Goal: Task Accomplishment & Management: Use online tool/utility

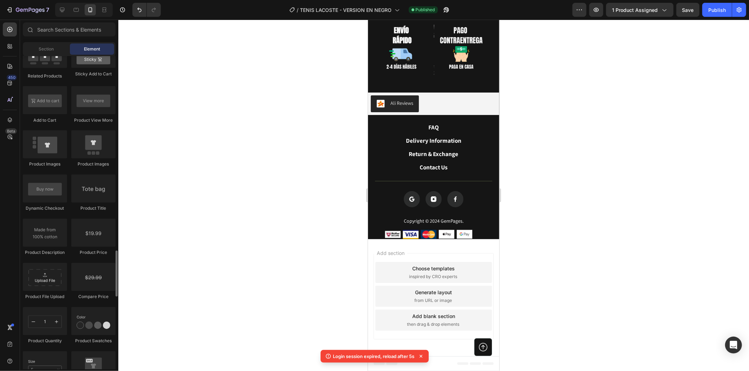
scroll to position [1053, 0]
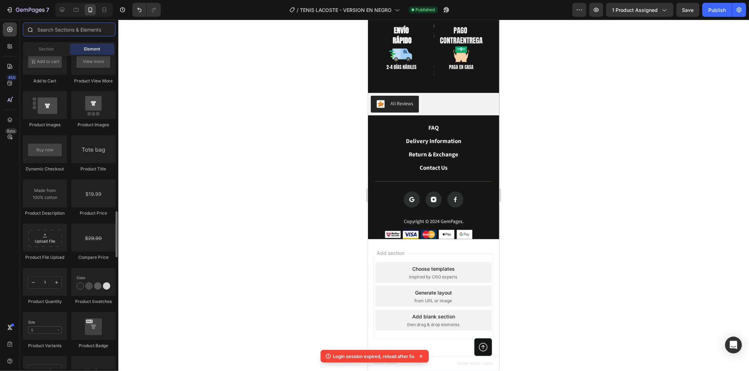
click at [91, 25] on input "text" at bounding box center [69, 29] width 93 height 14
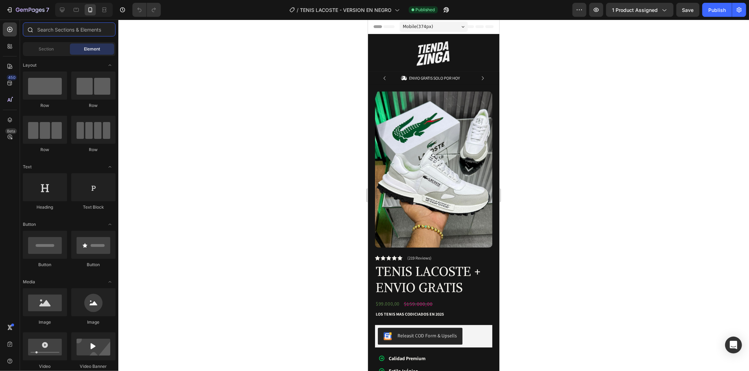
click at [65, 27] on input "text" at bounding box center [69, 29] width 93 height 14
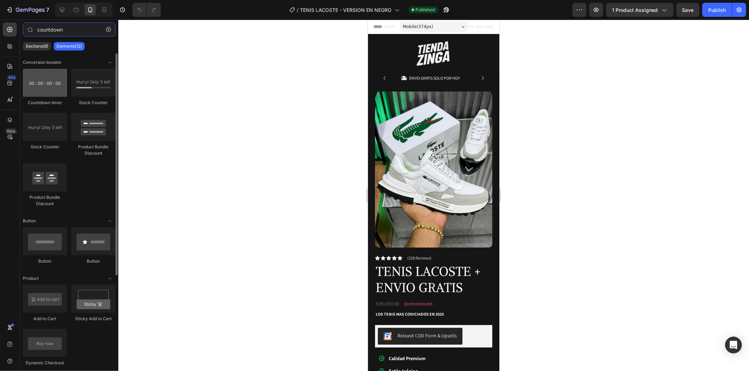
type input "countdown"
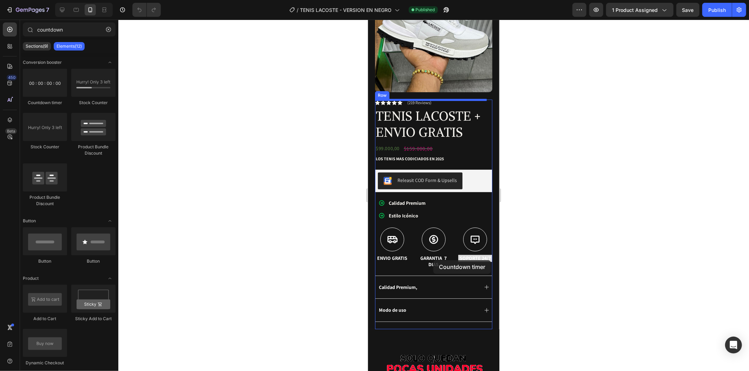
scroll to position [156, 0]
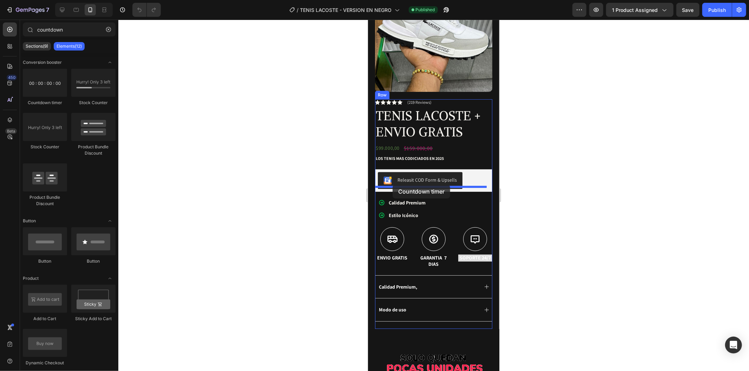
drag, startPoint x: 410, startPoint y: 106, endPoint x: 905, endPoint y: 269, distance: 521.2
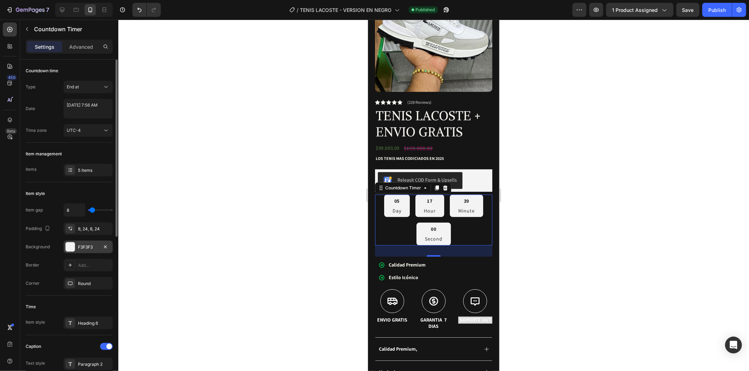
click at [87, 246] on div "F3F3F3" at bounding box center [88, 247] width 20 height 6
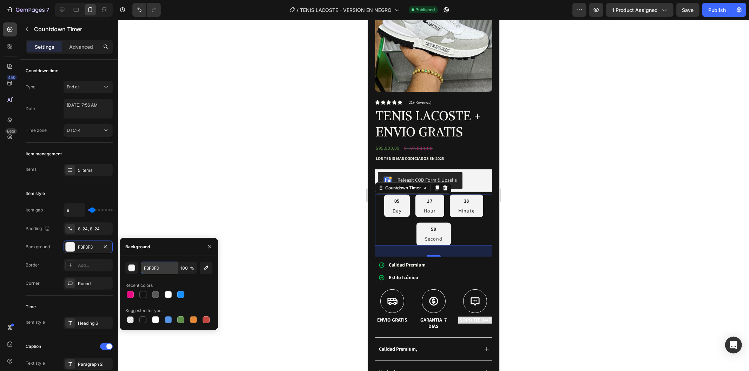
click at [159, 264] on input "F3F3F3" at bounding box center [159, 268] width 37 height 13
click at [133, 269] on div "button" at bounding box center [131, 268] width 7 height 7
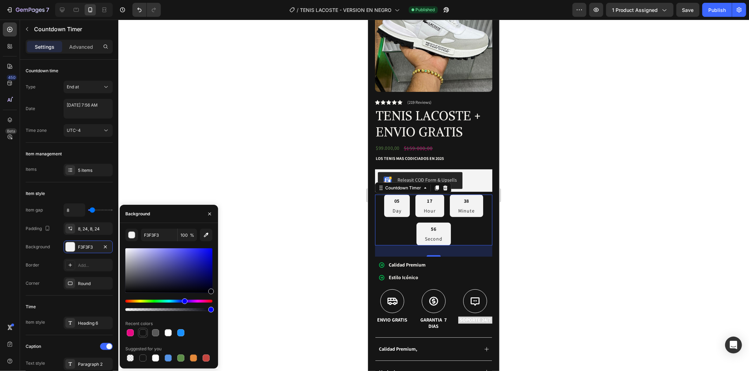
click at [139, 331] on div at bounding box center [143, 333] width 8 height 8
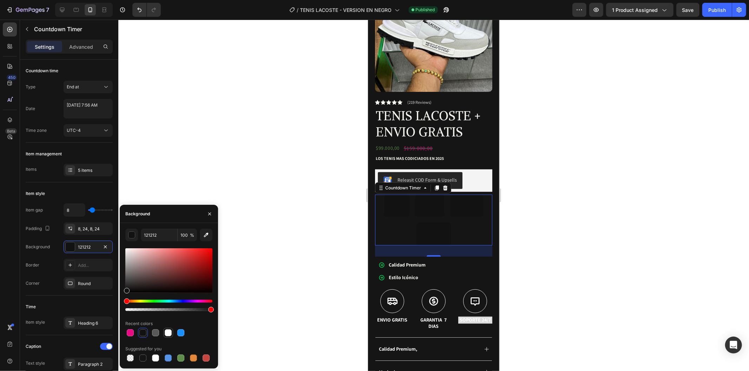
click at [167, 334] on div at bounding box center [168, 333] width 7 height 7
type input "FFFFFF"
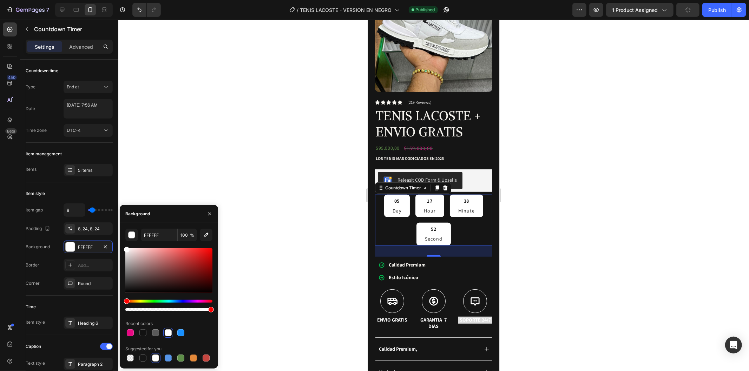
click at [165, 185] on div at bounding box center [433, 196] width 630 height 352
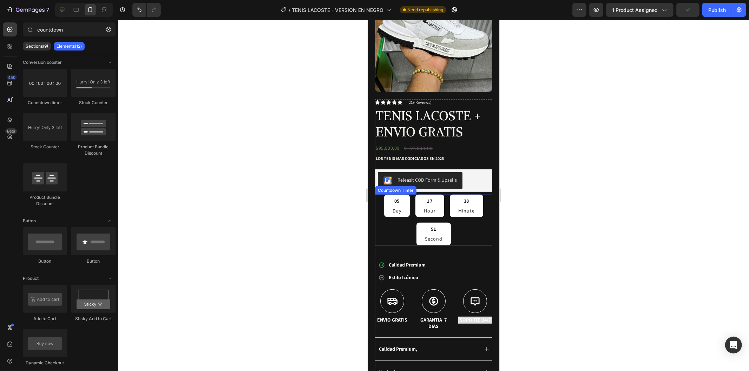
click at [461, 227] on div "05 Day 17 Hour 38 Minute 51 Second" at bounding box center [433, 219] width 117 height 51
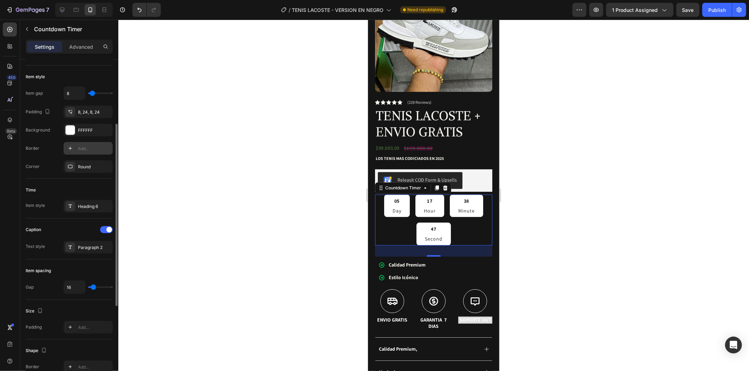
scroll to position [0, 0]
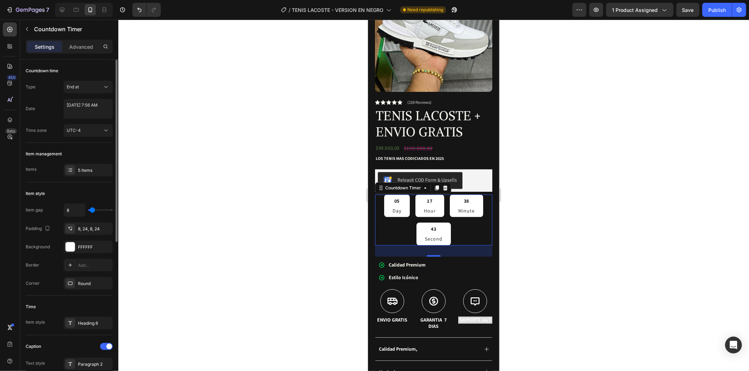
type input "2"
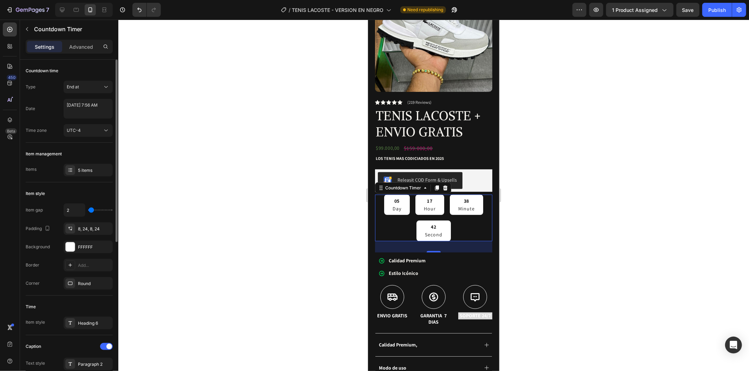
type input "5"
type input "7"
type input "10"
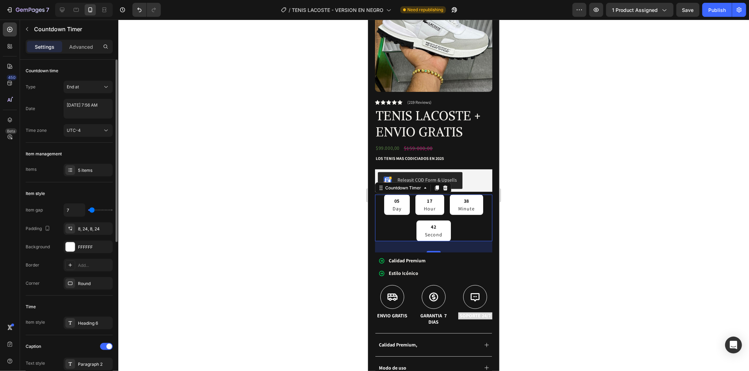
type input "10"
type input "12"
type input "15"
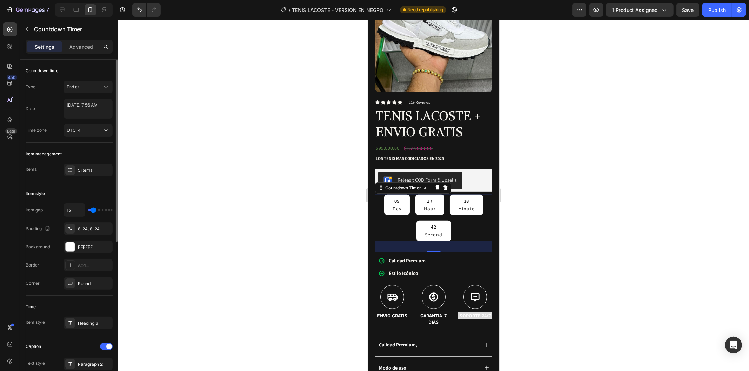
type input "17"
type input "20"
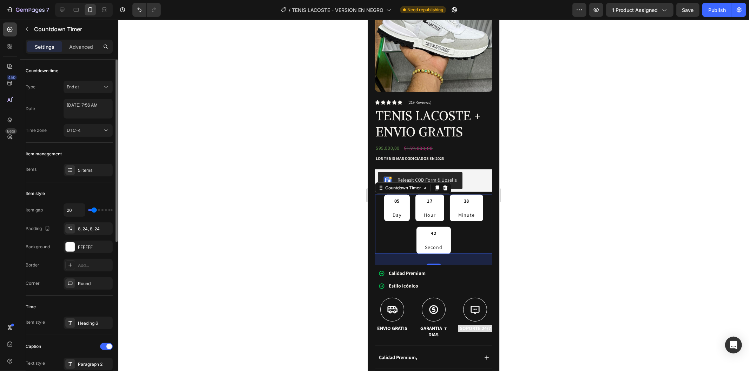
type input "22"
type input "20"
type input "17"
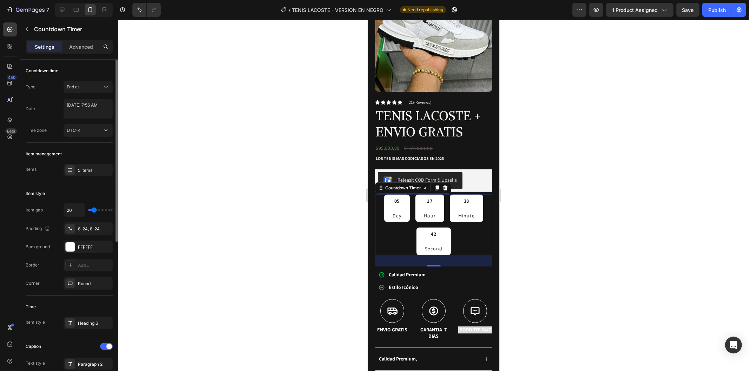
type input "17"
type input "12"
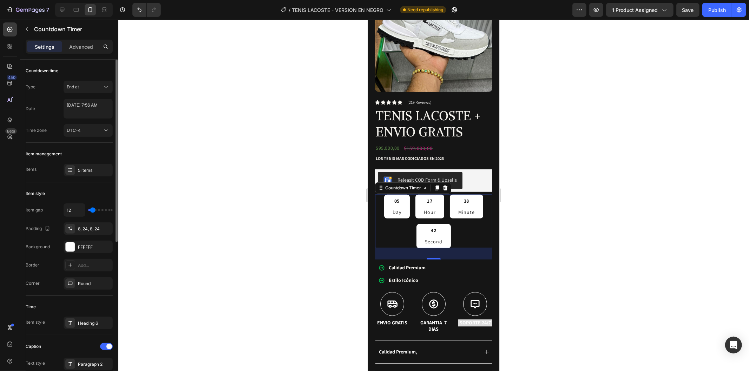
type input "10"
type input "7"
type input "5"
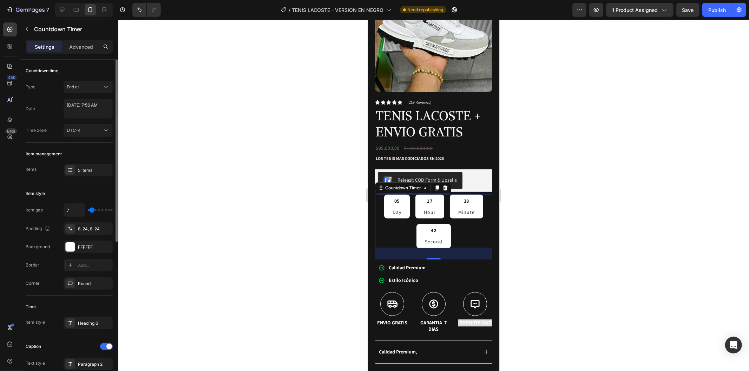
type input "5"
type input "2"
type input "0"
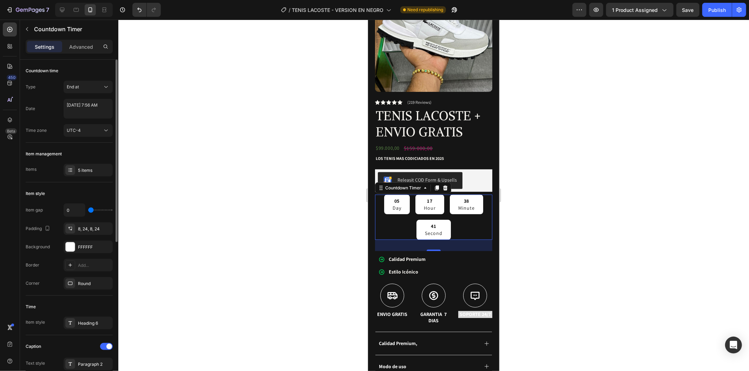
type input "0"
click at [90, 211] on input "range" at bounding box center [100, 210] width 25 height 1
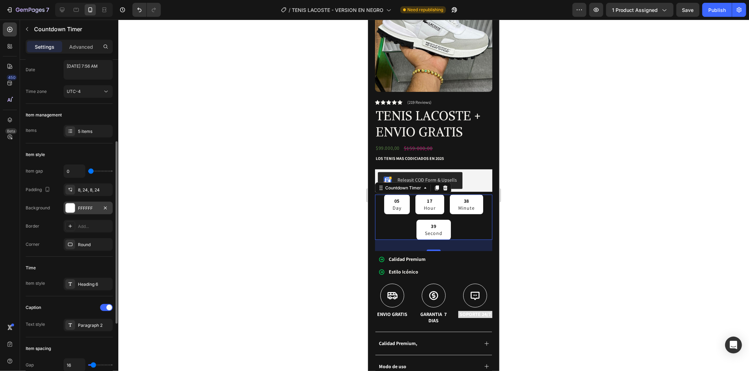
scroll to position [78, 0]
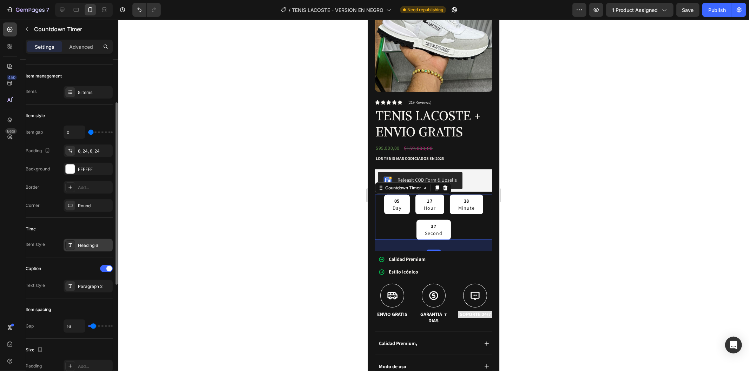
click at [98, 250] on div "Heading 6" at bounding box center [88, 245] width 49 height 13
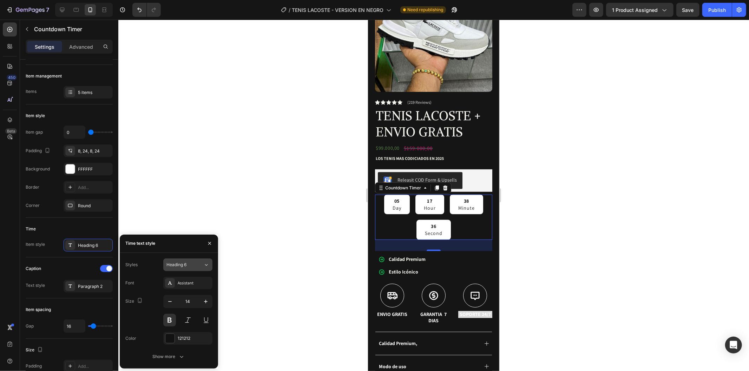
click at [200, 263] on div "Heading 6" at bounding box center [184, 265] width 37 height 6
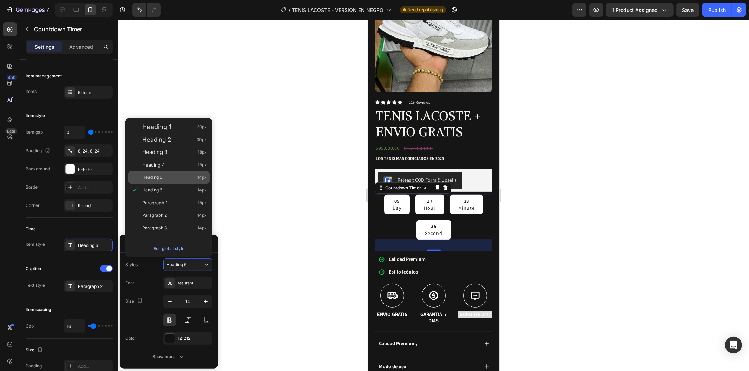
click at [177, 176] on div "Heading 5 14px" at bounding box center [174, 177] width 65 height 7
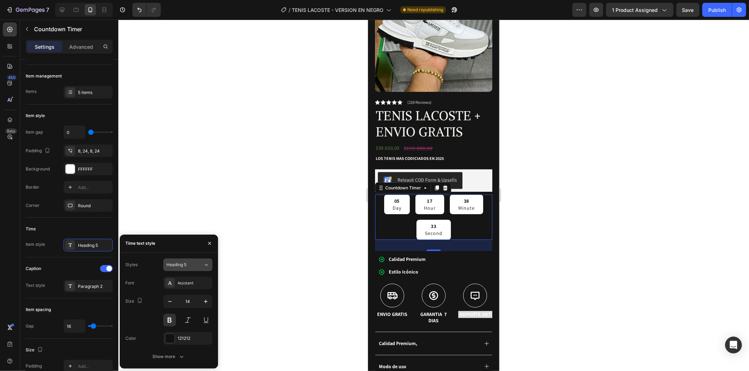
click at [199, 264] on div "Heading 5" at bounding box center [184, 265] width 37 height 6
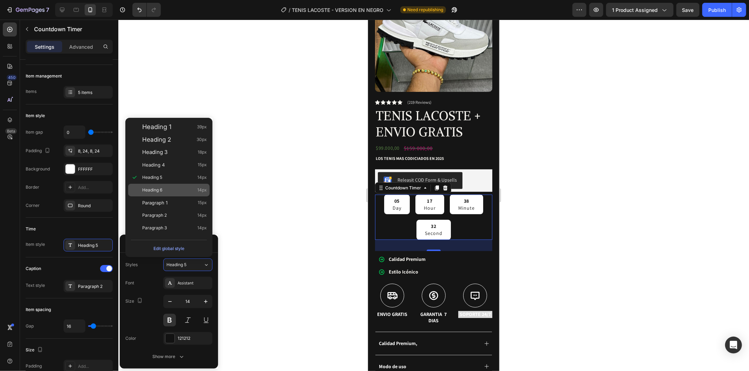
click at [179, 190] on div "Heading 6 14px" at bounding box center [174, 190] width 65 height 7
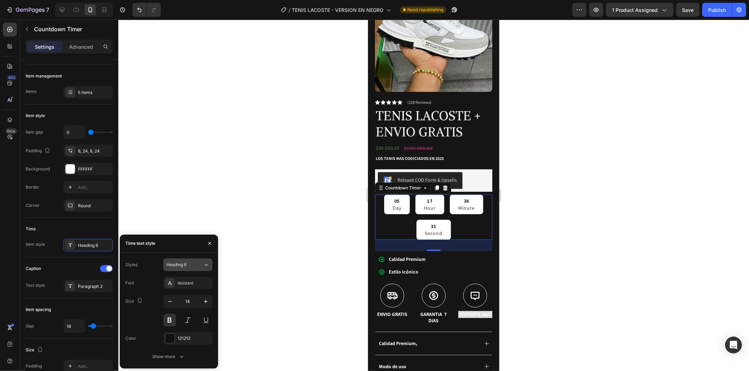
click at [193, 265] on div "Heading 6" at bounding box center [180, 265] width 28 height 6
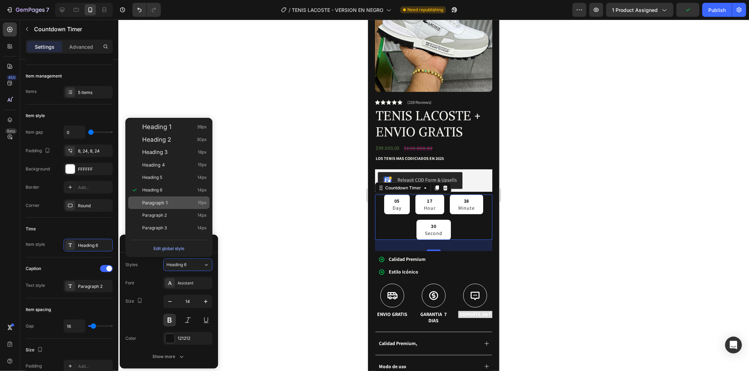
click at [168, 201] on div "Paragraph 1 15px" at bounding box center [174, 202] width 65 height 7
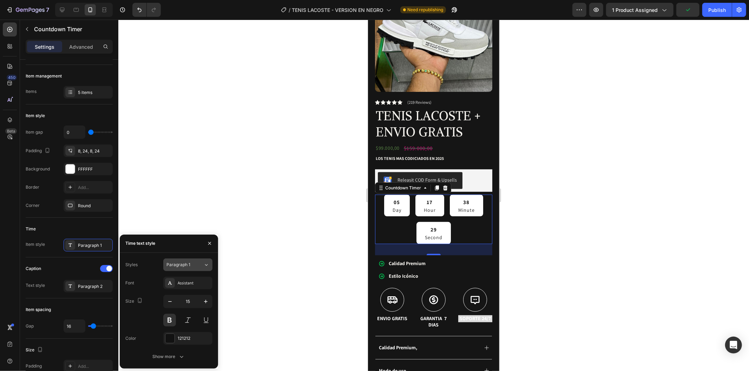
click at [186, 263] on span "Paragraph 1" at bounding box center [178, 265] width 24 height 6
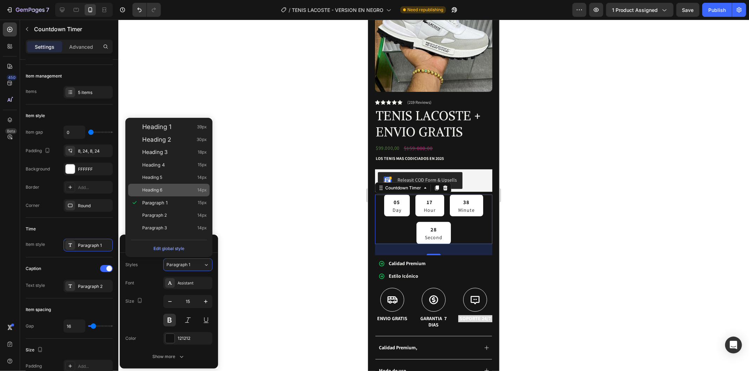
click at [184, 189] on div "Heading 6 14px" at bounding box center [174, 190] width 65 height 7
type input "14"
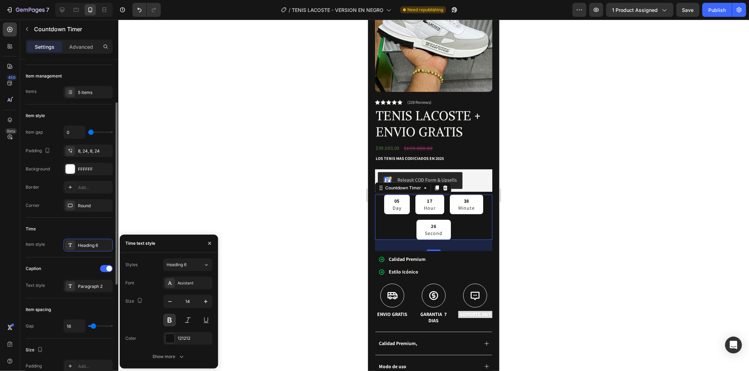
click at [82, 266] on div "Caption" at bounding box center [69, 268] width 87 height 11
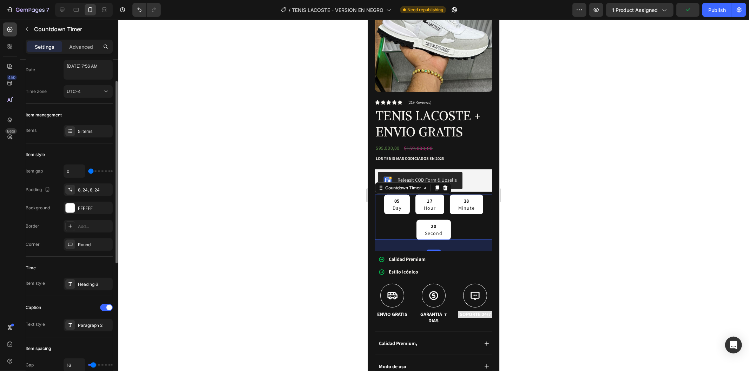
scroll to position [0, 0]
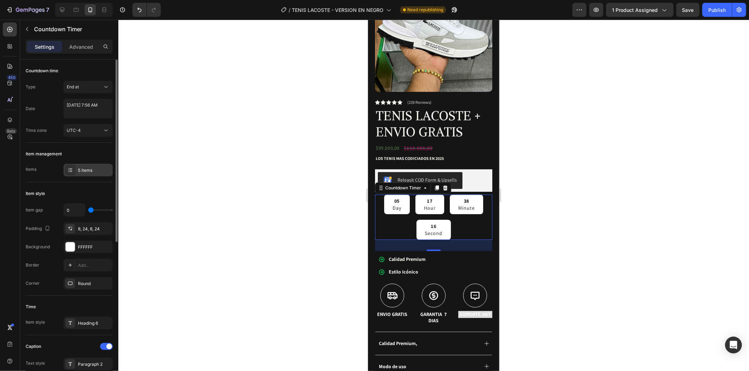
click at [92, 171] on div "5 items" at bounding box center [94, 170] width 33 height 6
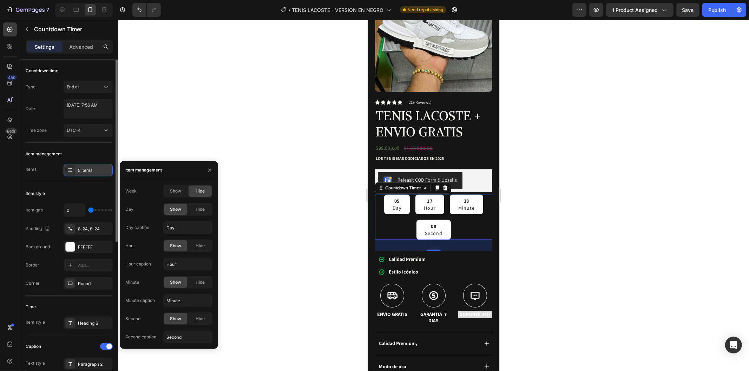
click at [92, 171] on div "5 items" at bounding box center [94, 170] width 33 height 6
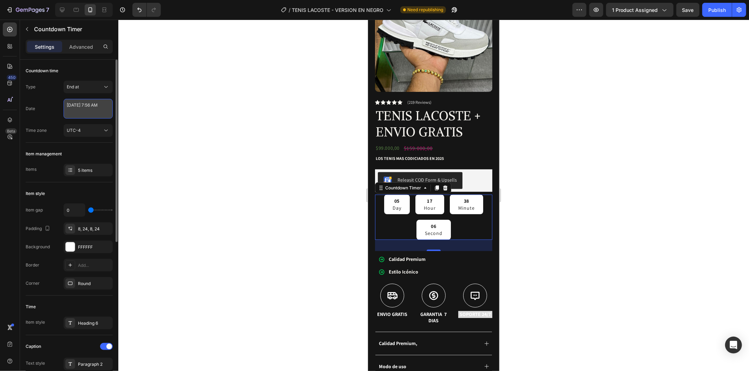
select select "7"
select select "56"
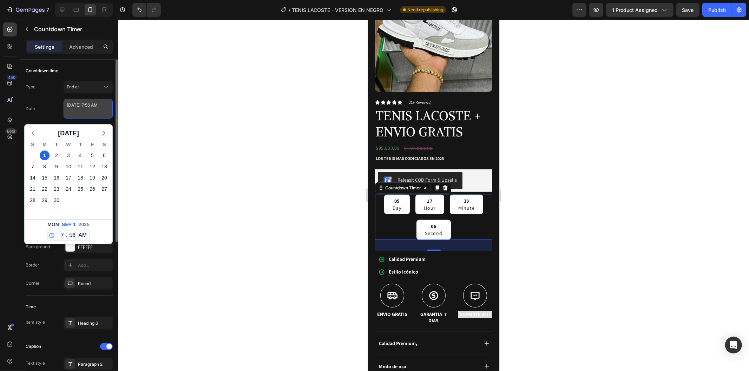
click at [91, 114] on textarea "September 01 2025 7:56 AM" at bounding box center [88, 109] width 49 height 20
click at [90, 114] on textarea "September 01 2025 7:56 AM" at bounding box center [88, 109] width 49 height 20
click at [55, 116] on div "Date September 01 2025 7:56 AM September 2025 S M T W T F S 31 1 2 3 4 5 6 7 8 …" at bounding box center [69, 109] width 87 height 20
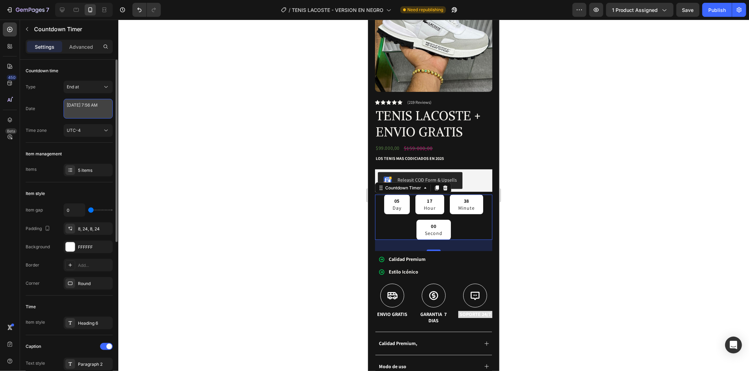
select select "7"
select select "56"
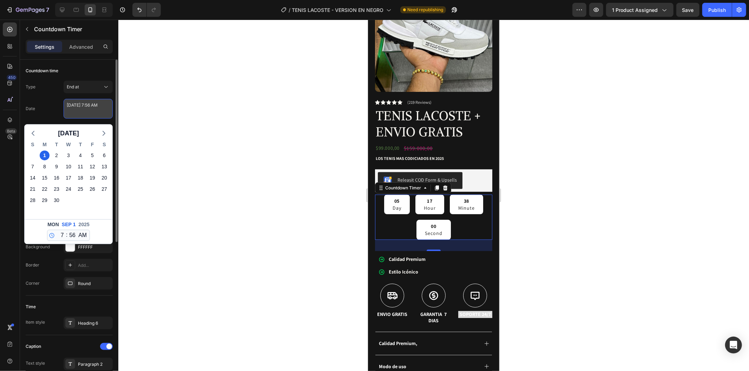
click at [72, 114] on textarea "September 01 2025 7:56 AM" at bounding box center [88, 109] width 49 height 20
click at [32, 134] on icon "button" at bounding box center [33, 133] width 8 height 8
click at [65, 200] on div "27" at bounding box center [69, 201] width 10 height 10
type textarea "August 27 2025 7:56 AM"
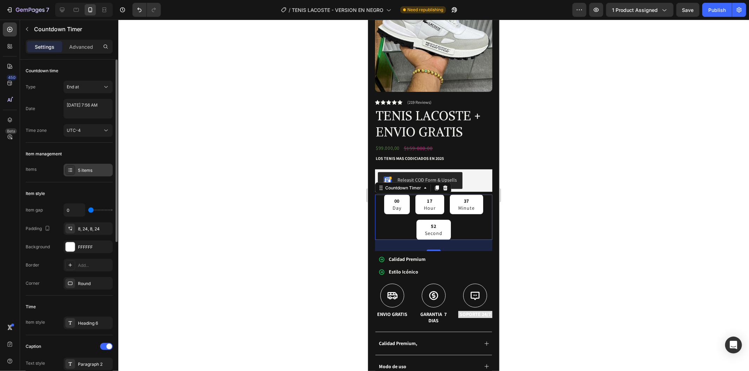
click at [79, 172] on div "5 items" at bounding box center [94, 170] width 33 height 6
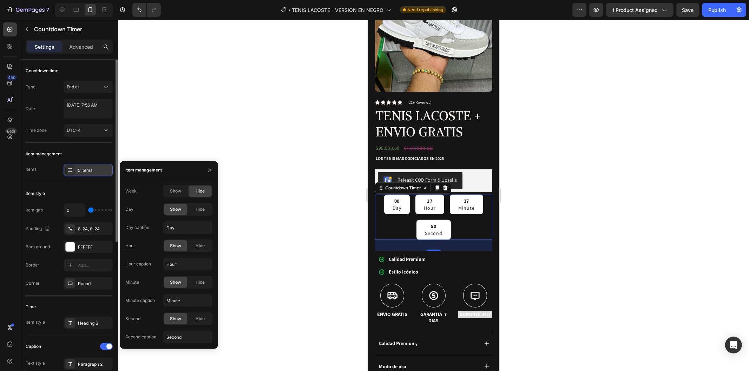
click at [79, 172] on div "5 items" at bounding box center [94, 170] width 33 height 6
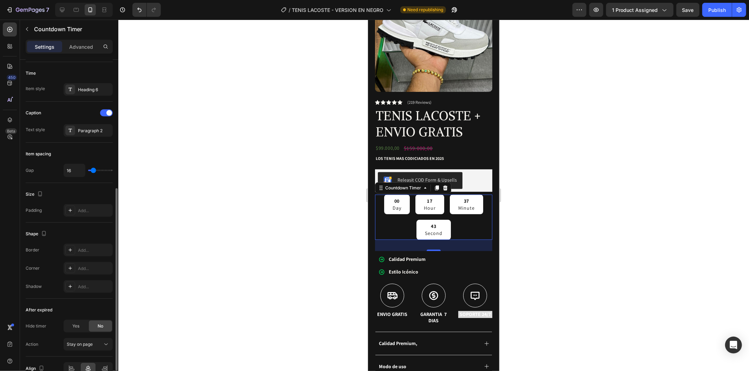
scroll to position [271, 0]
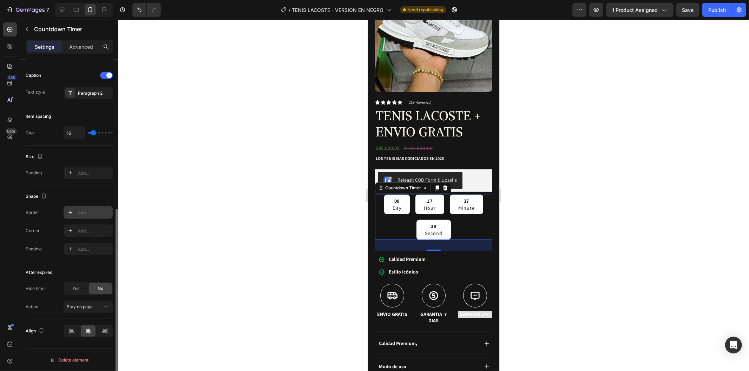
click at [78, 211] on div "Add..." at bounding box center [94, 213] width 33 height 6
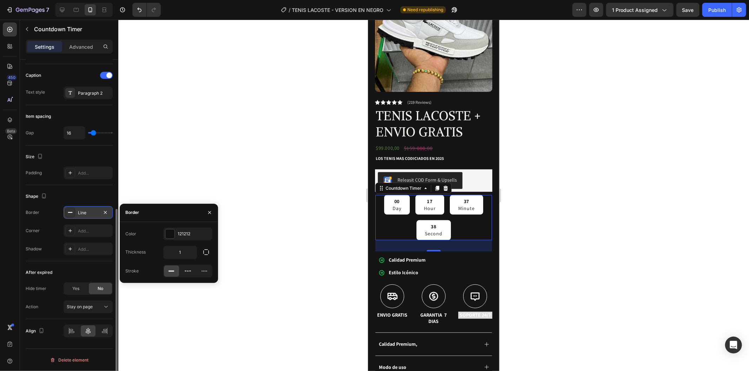
click at [78, 211] on div "Line" at bounding box center [88, 213] width 20 height 6
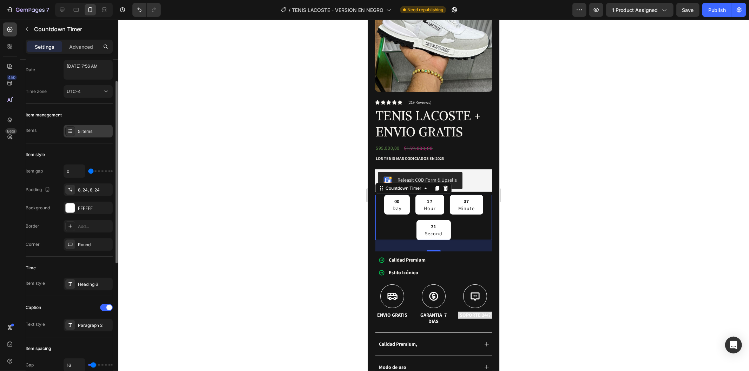
scroll to position [0, 0]
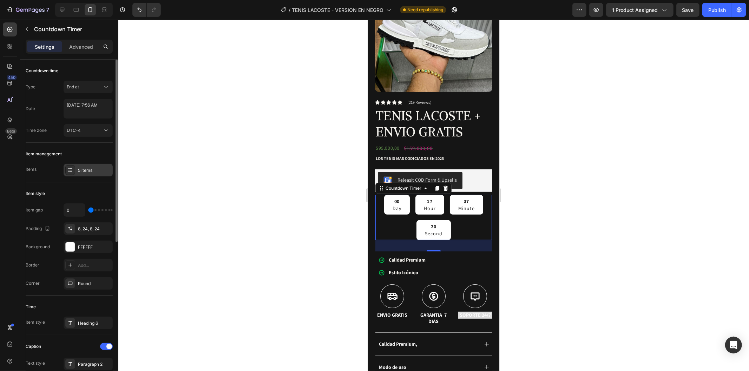
click at [81, 169] on div "5 items" at bounding box center [94, 170] width 33 height 6
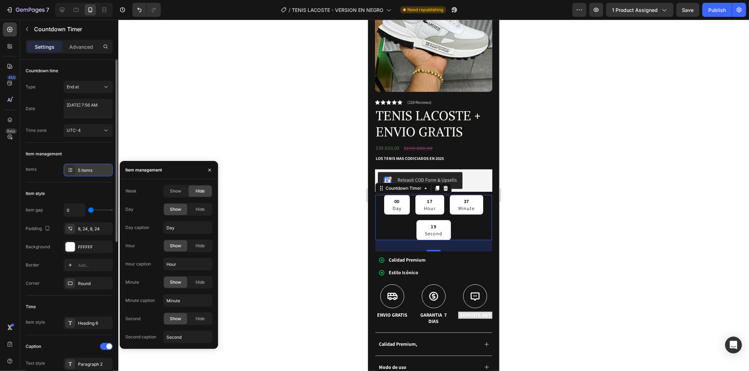
click at [81, 169] on div "5 items" at bounding box center [94, 170] width 33 height 6
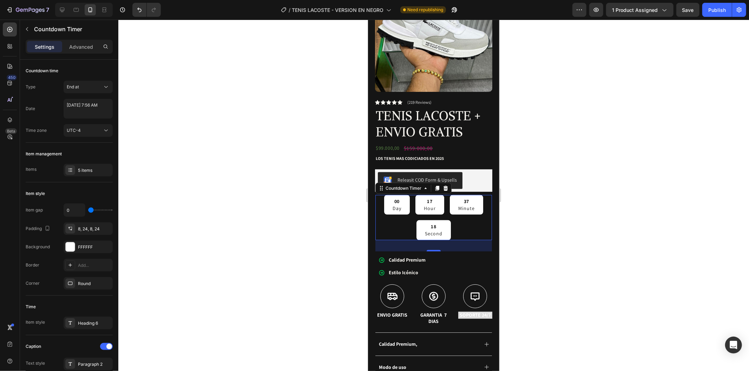
click at [86, 122] on div "Type End at Date August 27 2025 7:56 AM Time zone UTC-4" at bounding box center [69, 109] width 87 height 56
click at [89, 128] on div "UTC-4" at bounding box center [85, 130] width 36 height 6
click at [91, 108] on textarea "August 27 2025 7:56 AM" at bounding box center [88, 109] width 49 height 20
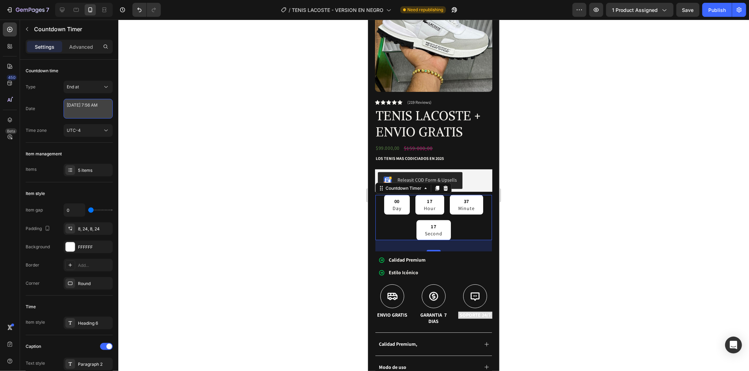
select select "7"
select select "56"
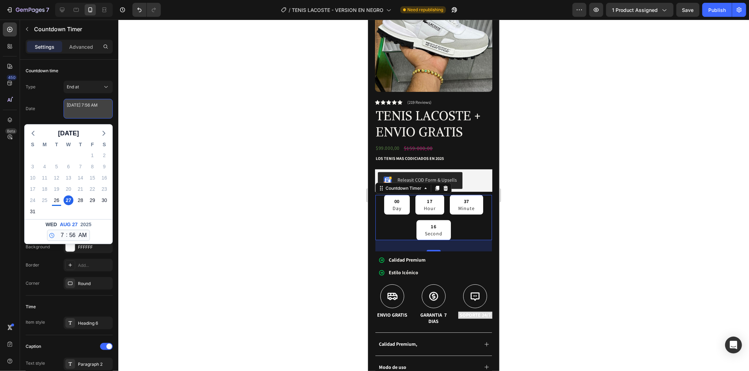
click at [91, 108] on textarea "August 27 2025 7:56 AM" at bounding box center [88, 109] width 49 height 20
click at [88, 82] on button "End at" at bounding box center [88, 87] width 49 height 13
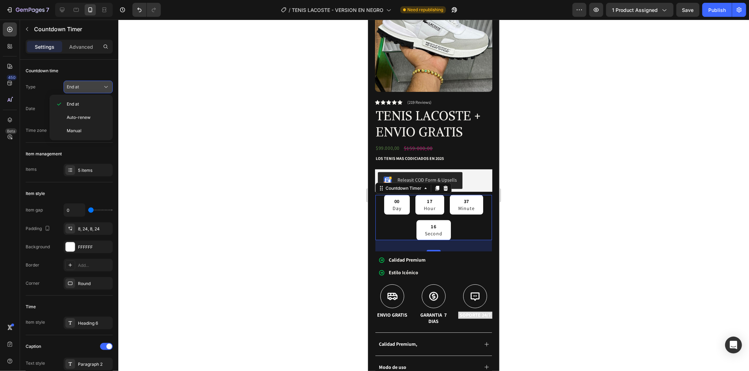
click at [88, 82] on button "End at" at bounding box center [88, 87] width 49 height 13
click at [77, 226] on div "8, 24, 8, 24" at bounding box center [88, 229] width 49 height 13
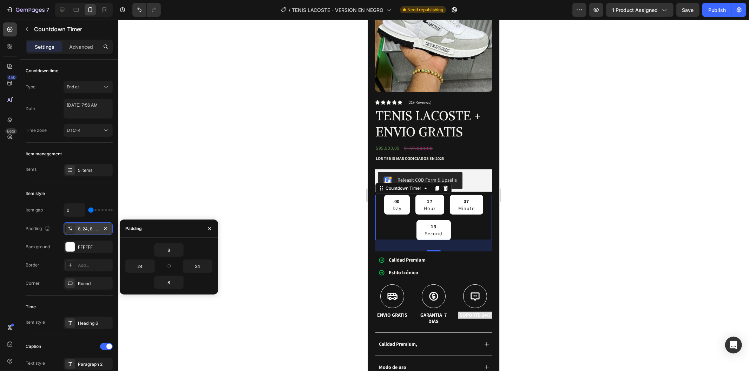
click at [77, 226] on div "8, 24, 8, 24" at bounding box center [88, 229] width 49 height 13
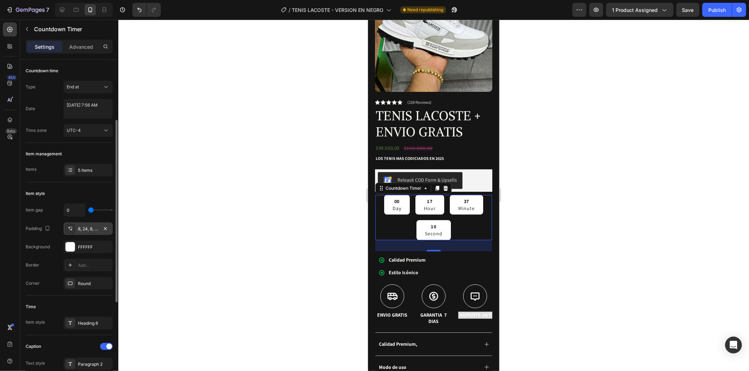
scroll to position [39, 0]
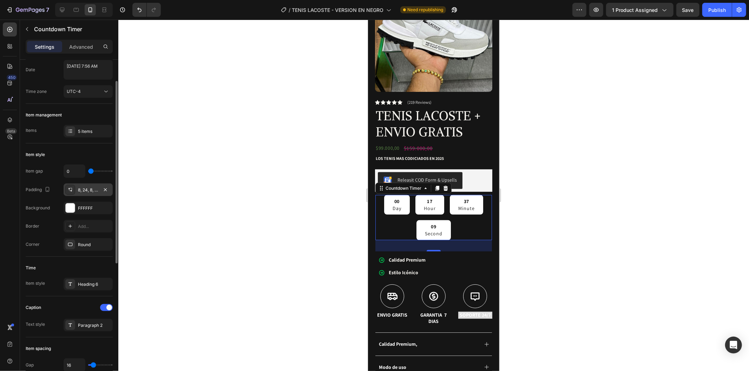
click at [77, 226] on div "Add..." at bounding box center [88, 226] width 49 height 13
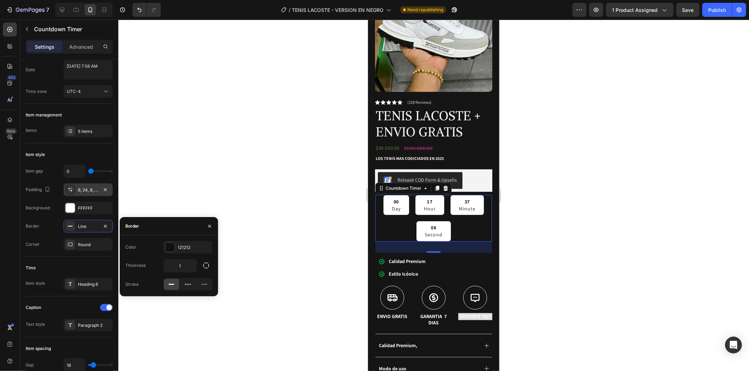
click at [77, 226] on div "Line" at bounding box center [88, 226] width 49 height 13
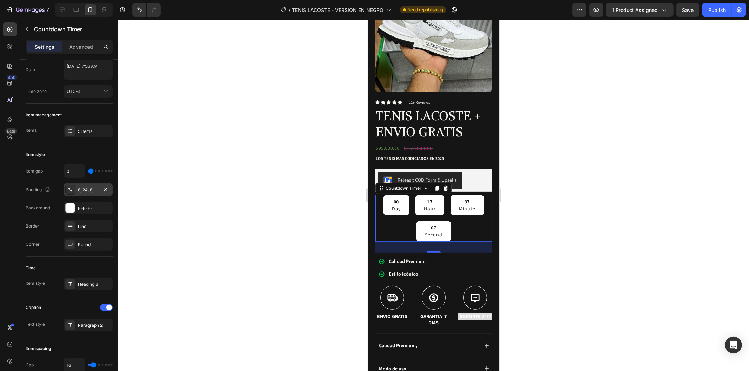
click at [77, 226] on div "Line" at bounding box center [88, 226] width 49 height 13
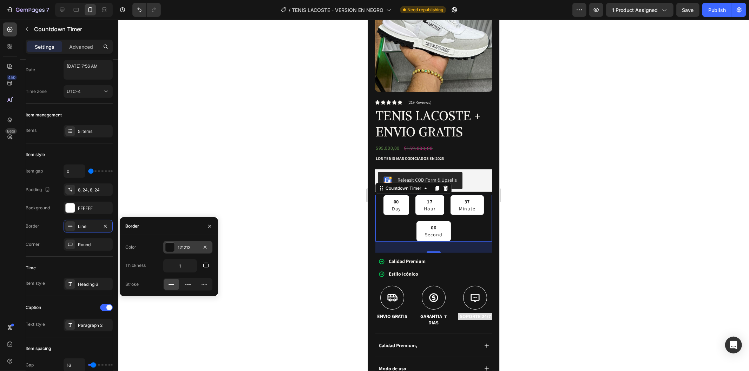
click at [191, 249] on div "121212" at bounding box center [188, 248] width 20 height 6
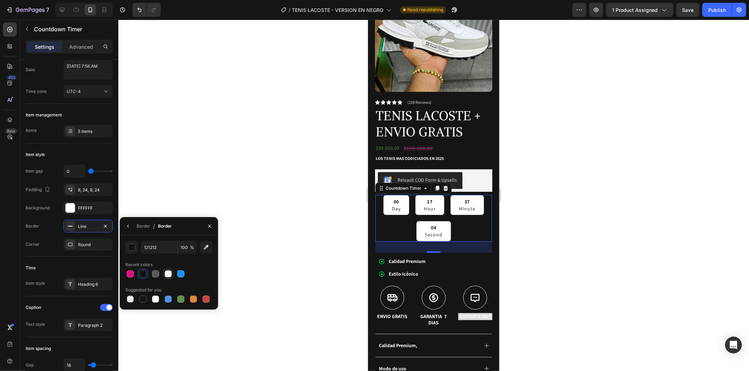
click at [168, 276] on div at bounding box center [168, 274] width 7 height 7
type input "FFFFFF"
click at [167, 173] on div at bounding box center [433, 196] width 630 height 352
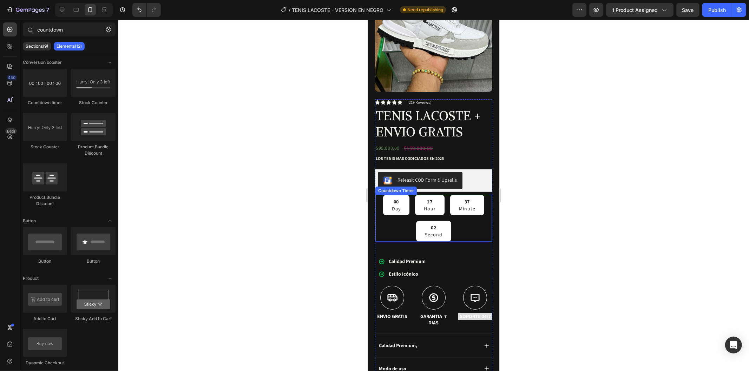
click at [470, 211] on div "00 Day 17 Hour 37 Minute 02 Second" at bounding box center [433, 218] width 117 height 47
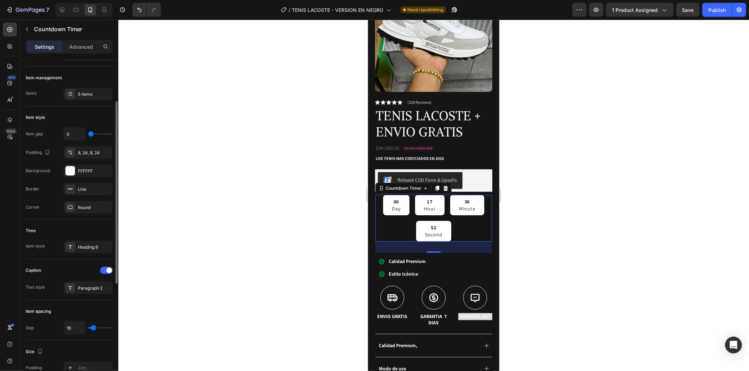
scroll to position [0, 0]
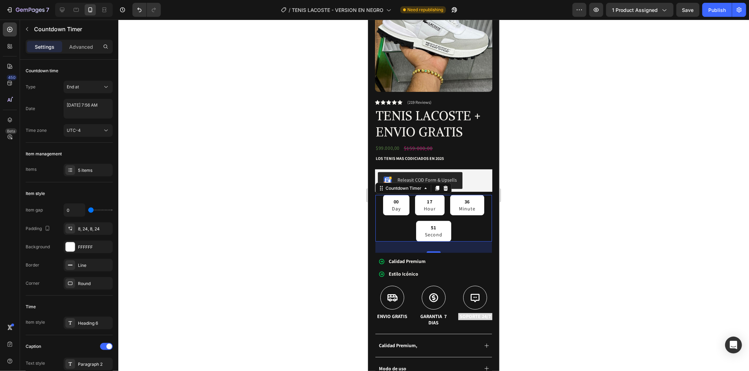
click at [78, 40] on div "Settings Advanced" at bounding box center [69, 47] width 87 height 14
click at [81, 46] on p "Advanced" at bounding box center [81, 46] width 24 height 7
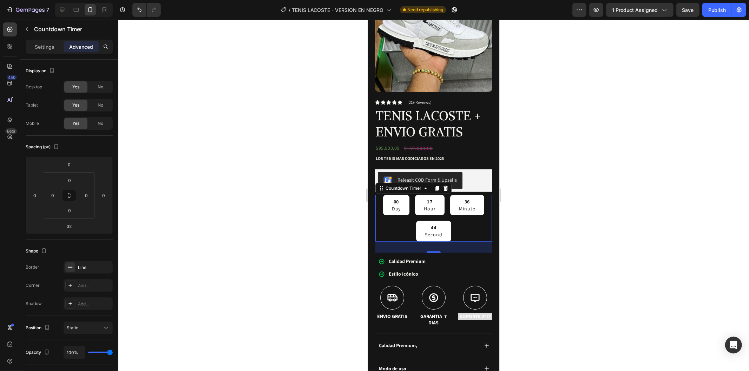
click at [470, 224] on div "00 Day 17 Hour 36 Minute 44 Second" at bounding box center [433, 218] width 117 height 47
click at [387, 185] on div "Countdown Timer" at bounding box center [403, 188] width 39 height 6
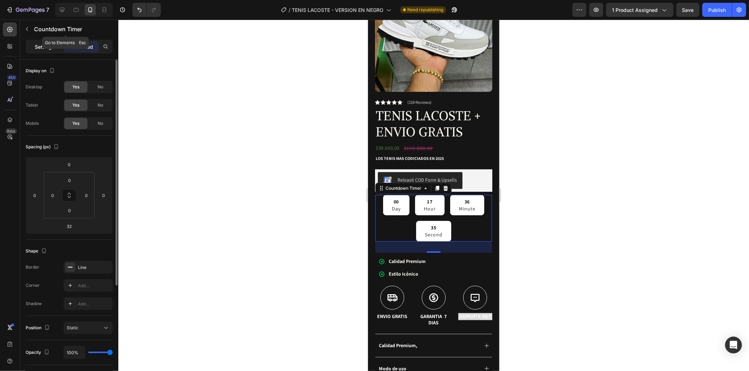
click at [53, 43] on p "Settings" at bounding box center [45, 46] width 20 height 7
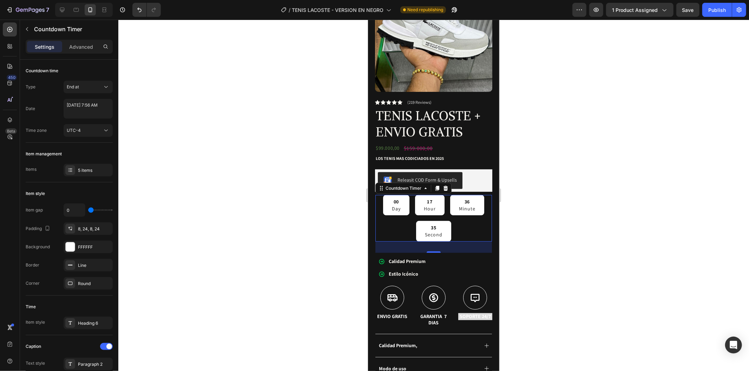
click at [53, 46] on p "Settings" at bounding box center [45, 46] width 20 height 7
click at [87, 85] on div "End at" at bounding box center [85, 87] width 36 height 6
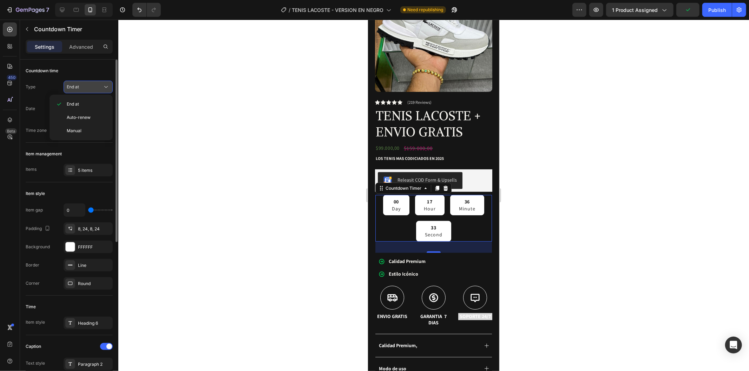
click at [87, 85] on div "End at" at bounding box center [85, 87] width 36 height 6
select select "7"
select select "56"
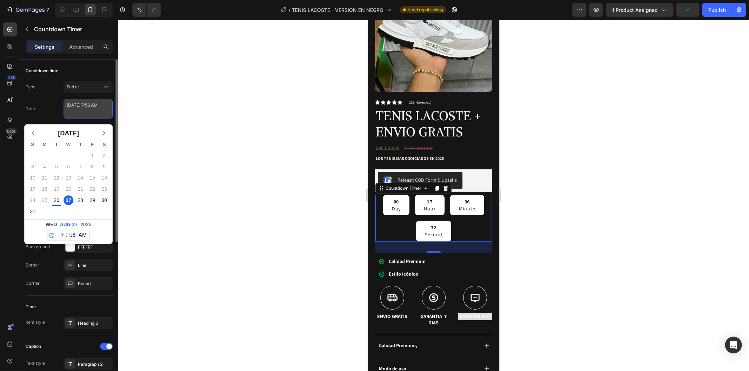
click at [88, 111] on textarea "August 27 2025 7:56 AM" at bounding box center [88, 109] width 49 height 20
click at [53, 110] on div "Date August 27 2025 7:56 AM August 2025 S M T W T F S 27 28 29 30 31 1 2 3 4 5 …" at bounding box center [69, 109] width 87 height 20
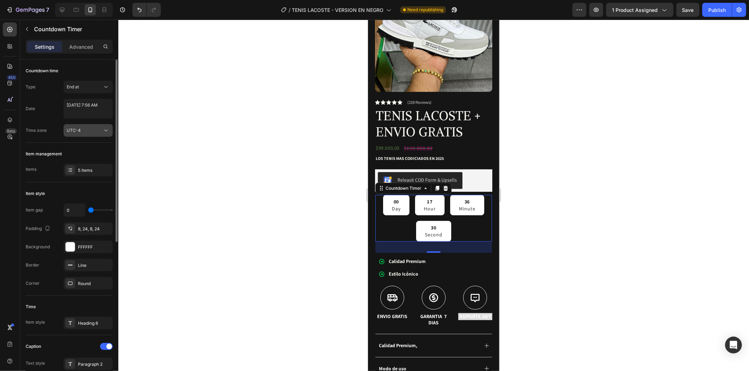
click at [72, 129] on span "UTC-4" at bounding box center [74, 130] width 14 height 5
click at [81, 167] on div "5 items" at bounding box center [88, 170] width 49 height 13
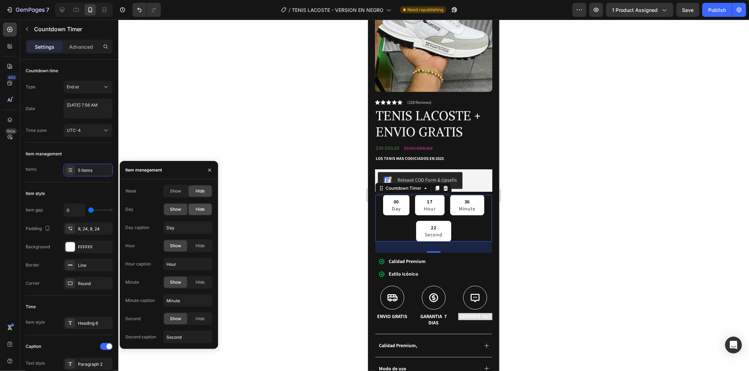
click at [208, 214] on div "Hide" at bounding box center [199, 209] width 23 height 11
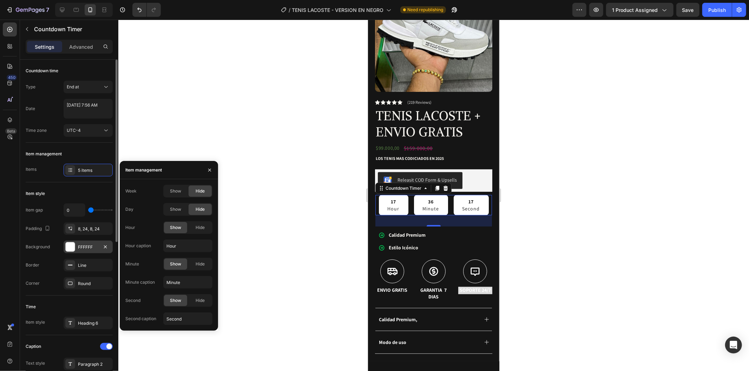
click at [101, 243] on div at bounding box center [105, 247] width 8 height 8
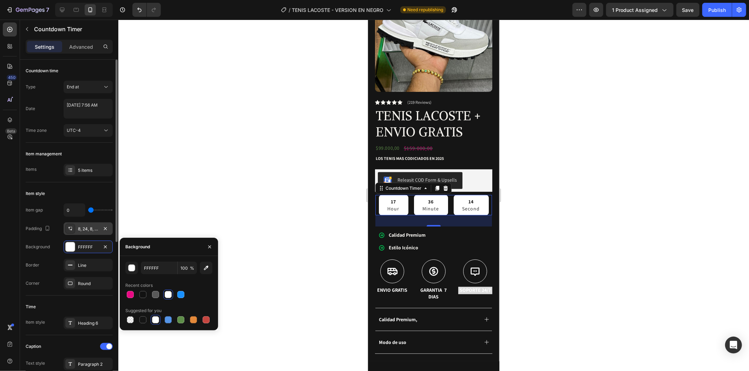
click at [92, 226] on div "8, 24, 8, 24" at bounding box center [88, 229] width 20 height 6
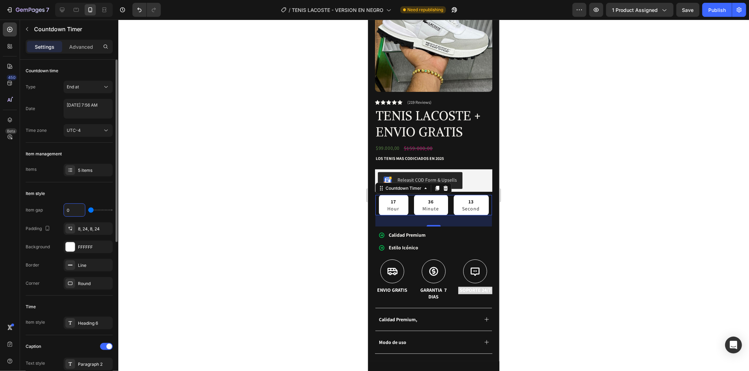
click at [74, 210] on input "0" at bounding box center [74, 210] width 21 height 13
click at [83, 167] on div "5 items" at bounding box center [88, 170] width 49 height 13
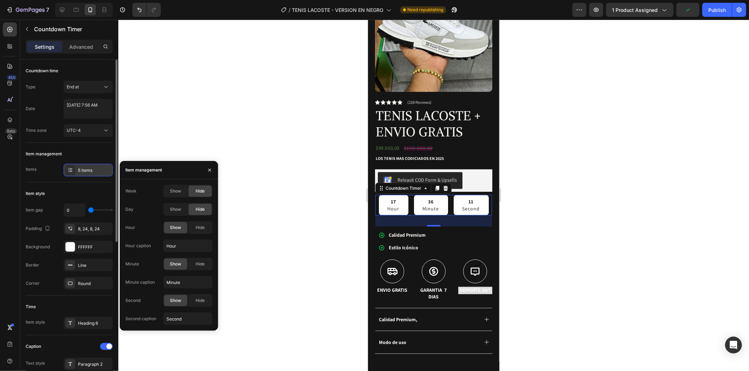
click at [83, 167] on div "5 items" at bounding box center [88, 170] width 49 height 13
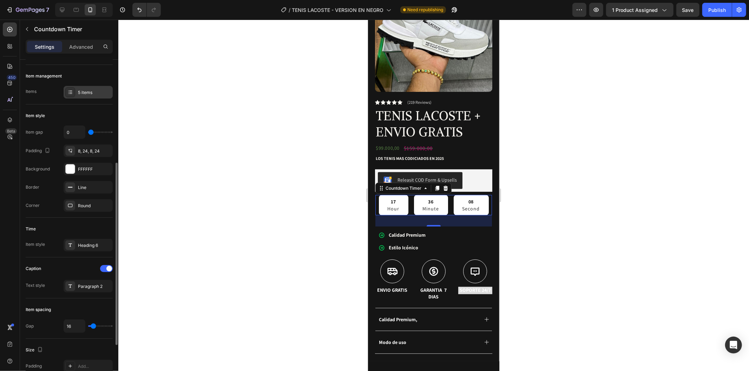
scroll to position [117, 0]
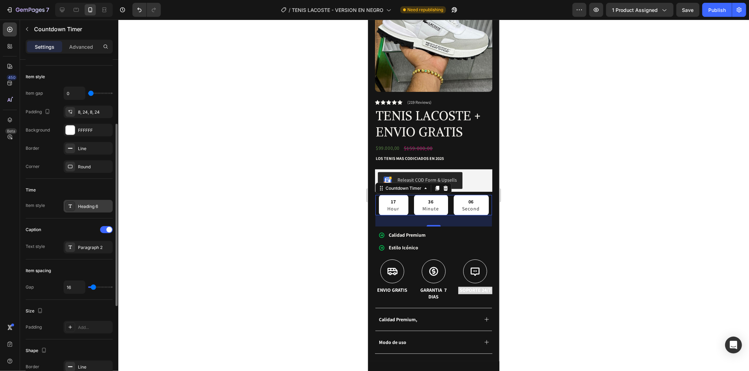
click at [90, 209] on div "Heading 6" at bounding box center [94, 207] width 33 height 6
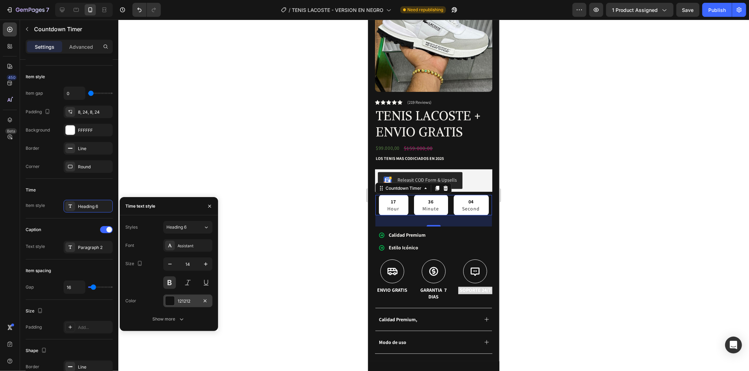
click at [195, 300] on div "121212" at bounding box center [188, 301] width 20 height 6
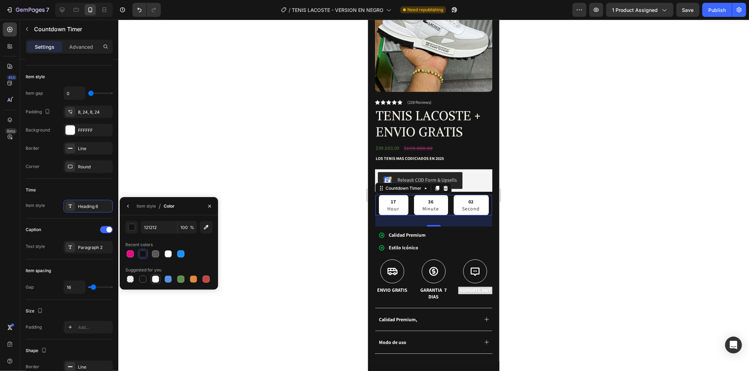
click at [151, 279] on div at bounding box center [155, 279] width 8 height 8
type input "FFFFFF"
click at [92, 247] on div "Paragraph 2" at bounding box center [94, 248] width 33 height 6
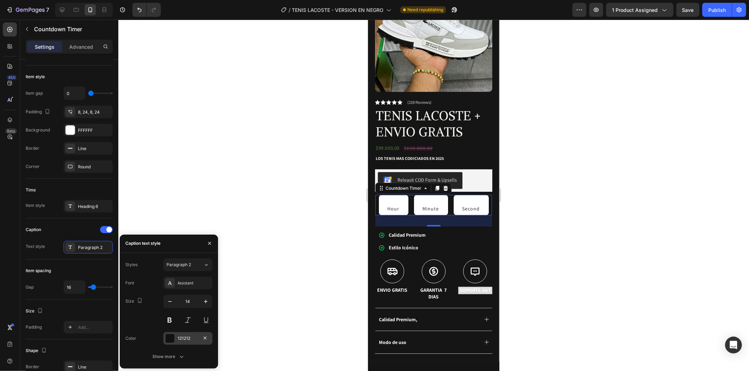
click at [178, 339] on div "121212" at bounding box center [188, 339] width 20 height 6
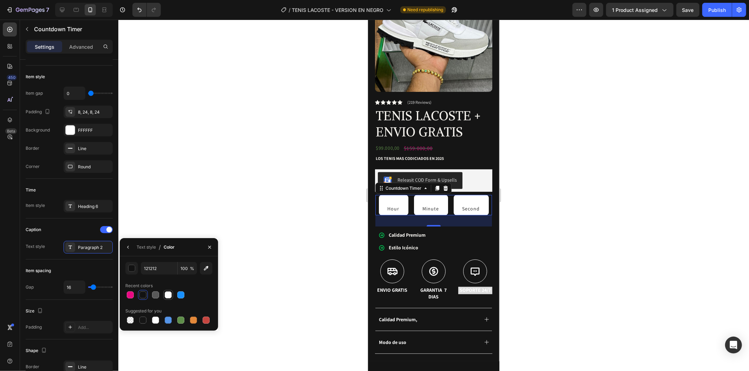
click at [167, 293] on div at bounding box center [168, 295] width 7 height 7
type input "FFFFFF"
click at [86, 190] on div "Time" at bounding box center [69, 190] width 87 height 11
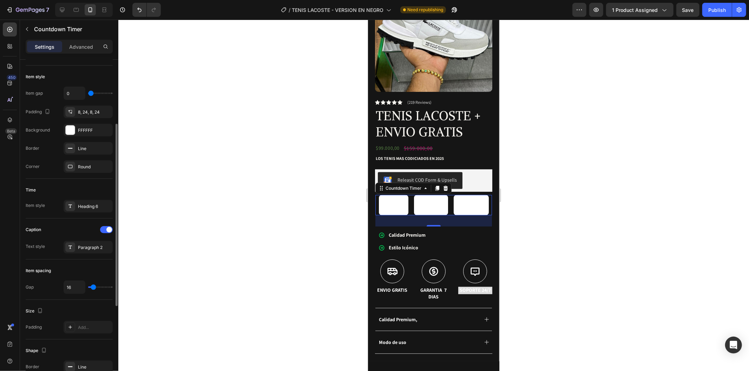
scroll to position [78, 0]
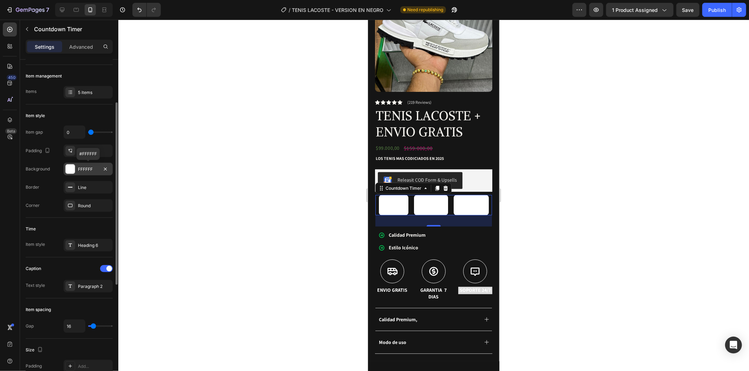
click at [89, 170] on div "FFFFFF" at bounding box center [88, 169] width 20 height 6
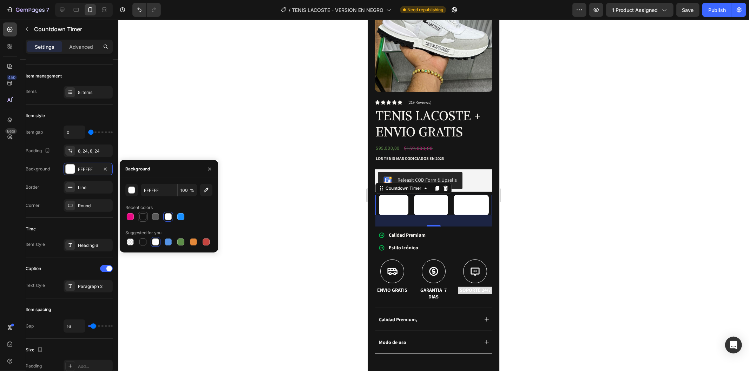
click at [146, 220] on div at bounding box center [143, 217] width 8 height 8
type input "121212"
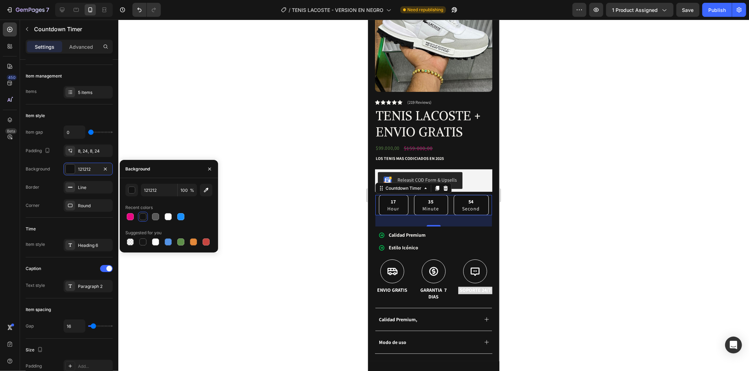
click at [174, 153] on div at bounding box center [433, 196] width 630 height 352
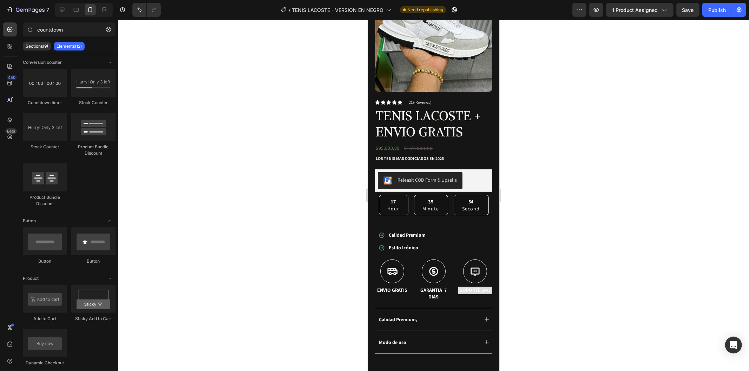
click at [174, 153] on div at bounding box center [433, 196] width 630 height 352
click at [443, 232] on div "Calidad Premium Estilo Icónico" at bounding box center [433, 241] width 117 height 29
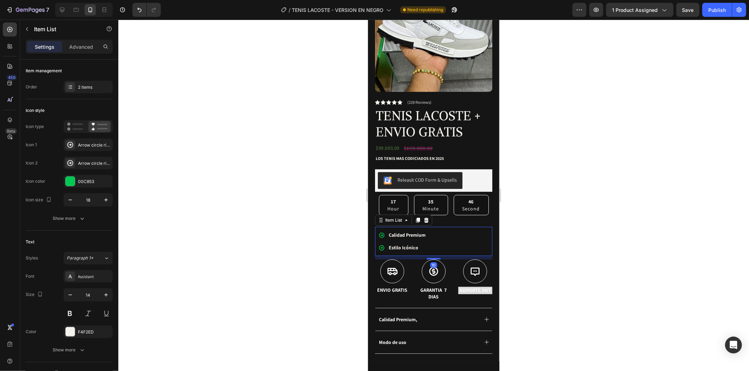
click at [559, 214] on div at bounding box center [433, 196] width 630 height 352
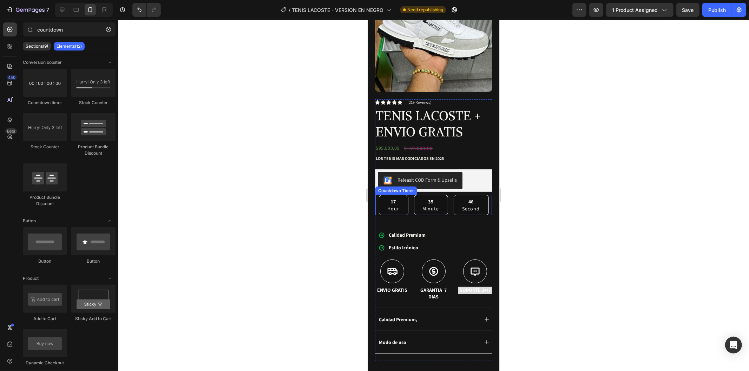
click at [471, 205] on p "Second" at bounding box center [471, 208] width 18 height 7
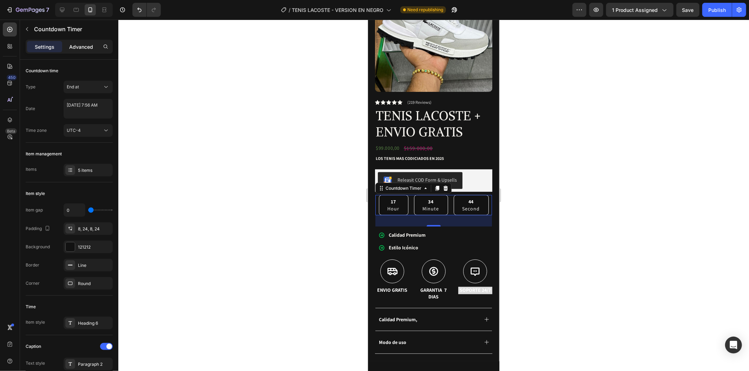
click at [78, 45] on p "Advanced" at bounding box center [81, 46] width 24 height 7
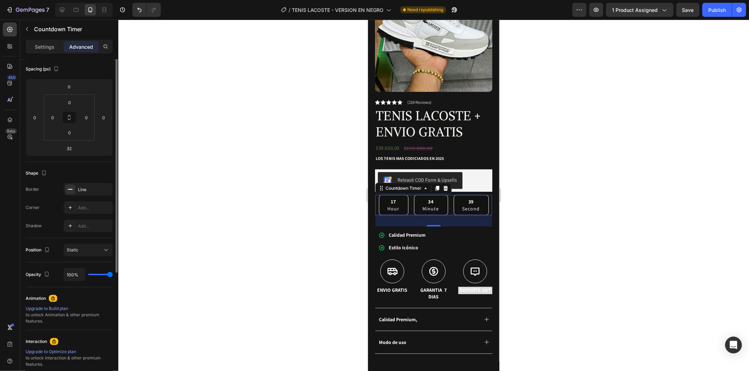
scroll to position [0, 0]
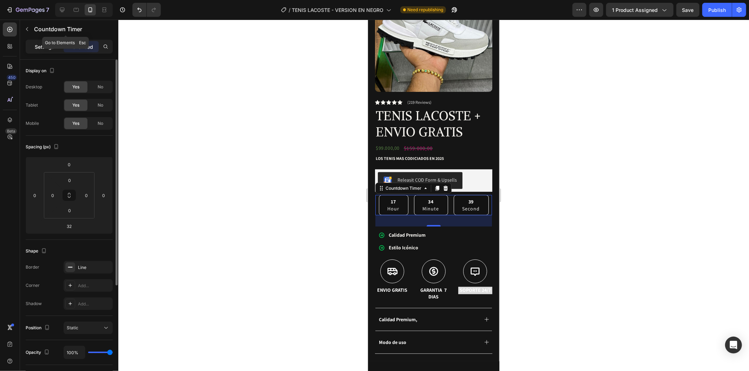
click at [58, 41] on div "Settings" at bounding box center [44, 46] width 35 height 11
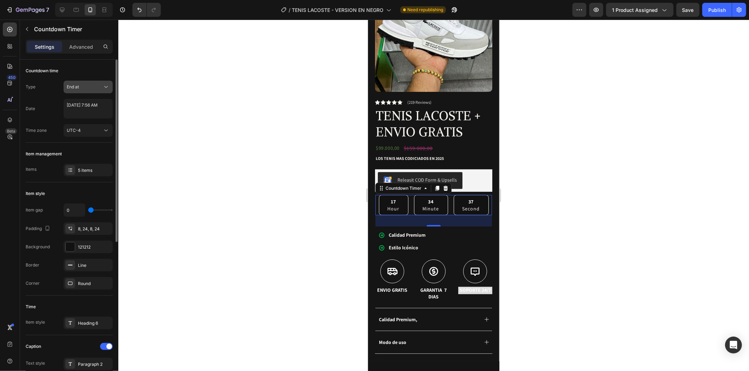
click at [92, 89] on div "End at" at bounding box center [85, 87] width 36 height 6
click at [98, 108] on textarea "August 27 2025 7:56 AM" at bounding box center [88, 109] width 49 height 20
select select "7"
select select "56"
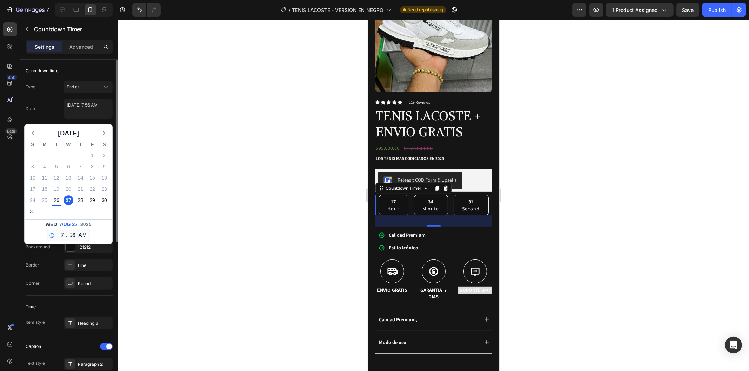
drag, startPoint x: 56, startPoint y: 195, endPoint x: 61, endPoint y: 201, distance: 8.2
click at [59, 198] on div "26" at bounding box center [57, 200] width 12 height 11
click at [61, 201] on div "26" at bounding box center [57, 200] width 12 height 11
click at [58, 199] on div "26" at bounding box center [57, 201] width 10 height 10
type textarea "August 26 2025 7:56 AM"
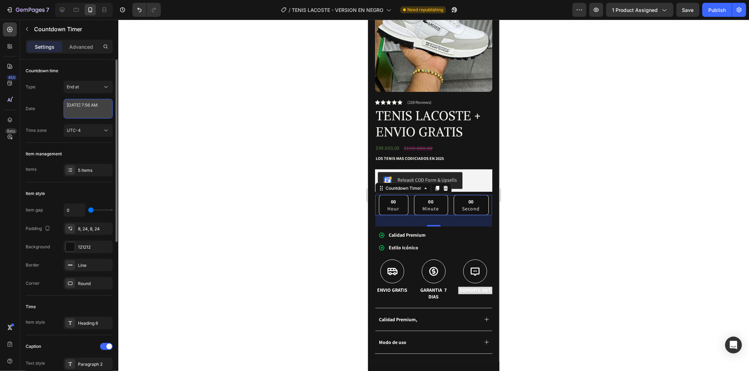
click at [89, 108] on textarea "August 26 2025 7:56 AM" at bounding box center [88, 109] width 49 height 20
select select "7"
select select "56"
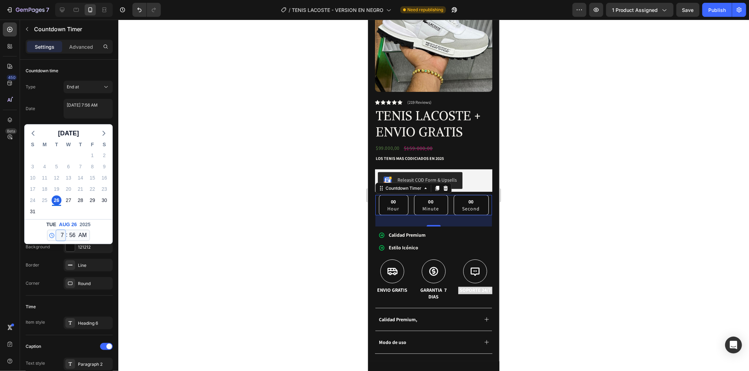
click at [62, 234] on select "12 1 2 3 4 5 6 7 8 9 10 11" at bounding box center [60, 235] width 9 height 11
select select "10"
type textarea "August 26 2025 10:56 AM"
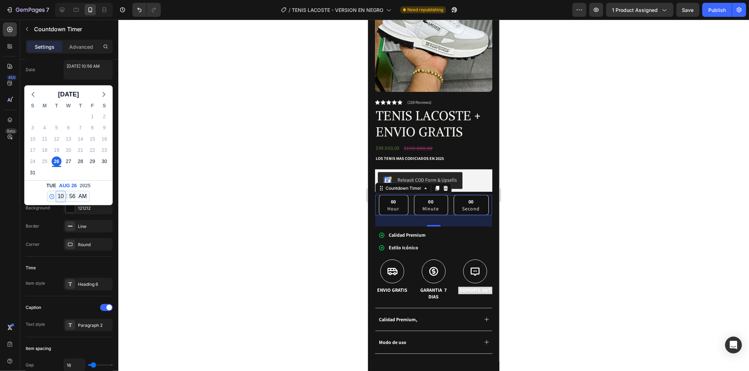
click at [62, 197] on select "12 1 2 3 4 5 6 7 8 9 10 11" at bounding box center [60, 196] width 9 height 11
select select "4"
click at [56, 191] on select "12 1 2 3 4 5 6 7 8 9 10 11" at bounding box center [60, 196] width 9 height 11
type textarea "August 26 2025 4:56 AM"
click at [82, 200] on select "AM PM" at bounding box center [82, 196] width 11 height 11
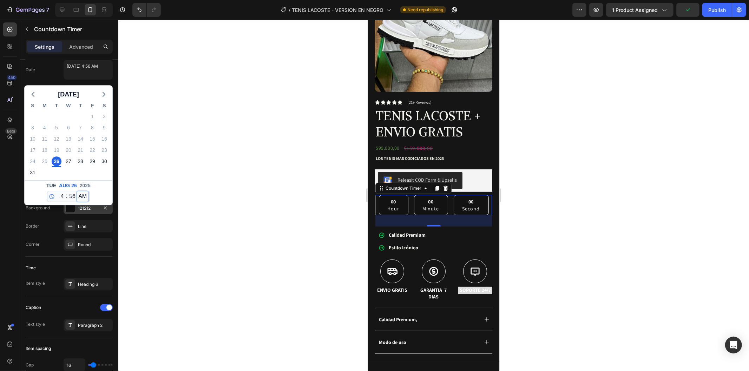
select select "false"
click at [77, 191] on select "AM PM" at bounding box center [82, 196] width 11 height 11
type textarea "August 26 2025 4:56 PM"
select select "16"
click at [106, 193] on div "Tue Aug 26 2025 12 1 2 3 4 5 6 7 8 9 10 11 : 00 01 02 03 04 05 06 07 08 09 10 1…" at bounding box center [69, 192] width 88 height 25
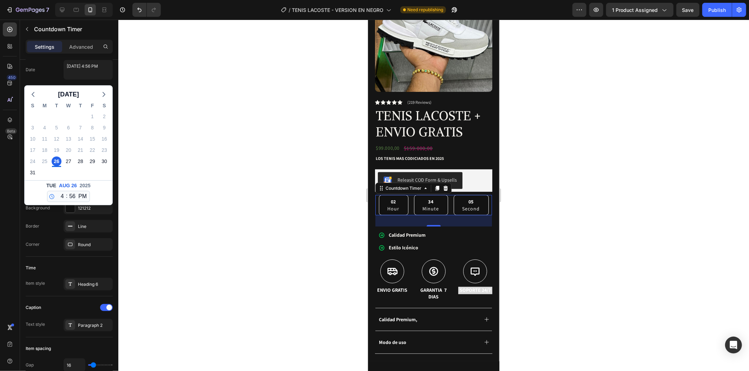
click at [199, 197] on div at bounding box center [433, 196] width 630 height 352
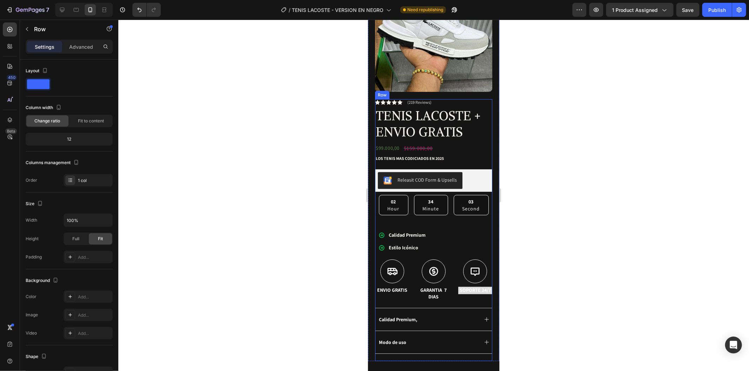
click at [396, 211] on div "Icon Icon Icon Icon Icon Icon List (219 Reviews) Text Block Row TENIS LACOSTE +…" at bounding box center [433, 230] width 117 height 262
click at [449, 212] on div "Icon Icon Icon Icon Icon Icon List (219 Reviews) Text Block Row TENIS LACOSTE +…" at bounding box center [433, 230] width 117 height 262
click at [472, 205] on p "Second" at bounding box center [471, 208] width 18 height 7
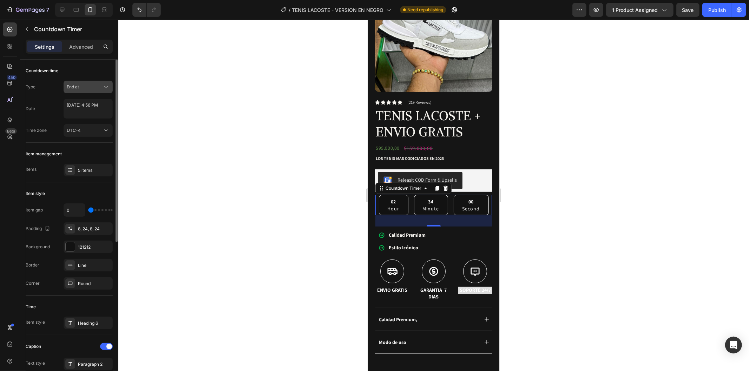
click at [99, 82] on button "End at" at bounding box center [88, 87] width 49 height 13
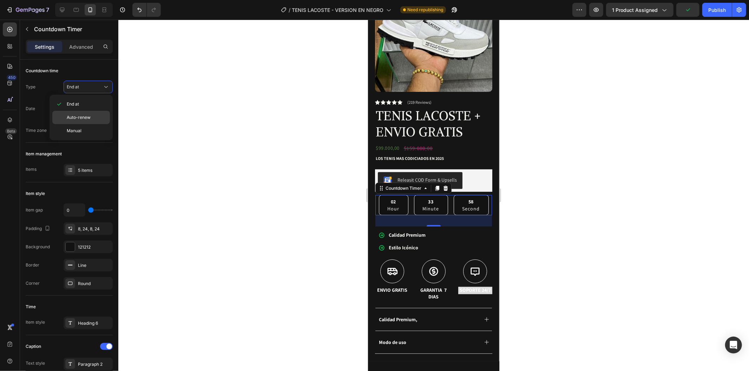
click at [97, 124] on div "Auto-renew" at bounding box center [81, 130] width 58 height 13
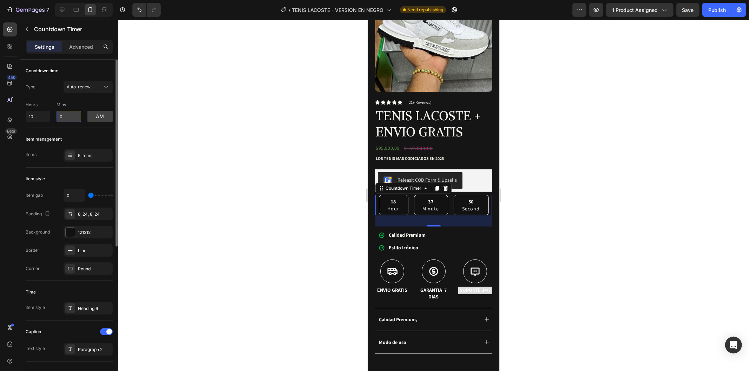
click at [76, 116] on input "0" at bounding box center [69, 116] width 25 height 11
drag, startPoint x: 76, startPoint y: 116, endPoint x: 57, endPoint y: 115, distance: 19.0
click at [57, 115] on input "0" at bounding box center [69, 116] width 25 height 11
type input "21"
click at [41, 120] on input "10" at bounding box center [38, 116] width 25 height 11
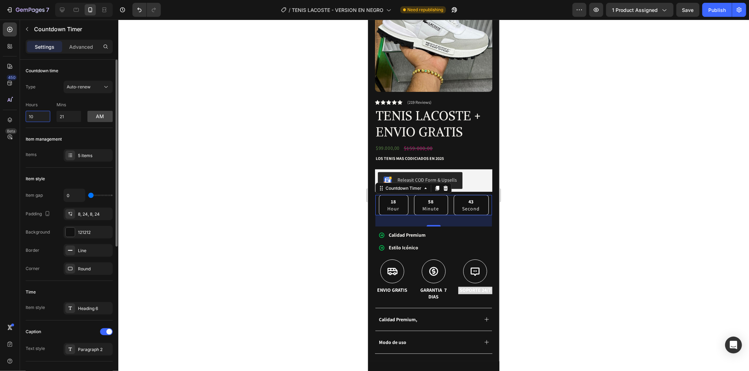
drag, startPoint x: 41, startPoint y: 120, endPoint x: 20, endPoint y: 118, distance: 21.6
click at [20, 118] on div "Countdown time Type Auto-renew Hours 10 Mins 21 am Item management Items 5 item…" at bounding box center [69, 354] width 98 height 588
type input "0"
click at [148, 111] on div at bounding box center [433, 196] width 630 height 352
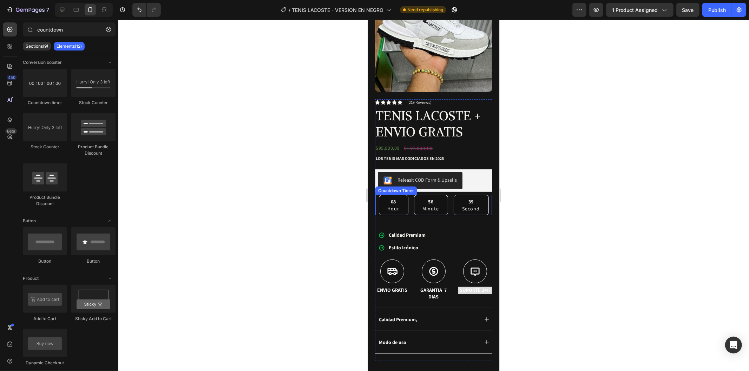
click at [447, 205] on div "08 Hour 58 Minute 39 Second" at bounding box center [433, 205] width 110 height 21
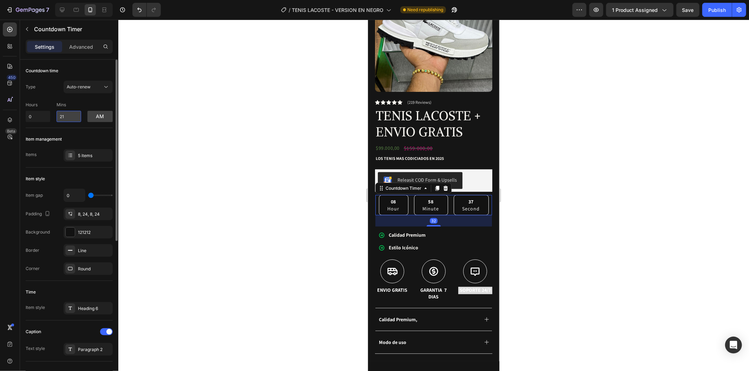
click at [69, 118] on input "21" at bounding box center [69, 116] width 25 height 11
click at [84, 92] on button "Auto-renew" at bounding box center [88, 87] width 49 height 13
click at [94, 110] on div "am" at bounding box center [99, 112] width 25 height 20
click at [96, 113] on button "am" at bounding box center [99, 116] width 25 height 11
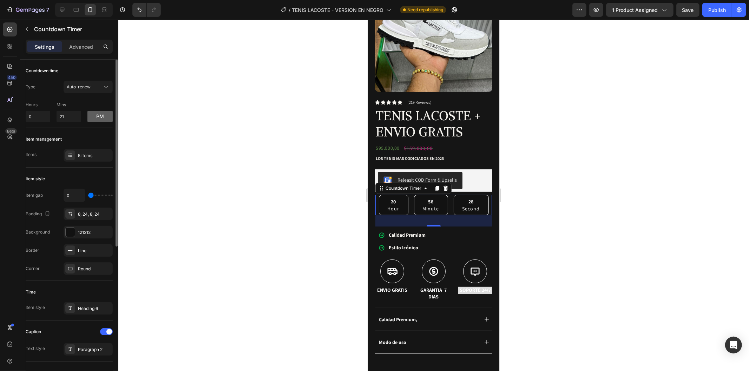
click at [101, 118] on button "pm" at bounding box center [99, 116] width 25 height 11
click at [100, 117] on button "am" at bounding box center [99, 116] width 25 height 11
click at [100, 113] on button "pm" at bounding box center [99, 116] width 25 height 11
click at [42, 118] on input "0" at bounding box center [38, 116] width 25 height 11
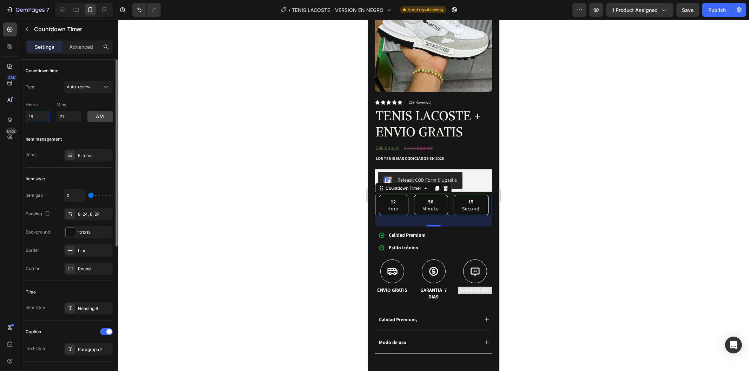
type input "1"
type input "4"
click at [67, 119] on input "21" at bounding box center [69, 116] width 25 height 11
type input "2"
type input "0"
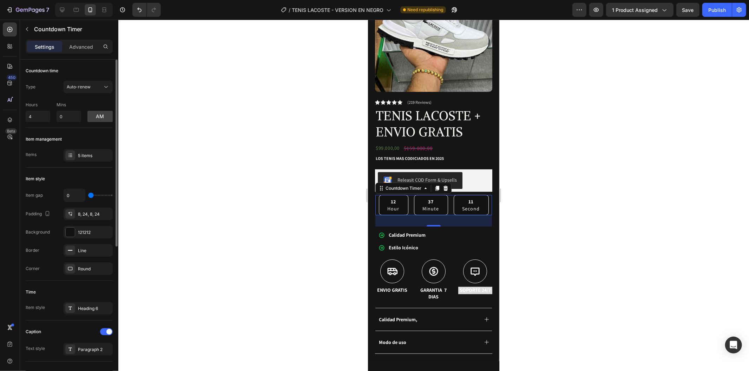
click at [90, 136] on div "Item management" at bounding box center [69, 139] width 87 height 11
click at [93, 120] on button "am" at bounding box center [99, 116] width 25 height 11
click at [100, 114] on button "pm" at bounding box center [99, 116] width 25 height 11
click at [106, 119] on button "am" at bounding box center [99, 116] width 25 height 11
click at [109, 143] on div "Item management" at bounding box center [69, 139] width 87 height 11
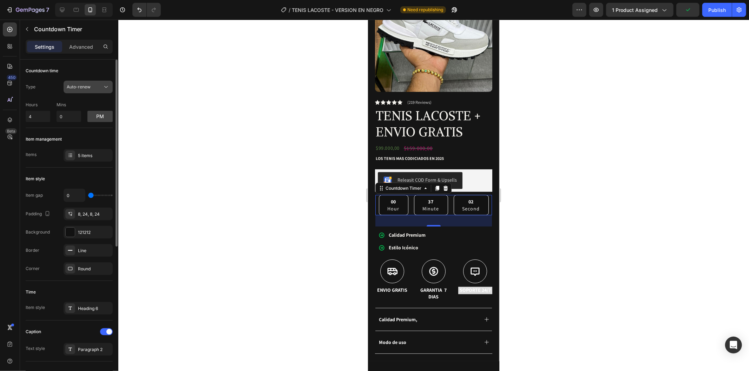
click at [99, 85] on div "Auto-renew" at bounding box center [85, 87] width 36 height 6
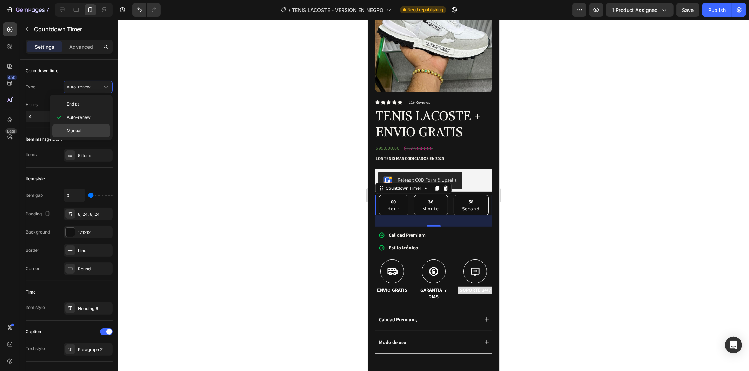
click at [88, 135] on div "Manual" at bounding box center [81, 130] width 58 height 13
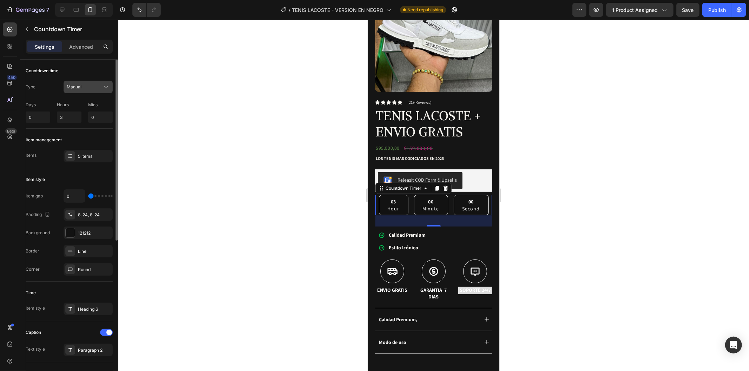
click at [92, 87] on div "Manual" at bounding box center [85, 87] width 36 height 6
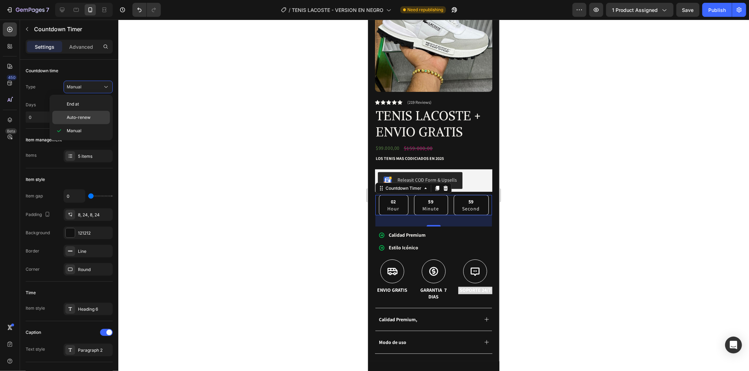
click at [98, 118] on p "Auto-renew" at bounding box center [87, 117] width 40 height 6
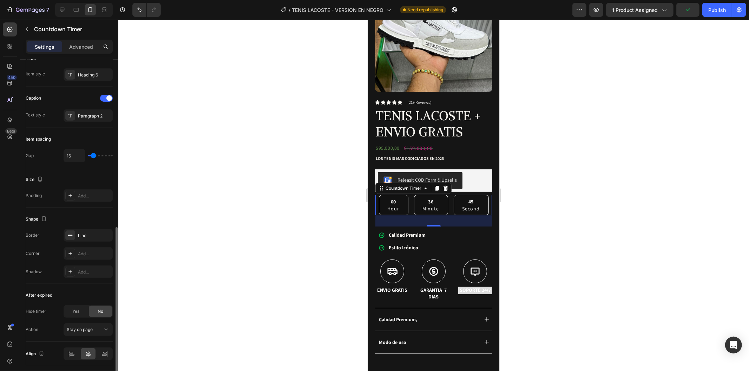
scroll to position [257, 0]
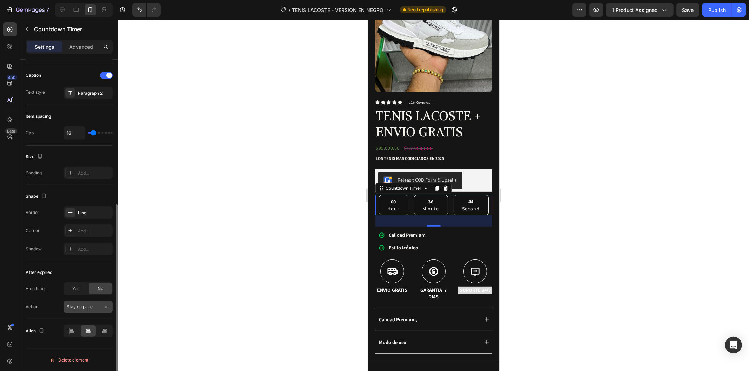
click at [95, 305] on div "Stay on page" at bounding box center [85, 307] width 36 height 6
click at [98, 307] on div "Stay on page" at bounding box center [85, 307] width 36 height 6
click at [85, 293] on div "Yes" at bounding box center [75, 288] width 23 height 11
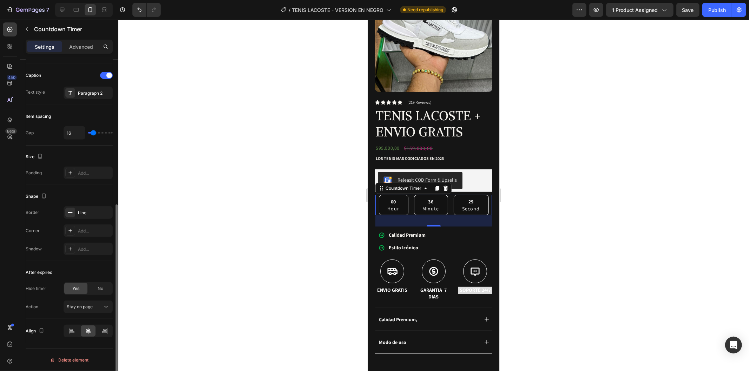
click at [47, 298] on div "Hide timer Yes No Action Stay on page" at bounding box center [69, 298] width 87 height 31
click at [91, 303] on button "Stay on page" at bounding box center [88, 307] width 49 height 13
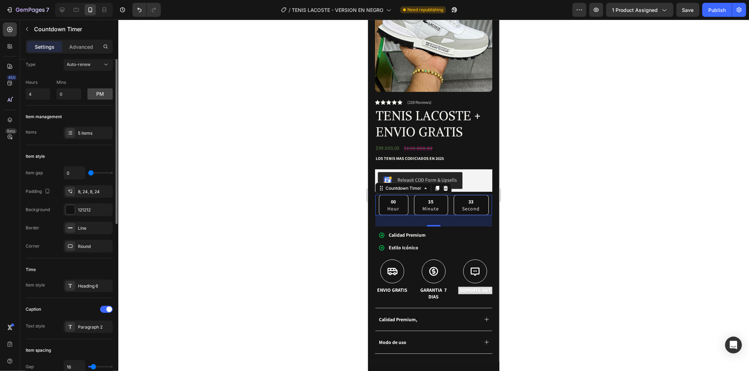
scroll to position [0, 0]
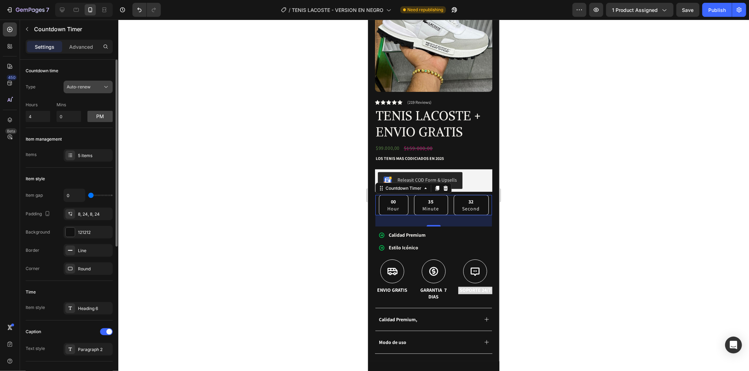
click at [90, 88] on span "Auto-renew" at bounding box center [79, 86] width 24 height 5
click at [40, 119] on input "4" at bounding box center [38, 116] width 25 height 11
type input "3"
click at [65, 116] on input "0" at bounding box center [69, 116] width 25 height 11
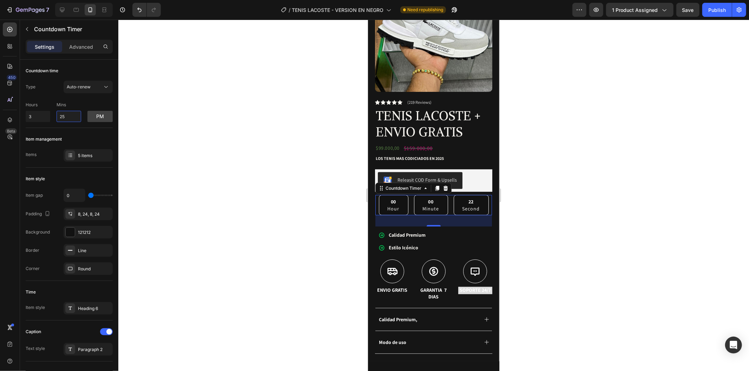
type input "25"
click at [217, 145] on div at bounding box center [433, 196] width 630 height 352
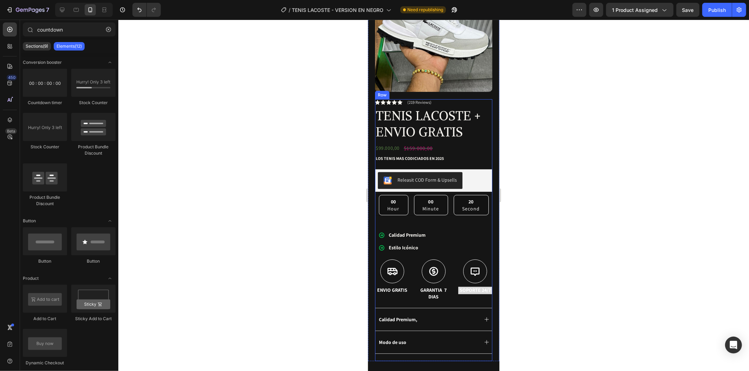
click at [428, 211] on div "Icon Icon Icon Icon Icon Icon List (219 Reviews) Text Block Row TENIS LACOSTE +…" at bounding box center [433, 230] width 117 height 262
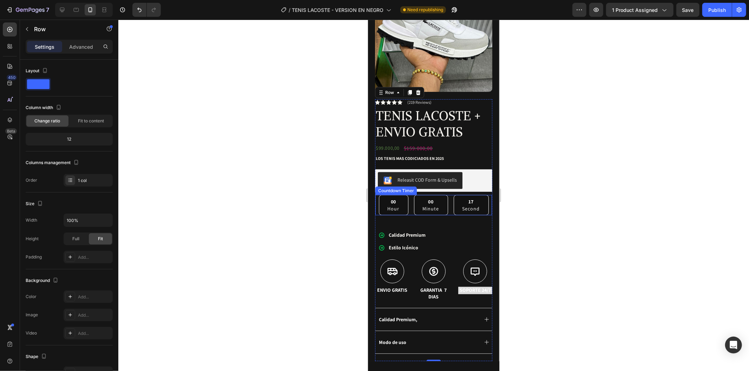
click at [409, 205] on div "00 Hour 00 Minute 17 Second" at bounding box center [433, 205] width 110 height 21
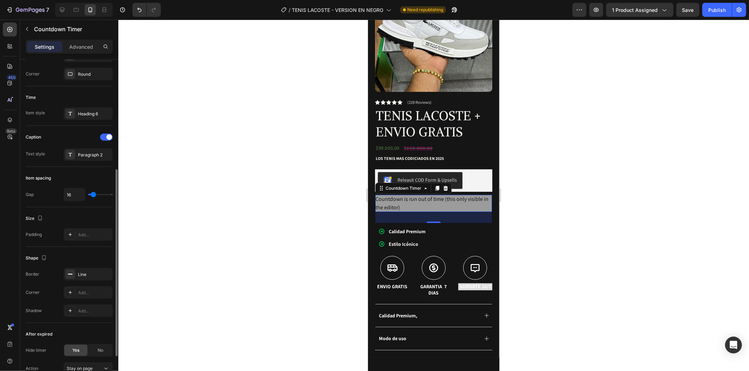
scroll to position [257, 0]
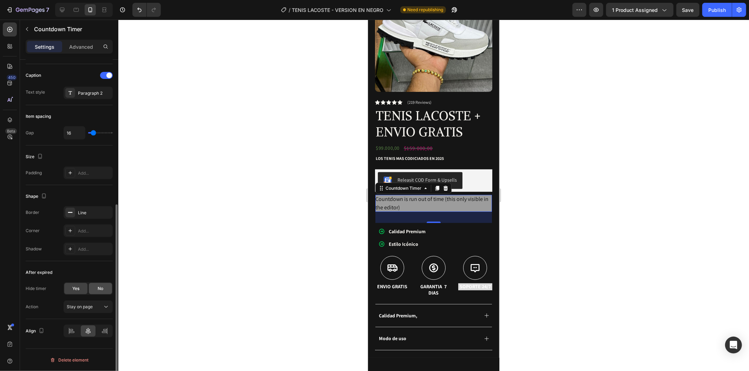
click at [100, 293] on div "No" at bounding box center [100, 288] width 23 height 11
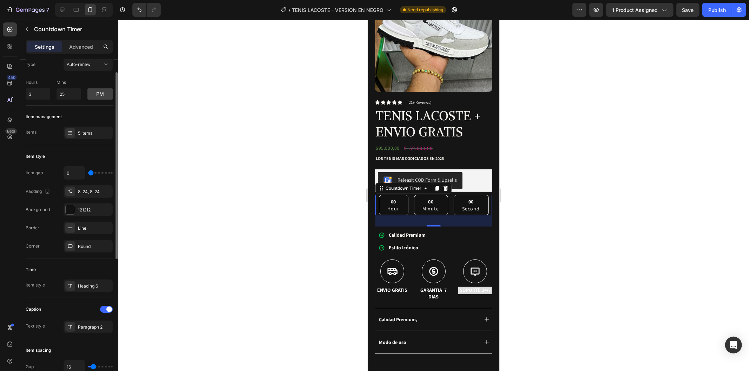
scroll to position [0, 0]
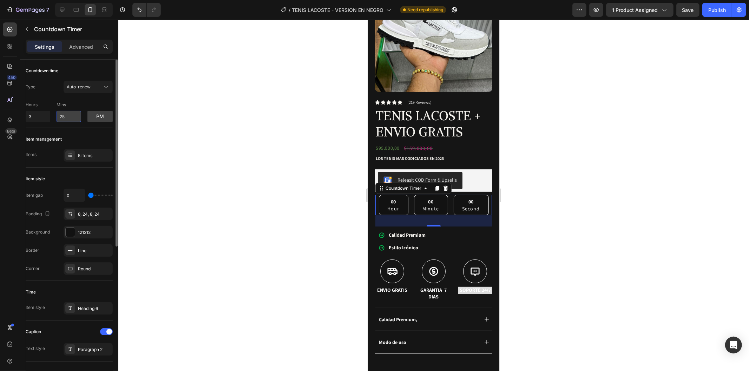
click at [67, 119] on input "25" at bounding box center [69, 116] width 25 height 11
type input "26"
click at [80, 168] on div "Countdown time Type Auto-renew Hours 3 Mins 26 pm" at bounding box center [69, 224] width 87 height 113
click at [107, 91] on button "Auto-renew" at bounding box center [88, 87] width 49 height 13
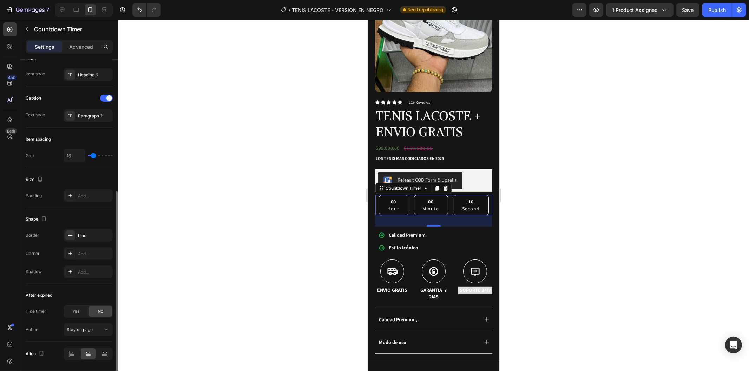
scroll to position [257, 0]
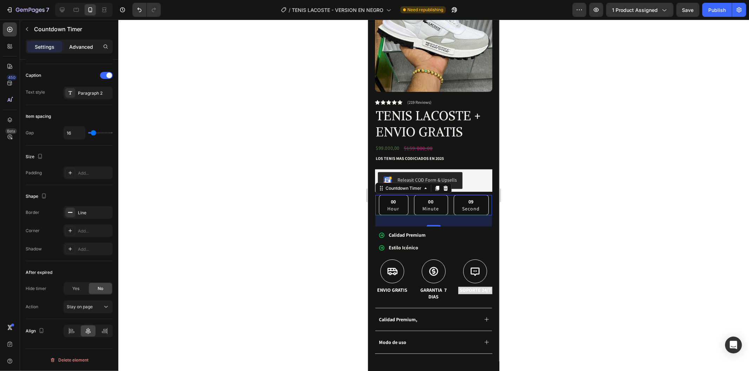
click at [70, 47] on p "Advanced" at bounding box center [81, 46] width 24 height 7
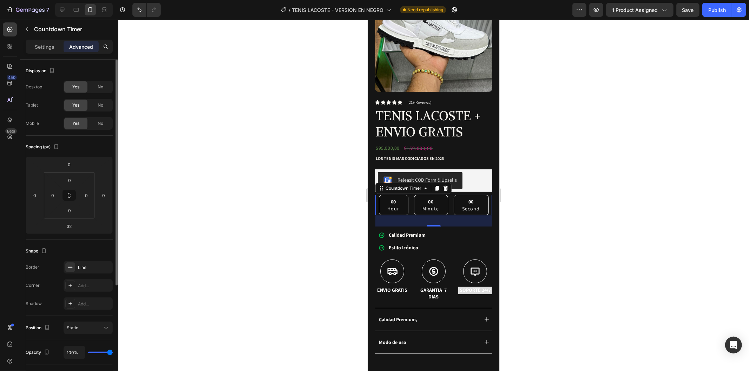
scroll to position [78, 0]
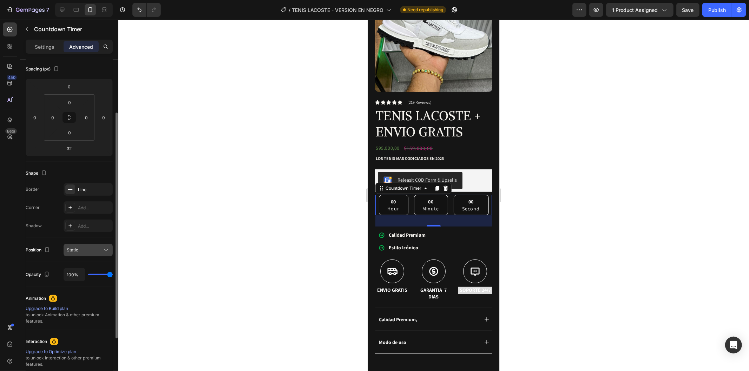
click at [102, 253] on icon at bounding box center [105, 250] width 7 height 7
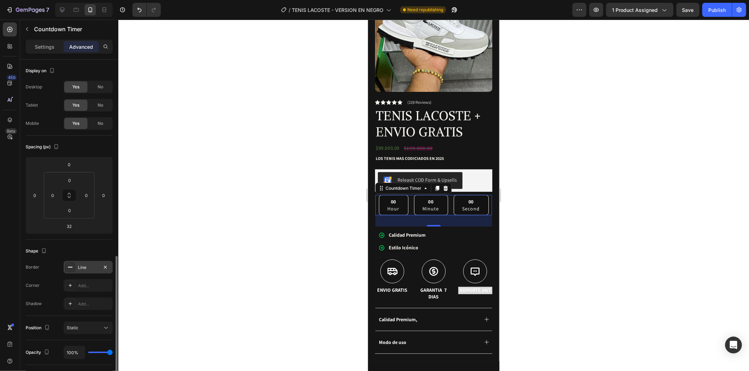
scroll to position [155, 0]
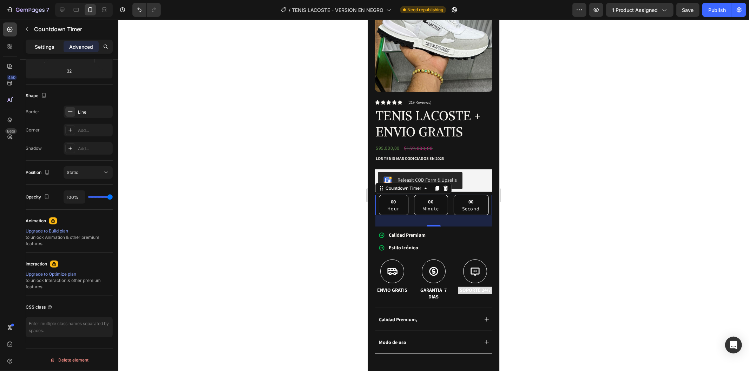
click at [52, 44] on p "Settings" at bounding box center [45, 46] width 20 height 7
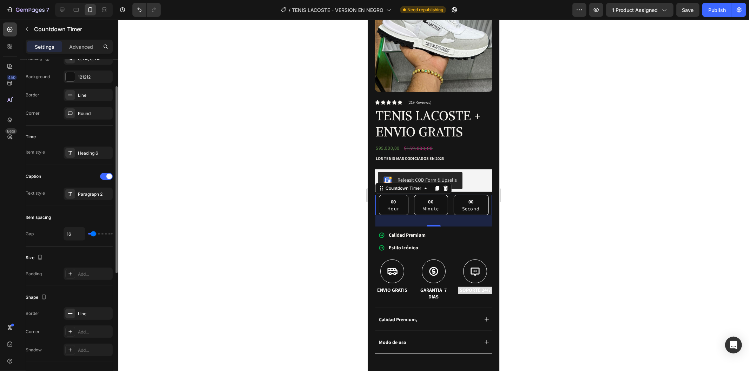
scroll to position [0, 0]
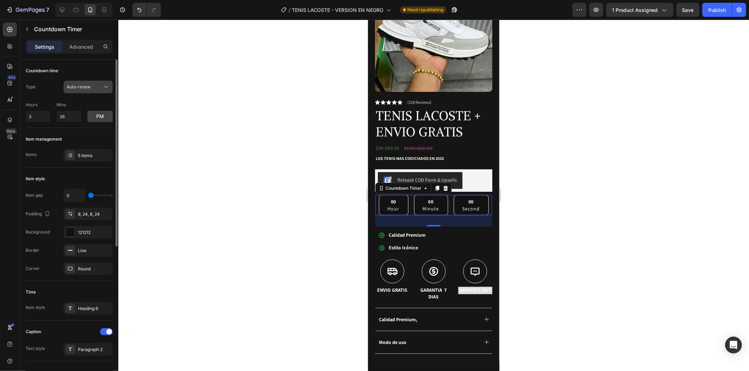
click at [93, 83] on button "Auto-renew" at bounding box center [88, 87] width 49 height 13
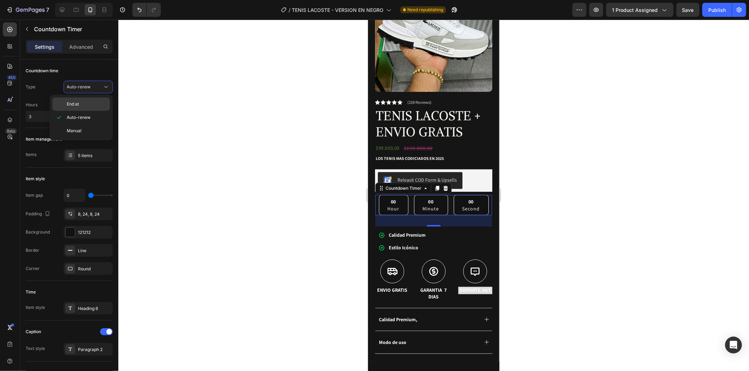
click at [92, 102] on p "End at" at bounding box center [87, 104] width 40 height 6
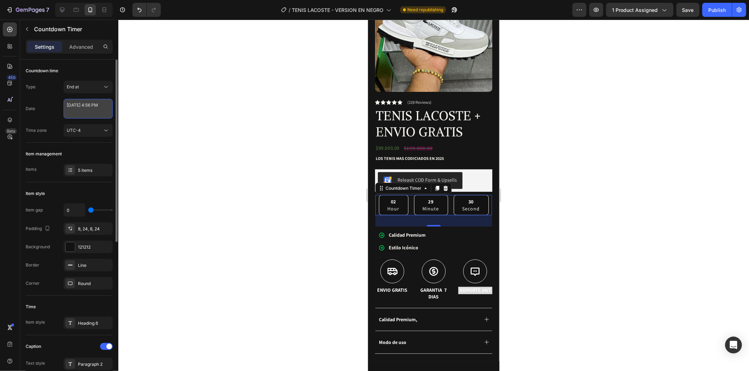
click at [91, 107] on textarea "August 26 2025 4:56 PM" at bounding box center [88, 109] width 49 height 20
select select "16"
select select "56"
select select "false"
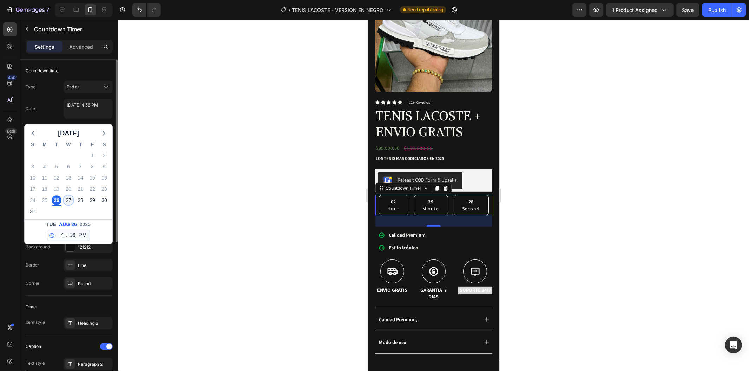
click at [69, 203] on div "27" at bounding box center [69, 201] width 10 height 10
type textarea "August 27 2025 4:56 PM"
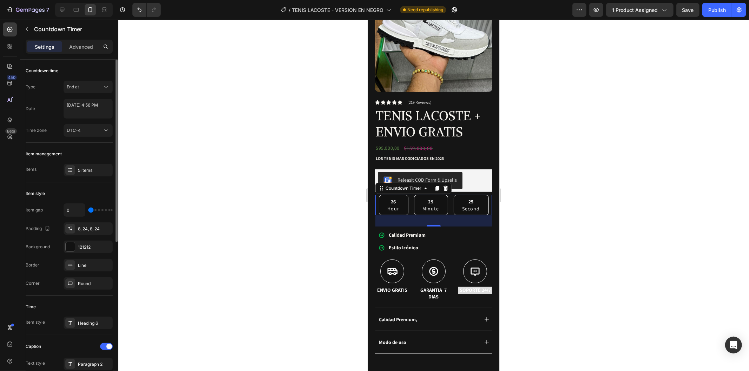
click at [93, 108] on textarea "August 27 2025 4:56 PM" at bounding box center [88, 109] width 49 height 20
select select "16"
select select "56"
select select "false"
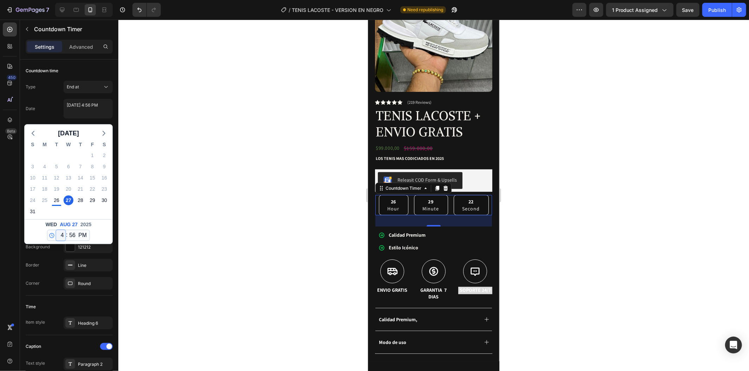
click at [61, 236] on select "12 1 2 3 4 5 6 7 8 9 10 11" at bounding box center [60, 235] width 9 height 11
select select "13"
click at [56, 230] on select "12 1 2 3 4 5 6 7 8 9 10 11" at bounding box center [60, 235] width 9 height 11
type textarea "August 27 2025 1:56 PM"
click at [78, 235] on select "AM PM" at bounding box center [82, 235] width 11 height 11
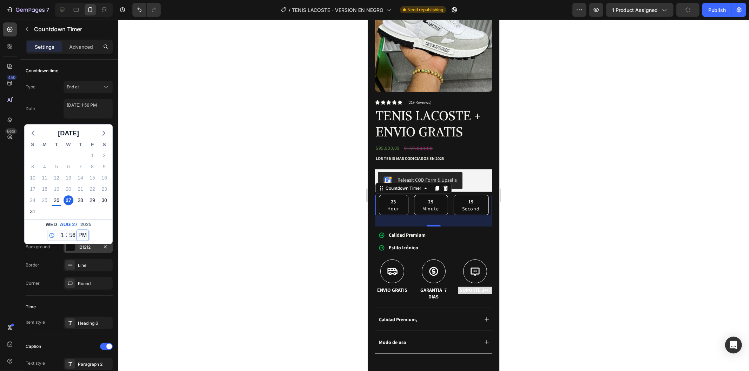
select select "true"
click at [77, 230] on select "AM PM" at bounding box center [82, 235] width 11 height 11
type textarea "August 27 2025 1:56 AM"
select select "1"
click at [177, 216] on div at bounding box center [433, 196] width 630 height 352
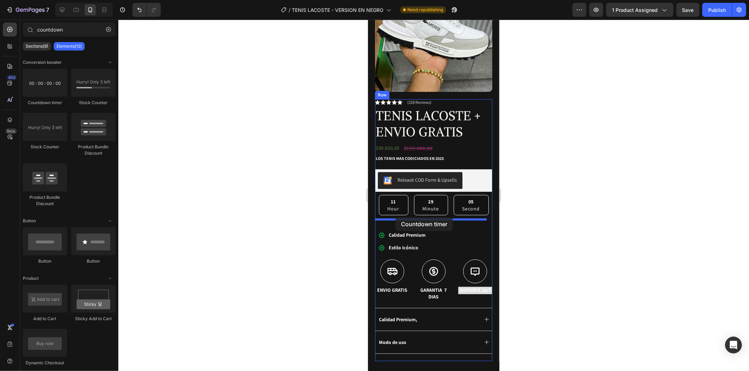
drag, startPoint x: 419, startPoint y: 105, endPoint x: 395, endPoint y: 217, distance: 115.3
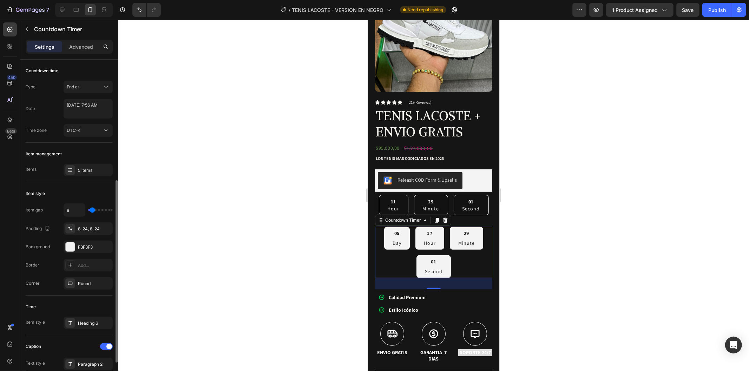
scroll to position [78, 0]
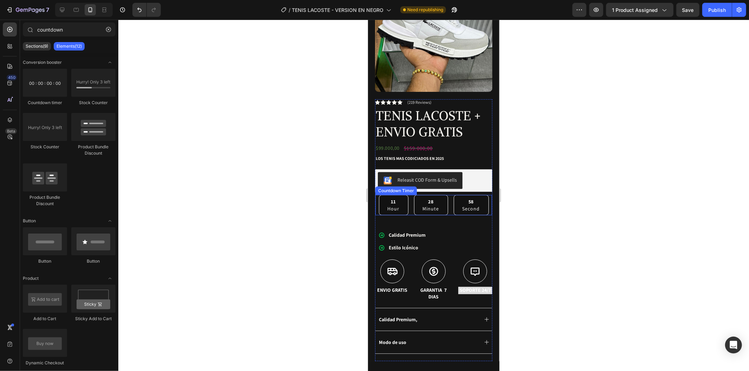
click at [453, 205] on div "58 Second" at bounding box center [470, 205] width 35 height 21
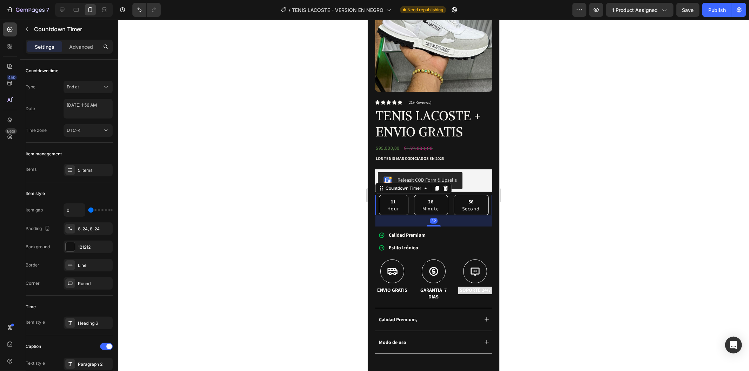
click at [398, 204] on div "11 Hour" at bounding box center [392, 205] width 29 height 21
click at [398, 203] on div "11 Hour" at bounding box center [392, 205] width 29 height 21
click at [394, 205] on p "Hour" at bounding box center [393, 208] width 12 height 7
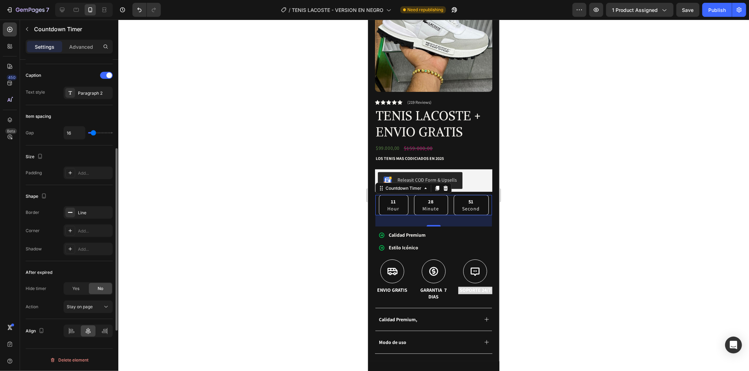
scroll to position [0, 0]
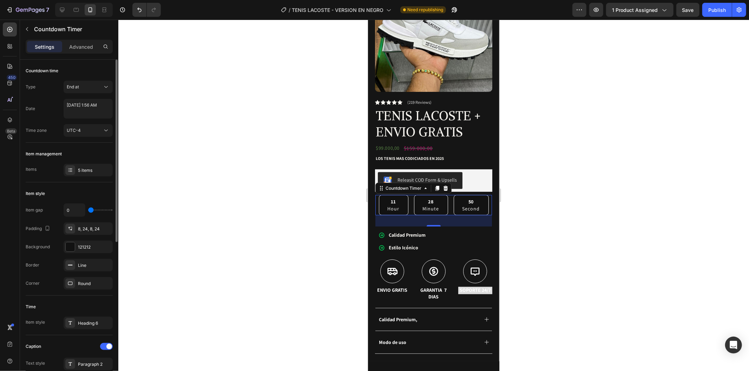
click at [391, 205] on p "Hour" at bounding box center [393, 208] width 12 height 7
click at [410, 184] on div "Countdown Timer" at bounding box center [403, 188] width 53 height 8
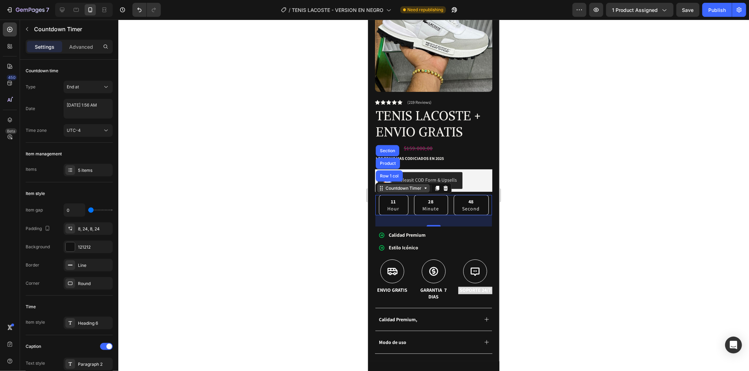
click at [410, 184] on div "Countdown Timer" at bounding box center [403, 188] width 53 height 8
click at [331, 194] on div at bounding box center [433, 196] width 630 height 352
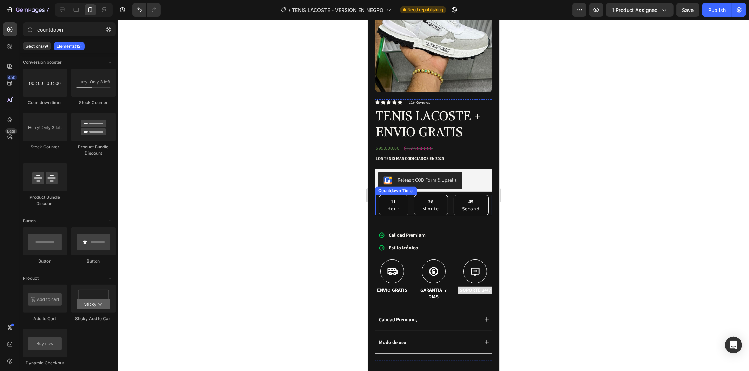
click at [378, 195] on div "11 Hour" at bounding box center [392, 205] width 29 height 21
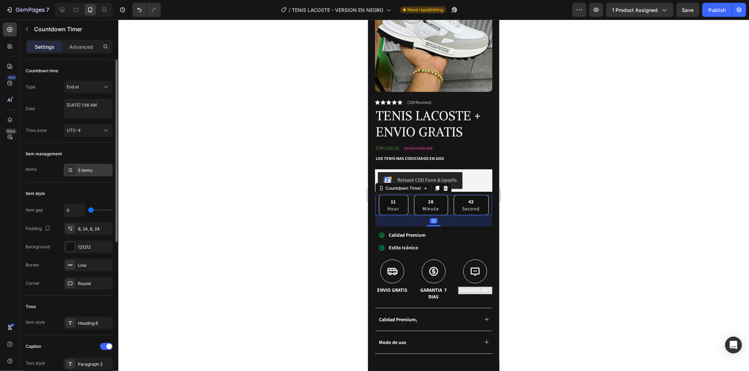
click at [74, 171] on div at bounding box center [70, 170] width 10 height 10
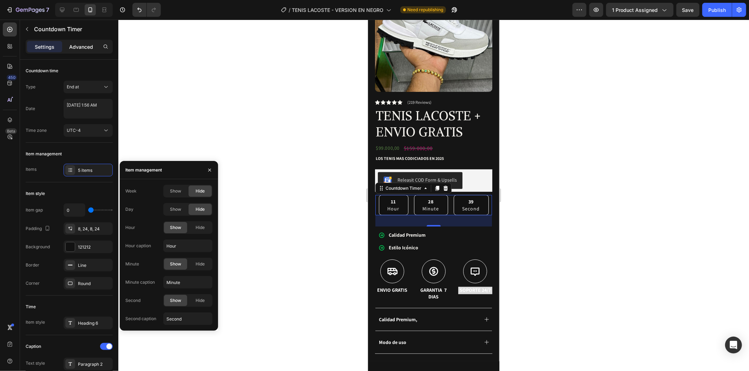
click at [88, 46] on p "Advanced" at bounding box center [81, 46] width 24 height 7
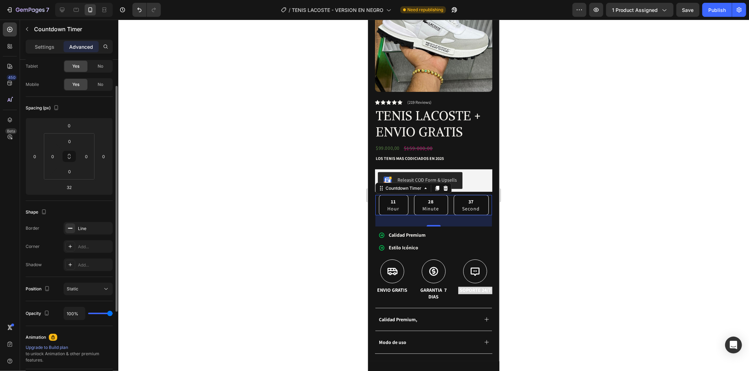
scroll to position [155, 0]
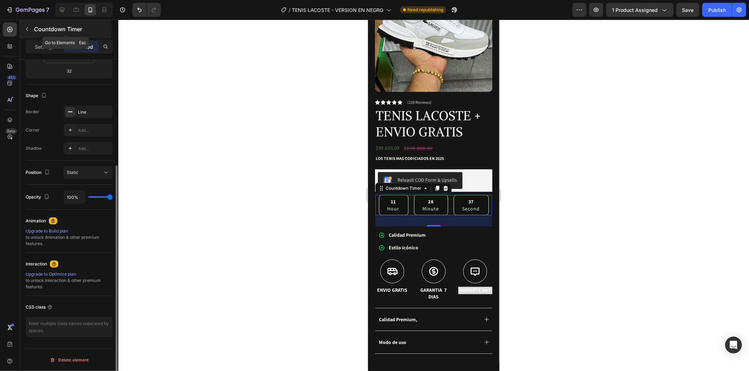
click at [30, 27] on button "button" at bounding box center [26, 29] width 11 height 11
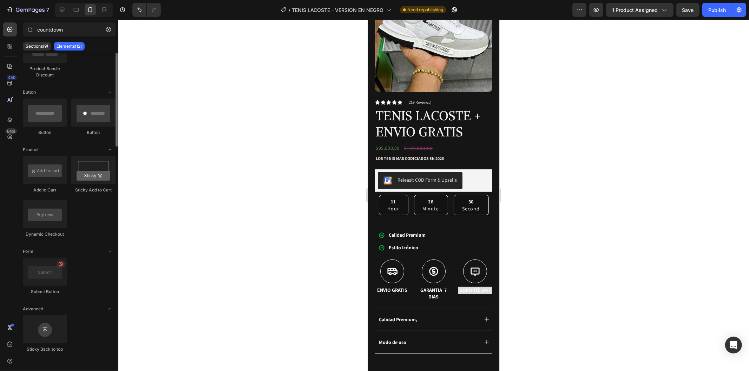
scroll to position [0, 0]
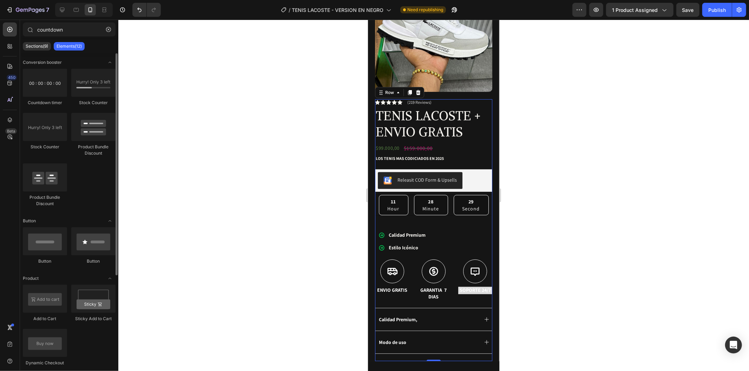
click at [429, 208] on div "Icon Icon Icon Icon Icon Icon List (219 Reviews) Text Block Row TENIS LACOSTE +…" at bounding box center [433, 230] width 117 height 262
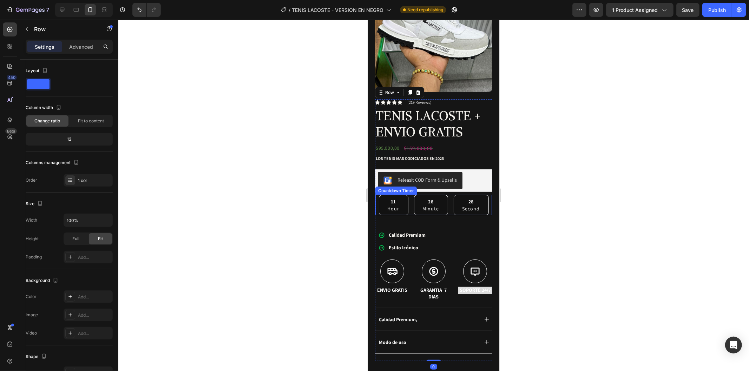
click at [441, 199] on div "28 Minute" at bounding box center [430, 205] width 34 height 21
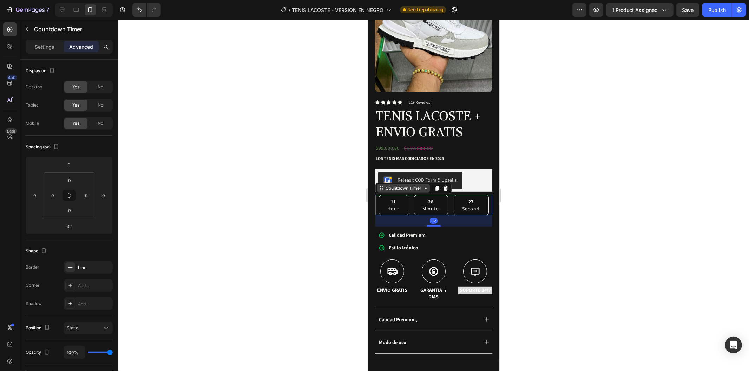
click at [426, 184] on div "Countdown Timer" at bounding box center [403, 188] width 53 height 8
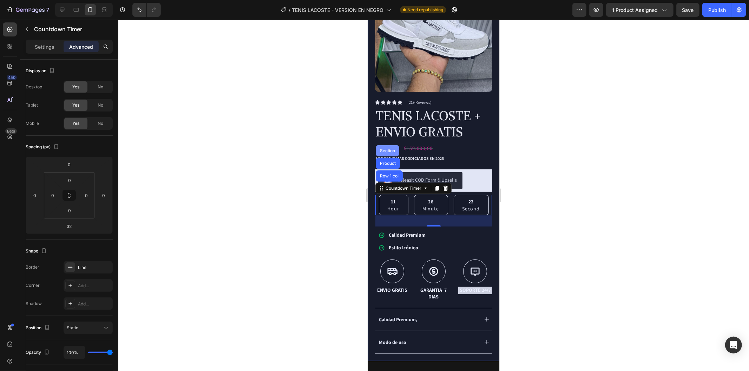
click at [382, 148] on div "Section" at bounding box center [387, 150] width 18 height 4
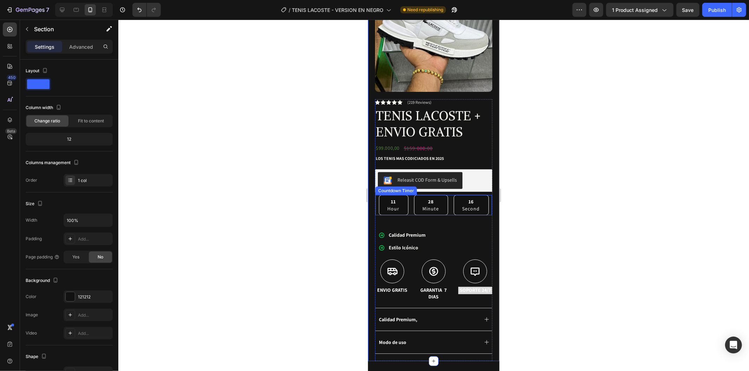
click at [448, 201] on div "11 Hour 28 Minute 16 Second" at bounding box center [433, 205] width 110 height 21
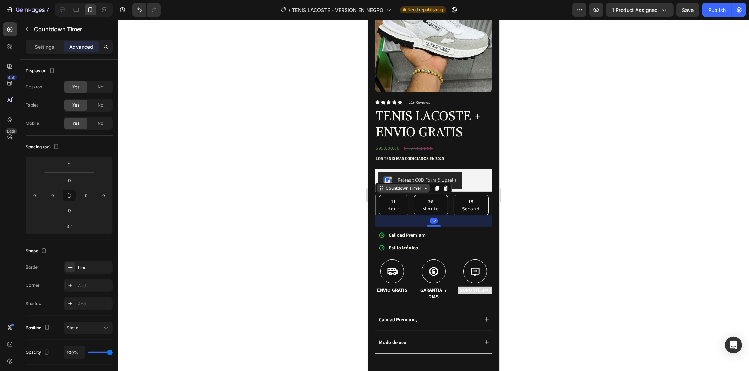
click at [418, 185] on div "Countdown Timer" at bounding box center [403, 188] width 39 height 6
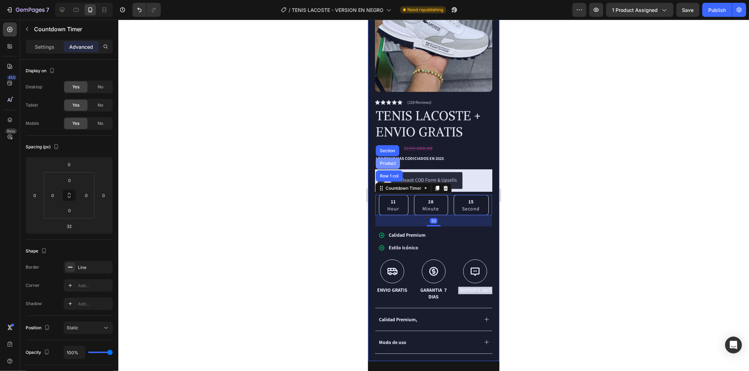
click at [391, 161] on div "Product" at bounding box center [387, 163] width 19 height 4
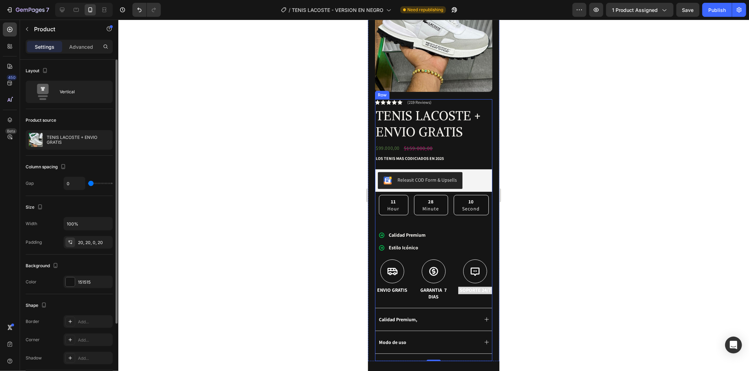
scroll to position [85, 0]
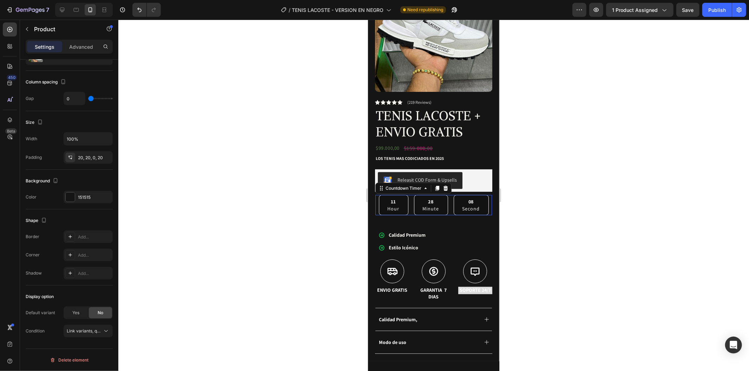
click at [444, 205] on div "11 Hour 28 Minute 08 Second" at bounding box center [433, 205] width 110 height 21
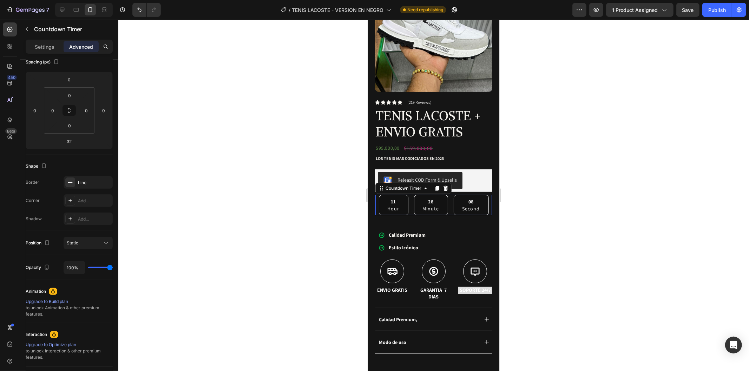
scroll to position [0, 0]
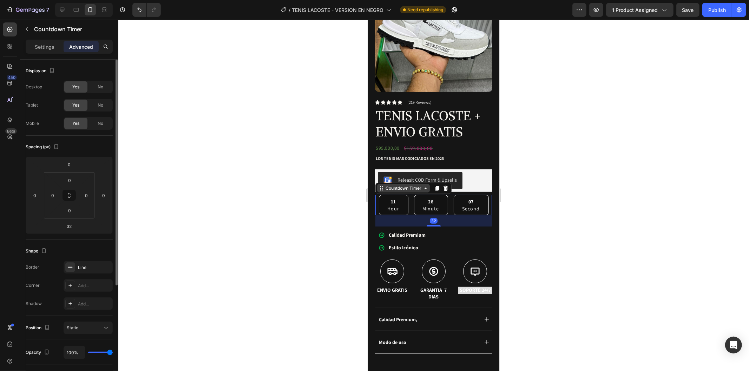
click at [420, 185] on div "Countdown Timer" at bounding box center [403, 188] width 39 height 6
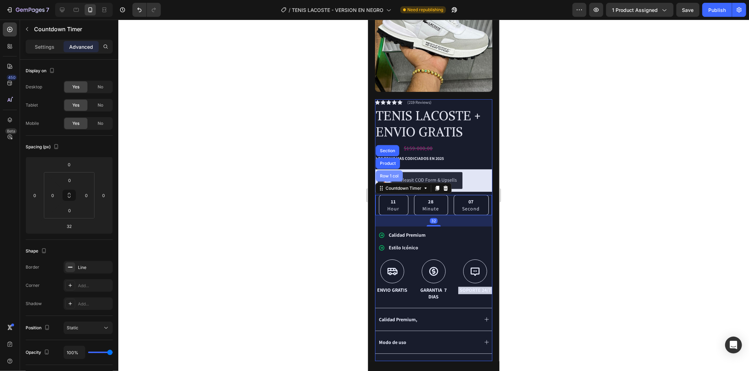
click at [390, 174] on div "Row 1 col" at bounding box center [388, 176] width 21 height 4
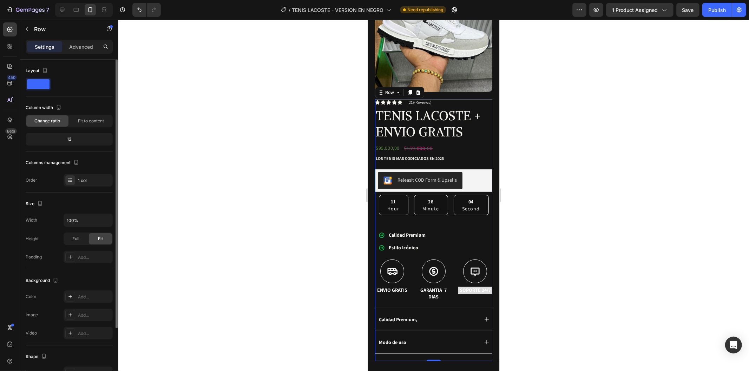
click at [47, 82] on span at bounding box center [38, 84] width 22 height 10
click at [39, 85] on span at bounding box center [38, 84] width 22 height 10
click at [43, 68] on icon "button" at bounding box center [44, 70] width 7 height 7
drag, startPoint x: 193, startPoint y: 137, endPoint x: 244, endPoint y: 144, distance: 51.3
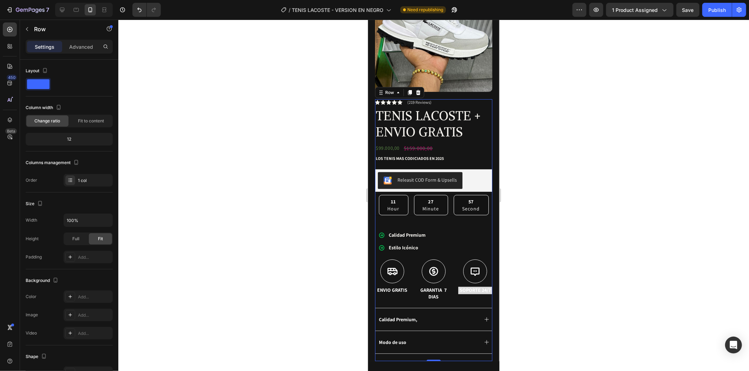
click at [193, 138] on div at bounding box center [433, 196] width 630 height 352
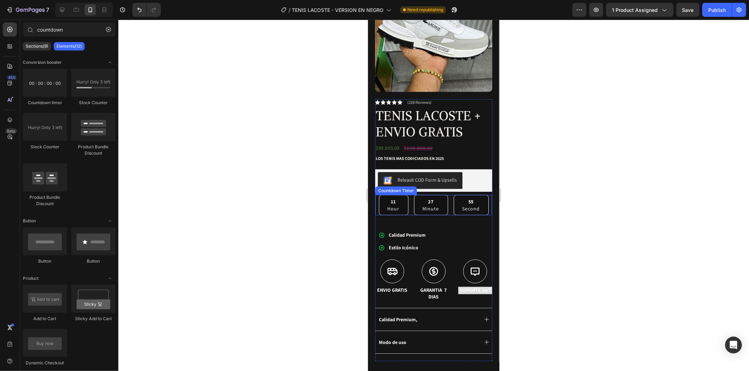
click at [447, 206] on div "11 Hour 27 Minute 55 Second" at bounding box center [433, 205] width 110 height 21
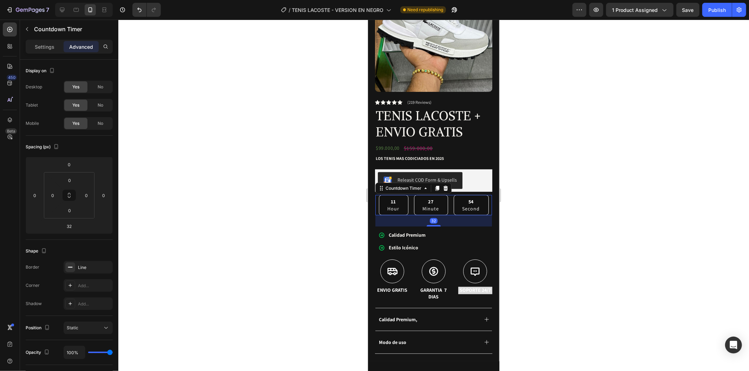
click at [388, 205] on p "Hour" at bounding box center [393, 208] width 12 height 7
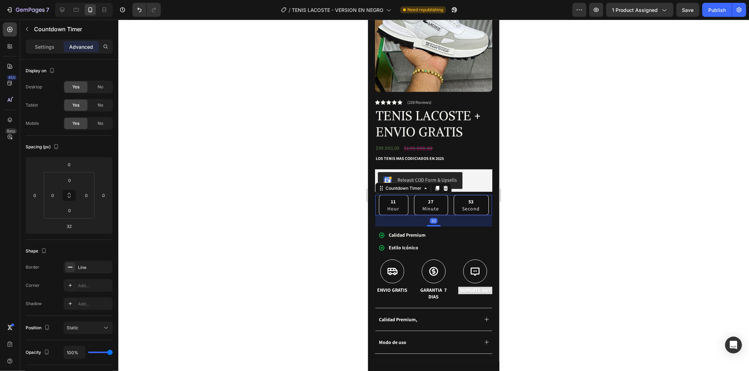
click at [388, 205] on p "Hour" at bounding box center [393, 208] width 12 height 7
click at [392, 198] on div "11" at bounding box center [393, 201] width 12 height 7
click at [440, 199] on div "27 Minute" at bounding box center [430, 205] width 34 height 21
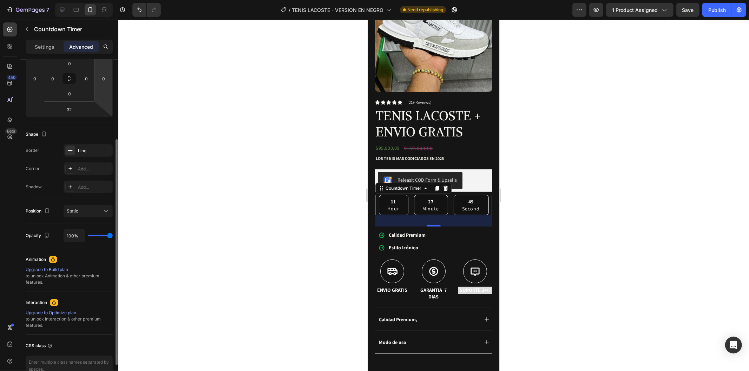
scroll to position [155, 0]
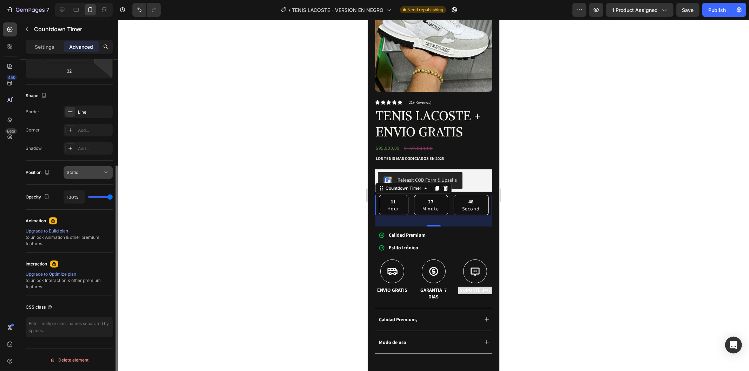
click at [94, 173] on div "Static" at bounding box center [85, 173] width 36 height 6
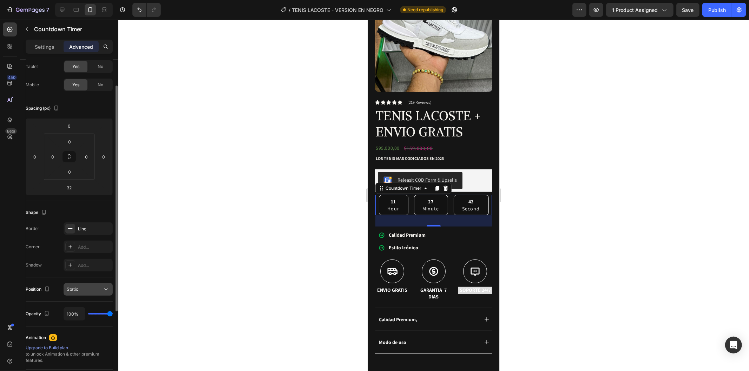
scroll to position [0, 0]
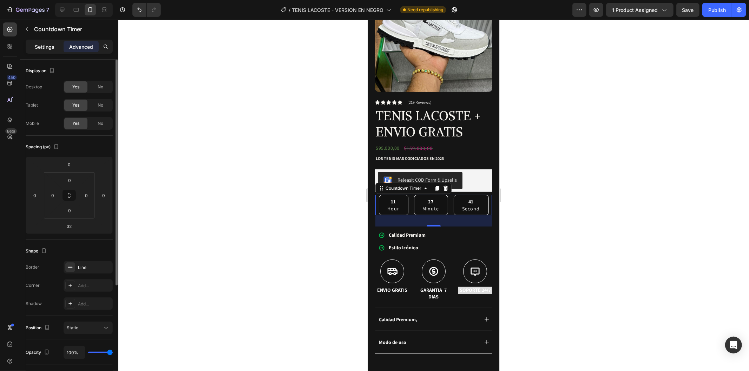
click at [44, 45] on p "Settings" at bounding box center [45, 46] width 20 height 7
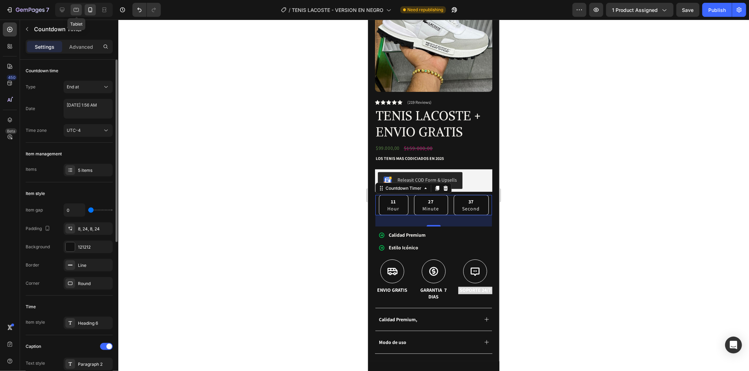
click at [74, 12] on icon at bounding box center [76, 9] width 7 height 7
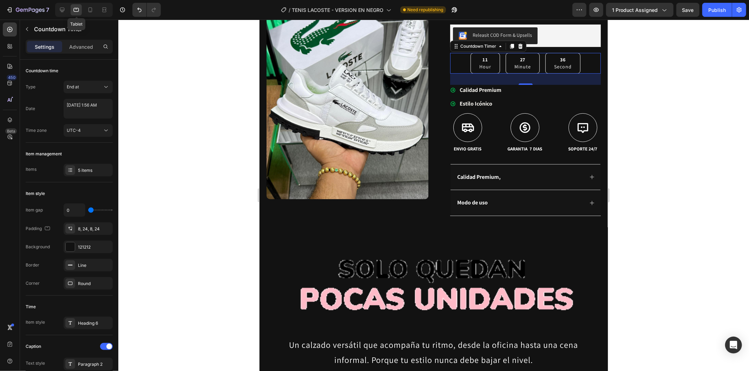
scroll to position [164, 0]
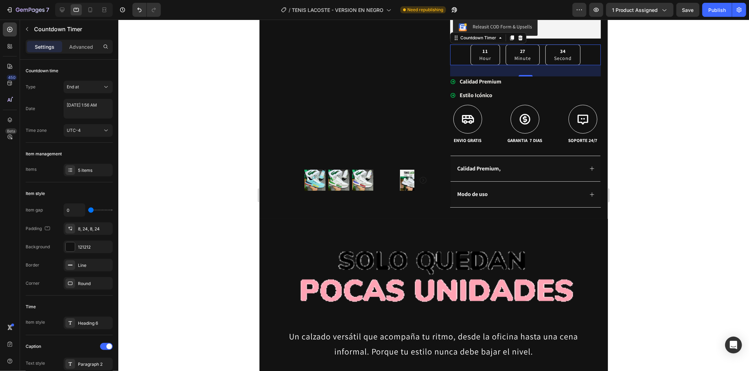
click at [53, 11] on div at bounding box center [82, 10] width 60 height 14
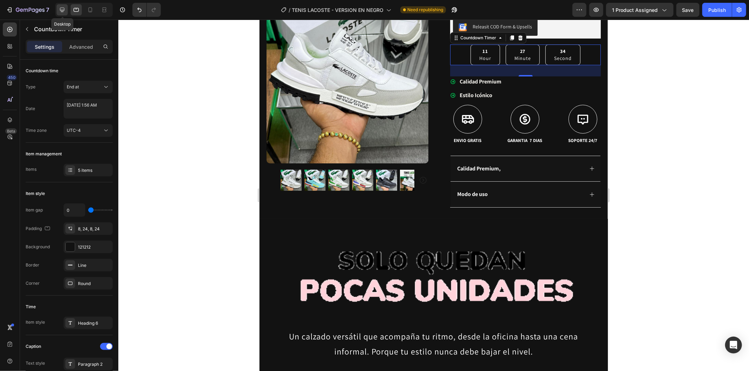
click at [60, 11] on icon at bounding box center [62, 9] width 7 height 7
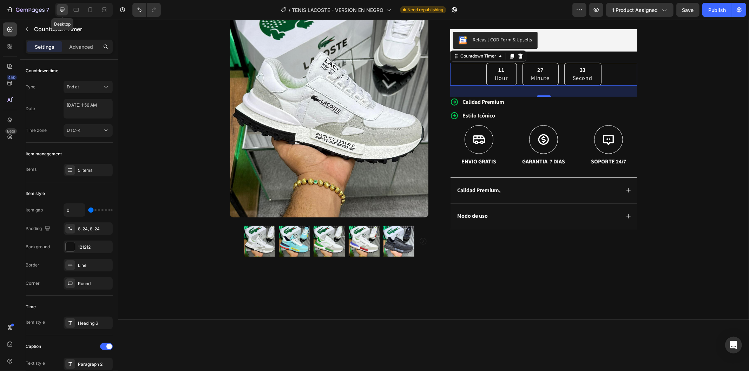
scroll to position [183, 0]
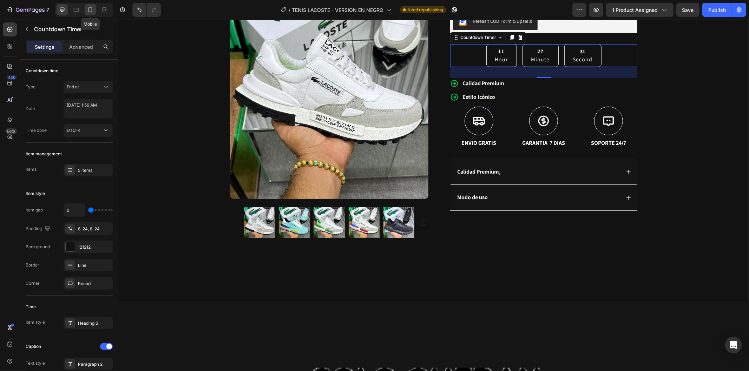
click at [87, 12] on icon at bounding box center [90, 9] width 7 height 7
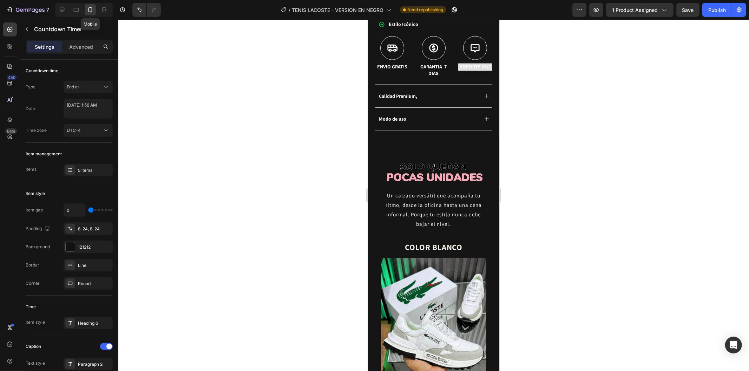
scroll to position [385, 0]
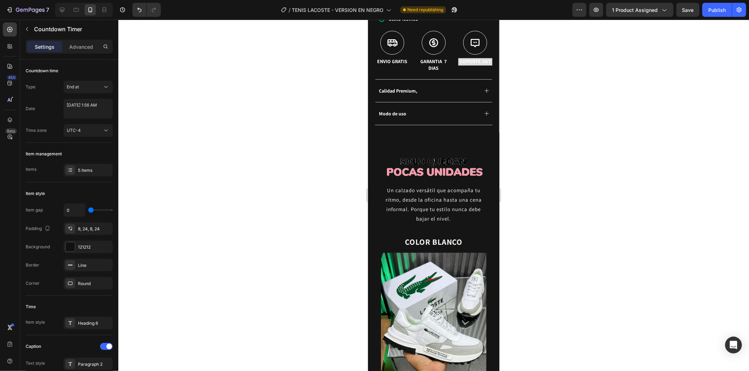
click at [247, 193] on div at bounding box center [433, 196] width 630 height 352
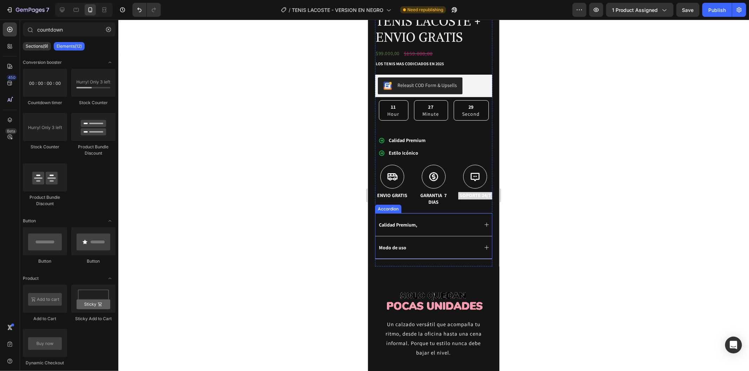
scroll to position [190, 0]
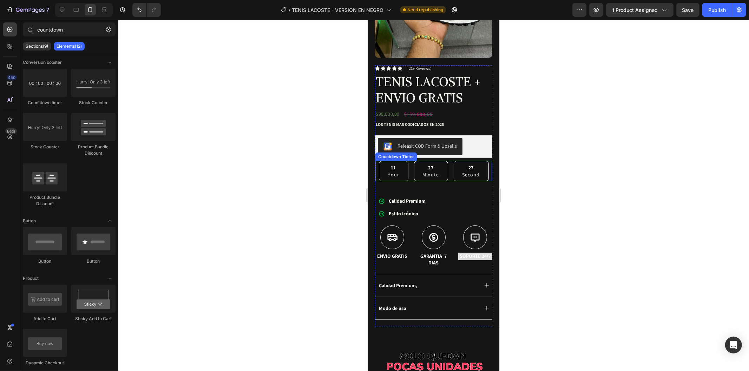
click at [445, 161] on div "11 Hour 27 Minute 27 Second" at bounding box center [433, 171] width 110 height 21
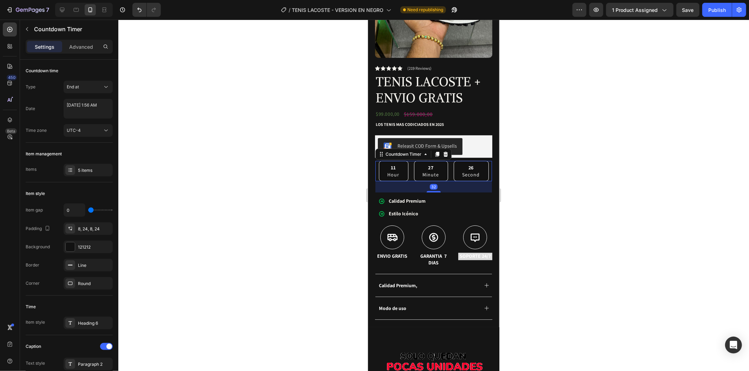
click at [197, 170] on div at bounding box center [433, 196] width 630 height 352
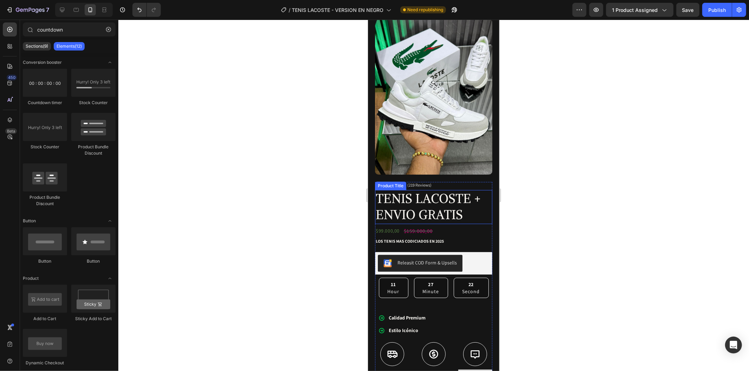
scroll to position [73, 0]
click at [456, 310] on div "Calidad Premium Estilo Icónico" at bounding box center [433, 324] width 117 height 29
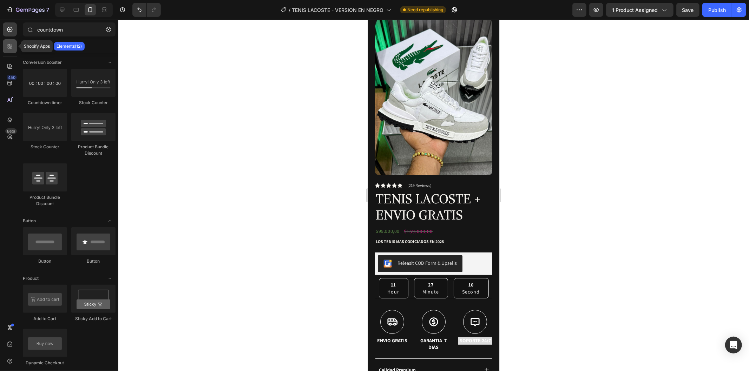
click at [7, 45] on icon at bounding box center [9, 46] width 7 height 7
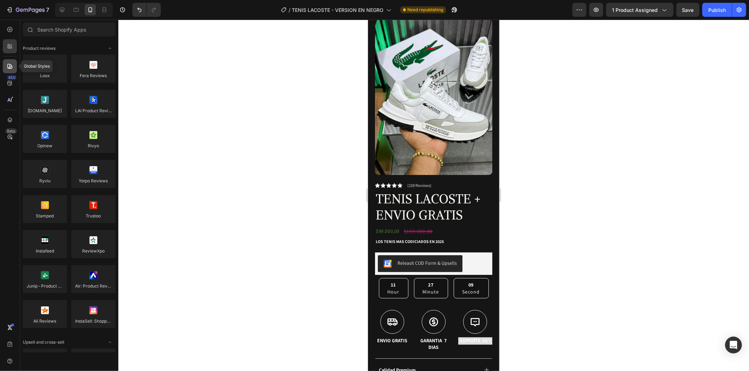
click at [12, 66] on icon at bounding box center [9, 66] width 5 height 5
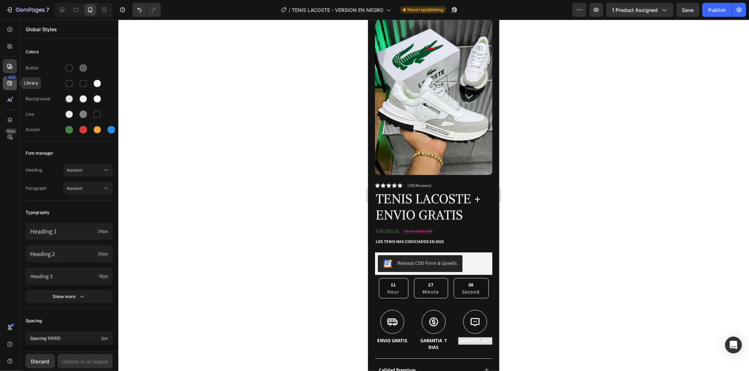
click at [9, 88] on div "450" at bounding box center [10, 83] width 14 height 14
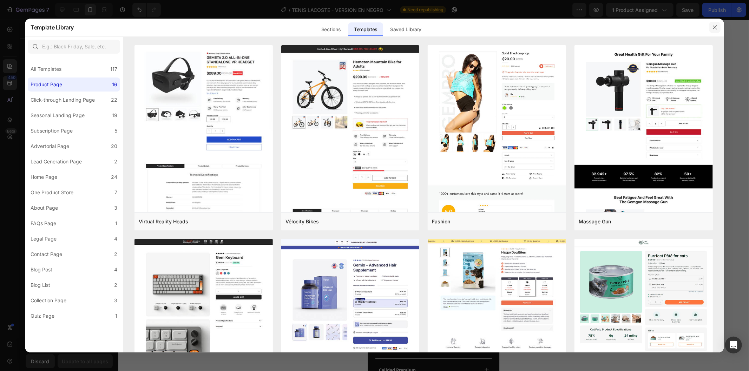
click at [713, 29] on icon "button" at bounding box center [715, 28] width 4 height 4
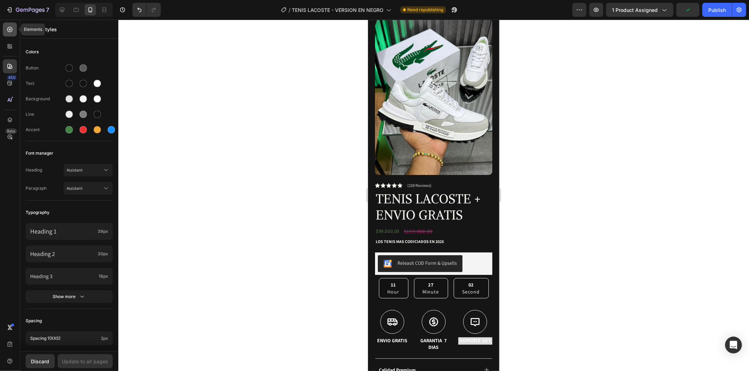
click at [8, 32] on icon at bounding box center [9, 29] width 7 height 7
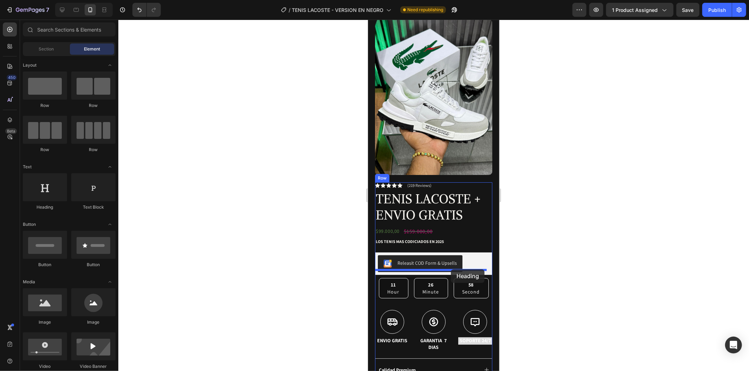
drag, startPoint x: 424, startPoint y: 210, endPoint x: 448, endPoint y: 268, distance: 62.3
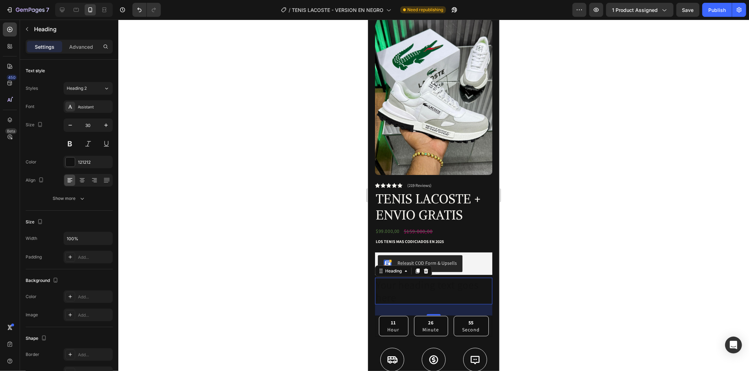
click at [431, 278] on h2 "Your heading text goes here" at bounding box center [433, 291] width 117 height 27
click at [432, 278] on p "Your heading text goes here" at bounding box center [433, 290] width 116 height 25
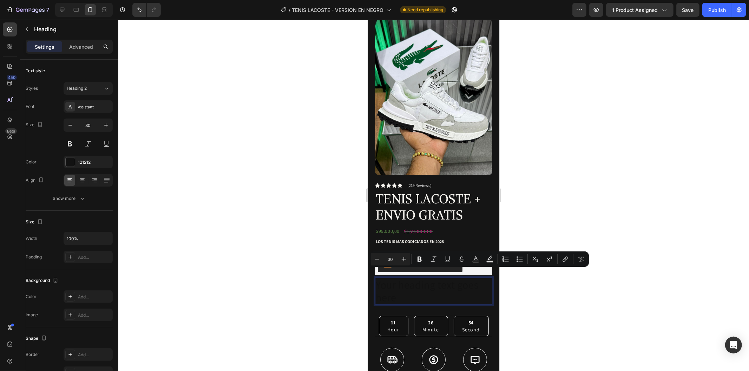
click at [447, 281] on p "Your heading text goes here" at bounding box center [433, 290] width 116 height 25
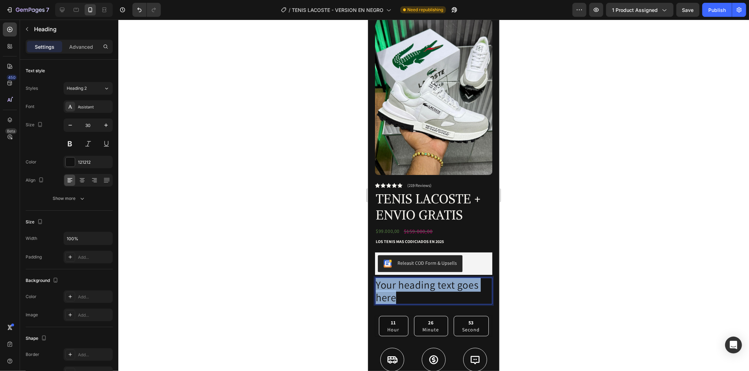
drag, startPoint x: 423, startPoint y: 287, endPoint x: 346, endPoint y: 263, distance: 81.1
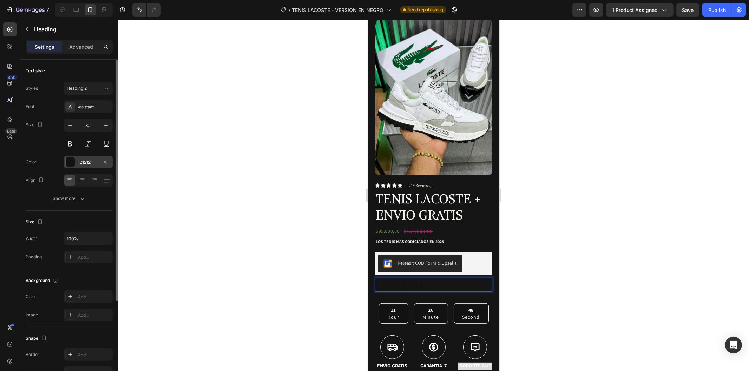
click at [77, 160] on div "121212" at bounding box center [88, 162] width 49 height 13
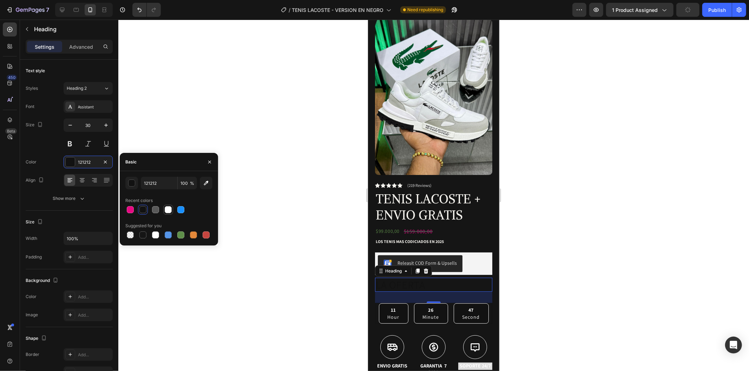
click at [170, 210] on div at bounding box center [168, 209] width 7 height 7
type input "FFFFFF"
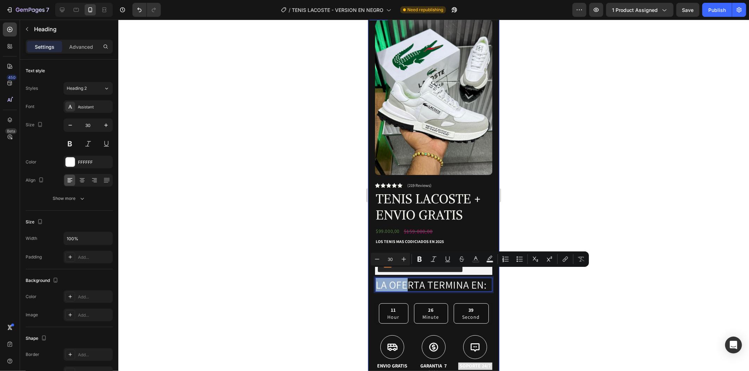
drag, startPoint x: 405, startPoint y: 278, endPoint x: 394, endPoint y: 284, distance: 12.7
click at [369, 276] on div "Product Images Row Icon Icon Icon Icon Icon Icon List (219 Reviews) Text Block …" at bounding box center [432, 224] width 131 height 425
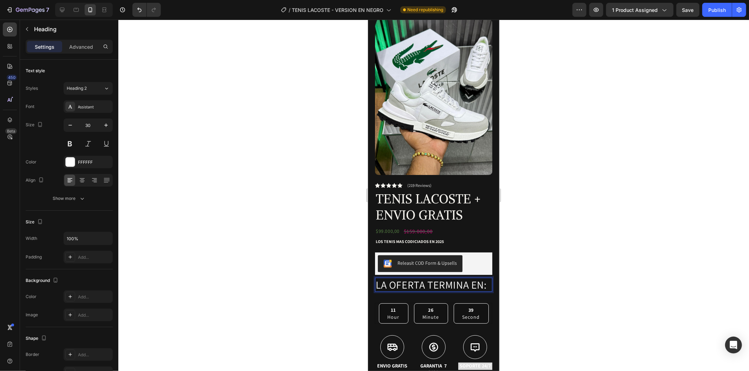
click at [395, 285] on p "LA OFERTA TERMINA EN:" at bounding box center [433, 284] width 116 height 13
drag, startPoint x: 362, startPoint y: 274, endPoint x: 722, endPoint y: 296, distance: 360.7
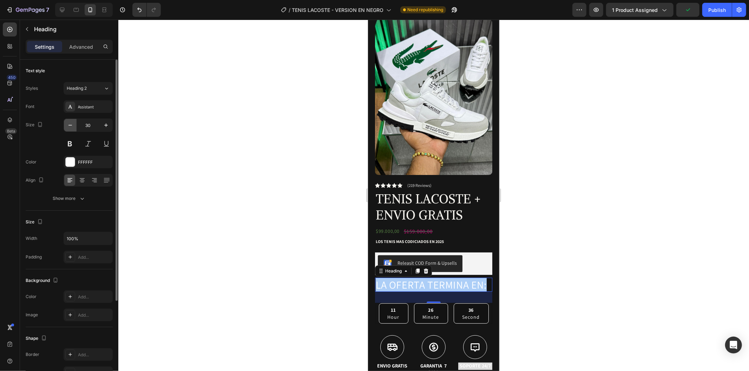
click at [71, 125] on icon "button" at bounding box center [70, 125] width 7 height 7
click at [69, 122] on icon "button" at bounding box center [70, 125] width 7 height 7
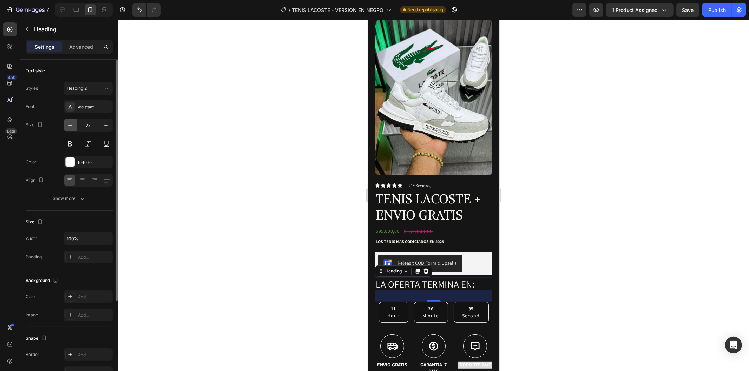
click at [69, 122] on icon "button" at bounding box center [70, 125] width 7 height 7
type input "24"
click at [85, 178] on icon at bounding box center [82, 180] width 7 height 7
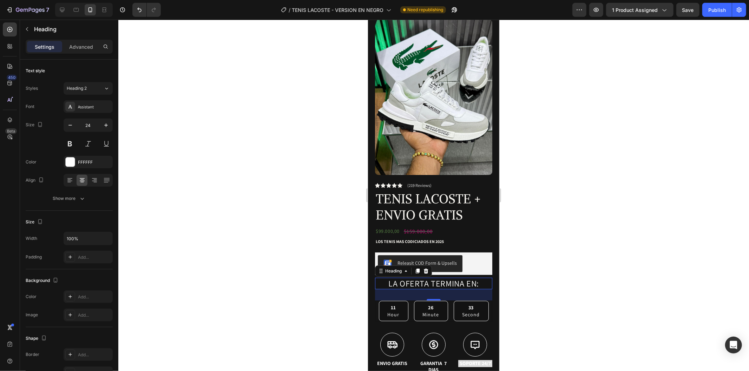
click at [198, 213] on div at bounding box center [433, 196] width 630 height 352
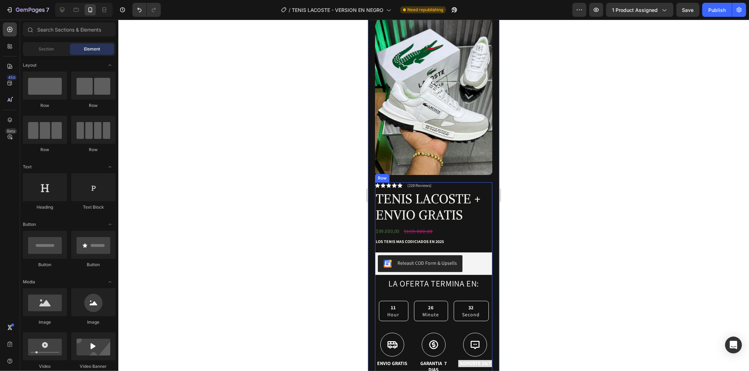
click at [452, 286] on div "Icon Icon Icon Icon Icon Icon List (219 Reviews) Text Block Row TENIS LACOSTE +…" at bounding box center [433, 308] width 117 height 252
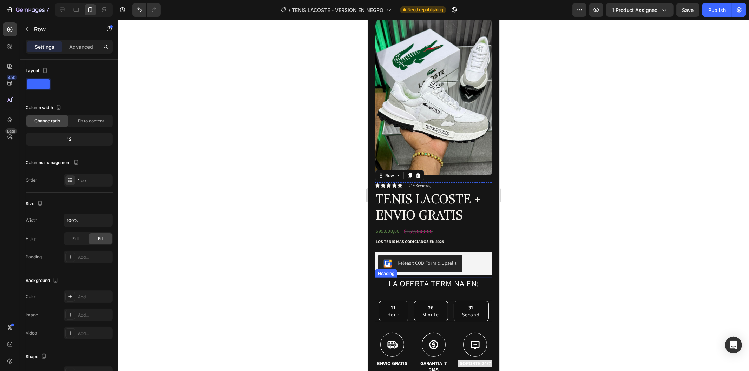
click at [457, 278] on p "LA OFERTA TERMINA EN:" at bounding box center [433, 283] width 116 height 10
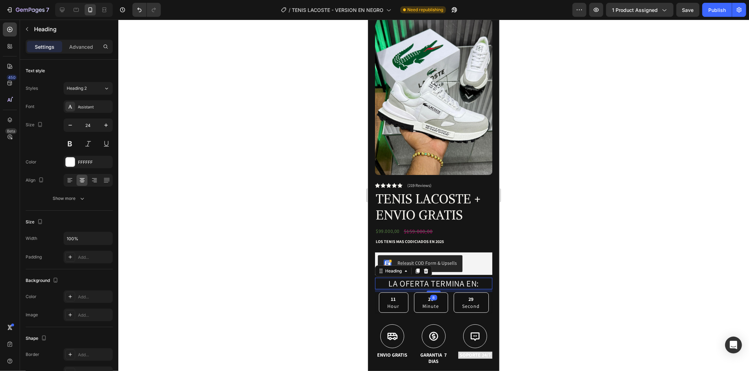
drag, startPoint x: 431, startPoint y: 292, endPoint x: 431, endPoint y: 283, distance: 8.4
click at [431, 291] on div at bounding box center [433, 291] width 14 height 1
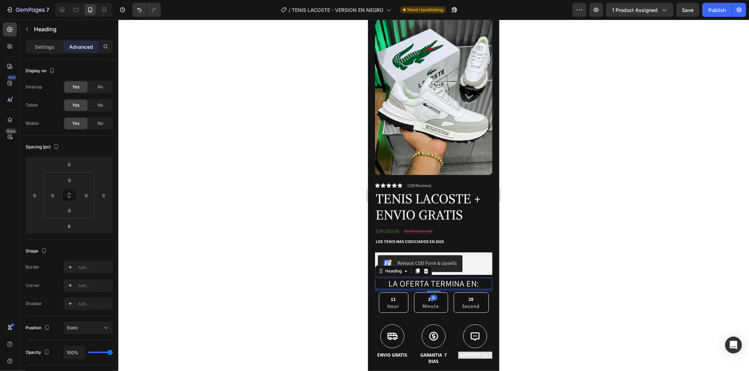
click at [562, 284] on div at bounding box center [433, 196] width 630 height 352
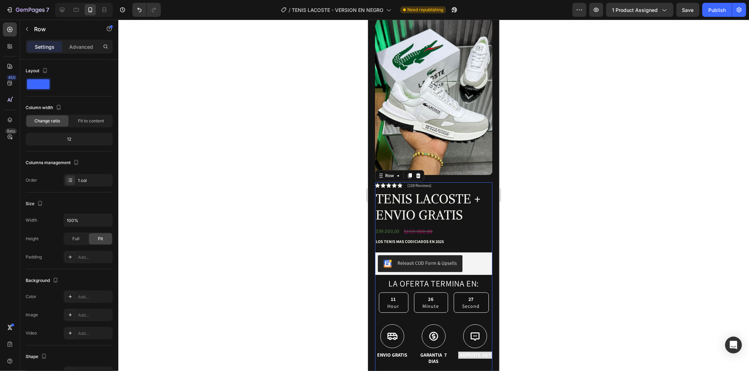
click at [442, 281] on div "Icon Icon Icon Icon Icon Icon List (219 Reviews) Text Block Row TENIS LACOSTE +…" at bounding box center [433, 304] width 117 height 244
click at [428, 278] on p "LA OFERTA TERMINA EN:" at bounding box center [433, 283] width 116 height 10
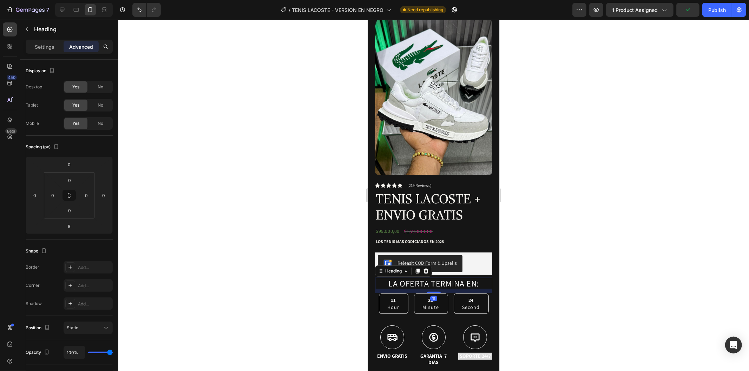
click at [432, 292] on div at bounding box center [433, 292] width 14 height 1
type input "11"
click at [531, 284] on div at bounding box center [433, 196] width 630 height 352
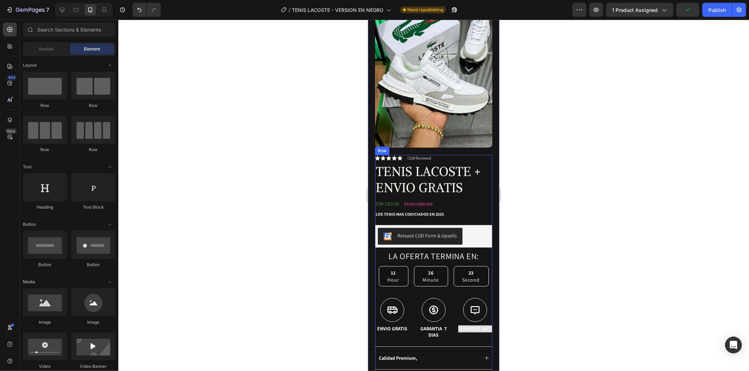
scroll to position [151, 0]
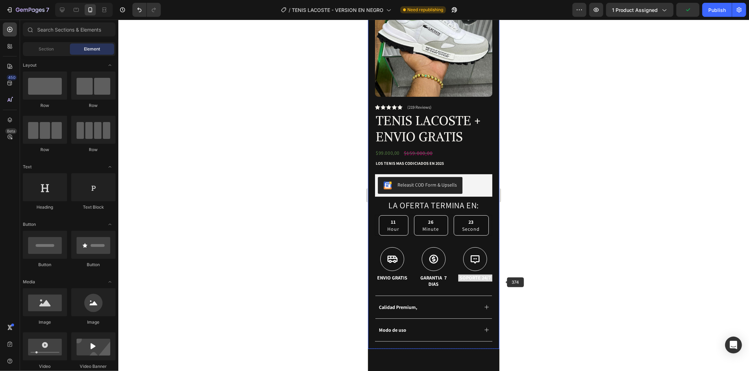
click at [556, 285] on div at bounding box center [433, 196] width 630 height 352
click at [463, 266] on div "Text Block" at bounding box center [471, 270] width 27 height 8
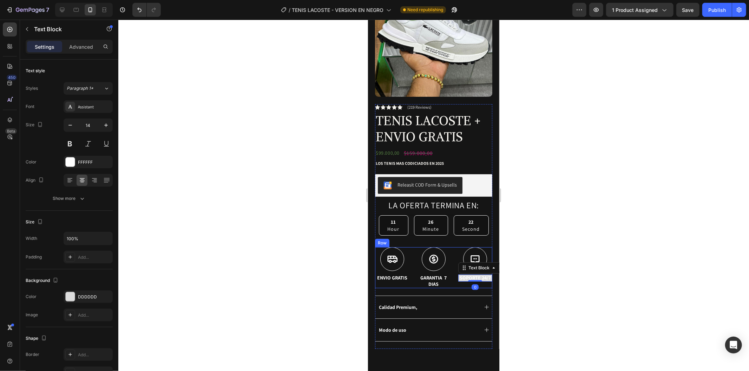
click at [440, 277] on p "GARANTIA 7 DIAS" at bounding box center [433, 280] width 33 height 13
click at [437, 276] on p "GARANTIA 7 DIAS" at bounding box center [433, 280] width 33 height 13
click at [439, 274] on p "GARANTIA 7 DIAS" at bounding box center [433, 280] width 33 height 13
click at [582, 259] on div at bounding box center [433, 196] width 630 height 352
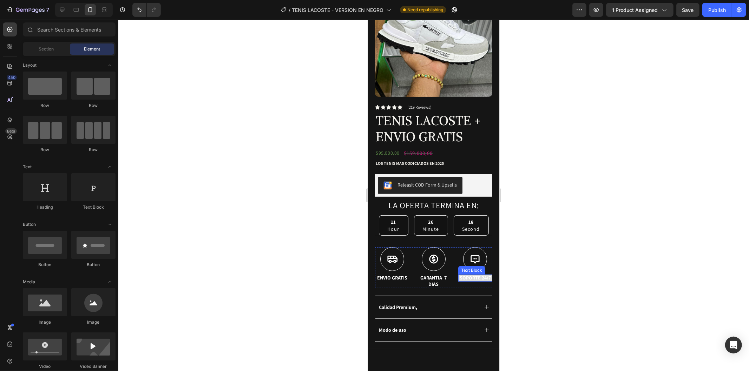
click at [479, 276] on p "SOPORTE 24/7" at bounding box center [474, 277] width 33 height 6
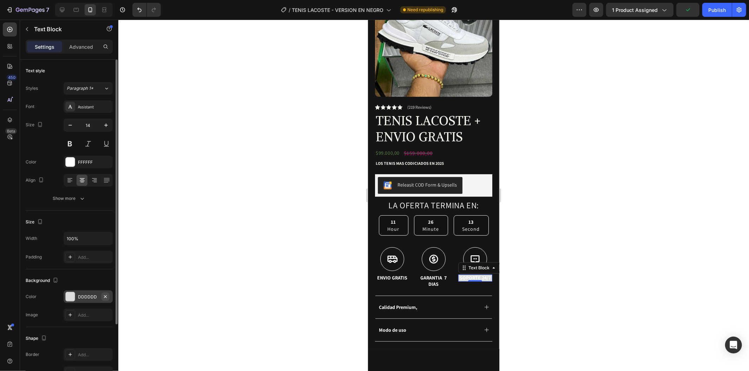
click at [107, 298] on icon "button" at bounding box center [105, 297] width 6 height 6
click at [287, 233] on div at bounding box center [433, 196] width 630 height 352
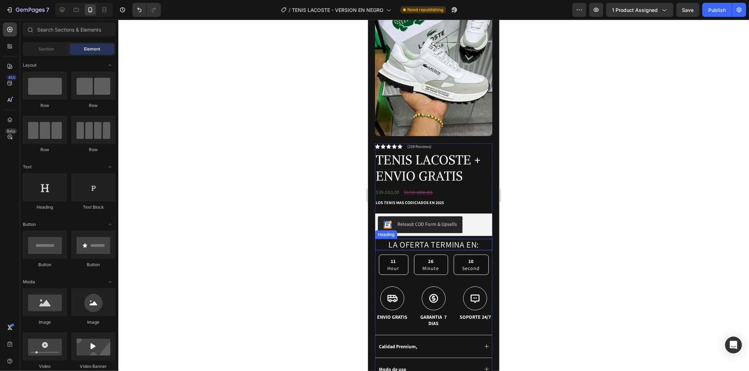
scroll to position [190, 0]
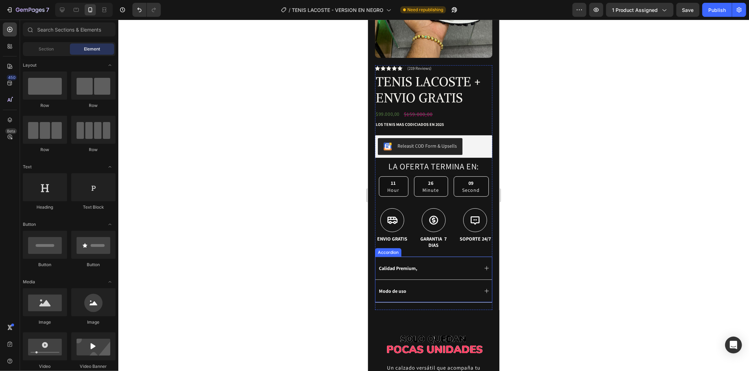
click at [483, 265] on icon at bounding box center [486, 268] width 6 height 6
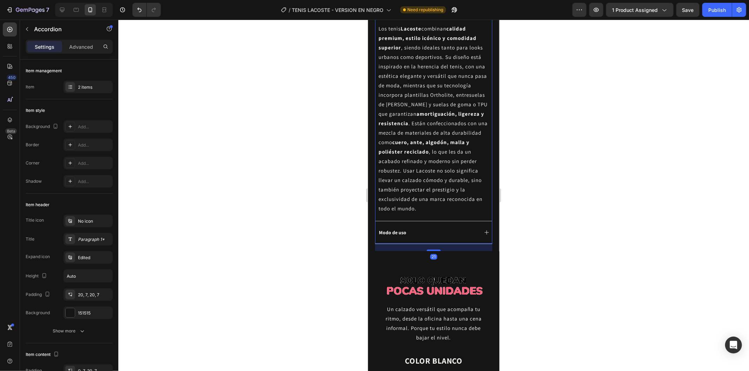
scroll to position [502, 0]
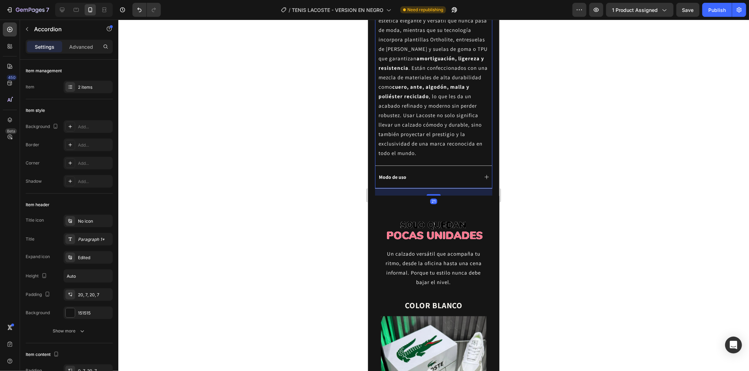
click at [483, 174] on icon at bounding box center [486, 177] width 6 height 6
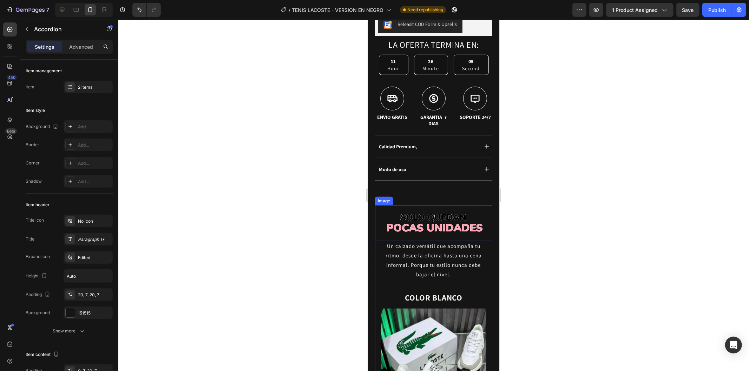
scroll to position [307, 0]
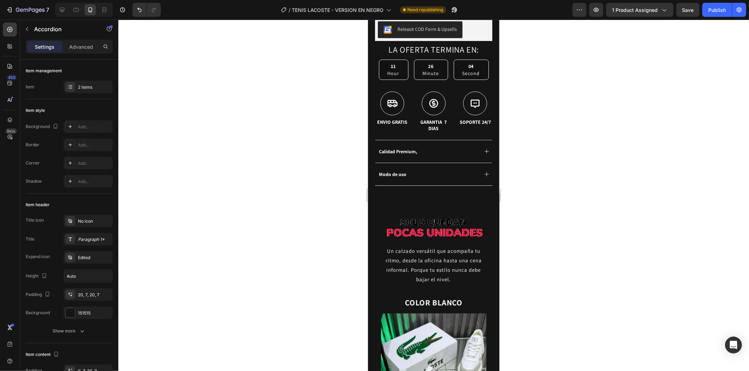
click at [476, 165] on div "Modo de uso" at bounding box center [433, 174] width 117 height 23
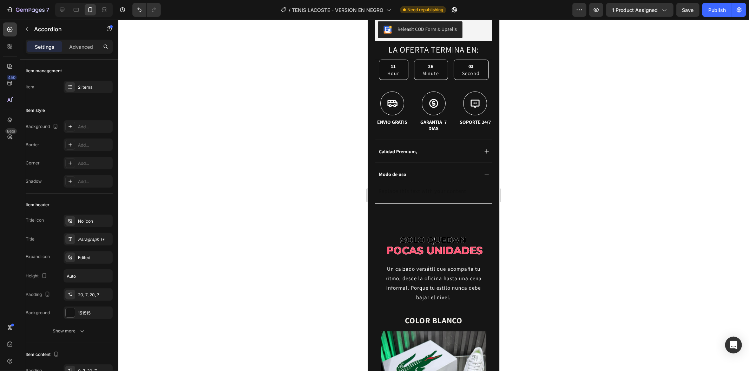
click at [483, 171] on icon at bounding box center [486, 174] width 6 height 6
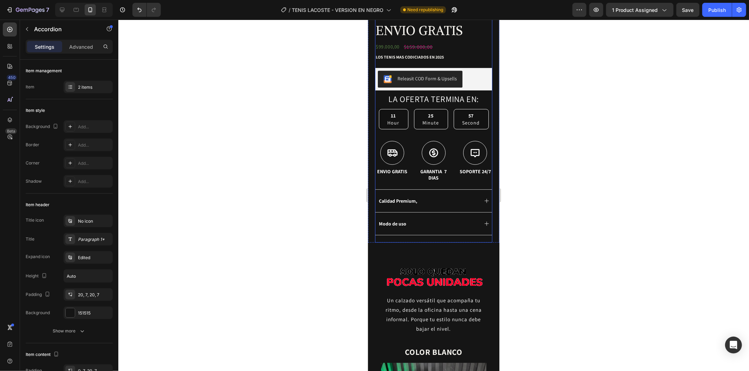
scroll to position [213, 0]
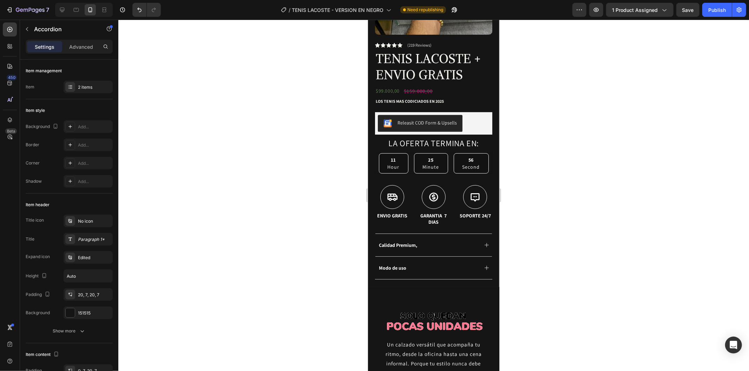
click at [415, 242] on p "Calidad Premium," at bounding box center [397, 245] width 38 height 6
click at [417, 242] on p "Calidad Premium," at bounding box center [397, 245] width 38 height 6
click at [524, 213] on div at bounding box center [433, 196] width 630 height 352
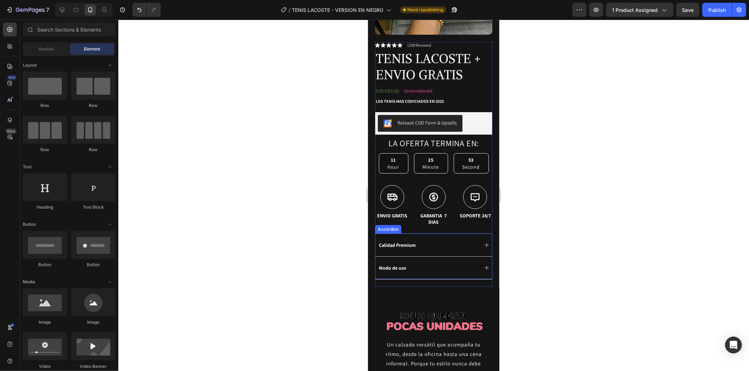
click at [407, 242] on p "Calidad Premium" at bounding box center [396, 245] width 37 height 6
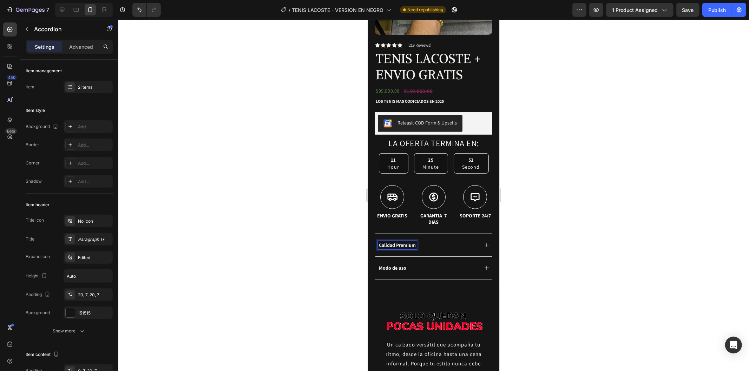
click at [415, 242] on p "Calidad Premium" at bounding box center [396, 245] width 37 height 6
drag, startPoint x: 415, startPoint y: 239, endPoint x: 374, endPoint y: 239, distance: 41.4
click at [374, 239] on div "Product Images Row Icon Icon Icon Icon Icon Icon List (219 Reviews) Text Block …" at bounding box center [432, 79] width 131 height 416
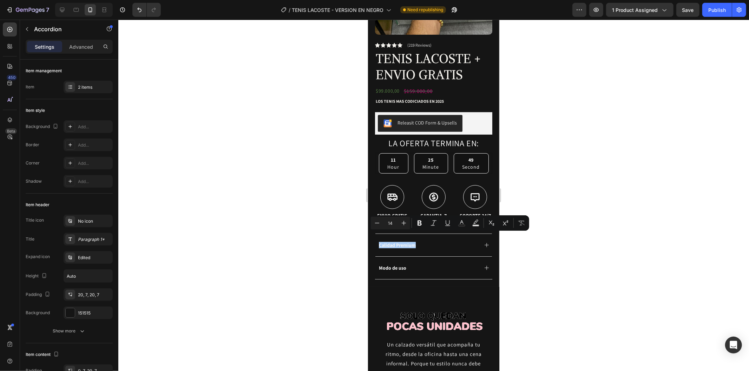
click at [601, 246] on div at bounding box center [433, 196] width 630 height 352
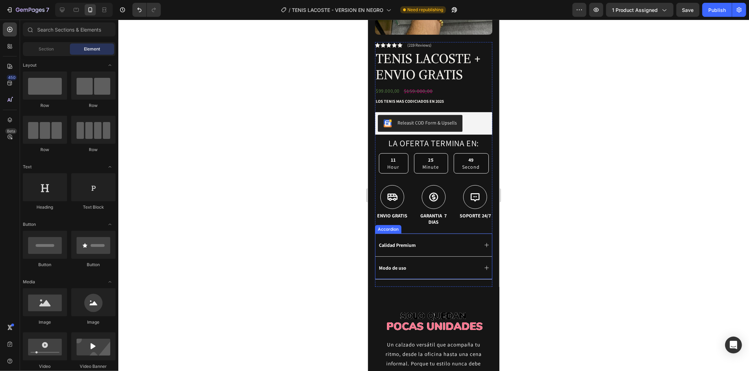
click at [483, 242] on icon at bounding box center [486, 245] width 6 height 6
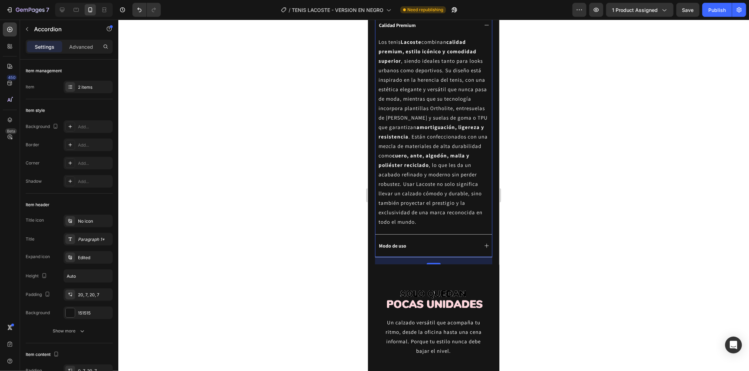
scroll to position [447, 0]
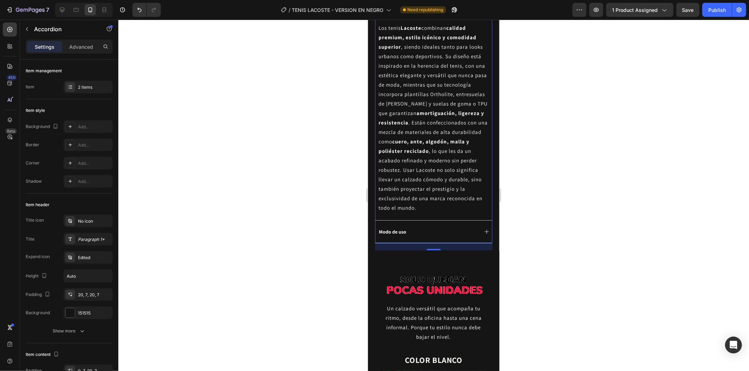
click at [470, 228] on div "Modo de uso" at bounding box center [427, 231] width 100 height 8
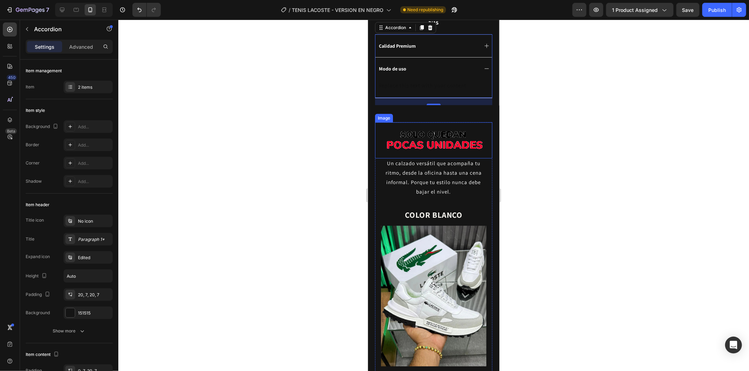
scroll to position [369, 0]
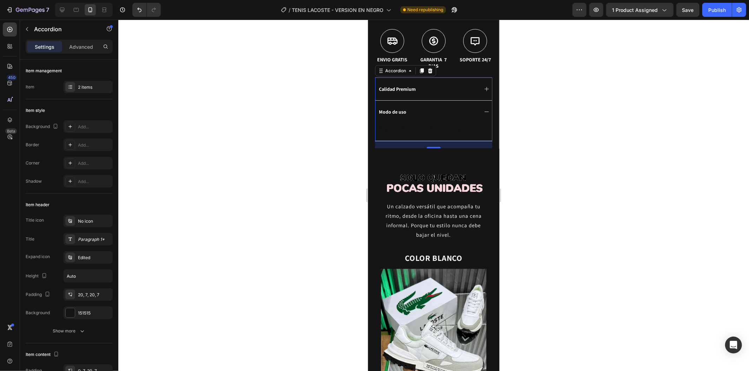
click at [415, 107] on div "Modo de uso" at bounding box center [427, 111] width 100 height 8
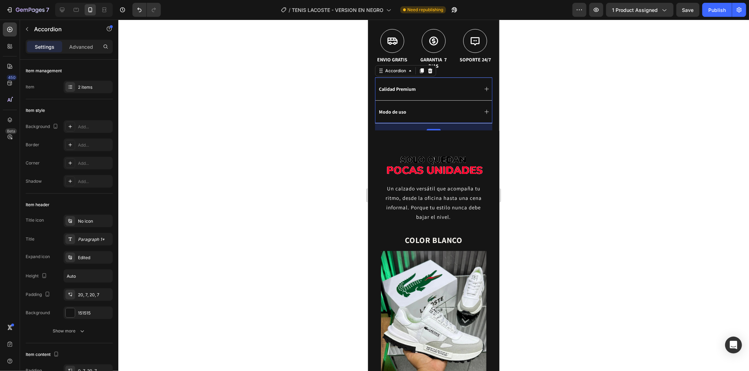
click at [415, 107] on div "Modo de uso" at bounding box center [427, 111] width 100 height 8
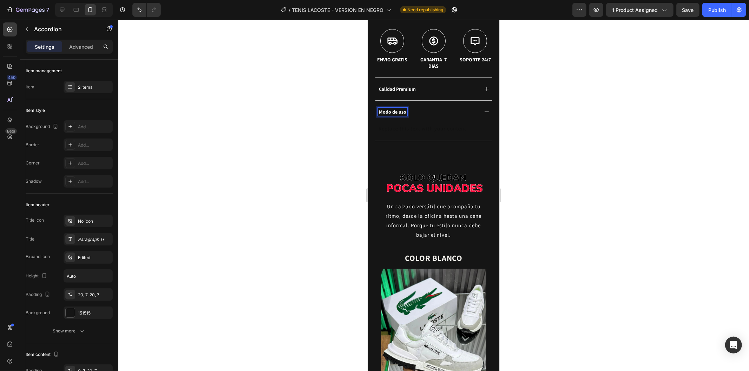
click at [402, 108] on p "Modo de uso" at bounding box center [391, 111] width 27 height 6
drag, startPoint x: 405, startPoint y: 104, endPoint x: 367, endPoint y: 104, distance: 38.3
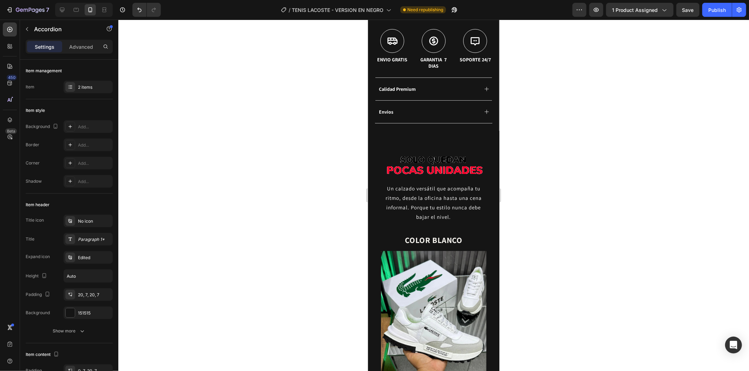
click at [693, 105] on div at bounding box center [433, 196] width 630 height 352
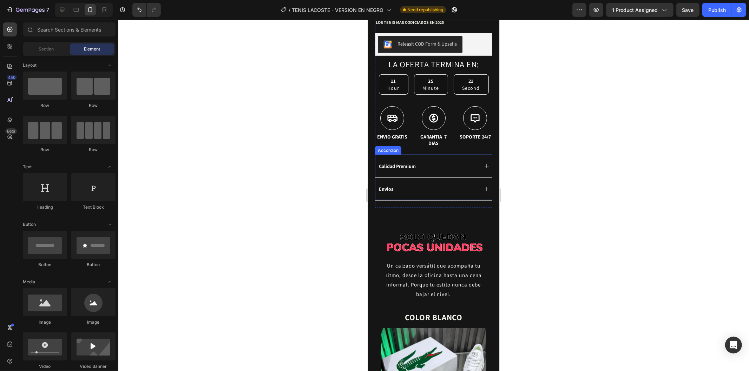
scroll to position [291, 0]
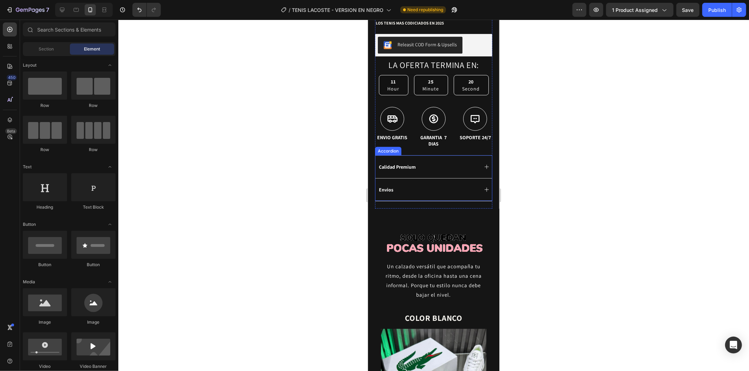
click at [415, 163] on div "Calidad Premium" at bounding box center [396, 167] width 39 height 8
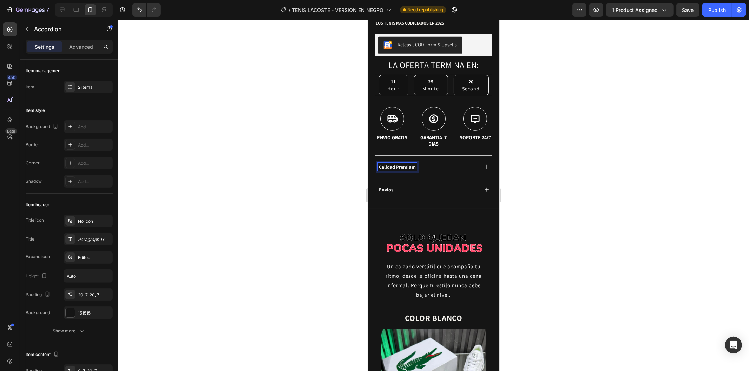
click at [414, 164] on p "Calidad Premium" at bounding box center [396, 167] width 37 height 6
click at [415, 163] on div "Calidad" at bounding box center [427, 167] width 100 height 8
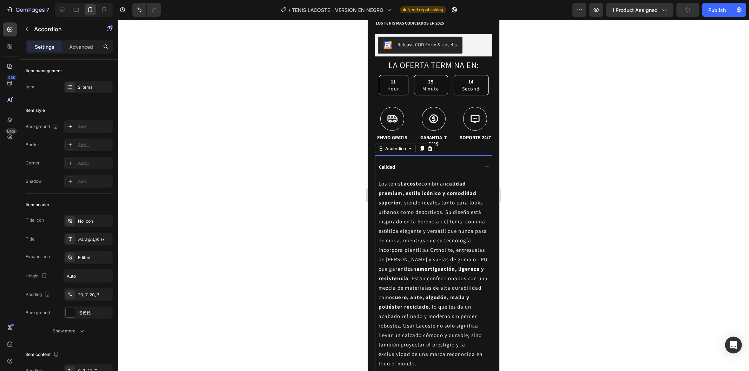
click at [465, 163] on div "Calidad" at bounding box center [427, 167] width 100 height 8
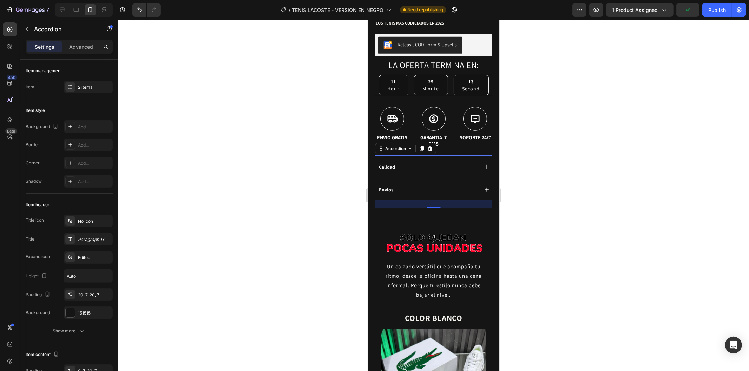
click at [395, 185] on div "Envios" at bounding box center [427, 189] width 100 height 8
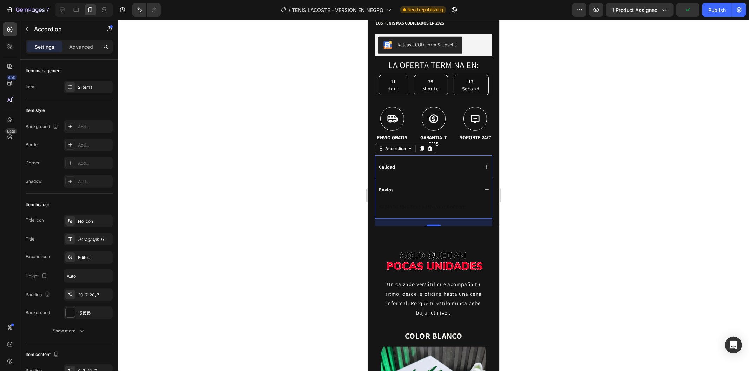
click at [390, 186] on p "Envios" at bounding box center [385, 189] width 14 height 6
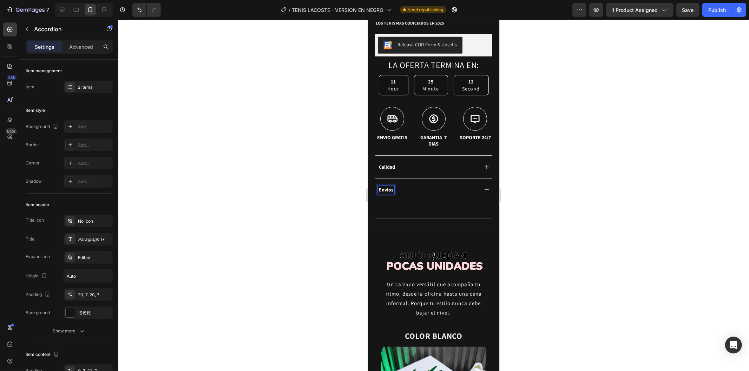
click at [391, 186] on p "Envios" at bounding box center [385, 189] width 14 height 6
click at [393, 185] on div "Envios" at bounding box center [385, 189] width 16 height 8
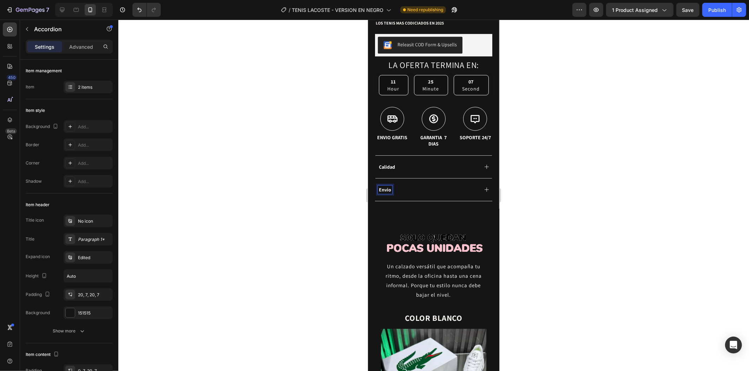
click at [521, 171] on div at bounding box center [433, 196] width 630 height 352
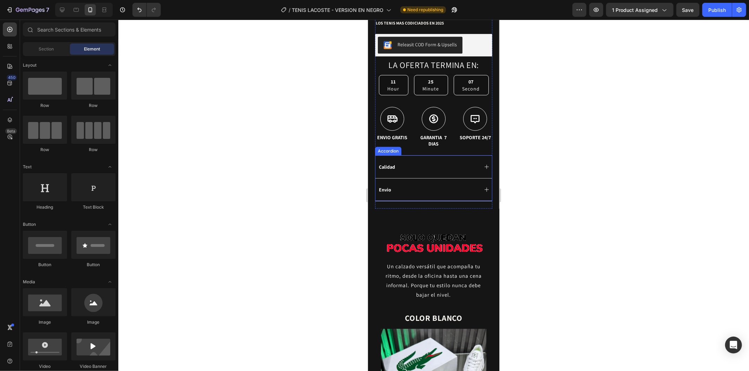
click at [396, 163] on div "Calidad" at bounding box center [386, 167] width 18 height 8
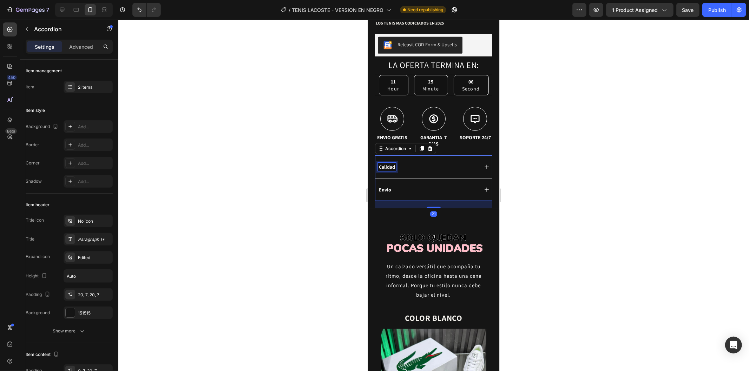
click at [396, 163] on div "Calidad" at bounding box center [386, 167] width 18 height 8
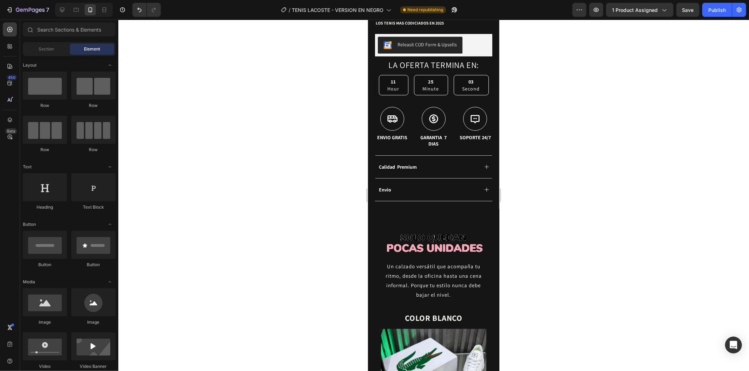
scroll to position [599, 0]
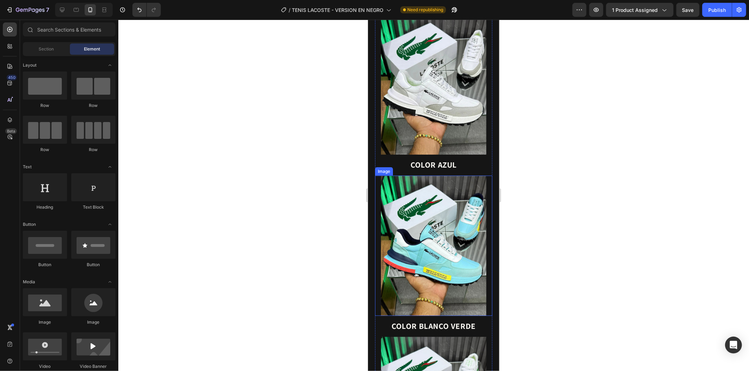
click at [471, 176] on img at bounding box center [433, 246] width 106 height 141
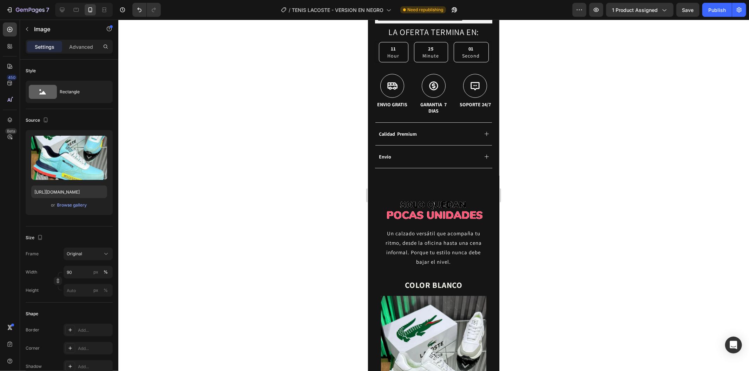
scroll to position [287, 0]
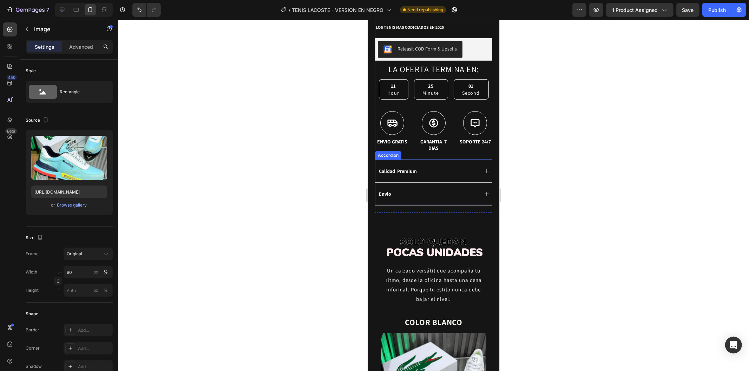
click at [452, 190] on div "Envio" at bounding box center [427, 194] width 100 height 8
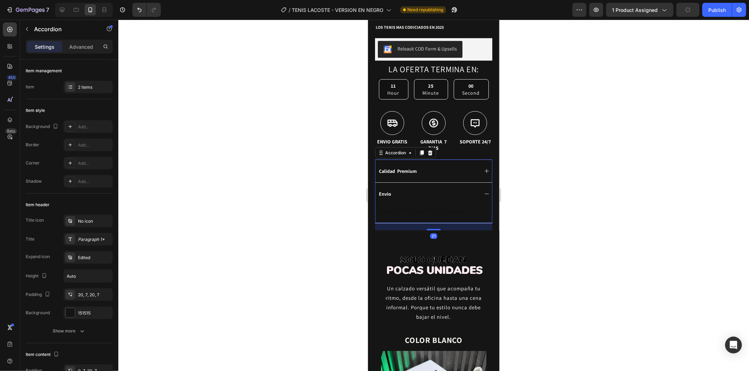
click at [465, 182] on div "Envio" at bounding box center [433, 193] width 117 height 23
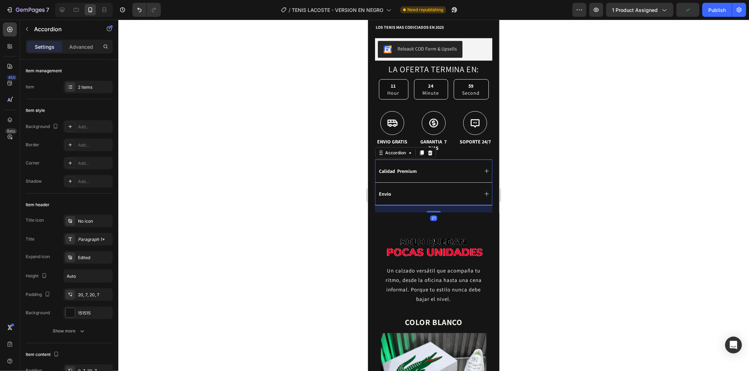
click at [439, 167] on div "Calidad Premium" at bounding box center [427, 171] width 100 height 8
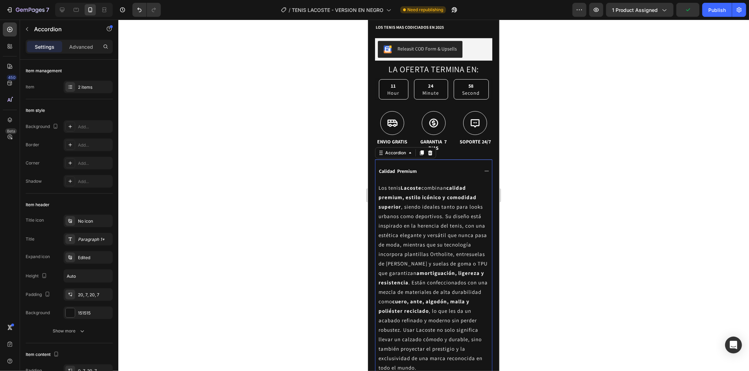
click at [439, 167] on div "Calidad Premium" at bounding box center [427, 171] width 100 height 8
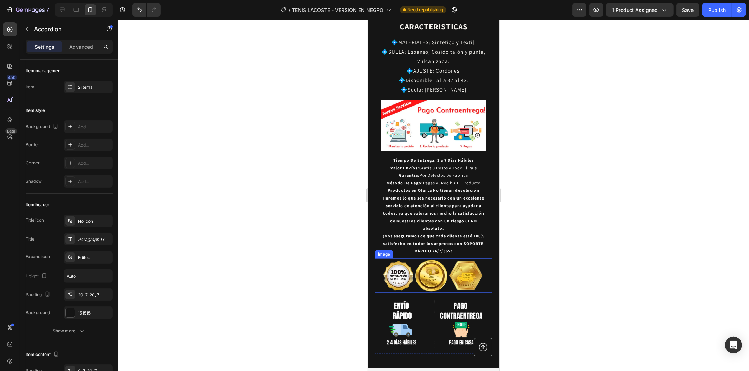
scroll to position [1184, 0]
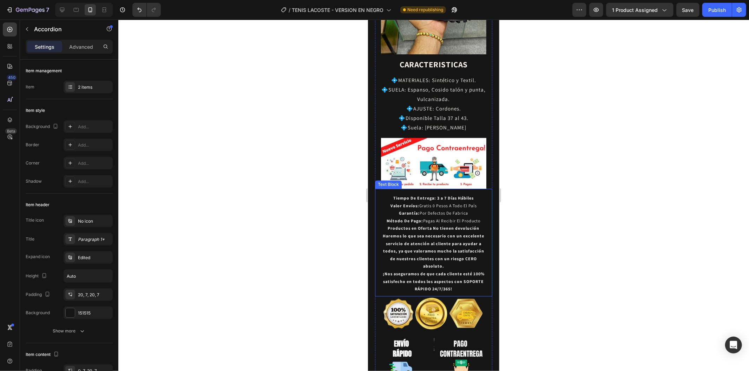
click at [442, 233] on strong "Haremos lo que sea necesario con un excelente servicio de atención al cliente p…" at bounding box center [433, 250] width 101 height 35
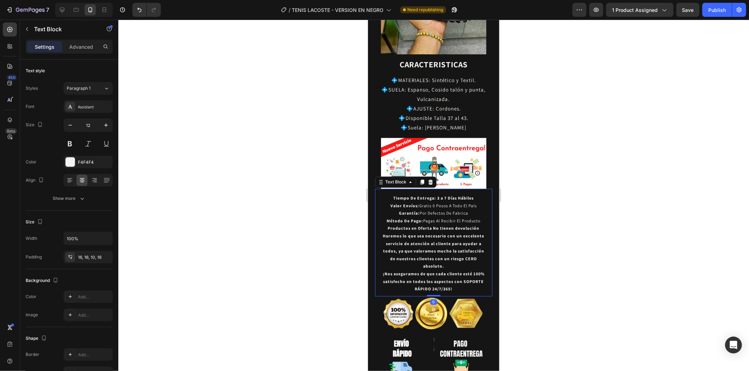
click at [450, 234] on strong "Haremos lo que sea necesario con un excelente servicio de atención al cliente p…" at bounding box center [433, 250] width 101 height 35
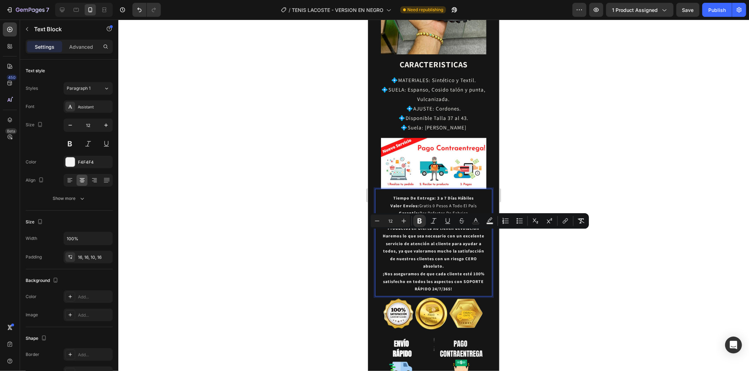
click at [456, 271] on strong "¡Nos aseguramos de que cada cliente esté 100% satisfecho en todos los aspectos …" at bounding box center [433, 281] width 102 height 20
drag, startPoint x: 459, startPoint y: 258, endPoint x: 396, endPoint y: 180, distance: 100.0
click at [396, 188] on div "Tiempo De Entrega: 3 a 7 Días Hábiles Valor Envíos: Gratis 0 Pesos A Todo El Pa…" at bounding box center [433, 242] width 117 height 108
click at [389, 194] on p "Tiempo De Entrega: 3 a 7 Días Hábiles" at bounding box center [433, 198] width 106 height 8
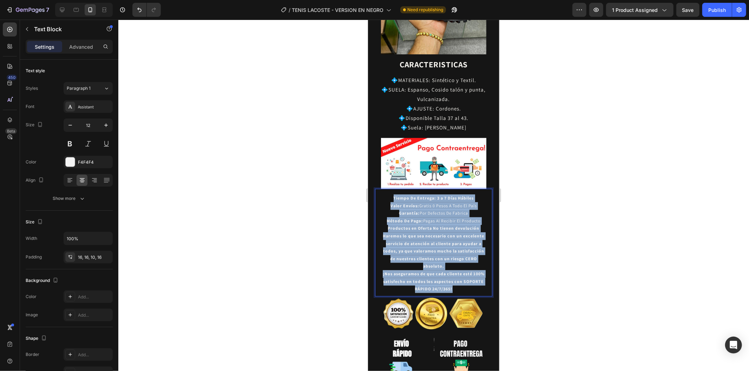
drag, startPoint x: 388, startPoint y: 164, endPoint x: 458, endPoint y: 245, distance: 107.2
click at [466, 260] on div "Tiempo De Entrega: 3 a 7 Días Hábiles Valor Envíos: Gratis 0 Pesos A Todo El Pa…" at bounding box center [433, 242] width 117 height 108
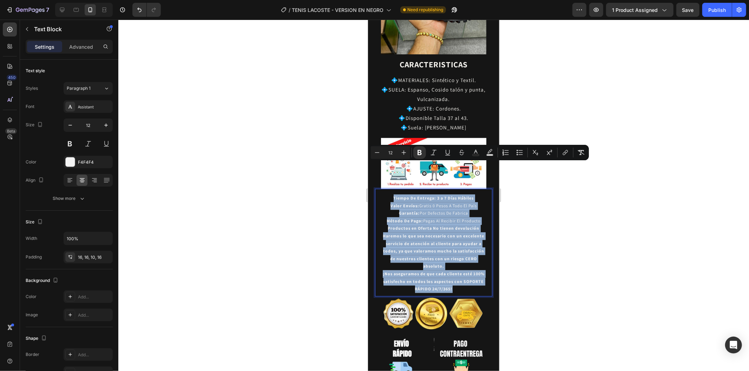
copy div "Tiempo De Entrega: 3 a 7 Días Hábiles Valor Envíos: Gratis 0 Pesos A Todo El Pa…"
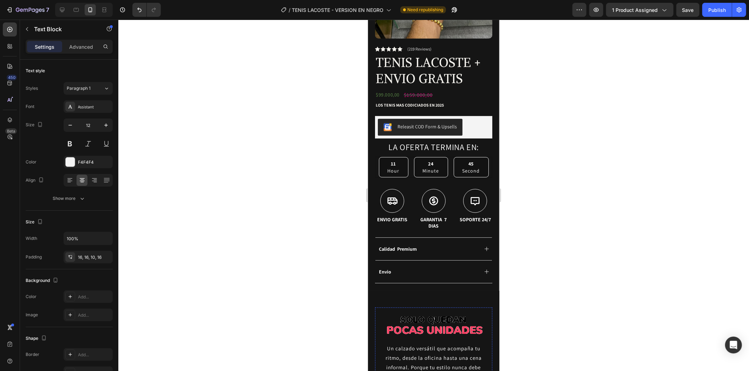
scroll to position [287, 0]
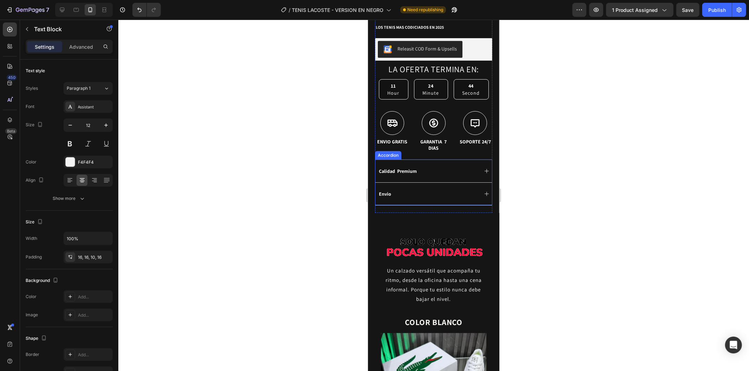
click at [438, 190] on div "Envio" at bounding box center [427, 194] width 100 height 8
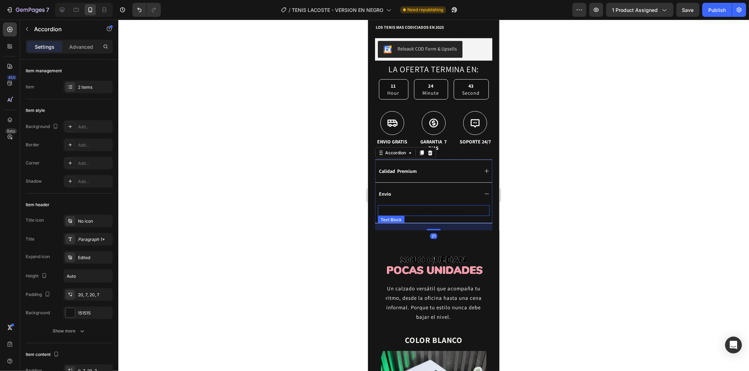
click at [386, 205] on div "Replace this text with your content" at bounding box center [433, 210] width 112 height 11
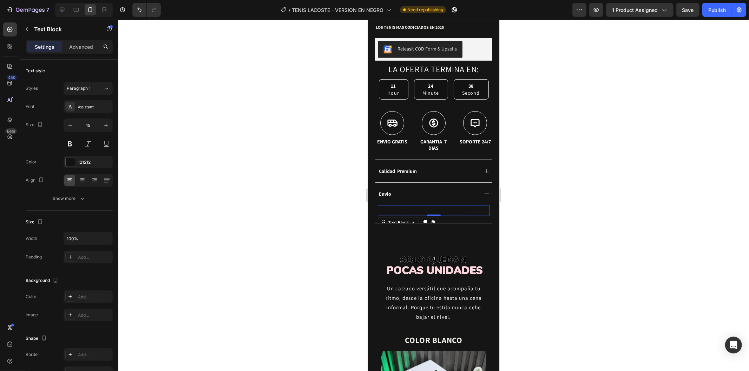
click at [441, 205] on div "Replace this text with your content" at bounding box center [433, 210] width 112 height 11
click at [441, 206] on p "Replace this text with your content" at bounding box center [433, 210] width 110 height 9
click at [478, 206] on p "Replace this text with your content" at bounding box center [433, 210] width 110 height 9
click at [384, 206] on p "Replace this text with your content" at bounding box center [433, 210] width 110 height 9
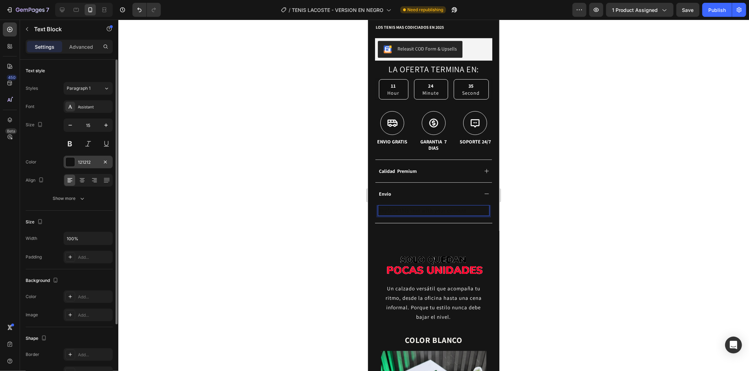
click at [79, 161] on div "121212" at bounding box center [88, 162] width 20 height 6
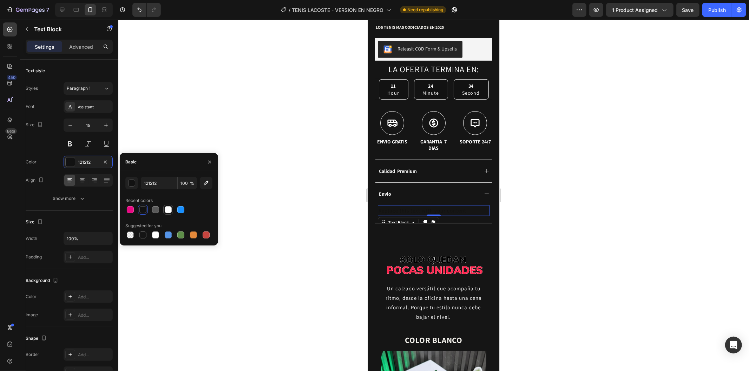
click at [168, 209] on div at bounding box center [168, 209] width 7 height 7
type input "FFFFFF"
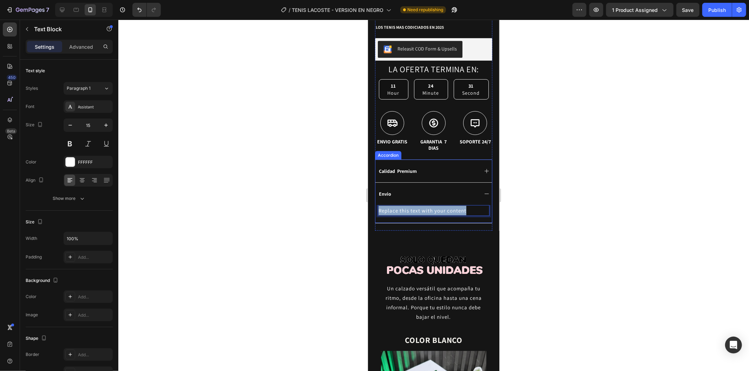
drag, startPoint x: 472, startPoint y: 203, endPoint x: 370, endPoint y: 200, distance: 102.2
click at [370, 200] on div "Product Images Row Icon Icon Icon Icon Icon Icon List (219 Reviews) Text Block …" at bounding box center [432, 13] width 131 height 433
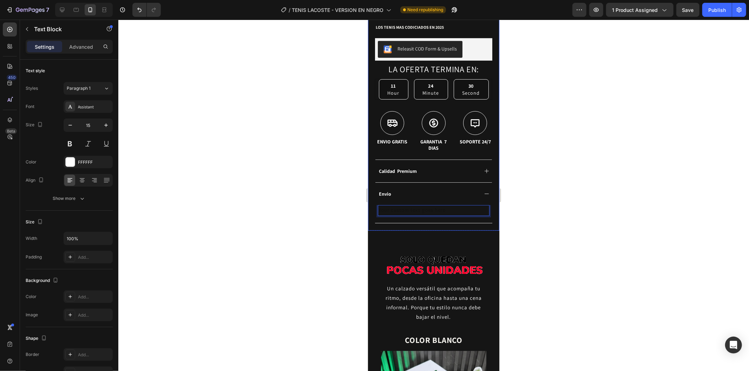
scroll to position [290, 0]
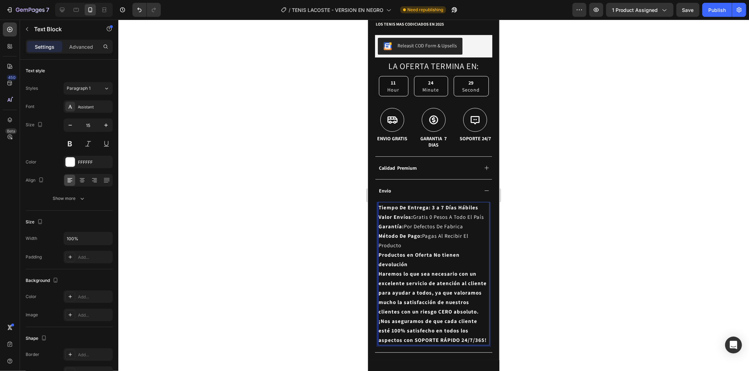
click at [521, 191] on div at bounding box center [433, 196] width 630 height 352
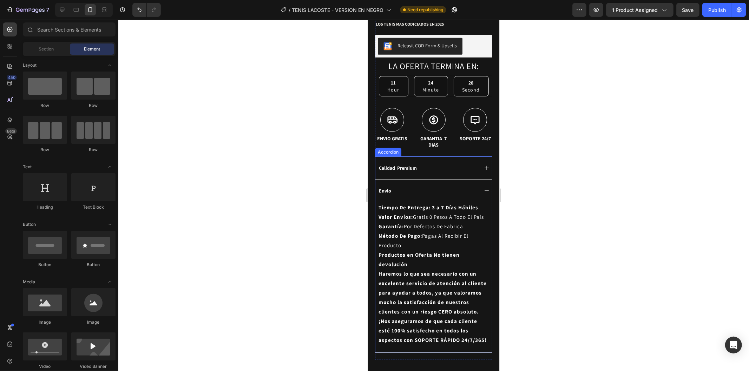
click at [483, 188] on icon at bounding box center [486, 191] width 6 height 6
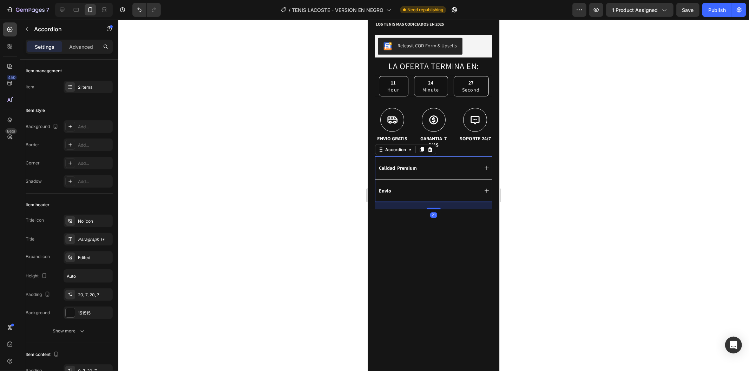
click at [484, 188] on icon at bounding box center [486, 190] width 4 height 4
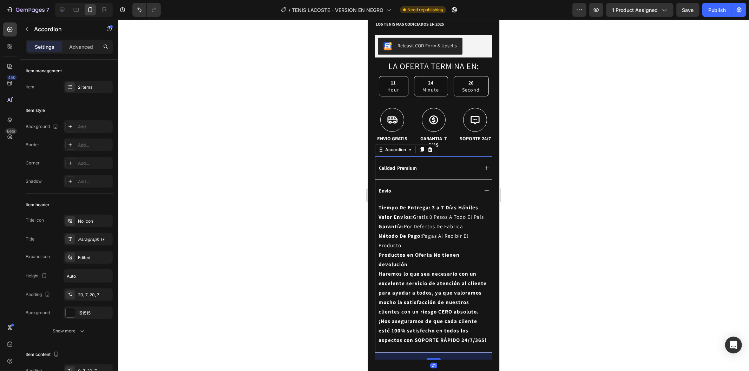
click at [396, 186] on div "Envio" at bounding box center [427, 190] width 100 height 8
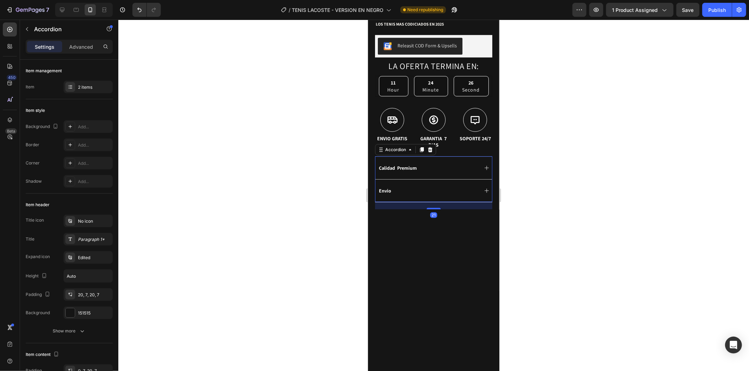
click at [396, 186] on div "Envio" at bounding box center [427, 190] width 100 height 8
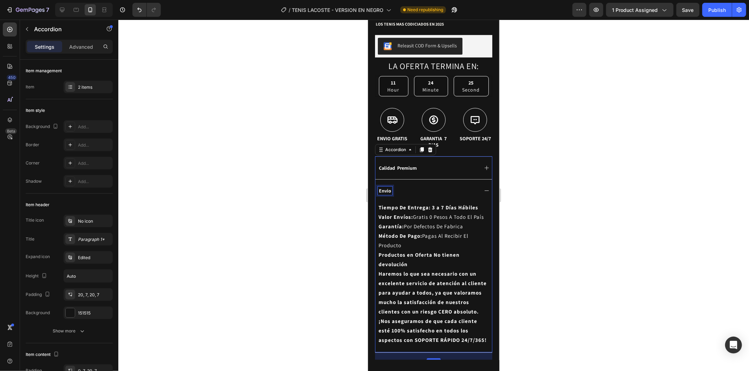
click at [389, 187] on p "Envio" at bounding box center [384, 190] width 12 height 6
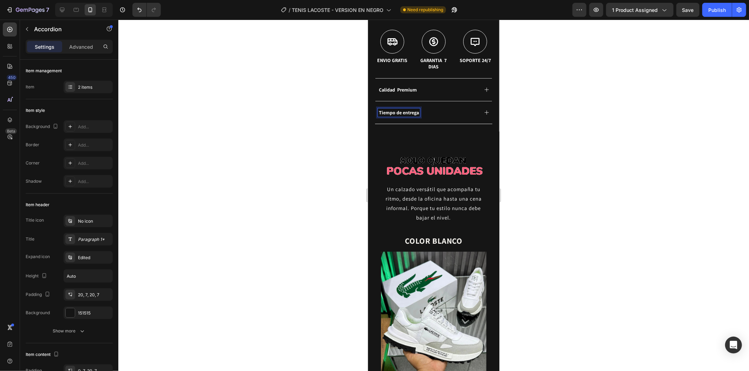
click at [517, 148] on div at bounding box center [433, 196] width 630 height 352
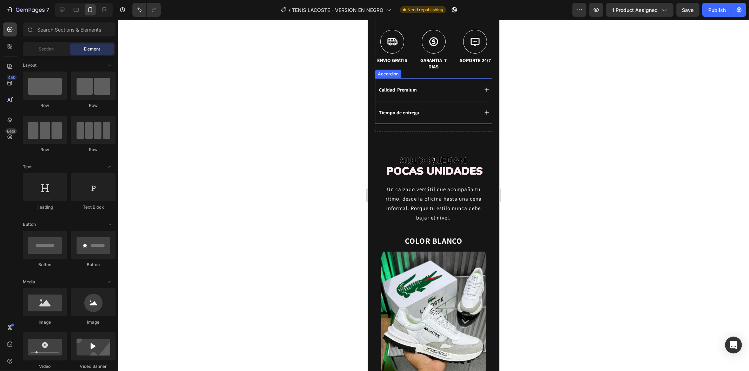
scroll to position [290, 0]
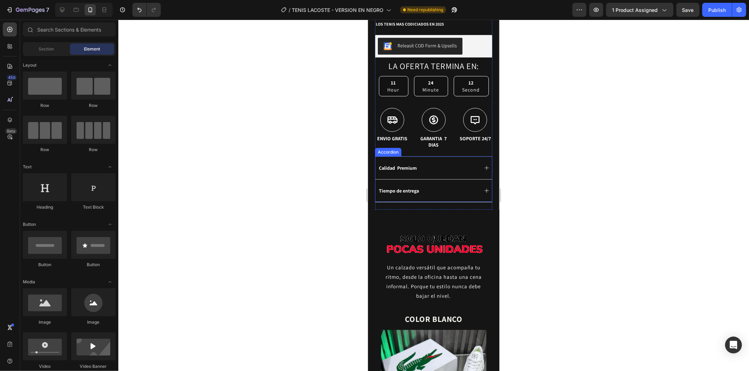
click at [476, 183] on div "Tiempo de entrega" at bounding box center [433, 190] width 117 height 23
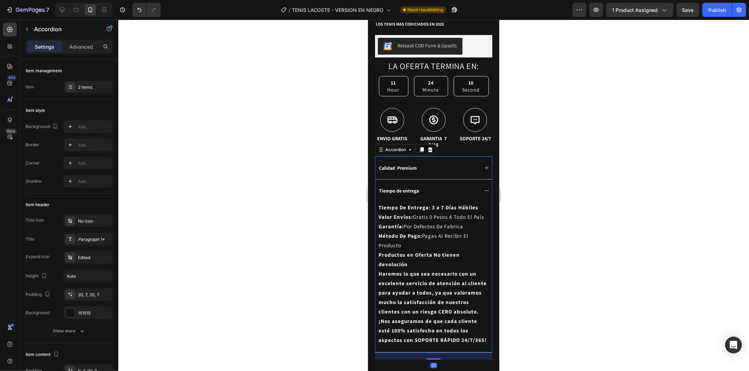
scroll to position [329, 0]
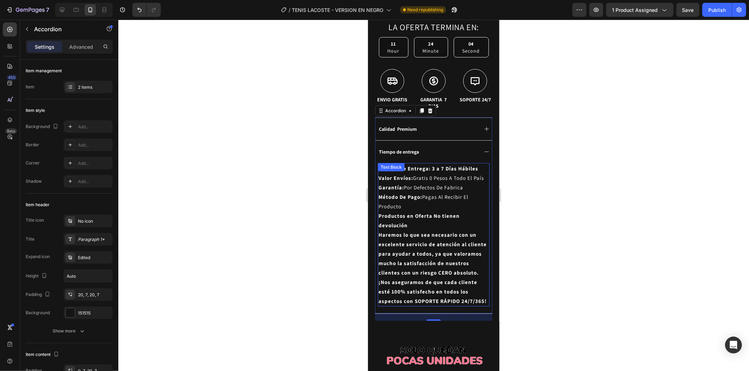
click at [412, 229] on p "Productos en Oferta No tienen devolución" at bounding box center [433, 220] width 110 height 19
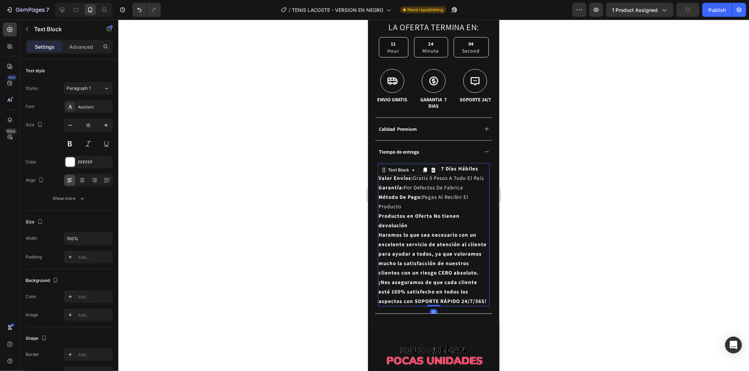
click at [412, 229] on p "Productos en Oferta No tienen devolución" at bounding box center [433, 220] width 110 height 19
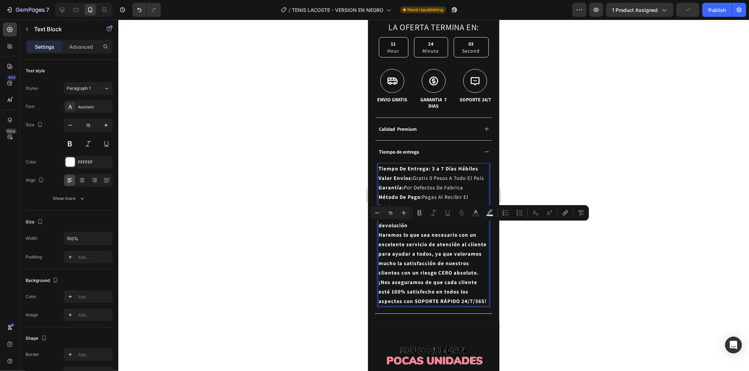
click at [405, 228] on strong "Productos en Oferta No tienen devolución" at bounding box center [418, 220] width 81 height 16
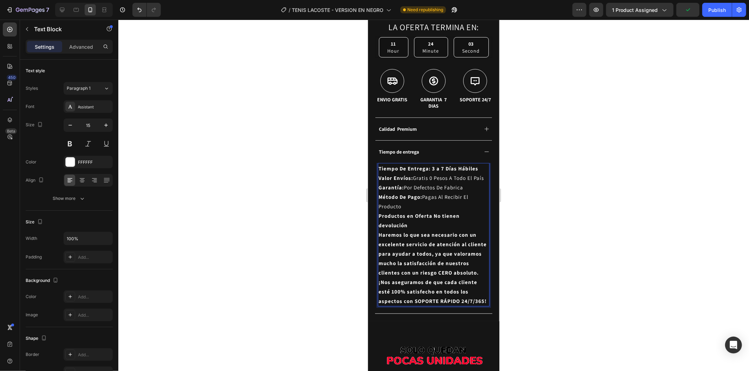
click at [405, 228] on strong "Productos en Oferta No tienen devolución" at bounding box center [418, 220] width 81 height 16
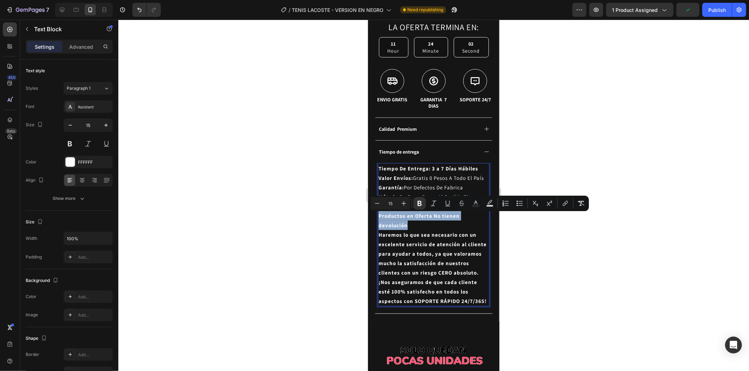
drag, startPoint x: 409, startPoint y: 227, endPoint x: 385, endPoint y: 220, distance: 24.9
click at [385, 220] on p "Productos en Oferta No tienen devolución" at bounding box center [433, 220] width 110 height 19
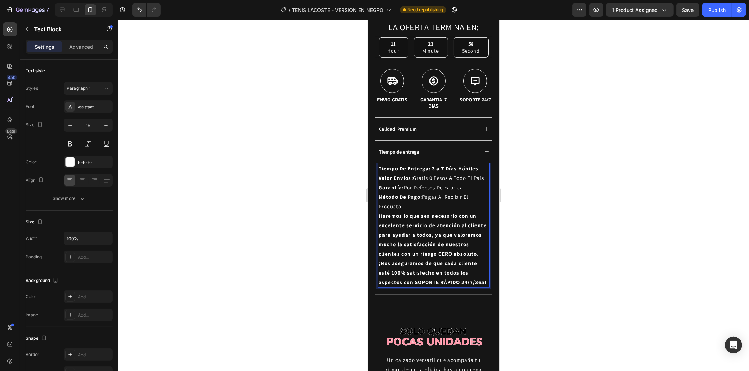
click at [615, 181] on div at bounding box center [433, 196] width 630 height 352
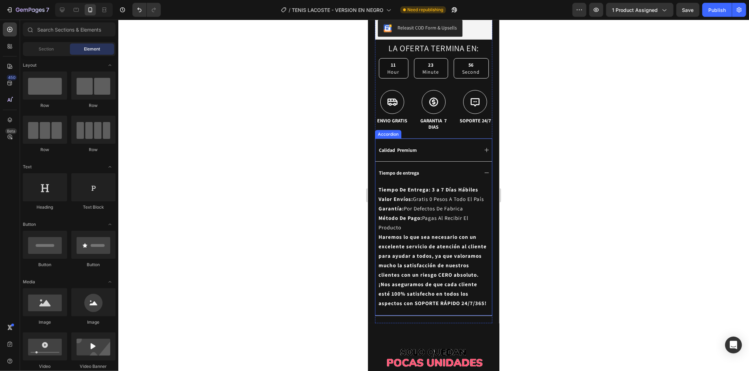
scroll to position [290, 0]
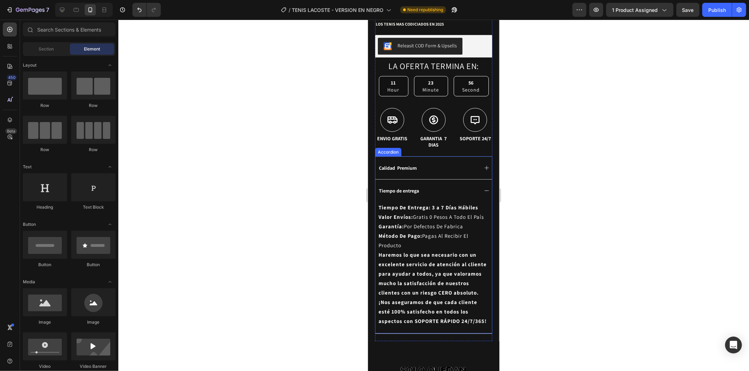
click at [483, 188] on icon at bounding box center [486, 191] width 6 height 6
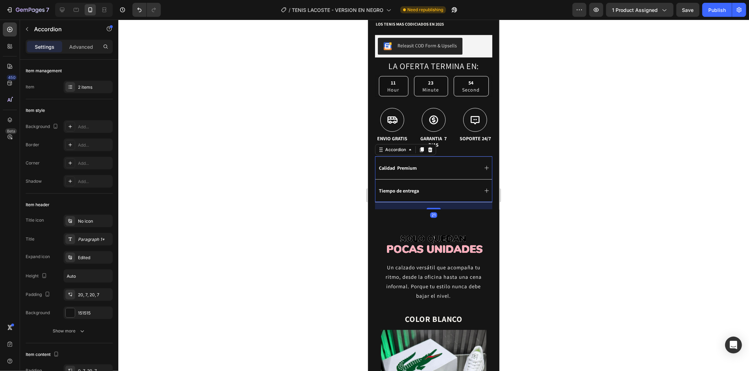
click at [483, 165] on icon at bounding box center [486, 168] width 6 height 6
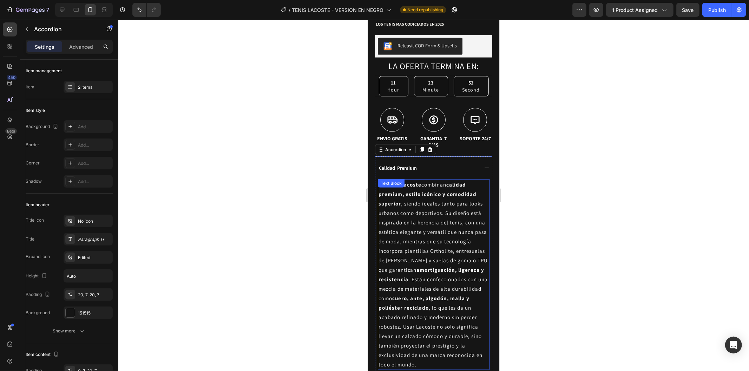
click at [450, 207] on p "Los tenis Lacoste combinan calidad premium, estilo icónico y comodidad superior…" at bounding box center [433, 275] width 110 height 190
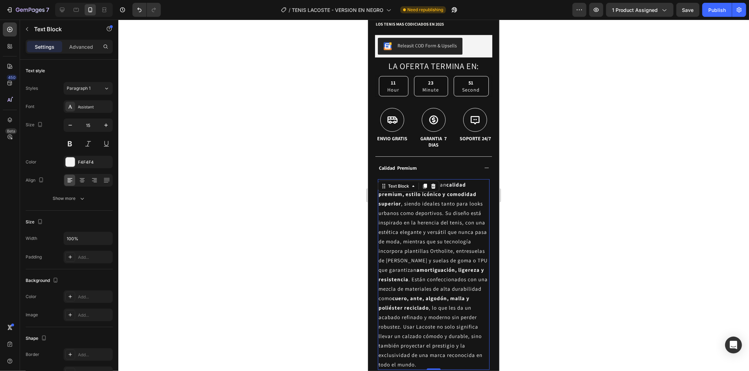
click at [459, 296] on p "Los tenis Lacoste combinan calidad premium, estilo icónico y comodidad superior…" at bounding box center [433, 275] width 110 height 190
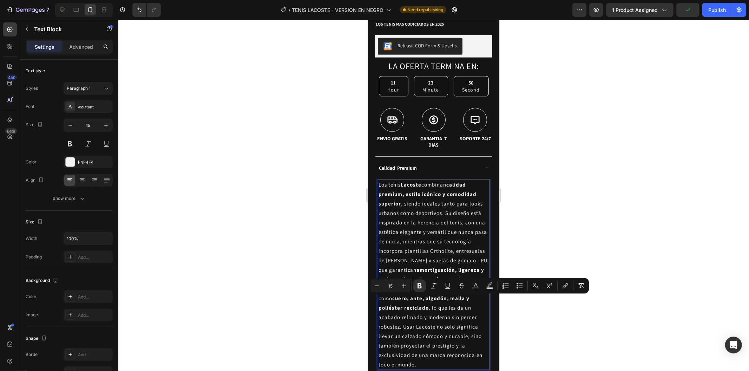
click at [475, 357] on p "Los tenis Lacoste combinan calidad premium, estilo icónico y comodidad superior…" at bounding box center [433, 275] width 110 height 190
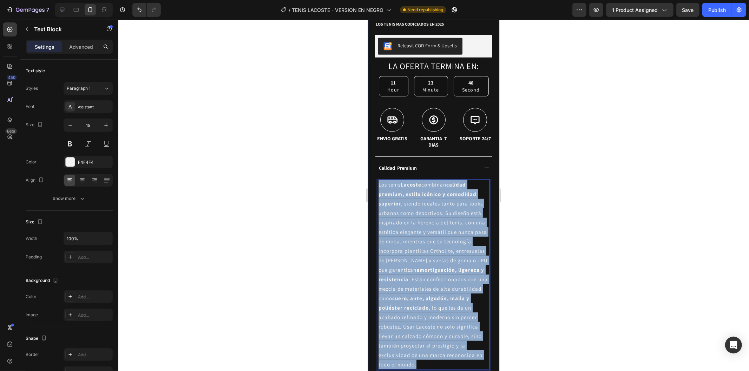
drag, startPoint x: 481, startPoint y: 357, endPoint x: 370, endPoint y: 173, distance: 214.1
click at [370, 173] on div "Product Images Row Icon Icon Icon Icon Icon Icon List (219 Reviews) Text Block …" at bounding box center [432, 101] width 131 height 614
copy p "Los tenis Lacoste combinan calidad premium, estilo icónico y comodidad superior…"
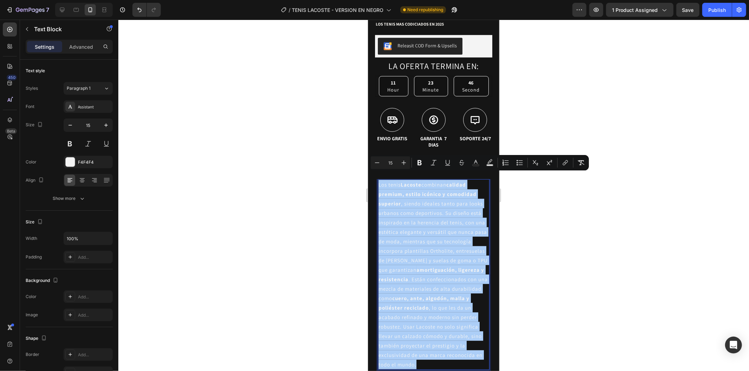
click at [597, 209] on div at bounding box center [433, 196] width 630 height 352
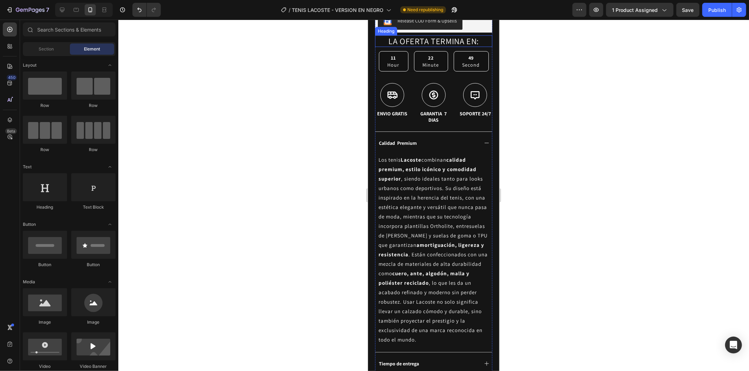
scroll to position [329, 0]
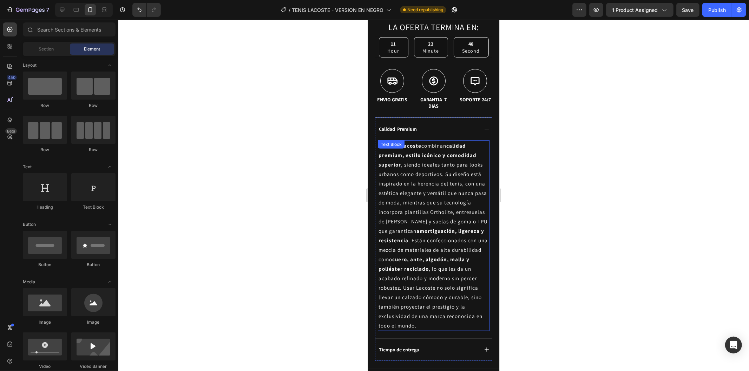
click at [433, 184] on p "Los tenis Lacoste combinan calidad premium, estilo icónico y comodidad superior…" at bounding box center [433, 236] width 110 height 190
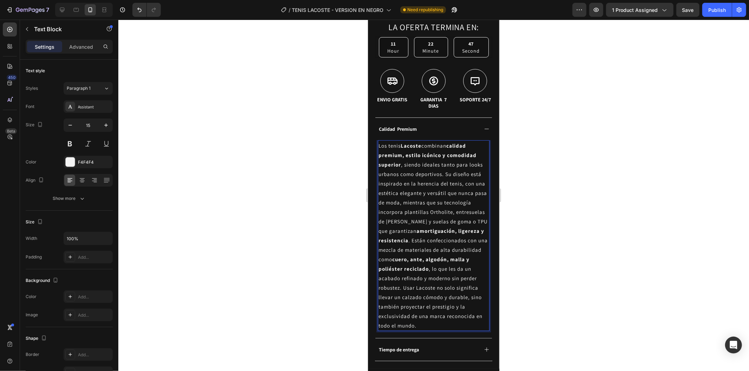
click at [478, 317] on p "Los tenis Lacoste combinan calidad premium, estilo icónico y comodidad superior…" at bounding box center [433, 236] width 110 height 190
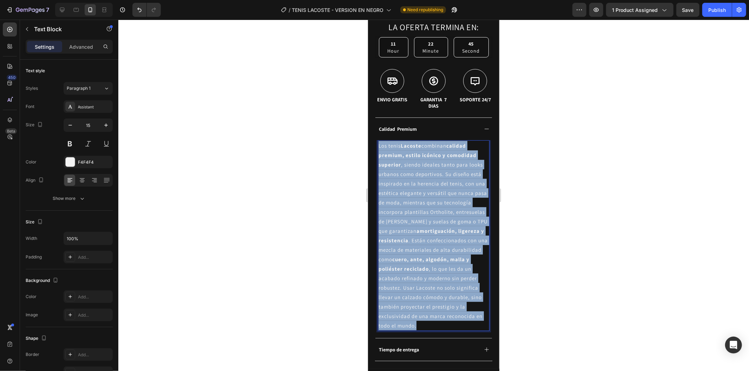
drag, startPoint x: 480, startPoint y: 318, endPoint x: 733, endPoint y: 160, distance: 298.2
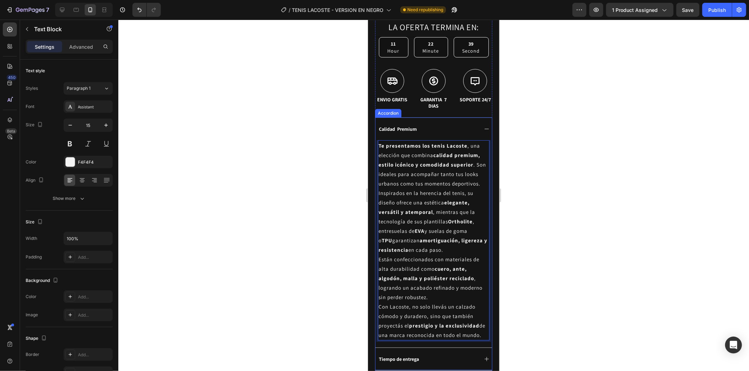
click at [417, 125] on div "Calidad Premium" at bounding box center [397, 129] width 40 height 8
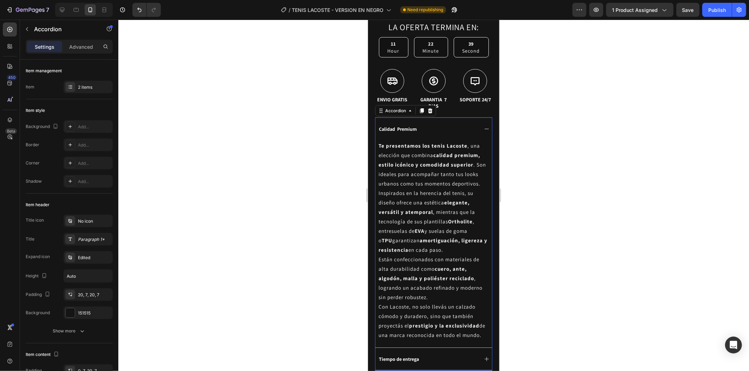
click at [417, 125] on div "Calidad Premium" at bounding box center [397, 129] width 40 height 8
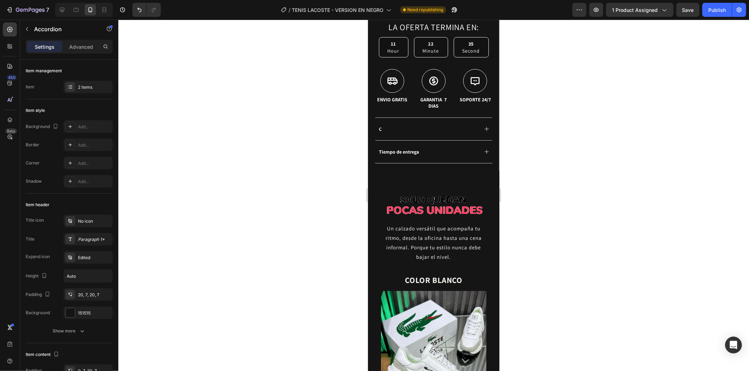
scroll to position [328, 0]
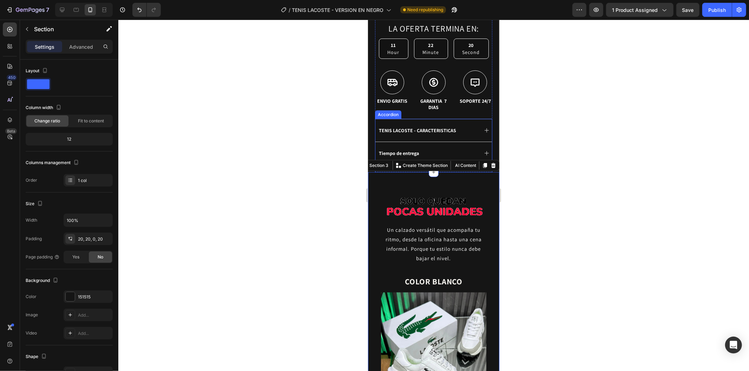
click at [483, 127] on icon at bounding box center [486, 130] width 6 height 6
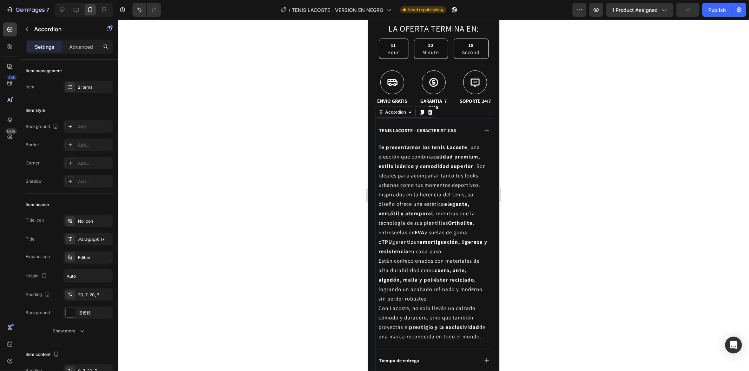
click at [468, 126] on div "TENIS LACOSTE - CARACTERISTICAS" at bounding box center [427, 130] width 100 height 8
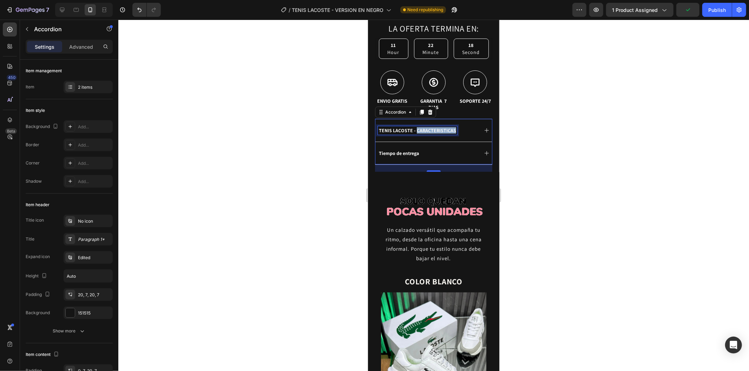
click at [444, 127] on p "TENIS LACOSTE - CARACTERISTICAS" at bounding box center [416, 130] width 77 height 6
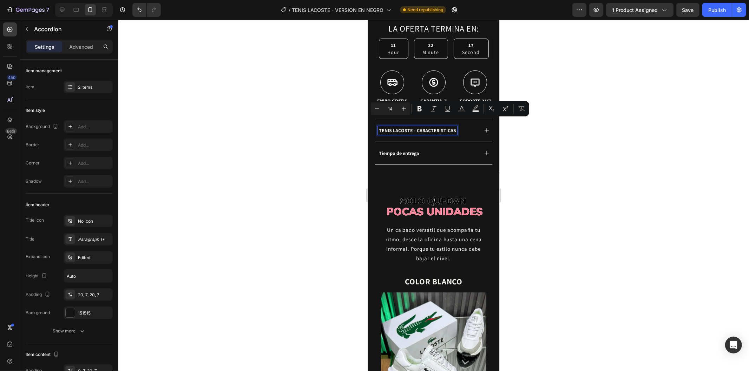
click at [398, 127] on p "TENIS LACOSTE - CARACTERISTICAS" at bounding box center [416, 130] width 77 height 6
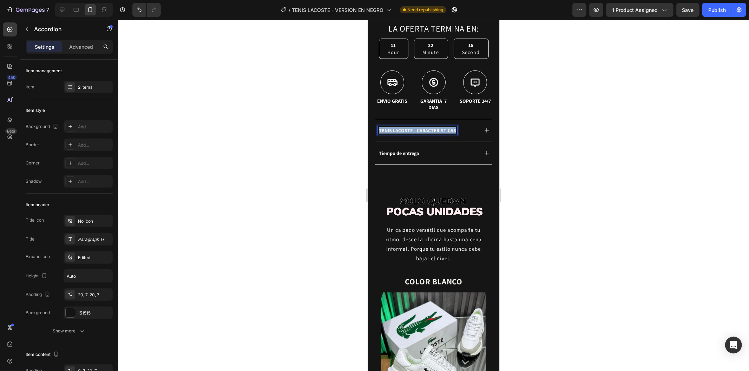
drag, startPoint x: 378, startPoint y: 122, endPoint x: 460, endPoint y: 121, distance: 81.8
click at [460, 126] on div "TENIS LACOSTE - CARACTERISTICAS" at bounding box center [427, 130] width 100 height 8
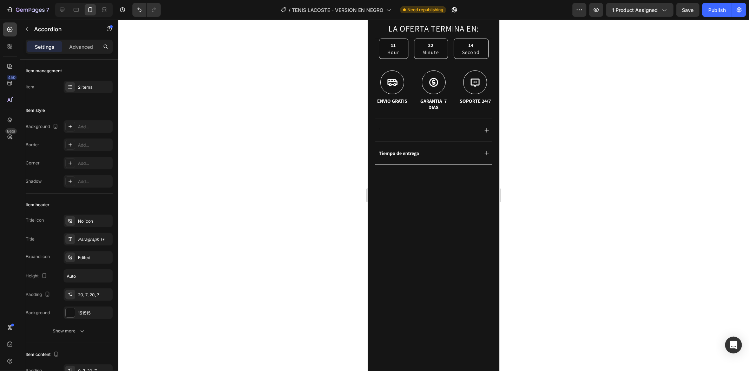
scroll to position [326, 0]
click at [420, 128] on p "TENIS LACOSTE -Clidad premium" at bounding box center [413, 131] width 71 height 6
click at [413, 128] on p "TENIS LACOSTE -Clidad premium" at bounding box center [413, 131] width 71 height 6
click at [417, 128] on p "TENIS LACOSTE - Clidad premium" at bounding box center [414, 131] width 72 height 6
click at [549, 132] on div at bounding box center [433, 196] width 630 height 352
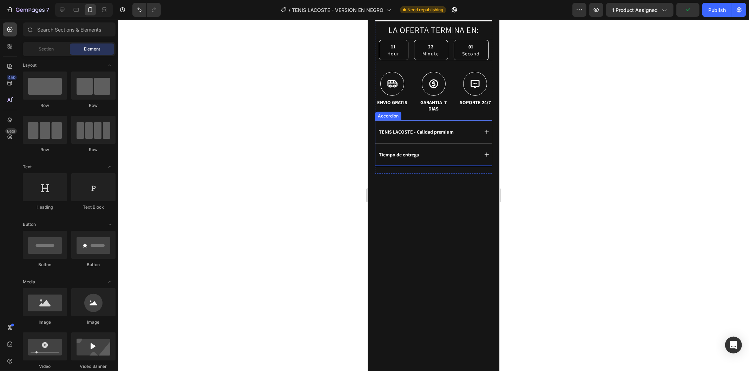
click at [483, 129] on icon at bounding box center [486, 132] width 6 height 6
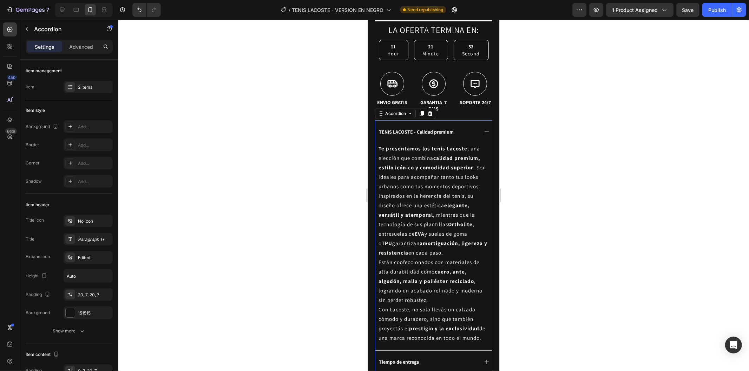
click at [462, 127] on div "TENIS LACOSTE - Calidad premium" at bounding box center [427, 131] width 100 height 8
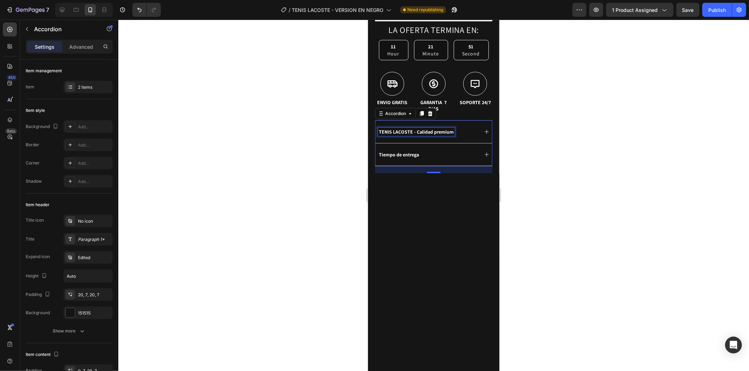
click at [450, 128] on p "TENIS LACOSTE - Calidad premium" at bounding box center [415, 131] width 75 height 6
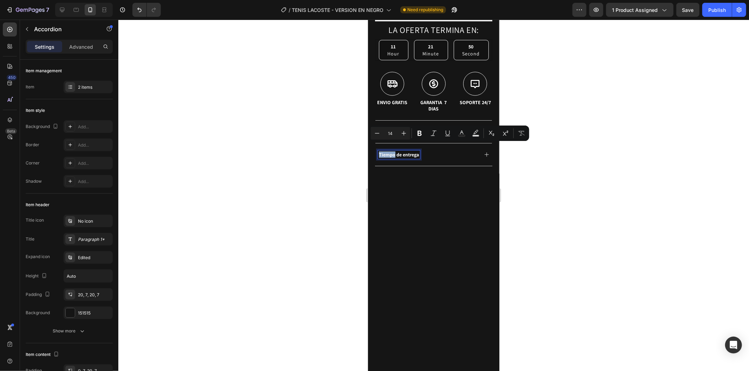
drag, startPoint x: 450, startPoint y: 122, endPoint x: 378, endPoint y: 125, distance: 71.7
click at [392, 128] on p "TENIS LACOSTE - Calidad premium" at bounding box center [415, 131] width 75 height 6
click at [396, 128] on p "TENIS LACOSTE - Calidad premium" at bounding box center [415, 131] width 75 height 6
click at [416, 128] on p "TENIS LACOSTE - Calidad premium" at bounding box center [415, 131] width 75 height 6
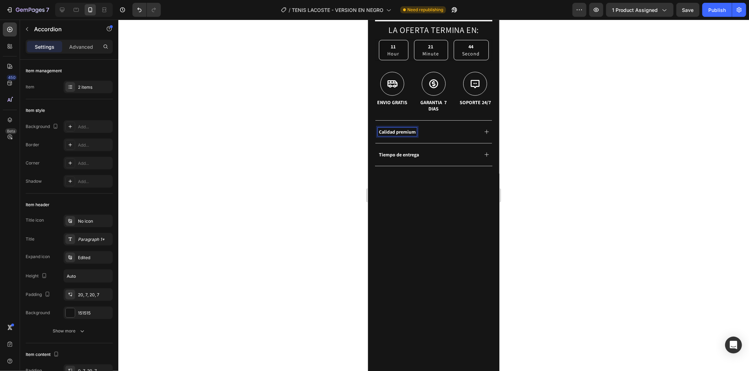
click at [418, 151] on p "Tiempo de entrega" at bounding box center [398, 154] width 40 height 6
drag, startPoint x: 417, startPoint y: 146, endPoint x: 371, endPoint y: 143, distance: 46.4
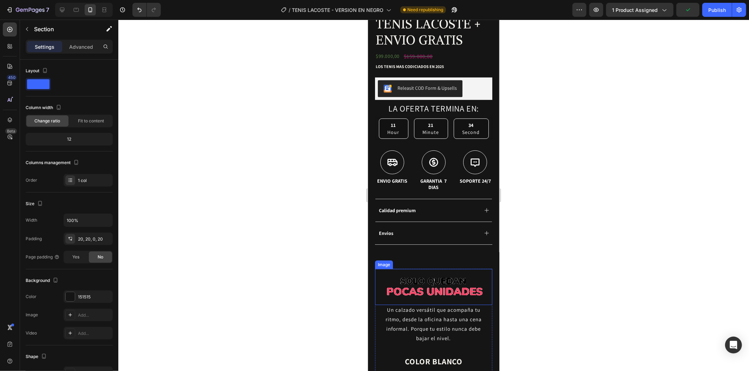
scroll to position [248, 0]
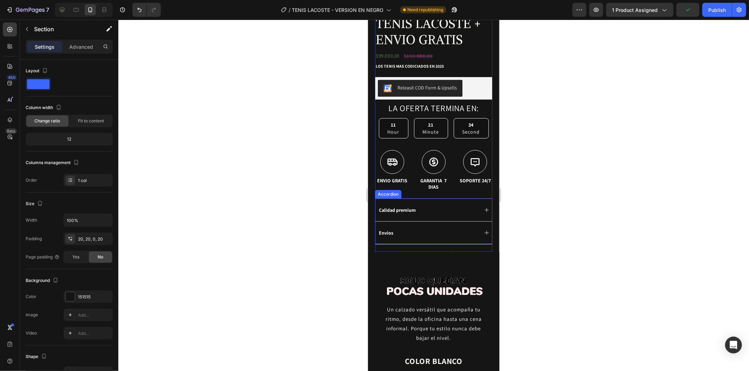
click at [395, 229] on div "Envios" at bounding box center [427, 233] width 100 height 8
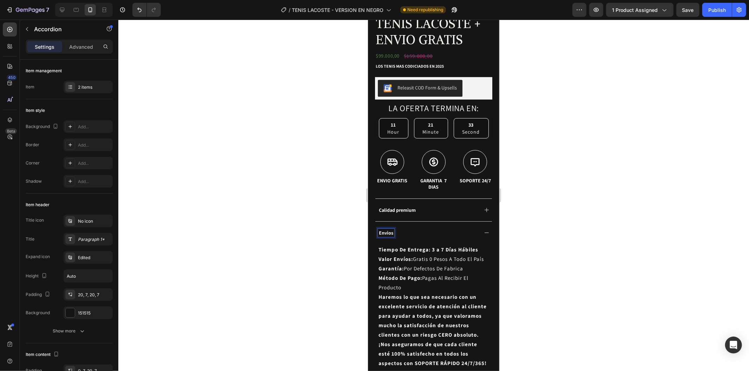
click at [392, 230] on p "Envios" at bounding box center [385, 233] width 14 height 6
click at [593, 214] on div at bounding box center [433, 196] width 630 height 352
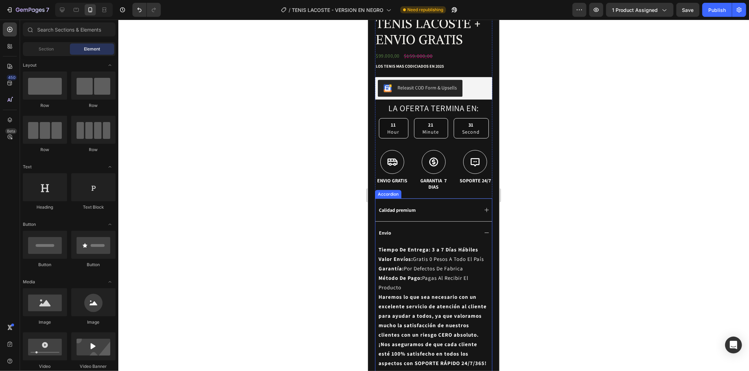
click at [476, 223] on div "Envio" at bounding box center [433, 232] width 117 height 23
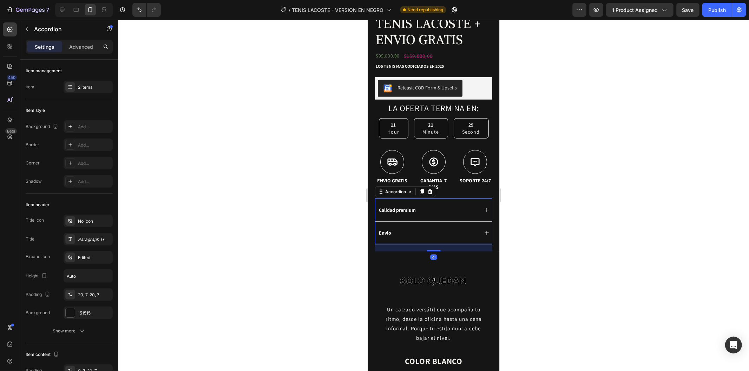
click at [473, 207] on div "Calidad premium" at bounding box center [433, 209] width 117 height 23
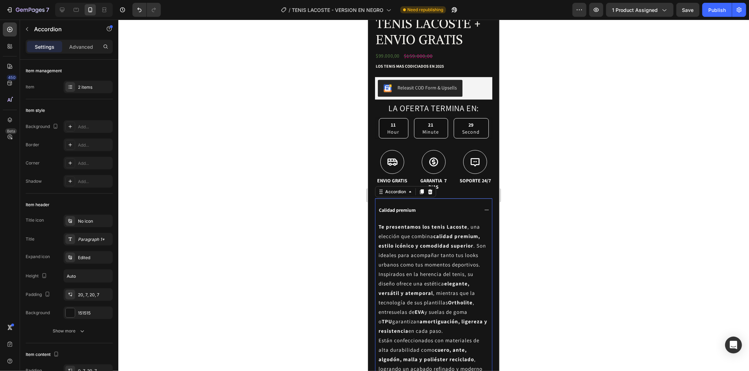
click at [473, 207] on div "Calidad premium" at bounding box center [433, 209] width 117 height 23
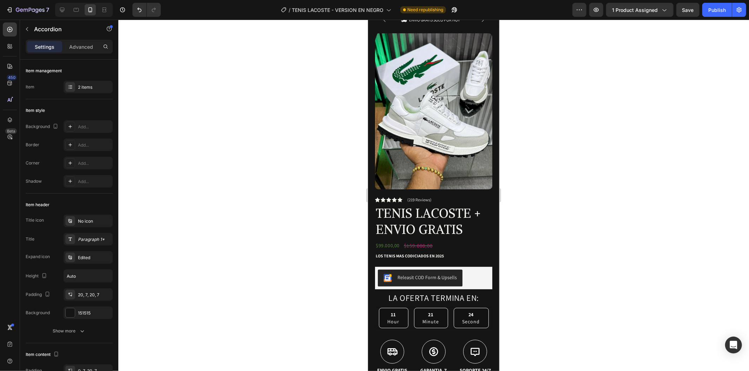
scroll to position [0, 0]
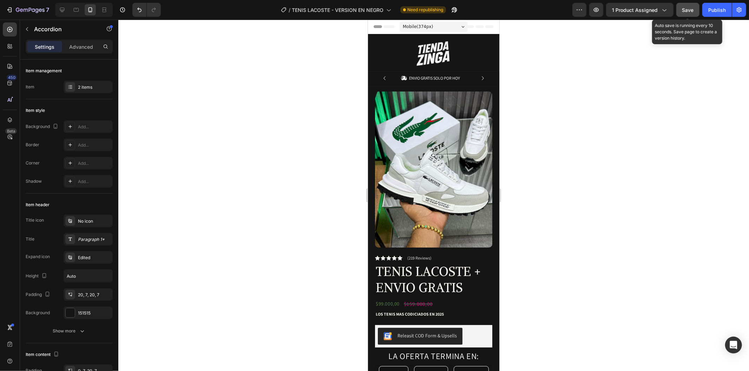
click at [693, 11] on span "Save" at bounding box center [688, 10] width 12 height 6
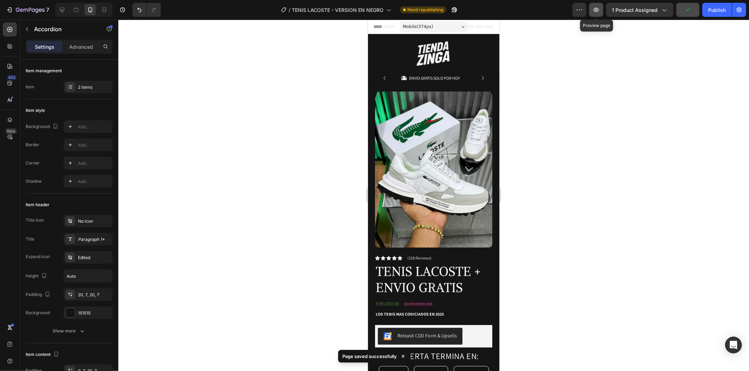
click at [597, 12] on icon "button" at bounding box center [596, 10] width 5 height 4
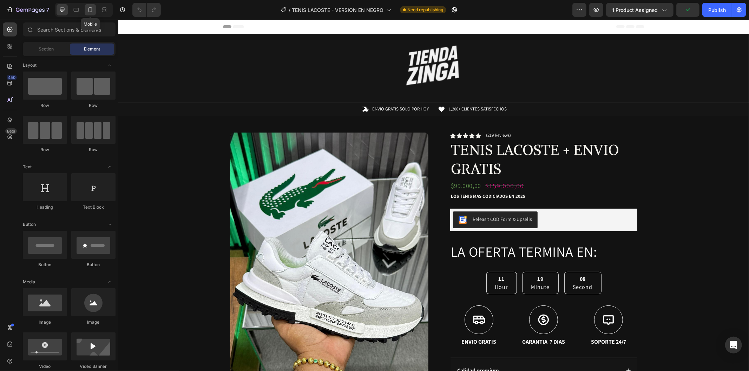
click at [90, 8] on icon at bounding box center [90, 9] width 7 height 7
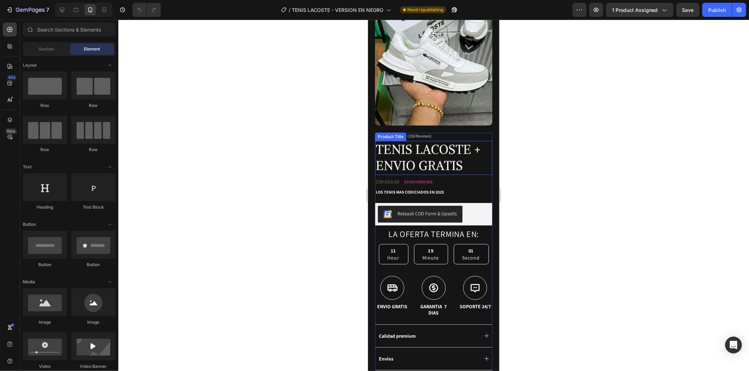
scroll to position [156, 0]
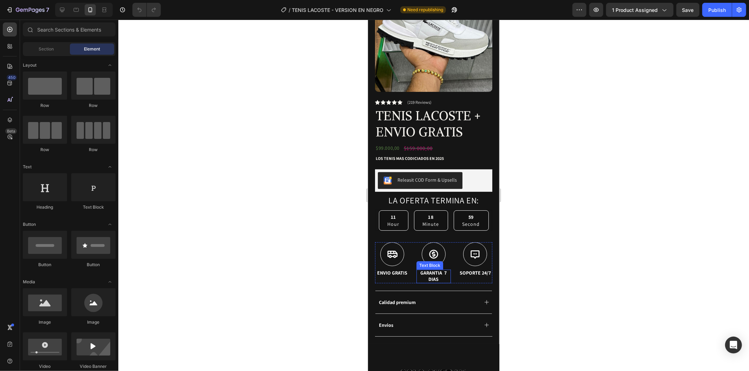
click at [438, 270] on p "GARANTIA 7 DIAS" at bounding box center [433, 276] width 33 height 13
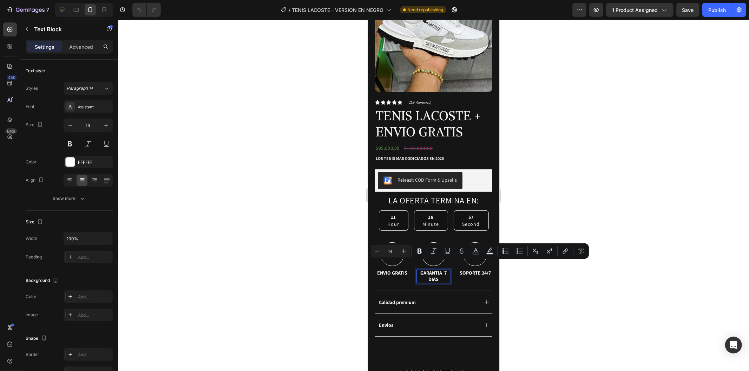
click at [438, 271] on p "GARANTIA 7 DIAS" at bounding box center [433, 276] width 33 height 13
drag, startPoint x: 420, startPoint y: 267, endPoint x: 402, endPoint y: 264, distance: 18.1
click at [408, 263] on div "Icon ENVIO GRATIS Text Block Icon GARANTIA 7 DIAS Text Block 0 Icon SOPORTE 24/…" at bounding box center [433, 262] width 117 height 41
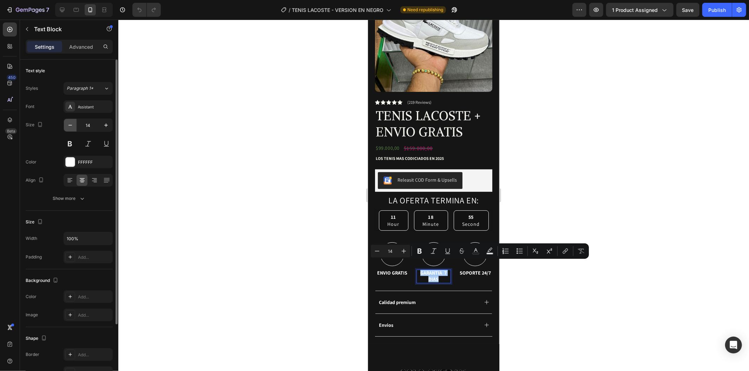
click at [70, 127] on icon "button" at bounding box center [70, 125] width 7 height 7
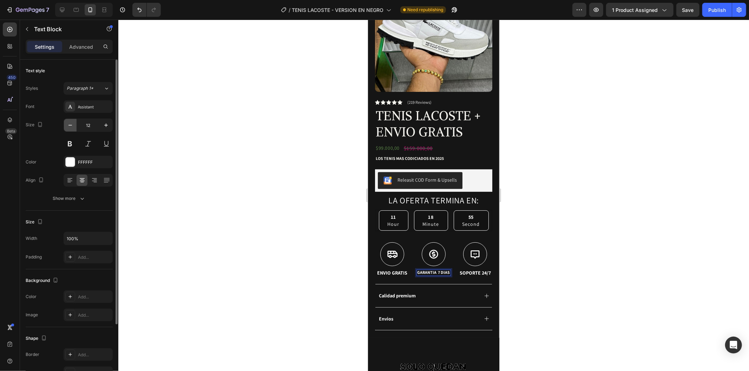
click at [70, 127] on icon "button" at bounding box center [70, 125] width 7 height 7
click at [106, 125] on icon "button" at bounding box center [106, 126] width 4 height 4
type input "10"
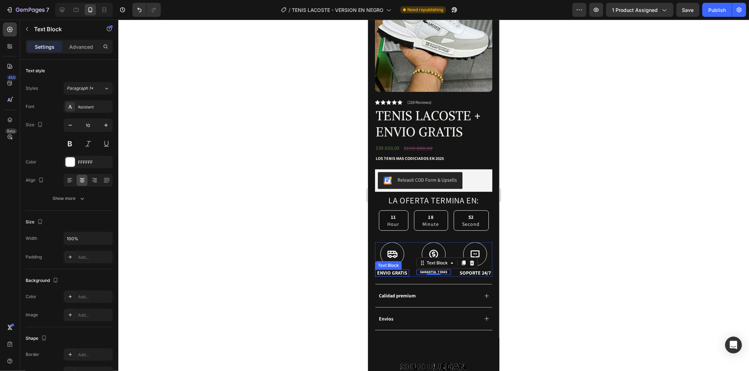
click at [400, 270] on p "ENVIO GRATIS" at bounding box center [391, 273] width 33 height 6
click at [577, 268] on div at bounding box center [433, 196] width 630 height 352
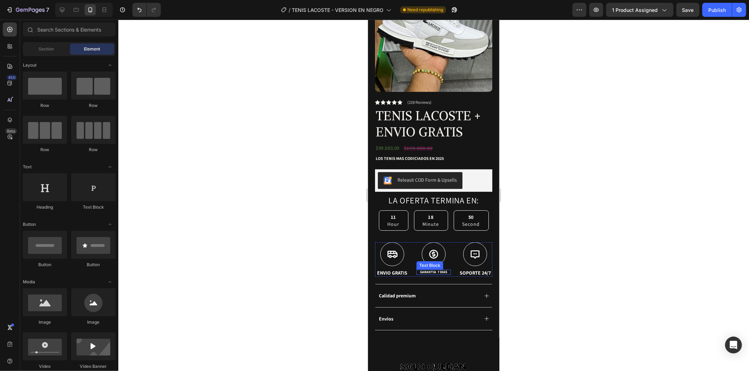
click at [417, 270] on p "GARANTIA 7 DIAS" at bounding box center [433, 272] width 33 height 5
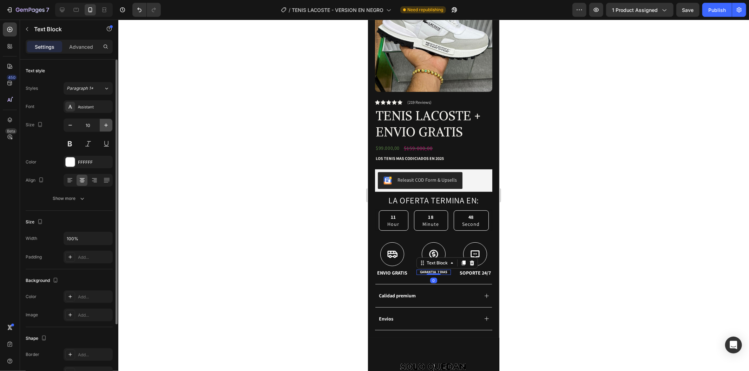
click at [106, 129] on button "button" at bounding box center [106, 125] width 13 height 13
type input "11"
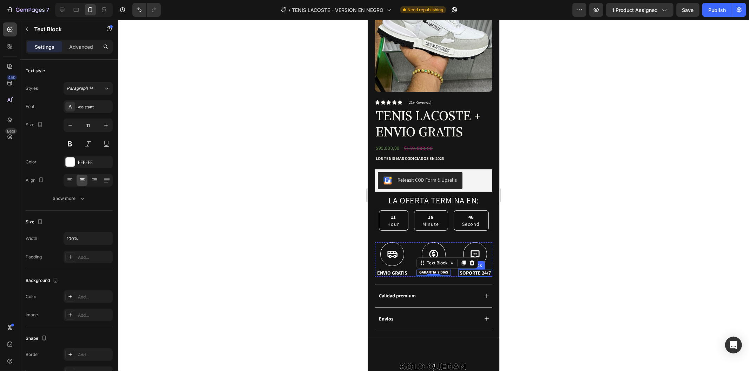
click at [467, 270] on p "SOPORTE 24/7" at bounding box center [474, 273] width 33 height 6
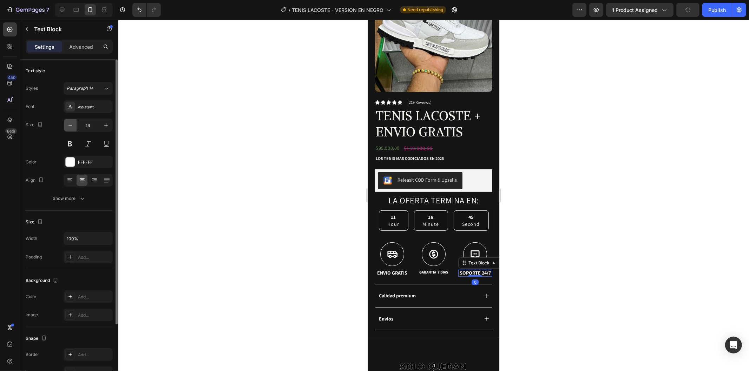
click at [68, 125] on icon "button" at bounding box center [70, 125] width 7 height 7
type input "12"
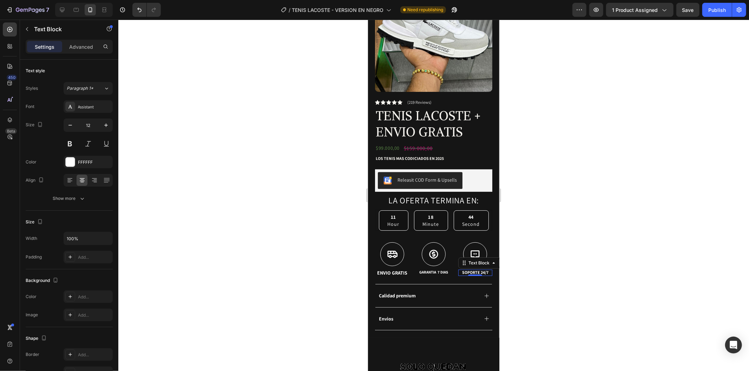
click at [646, 206] on div at bounding box center [433, 196] width 630 height 352
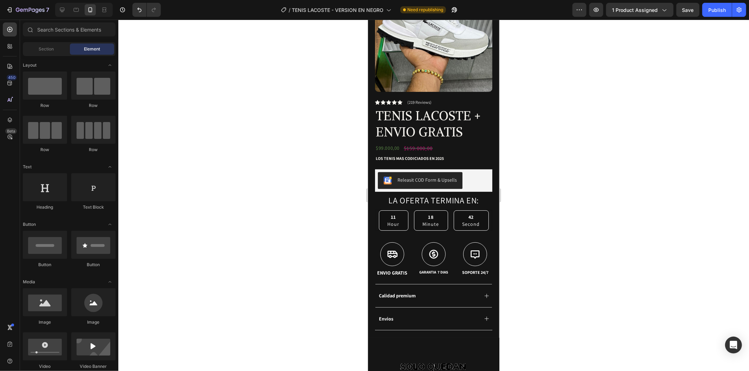
click at [595, 264] on div at bounding box center [433, 196] width 630 height 352
click at [463, 247] on div at bounding box center [475, 254] width 24 height 24
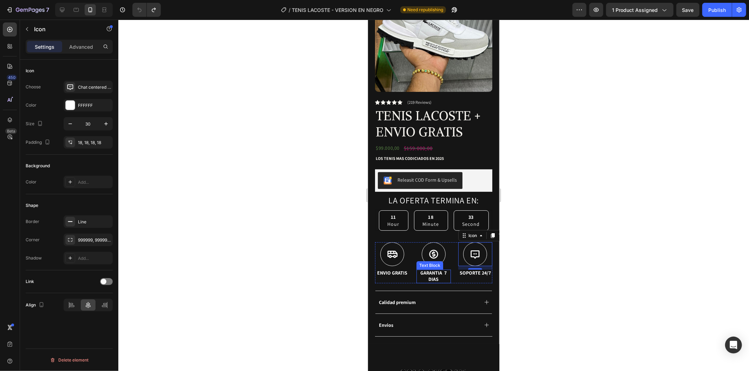
click at [437, 270] on p "GARANTIA 7 DIAS" at bounding box center [433, 276] width 33 height 13
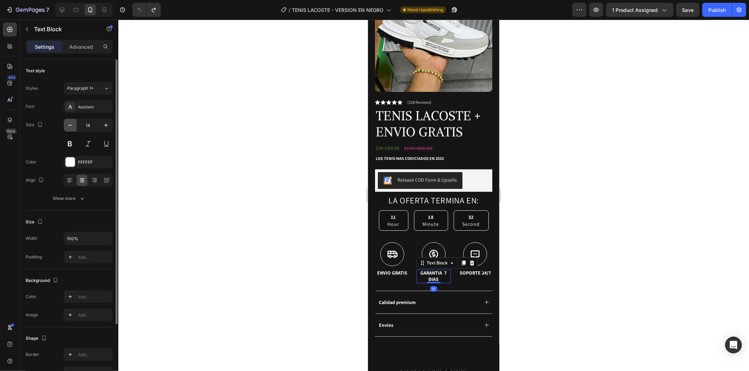
click at [66, 125] on button "button" at bounding box center [70, 125] width 13 height 13
type input "13"
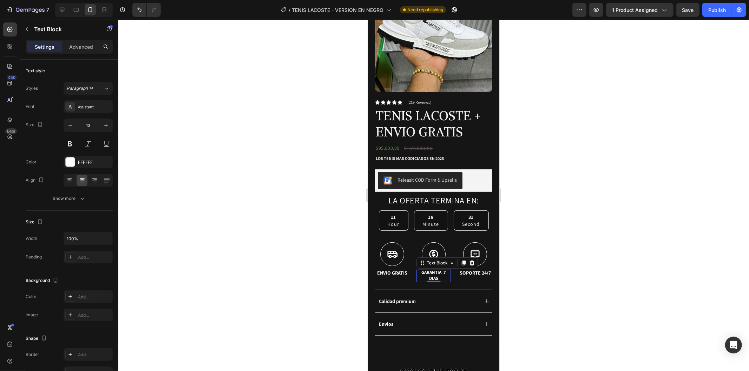
click at [336, 166] on div at bounding box center [433, 196] width 630 height 352
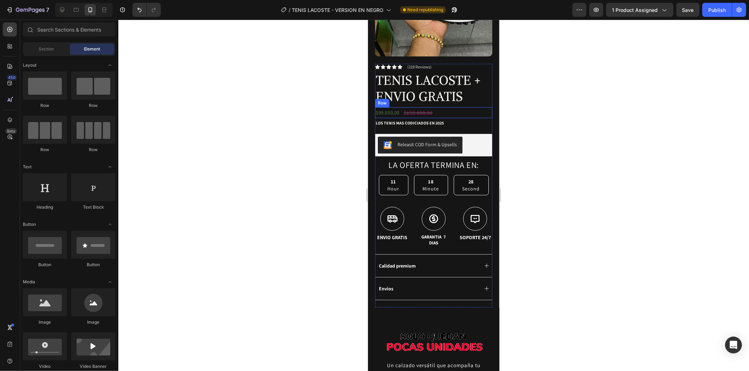
scroll to position [195, 0]
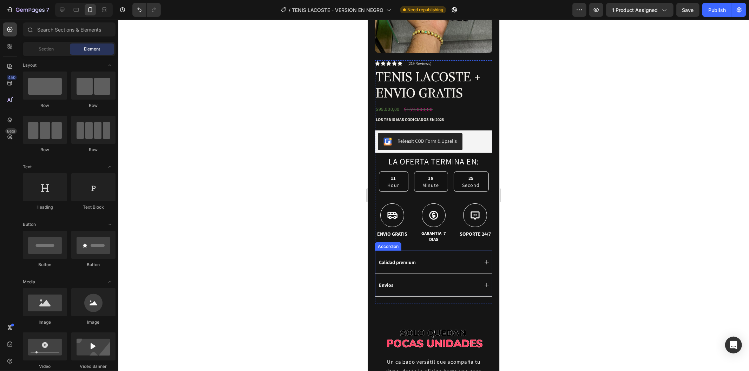
click at [445, 258] on div "Calidad premium" at bounding box center [427, 262] width 100 height 8
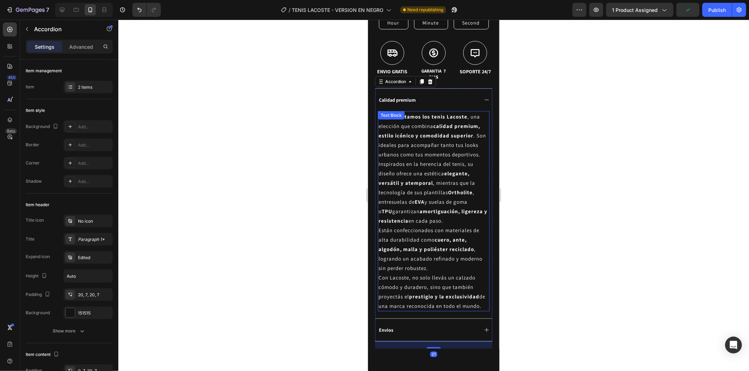
scroll to position [351, 0]
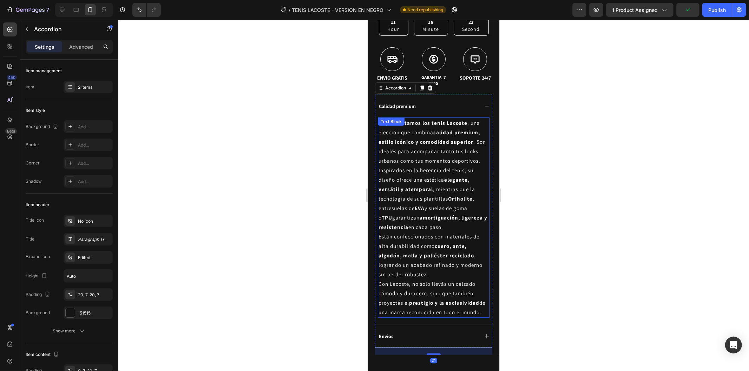
click at [399, 317] on p "Con Lacoste, no solo llevás un calzado cómodo y duradero, sino que también proy…" at bounding box center [433, 298] width 110 height 38
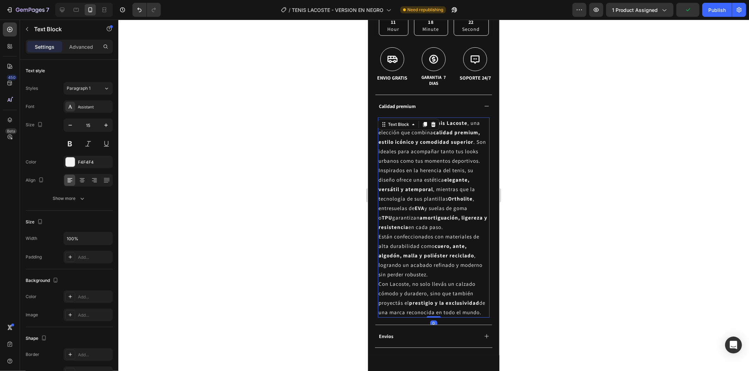
click at [399, 317] on p "Con Lacoste, no solo llevás un calzado cómodo y duradero, sino que también proy…" at bounding box center [433, 298] width 110 height 38
drag, startPoint x: 399, startPoint y: 324, endPoint x: 377, endPoint y: 120, distance: 205.5
click at [377, 120] on div "Te presentamos los tenis Lacoste , una elección que combina calidad premium, es…" at bounding box center [433, 217] width 112 height 200
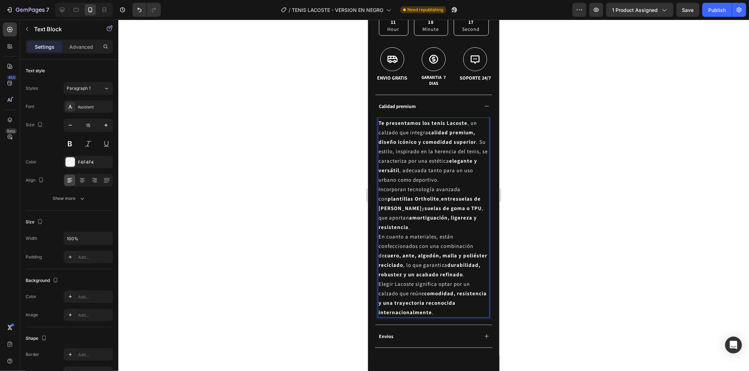
click at [555, 124] on div at bounding box center [433, 196] width 630 height 352
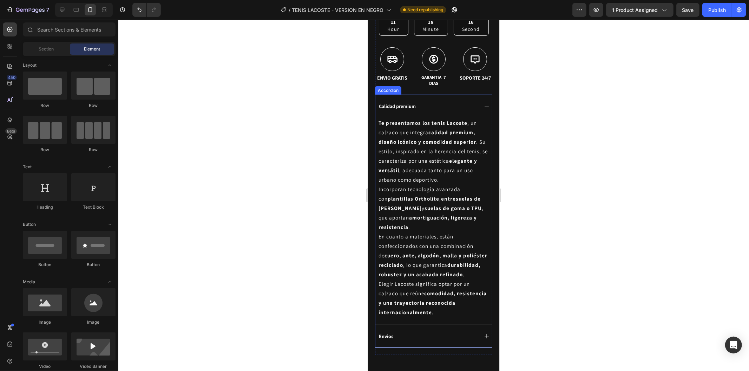
click at [483, 103] on icon at bounding box center [486, 106] width 6 height 6
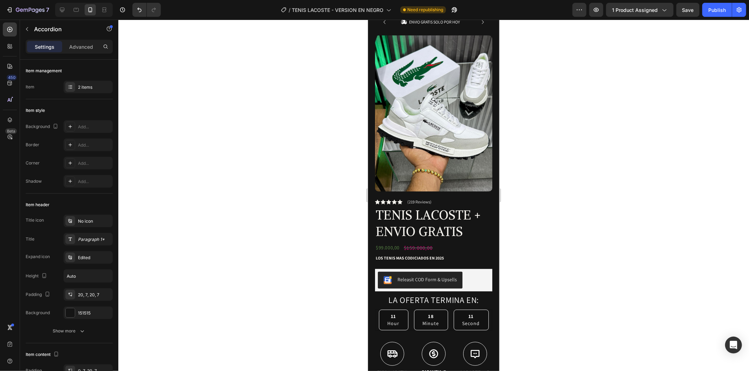
scroll to position [0, 0]
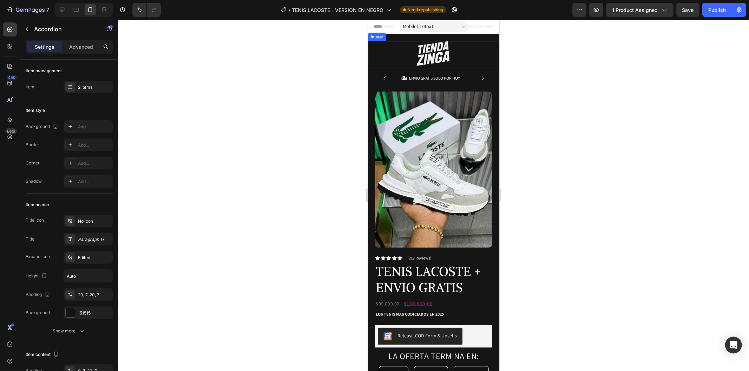
click at [444, 51] on img at bounding box center [433, 53] width 53 height 25
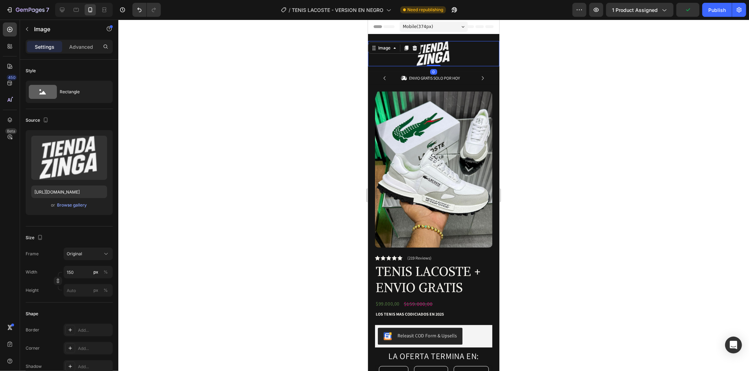
click at [529, 97] on div at bounding box center [433, 196] width 630 height 352
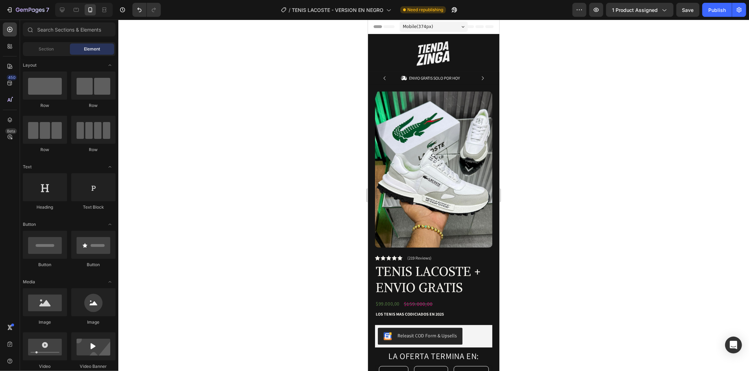
click at [512, 87] on div at bounding box center [433, 196] width 630 height 352
click at [557, 150] on div at bounding box center [433, 196] width 630 height 352
click at [6, 13] on icon "button" at bounding box center [9, 9] width 7 height 7
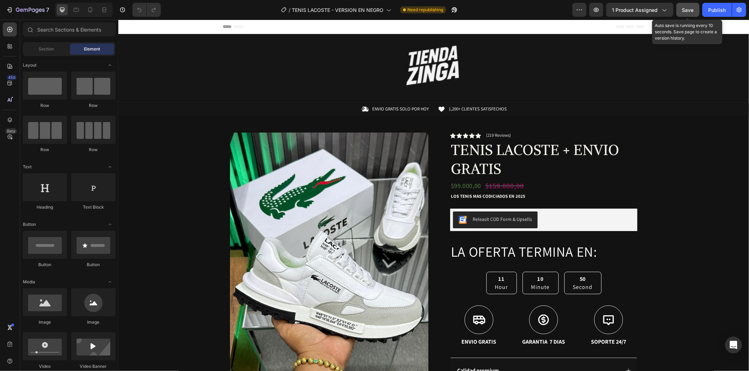
click at [686, 8] on span "Save" at bounding box center [688, 10] width 12 height 6
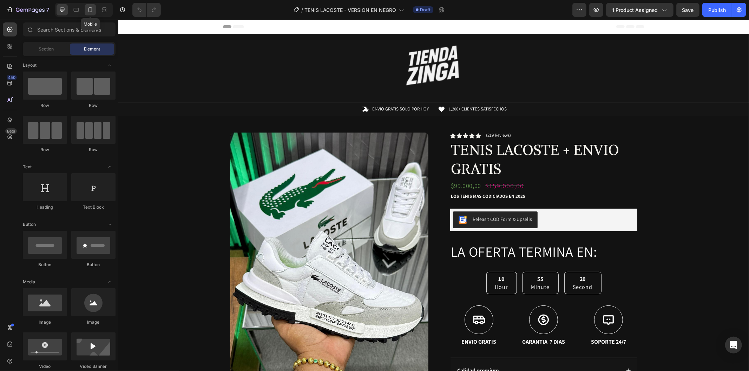
click at [92, 8] on icon at bounding box center [90, 9] width 4 height 5
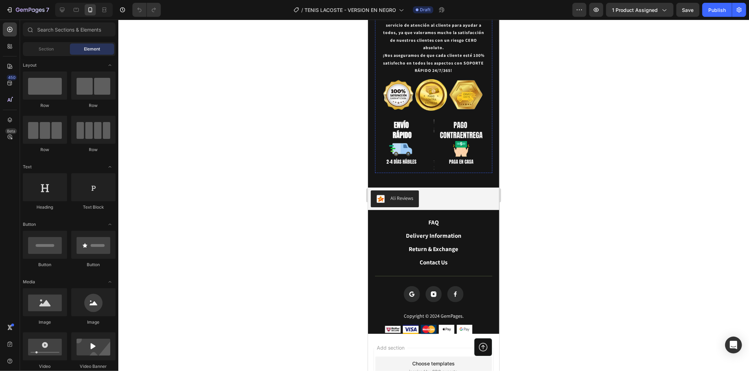
scroll to position [1404, 0]
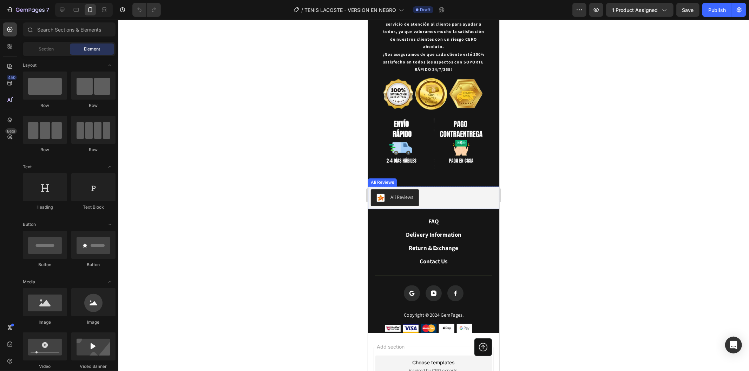
click at [446, 189] on div "Ali Reviews" at bounding box center [433, 197] width 126 height 17
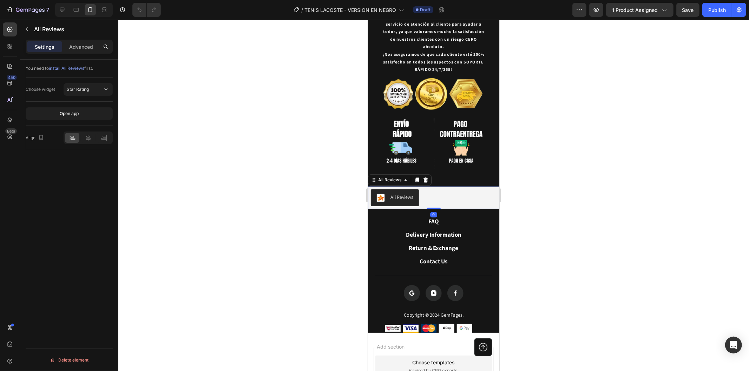
click at [594, 143] on div at bounding box center [433, 196] width 630 height 352
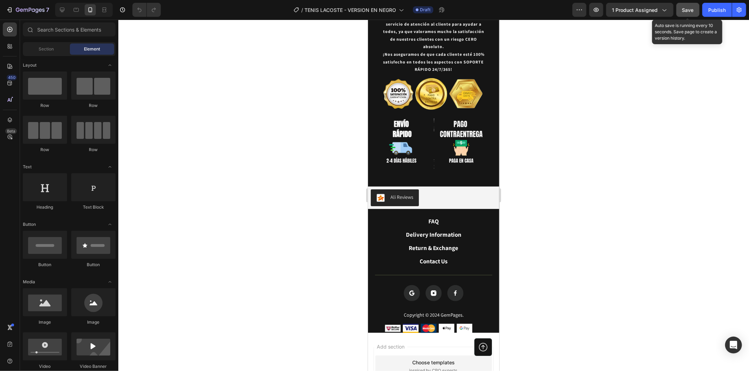
click at [686, 9] on span "Save" at bounding box center [688, 10] width 12 height 6
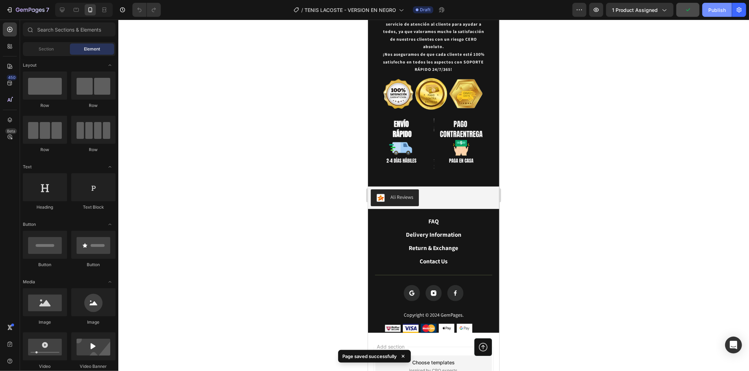
click at [716, 7] on div "Publish" at bounding box center [717, 9] width 18 height 7
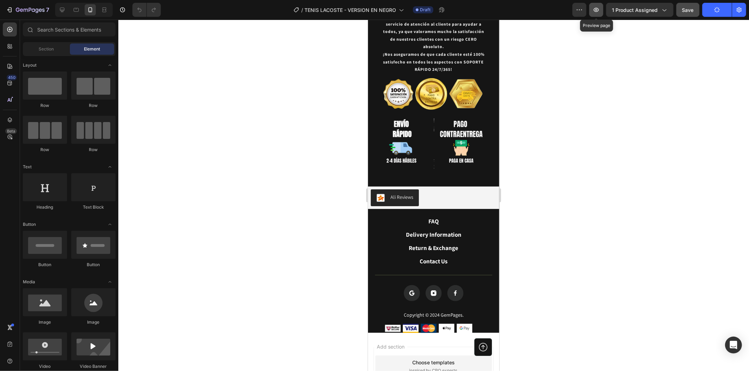
click at [599, 11] on icon "button" at bounding box center [595, 9] width 7 height 7
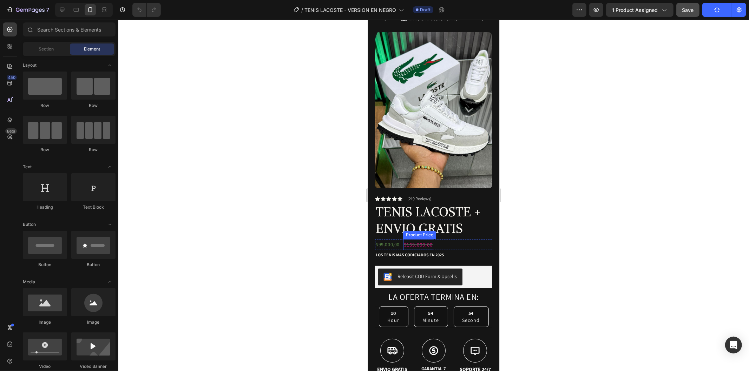
scroll to position [0, 0]
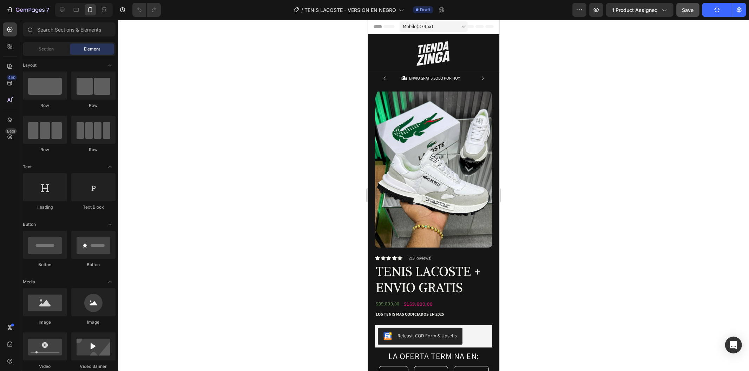
click at [306, 267] on div at bounding box center [433, 196] width 630 height 352
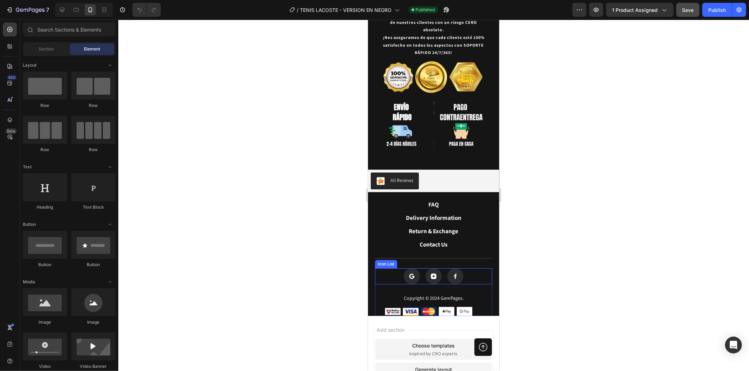
scroll to position [1383, 0]
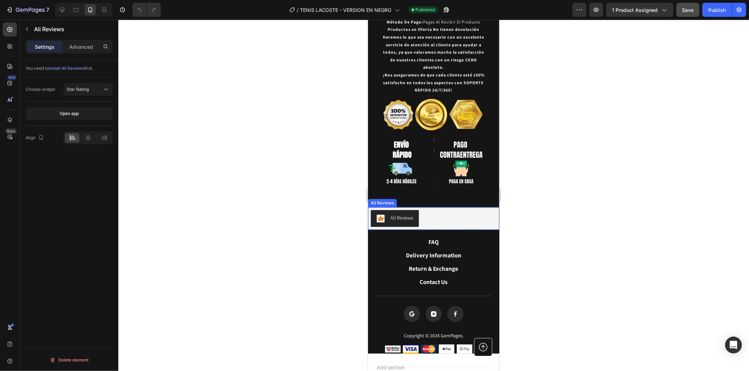
click at [437, 210] on div "Ali Reviews" at bounding box center [433, 218] width 126 height 17
click at [178, 173] on div at bounding box center [433, 196] width 630 height 352
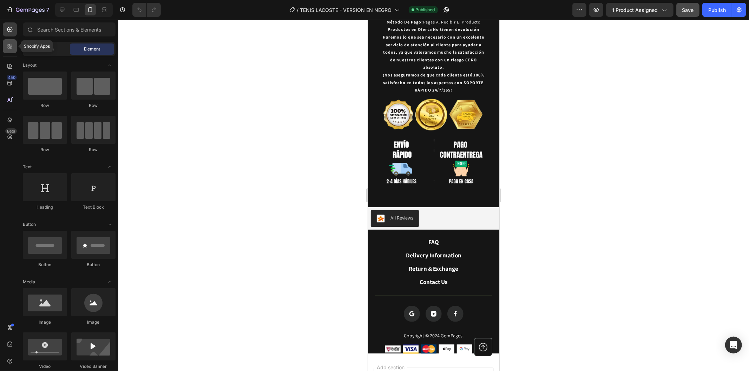
click at [6, 48] on div at bounding box center [10, 46] width 14 height 14
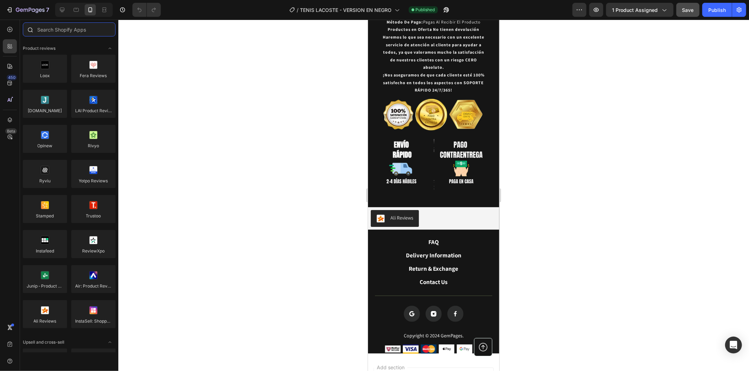
click at [76, 30] on input "text" at bounding box center [69, 29] width 93 height 14
drag, startPoint x: 413, startPoint y: 343, endPoint x: 413, endPoint y: 167, distance: 175.9
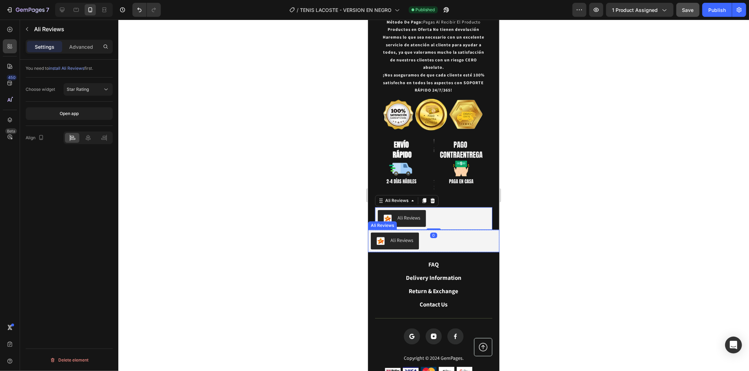
click at [456, 232] on div "Ali Reviews" at bounding box center [433, 240] width 126 height 17
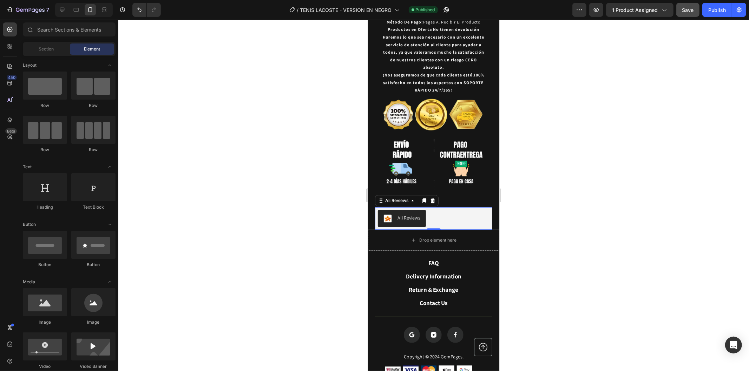
click at [445, 210] on div "Ali Reviews" at bounding box center [433, 218] width 112 height 17
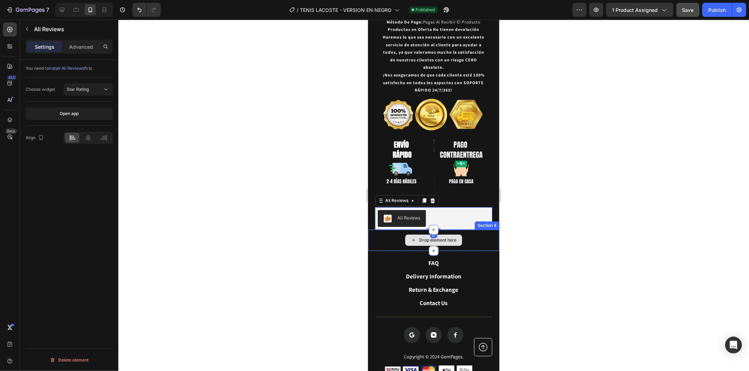
click at [462, 230] on div "Drop element here" at bounding box center [432, 240] width 131 height 21
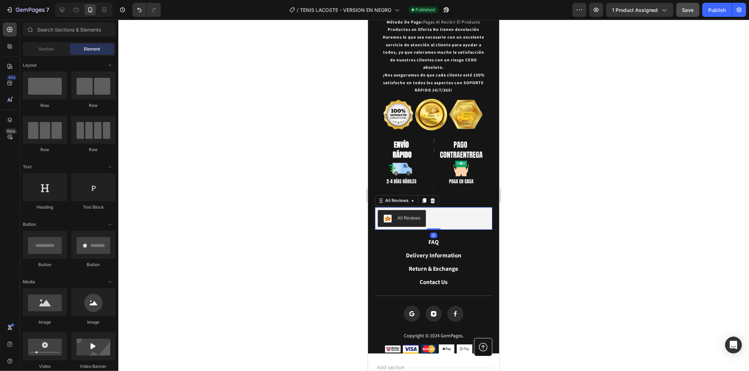
click at [483, 210] on div "Ali Reviews" at bounding box center [433, 218] width 112 height 17
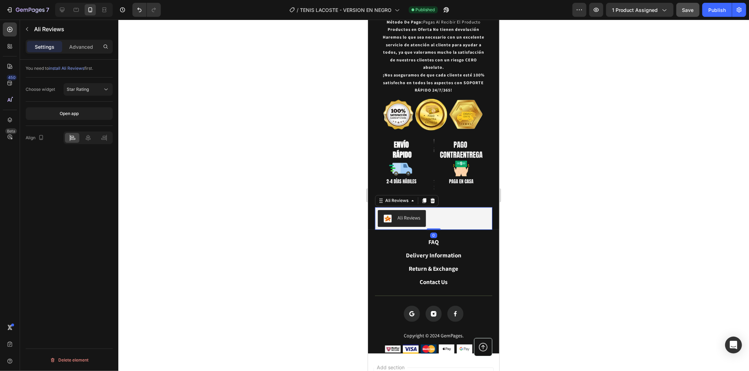
drag, startPoint x: 591, startPoint y: 174, endPoint x: 606, endPoint y: 120, distance: 56.5
click at [592, 172] on div at bounding box center [433, 196] width 630 height 352
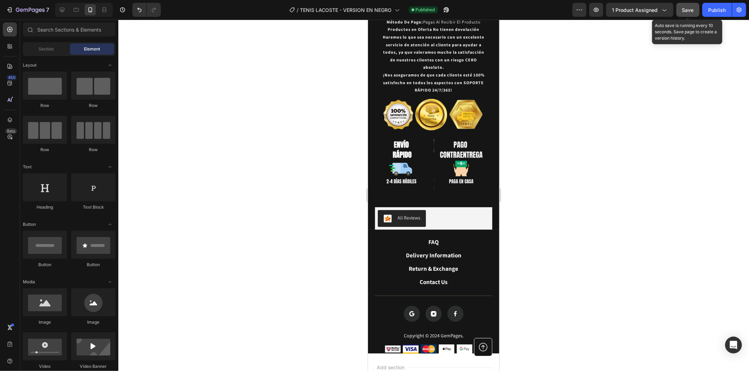
click at [692, 8] on span "Save" at bounding box center [688, 10] width 12 height 6
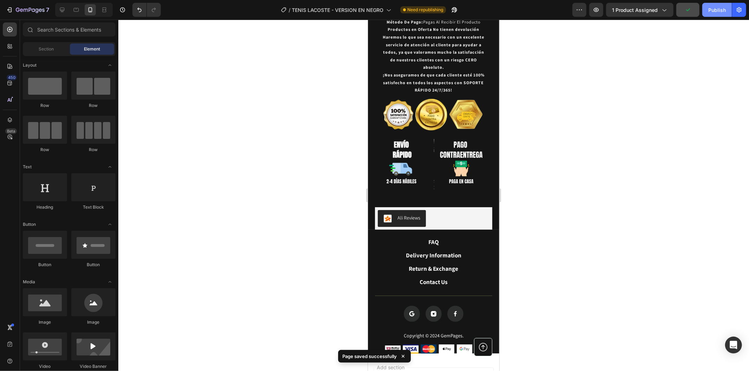
click at [717, 12] on div "Publish" at bounding box center [717, 9] width 18 height 7
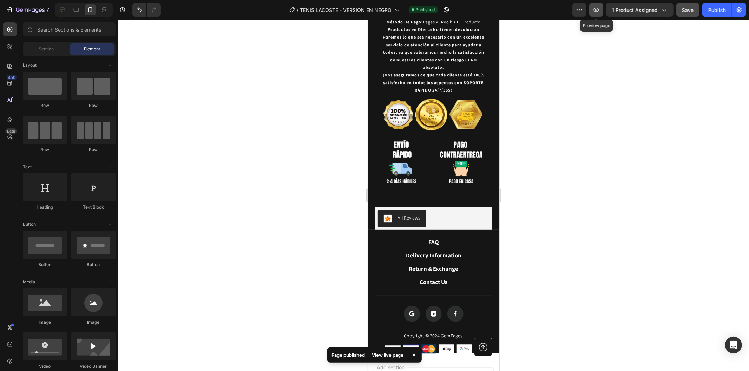
click at [600, 9] on icon "button" at bounding box center [595, 9] width 7 height 7
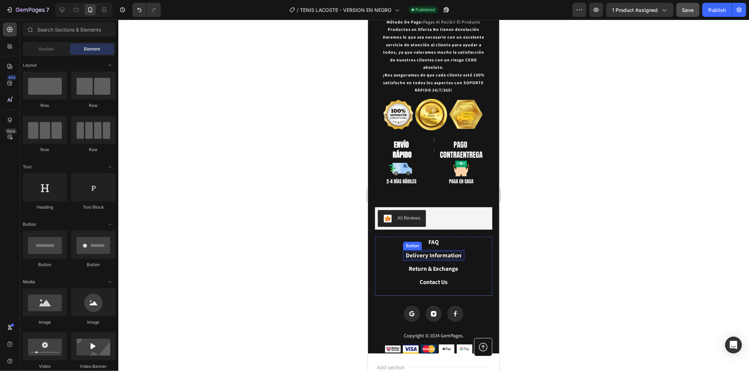
click at [440, 251] on div "Delivery Information" at bounding box center [432, 255] width 55 height 8
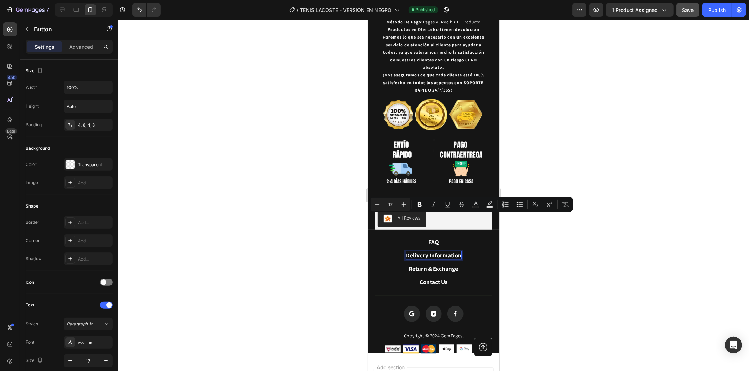
click at [575, 226] on div at bounding box center [433, 196] width 630 height 352
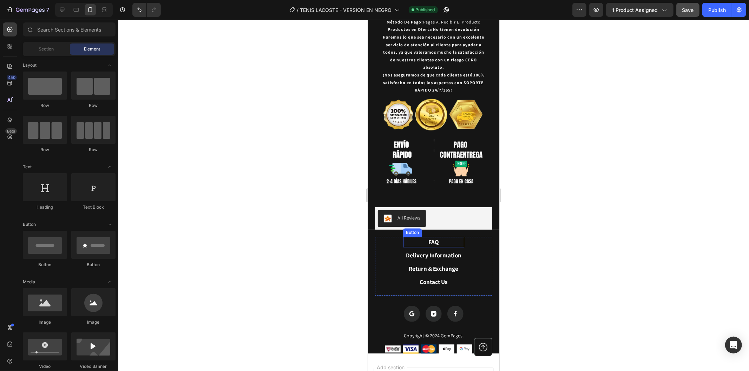
click at [443, 237] on link "FAQ" at bounding box center [433, 242] width 61 height 11
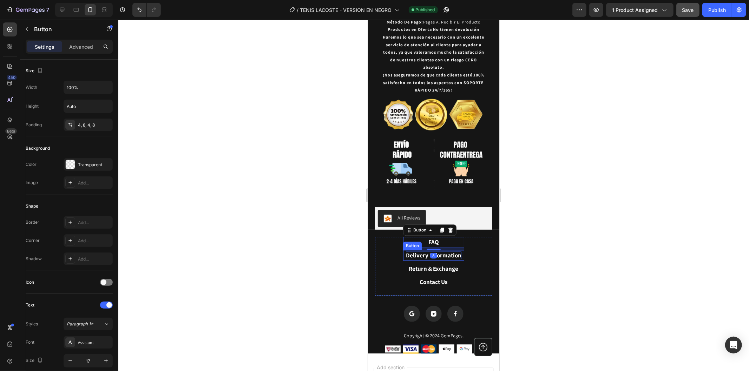
click at [448, 251] on p "Delivery Information" at bounding box center [432, 255] width 55 height 8
drag, startPoint x: 455, startPoint y: 219, endPoint x: 396, endPoint y: 216, distance: 59.0
click at [396, 237] on div "FAQ Button Delivery Information Button 8 Return & Exchange Button Contact Us Bu…" at bounding box center [433, 266] width 117 height 59
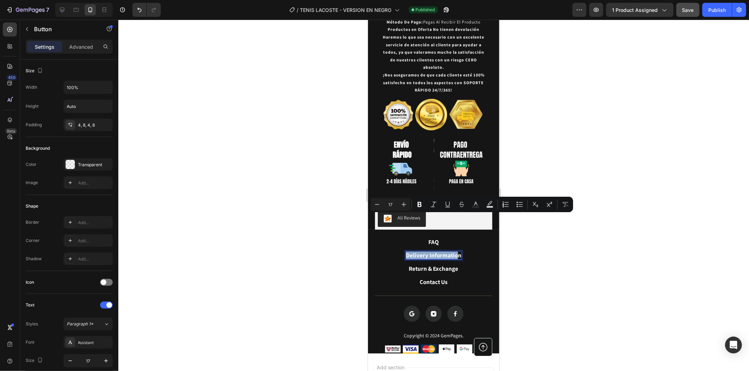
click at [422, 251] on p "Delivery Information" at bounding box center [432, 255] width 55 height 8
drag, startPoint x: 403, startPoint y: 219, endPoint x: 473, endPoint y: 219, distance: 70.2
click at [473, 237] on div "FAQ Button Delivery Information Button 8 Return & Exchange Button Contact Us Bu…" at bounding box center [433, 266] width 117 height 59
copy p "Delivery Information"
click at [572, 254] on div at bounding box center [433, 196] width 630 height 352
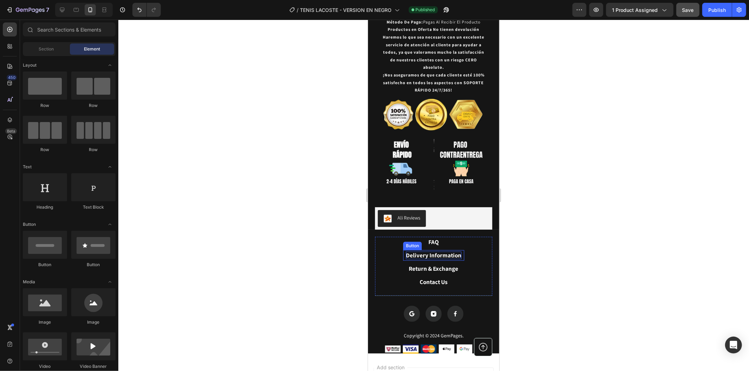
click at [456, 251] on p "Delivery Information" at bounding box center [432, 255] width 55 height 8
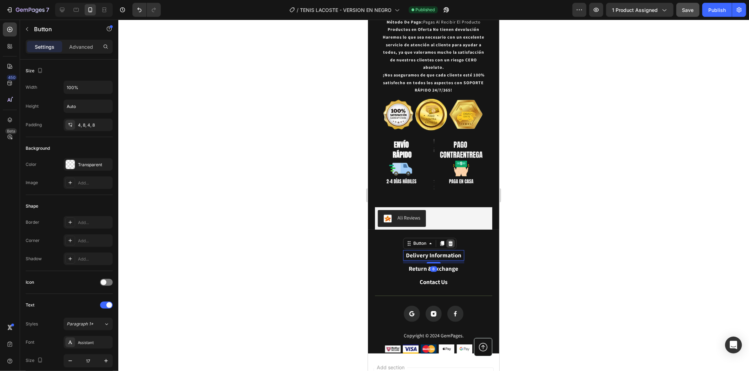
click at [448, 240] on icon at bounding box center [450, 242] width 5 height 5
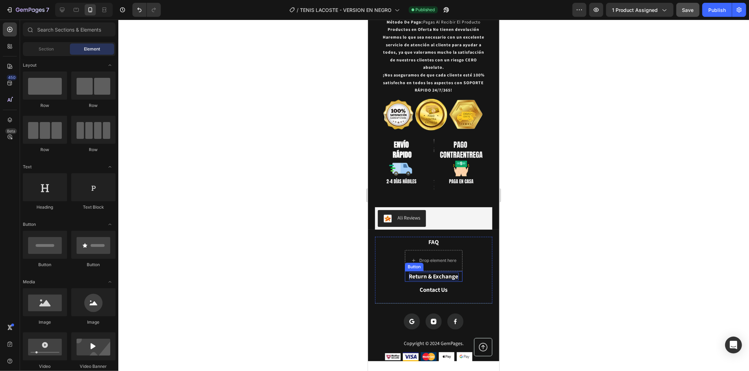
click at [450, 272] on div "Return & Exchange" at bounding box center [433, 276] width 49 height 8
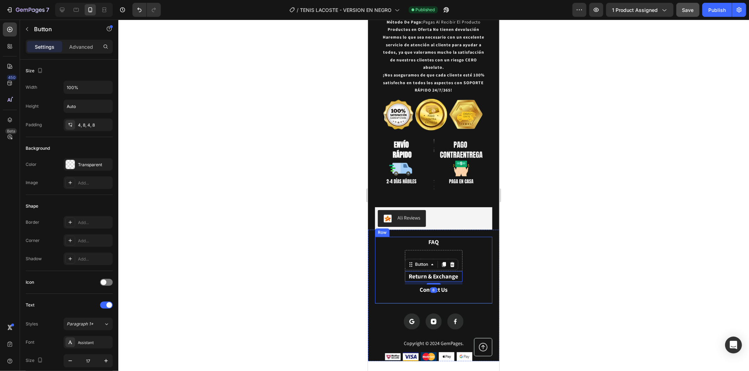
click at [470, 242] on div "FAQ Button Drop element here Return & Exchange Button 8 Contact Us Button Row" at bounding box center [433, 270] width 117 height 67
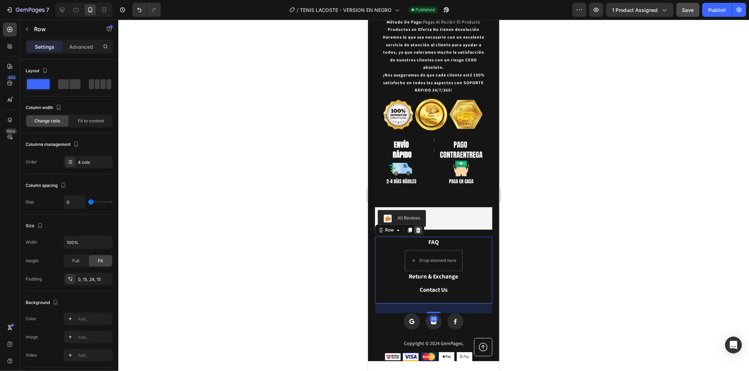
click at [415, 227] on icon at bounding box center [418, 230] width 6 height 6
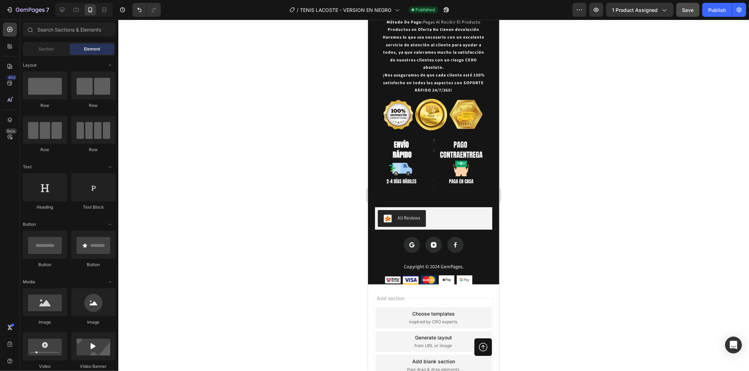
click at [627, 222] on div at bounding box center [433, 196] width 630 height 352
click at [677, 8] on button "Save" at bounding box center [687, 10] width 23 height 14
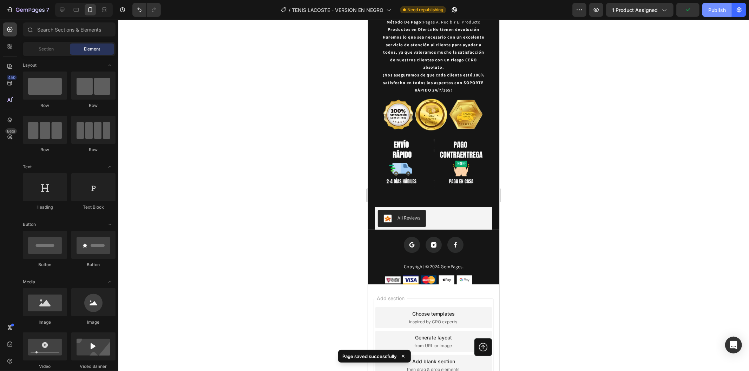
click at [708, 8] on div "Publish" at bounding box center [717, 9] width 18 height 7
click at [581, 11] on icon "button" at bounding box center [579, 9] width 7 height 7
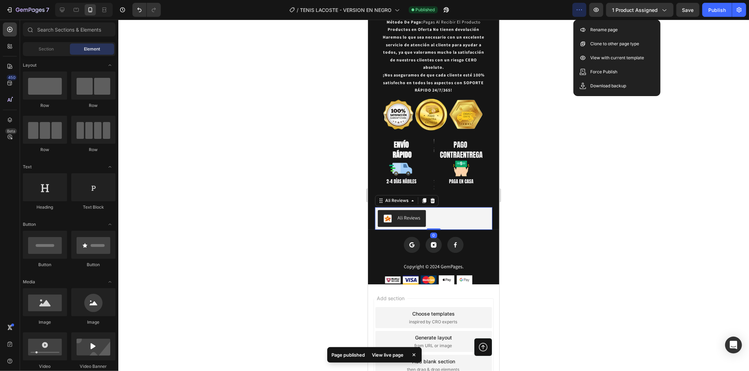
click at [459, 210] on div "Ali Reviews" at bounding box center [433, 218] width 112 height 17
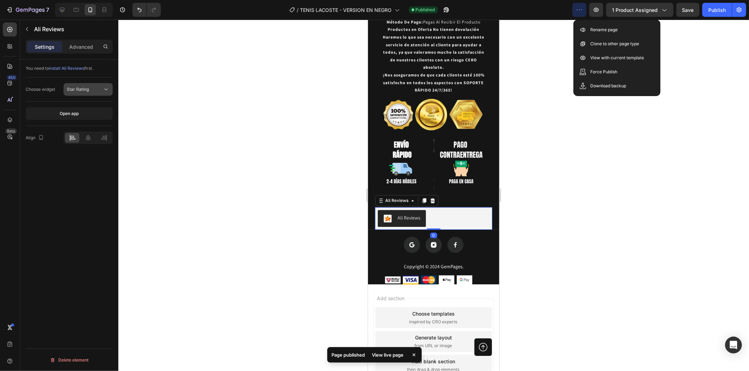
click at [89, 87] on div "Star Rating" at bounding box center [85, 89] width 36 height 6
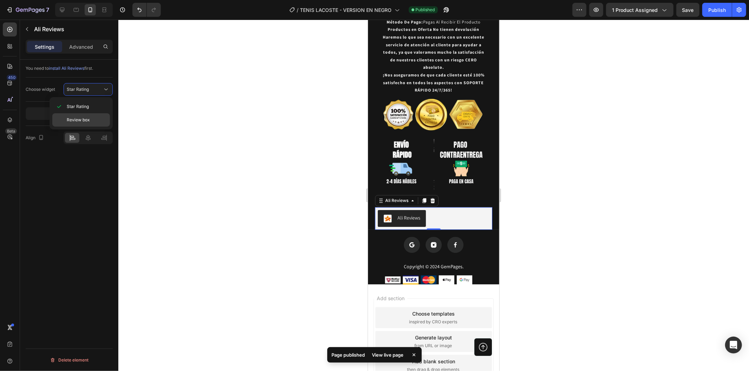
click at [97, 123] on p "Review box" at bounding box center [87, 120] width 40 height 6
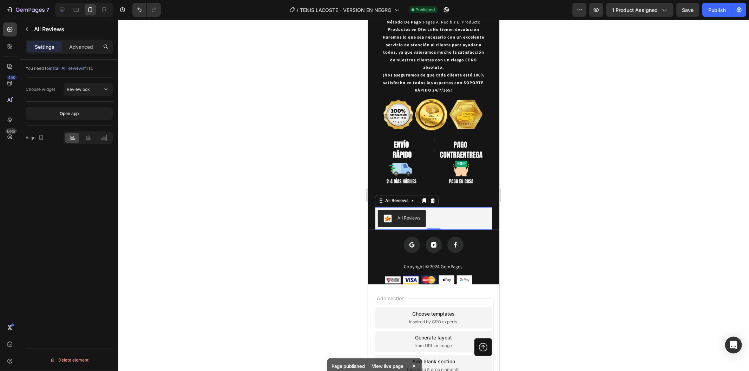
click at [236, 142] on div at bounding box center [433, 196] width 630 height 352
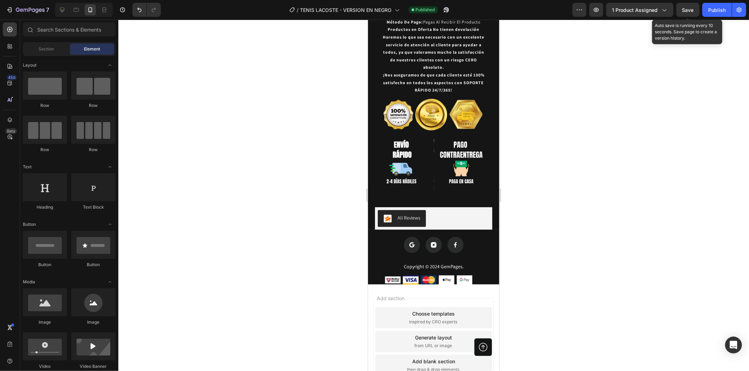
click at [684, 12] on span "Save" at bounding box center [688, 10] width 12 height 6
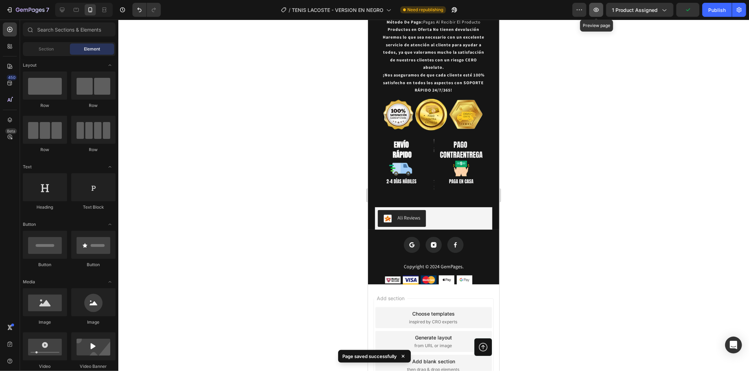
click at [601, 11] on button "button" at bounding box center [596, 10] width 14 height 14
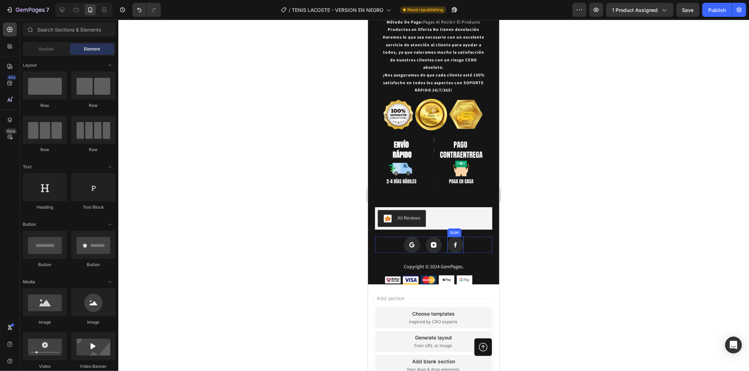
click at [457, 210] on div "Ali Reviews" at bounding box center [433, 218] width 112 height 17
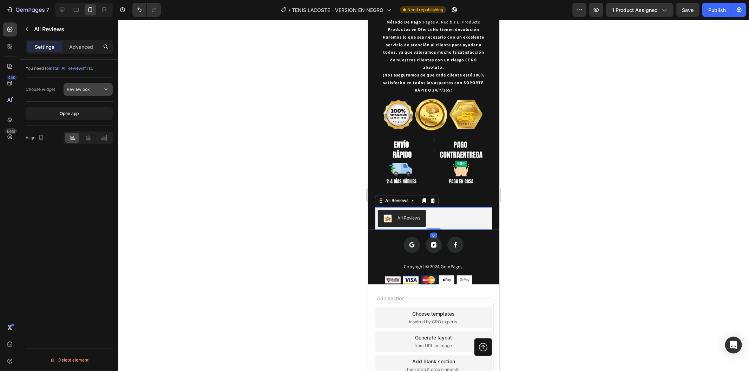
click at [90, 87] on div "Review box" at bounding box center [85, 89] width 36 height 6
click at [90, 113] on button "Open app" at bounding box center [69, 113] width 87 height 13
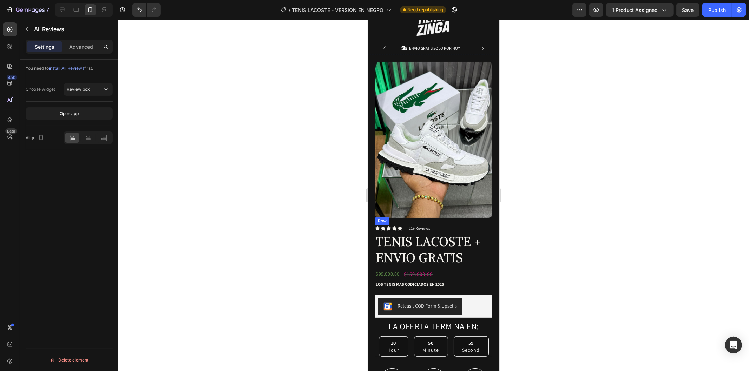
scroll to position [0, 0]
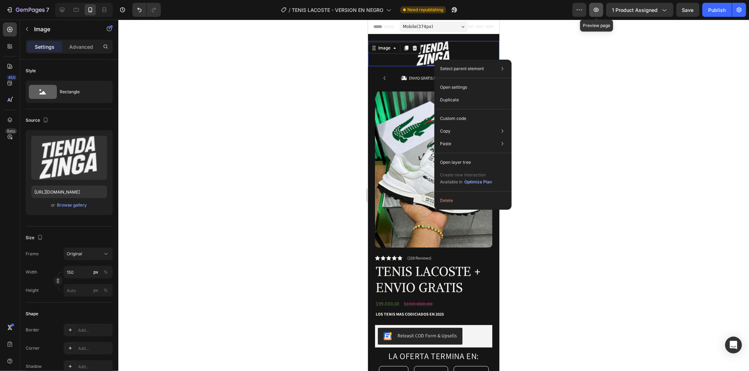
click at [595, 11] on icon "button" at bounding box center [596, 10] width 5 height 4
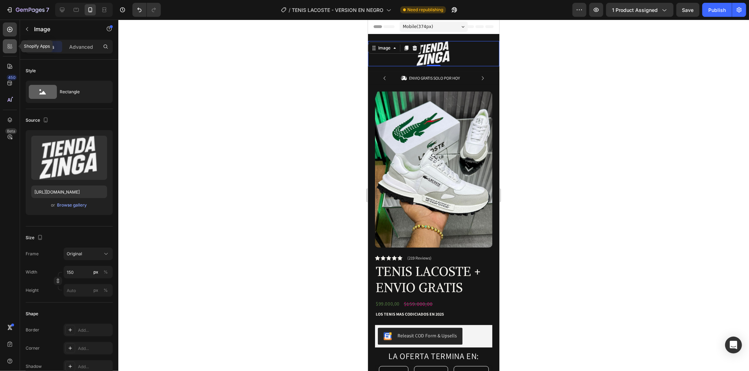
click at [4, 50] on div at bounding box center [10, 46] width 14 height 14
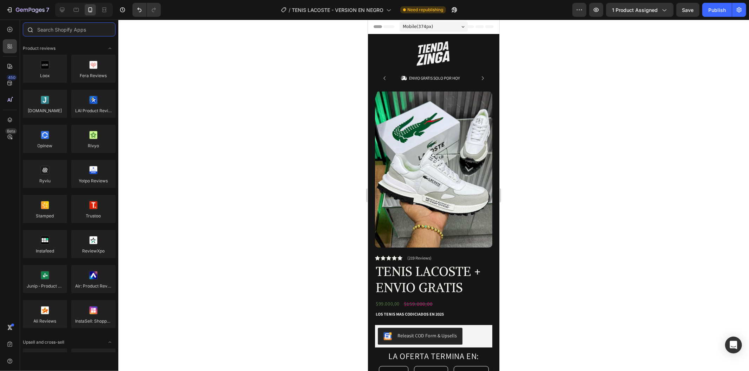
click at [84, 33] on input "text" at bounding box center [69, 29] width 93 height 14
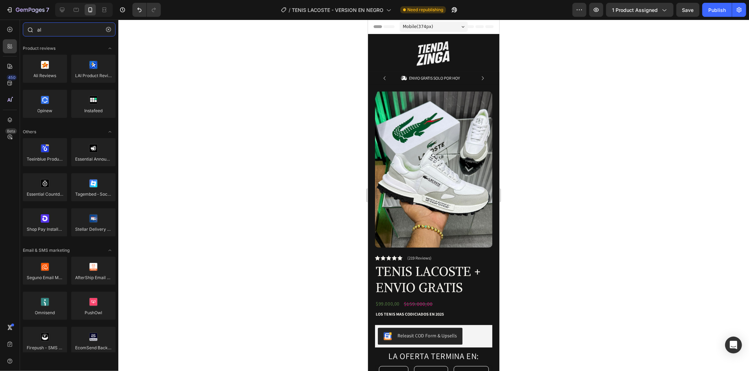
type input "a"
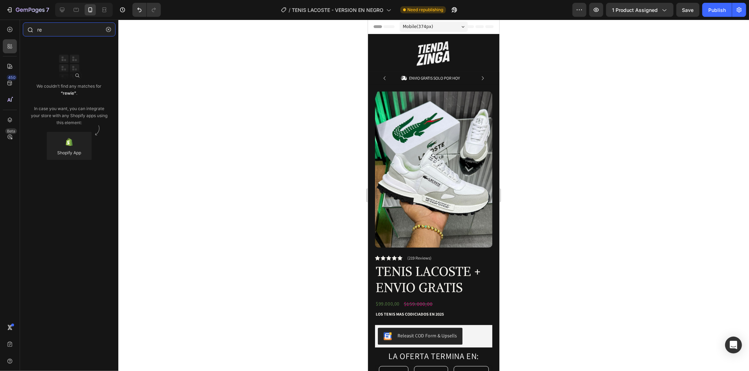
type input "r"
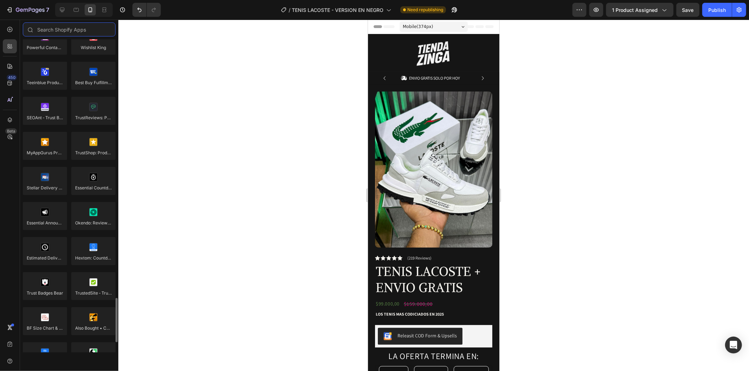
scroll to position [1905, 0]
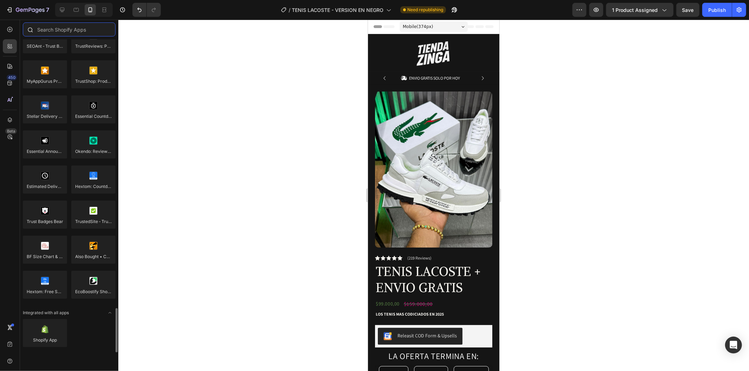
click at [80, 28] on input "text" at bounding box center [69, 29] width 93 height 14
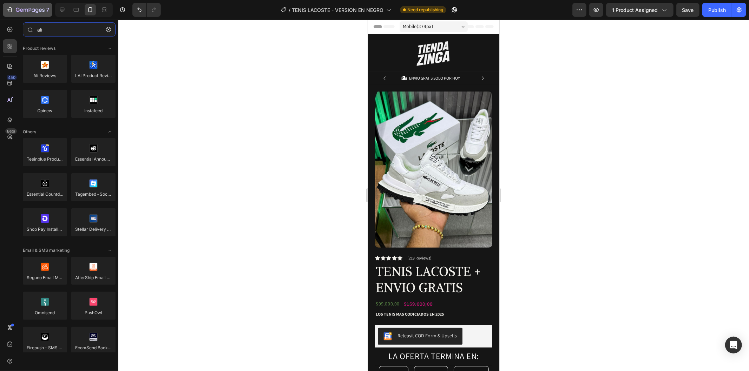
type input "ali"
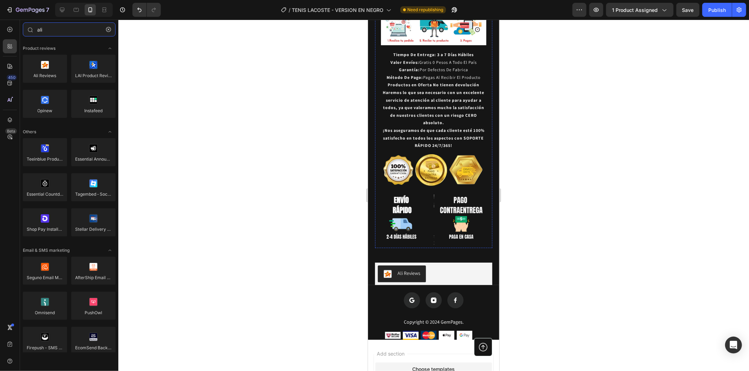
scroll to position [1392, 0]
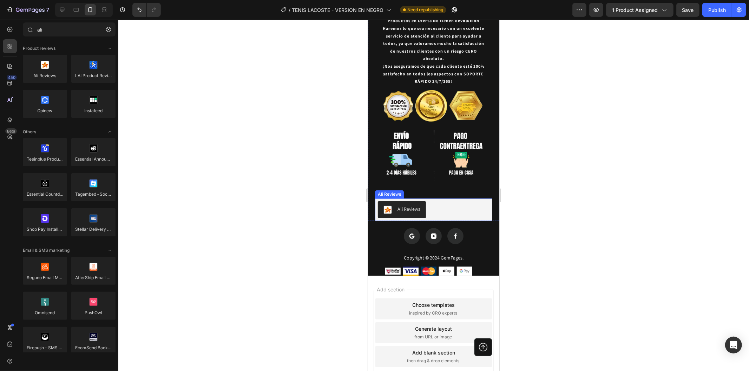
click at [455, 201] on div "Ali Reviews" at bounding box center [433, 209] width 112 height 17
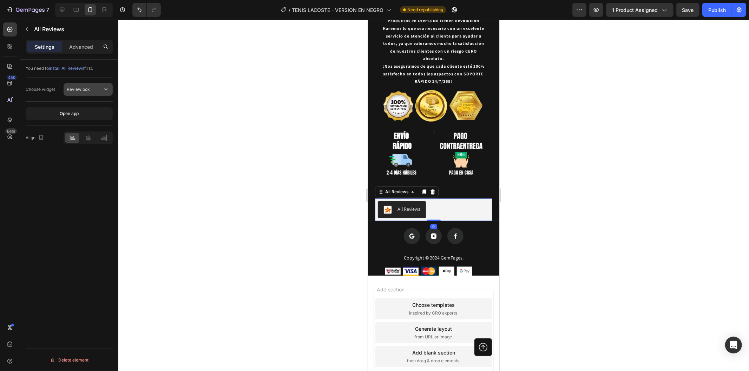
click at [90, 93] on button "Review box" at bounding box center [88, 89] width 49 height 13
click at [90, 105] on p "Star Rating" at bounding box center [87, 107] width 40 height 6
click at [89, 83] on button "Star Rating" at bounding box center [88, 89] width 49 height 13
click at [94, 114] on div "Review box" at bounding box center [81, 119] width 58 height 13
click at [172, 114] on div at bounding box center [433, 196] width 630 height 352
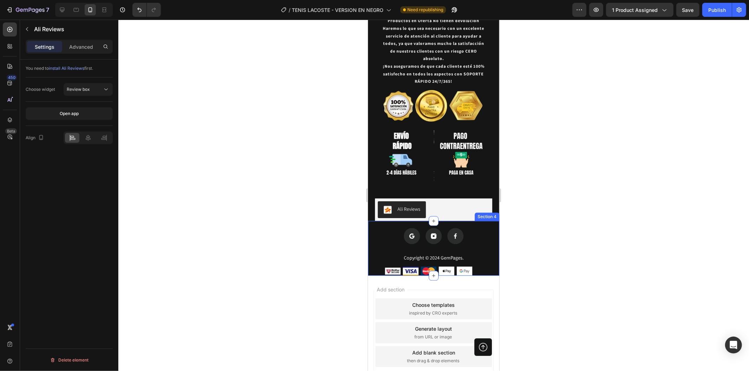
click at [477, 198] on div "Ali Reviews" at bounding box center [433, 209] width 117 height 22
drag, startPoint x: 333, startPoint y: 125, endPoint x: 319, endPoint y: 96, distance: 32.0
click at [333, 123] on div at bounding box center [433, 196] width 630 height 352
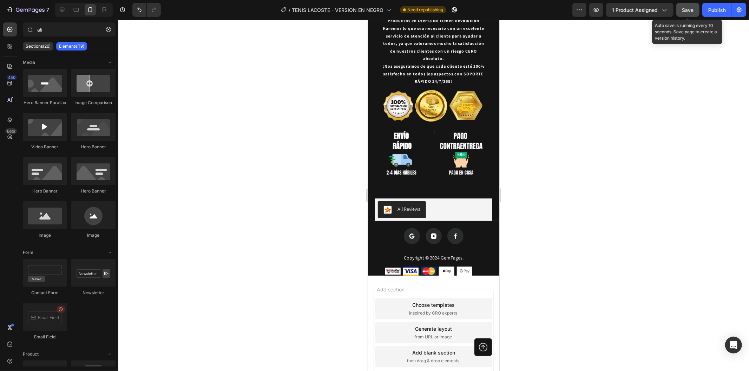
click at [681, 8] on button "Save" at bounding box center [687, 10] width 23 height 14
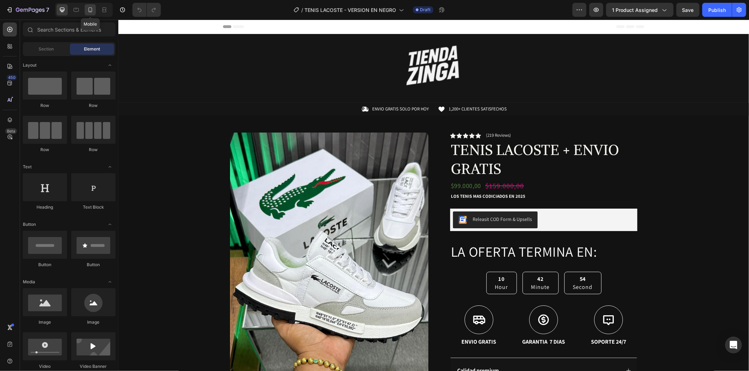
click at [93, 11] on icon at bounding box center [90, 9] width 7 height 7
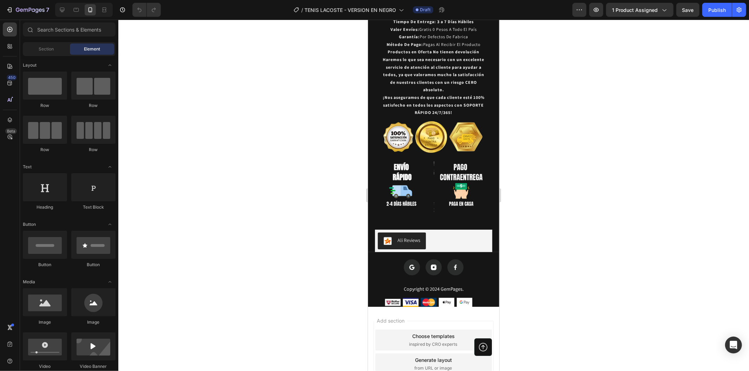
scroll to position [1392, 0]
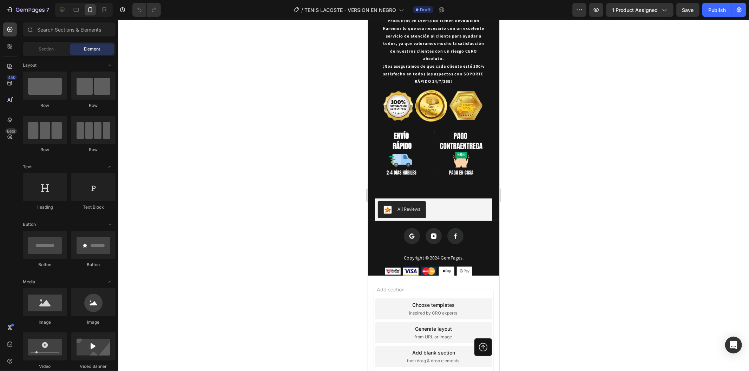
click at [480, 276] on div "Add section Choose templates inspired by CRO experts Generate layout from URL o…" at bounding box center [432, 334] width 131 height 117
click at [483, 266] on div "Image Image Image Image Image Row" at bounding box center [433, 270] width 117 height 9
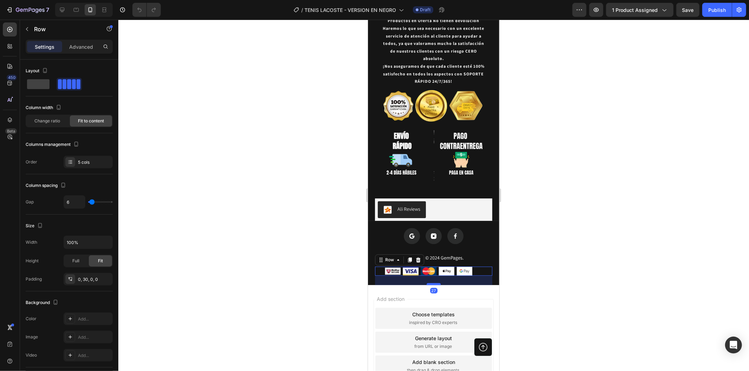
drag, startPoint x: 433, startPoint y: 238, endPoint x: 870, endPoint y: 261, distance: 437.2
click at [436, 283] on div at bounding box center [433, 284] width 14 height 2
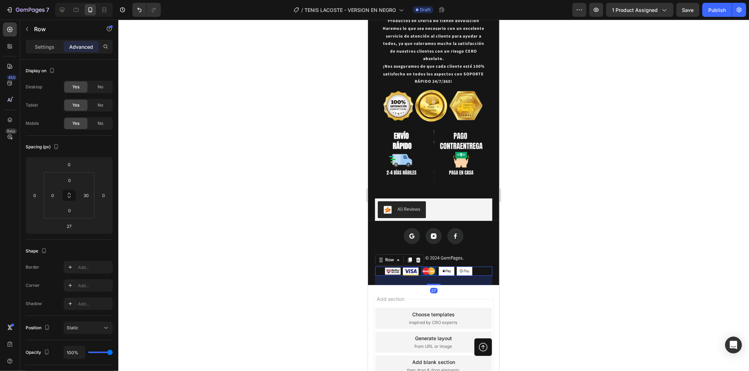
click at [514, 240] on div at bounding box center [433, 196] width 630 height 352
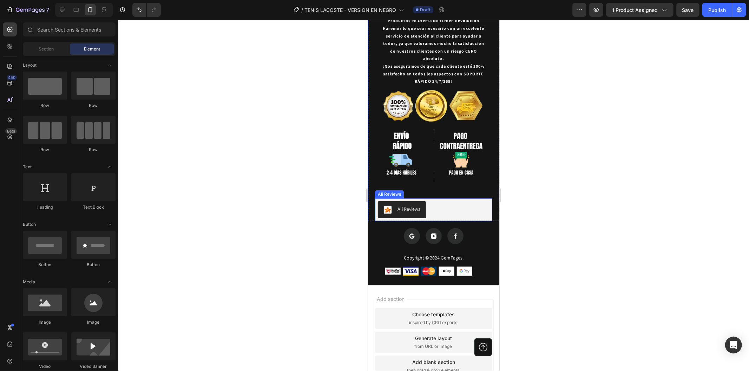
click at [463, 201] on div "Ali Reviews" at bounding box center [433, 209] width 112 height 17
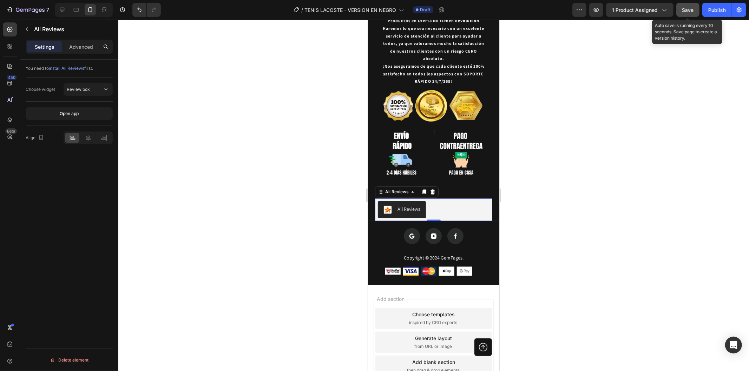
click at [683, 11] on span "Save" at bounding box center [688, 10] width 12 height 6
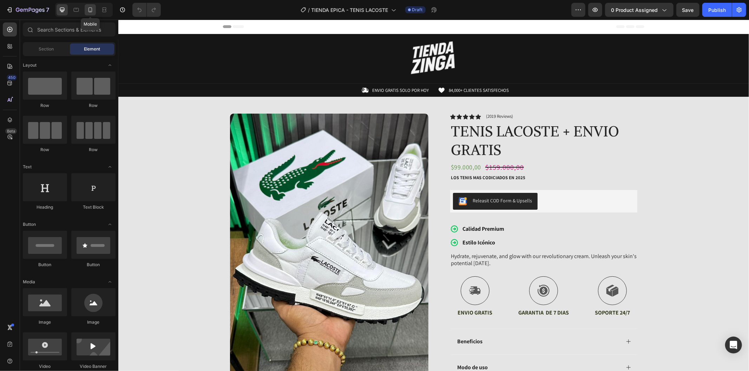
click at [88, 12] on icon at bounding box center [90, 9] width 7 height 7
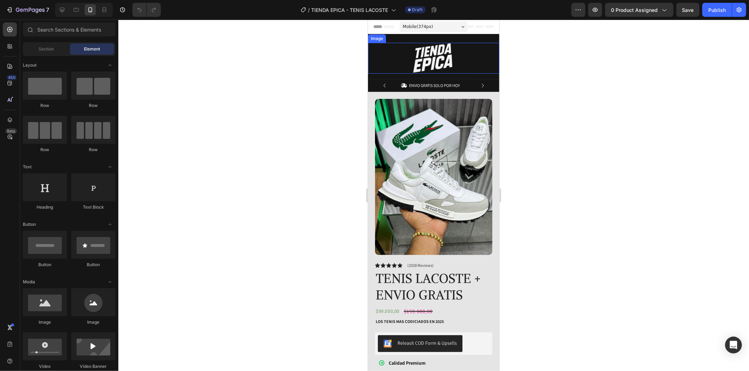
click at [425, 58] on img at bounding box center [433, 57] width 59 height 31
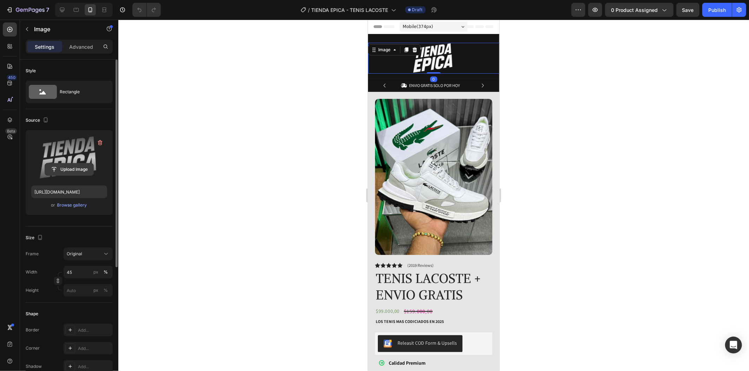
click at [63, 172] on input "file" at bounding box center [69, 170] width 48 height 12
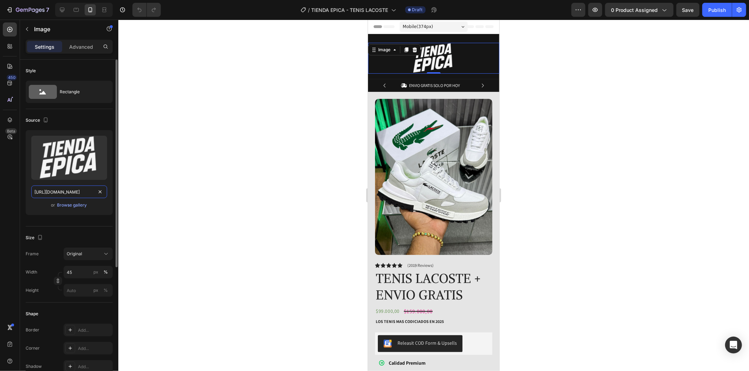
click at [77, 190] on input "[URL][DOMAIN_NAME]" at bounding box center [69, 192] width 76 height 13
click at [285, 90] on div at bounding box center [433, 196] width 630 height 352
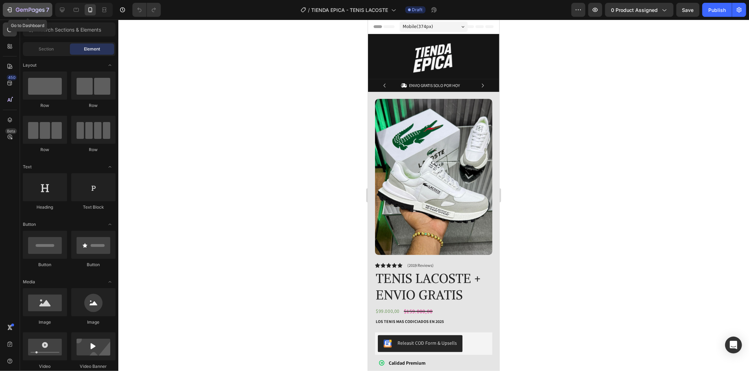
click at [12, 13] on icon "button" at bounding box center [9, 9] width 7 height 7
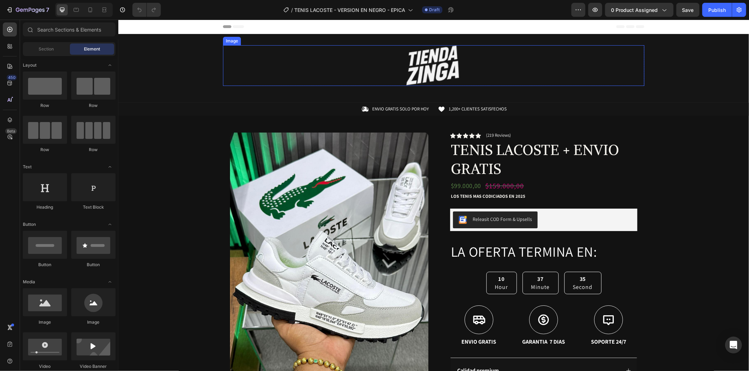
click at [452, 56] on img at bounding box center [433, 65] width 84 height 41
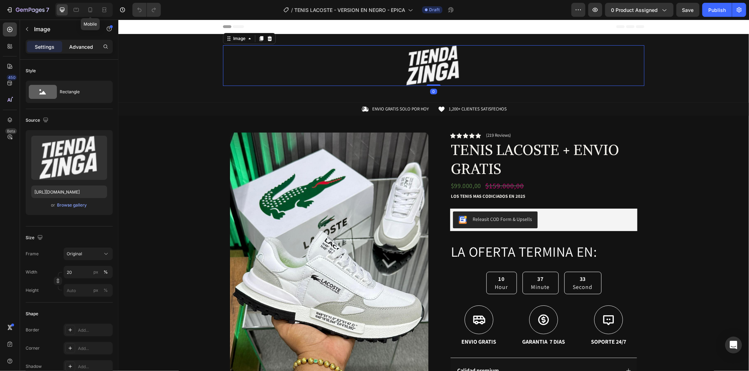
drag, startPoint x: 89, startPoint y: 7, endPoint x: 91, endPoint y: 43, distance: 36.2
click at [89, 7] on icon at bounding box center [90, 9] width 7 height 7
type input "150"
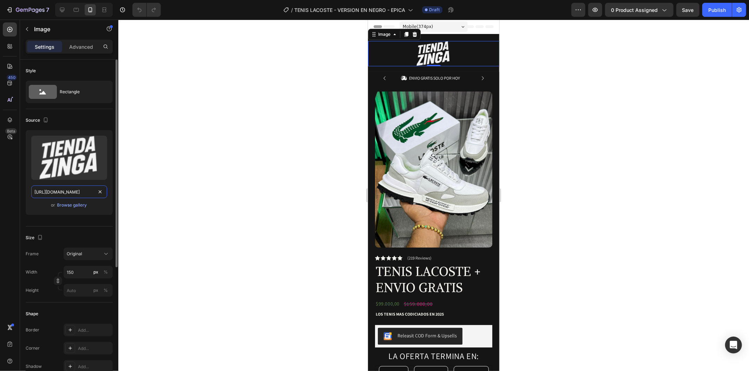
click at [67, 190] on input "[URL][DOMAIN_NAME]" at bounding box center [69, 192] width 76 height 13
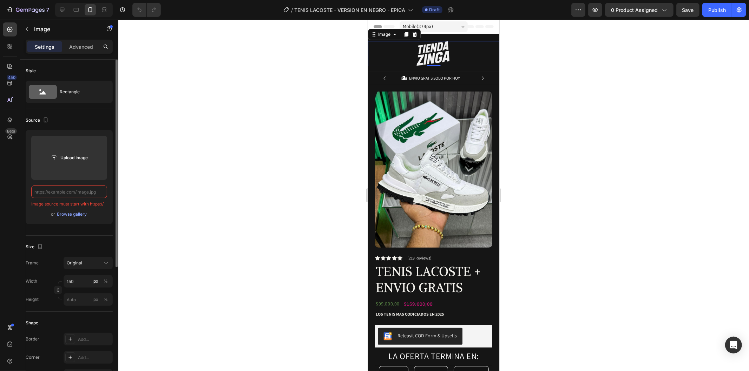
paste input "[URL][DOMAIN_NAME]"
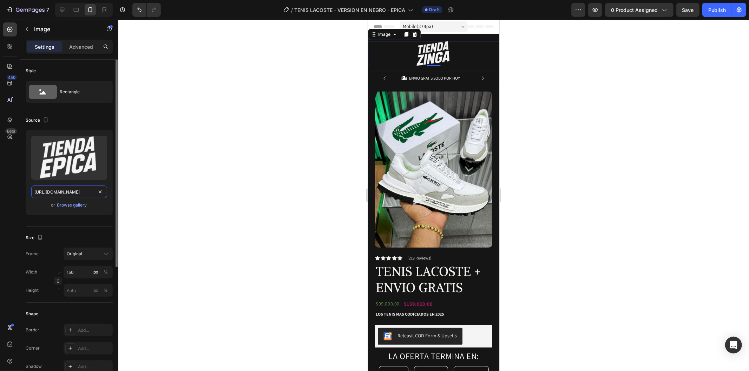
scroll to position [0, 220]
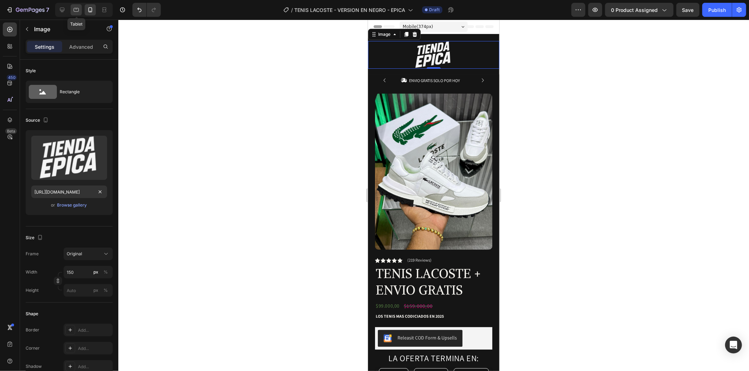
click at [79, 12] on icon at bounding box center [76, 9] width 7 height 7
type input "https://cdn.shopify.com/s/files/1/0937/2994/7940/files/gempages_579785421223887…"
type input "20"
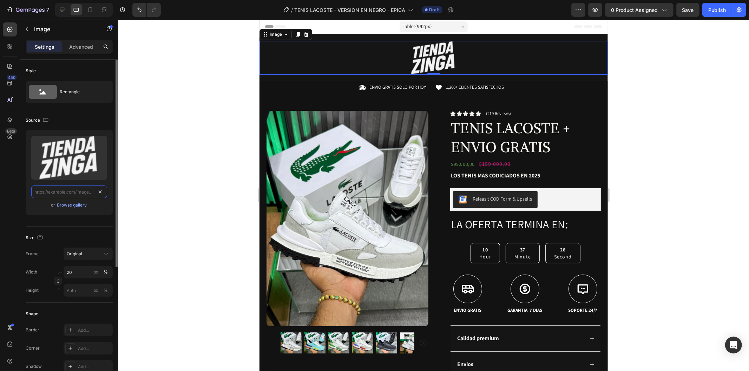
paste input "https://cdn.shopify.com/s/files/1/0937/2994/7940/files/gempages_579785421223887…"
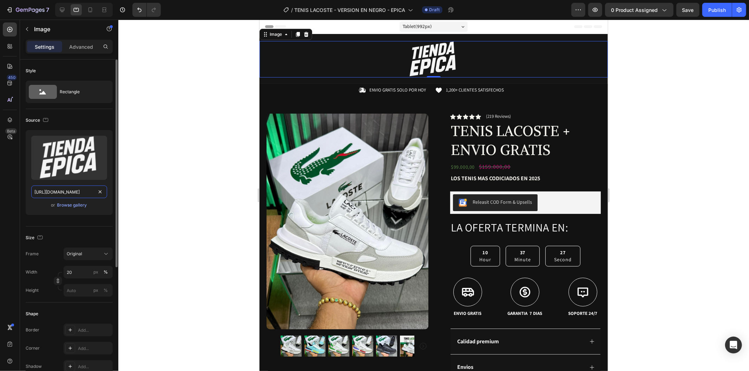
scroll to position [0, 220]
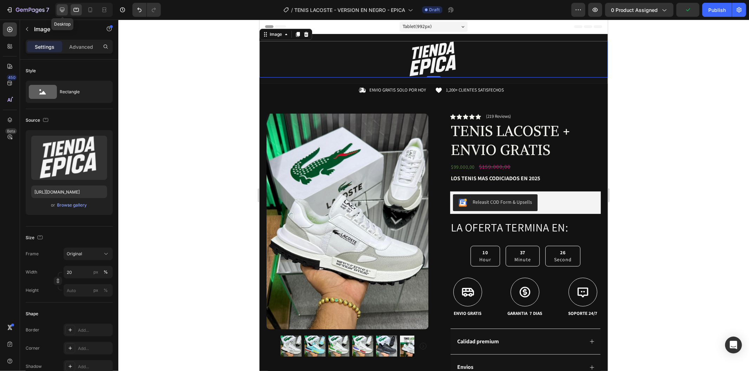
click at [64, 8] on icon at bounding box center [62, 10] width 5 height 5
type input "https://cdn.shopify.com/s/files/1/0937/2994/7940/files/gempages_579785421223887…"
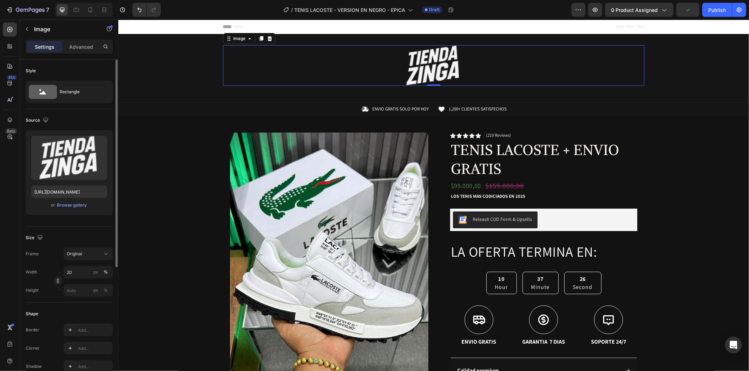
scroll to position [1, 0]
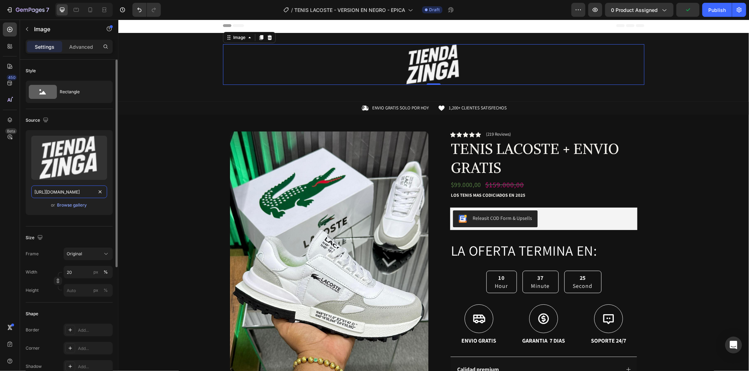
click at [75, 194] on input "https://cdn.shopify.com/s/files/1/0937/2994/7940/files/gempages_579785421223887…" at bounding box center [69, 192] width 76 height 13
paste input "https://cdn.shopify.com/s/files/1/0937/2994/7940/files/gempages_579785421223887…"
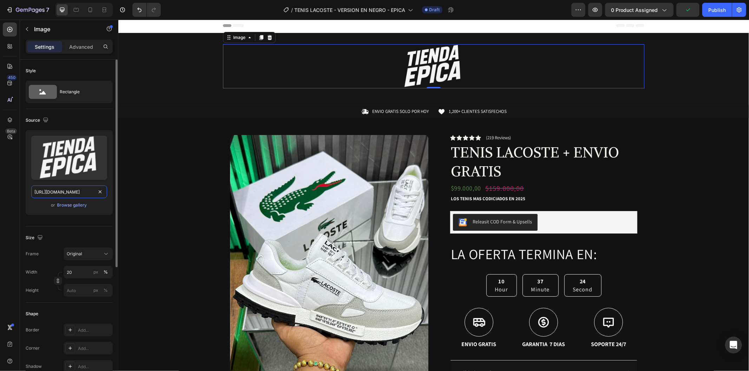
scroll to position [0, 220]
type input "https://cdn.shopify.com/s/files/1/0937/2994/7940/files/gempages_579785421223887…"
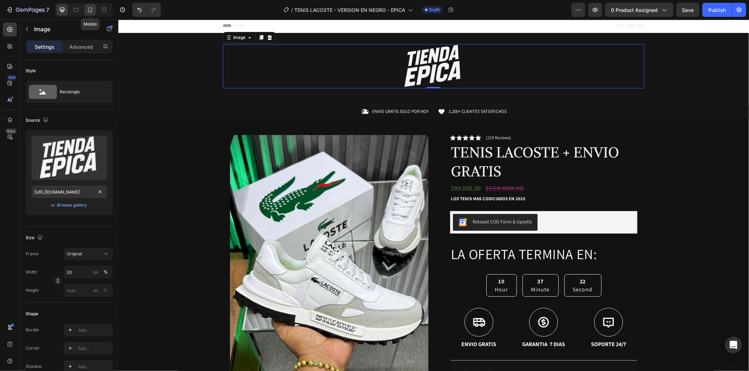
click at [90, 12] on icon at bounding box center [90, 9] width 7 height 7
type input "150"
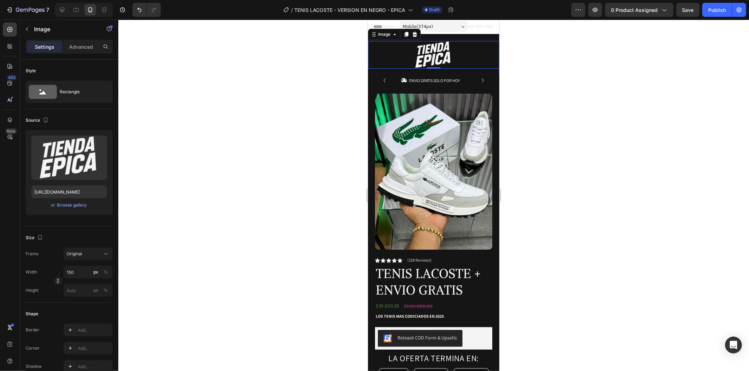
click at [304, 81] on div at bounding box center [433, 196] width 630 height 352
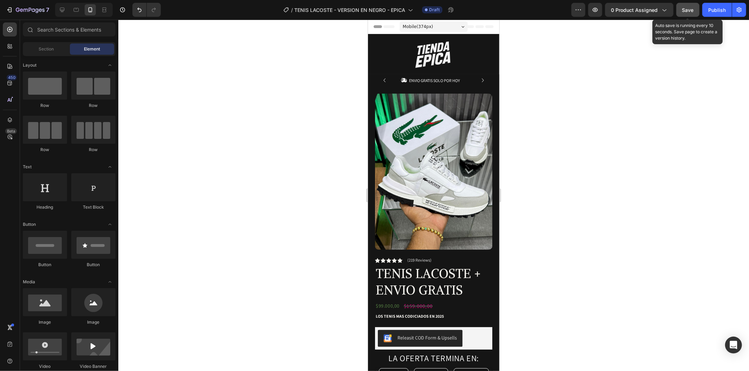
click at [690, 12] on span "Save" at bounding box center [688, 10] width 12 height 6
click at [596, 8] on icon "button" at bounding box center [594, 9] width 7 height 7
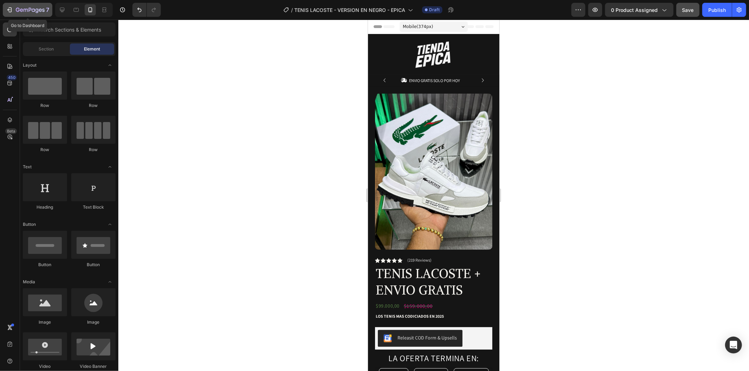
click at [10, 8] on icon "button" at bounding box center [9, 9] width 7 height 7
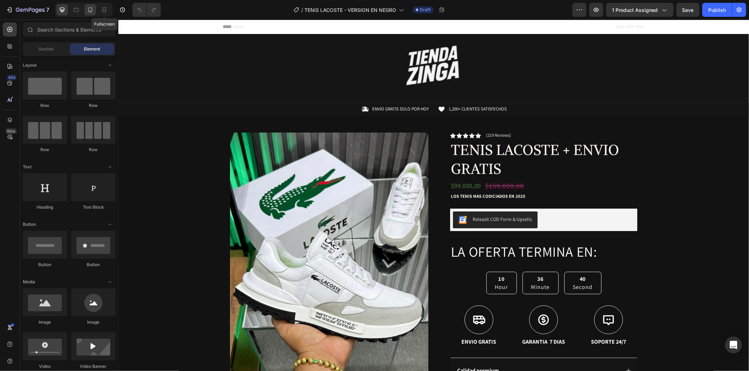
click at [95, 11] on div at bounding box center [90, 9] width 11 height 11
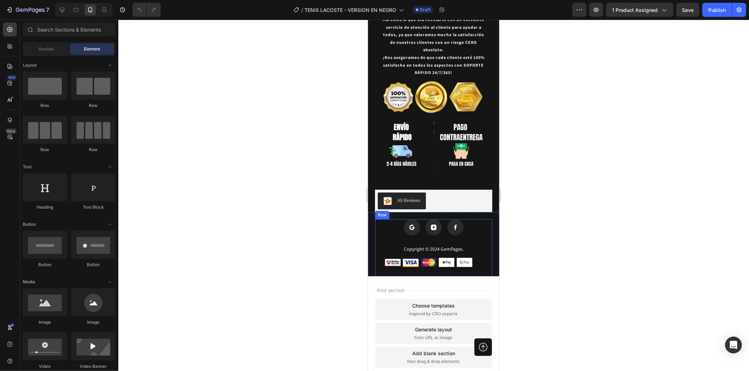
scroll to position [1402, 0]
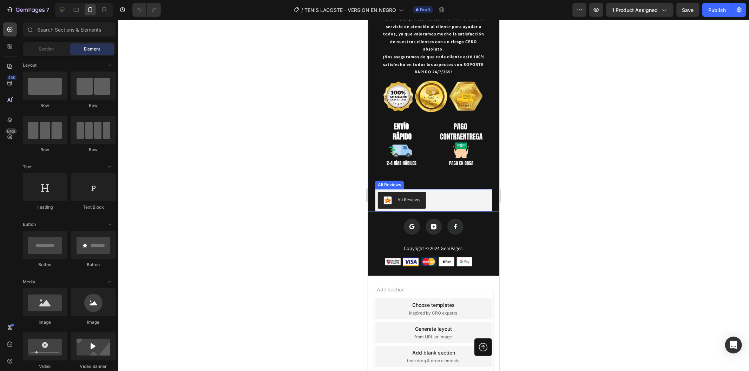
click at [452, 192] on div "Ali Reviews" at bounding box center [433, 200] width 112 height 17
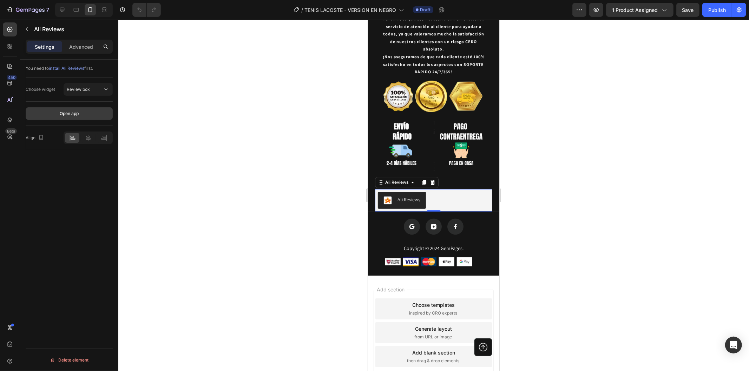
click at [83, 115] on button "Open app" at bounding box center [69, 113] width 87 height 13
click at [92, 44] on p "Advanced" at bounding box center [81, 46] width 24 height 7
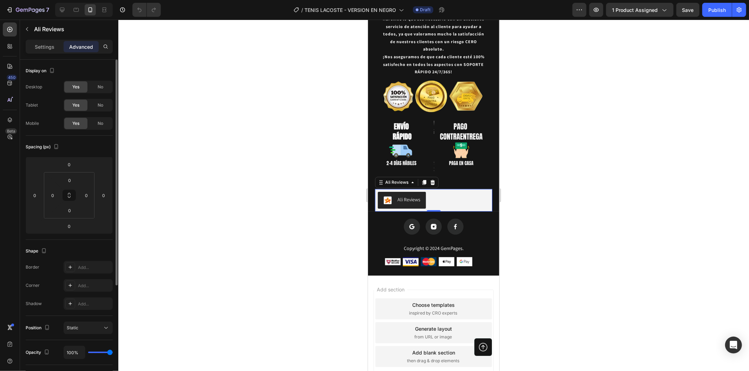
scroll to position [155, 0]
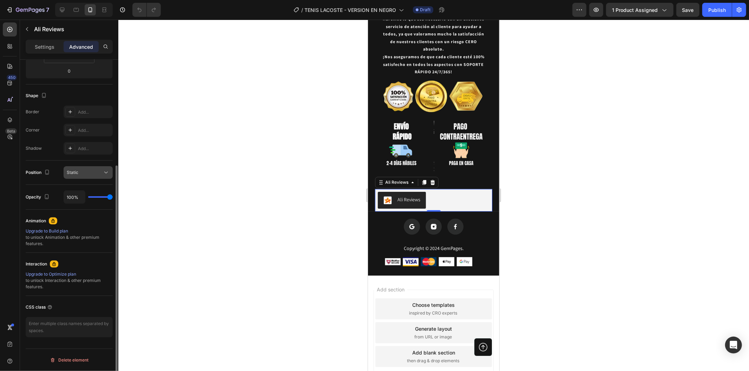
click at [81, 170] on div "Static" at bounding box center [85, 173] width 36 height 6
click at [79, 153] on div "Add..." at bounding box center [88, 148] width 49 height 13
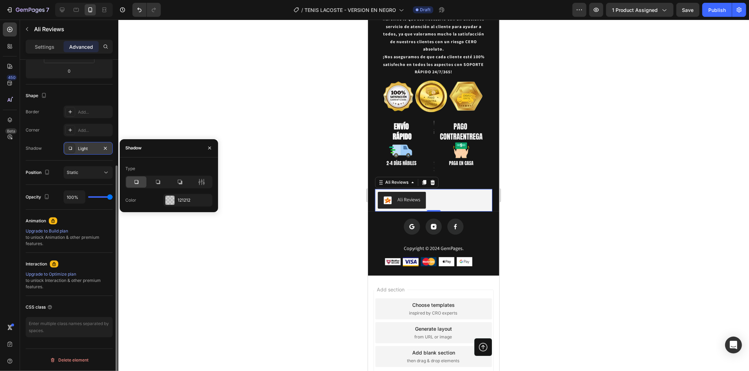
click at [79, 153] on div "Light" at bounding box center [88, 148] width 49 height 13
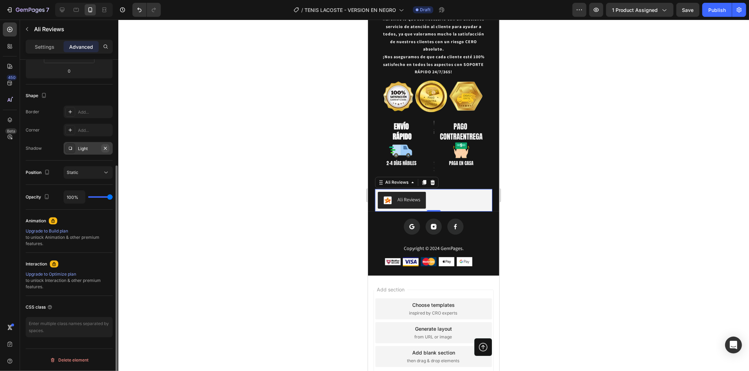
click at [104, 149] on icon "button" at bounding box center [105, 149] width 6 height 6
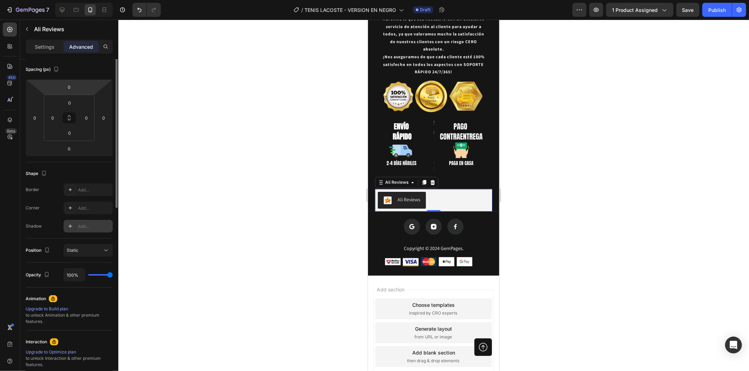
scroll to position [0, 0]
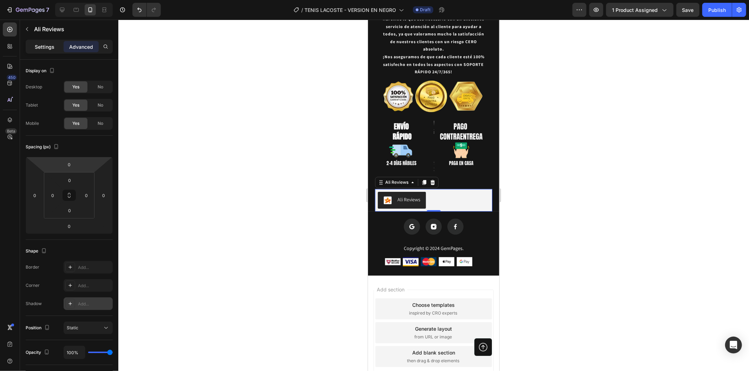
click at [44, 47] on p "Settings" at bounding box center [45, 46] width 20 height 7
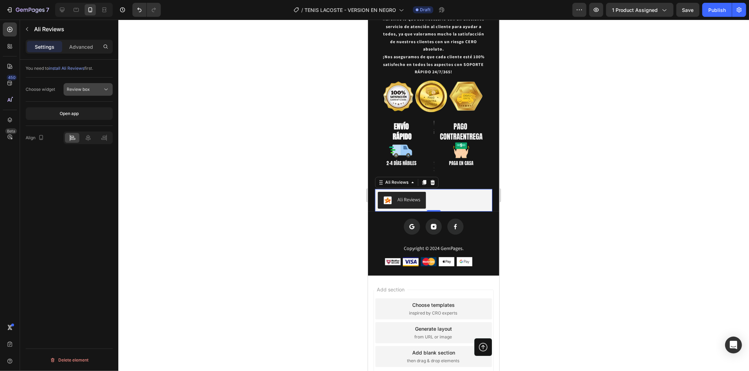
click at [74, 87] on span "Review box" at bounding box center [78, 89] width 23 height 5
click at [74, 68] on span "install Ali Reviews" at bounding box center [66, 68] width 35 height 5
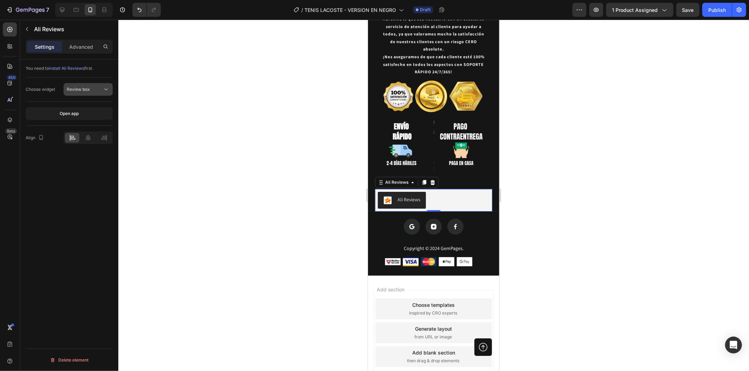
click at [110, 87] on button "Review box" at bounding box center [88, 89] width 49 height 13
click at [44, 140] on icon "button" at bounding box center [41, 137] width 7 height 7
click at [69, 46] on p "Advanced" at bounding box center [81, 46] width 24 height 7
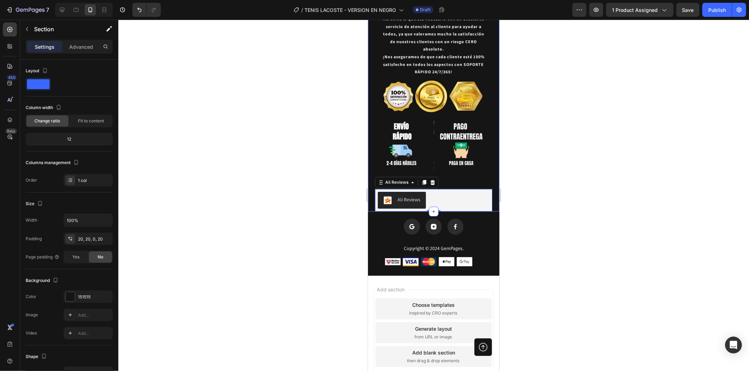
click at [186, 145] on div at bounding box center [433, 196] width 630 height 352
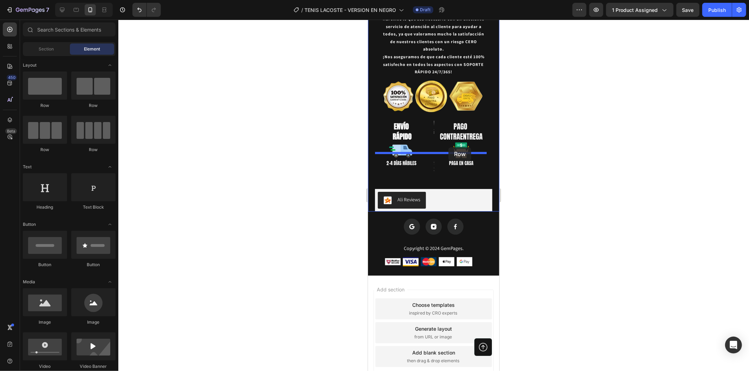
drag, startPoint x: 419, startPoint y: 111, endPoint x: 448, endPoint y: 147, distance: 46.2
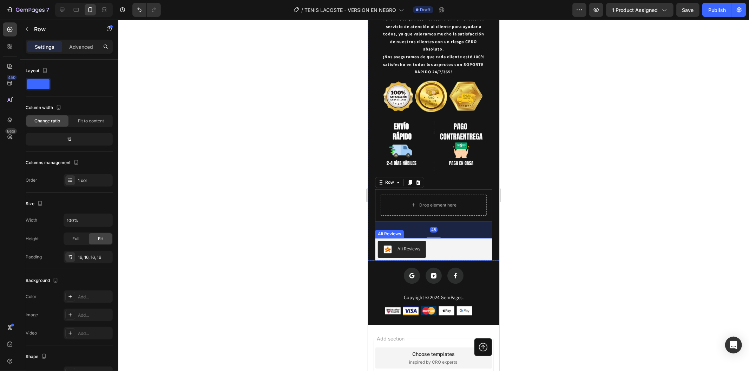
click at [441, 241] on div "Ali Reviews" at bounding box center [433, 249] width 112 height 17
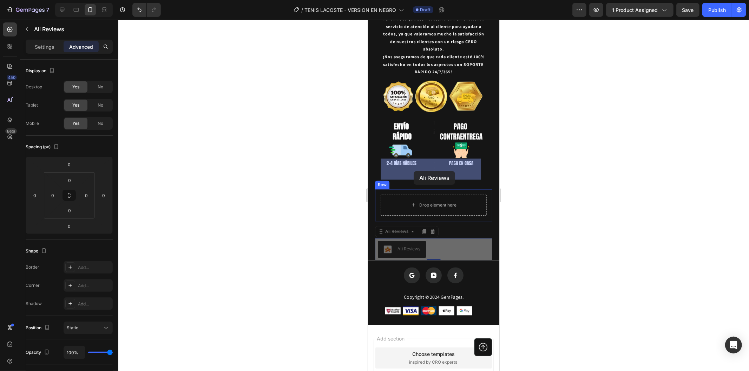
drag, startPoint x: 448, startPoint y: 212, endPoint x: 413, endPoint y: 171, distance: 54.1
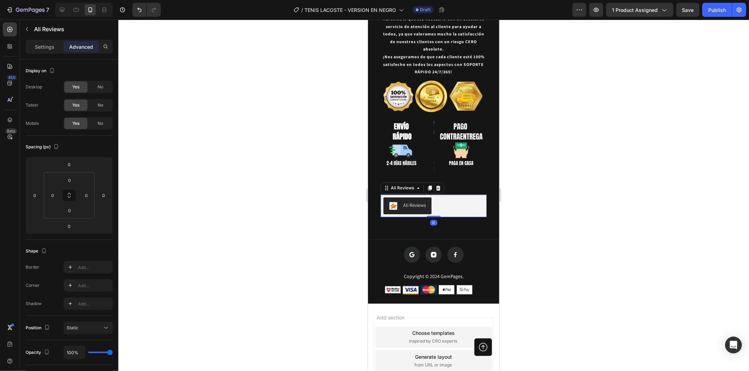
drag, startPoint x: 478, startPoint y: 173, endPoint x: 483, endPoint y: 173, distance: 5.3
click at [479, 194] on div "Ali Reviews" at bounding box center [433, 205] width 106 height 22
click at [483, 189] on div "Ali Reviews Ali Reviews 0 Row" at bounding box center [433, 206] width 117 height 34
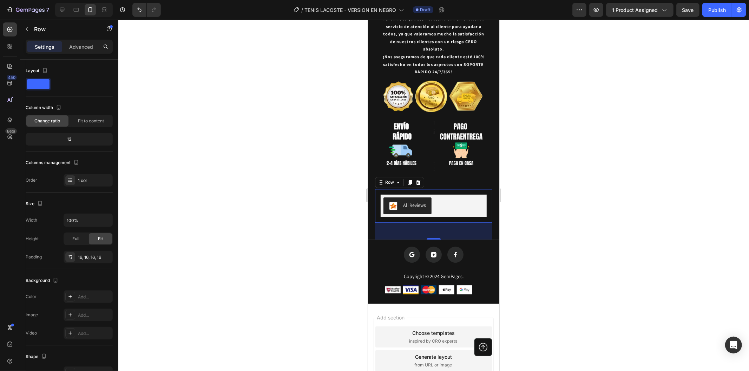
drag, startPoint x: 303, startPoint y: 218, endPoint x: 362, endPoint y: 204, distance: 60.4
click at [305, 218] on div at bounding box center [433, 196] width 630 height 352
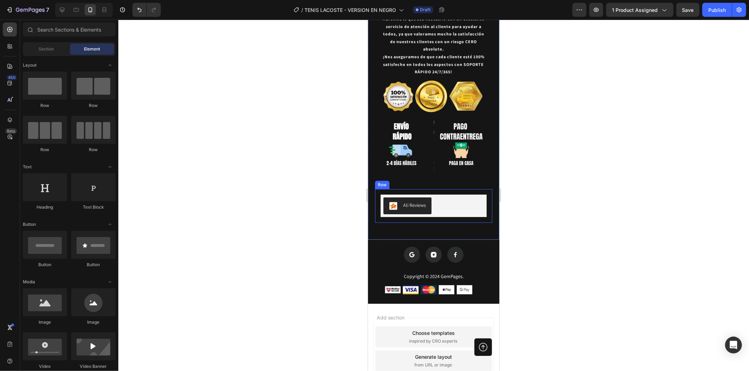
click at [469, 189] on div "Ali Reviews Ali Reviews Row" at bounding box center [433, 206] width 117 height 34
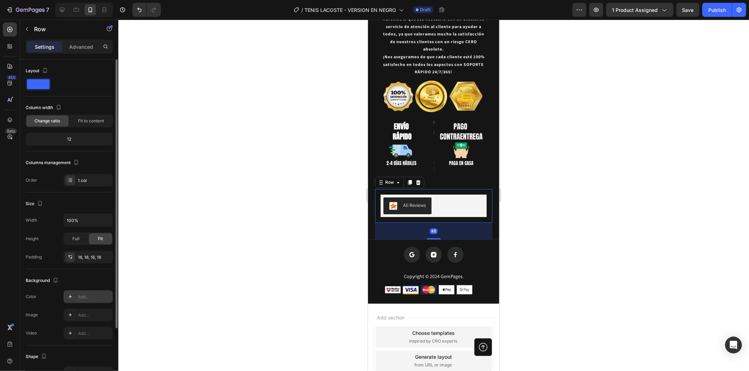
click at [72, 295] on icon at bounding box center [70, 297] width 6 height 6
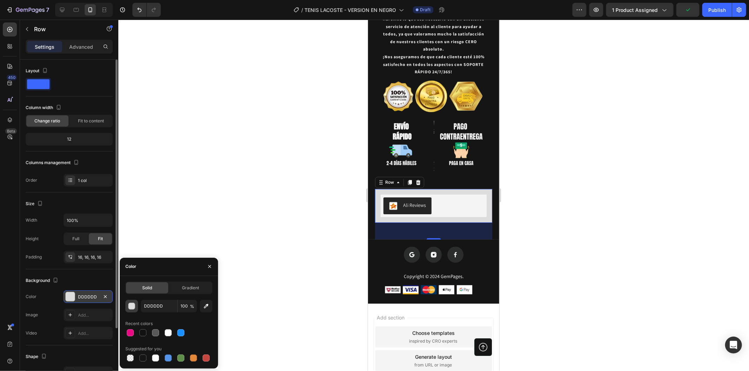
click at [137, 306] on button "button" at bounding box center [131, 306] width 13 height 13
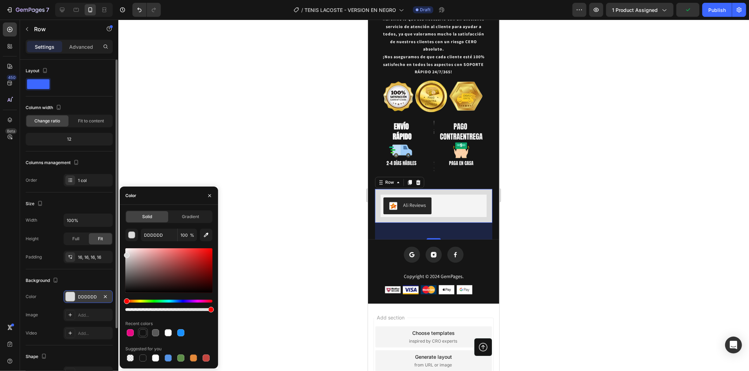
drag, startPoint x: 144, startPoint y: 327, endPoint x: 145, endPoint y: 333, distance: 5.7
click at [144, 329] on div "Recent colors" at bounding box center [168, 328] width 87 height 20
click at [145, 334] on div at bounding box center [142, 333] width 7 height 7
type input "121212"
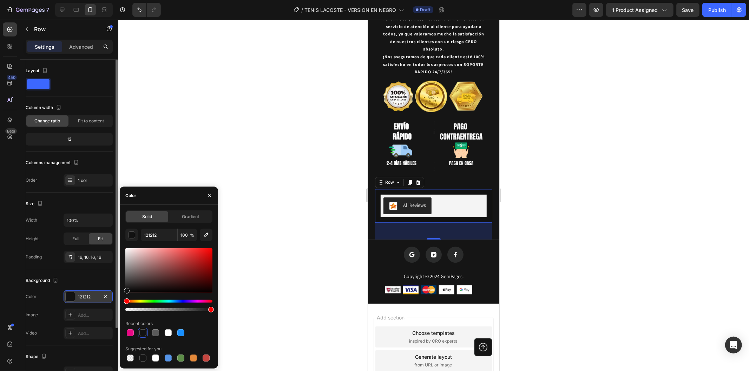
click at [297, 194] on div at bounding box center [433, 196] width 630 height 352
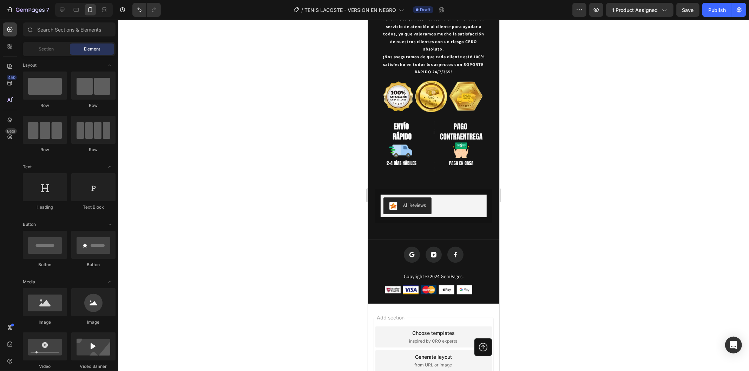
click at [297, 194] on div at bounding box center [433, 196] width 630 height 352
click at [469, 197] on div "Ali Reviews" at bounding box center [433, 205] width 100 height 17
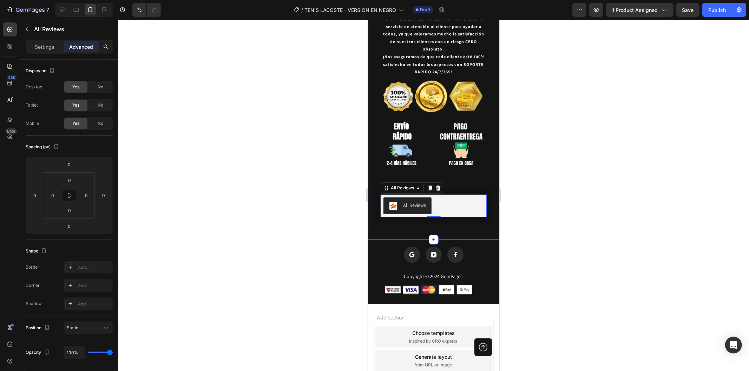
click at [284, 168] on div at bounding box center [433, 196] width 630 height 352
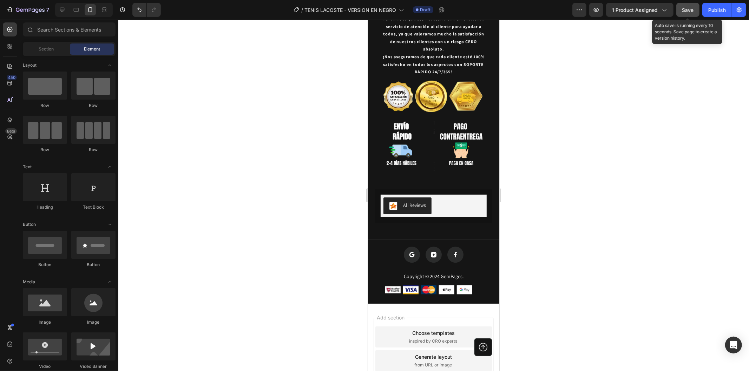
click at [681, 8] on button "Save" at bounding box center [687, 10] width 23 height 14
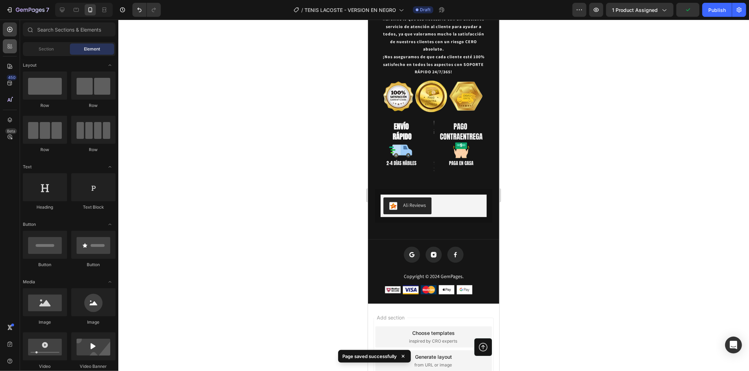
click at [4, 46] on div at bounding box center [10, 46] width 14 height 14
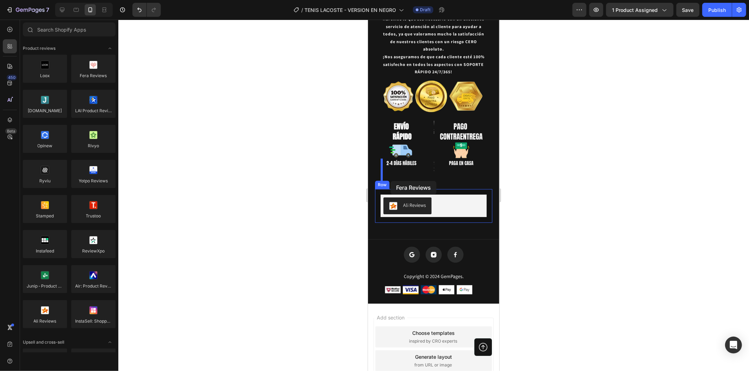
drag, startPoint x: 454, startPoint y: 92, endPoint x: 389, endPoint y: 179, distance: 108.4
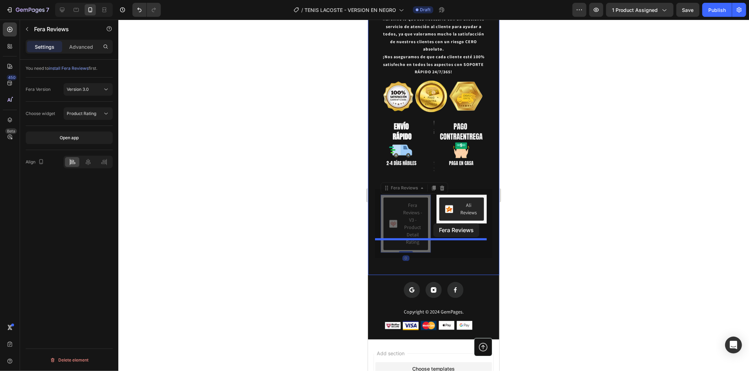
drag, startPoint x: 396, startPoint y: 176, endPoint x: 433, endPoint y: 223, distance: 60.0
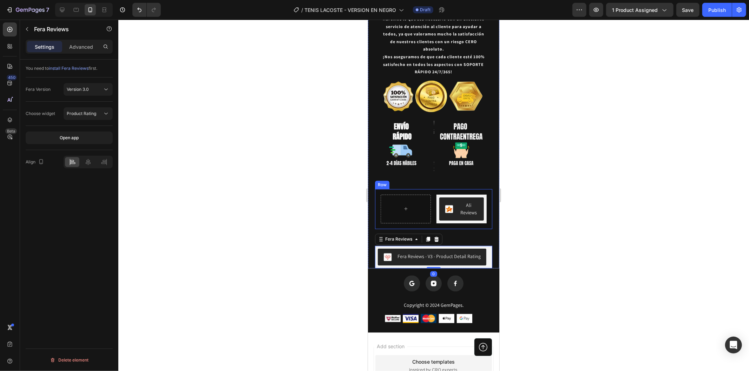
click at [429, 196] on div "Ali Reviews Ali Reviews Row" at bounding box center [433, 209] width 117 height 40
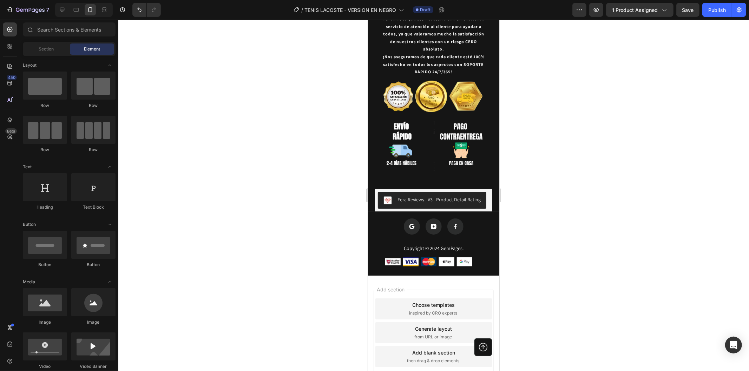
click at [271, 139] on div at bounding box center [433, 196] width 630 height 352
click at [5, 47] on div at bounding box center [10, 46] width 14 height 14
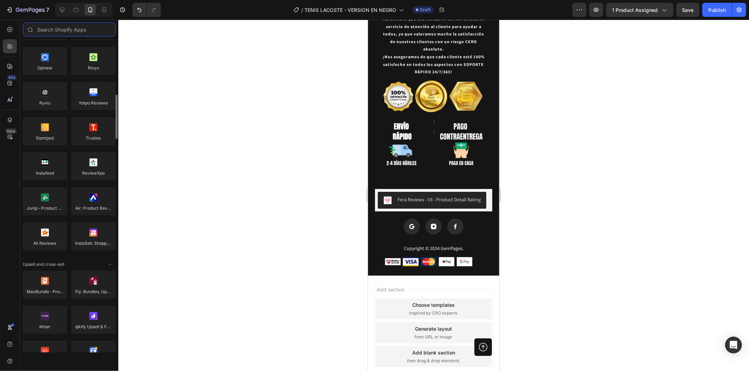
scroll to position [117, 0]
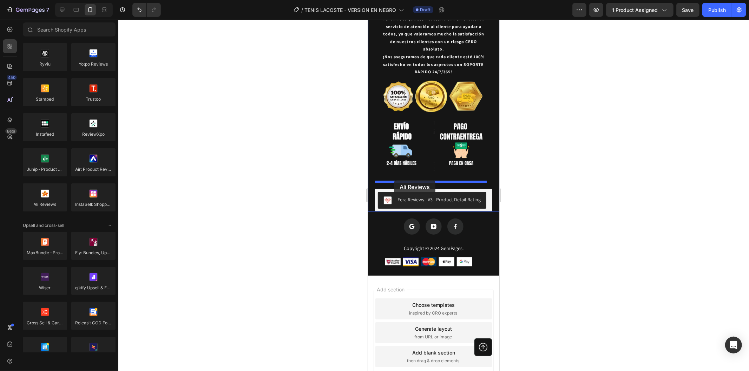
drag, startPoint x: 406, startPoint y: 211, endPoint x: 393, endPoint y: 180, distance: 33.4
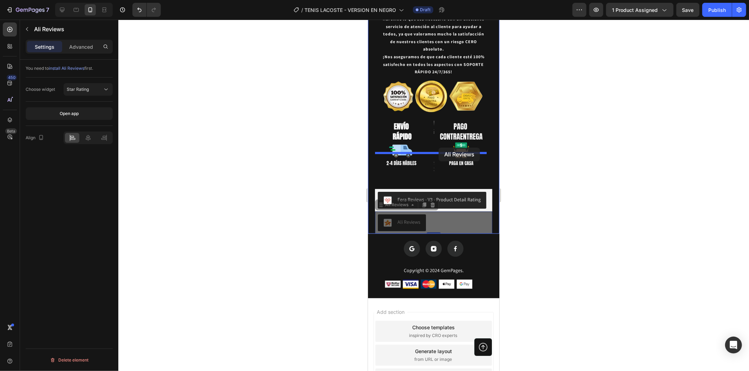
drag, startPoint x: 447, startPoint y: 195, endPoint x: 438, endPoint y: 147, distance: 48.6
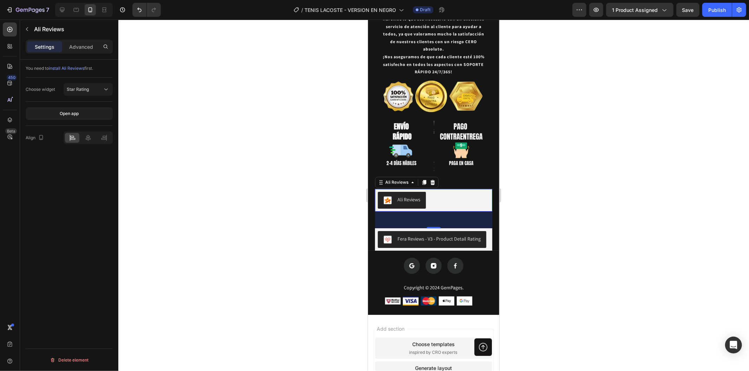
click at [544, 173] on div at bounding box center [433, 196] width 630 height 352
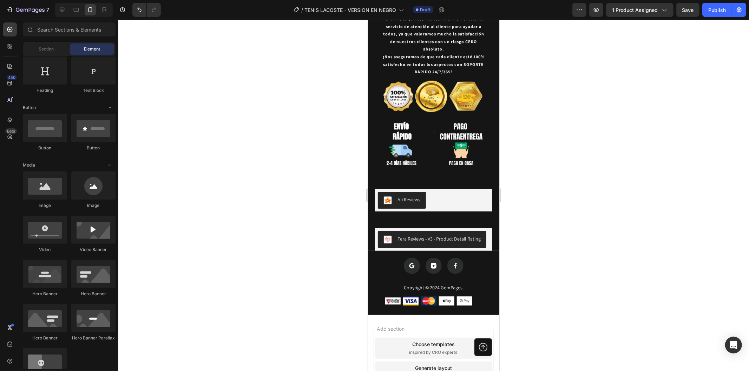
scroll to position [0, 0]
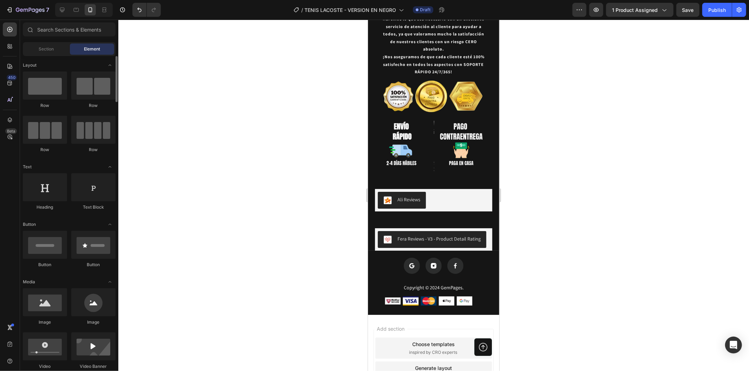
click at [287, 146] on div at bounding box center [433, 196] width 630 height 352
click at [4, 46] on div at bounding box center [10, 46] width 14 height 14
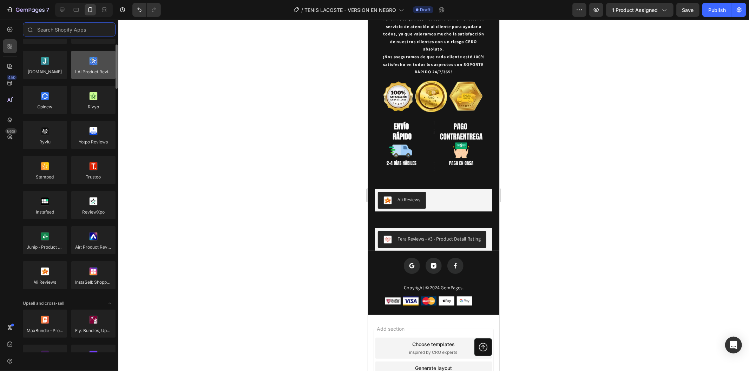
scroll to position [78, 0]
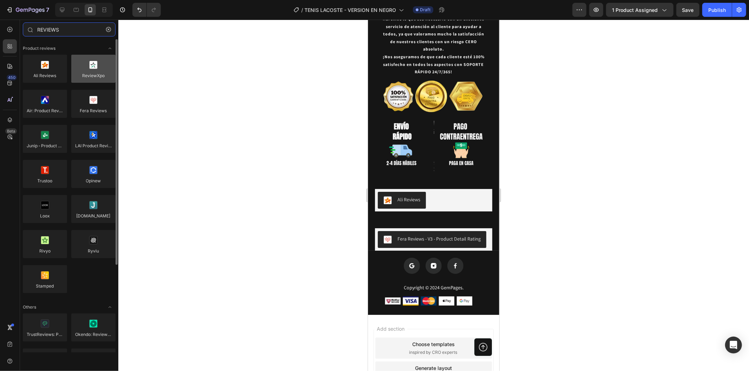
type input "REVIEWS"
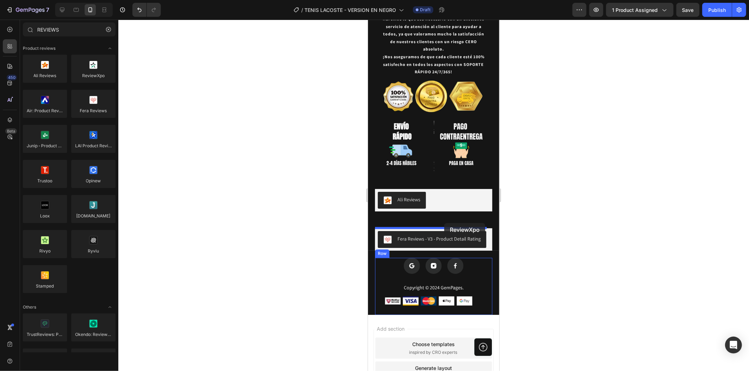
drag, startPoint x: 452, startPoint y: 84, endPoint x: 444, endPoint y: 223, distance: 138.9
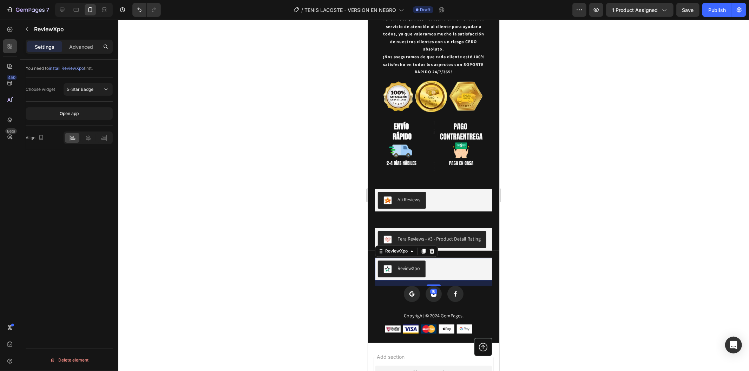
click at [221, 199] on div at bounding box center [433, 196] width 630 height 352
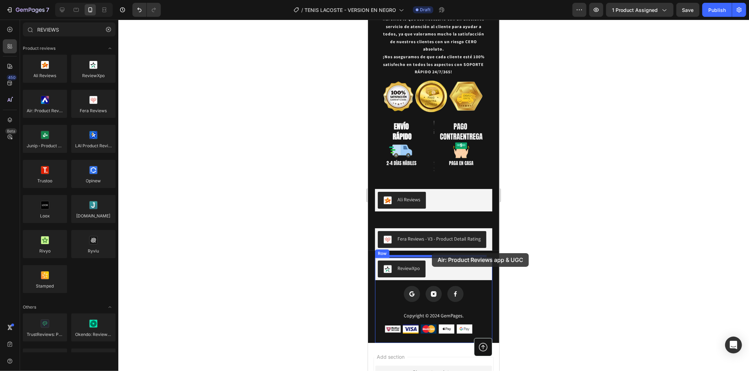
drag, startPoint x: 414, startPoint y: 132, endPoint x: 431, endPoint y: 253, distance: 122.3
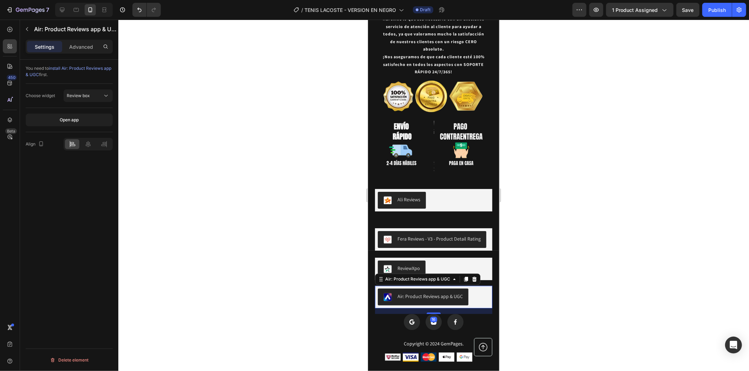
click at [615, 254] on div at bounding box center [433, 196] width 630 height 352
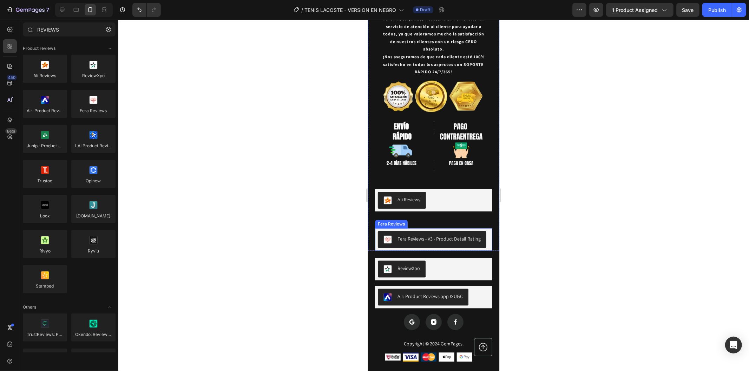
click at [438, 235] on div "Fera Reviews - V3 - Product Detail Rating" at bounding box center [438, 238] width 83 height 7
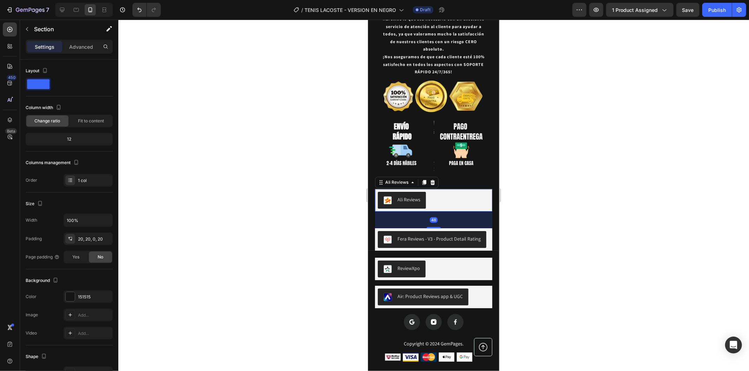
click at [453, 192] on div "Ali Reviews" at bounding box center [433, 200] width 112 height 17
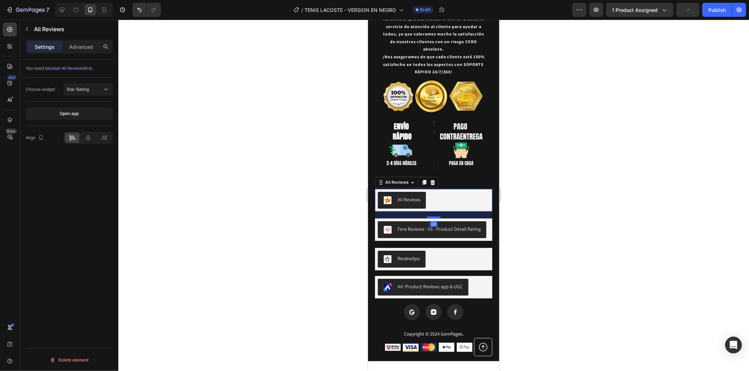
drag, startPoint x: 436, startPoint y: 191, endPoint x: 434, endPoint y: 181, distance: 10.0
click at [434, 216] on div at bounding box center [433, 217] width 14 height 2
click at [636, 205] on div at bounding box center [433, 196] width 630 height 352
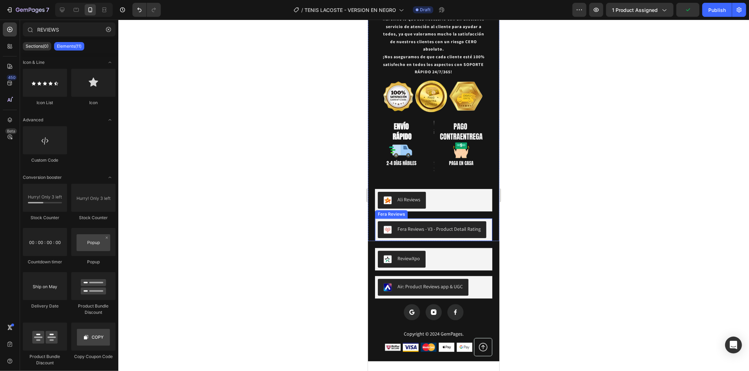
click at [476, 225] on div "Fera Reviews - V3 - Product Detail Rating" at bounding box center [438, 228] width 83 height 7
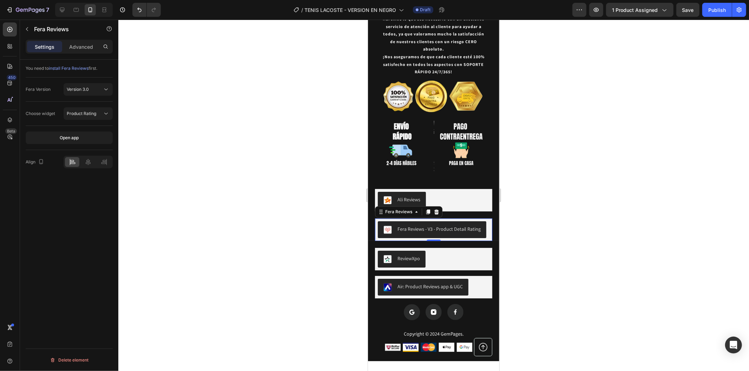
click at [82, 68] on span "install Fera Reviews" at bounding box center [69, 68] width 40 height 5
click at [302, 164] on div at bounding box center [433, 196] width 630 height 352
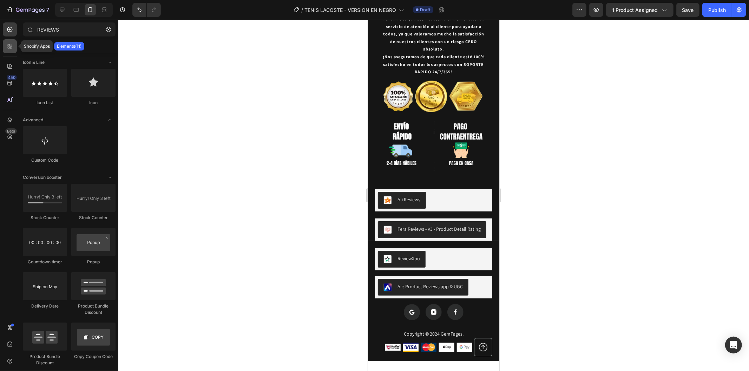
click at [9, 50] on div at bounding box center [10, 46] width 14 height 14
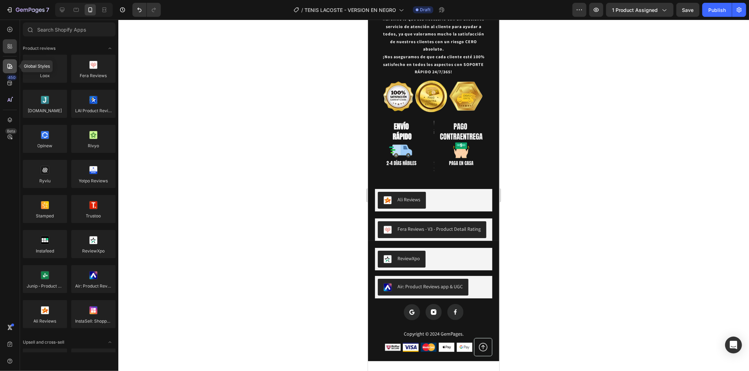
click at [13, 69] on div at bounding box center [10, 66] width 14 height 14
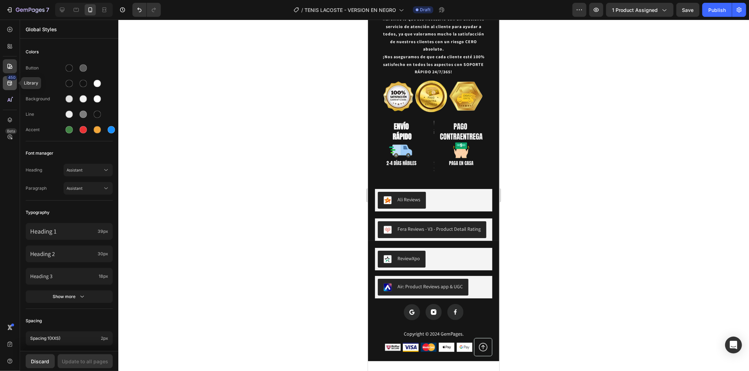
click at [15, 88] on div "450" at bounding box center [10, 83] width 14 height 14
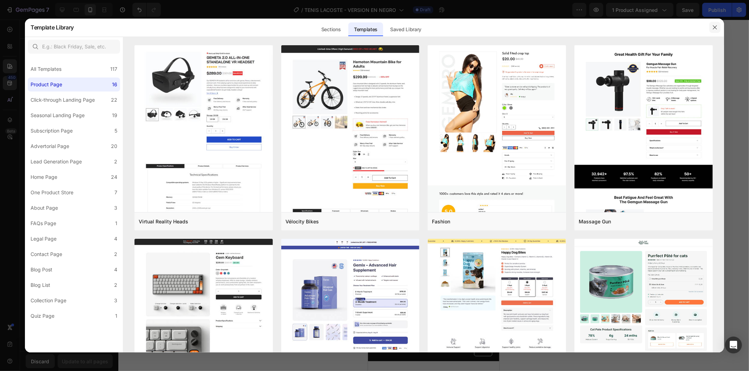
click at [713, 25] on icon "button" at bounding box center [715, 28] width 6 height 6
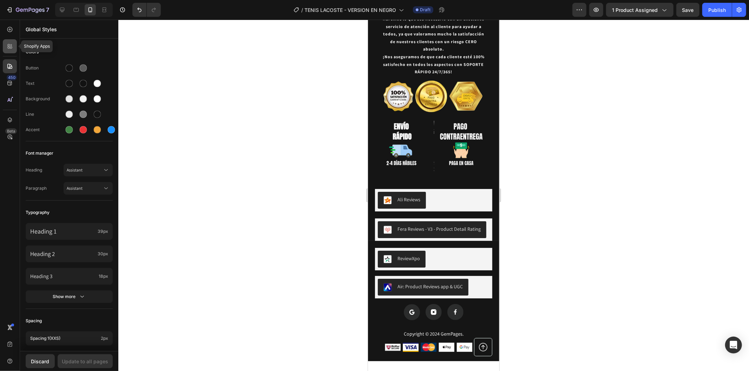
drag, startPoint x: 4, startPoint y: 51, endPoint x: 7, endPoint y: 49, distance: 3.9
click at [4, 51] on div at bounding box center [10, 46] width 14 height 14
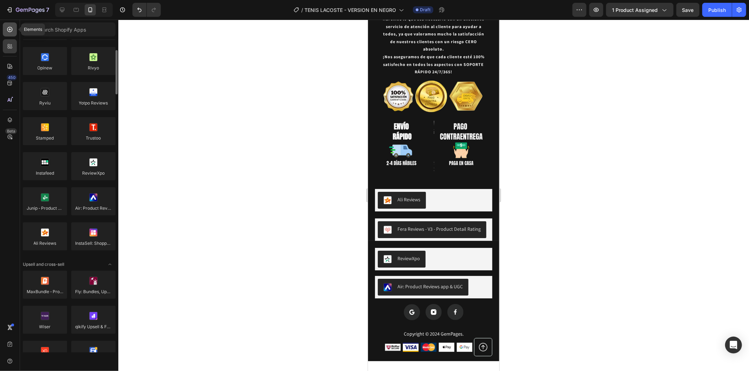
click at [9, 31] on icon at bounding box center [9, 29] width 7 height 7
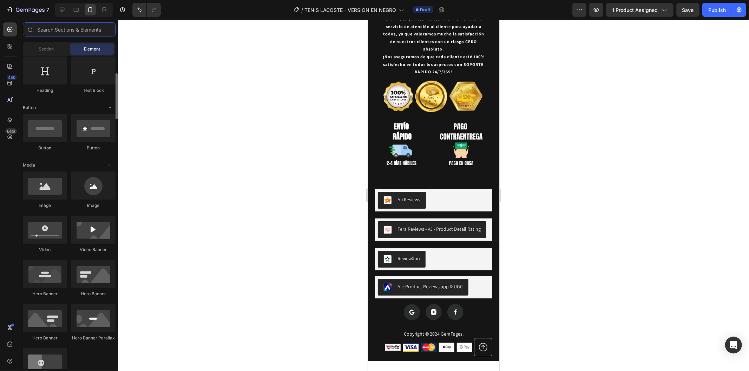
scroll to position [39, 0]
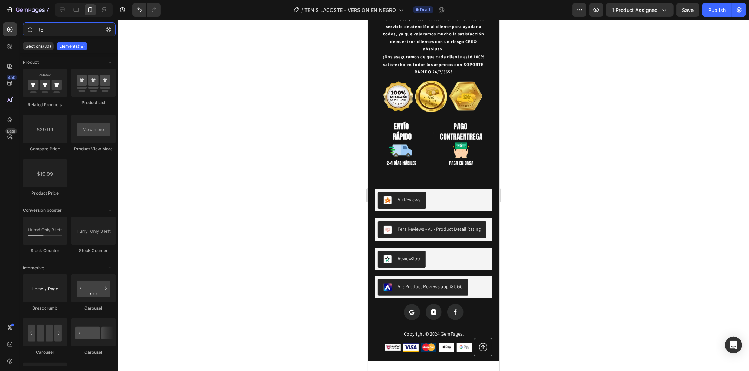
type input "R"
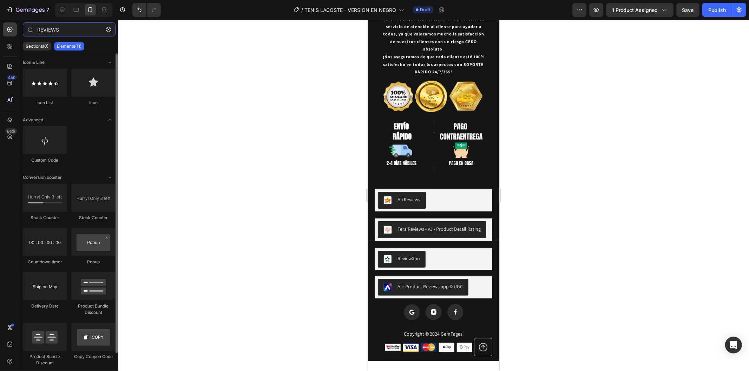
scroll to position [13, 0]
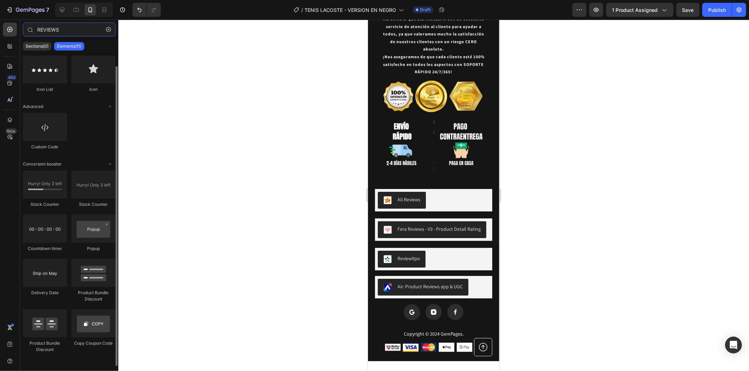
type input "REVIEWS"
click at [176, 145] on div at bounding box center [433, 196] width 630 height 352
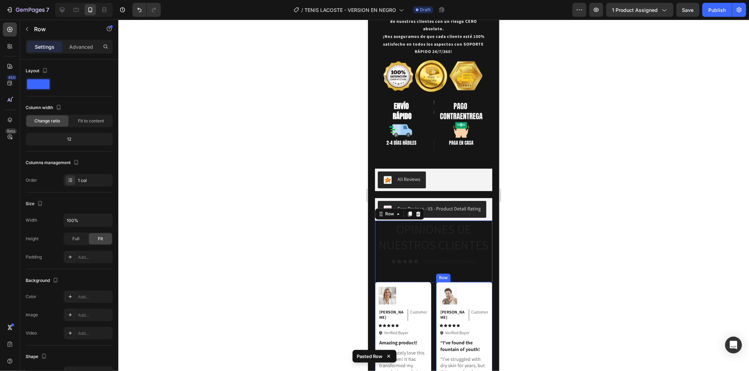
scroll to position [1412, 0]
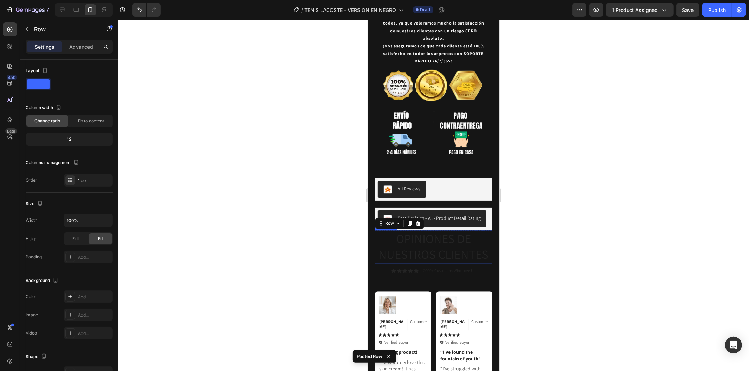
click at [461, 230] on h2 "OPINIONES DE NUESTROS CLIENTES" at bounding box center [433, 246] width 117 height 33
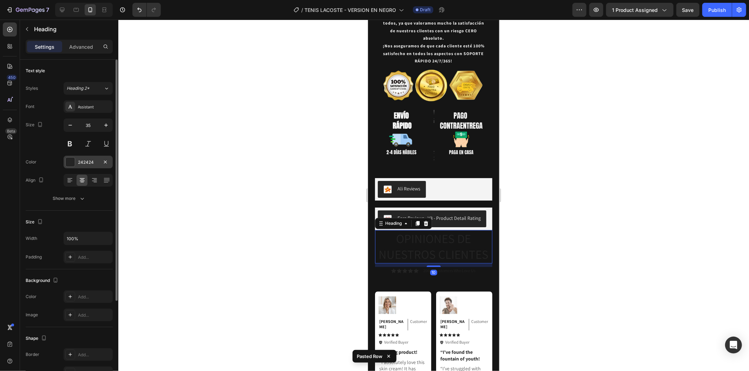
click at [85, 167] on div "242424" at bounding box center [88, 162] width 49 height 13
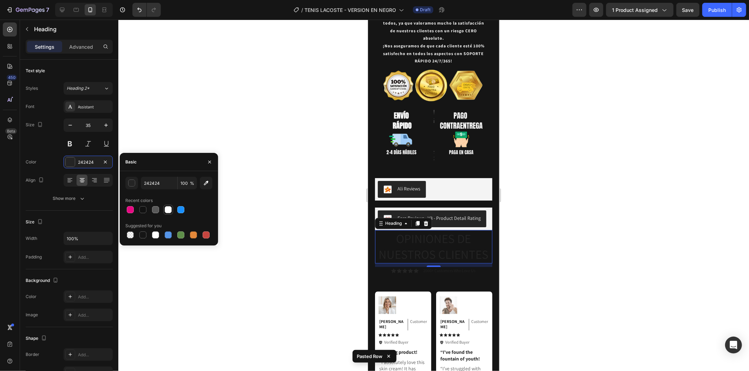
click at [166, 210] on div at bounding box center [168, 209] width 7 height 7
type input "FFFFFF"
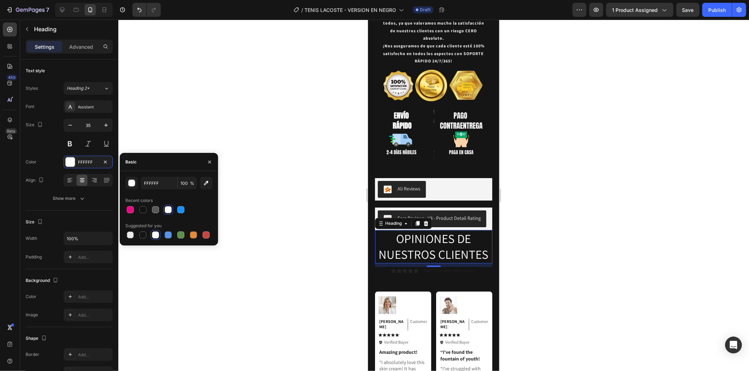
click at [397, 267] on div "Icon Icon Icon Icon Icon Icon List" at bounding box center [404, 271] width 27 height 8
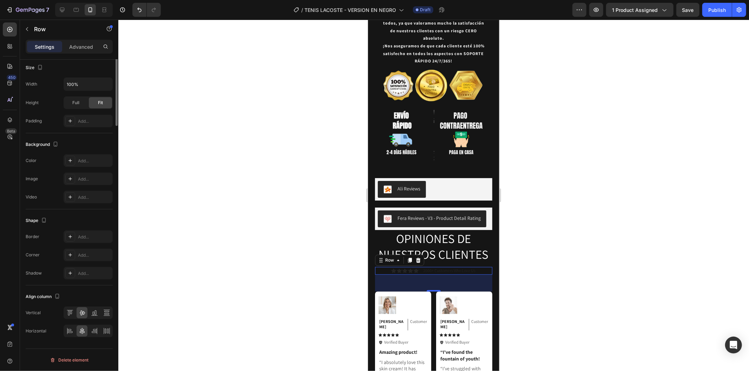
scroll to position [0, 0]
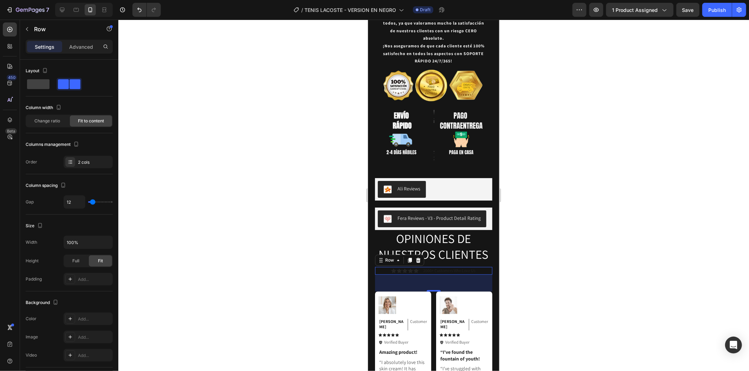
click at [236, 159] on div at bounding box center [433, 196] width 630 height 352
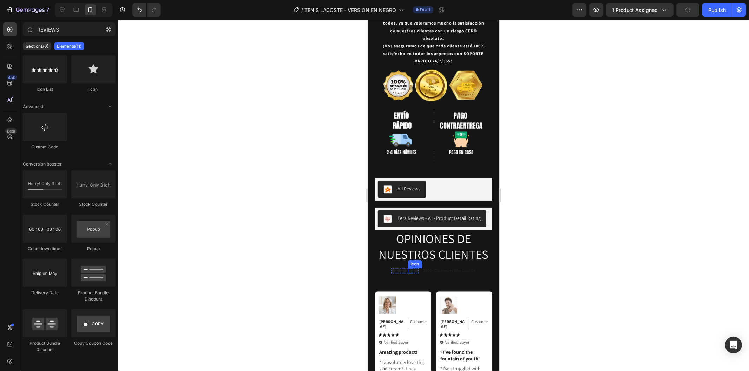
click at [403, 268] on icon at bounding box center [404, 270] width 5 height 5
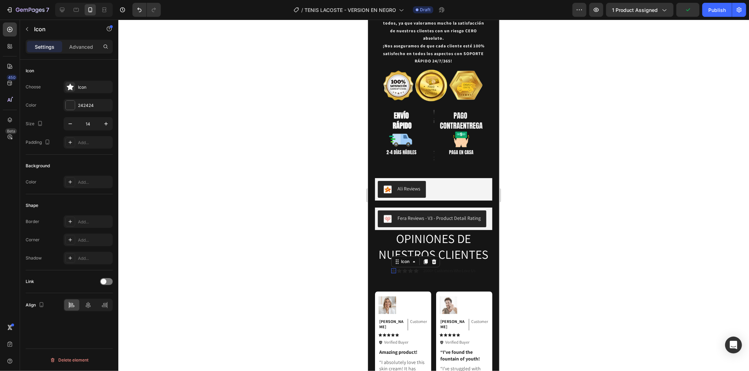
click at [391, 268] on icon at bounding box center [393, 270] width 5 height 5
click at [84, 104] on div "242424" at bounding box center [88, 105] width 20 height 6
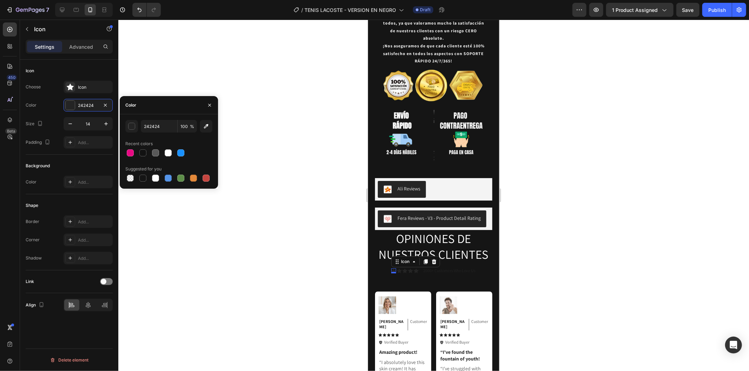
click at [168, 153] on div at bounding box center [168, 153] width 7 height 7
type input "FFFFFF"
click at [396, 268] on div "Icon 0" at bounding box center [398, 270] width 5 height 5
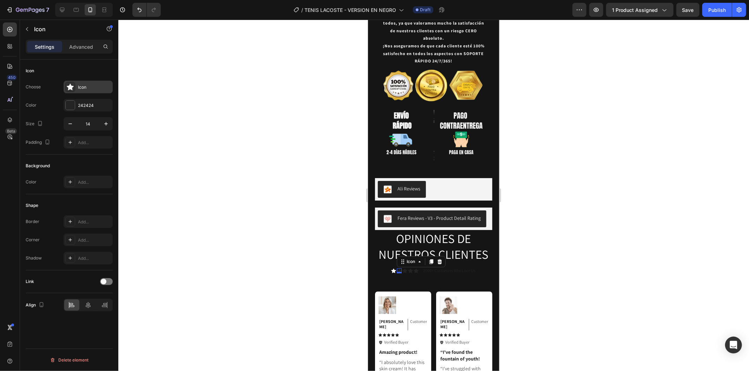
click at [89, 92] on div "Icon" at bounding box center [88, 87] width 49 height 13
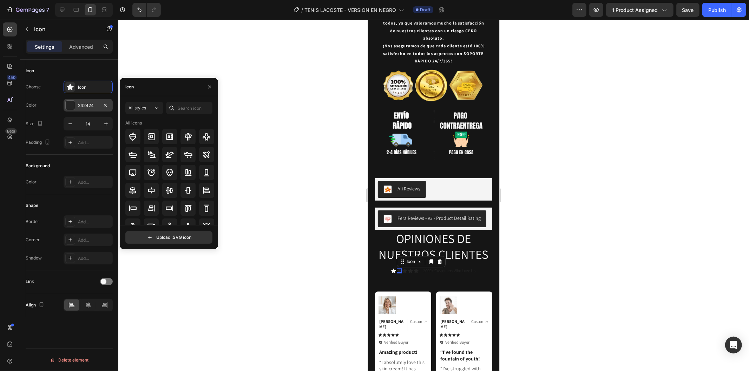
click at [65, 110] on div "242424" at bounding box center [88, 105] width 49 height 13
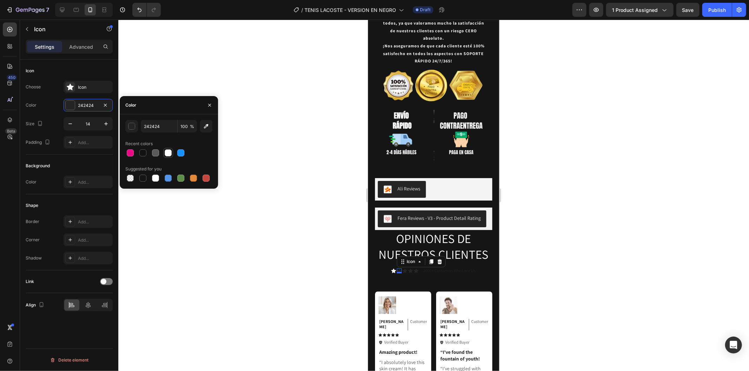
click at [165, 151] on div at bounding box center [168, 153] width 7 height 7
type input "FFFFFF"
click at [402, 268] on icon at bounding box center [404, 270] width 5 height 5
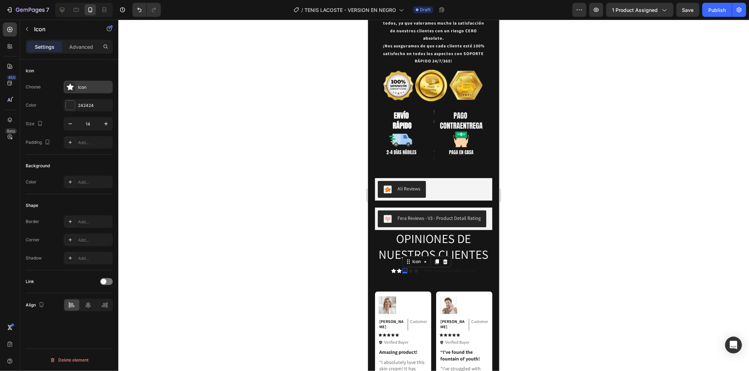
click at [86, 89] on div "Icon" at bounding box center [94, 87] width 33 height 6
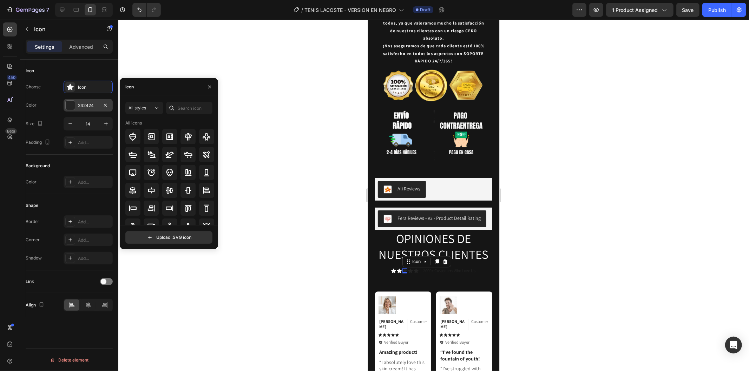
click at [94, 107] on div "242424" at bounding box center [88, 105] width 20 height 6
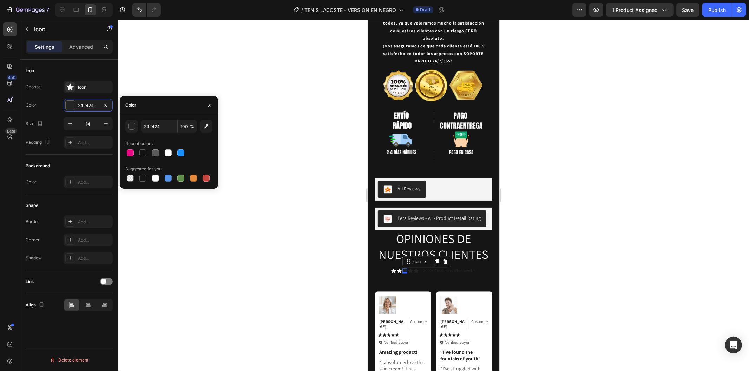
click at [166, 152] on div at bounding box center [168, 153] width 7 height 7
type input "FFFFFF"
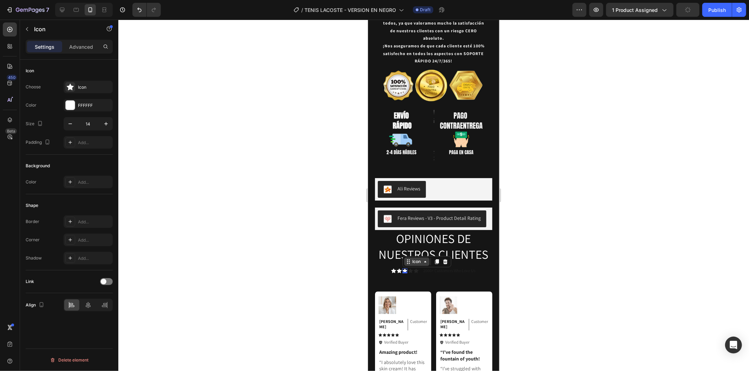
click at [404, 257] on div "Icon" at bounding box center [416, 261] width 25 height 8
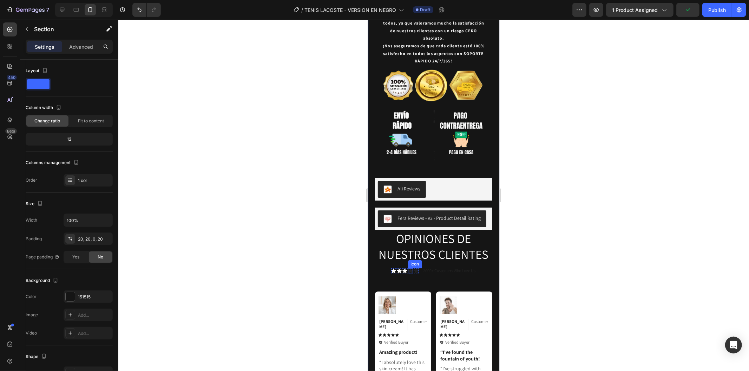
click at [408, 268] on icon at bounding box center [410, 270] width 5 height 5
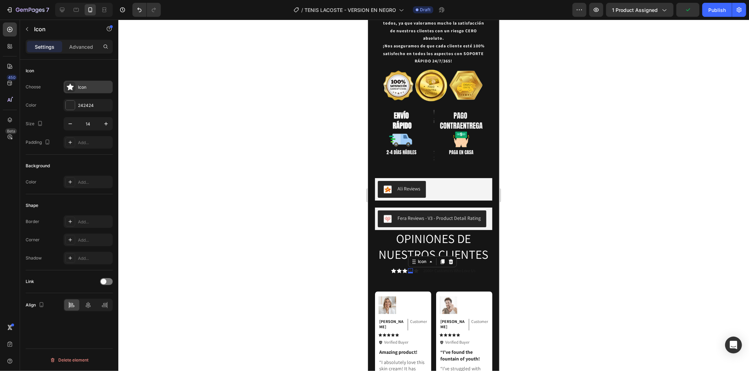
click at [87, 88] on div "Icon" at bounding box center [94, 87] width 33 height 6
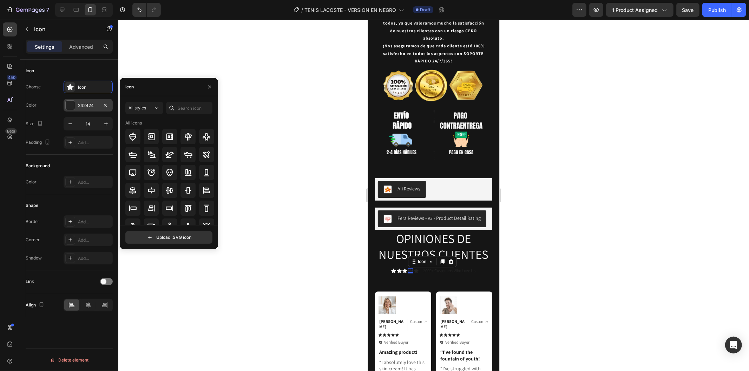
click at [85, 100] on div "242424" at bounding box center [88, 105] width 49 height 13
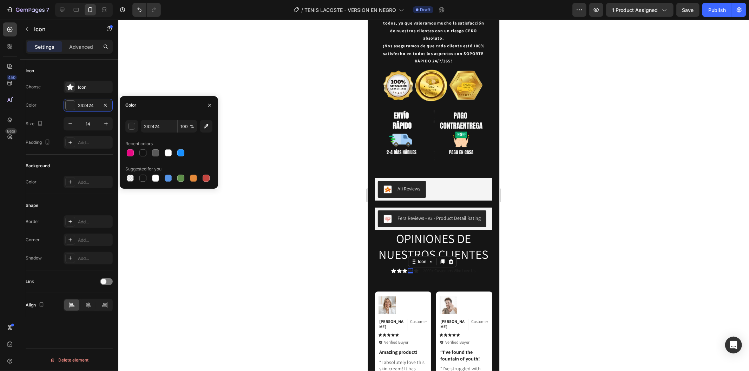
click at [173, 149] on div at bounding box center [168, 153] width 87 height 10
click at [173, 154] on div at bounding box center [168, 153] width 10 height 10
type input "FFFFFF"
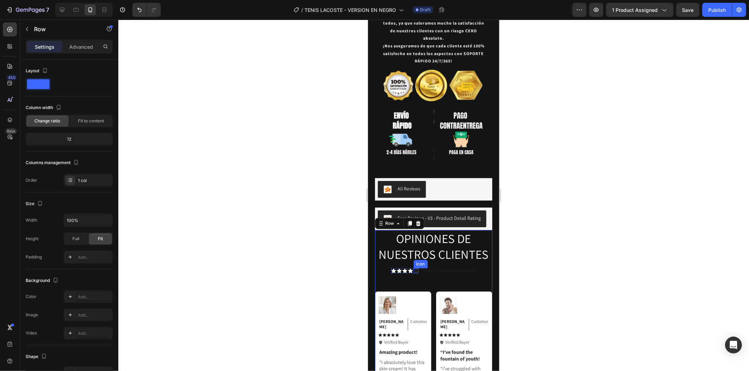
click at [413, 268] on icon at bounding box center [415, 270] width 5 height 5
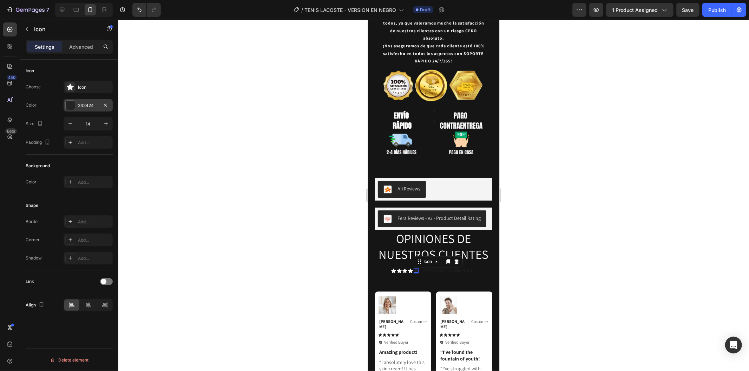
click at [95, 104] on div "242424" at bounding box center [88, 105] width 20 height 6
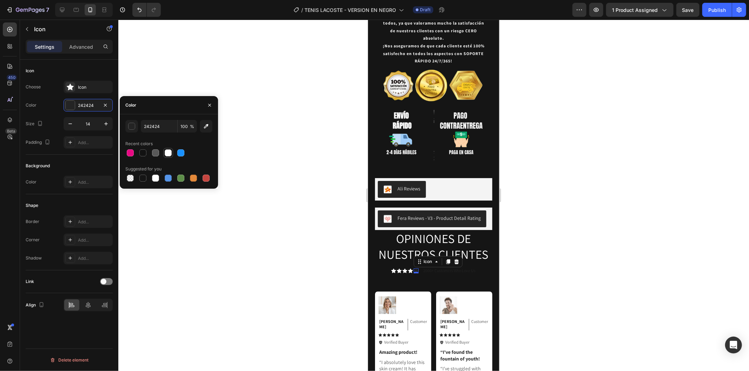
click at [170, 153] on div at bounding box center [168, 153] width 7 height 7
type input "FFFFFF"
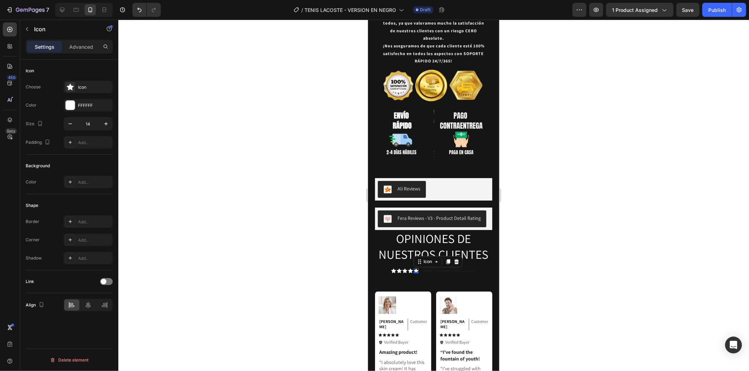
click at [504, 247] on div at bounding box center [433, 196] width 630 height 352
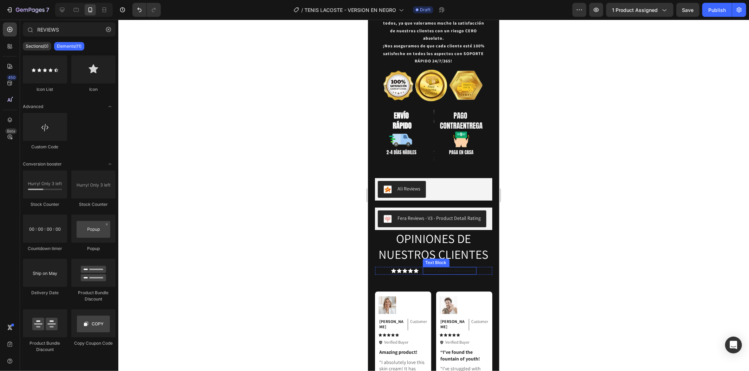
click at [469, 267] on p "2000+ Customers Who Love Us" at bounding box center [449, 270] width 52 height 6
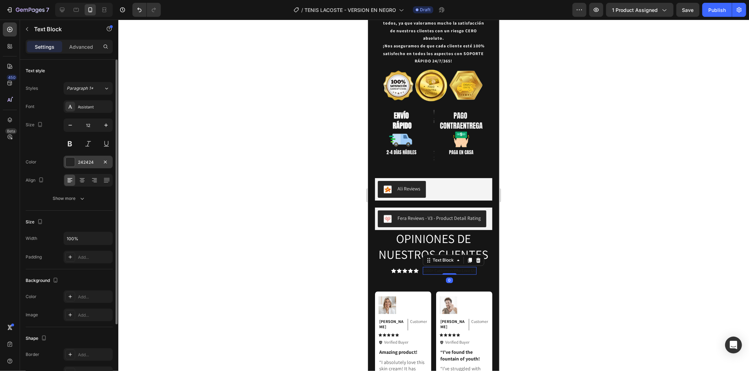
click at [86, 162] on div "242424" at bounding box center [88, 162] width 20 height 6
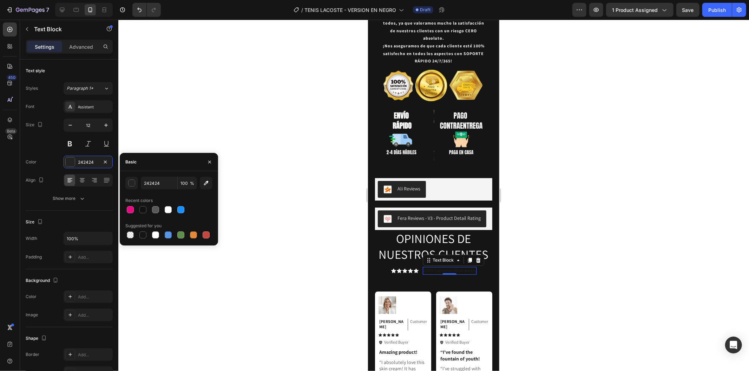
click at [162, 205] on div at bounding box center [168, 210] width 87 height 10
click at [166, 206] on div at bounding box center [168, 209] width 7 height 7
type input "FFFFFF"
click at [279, 140] on div at bounding box center [433, 196] width 630 height 352
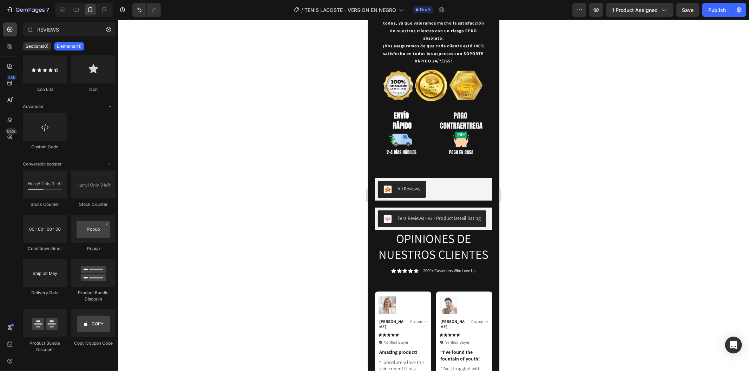
click at [279, 140] on div at bounding box center [433, 196] width 630 height 352
click at [430, 267] on p "2000+ Customers Who Love Us" at bounding box center [449, 270] width 52 height 6
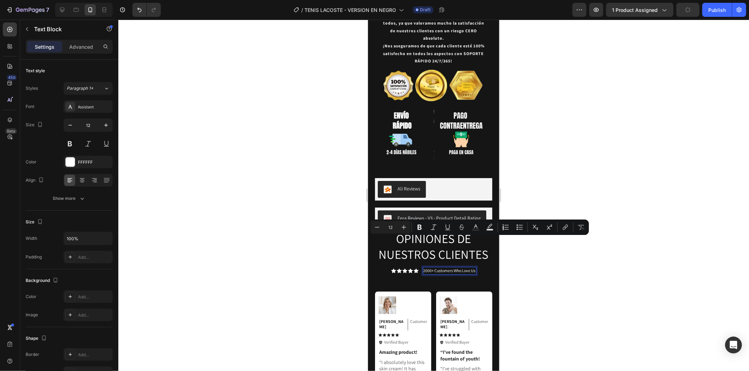
click at [464, 267] on p "2000+ Customers Who Love Us" at bounding box center [449, 270] width 52 height 6
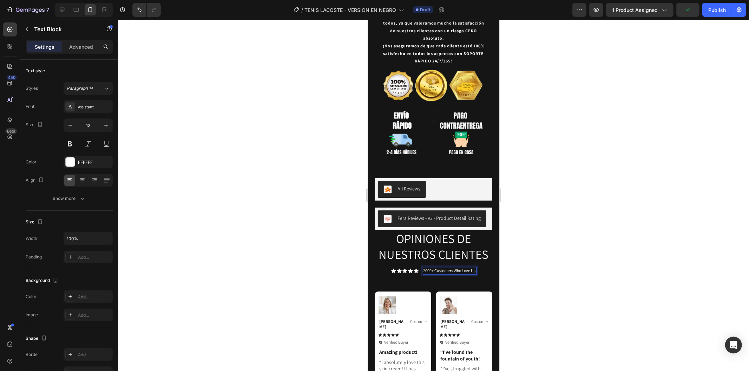
click at [471, 267] on p "2000+ Customers Who Love Us" at bounding box center [449, 270] width 52 height 6
drag, startPoint x: 424, startPoint y: 240, endPoint x: 486, endPoint y: 239, distance: 61.8
click at [602, 209] on div at bounding box center [433, 196] width 630 height 352
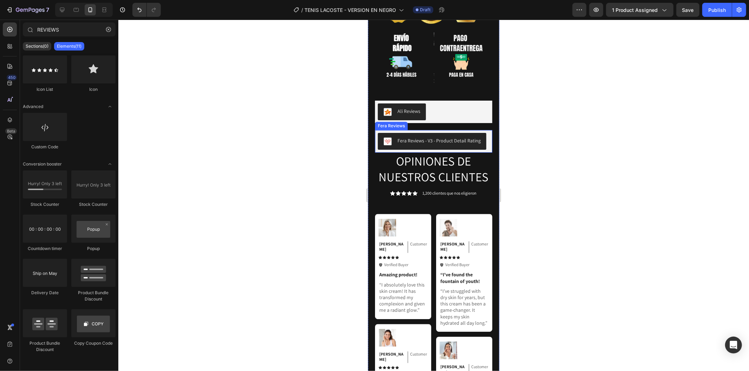
scroll to position [1490, 0]
click at [448, 190] on p "1,200 clientes que nos eligieron" at bounding box center [449, 193] width 54 height 6
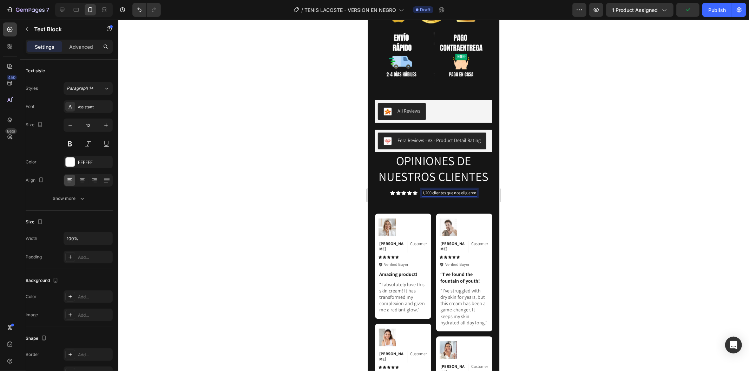
click at [451, 190] on p "1,200 clientes que nos eligieron" at bounding box center [449, 193] width 54 height 6
click at [572, 146] on div at bounding box center [433, 196] width 630 height 352
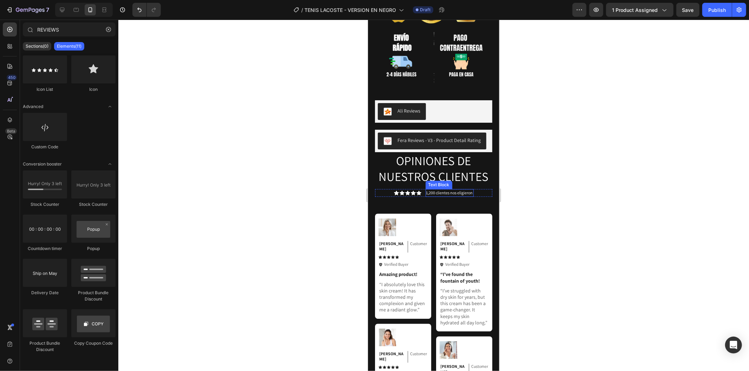
click at [427, 190] on p "1,200 clientes nos eligieron" at bounding box center [449, 193] width 47 height 6
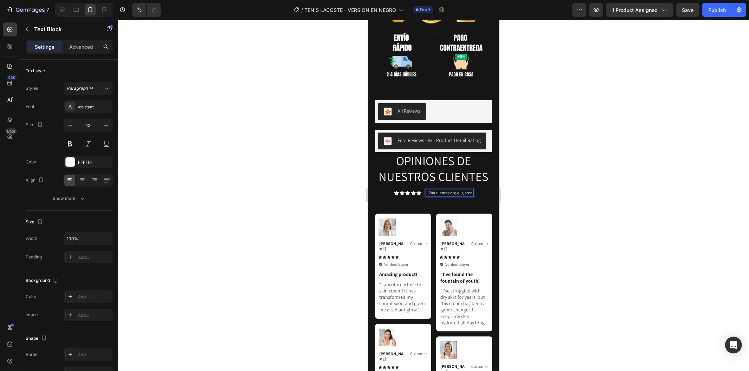
click at [432, 190] on p "1,200 clientes nos eligieron" at bounding box center [449, 193] width 47 height 6
click at [622, 149] on div at bounding box center [433, 196] width 630 height 352
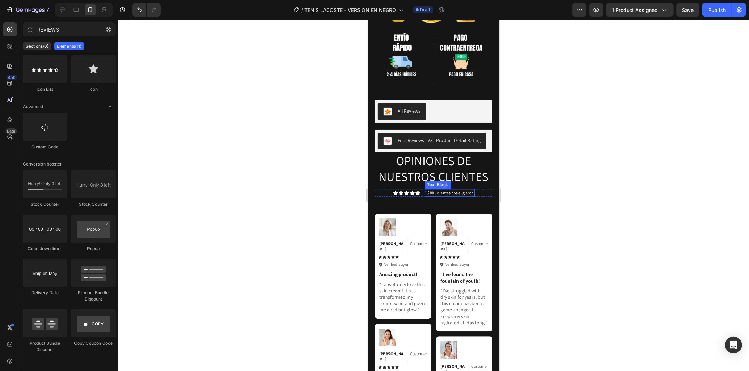
click at [432, 190] on p "1,200+ clientes nos eligieron" at bounding box center [449, 193] width 49 height 6
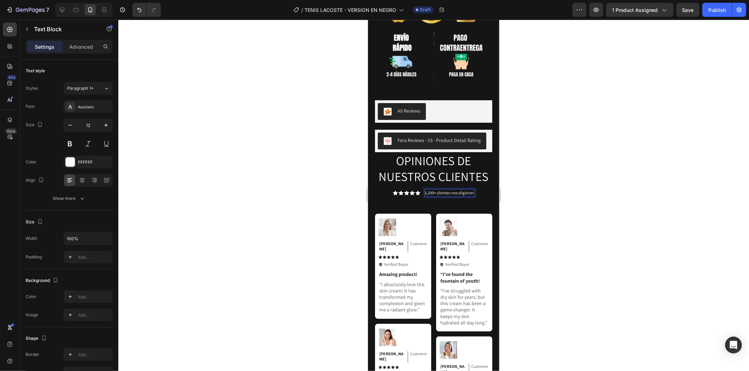
click at [435, 190] on p "1,200+ clientes nos eligieron" at bounding box center [449, 193] width 49 height 6
click at [433, 190] on p "1,200+ clientes nos eligieron" at bounding box center [449, 193] width 49 height 6
click at [576, 178] on div at bounding box center [433, 196] width 630 height 352
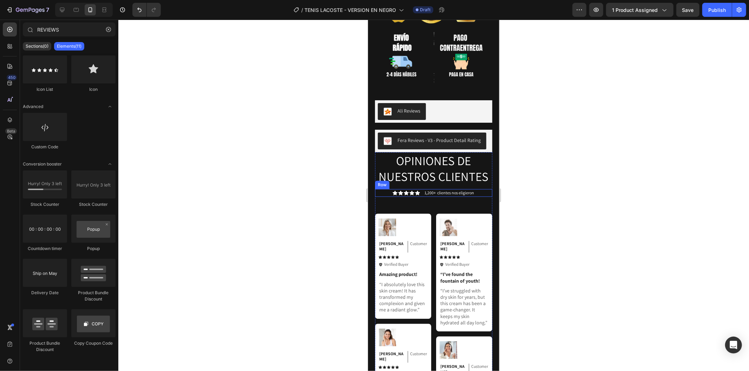
click at [576, 178] on div at bounding box center [433, 196] width 630 height 352
click at [409, 261] on div "Icon Verified Buyer Text Block Row" at bounding box center [402, 264] width 49 height 6
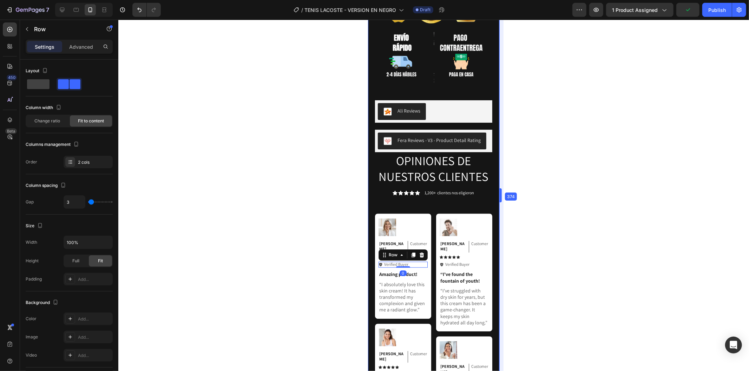
drag, startPoint x: 502, startPoint y: 253, endPoint x: 130, endPoint y: 233, distance: 373.3
click at [469, 173] on div "OPINIONES DE NUESTROS CLIENTES Heading Icon Icon Icon Icon Icon Icon List 1,200…" at bounding box center [433, 356] width 117 height 408
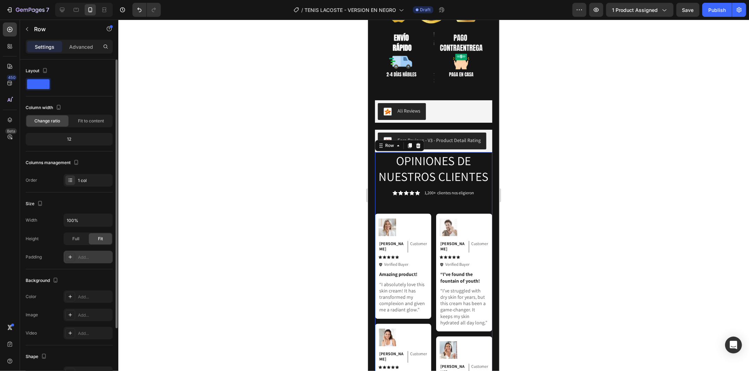
click at [88, 259] on div "Add..." at bounding box center [94, 257] width 33 height 6
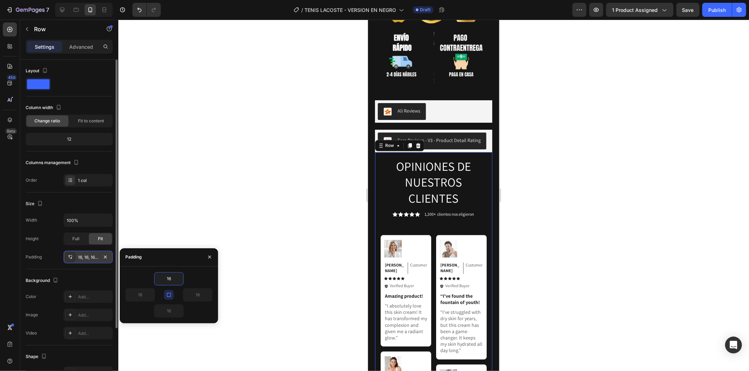
click at [218, 172] on div at bounding box center [433, 196] width 630 height 352
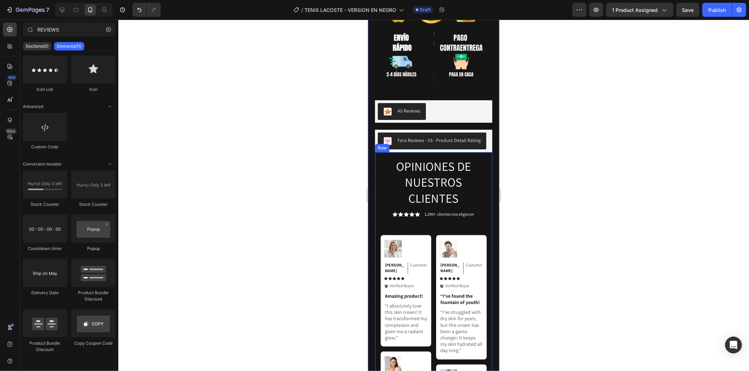
scroll to position [1608, 0]
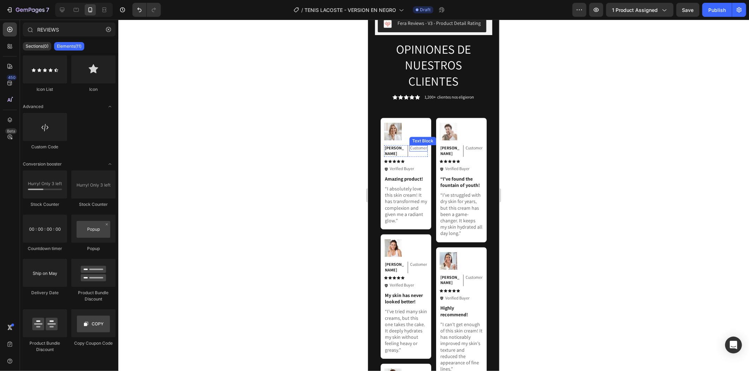
click at [409, 145] on div "Customer Text Block" at bounding box center [418, 148] width 18 height 6
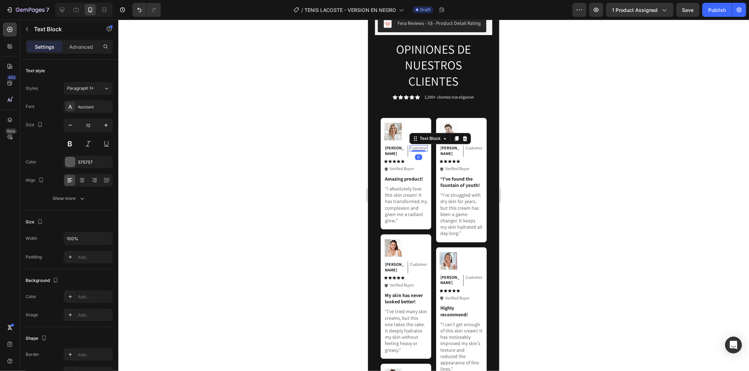
click at [584, 139] on div at bounding box center [433, 196] width 630 height 352
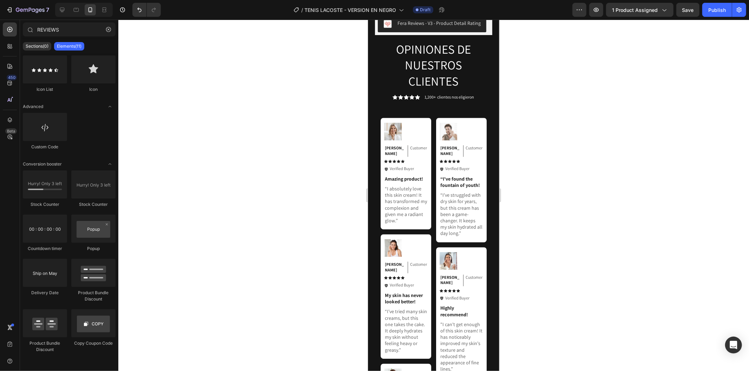
click at [588, 125] on div at bounding box center [433, 196] width 630 height 352
click at [396, 122] on img at bounding box center [393, 131] width 18 height 18
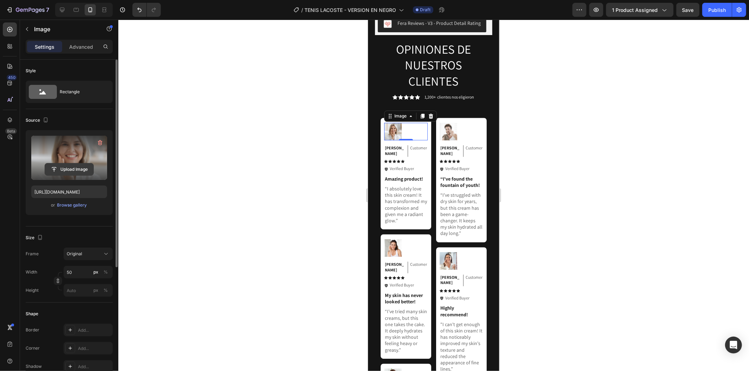
click at [82, 170] on input "file" at bounding box center [69, 170] width 48 height 12
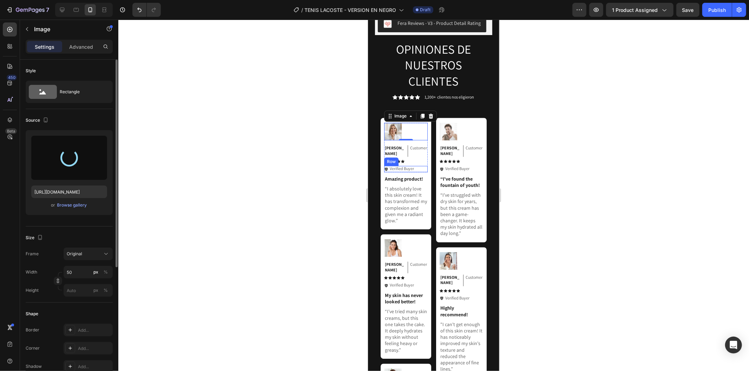
type input "https://cdn.shopify.com/s/files/1/0937/2994/7940/files/gempages_579785421223887…"
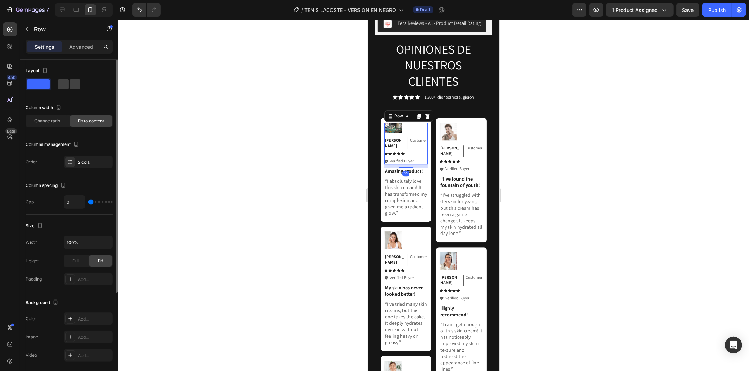
click at [403, 132] on div "Emily Text Block Customer Text Block Row Icon Icon Icon Icon Icon Icon List Ico…" at bounding box center [406, 148] width 44 height 32
click at [403, 122] on div at bounding box center [406, 127] width 44 height 10
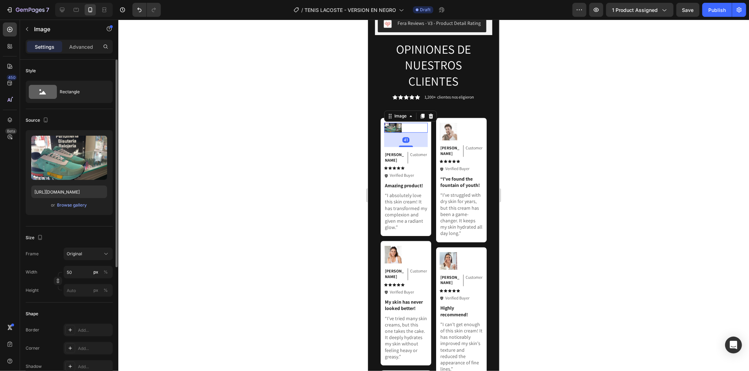
drag, startPoint x: 403, startPoint y: 102, endPoint x: 404, endPoint y: 117, distance: 14.5
click at [404, 132] on div "41" at bounding box center [406, 132] width 44 height 0
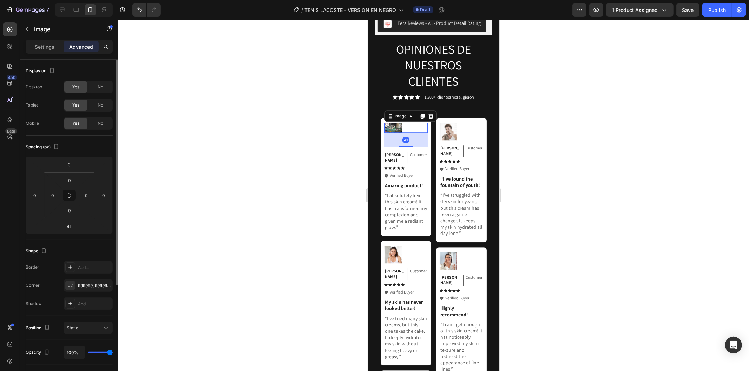
click at [405, 122] on div at bounding box center [406, 127] width 44 height 10
type input "0"
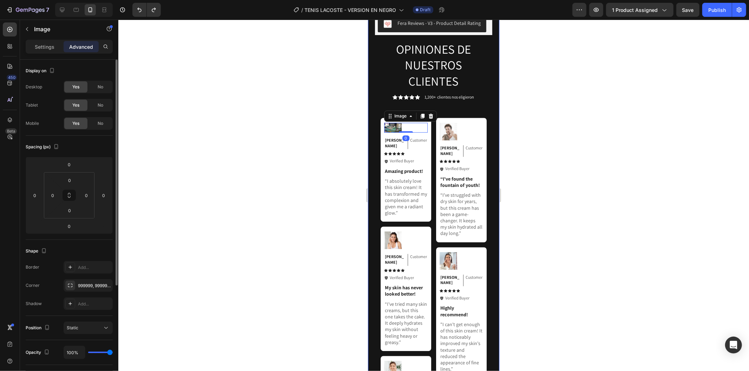
click at [565, 120] on div at bounding box center [433, 196] width 630 height 352
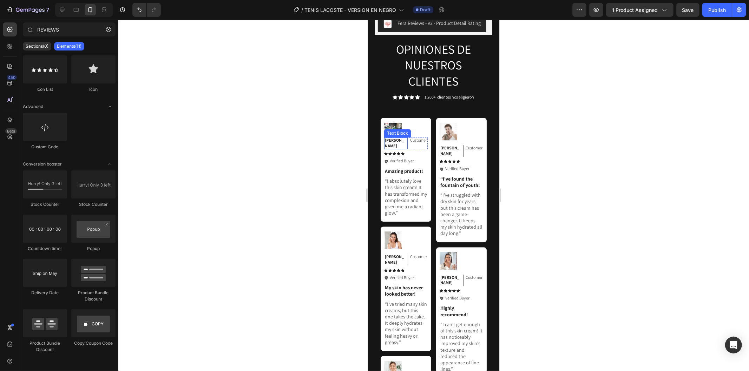
click at [396, 122] on img at bounding box center [393, 127] width 18 height 10
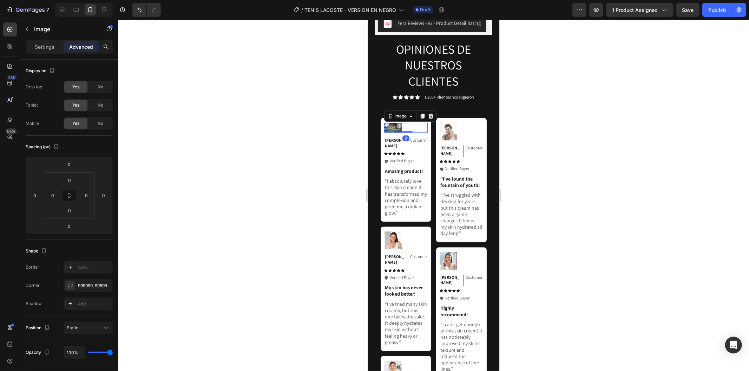
click at [403, 122] on div at bounding box center [406, 127] width 44 height 10
click at [604, 107] on div at bounding box center [433, 196] width 630 height 352
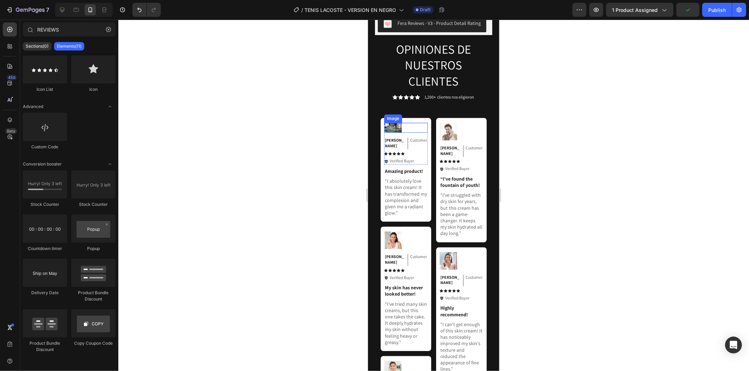
click at [410, 122] on div at bounding box center [406, 127] width 44 height 10
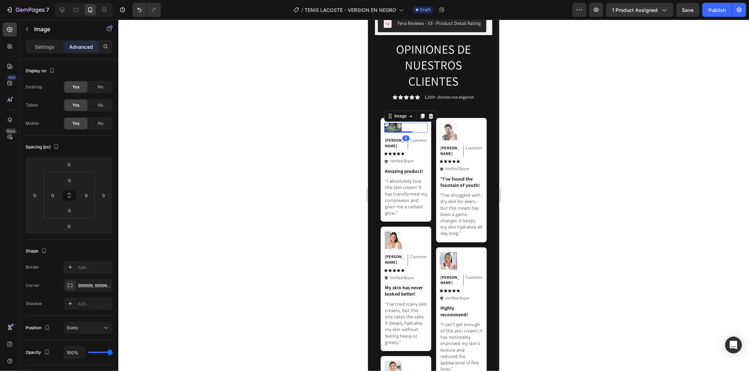
click at [215, 120] on div at bounding box center [433, 196] width 630 height 352
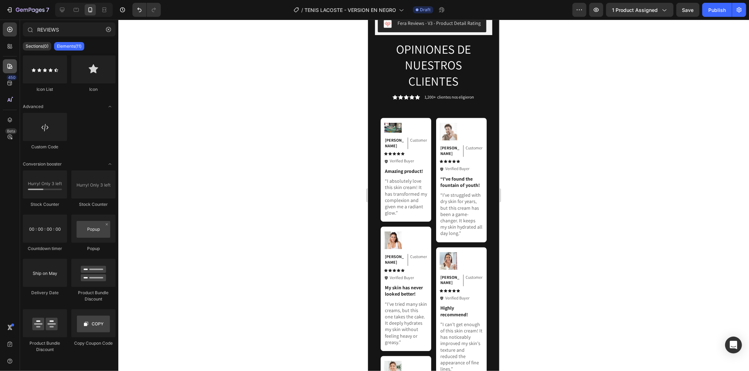
click at [12, 67] on icon at bounding box center [9, 66] width 5 height 5
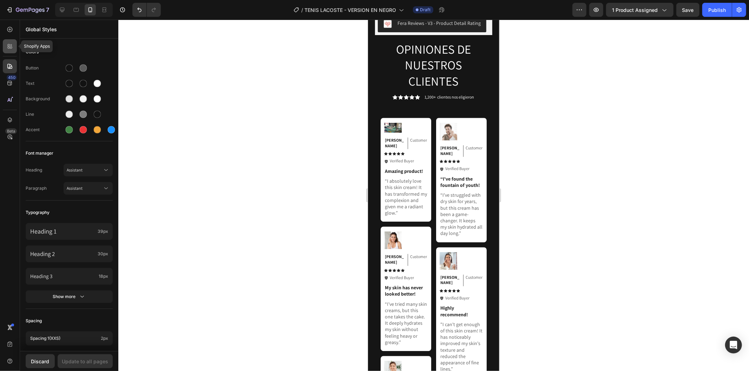
click at [13, 51] on div at bounding box center [10, 46] width 14 height 14
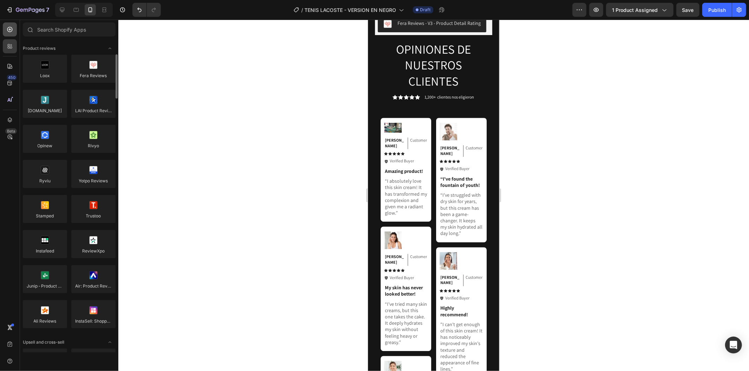
scroll to position [13, 0]
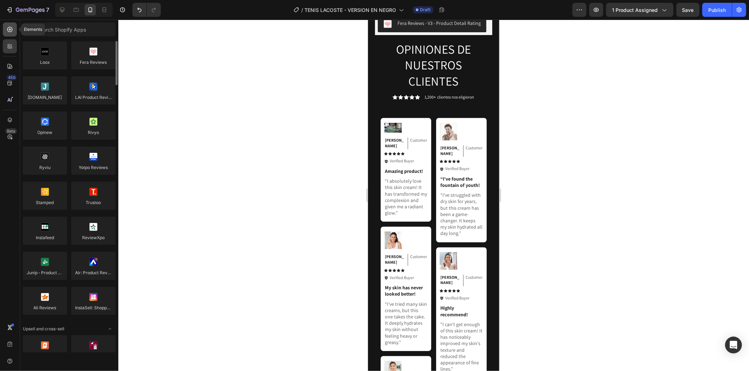
click at [6, 31] on div at bounding box center [10, 29] width 14 height 14
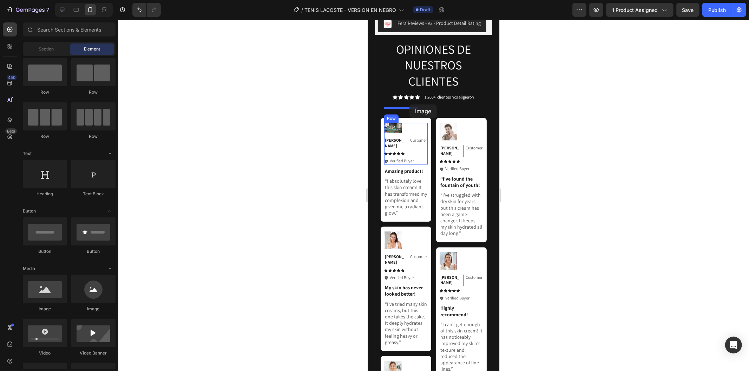
drag, startPoint x: 416, startPoint y: 316, endPoint x: 409, endPoint y: 104, distance: 211.8
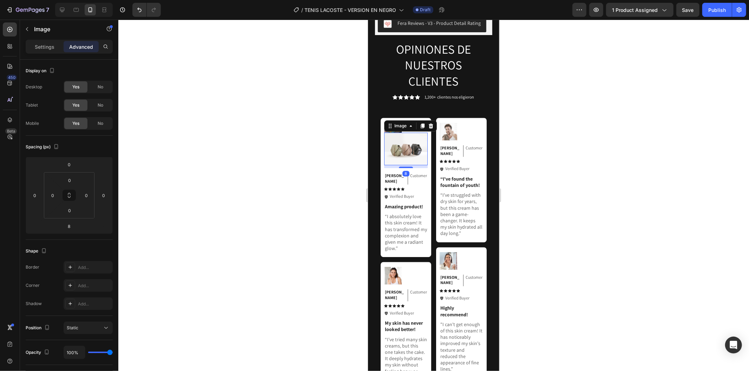
click at [555, 120] on div at bounding box center [433, 196] width 630 height 352
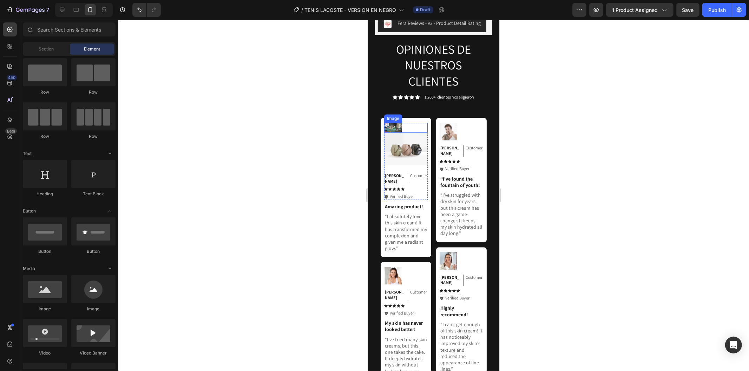
click at [396, 122] on img at bounding box center [393, 127] width 18 height 10
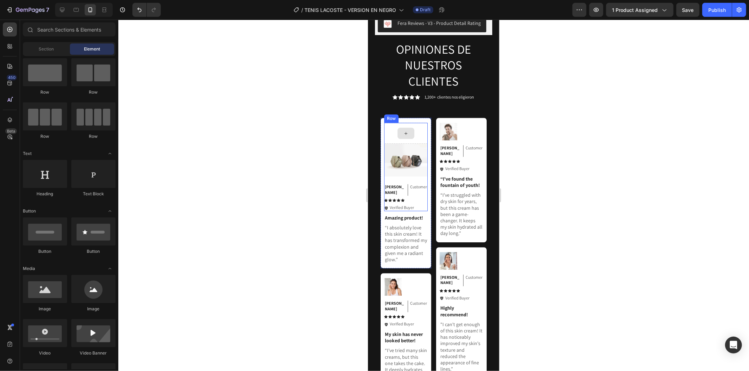
click at [398, 127] on div at bounding box center [405, 132] width 17 height 11
click at [419, 122] on div at bounding box center [406, 132] width 44 height 21
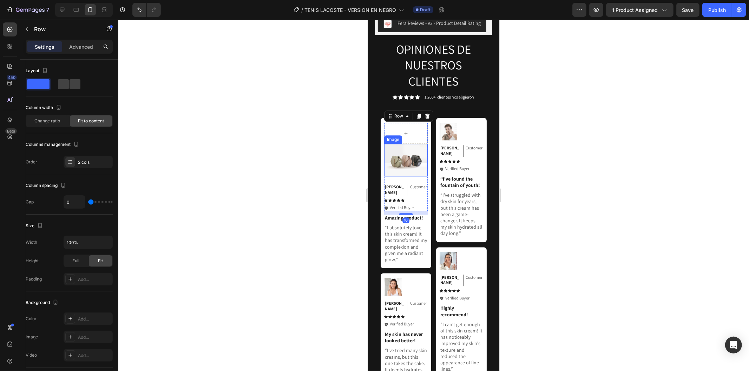
click at [418, 144] on img at bounding box center [406, 160] width 44 height 33
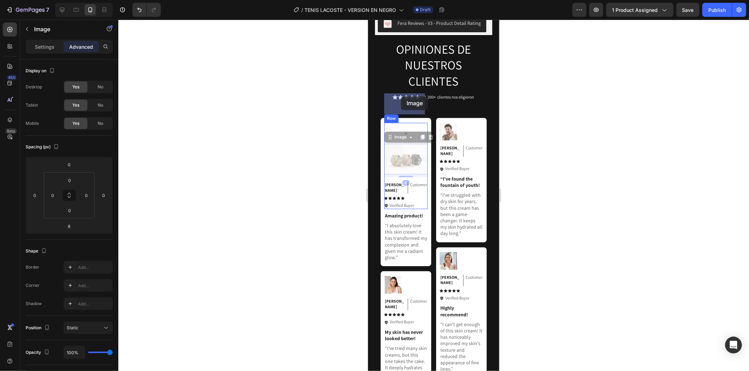
drag, startPoint x: 410, startPoint y: 130, endPoint x: 406, endPoint y: 114, distance: 16.5
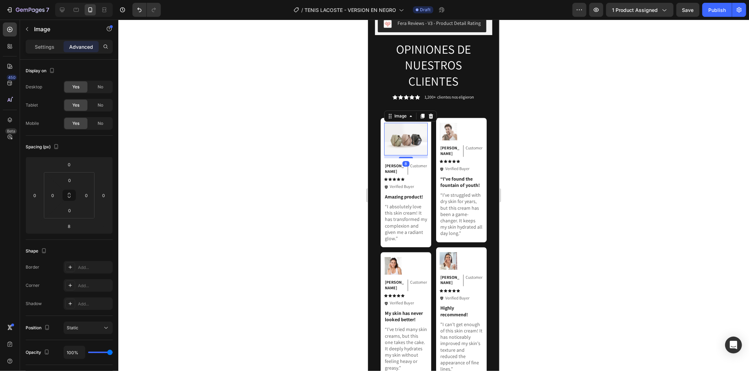
click at [609, 137] on div at bounding box center [433, 196] width 630 height 352
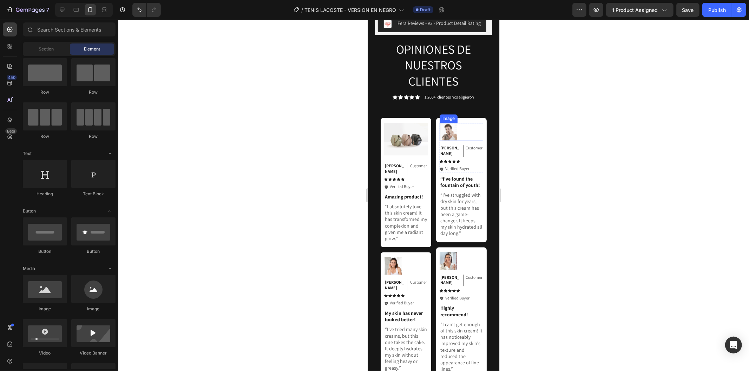
click at [473, 122] on div at bounding box center [461, 131] width 44 height 18
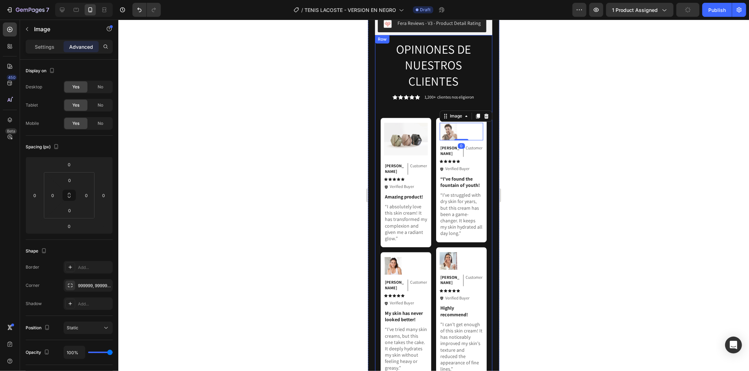
click at [536, 100] on div at bounding box center [433, 196] width 630 height 352
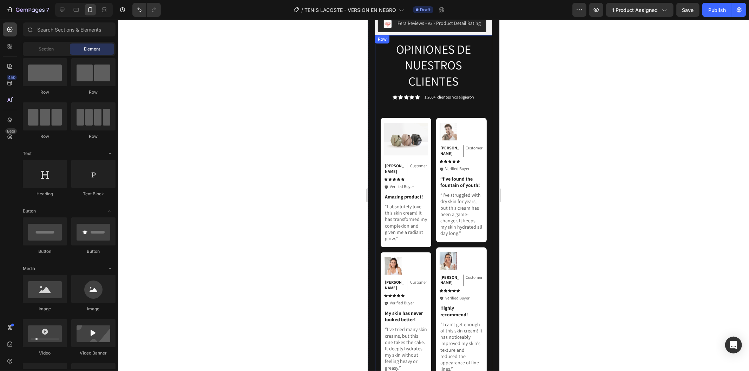
click at [378, 165] on div "OPINIONES DE NUESTROS CLIENTES Heading Icon Icon Icon Icon Icon Icon List 1,200…" at bounding box center [433, 273] width 117 height 477
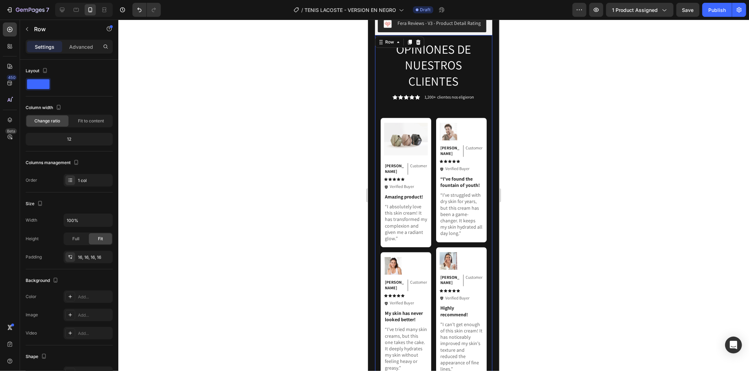
click at [463, 176] on p "“I've found the fountain of youth!" at bounding box center [461, 182] width 42 height 13
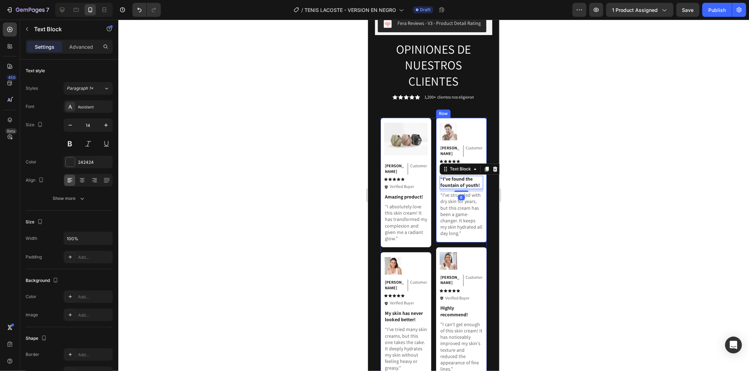
click at [436, 163] on div "Image Michael Text Block Customer Text Block Row Icon Icon Icon Icon Icon Icon …" at bounding box center [461, 180] width 51 height 125
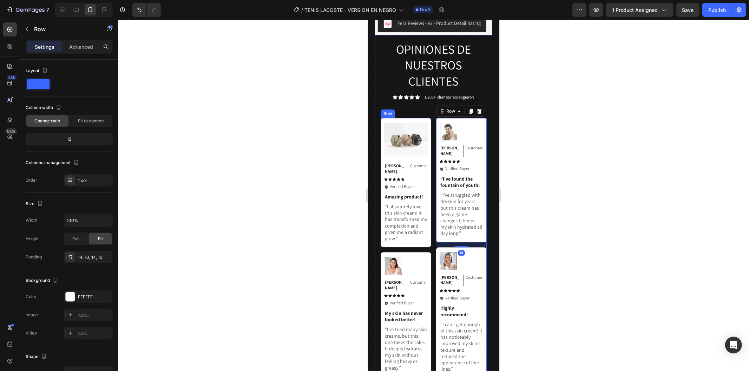
click at [431, 176] on div "Image Michael Text Block Customer Text Block Row Icon Icon Icon Icon Icon Icon …" at bounding box center [433, 312] width 106 height 388
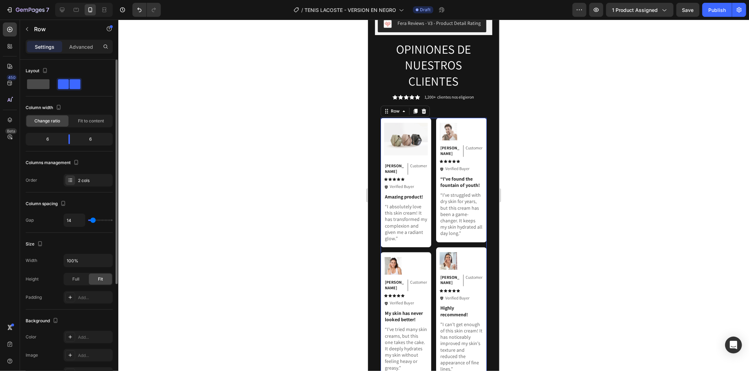
drag, startPoint x: 24, startPoint y: 80, endPoint x: 27, endPoint y: 82, distance: 3.8
click at [27, 82] on div "Layout Column width Change ratio Fit to content 6 6 Columns management Order 2 …" at bounding box center [69, 305] width 98 height 490
click at [38, 87] on span at bounding box center [38, 84] width 22 height 10
type input "0"
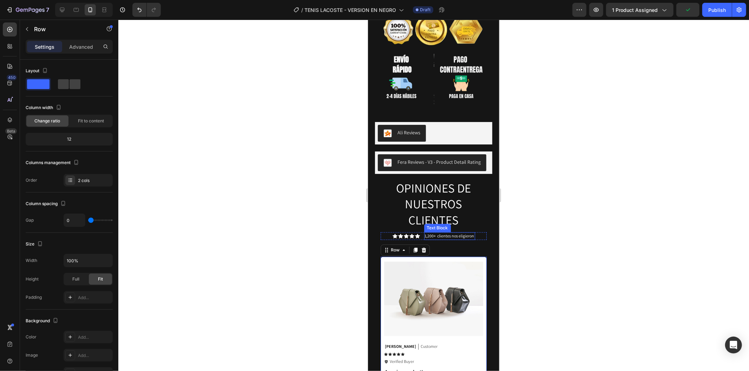
scroll to position [1555, 0]
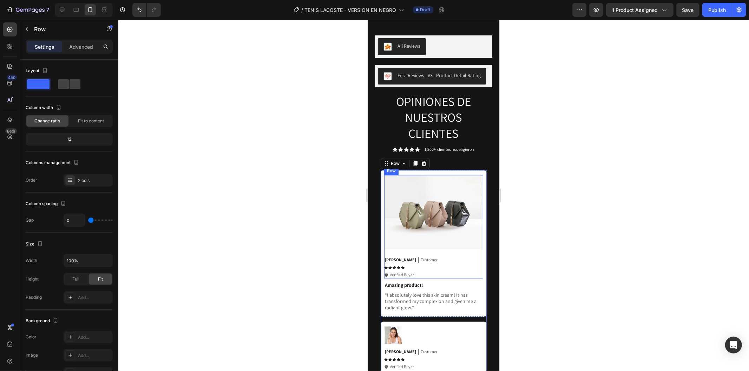
click at [438, 187] on img at bounding box center [433, 212] width 99 height 74
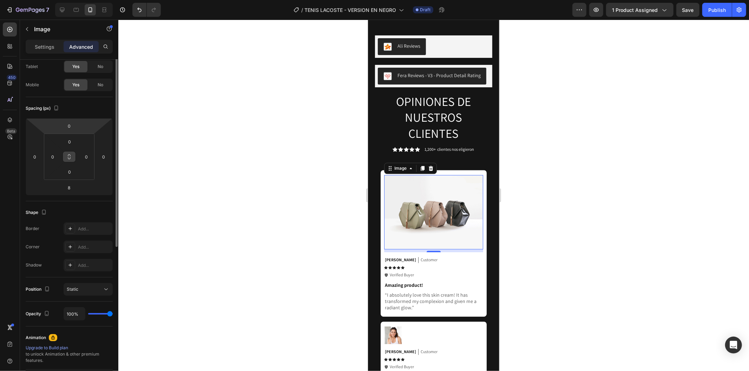
scroll to position [0, 0]
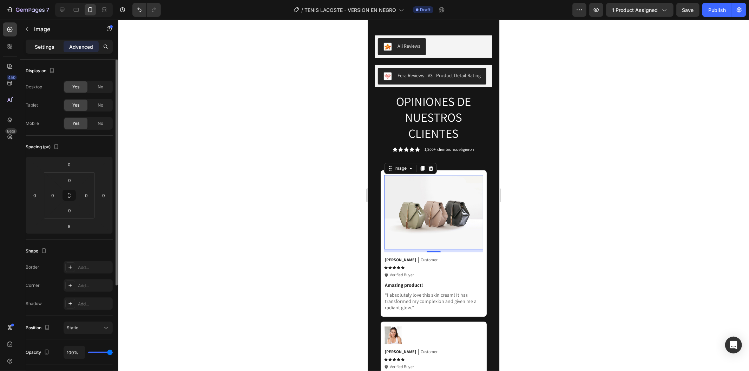
click at [52, 43] on p "Settings" at bounding box center [45, 46] width 20 height 7
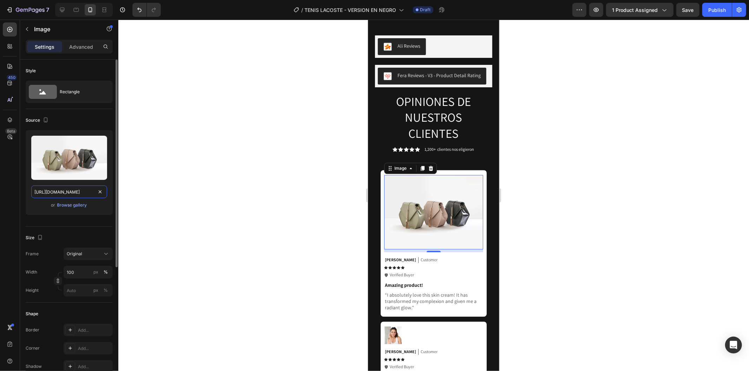
click at [92, 192] on input "https://cdn.shopify.com/s/files/1/2005/9307/files/image_demo.jpg" at bounding box center [69, 192] width 76 height 13
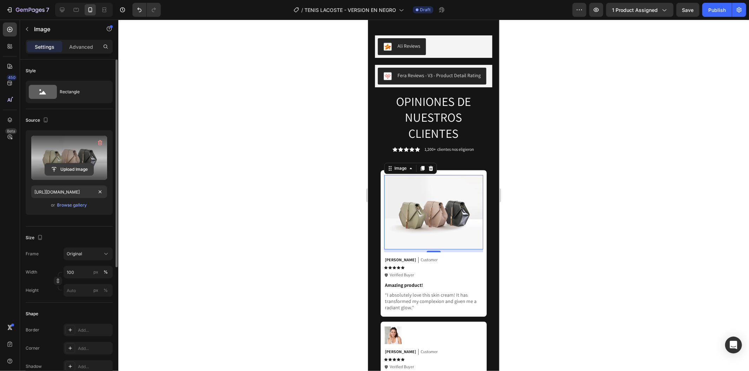
click at [71, 172] on input "file" at bounding box center [69, 170] width 48 height 12
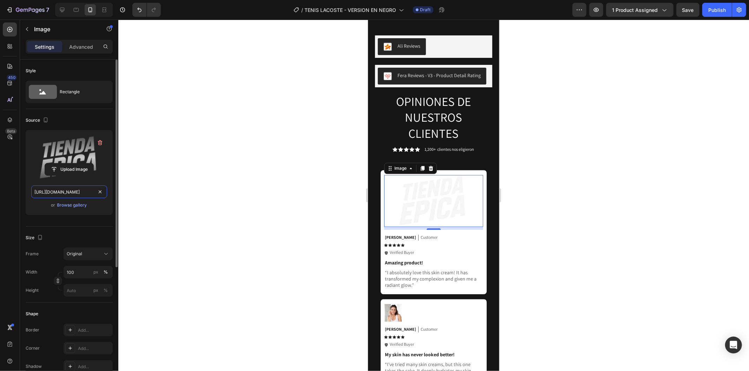
click at [78, 190] on input "https://cdn.shopify.com/s/files/1/0937/2994/7940/files/gempages_579785421223887…" at bounding box center [69, 192] width 76 height 13
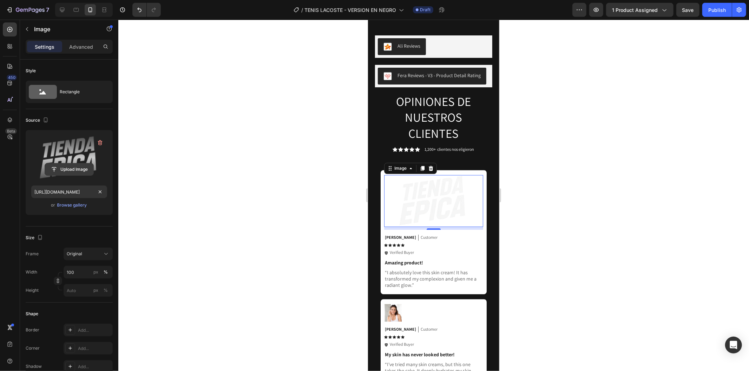
click at [87, 164] on input "file" at bounding box center [69, 170] width 48 height 12
type input "https://cdn.shopify.com/s/files/1/0937/2994/7940/files/gempages_579785421223887…"
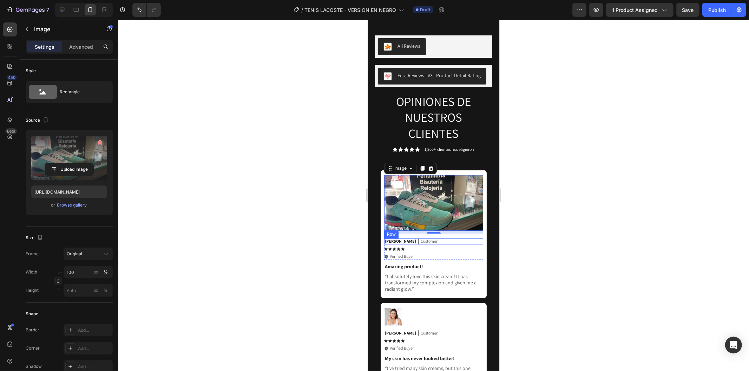
click at [460, 247] on div "Icon Icon Icon Icon Icon" at bounding box center [433, 249] width 99 height 4
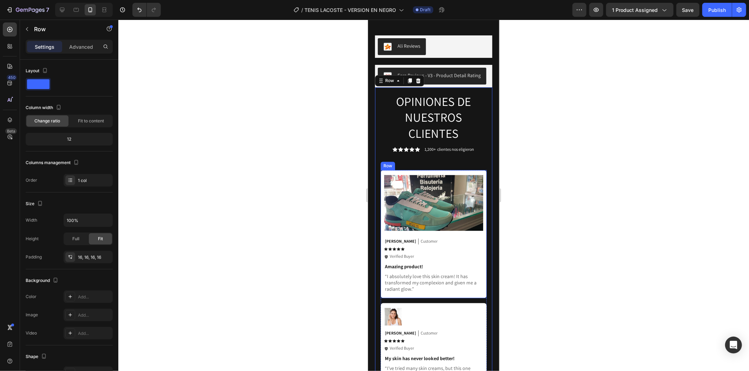
click at [464, 170] on div "Image Emily Text Block Customer Text Block Row Icon Icon Icon Icon Icon Icon Li…" at bounding box center [433, 234] width 106 height 128
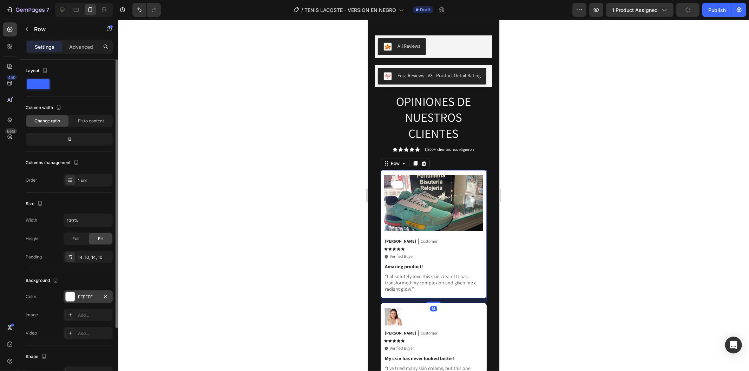
click at [79, 292] on div "FFFFFF" at bounding box center [88, 297] width 49 height 13
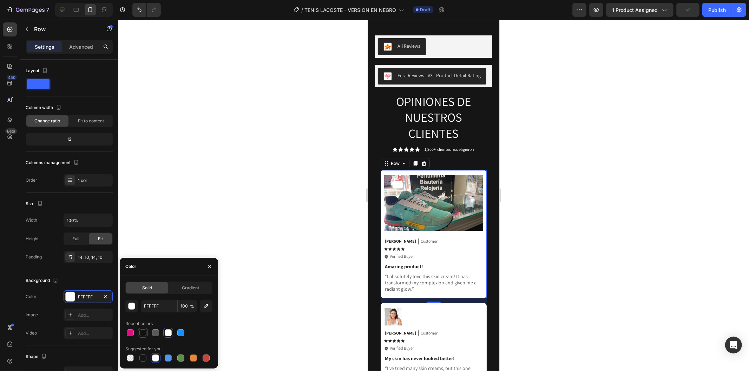
click at [143, 336] on div at bounding box center [142, 333] width 7 height 7
type input "121212"
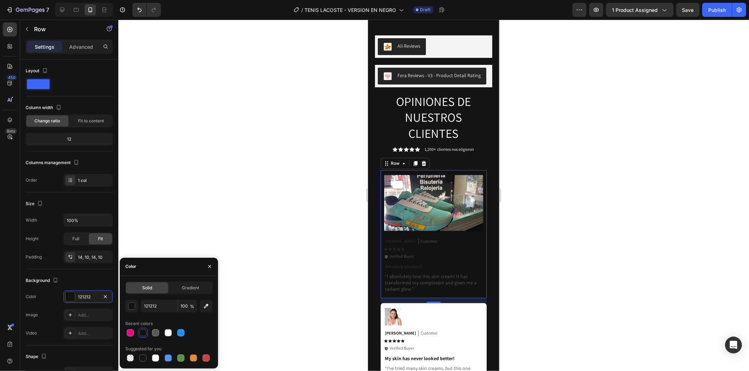
click at [241, 211] on div at bounding box center [433, 196] width 630 height 352
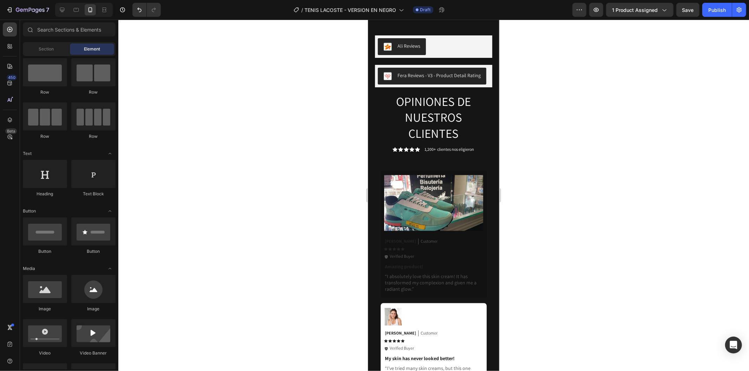
click at [241, 211] on div at bounding box center [433, 196] width 630 height 352
click at [422, 273] on p "“I absolutely love this skin cream! It has transformed my complexion and given …" at bounding box center [433, 282] width 98 height 19
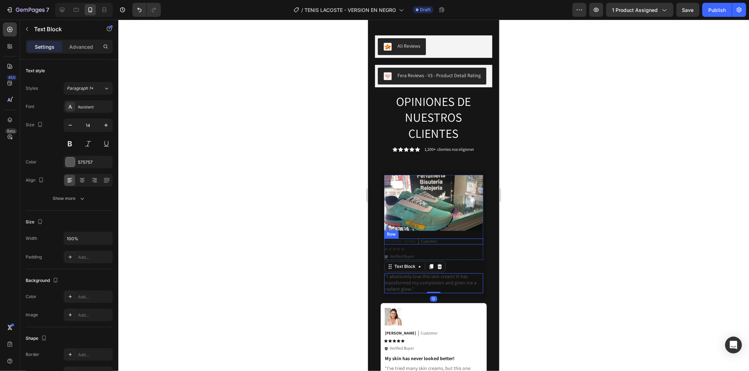
click at [418, 238] on div "Emily Text Block Customer Text Block Row" at bounding box center [433, 241] width 99 height 6
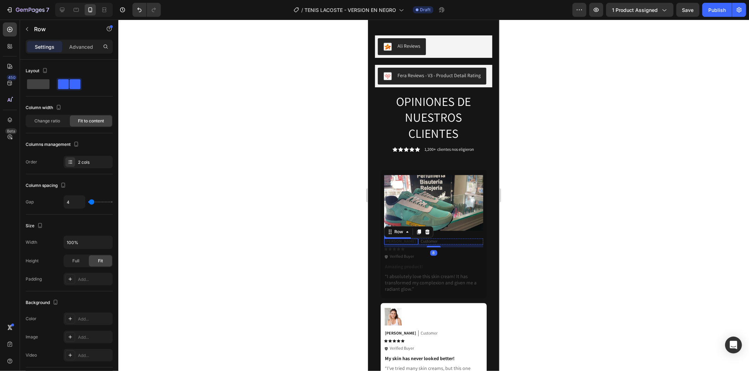
click at [391, 238] on p "Emily" at bounding box center [399, 241] width 31 height 6
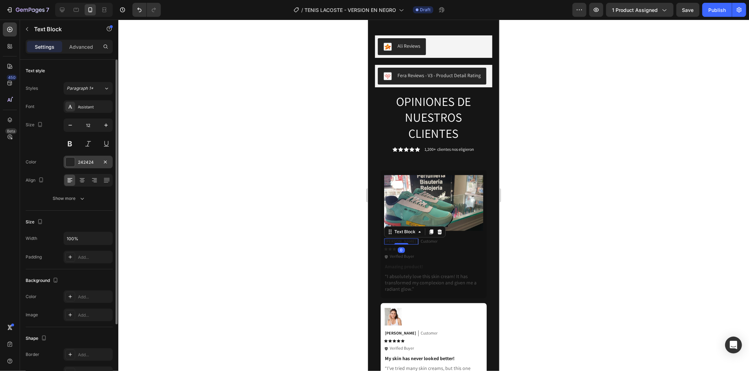
click at [74, 164] on div at bounding box center [70, 162] width 9 height 9
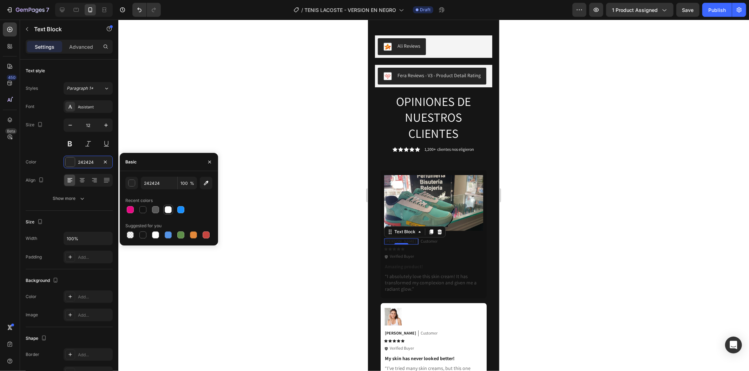
click at [166, 211] on div at bounding box center [168, 209] width 7 height 7
type input "FFFFFF"
click at [420, 238] on p "Customer" at bounding box center [428, 241] width 17 height 6
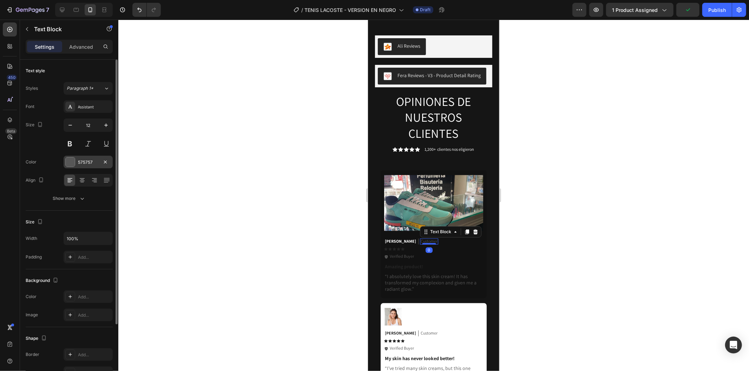
click at [71, 157] on div "575757" at bounding box center [88, 162] width 49 height 13
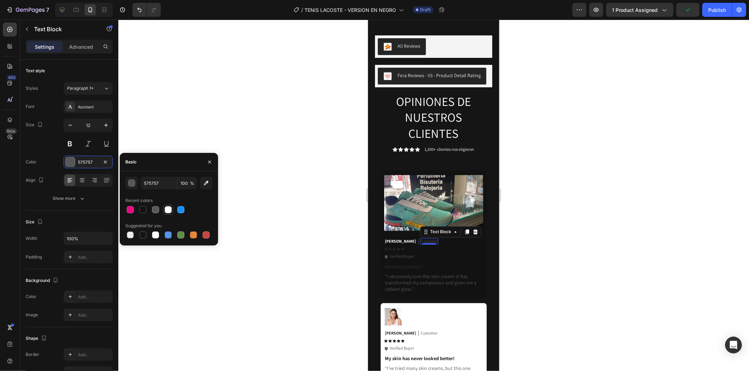
click at [168, 208] on div at bounding box center [168, 209] width 7 height 7
type input "FFFFFF"
click at [423, 253] on div "Icon Verified Buyer Text Block Row" at bounding box center [433, 256] width 99 height 6
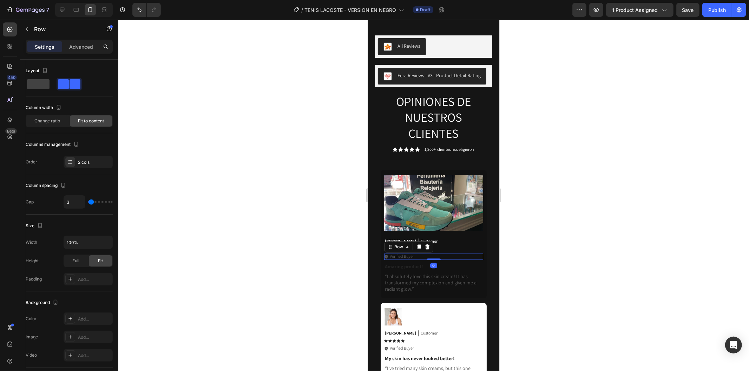
click at [553, 235] on div at bounding box center [433, 196] width 630 height 352
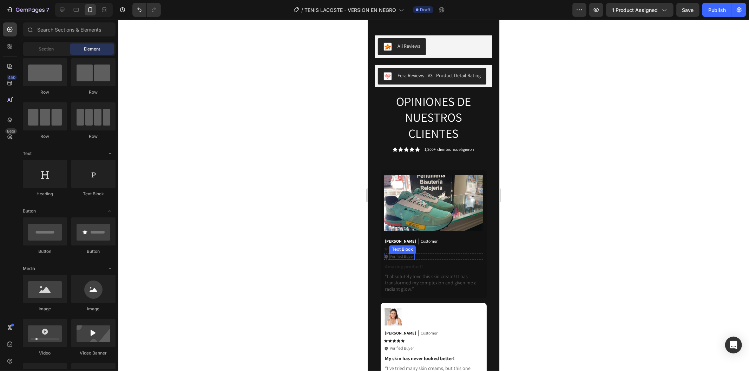
click at [411, 253] on p "Verified Buyer" at bounding box center [401, 256] width 24 height 6
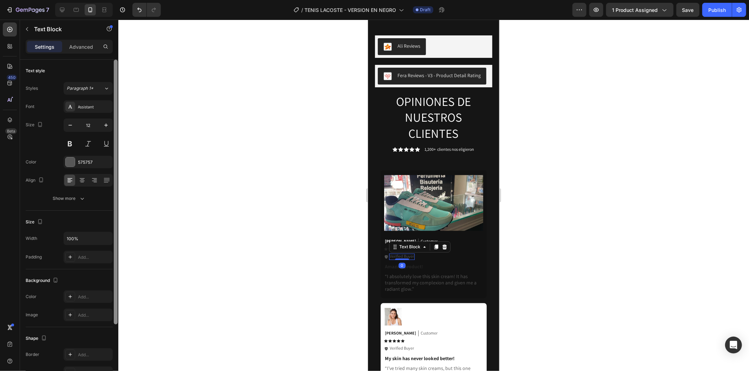
drag, startPoint x: 78, startPoint y: 159, endPoint x: 116, endPoint y: 175, distance: 41.1
click at [78, 159] on div "575757" at bounding box center [94, 162] width 33 height 6
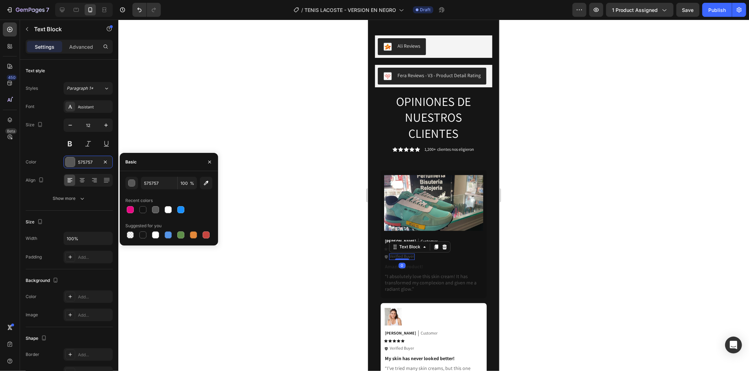
drag, startPoint x: 167, startPoint y: 208, endPoint x: 295, endPoint y: 214, distance: 127.9
click at [167, 208] on div at bounding box center [168, 209] width 7 height 7
type input "FFFFFF"
drag, startPoint x: 295, startPoint y: 214, endPoint x: 304, endPoint y: 216, distance: 8.9
click at [295, 215] on div at bounding box center [433, 196] width 630 height 352
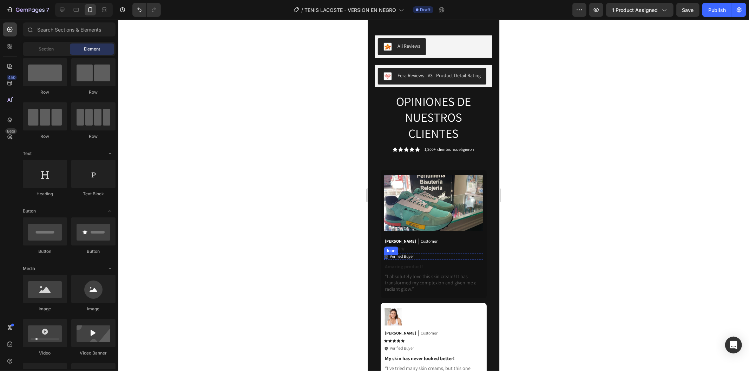
click at [384, 255] on icon at bounding box center [386, 257] width 4 height 4
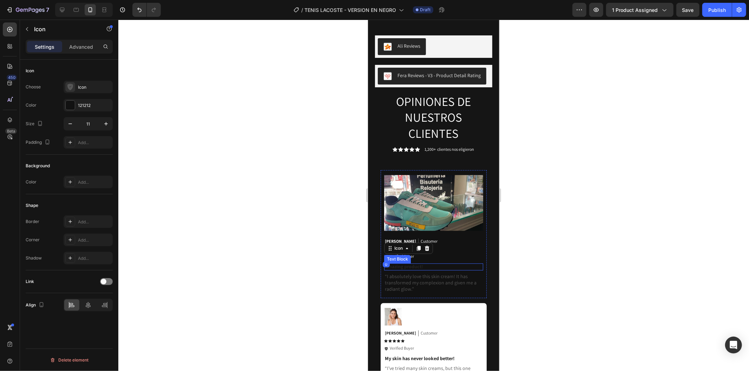
click at [392, 263] on p "Amazing product!" at bounding box center [433, 266] width 98 height 6
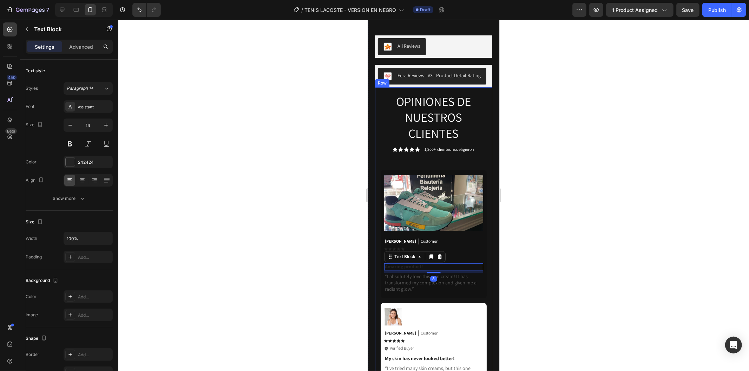
click at [336, 231] on div at bounding box center [433, 196] width 630 height 352
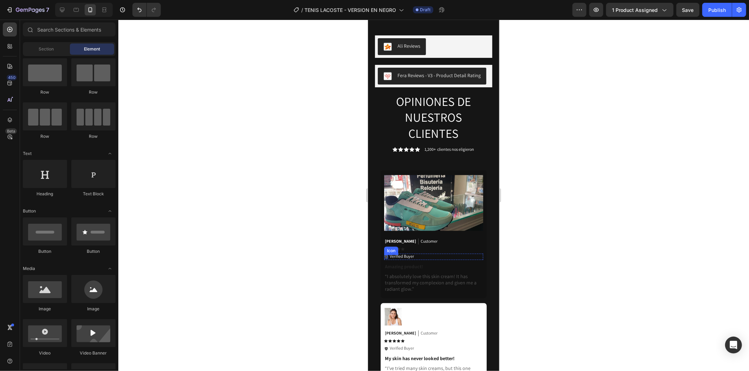
click at [384, 255] on icon at bounding box center [385, 257] width 3 height 4
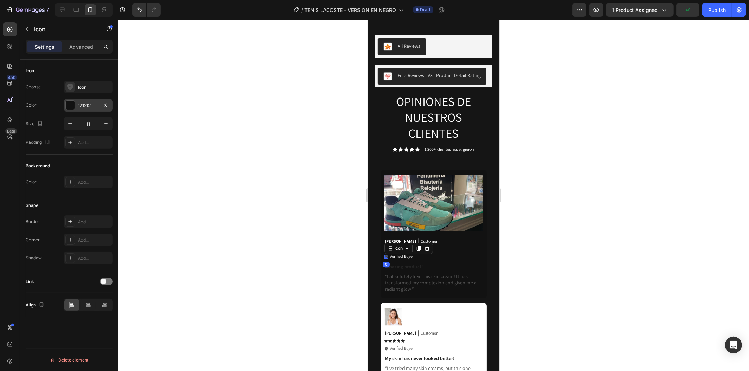
click at [85, 102] on div "121212" at bounding box center [88, 105] width 20 height 6
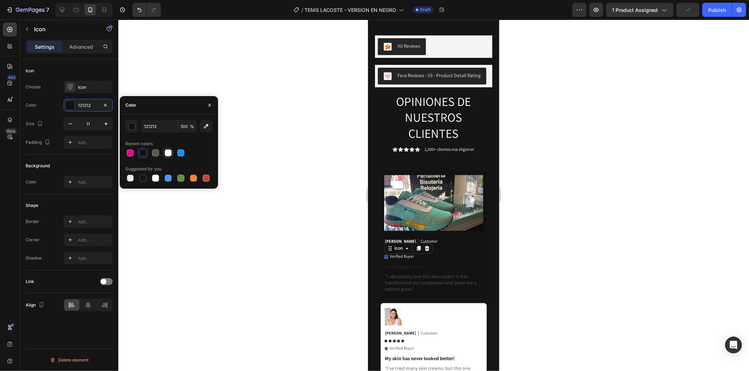
click at [168, 152] on div at bounding box center [168, 153] width 7 height 7
type input "FFFFFF"
click at [290, 194] on div at bounding box center [433, 196] width 630 height 352
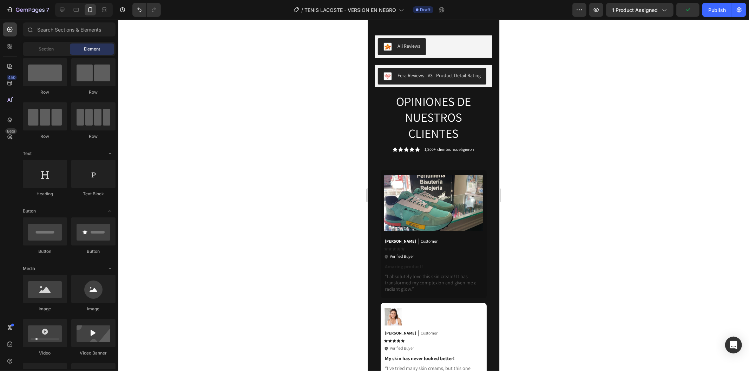
click at [298, 197] on div at bounding box center [433, 196] width 630 height 352
click at [408, 273] on p "“I absolutely love this skin cream! It has transformed my complexion and given …" at bounding box center [433, 282] width 98 height 19
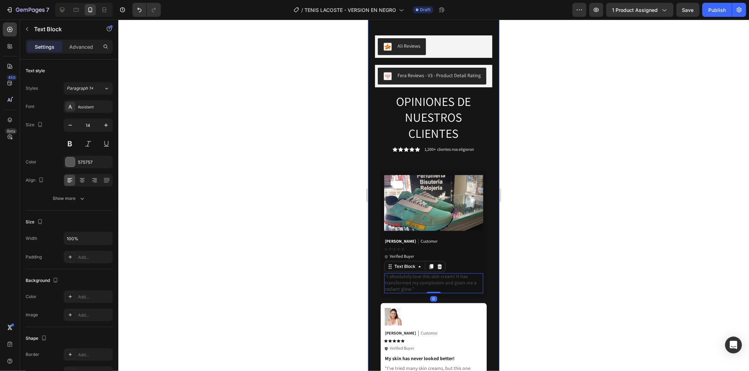
click at [564, 224] on div at bounding box center [433, 196] width 630 height 352
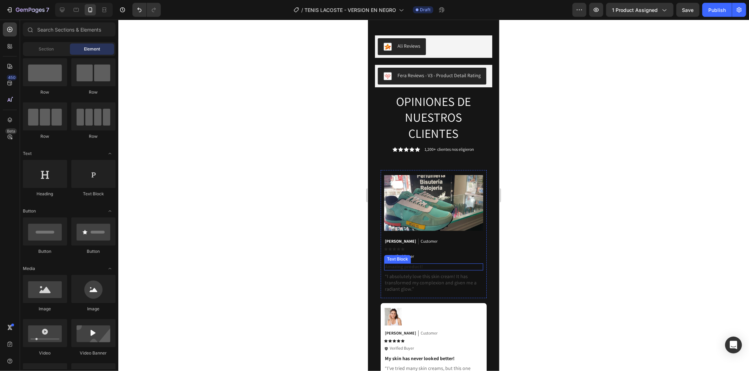
click at [398, 263] on p "Amazing product!" at bounding box center [433, 266] width 98 height 6
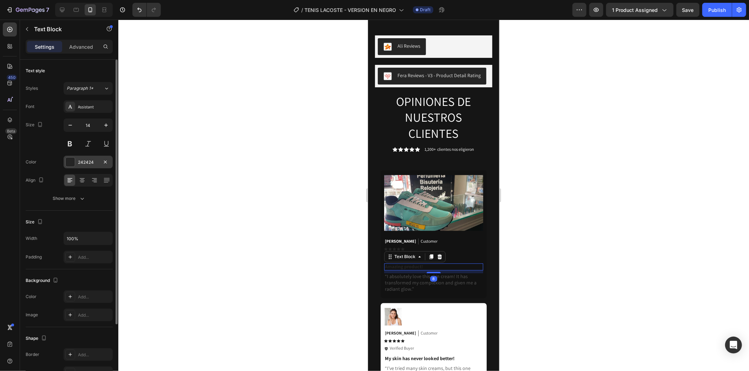
click at [84, 163] on div "242424" at bounding box center [88, 162] width 20 height 6
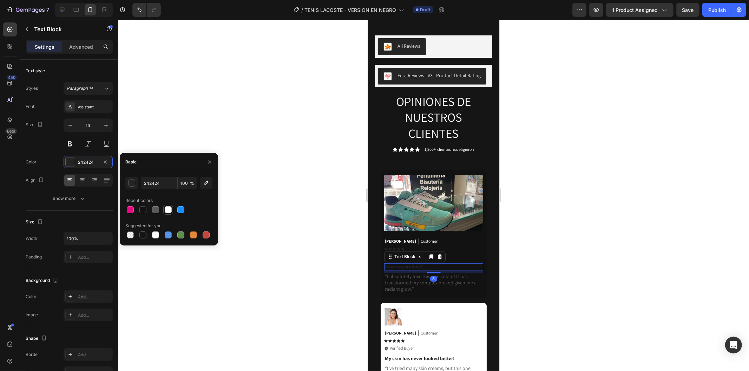
click at [173, 209] on div at bounding box center [168, 210] width 10 height 10
type input "FFFFFF"
click at [294, 211] on div at bounding box center [433, 196] width 630 height 352
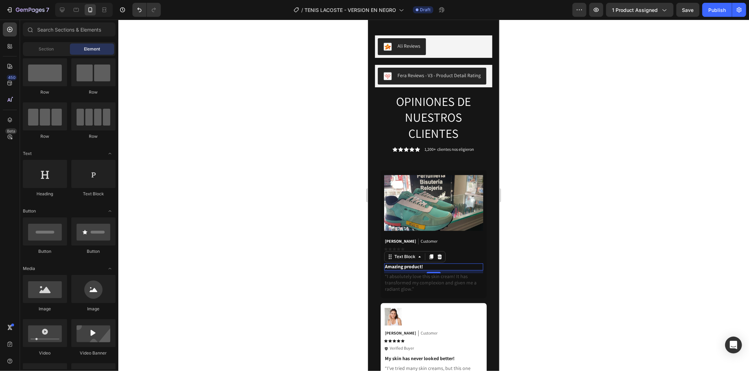
click at [296, 213] on div at bounding box center [433, 196] width 630 height 352
click at [428, 273] on p "“I absolutely love this skin cream! It has transformed my complexion and given …" at bounding box center [433, 282] width 98 height 19
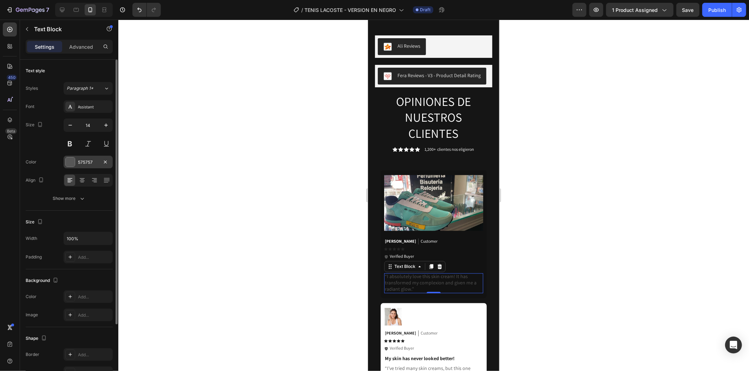
click at [76, 164] on div "575757" at bounding box center [88, 162] width 49 height 13
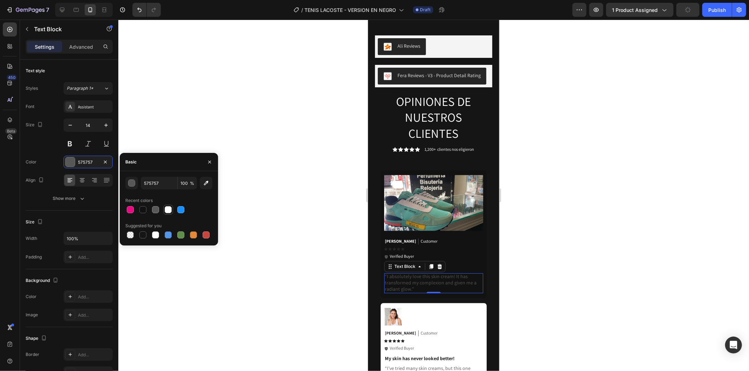
drag, startPoint x: 167, startPoint y: 208, endPoint x: 248, endPoint y: 130, distance: 112.7
click at [168, 208] on div at bounding box center [168, 209] width 7 height 7
type input "FFFFFF"
click at [248, 130] on div at bounding box center [433, 196] width 630 height 352
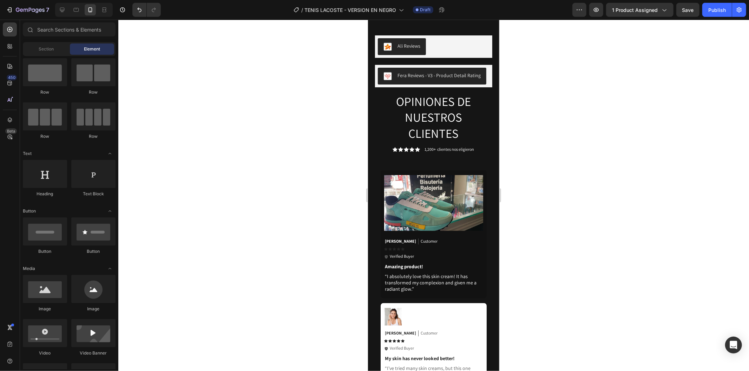
click at [248, 130] on div at bounding box center [433, 196] width 630 height 352
click at [385, 247] on icon at bounding box center [386, 248] width 4 height 3
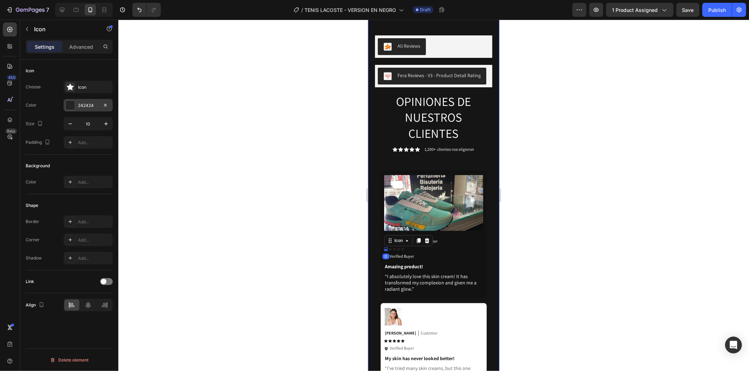
click at [88, 106] on div "242424" at bounding box center [88, 105] width 20 height 6
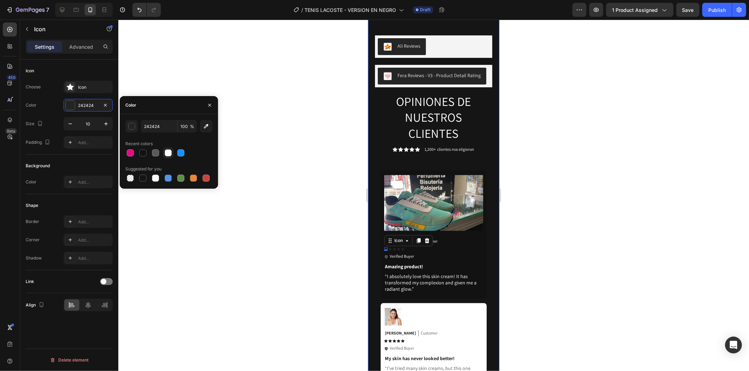
click at [166, 153] on div at bounding box center [168, 153] width 7 height 7
type input "FFFFFF"
click at [560, 225] on div at bounding box center [433, 196] width 630 height 352
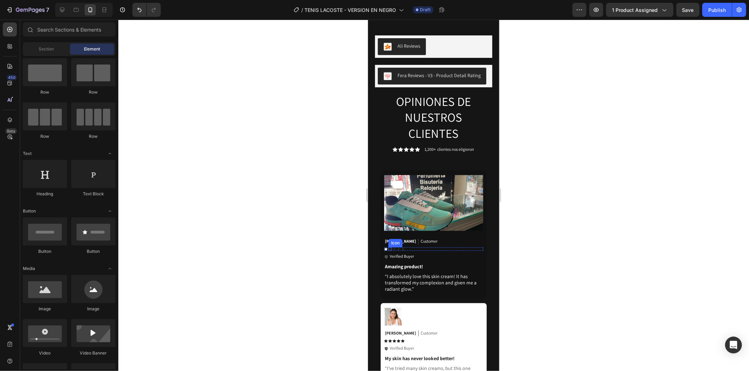
click at [389, 247] on icon at bounding box center [390, 249] width 4 height 4
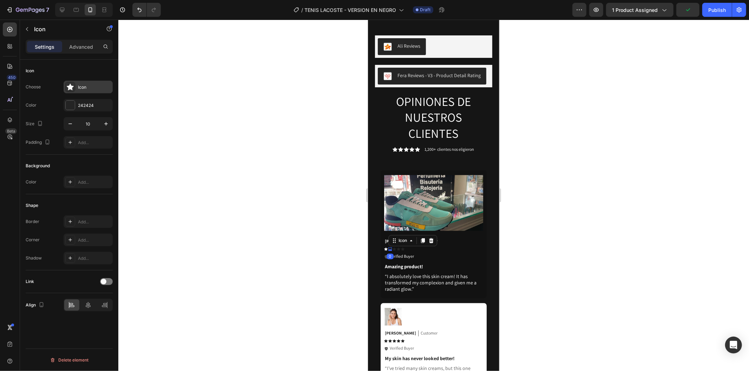
click at [86, 90] on div "Icon" at bounding box center [94, 87] width 33 height 6
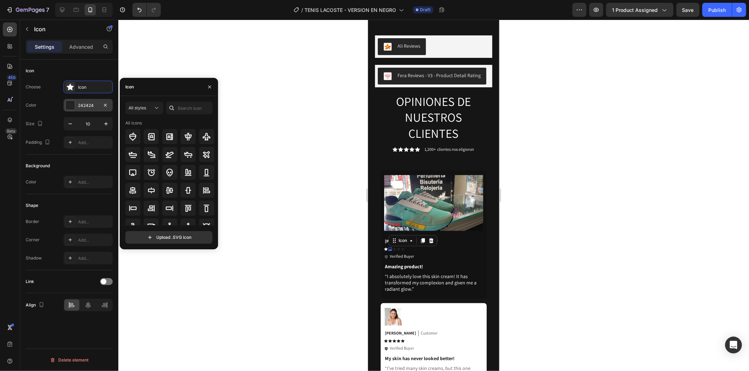
click at [87, 110] on div "242424" at bounding box center [88, 105] width 49 height 13
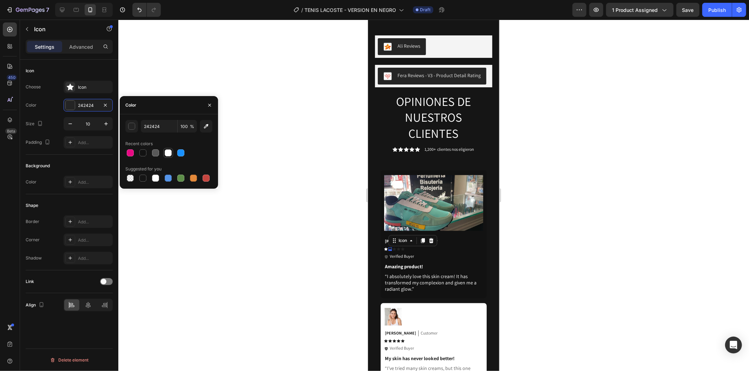
drag, startPoint x: 169, startPoint y: 152, endPoint x: 87, endPoint y: 199, distance: 94.3
click at [169, 152] on div at bounding box center [168, 153] width 7 height 7
type input "FFFFFF"
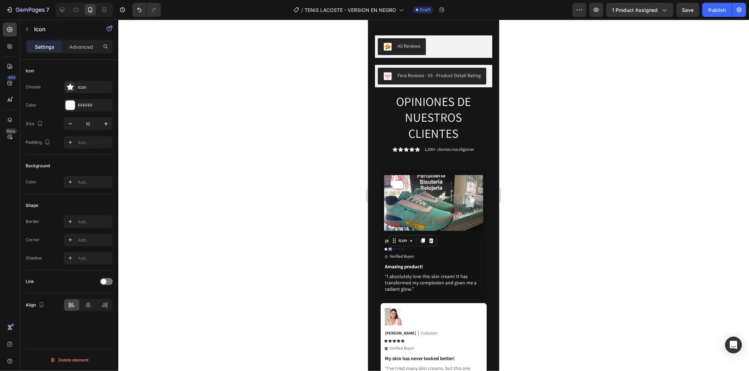
click at [572, 228] on div at bounding box center [433, 196] width 630 height 352
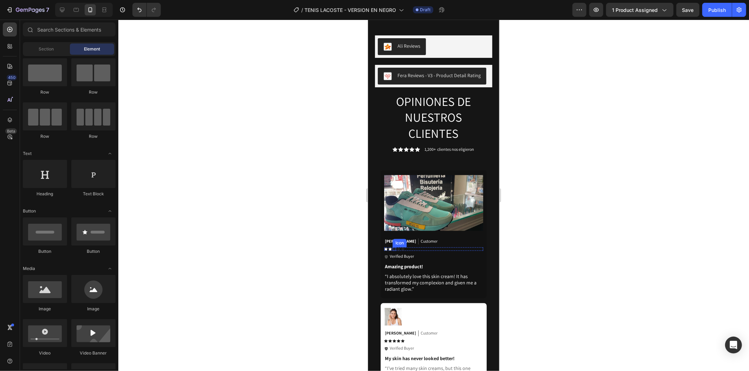
click at [394, 247] on icon at bounding box center [394, 249] width 4 height 4
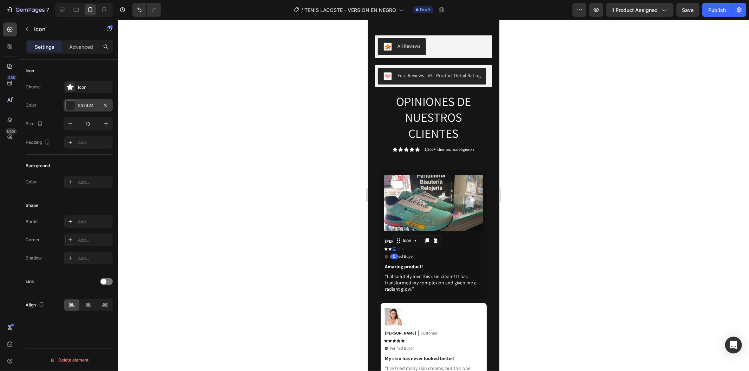
click at [86, 104] on div "242424" at bounding box center [88, 105] width 20 height 6
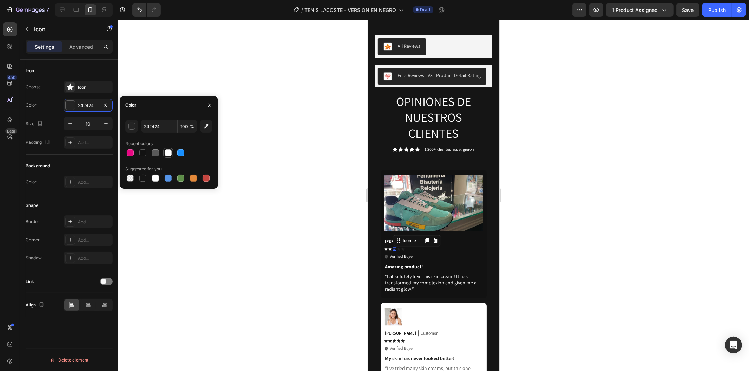
click at [165, 153] on div at bounding box center [168, 153] width 7 height 7
type input "FFFFFF"
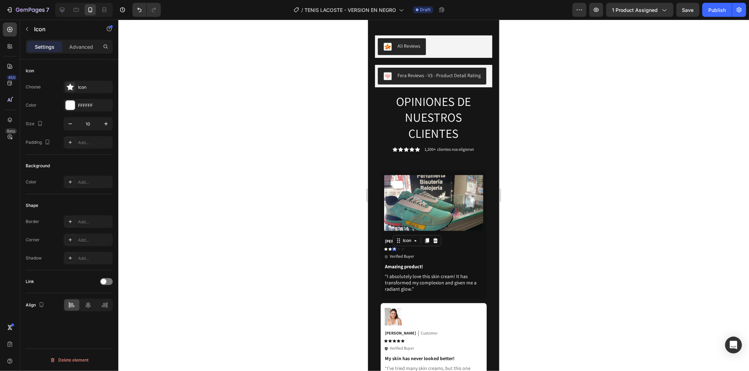
click at [304, 176] on div at bounding box center [433, 196] width 630 height 352
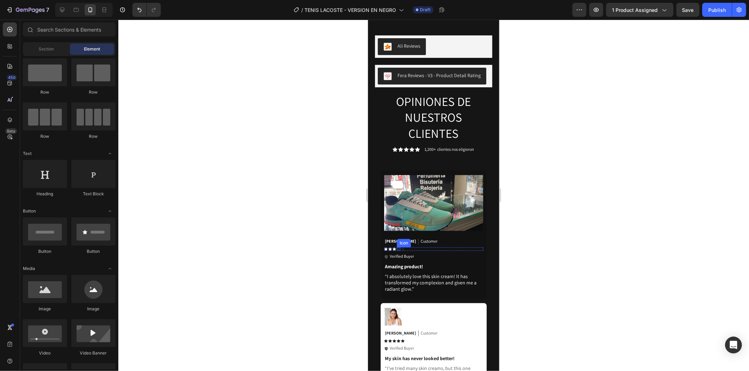
click at [399, 247] on icon at bounding box center [398, 248] width 4 height 3
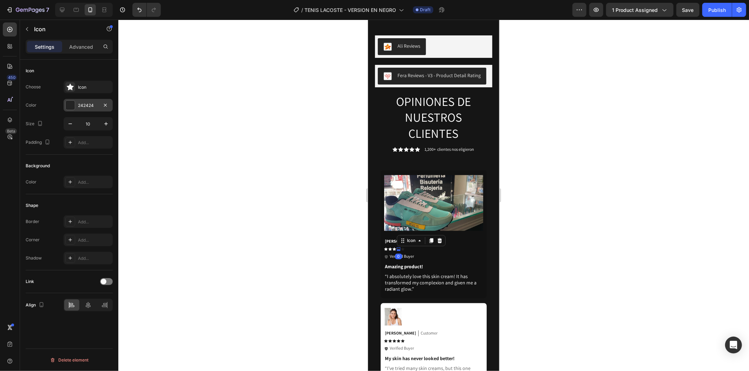
click at [82, 103] on div "242424" at bounding box center [88, 105] width 20 height 6
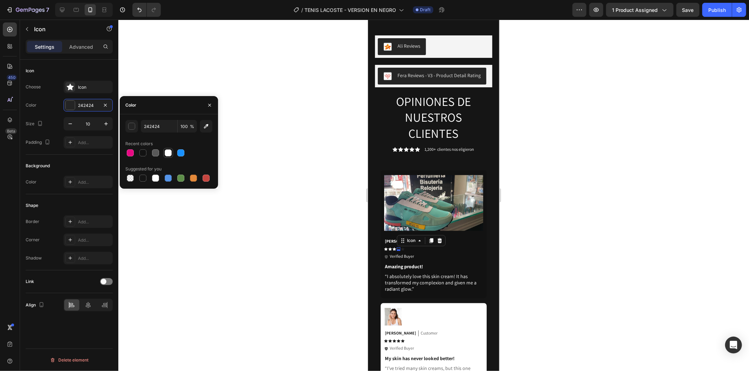
click at [171, 151] on div at bounding box center [168, 153] width 7 height 7
type input "FFFFFF"
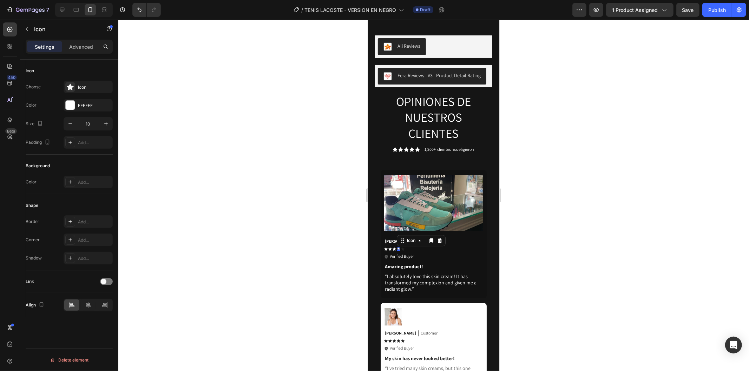
click at [587, 211] on div at bounding box center [433, 196] width 630 height 352
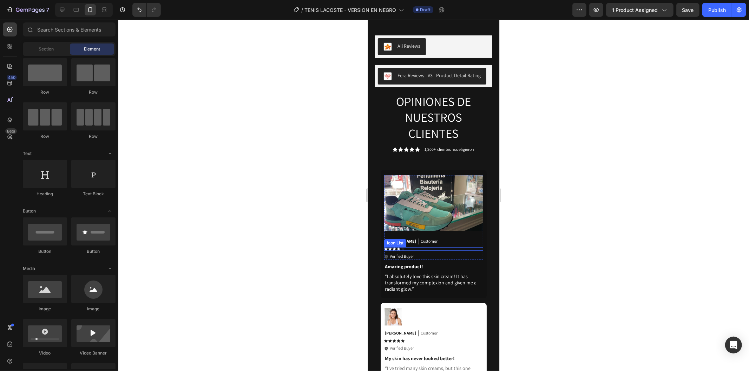
click at [405, 247] on div "Icon Icon Icon Icon Icon" at bounding box center [433, 249] width 99 height 4
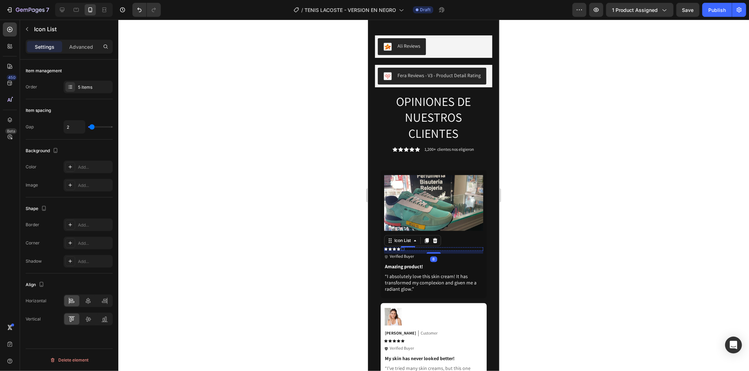
click at [403, 247] on icon at bounding box center [402, 249] width 4 height 4
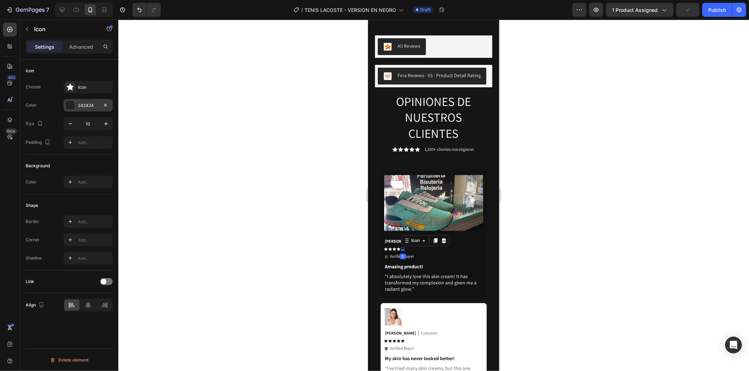
click at [87, 99] on div "242424" at bounding box center [88, 105] width 49 height 13
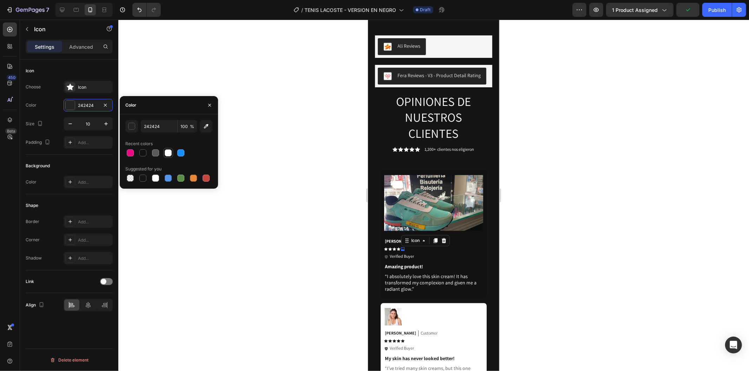
click at [168, 150] on div at bounding box center [168, 153] width 7 height 7
type input "FFFFFF"
click at [294, 141] on div at bounding box center [433, 196] width 630 height 352
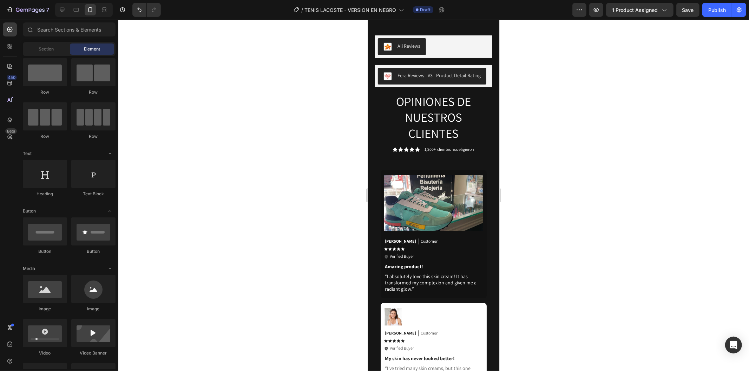
click at [294, 141] on div at bounding box center [433, 196] width 630 height 352
click at [385, 253] on div "Icon" at bounding box center [386, 256] width 4 height 6
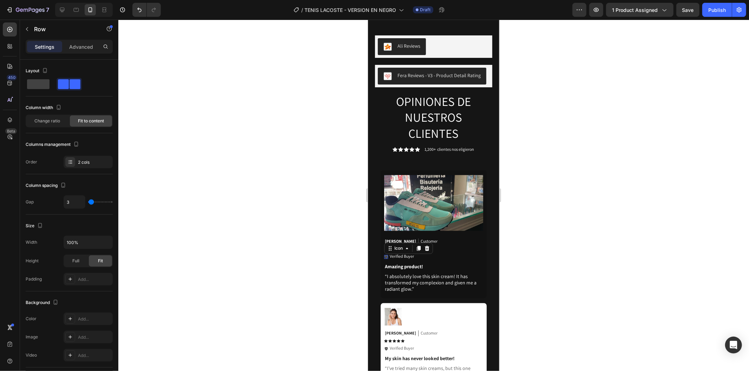
click at [384, 255] on icon at bounding box center [386, 257] width 4 height 4
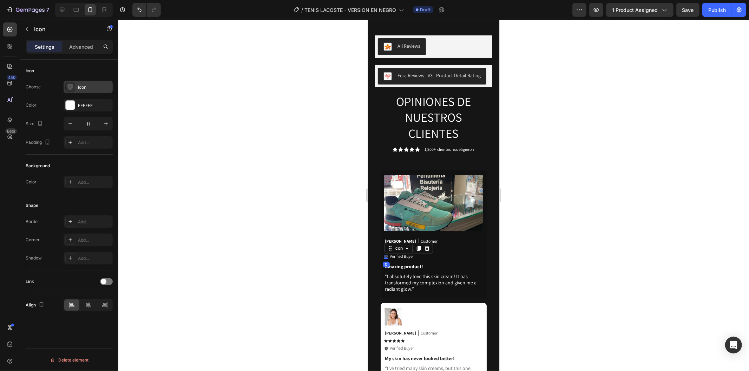
click at [82, 92] on div "Icon" at bounding box center [88, 87] width 49 height 13
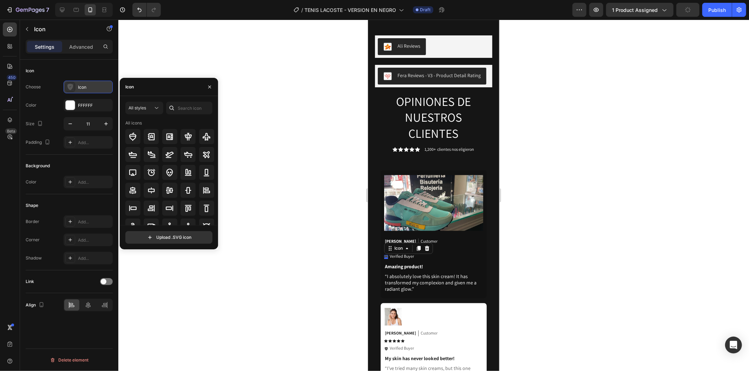
click at [69, 91] on div at bounding box center [70, 87] width 10 height 10
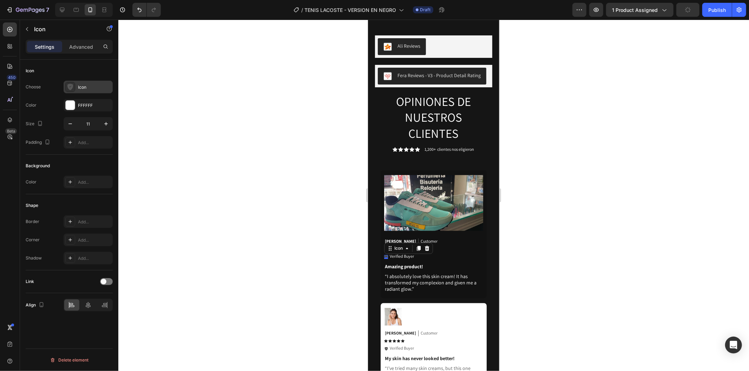
click at [69, 87] on icon at bounding box center [70, 87] width 6 height 6
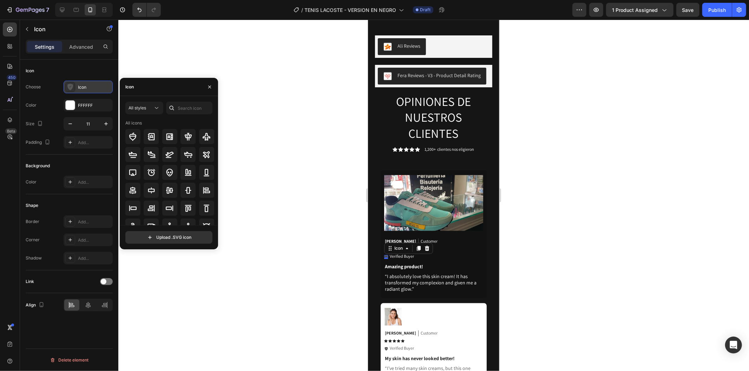
drag, startPoint x: 69, startPoint y: 87, endPoint x: 82, endPoint y: 93, distance: 14.3
click at [82, 93] on div "Icon" at bounding box center [88, 87] width 49 height 13
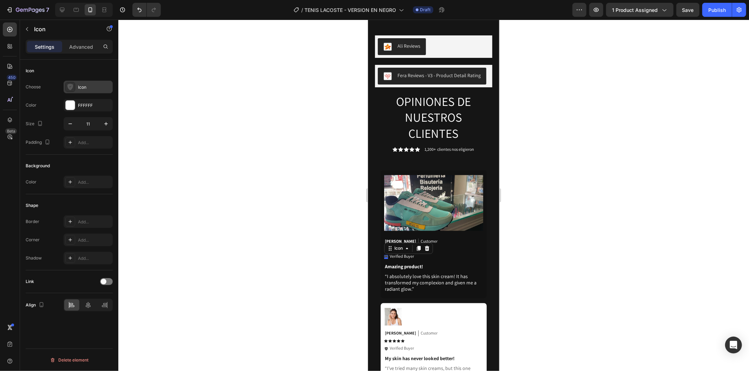
click at [82, 93] on div "Icon" at bounding box center [88, 87] width 49 height 13
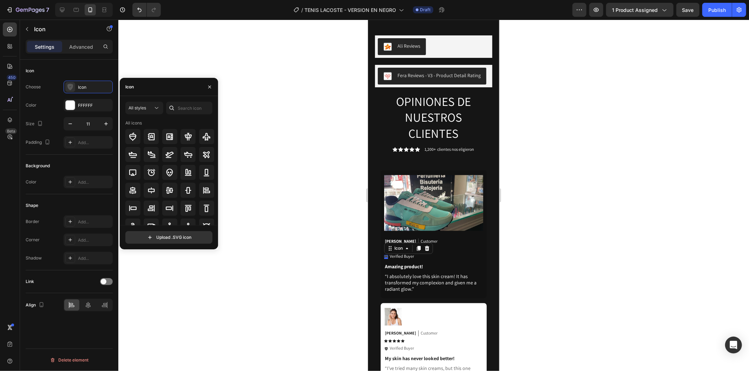
click at [257, 100] on div at bounding box center [433, 196] width 630 height 352
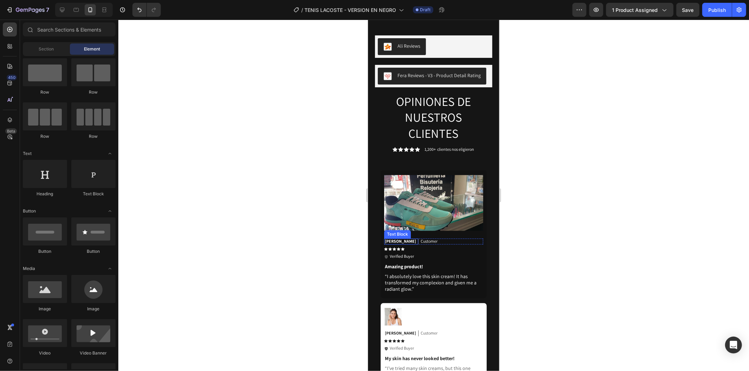
click at [392, 238] on p "Emily" at bounding box center [399, 241] width 31 height 6
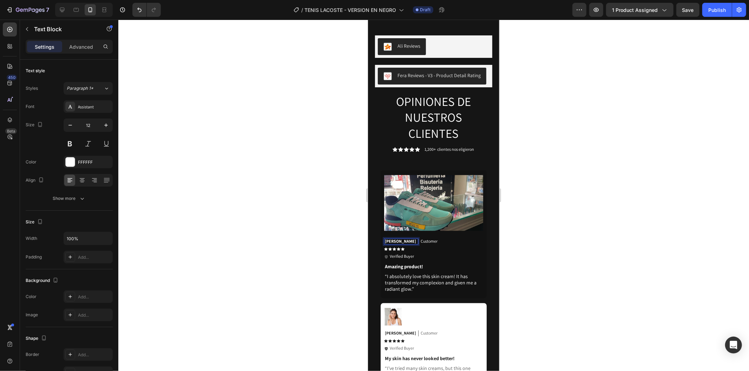
click at [587, 224] on div at bounding box center [433, 196] width 630 height 352
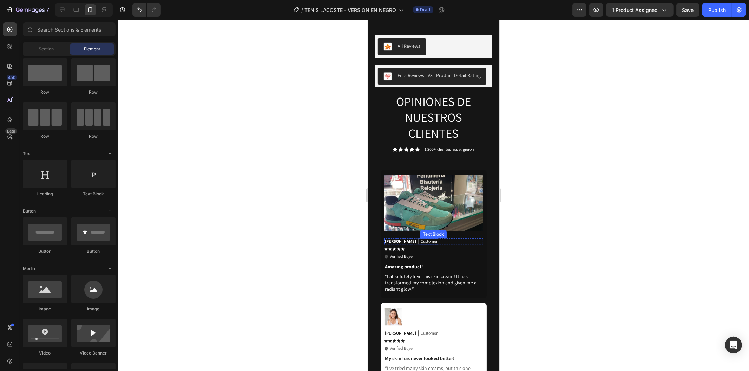
click at [437, 238] on p "Customer" at bounding box center [428, 241] width 17 height 6
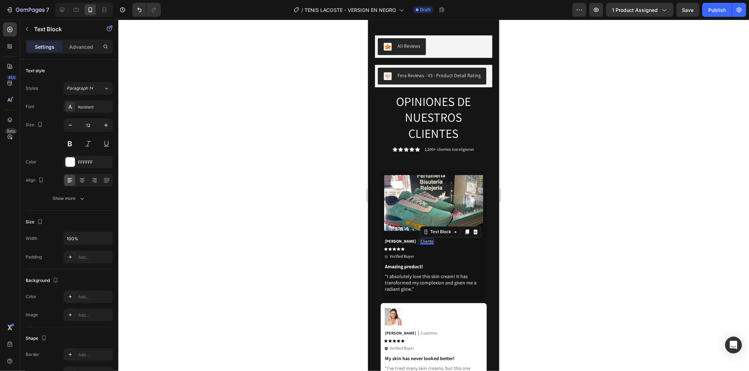
click at [552, 167] on div at bounding box center [433, 196] width 630 height 352
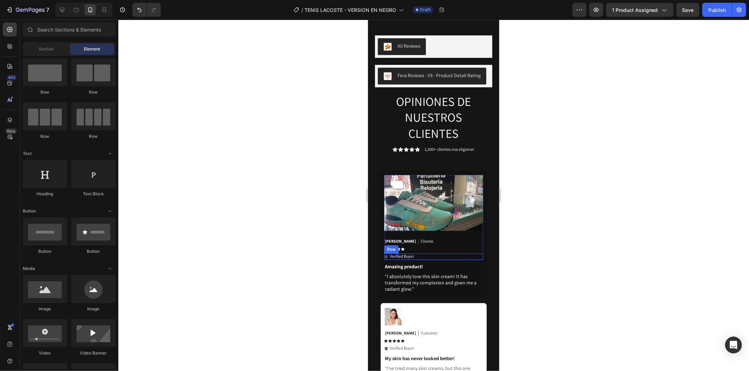
click at [454, 253] on div "Icon Verified Buyer Text Block Row" at bounding box center [433, 256] width 99 height 6
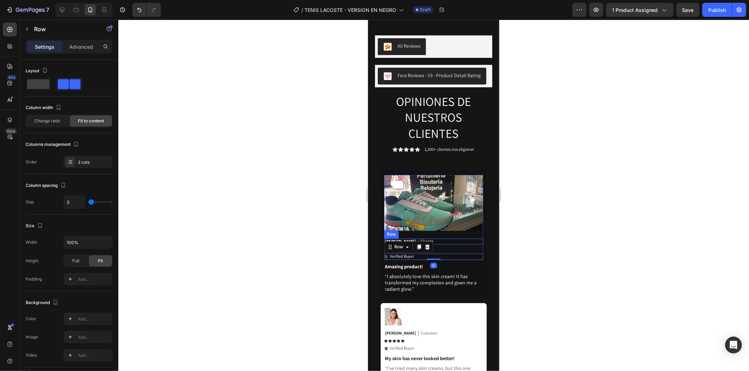
click at [451, 238] on div "Sebastián Ramírez Text Block Cliente Text Block Row" at bounding box center [433, 241] width 99 height 6
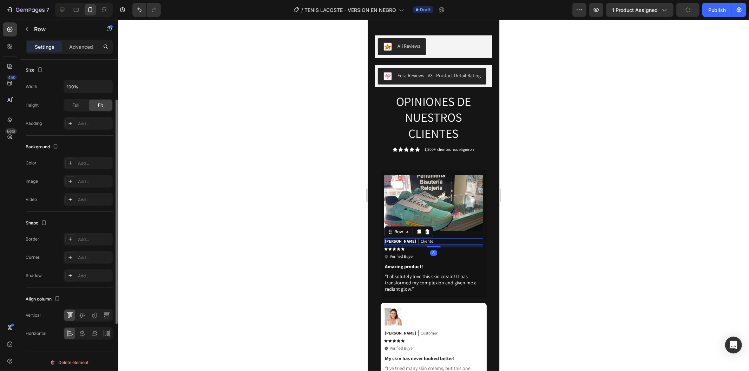
scroll to position [158, 0]
click at [82, 334] on icon at bounding box center [82, 331] width 7 height 7
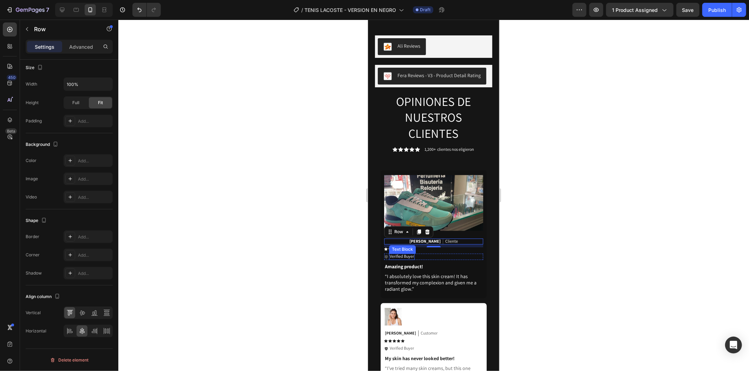
click at [405, 246] on div "Text Block" at bounding box center [402, 249] width 24 height 6
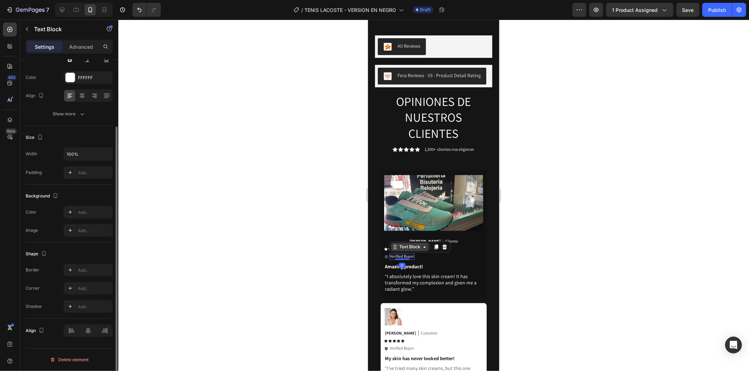
scroll to position [0, 0]
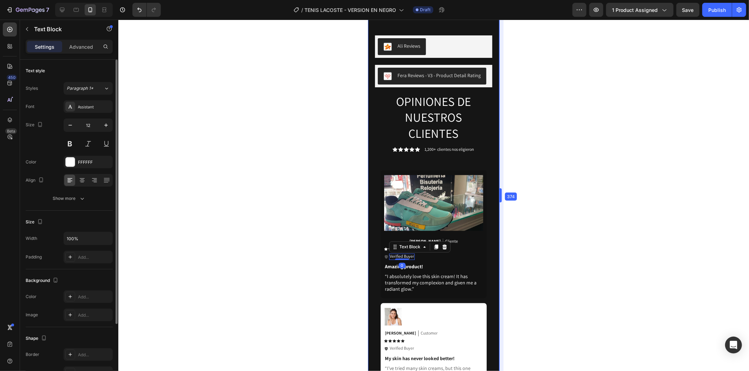
drag, startPoint x: 500, startPoint y: 246, endPoint x: 129, endPoint y: 226, distance: 371.2
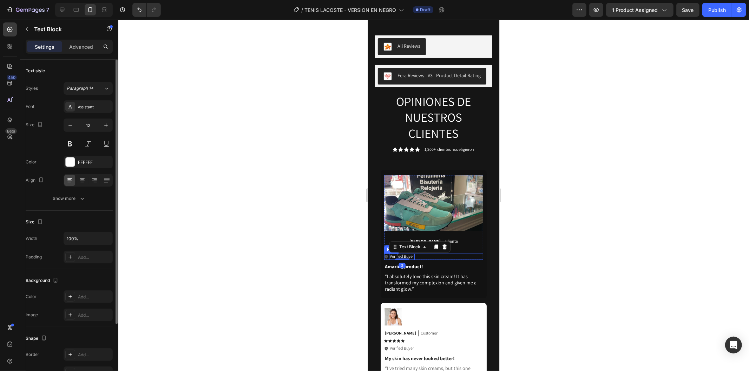
click at [458, 253] on div "Icon Verified Buyer Text Block 0 Row" at bounding box center [433, 256] width 99 height 6
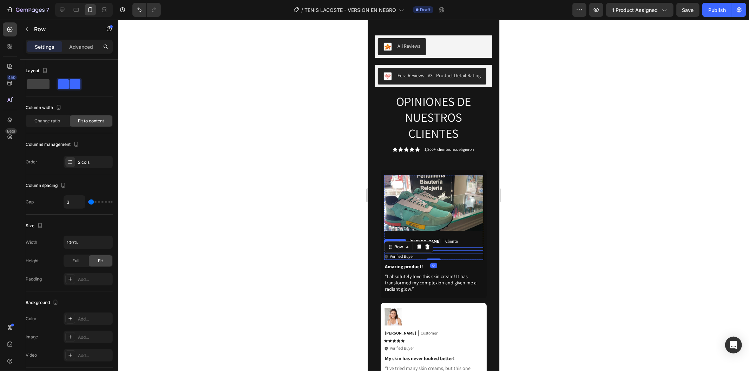
click at [459, 247] on div "Icon Icon Icon Icon Icon" at bounding box center [433, 249] width 99 height 4
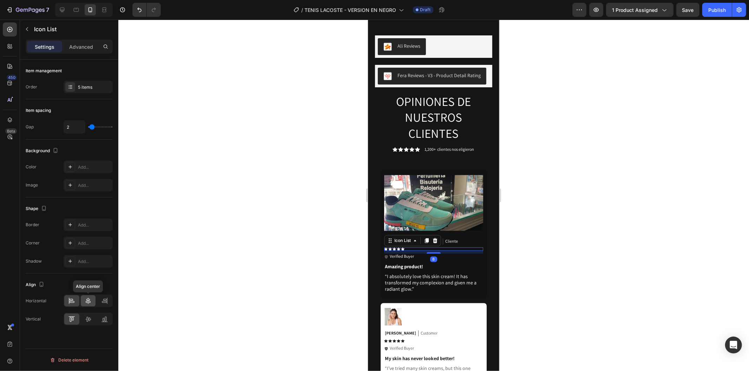
click at [86, 304] on icon at bounding box center [88, 301] width 7 height 7
click at [455, 253] on div "Icon Verified Buyer Text Block Row" at bounding box center [433, 256] width 99 height 6
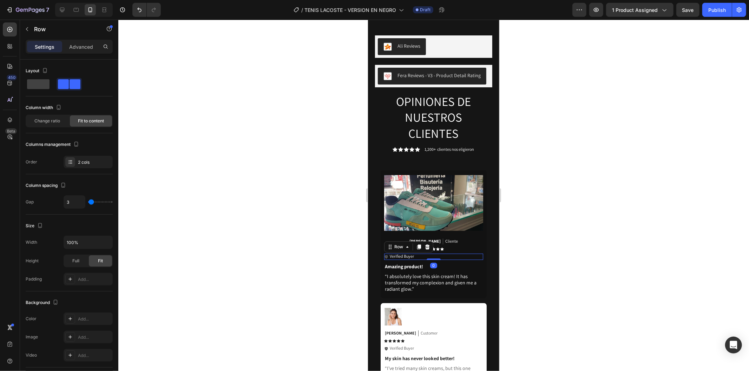
click at [511, 244] on div at bounding box center [433, 196] width 630 height 352
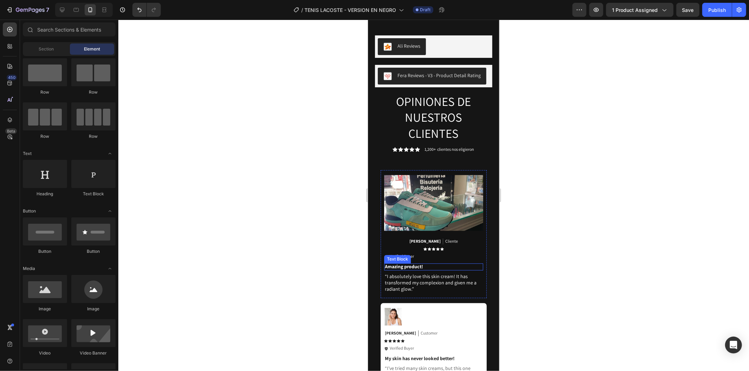
click at [457, 263] on p "Amazing product!" at bounding box center [433, 266] width 98 height 6
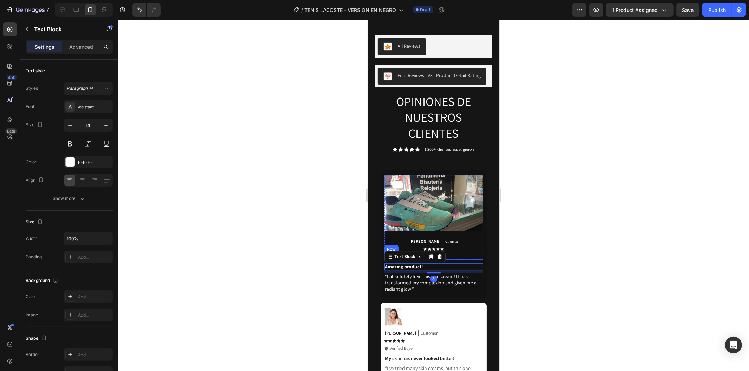
click at [452, 253] on div "Icon Verified Buyer Text Block Row" at bounding box center [433, 256] width 99 height 6
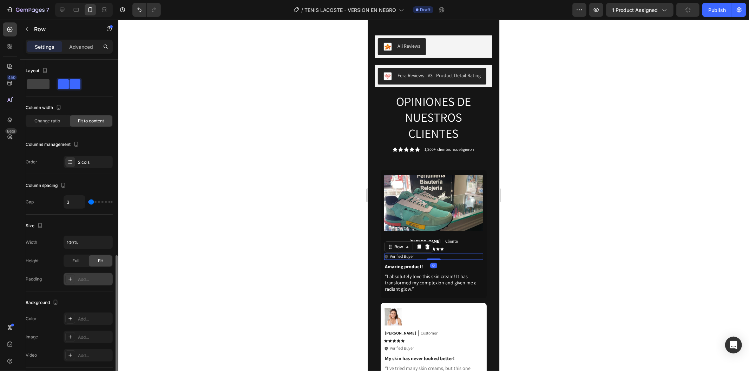
scroll to position [156, 0]
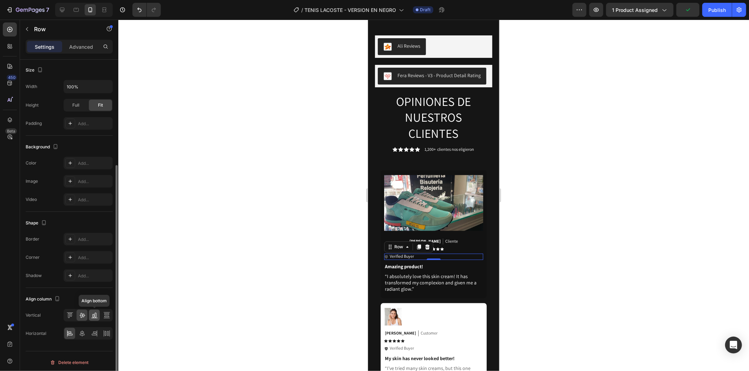
click at [91, 316] on icon at bounding box center [94, 315] width 7 height 7
click at [84, 316] on icon at bounding box center [82, 315] width 6 height 5
click at [84, 335] on icon at bounding box center [82, 334] width 5 height 6
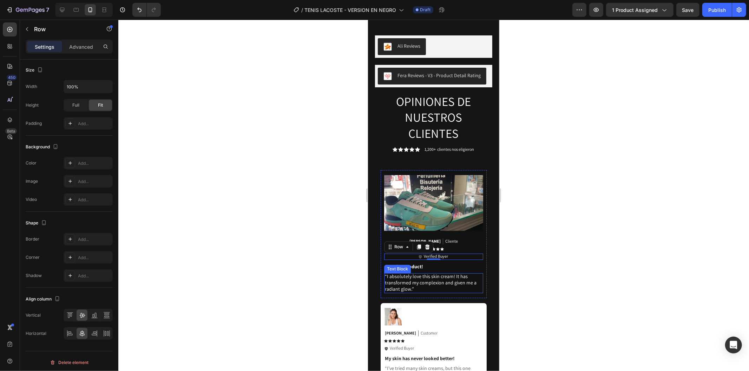
click at [408, 266] on div "Text Block" at bounding box center [397, 269] width 24 height 6
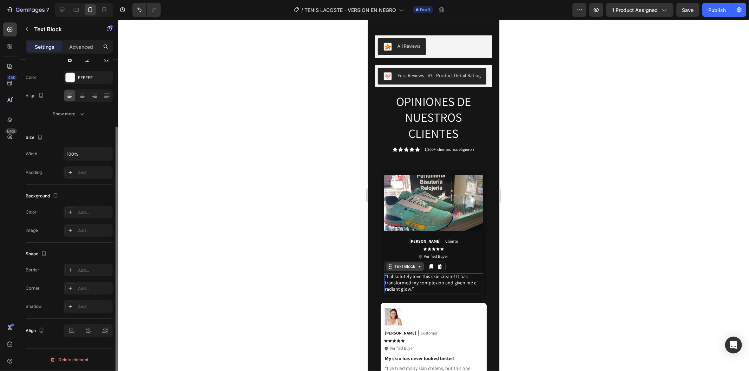
scroll to position [0, 0]
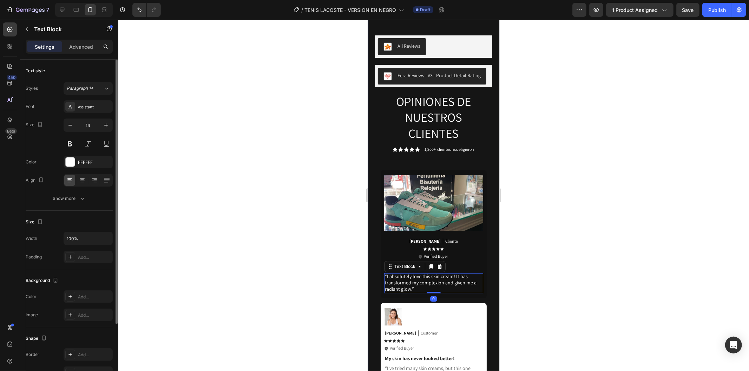
click at [521, 239] on div at bounding box center [433, 196] width 630 height 352
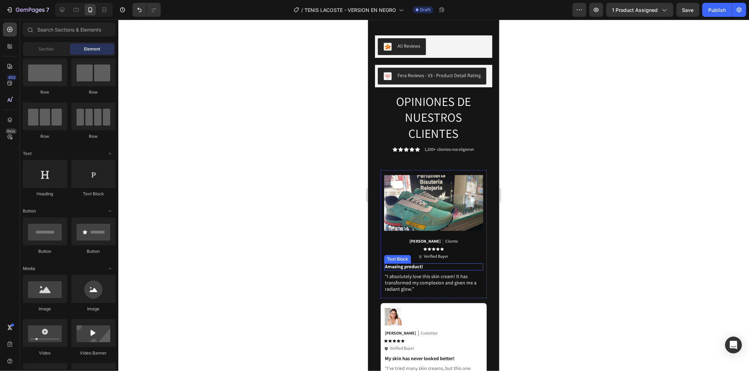
click at [435, 263] on p "Amazing product!" at bounding box center [433, 266] width 98 height 6
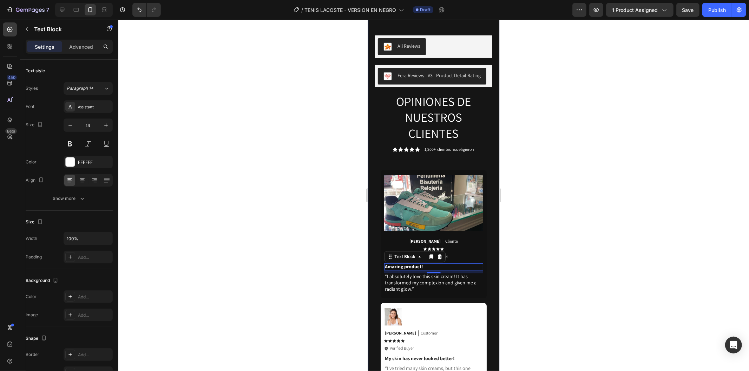
click at [577, 223] on div at bounding box center [433, 196] width 630 height 352
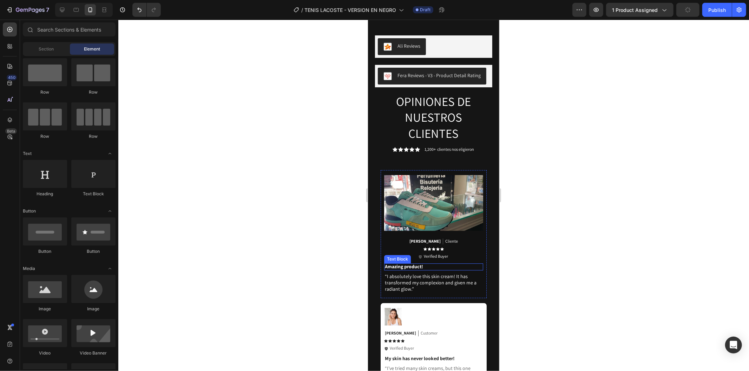
click at [464, 263] on p "Amazing product!" at bounding box center [433, 266] width 98 height 6
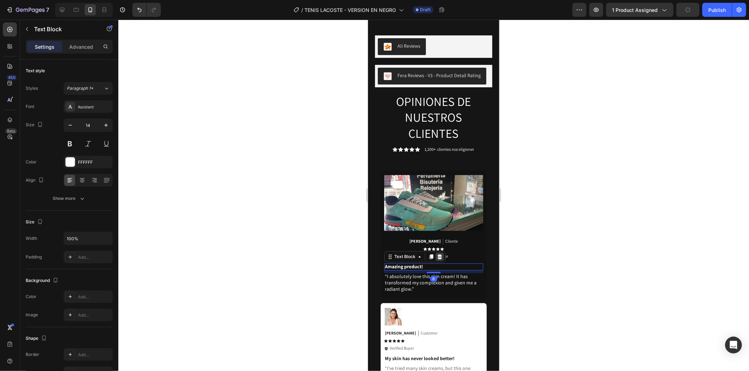
click at [438, 254] on icon at bounding box center [439, 256] width 5 height 5
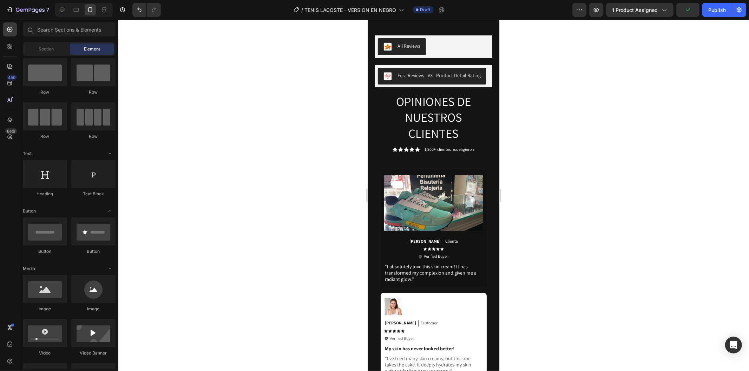
click at [585, 225] on div at bounding box center [433, 196] width 630 height 352
click at [440, 253] on p "Verified Buyer" at bounding box center [436, 256] width 24 height 6
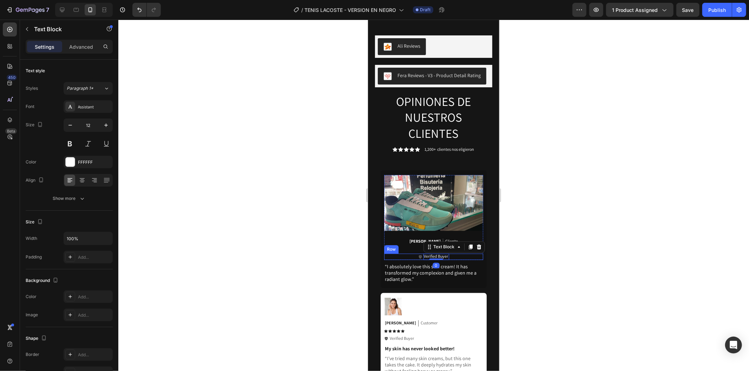
click at [453, 253] on div "Icon Verified Buyer Text Block 0 Row" at bounding box center [433, 256] width 99 height 6
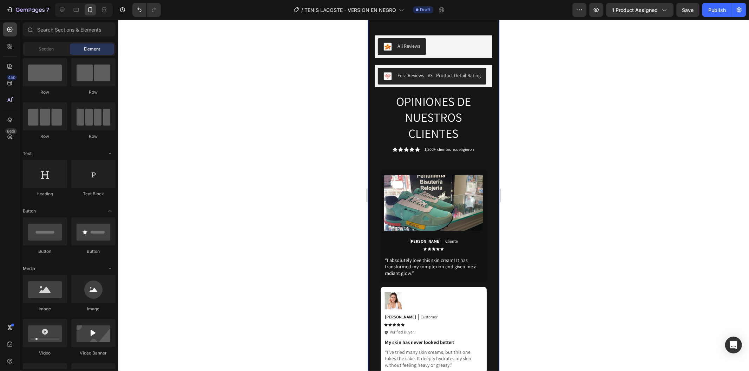
click at [568, 190] on div at bounding box center [433, 196] width 630 height 352
click at [464, 238] on div "Sebastián Ramírez Text Block Cliente Text Block Row" at bounding box center [433, 241] width 99 height 6
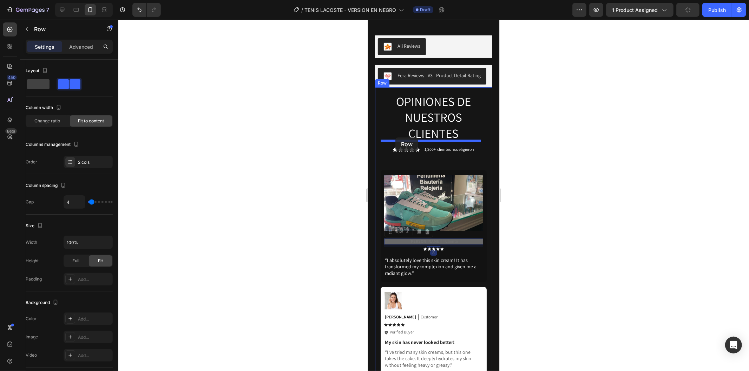
drag, startPoint x: 392, startPoint y: 206, endPoint x: 395, endPoint y: 137, distance: 68.9
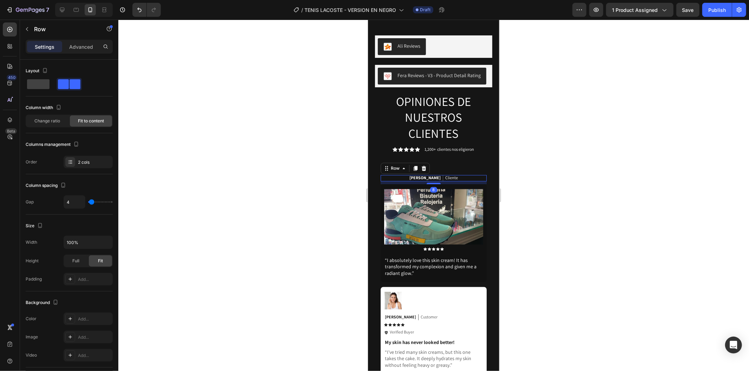
click at [531, 178] on div at bounding box center [433, 196] width 630 height 352
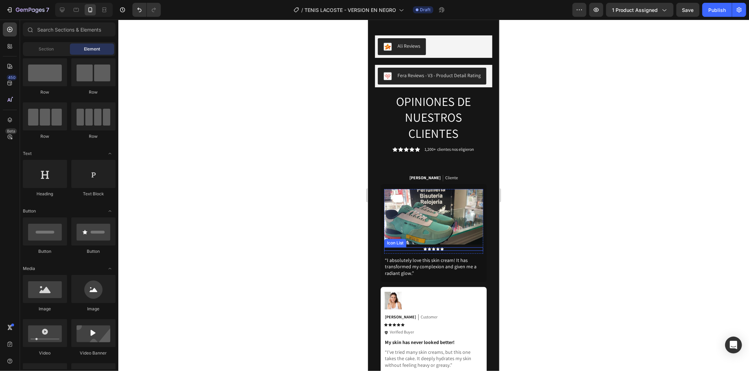
click at [442, 247] on div "Icon Icon Icon Icon Icon" at bounding box center [433, 249] width 99 height 4
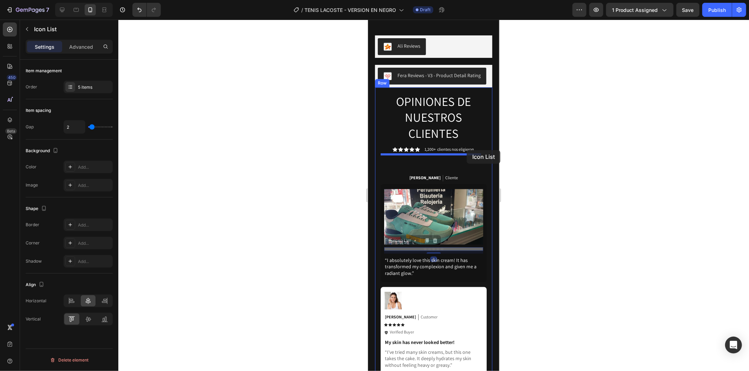
drag, startPoint x: 408, startPoint y: 216, endPoint x: 942, endPoint y: 189, distance: 534.5
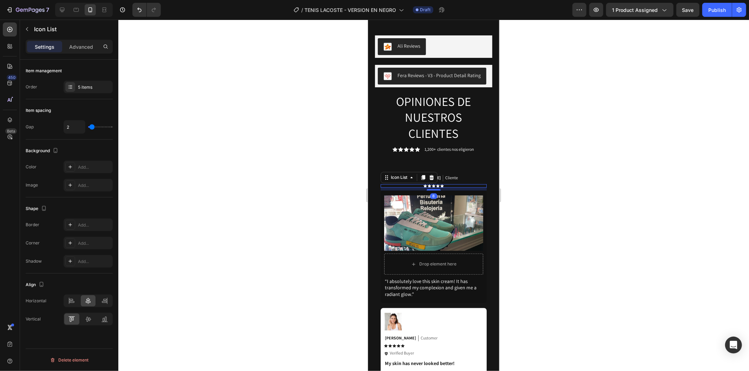
click at [575, 170] on div at bounding box center [433, 196] width 630 height 352
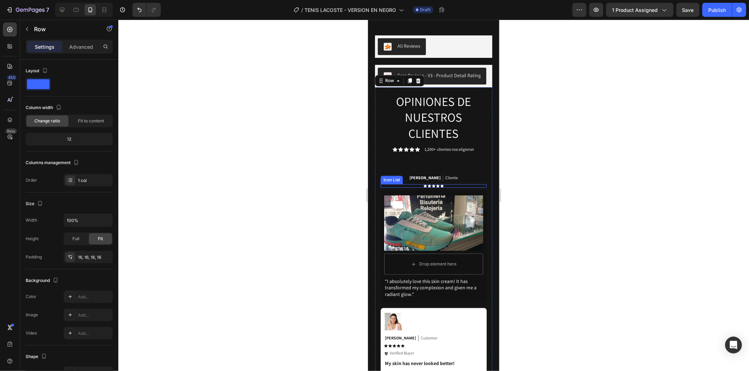
click at [453, 184] on div "Icon Icon Icon Icon Icon" at bounding box center [433, 186] width 106 height 4
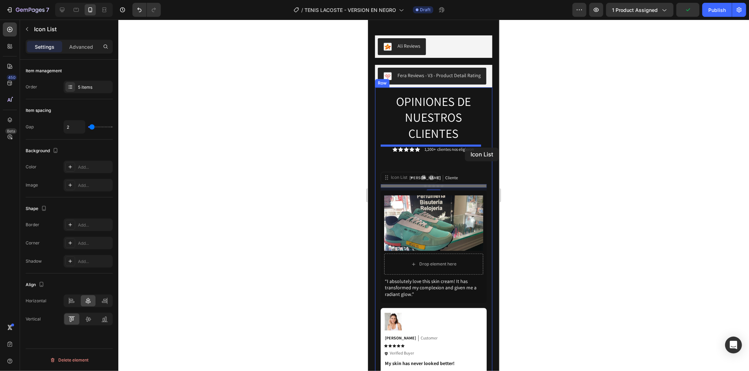
drag, startPoint x: 458, startPoint y: 155, endPoint x: 464, endPoint y: 147, distance: 10.2
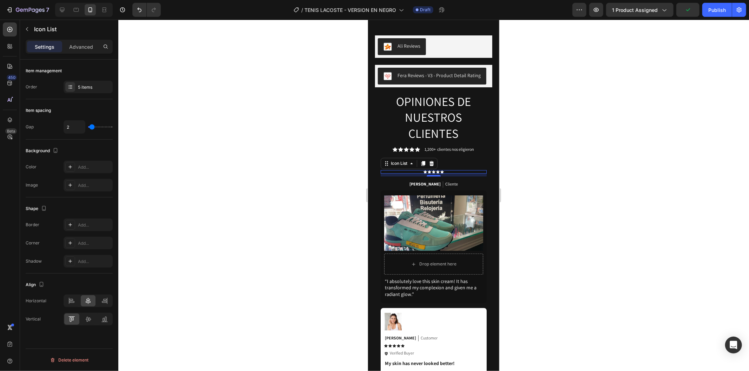
click at [607, 161] on div at bounding box center [433, 196] width 630 height 352
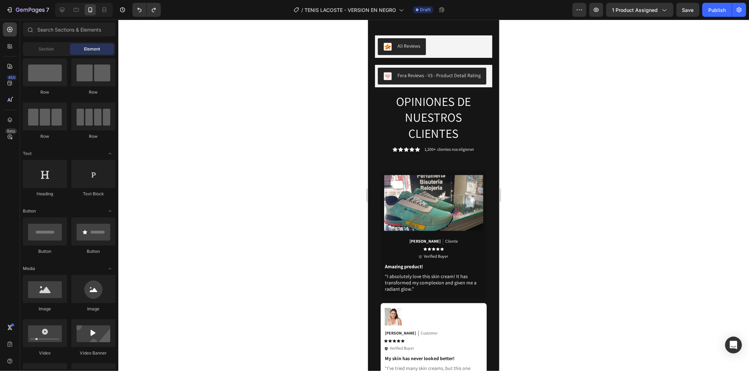
click at [583, 187] on div at bounding box center [433, 196] width 630 height 352
click at [437, 263] on p "Amazing product!" at bounding box center [433, 266] width 98 height 6
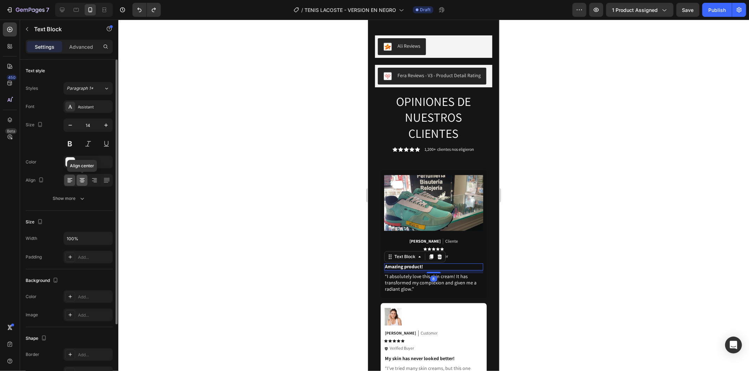
click at [81, 178] on icon at bounding box center [82, 180] width 7 height 7
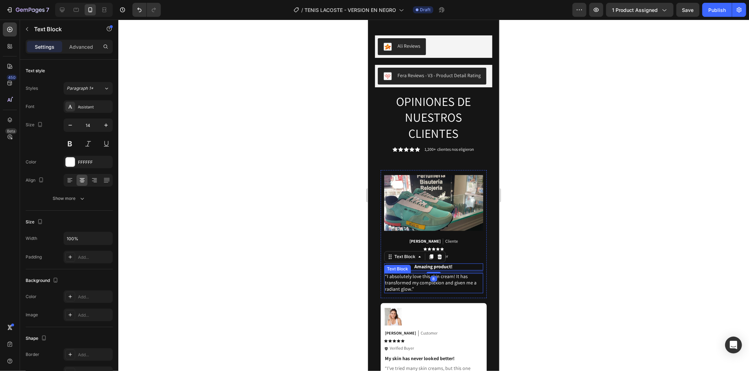
click at [443, 273] on p "“I absolutely love this skin cream! It has transformed my complexion and given …" at bounding box center [433, 282] width 98 height 19
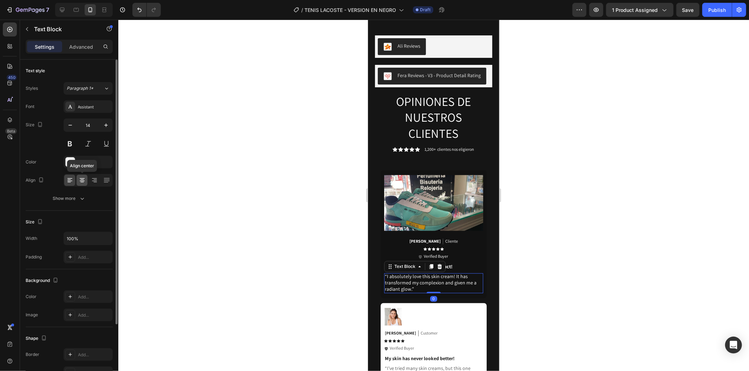
click at [84, 183] on icon at bounding box center [82, 180] width 7 height 7
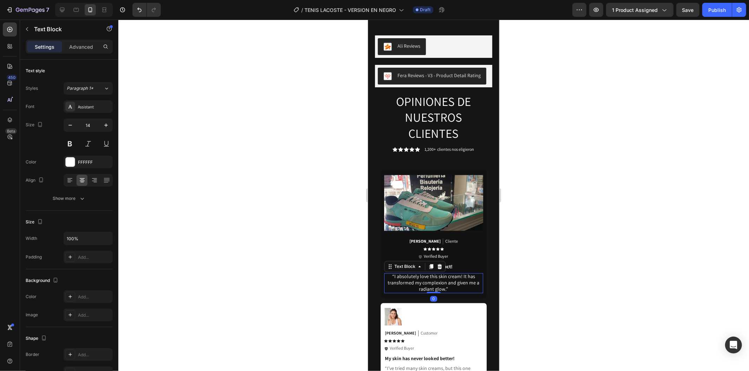
click at [580, 201] on div at bounding box center [433, 196] width 630 height 352
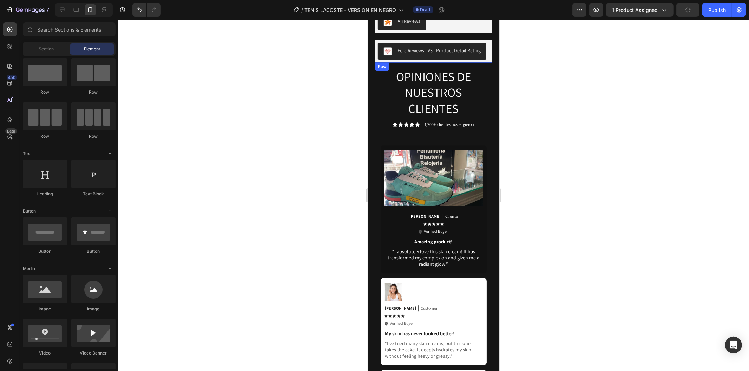
scroll to position [1594, 0]
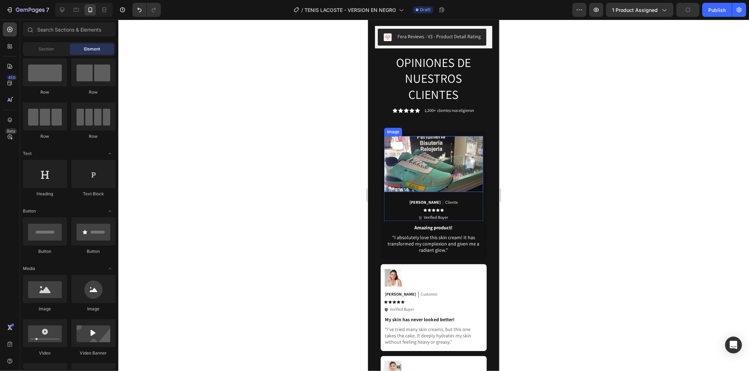
click at [445, 137] on img at bounding box center [433, 164] width 99 height 56
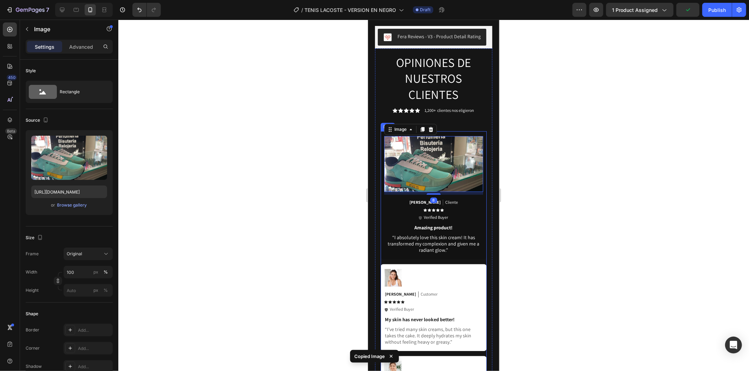
click at [428, 269] on div "Image Sarah Text Block Customer Text Block Row Icon Icon Icon Icon Icon Icon Li…" at bounding box center [433, 291] width 99 height 44
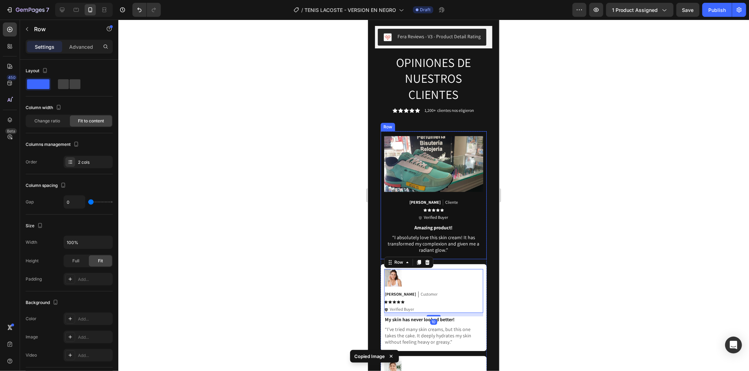
click at [479, 153] on div "Image Sebastián Ramírez Text Block Cliente Text Block Row Icon Icon Icon Icon I…" at bounding box center [433, 195] width 106 height 128
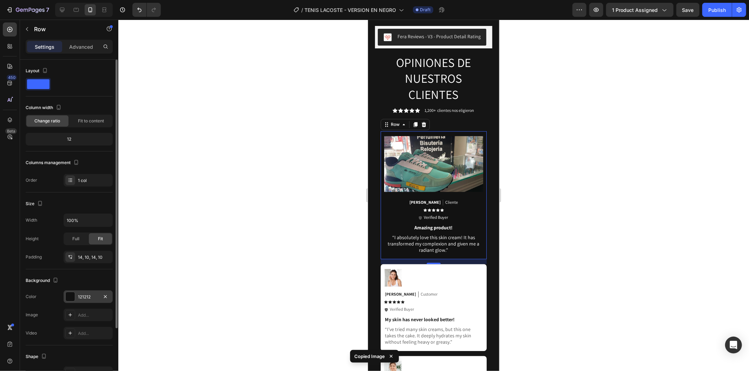
click at [84, 300] on div "121212" at bounding box center [88, 297] width 49 height 13
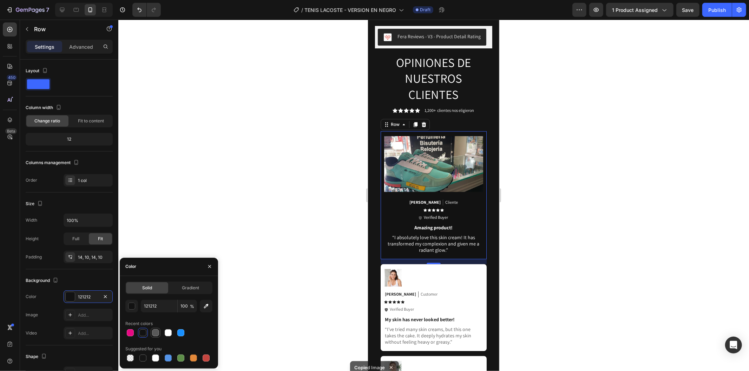
click at [155, 337] on div at bounding box center [156, 333] width 10 height 10
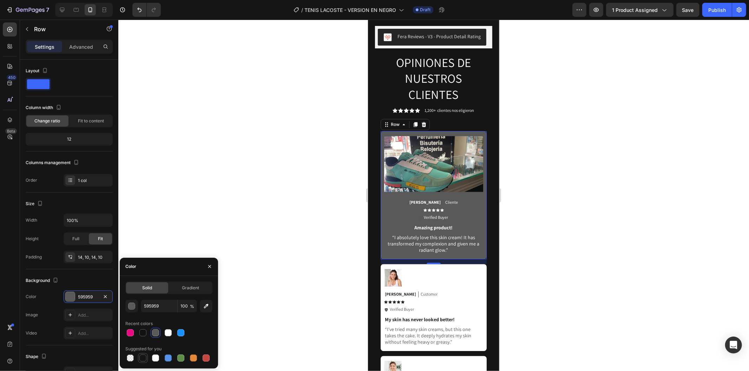
click at [140, 356] on div at bounding box center [142, 358] width 7 height 7
type input "151515"
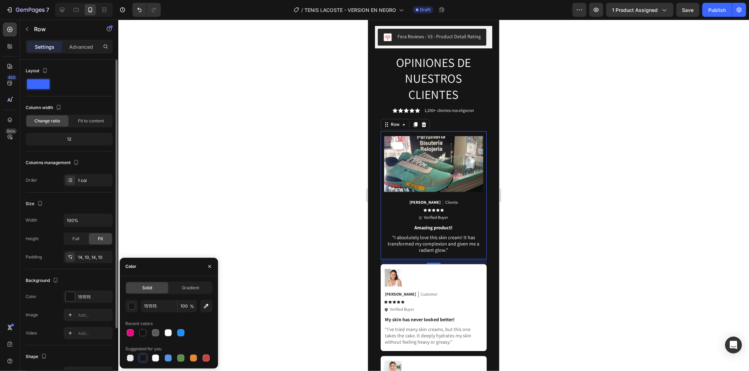
click at [57, 328] on div "Video Add..." at bounding box center [69, 333] width 87 height 13
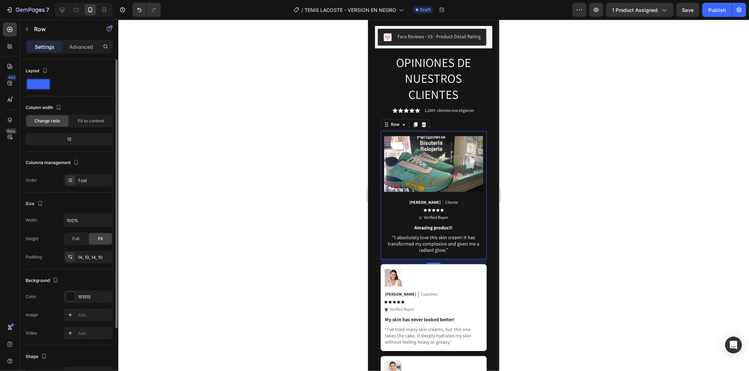
scroll to position [78, 0]
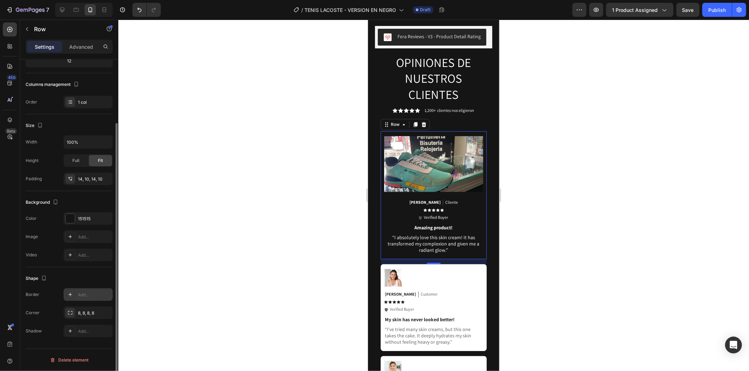
click at [78, 291] on div "Add..." at bounding box center [88, 295] width 49 height 13
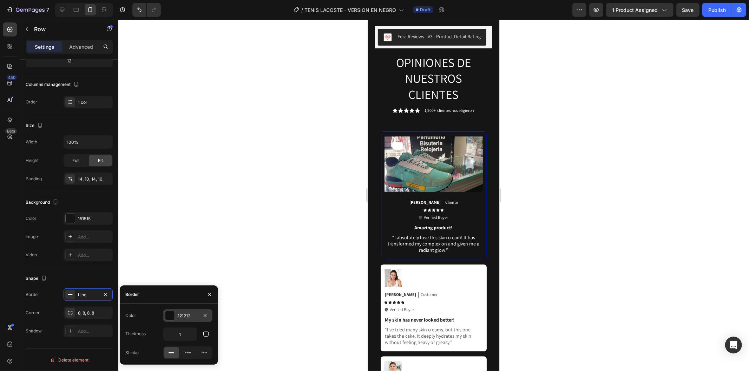
click at [186, 317] on div "121212" at bounding box center [188, 316] width 20 height 6
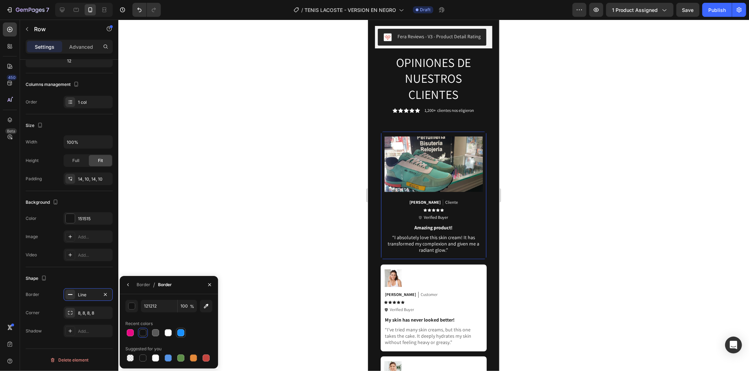
click at [169, 334] on div at bounding box center [168, 333] width 7 height 7
type input "FFFFFF"
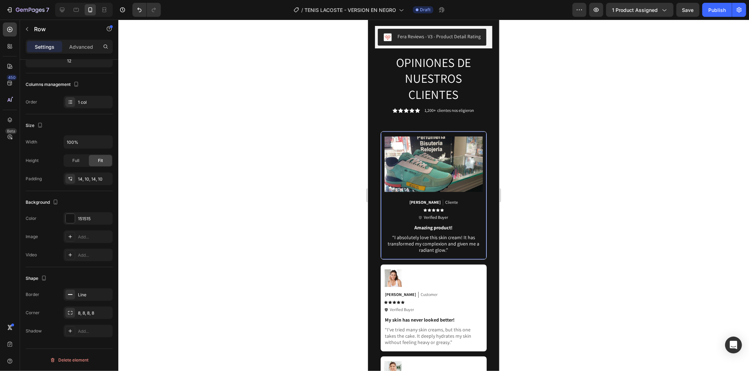
click at [274, 220] on div at bounding box center [433, 196] width 630 height 352
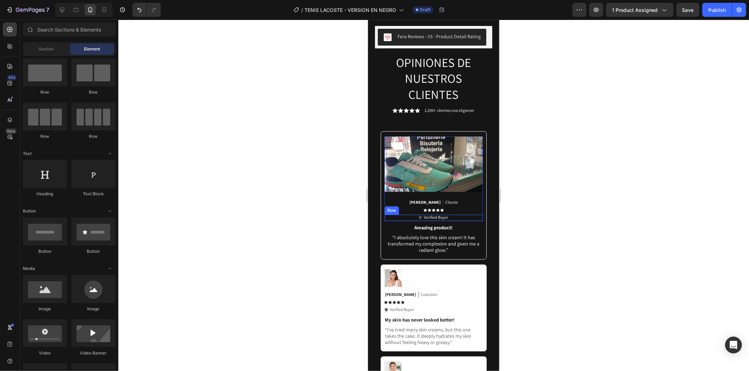
click at [446, 214] on div "Icon Verified Buyer Text Block Row" at bounding box center [433, 217] width 98 height 6
click at [461, 199] on div "Sebastián Ramírez Text Block Cliente Text Block Row" at bounding box center [433, 202] width 98 height 6
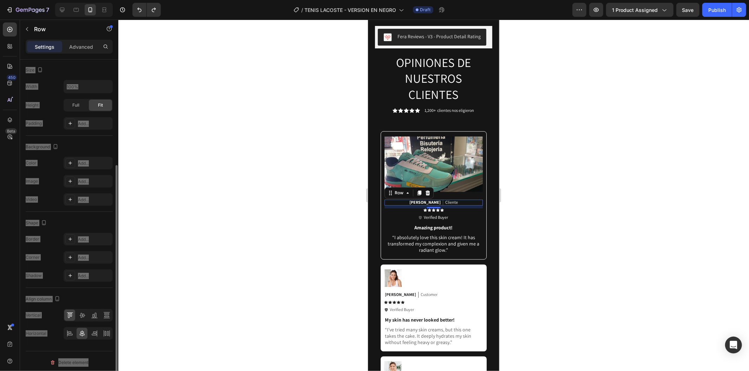
scroll to position [0, 0]
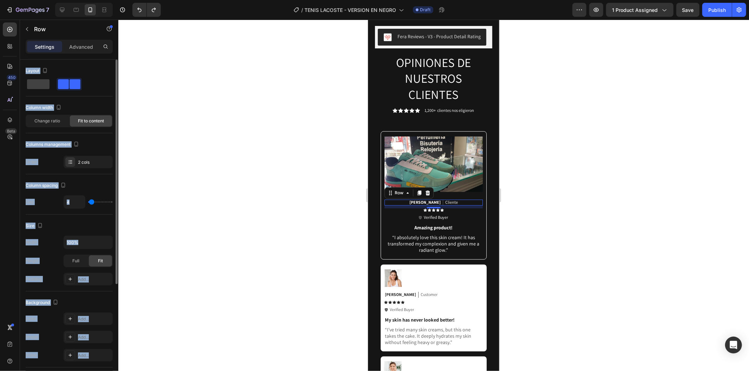
click at [318, 185] on div at bounding box center [433, 196] width 630 height 352
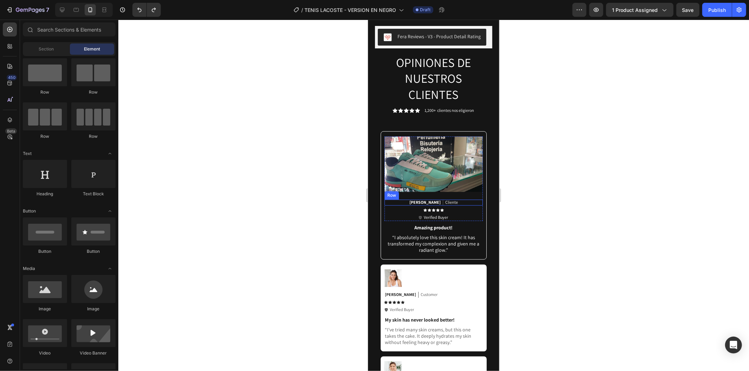
click at [402, 199] on div "Sebastián Ramírez Text Block Cliente Text Block Row" at bounding box center [433, 202] width 98 height 6
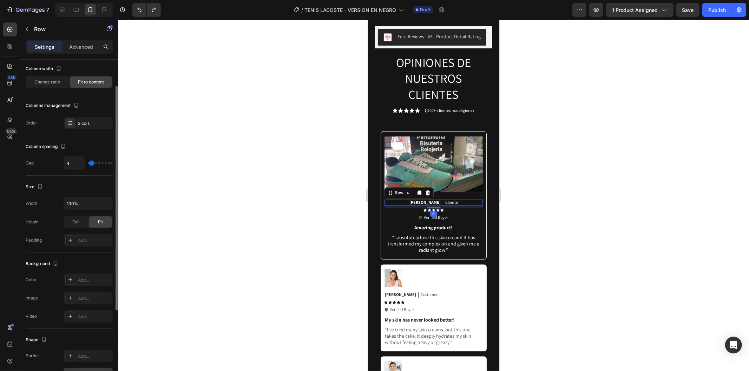
scroll to position [158, 0]
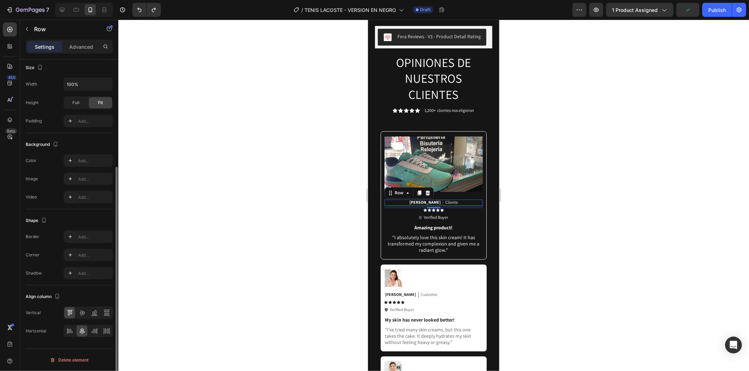
click at [68, 337] on div at bounding box center [88, 331] width 49 height 13
drag, startPoint x: 67, startPoint y: 330, endPoint x: 100, endPoint y: 315, distance: 35.8
click at [67, 330] on icon at bounding box center [69, 331] width 7 height 7
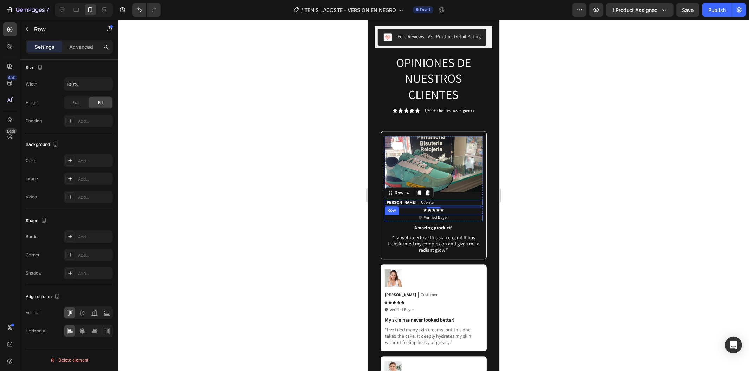
click at [450, 214] on div "Icon Verified Buyer Text Block Row" at bounding box center [433, 217] width 98 height 6
click at [449, 208] on div "Icon Icon Icon Icon Icon" at bounding box center [433, 210] width 98 height 4
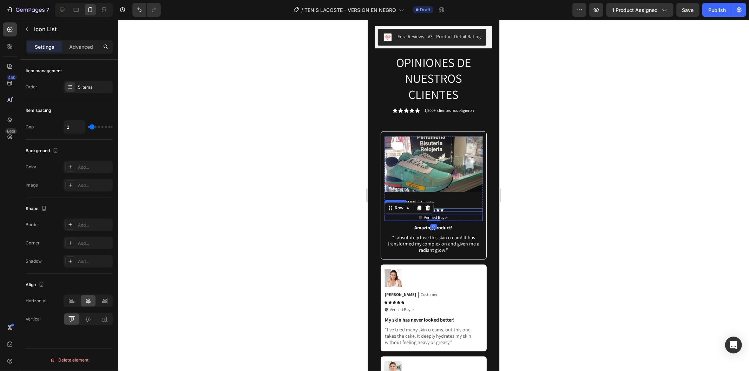
scroll to position [0, 0]
click at [72, 304] on icon at bounding box center [71, 301] width 7 height 7
click at [453, 214] on div "Icon Verified Buyer Text Block Row" at bounding box center [433, 217] width 98 height 6
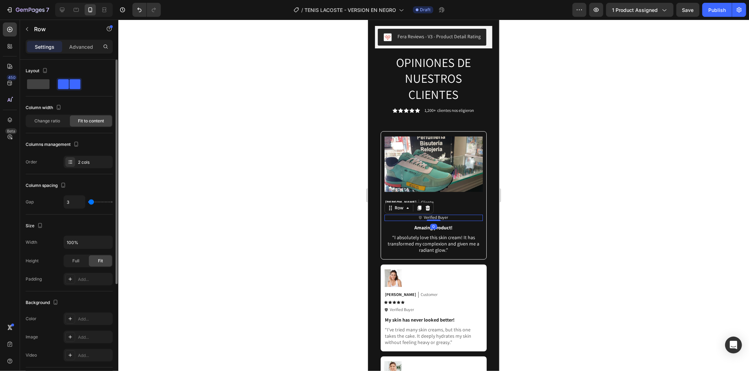
scroll to position [158, 0]
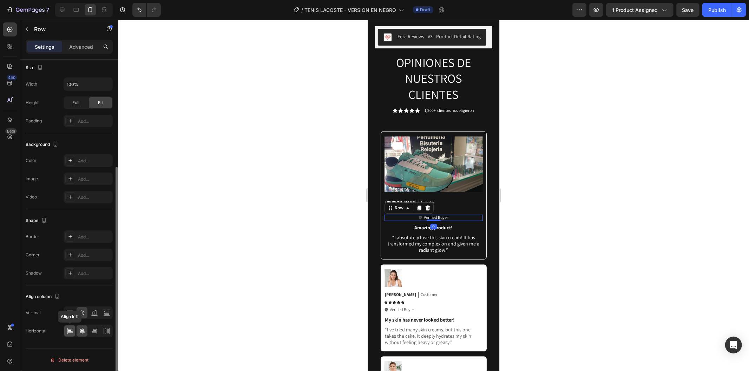
click at [69, 330] on icon at bounding box center [70, 330] width 4 height 2
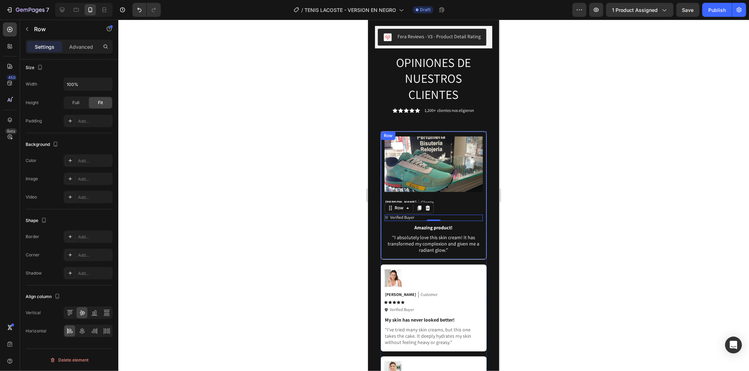
click at [458, 224] on p "Amazing product!" at bounding box center [433, 227] width 97 height 6
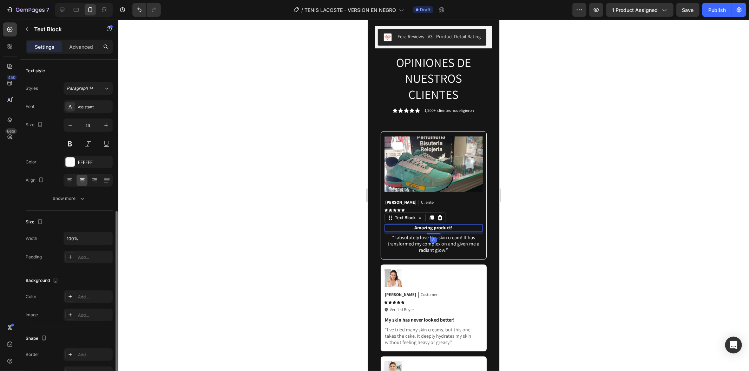
scroll to position [84, 0]
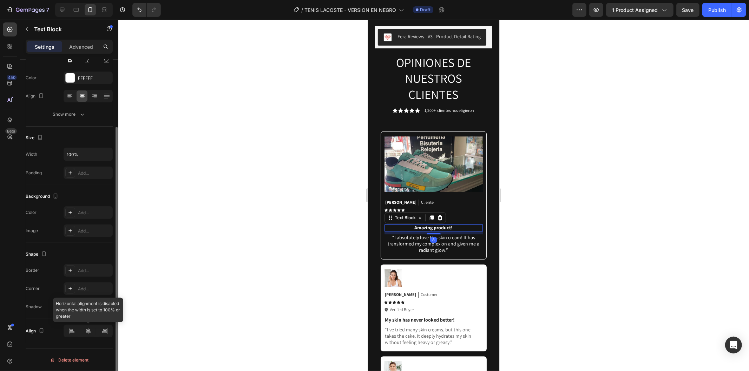
click at [71, 337] on div at bounding box center [88, 331] width 49 height 13
click at [69, 331] on div at bounding box center [88, 331] width 49 height 13
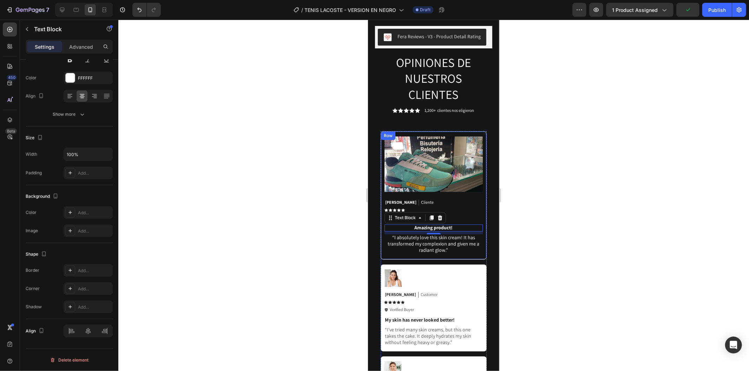
click at [478, 214] on div "Image Sebastián Ramírez Text Block Cliente Text Block Row Icon Icon Icon Icon I…" at bounding box center [433, 195] width 106 height 128
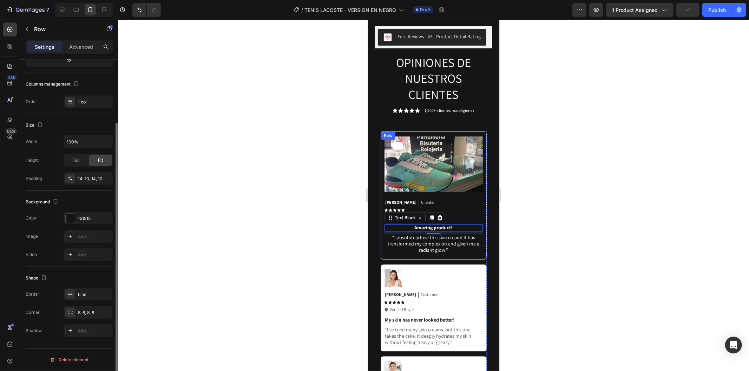
scroll to position [0, 0]
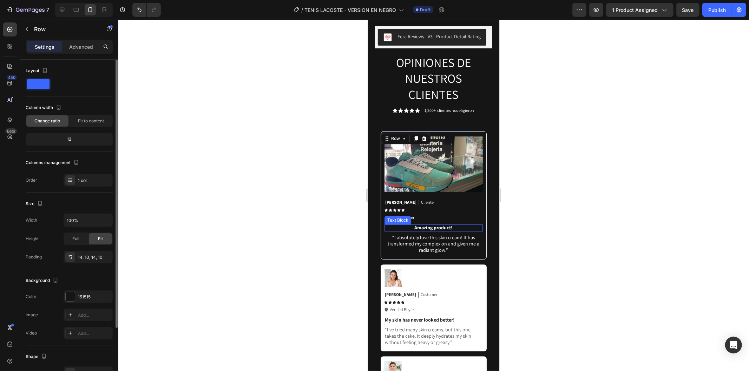
click at [406, 224] on p "Amazing product!" at bounding box center [433, 227] width 97 height 6
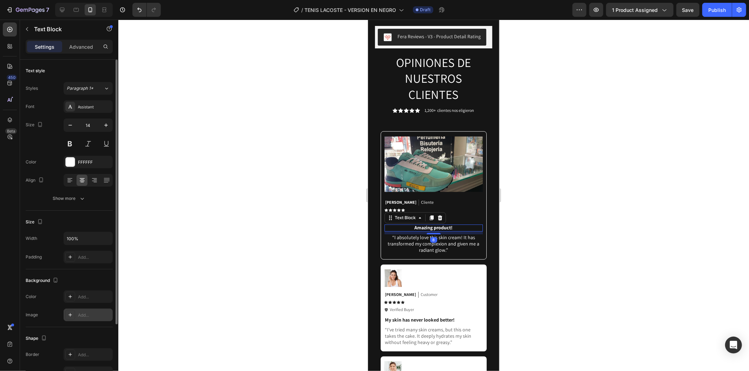
scroll to position [84, 0]
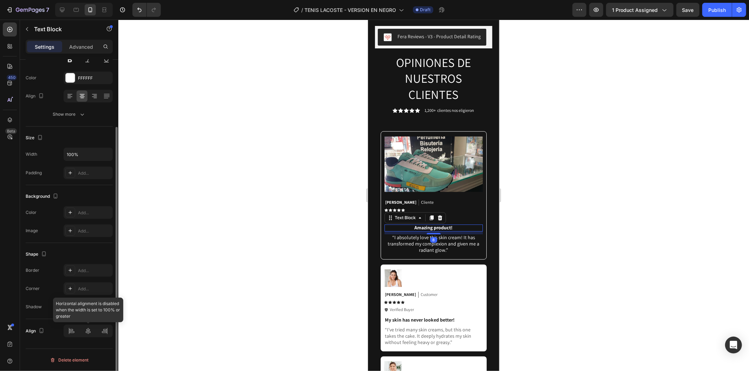
click at [73, 333] on div at bounding box center [88, 331] width 49 height 13
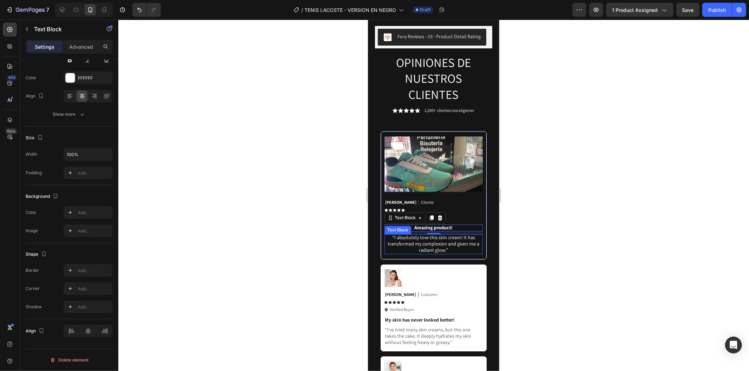
drag, startPoint x: 461, startPoint y: 209, endPoint x: 380, endPoint y: 233, distance: 84.3
click at [459, 234] on p "“I absolutely love this skin cream! It has transformed my complexion and given …" at bounding box center [433, 243] width 97 height 19
click at [290, 234] on div at bounding box center [433, 196] width 630 height 352
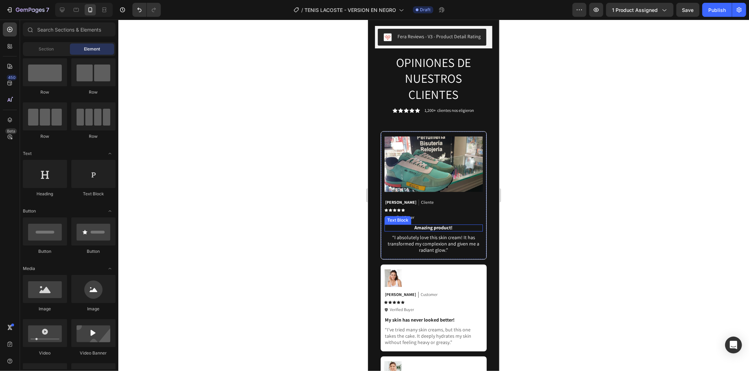
click at [443, 224] on p "Amazing product!" at bounding box center [433, 227] width 97 height 6
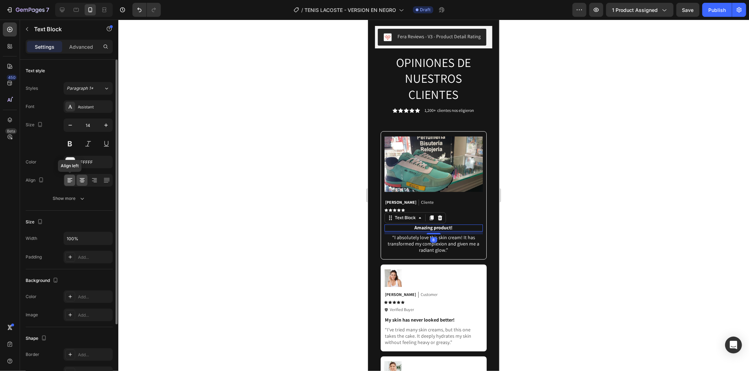
click at [68, 178] on icon at bounding box center [69, 180] width 7 height 7
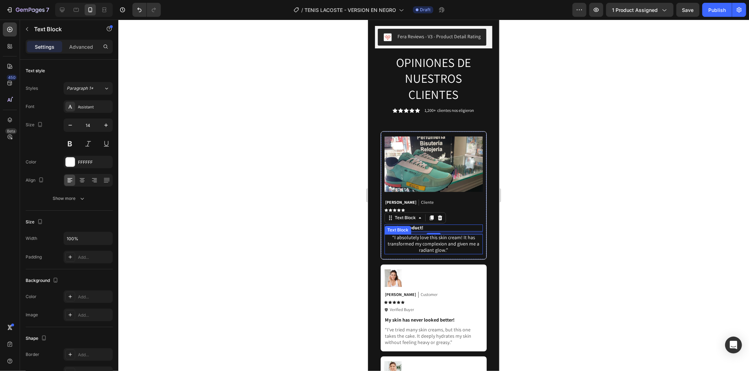
click at [443, 234] on p "“I absolutely love this skin cream! It has transformed my complexion and given …" at bounding box center [433, 243] width 97 height 19
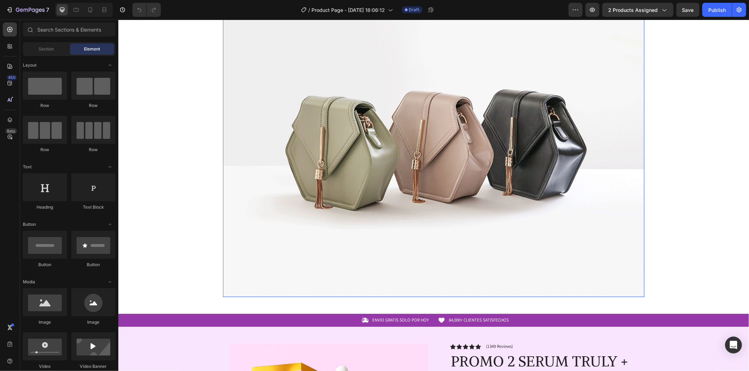
scroll to position [156, 0]
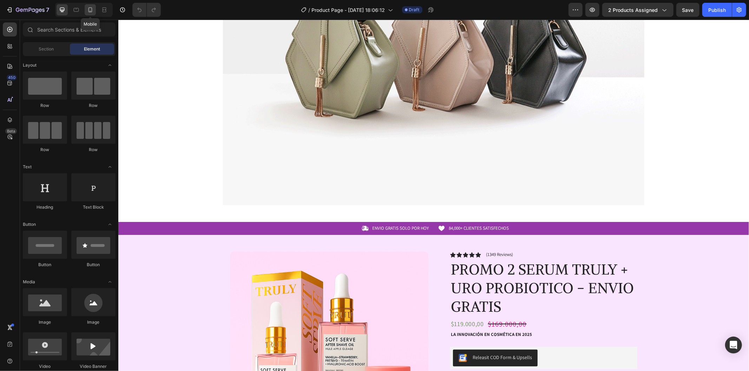
click at [89, 9] on icon at bounding box center [90, 9] width 7 height 7
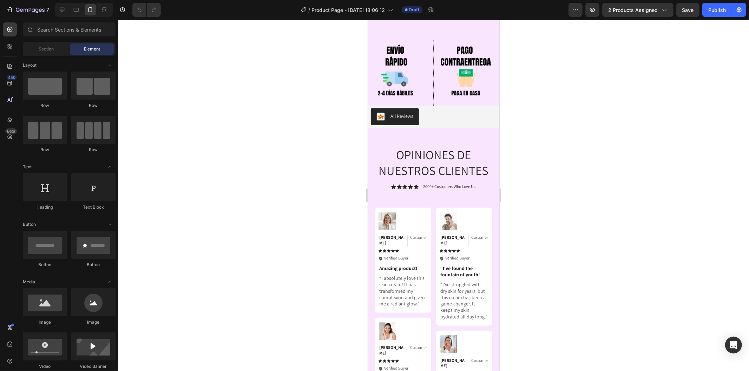
scroll to position [3307, 0]
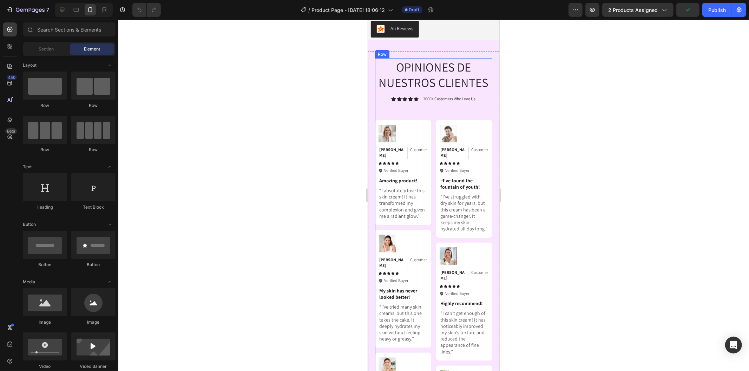
click at [441, 100] on div "OPINIONES DE NUESTROS CLIENTES Heading Icon Icon Icon Icon Icon Icon List 2000+…" at bounding box center [433, 270] width 117 height 425
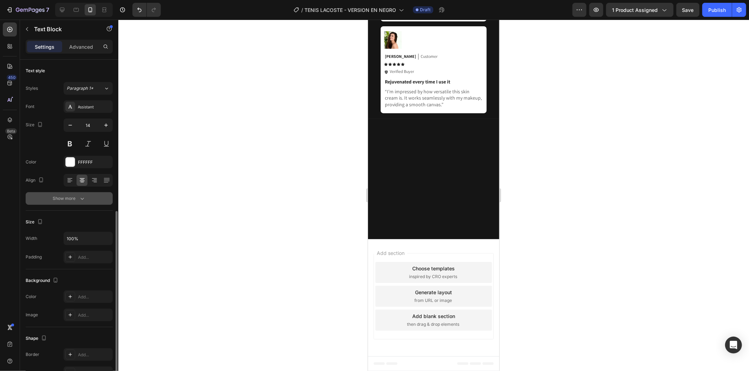
scroll to position [84, 0]
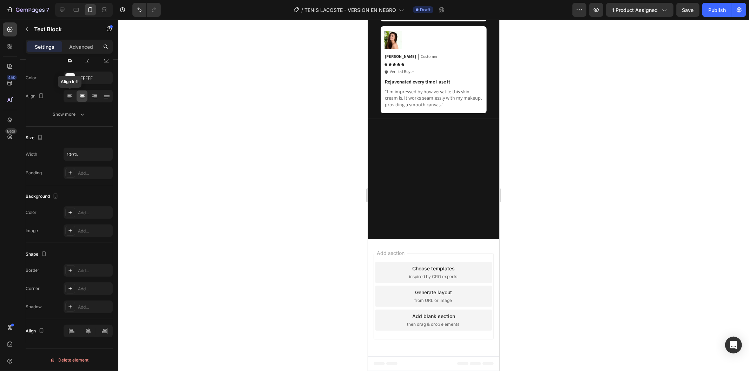
click at [68, 99] on icon at bounding box center [69, 96] width 7 height 7
click at [261, 147] on div at bounding box center [433, 196] width 630 height 352
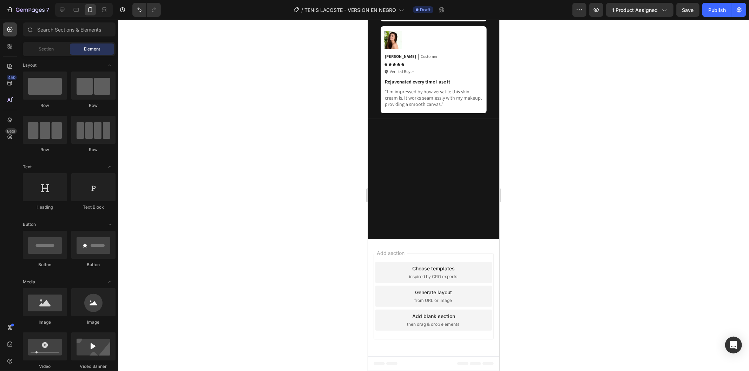
drag, startPoint x: 567, startPoint y: 190, endPoint x: 555, endPoint y: 198, distance: 14.6
click at [567, 190] on div at bounding box center [433, 196] width 630 height 352
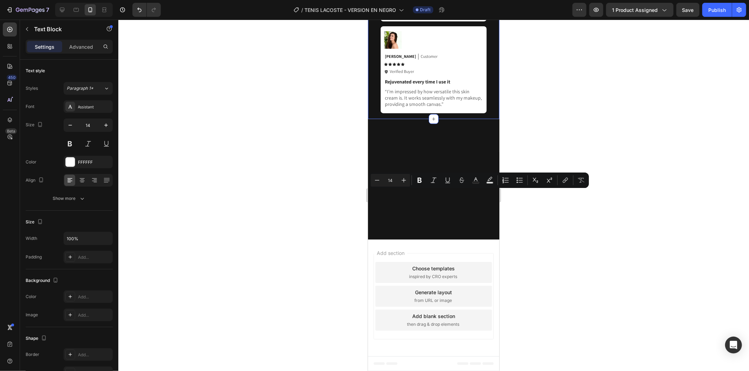
drag, startPoint x: 431, startPoint y: 205, endPoint x: 370, endPoint y: 188, distance: 63.2
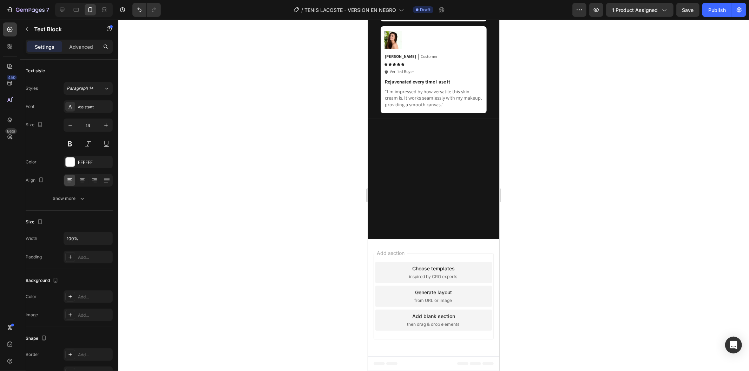
click at [539, 223] on div at bounding box center [433, 196] width 630 height 352
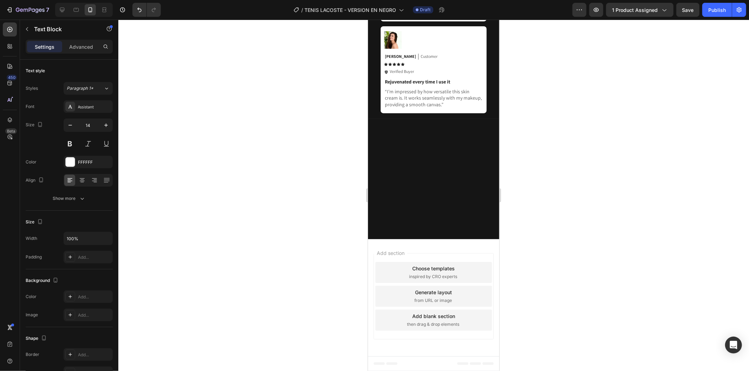
click at [528, 193] on div at bounding box center [433, 196] width 630 height 352
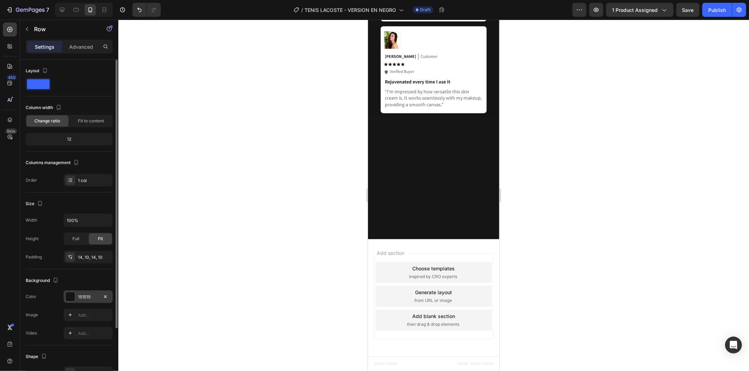
click at [88, 297] on div "151515" at bounding box center [88, 297] width 20 height 6
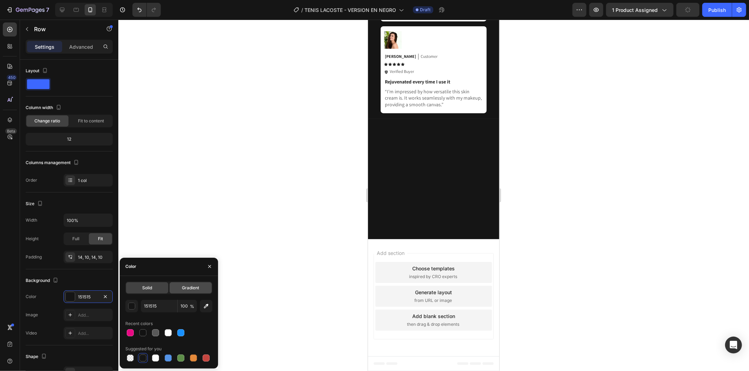
click at [194, 285] on span "Gradient" at bounding box center [190, 288] width 17 height 6
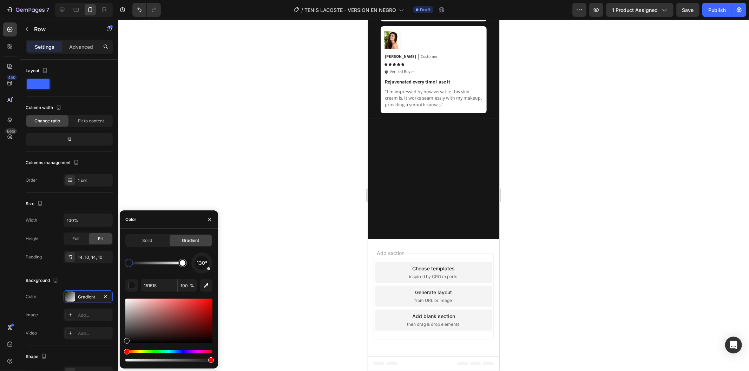
click at [275, 173] on div at bounding box center [433, 196] width 630 height 352
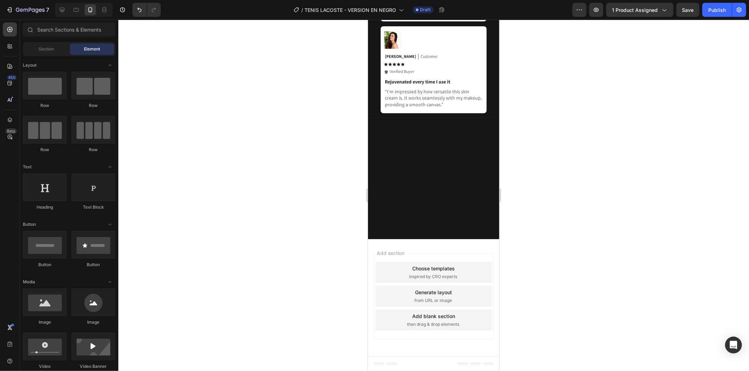
click at [275, 173] on div at bounding box center [433, 196] width 630 height 352
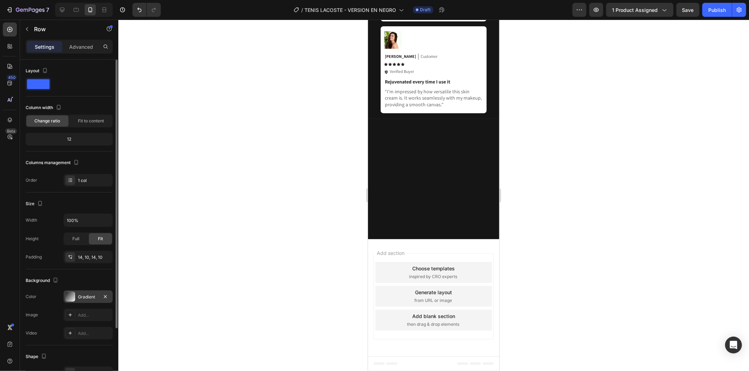
click at [81, 301] on div "Gradient" at bounding box center [88, 297] width 49 height 13
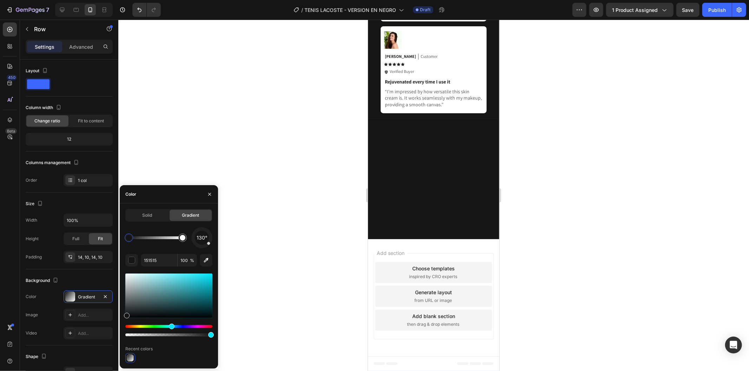
drag, startPoint x: 126, startPoint y: 326, endPoint x: 171, endPoint y: 325, distance: 44.3
click at [171, 325] on div "Hue" at bounding box center [172, 327] width 6 height 6
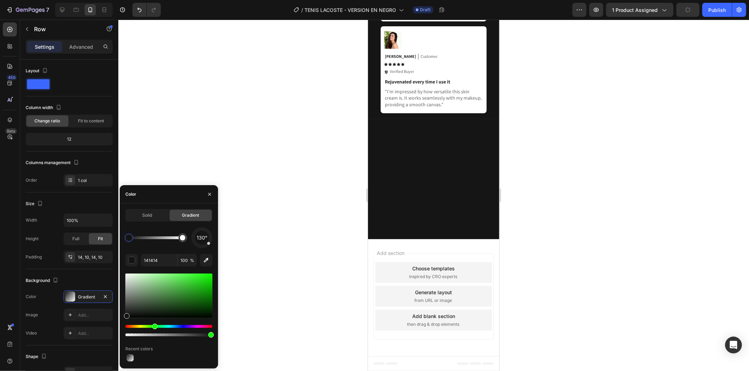
drag, startPoint x: 168, startPoint y: 327, endPoint x: 154, endPoint y: 325, distance: 14.1
click at [154, 325] on div "Hue" at bounding box center [168, 326] width 87 height 3
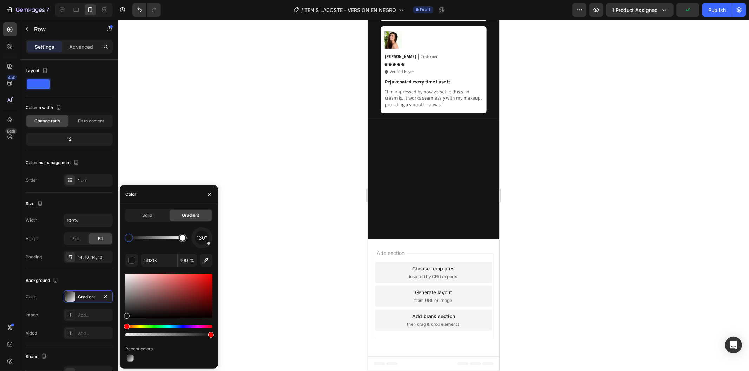
click at [159, 325] on div "Hue" at bounding box center [168, 326] width 87 height 3
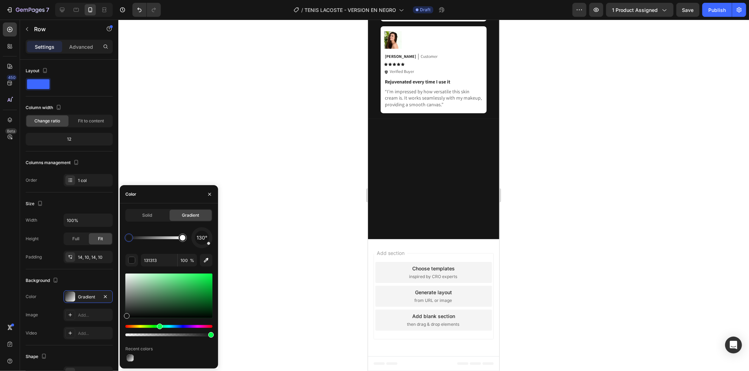
click at [167, 349] on div "Recent colors" at bounding box center [168, 349] width 87 height 11
click at [131, 358] on div at bounding box center [130, 358] width 7 height 7
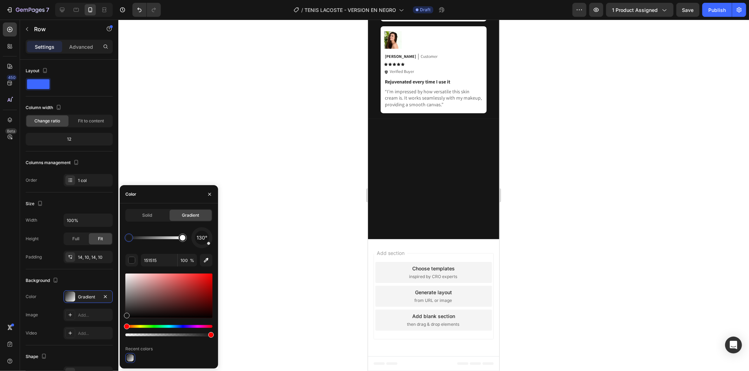
click at [131, 358] on div at bounding box center [130, 358] width 7 height 7
click at [132, 256] on button "button" at bounding box center [131, 260] width 13 height 13
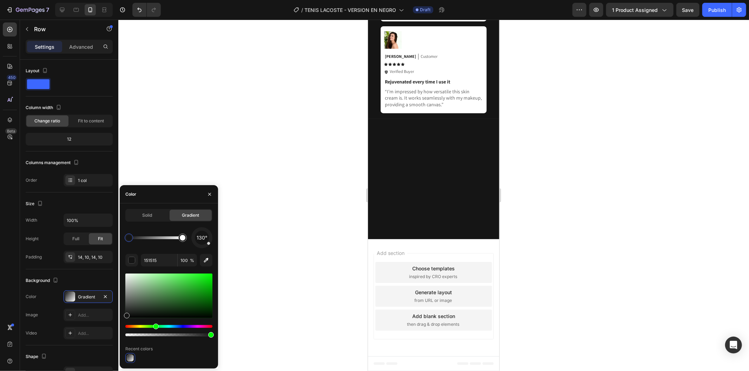
drag, startPoint x: 149, startPoint y: 327, endPoint x: 156, endPoint y: 326, distance: 6.7
click at [156, 326] on div "Hue" at bounding box center [168, 326] width 87 height 3
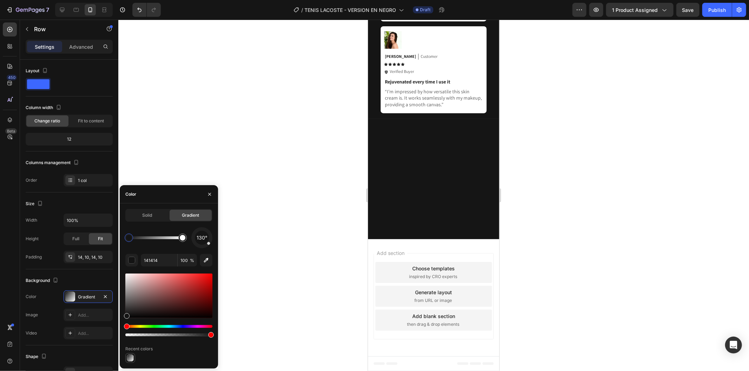
click at [132, 359] on div at bounding box center [130, 358] width 7 height 7
type input "151515"
click at [54, 302] on div "Color Gradient" at bounding box center [69, 297] width 87 height 13
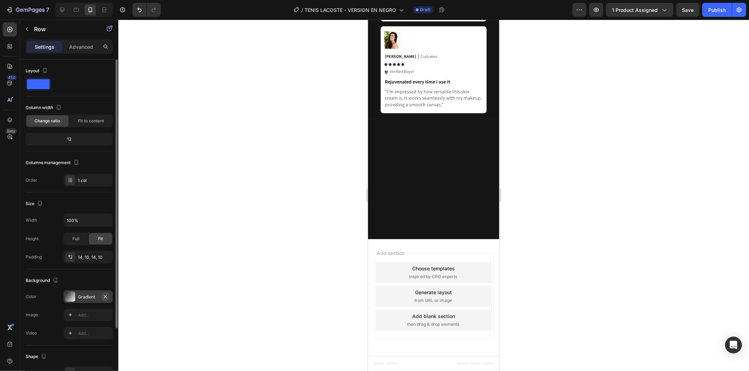
click at [102, 300] on button "button" at bounding box center [105, 297] width 8 height 8
click at [98, 298] on div "Add..." at bounding box center [94, 297] width 33 height 6
type input "DDDDDD"
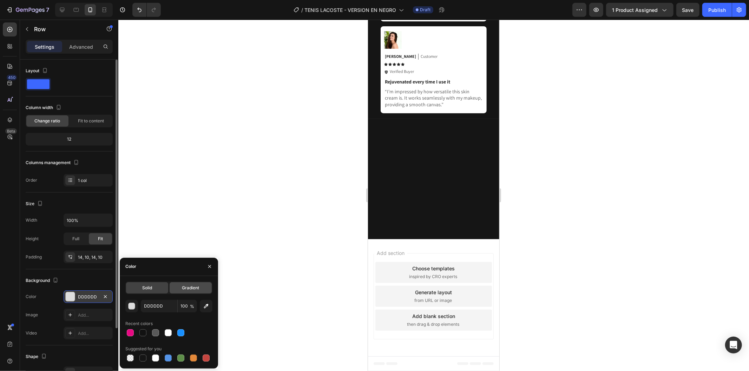
click at [184, 290] on span "Gradient" at bounding box center [190, 288] width 17 height 6
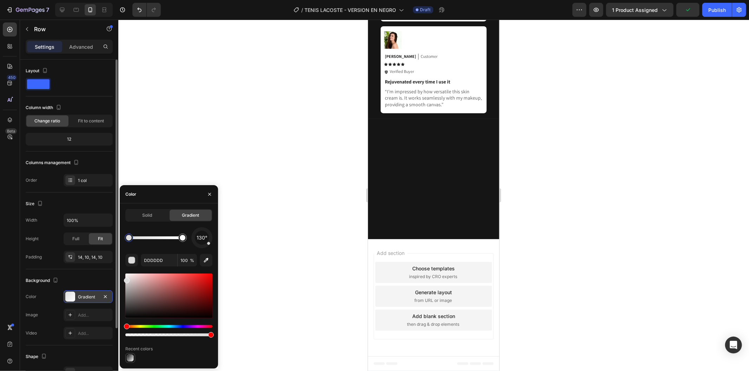
click at [132, 357] on div at bounding box center [130, 358] width 7 height 7
drag, startPoint x: 181, startPoint y: 239, endPoint x: 127, endPoint y: 239, distance: 53.7
drag, startPoint x: 141, startPoint y: 240, endPoint x: 200, endPoint y: 241, distance: 58.6
click at [200, 241] on div "130°" at bounding box center [168, 237] width 87 height 21
drag, startPoint x: 150, startPoint y: 306, endPoint x: 183, endPoint y: 302, distance: 32.8
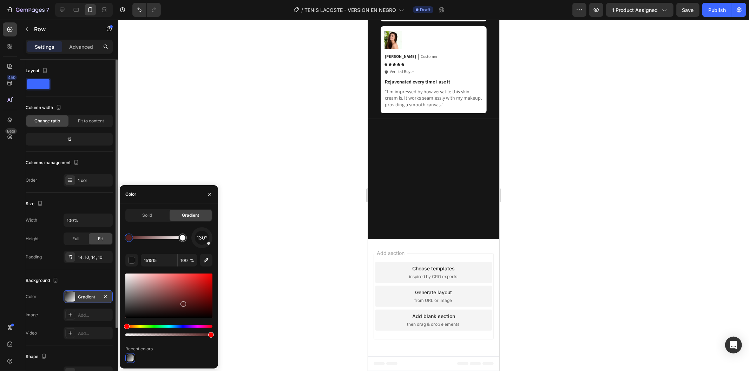
click at [183, 302] on div at bounding box center [168, 296] width 87 height 45
drag, startPoint x: 185, startPoint y: 306, endPoint x: 163, endPoint y: 312, distance: 22.8
click at [163, 312] on div at bounding box center [168, 296] width 87 height 45
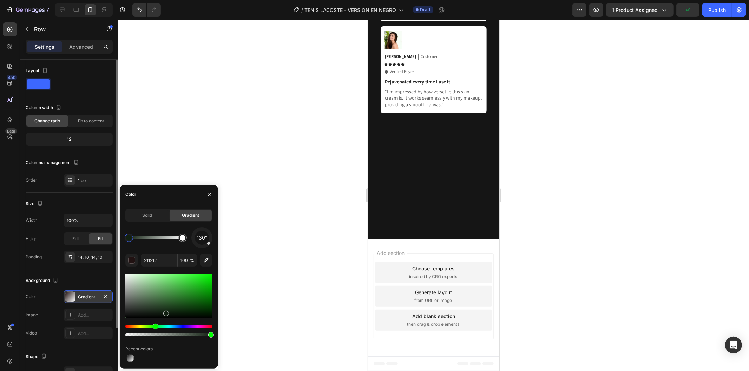
drag, startPoint x: 139, startPoint y: 326, endPoint x: 154, endPoint y: 325, distance: 15.4
click at [154, 325] on div "Hue" at bounding box center [168, 326] width 87 height 3
drag, startPoint x: 173, startPoint y: 309, endPoint x: 157, endPoint y: 302, distance: 17.6
drag, startPoint x: 203, startPoint y: 297, endPoint x: 114, endPoint y: 306, distance: 89.0
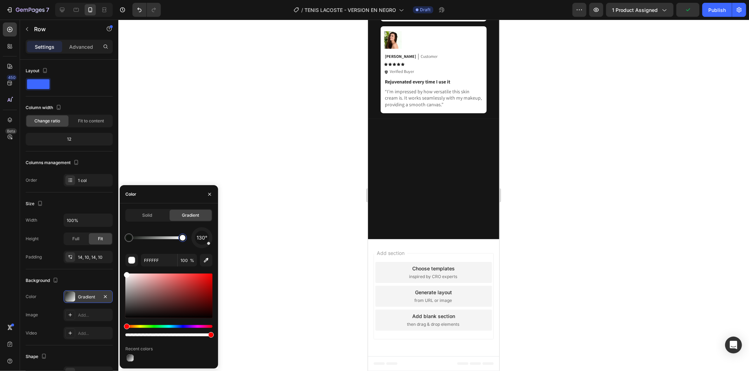
click at [178, 239] on div at bounding box center [182, 238] width 8 height 8
drag, startPoint x: 144, startPoint y: 325, endPoint x: 154, endPoint y: 325, distance: 9.8
click at [154, 325] on div at bounding box center [168, 305] width 87 height 66
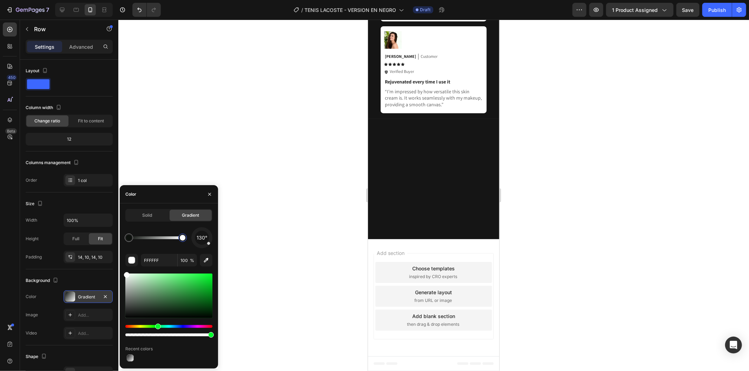
click at [157, 327] on div "Hue" at bounding box center [168, 326] width 87 height 3
click at [151, 324] on div at bounding box center [168, 305] width 87 height 66
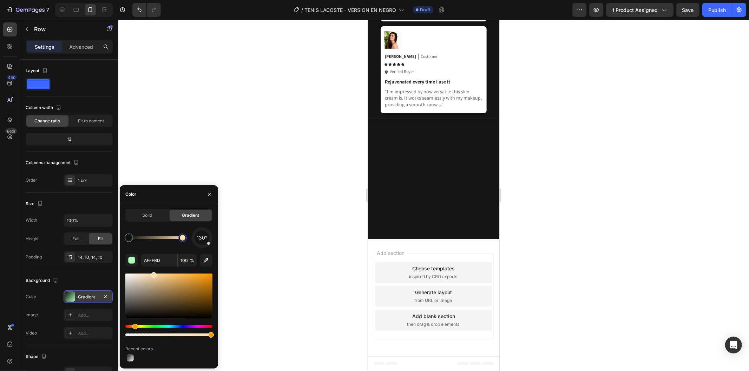
type input "FFDEAE"
drag, startPoint x: 159, startPoint y: 325, endPoint x: 126, endPoint y: 323, distance: 32.3
click at [309, 227] on div at bounding box center [433, 196] width 630 height 352
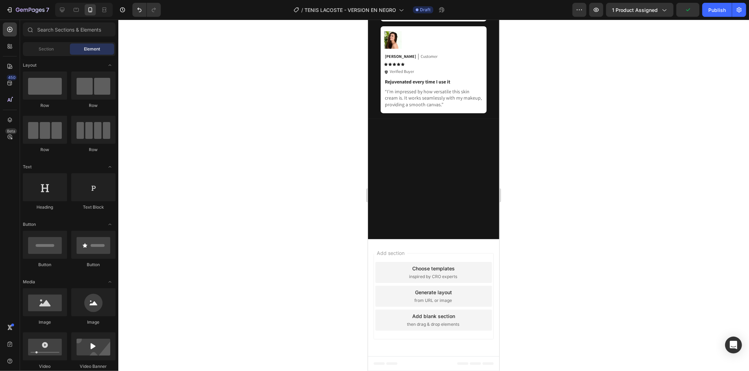
click at [309, 227] on div at bounding box center [433, 196] width 630 height 352
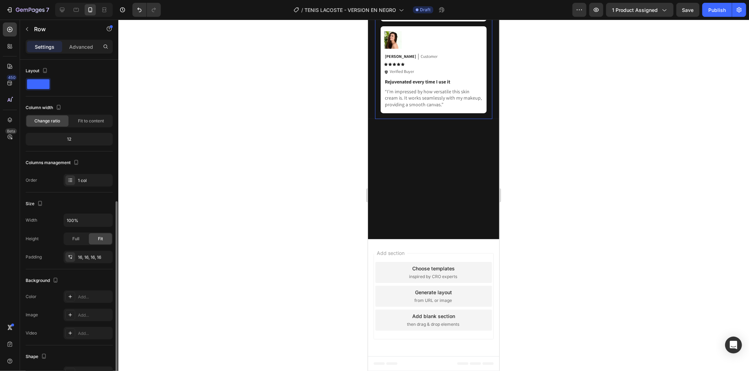
scroll to position [78, 0]
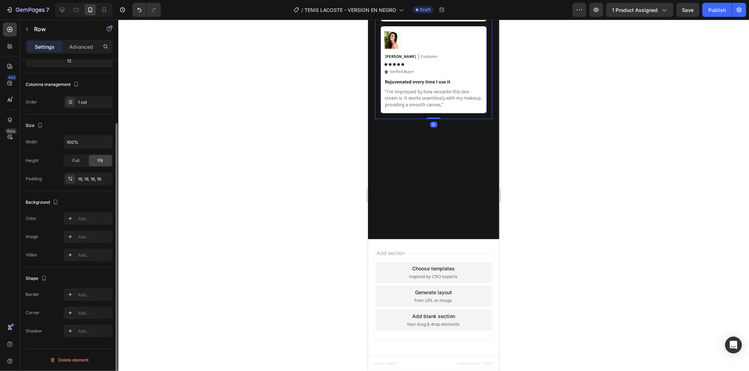
click at [79, 292] on div "Line" at bounding box center [88, 295] width 20 height 6
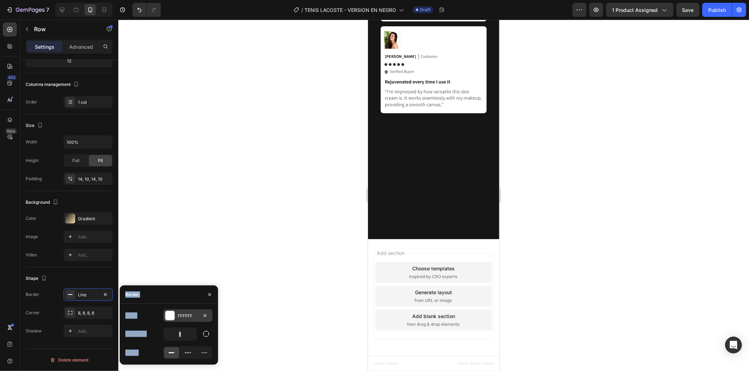
click at [179, 315] on div "FFFFFF" at bounding box center [188, 316] width 20 height 6
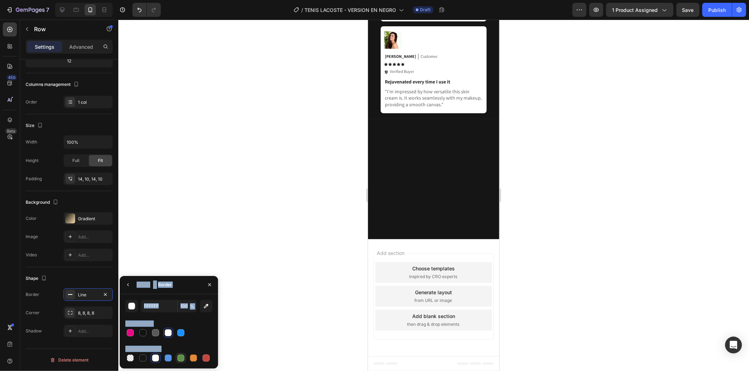
click at [181, 359] on div at bounding box center [180, 358] width 7 height 7
type input "5E8E49"
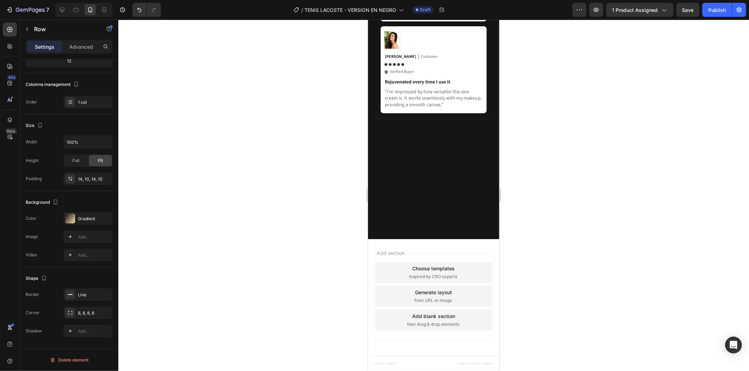
click at [253, 220] on div at bounding box center [433, 196] width 630 height 352
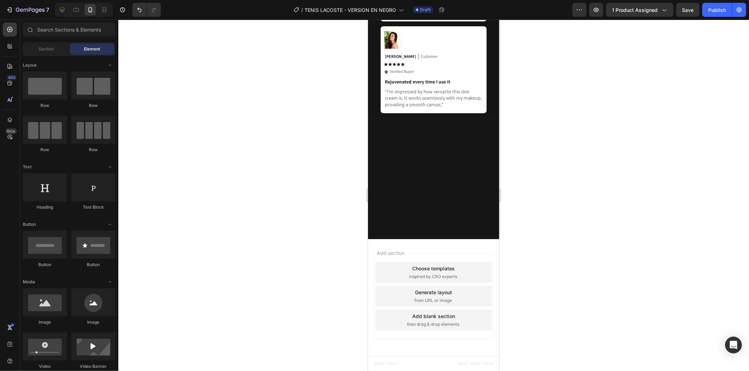
click at [253, 220] on div at bounding box center [433, 196] width 630 height 352
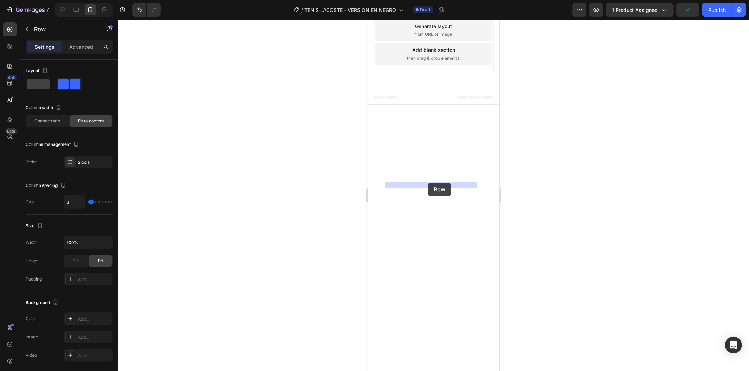
drag, startPoint x: 422, startPoint y: 186, endPoint x: 428, endPoint y: 183, distance: 6.3
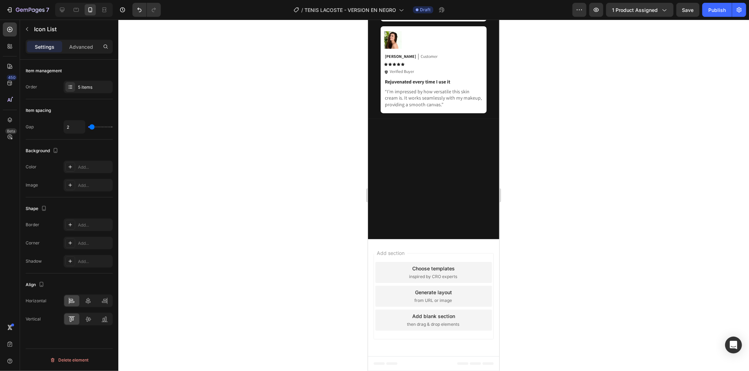
click at [239, 212] on div at bounding box center [433, 196] width 630 height 352
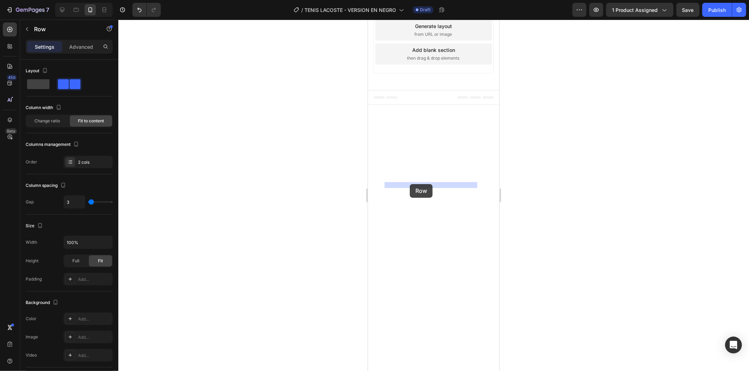
drag, startPoint x: 422, startPoint y: 184, endPoint x: 409, endPoint y: 184, distance: 13.0
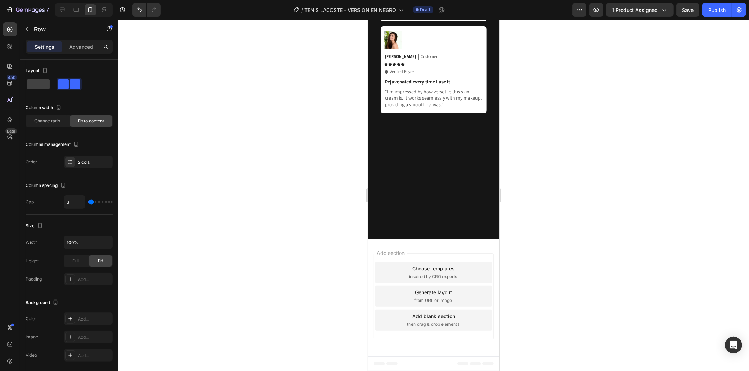
click at [550, 185] on div at bounding box center [433, 196] width 630 height 352
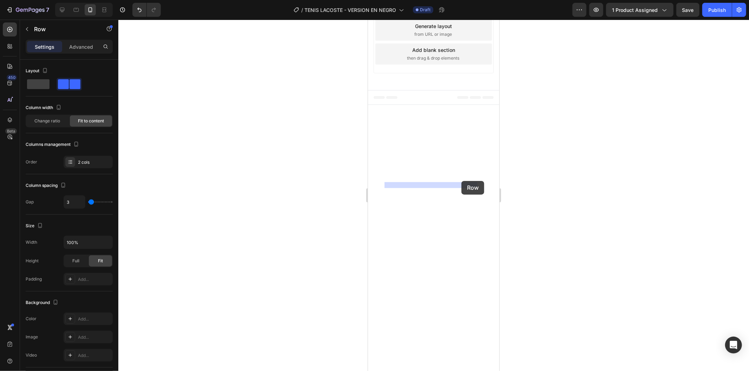
drag, startPoint x: 441, startPoint y: 185, endPoint x: 461, endPoint y: 181, distance: 20.7
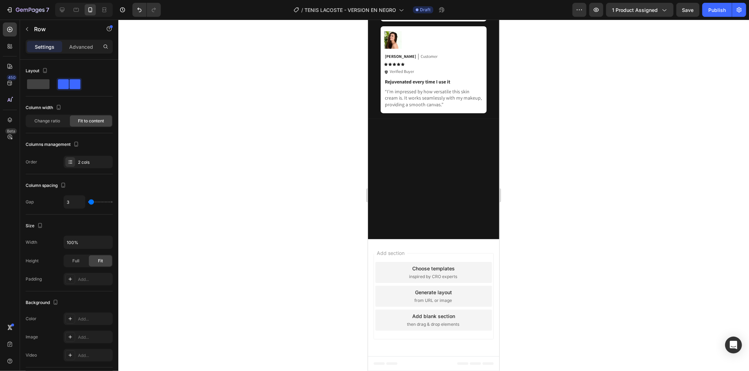
click at [549, 183] on div at bounding box center [433, 196] width 630 height 352
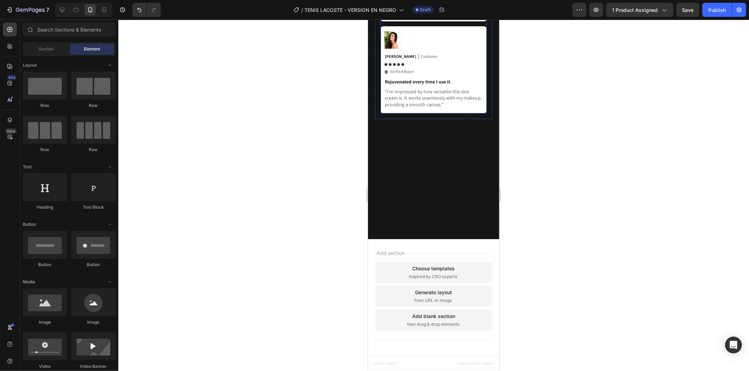
scroll to position [1555, 0]
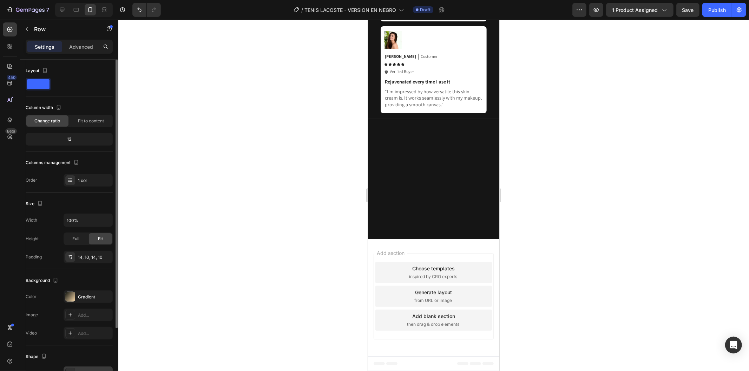
scroll to position [78, 0]
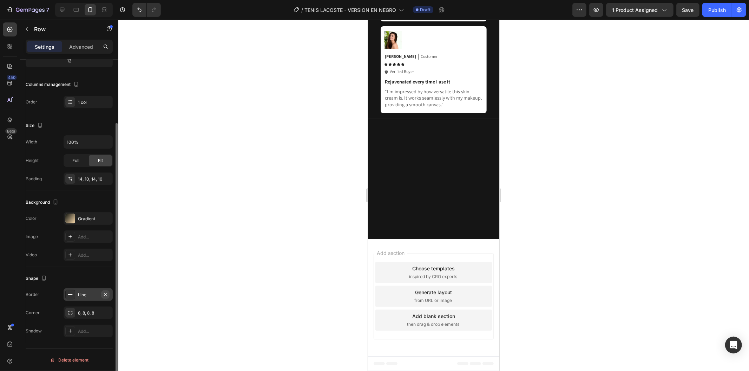
click at [107, 295] on icon "button" at bounding box center [105, 295] width 6 height 6
click at [269, 222] on div at bounding box center [433, 196] width 630 height 352
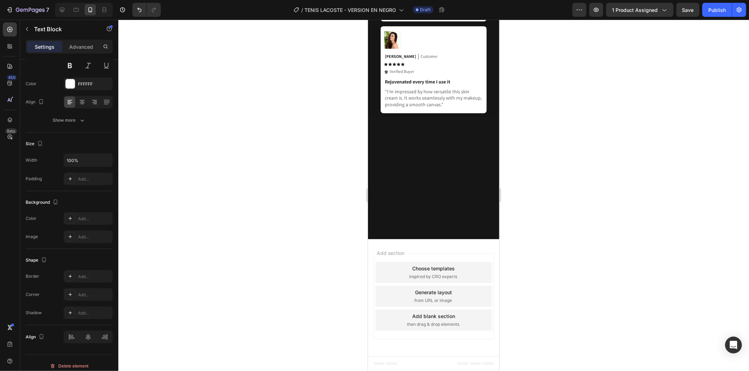
scroll to position [0, 0]
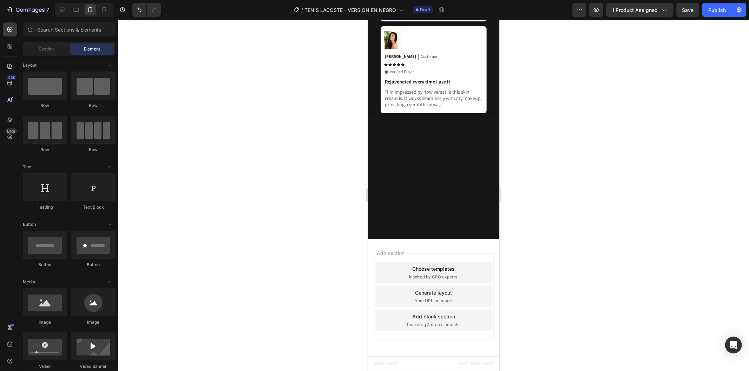
click at [567, 225] on div at bounding box center [433, 196] width 630 height 352
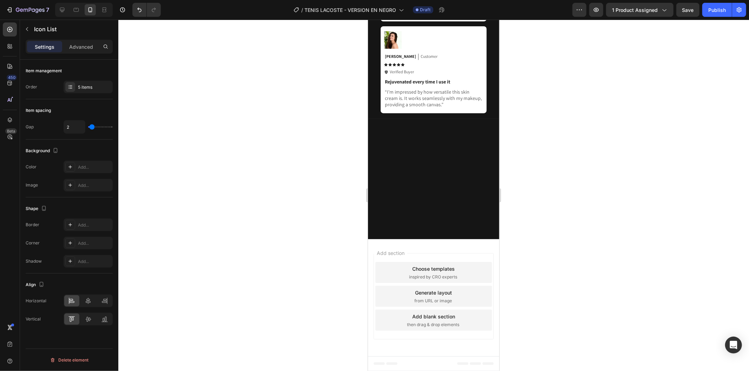
click at [571, 167] on div at bounding box center [433, 196] width 630 height 352
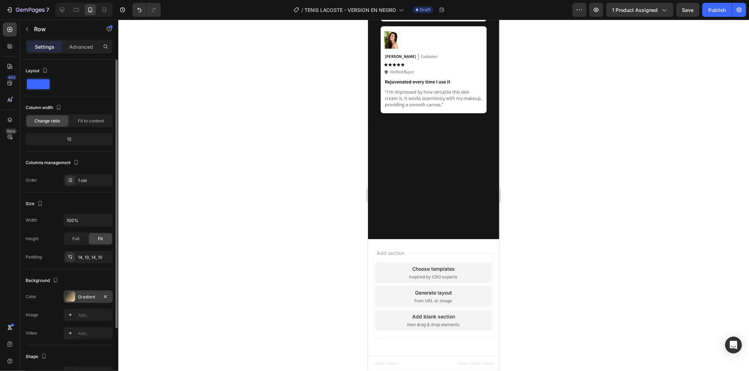
click at [91, 296] on div "Gradient" at bounding box center [88, 297] width 20 height 6
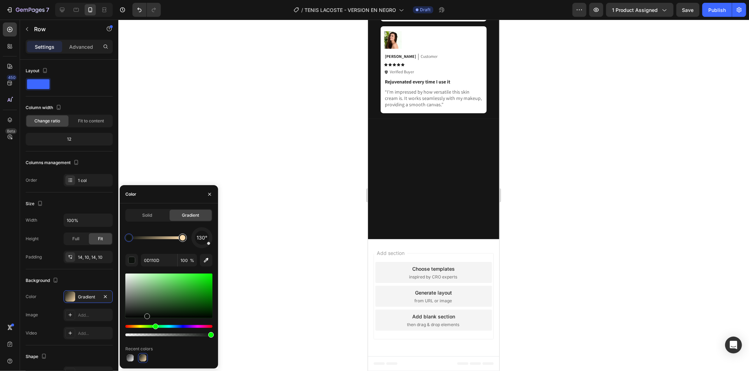
type input "FFDEAE"
click at [183, 237] on div at bounding box center [183, 238] width 6 height 6
drag, startPoint x: 146, startPoint y: 326, endPoint x: 152, endPoint y: 325, distance: 5.3
click at [152, 325] on div "Hue" at bounding box center [168, 326] width 87 height 3
click at [296, 202] on div at bounding box center [433, 196] width 630 height 352
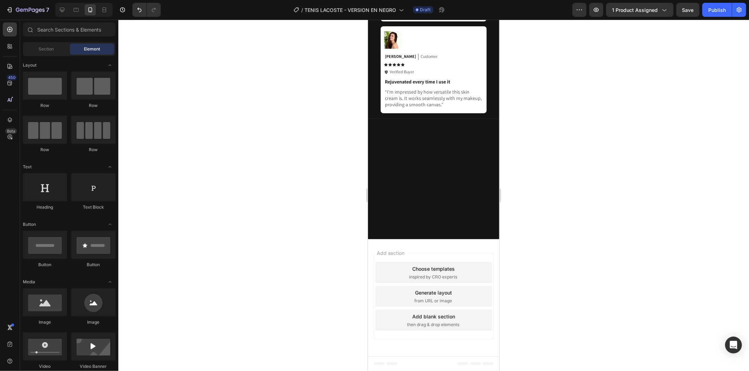
click at [299, 202] on div at bounding box center [433, 196] width 630 height 352
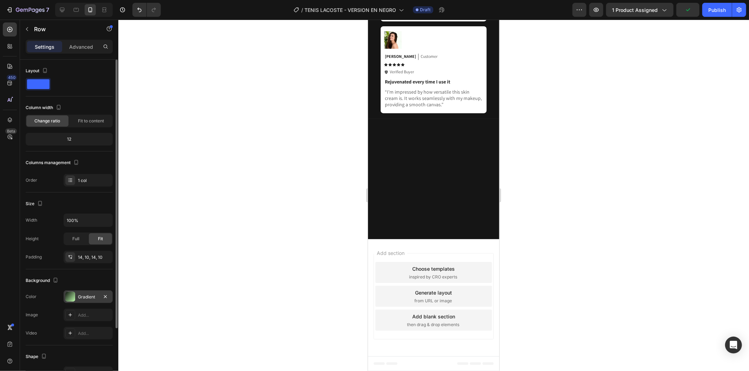
click at [93, 296] on div "Gradient" at bounding box center [88, 297] width 20 height 6
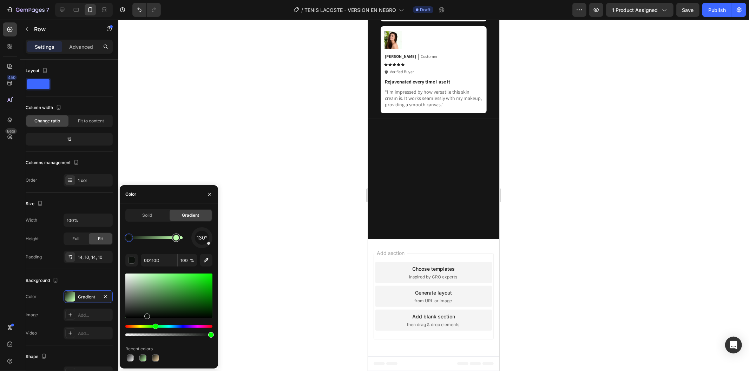
drag, startPoint x: 182, startPoint y: 243, endPoint x: 178, endPoint y: 241, distance: 4.3
drag, startPoint x: 171, startPoint y: 278, endPoint x: 183, endPoint y: 253, distance: 28.3
click at [183, 260] on div "130° 0D110D 100 % Recent colors" at bounding box center [168, 295] width 87 height 136
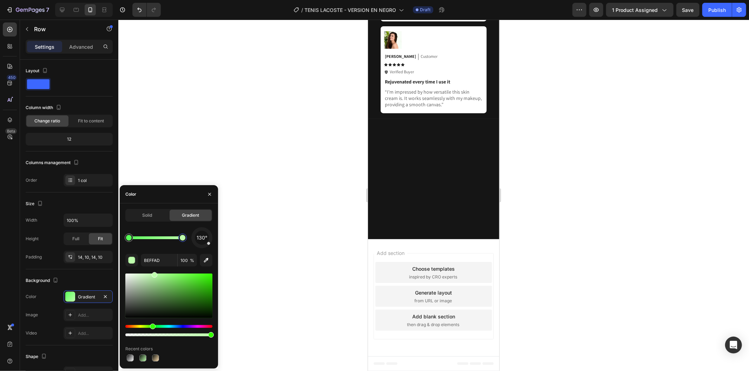
drag, startPoint x: 179, startPoint y: 240, endPoint x: 190, endPoint y: 239, distance: 10.9
type input "222821"
drag, startPoint x: 188, startPoint y: 274, endPoint x: 142, endPoint y: 312, distance: 59.4
click at [315, 247] on div at bounding box center [433, 196] width 630 height 352
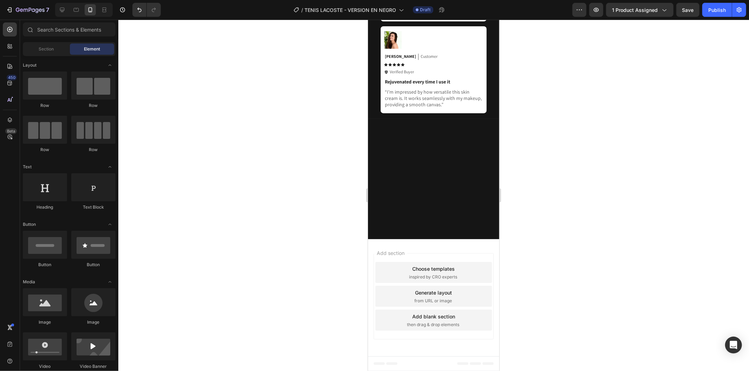
click at [315, 247] on div at bounding box center [433, 196] width 630 height 352
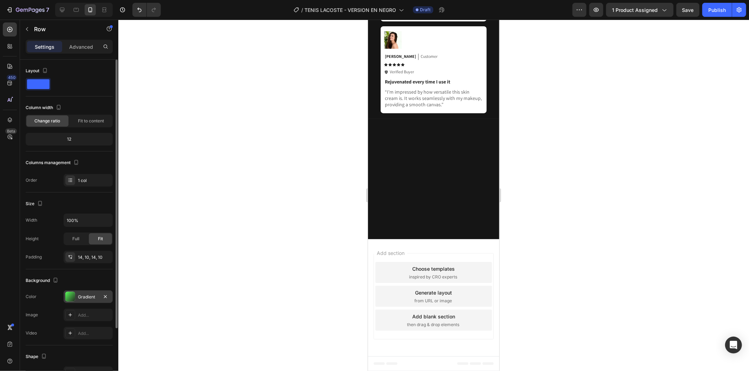
click at [86, 303] on div "Gradient" at bounding box center [88, 297] width 49 height 13
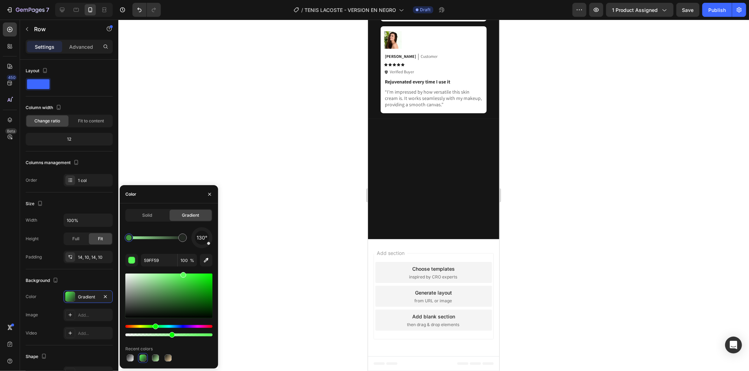
drag, startPoint x: 209, startPoint y: 333, endPoint x: 170, endPoint y: 333, distance: 38.6
click at [170, 333] on div at bounding box center [172, 335] width 6 height 6
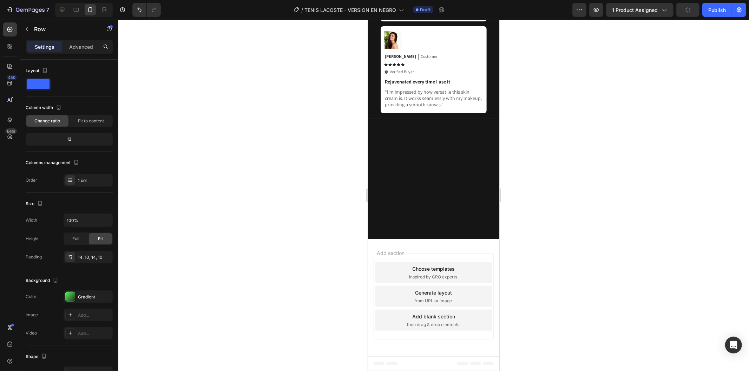
click at [326, 232] on div at bounding box center [433, 196] width 630 height 352
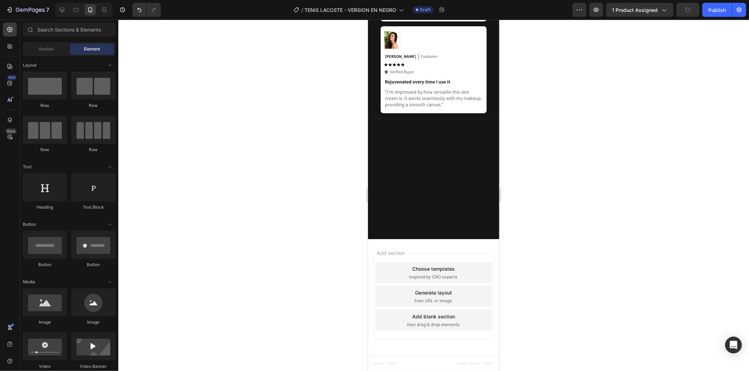
click at [326, 232] on div at bounding box center [433, 196] width 630 height 352
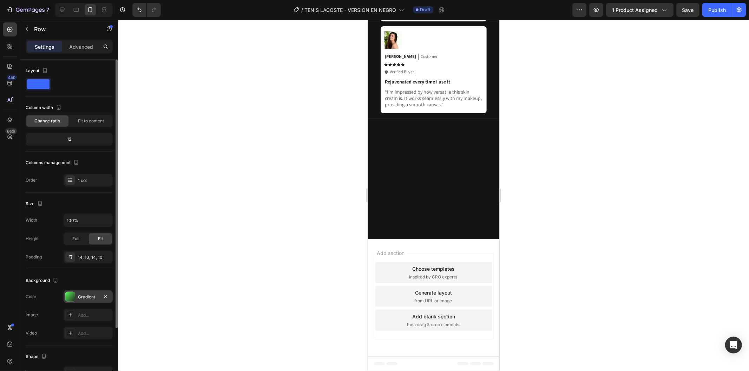
click at [92, 297] on div "Gradient" at bounding box center [88, 297] width 20 height 6
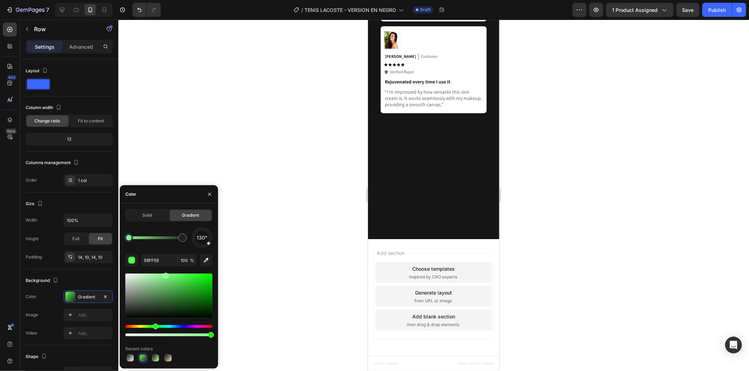
drag, startPoint x: 181, startPoint y: 275, endPoint x: 165, endPoint y: 274, distance: 16.5
click at [165, 274] on div at bounding box center [166, 276] width 6 height 6
click at [296, 219] on div at bounding box center [433, 196] width 630 height 352
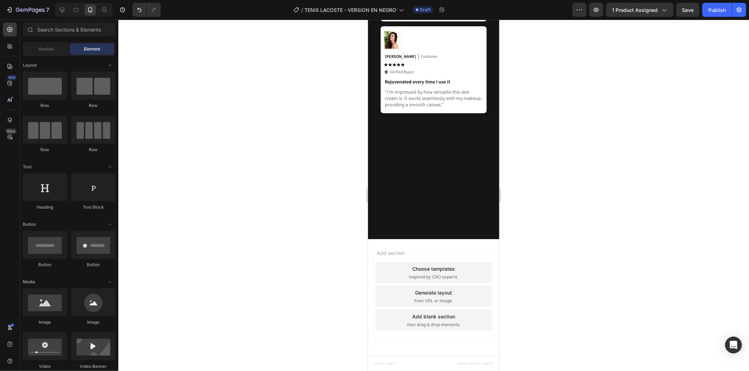
click at [296, 219] on div at bounding box center [433, 196] width 630 height 352
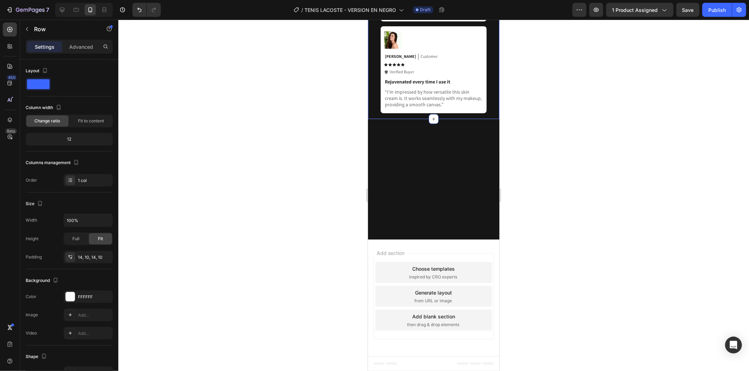
click at [549, 209] on div at bounding box center [433, 196] width 630 height 352
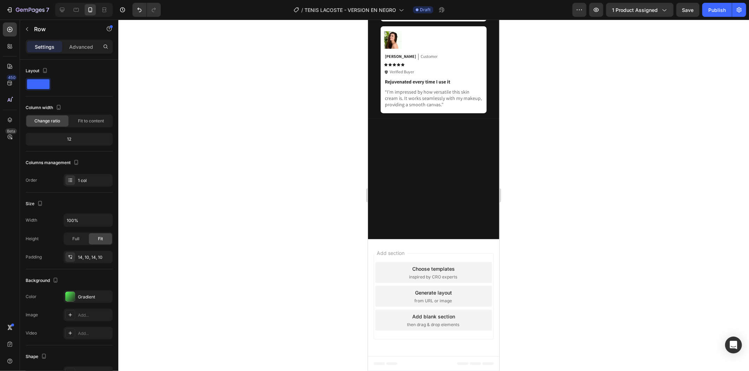
copy div
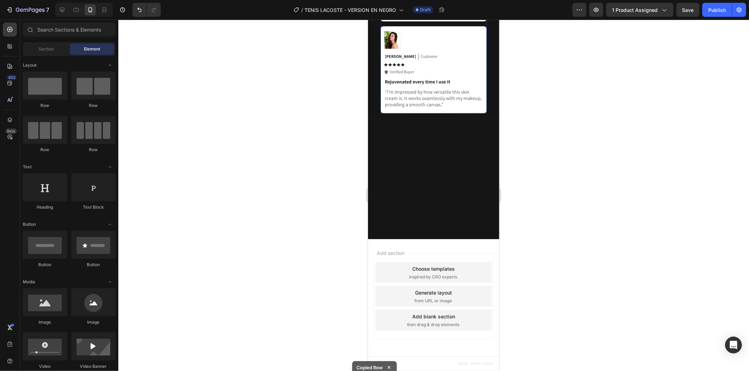
click at [479, 113] on div "Image Olivia Text Block Customer Text Block Row Icon Icon Icon Icon Icon Icon L…" at bounding box center [433, 69] width 106 height 87
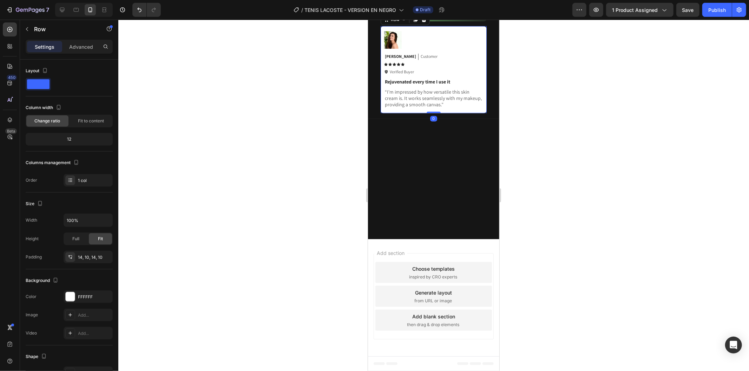
click at [478, 113] on div "Image Olivia Text Block Customer Text Block Row Icon Icon Icon Icon Icon Icon L…" at bounding box center [433, 69] width 106 height 87
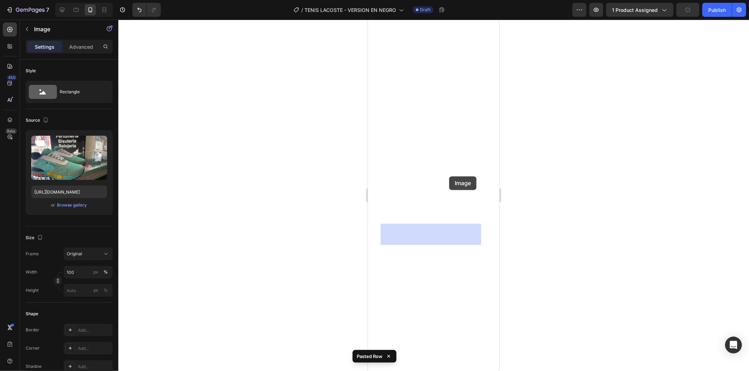
drag, startPoint x: 465, startPoint y: 208, endPoint x: 449, endPoint y: 176, distance: 36.3
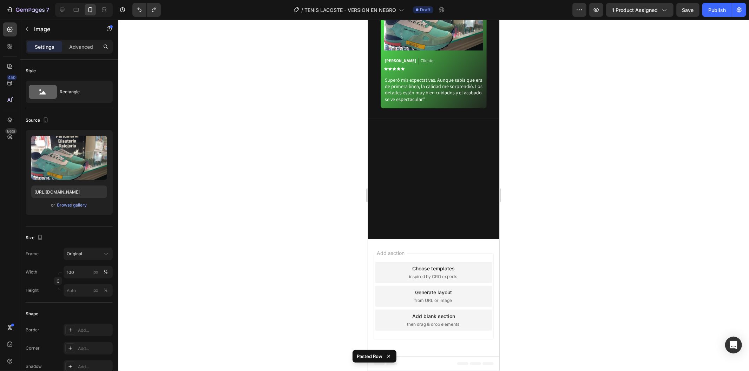
drag, startPoint x: 547, startPoint y: 207, endPoint x: 504, endPoint y: 213, distance: 43.3
click at [546, 207] on div at bounding box center [433, 196] width 630 height 352
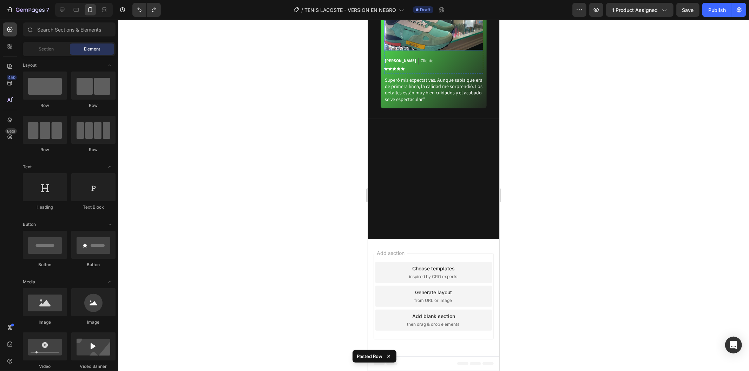
click at [476, 51] on img at bounding box center [433, 23] width 99 height 56
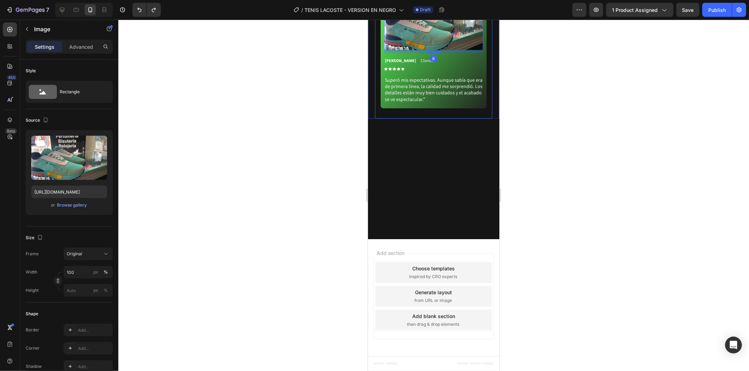
click at [479, 108] on div "Image 8 Sebastián Ramírez Text Block Cliente Text Block Row Icon Icon Icon Icon…" at bounding box center [433, 49] width 106 height 118
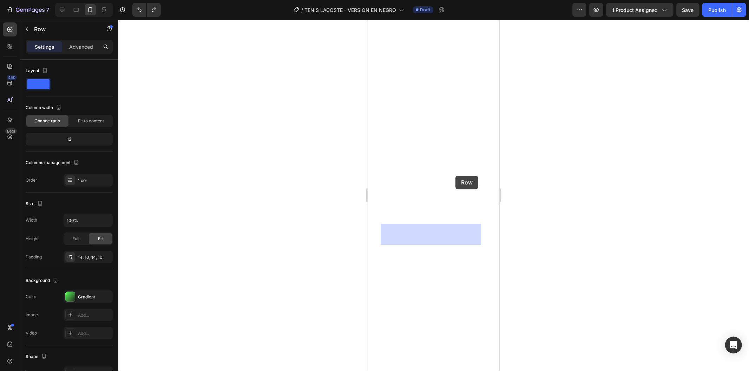
drag, startPoint x: 479, startPoint y: 233, endPoint x: 468, endPoint y: 180, distance: 54.9
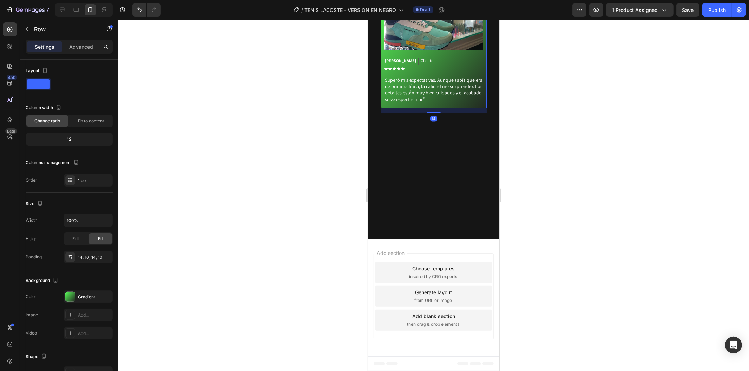
click at [588, 198] on div at bounding box center [433, 196] width 630 height 352
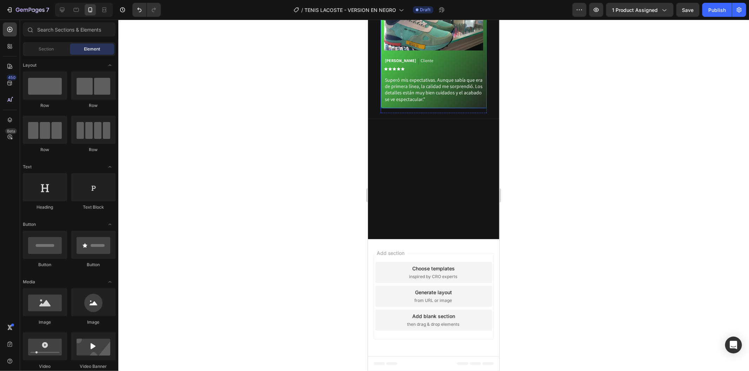
click at [478, 108] on div "Image [PERSON_NAME] Text Block Cliente Text Block Row Icon Icon Icon Icon Icon …" at bounding box center [433, 49] width 106 height 118
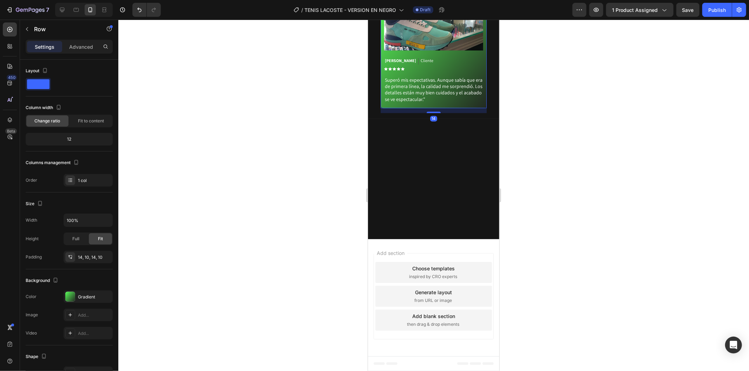
copy div
click at [535, 250] on div at bounding box center [433, 196] width 630 height 352
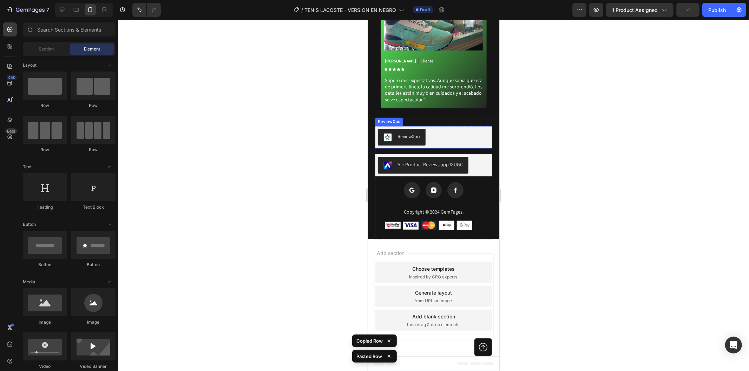
scroll to position [1801, 0]
click at [479, 108] on div "Image [PERSON_NAME] Text Block Cliente Text Block Row Icon Icon Icon Icon Icon …" at bounding box center [433, 49] width 106 height 118
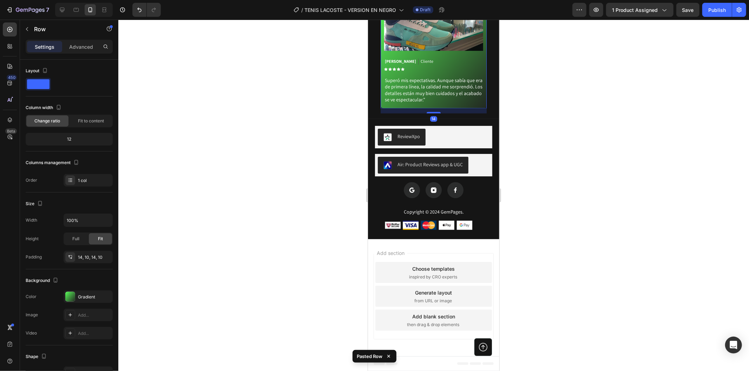
click at [478, 108] on div "Image Sebastián Ramírez Text Block Cliente Text Block Row Icon Icon Icon Icon I…" at bounding box center [433, 49] width 106 height 118
click at [608, 218] on div at bounding box center [433, 196] width 630 height 352
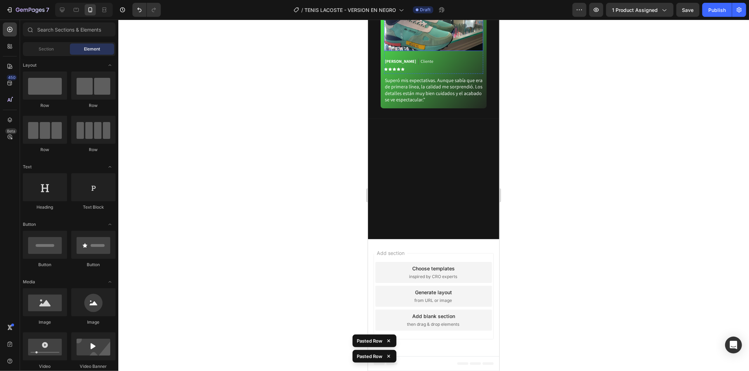
scroll to position [1664, 0]
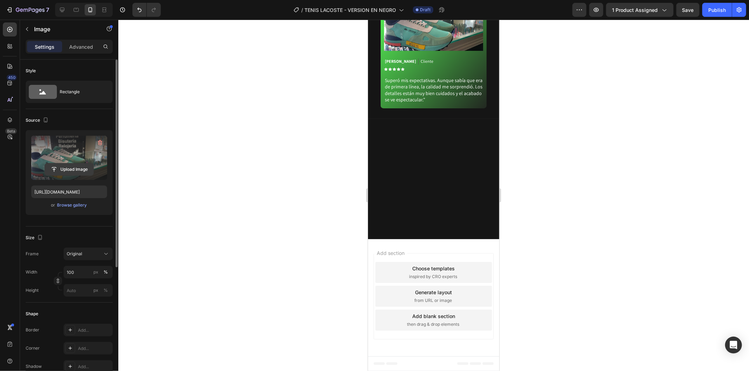
click at [67, 171] on input "file" at bounding box center [69, 170] width 48 height 12
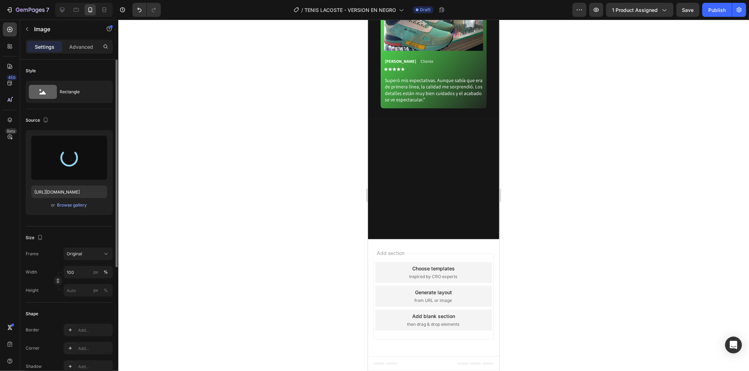
scroll to position [1742, 0]
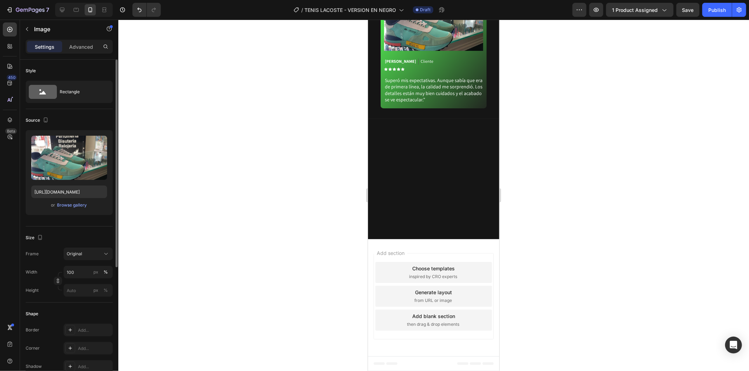
click at [82, 191] on input "https://cdn.shopify.com/s/files/1/0937/2994/7940/files/gempages_579785421223887…" at bounding box center [69, 192] width 76 height 13
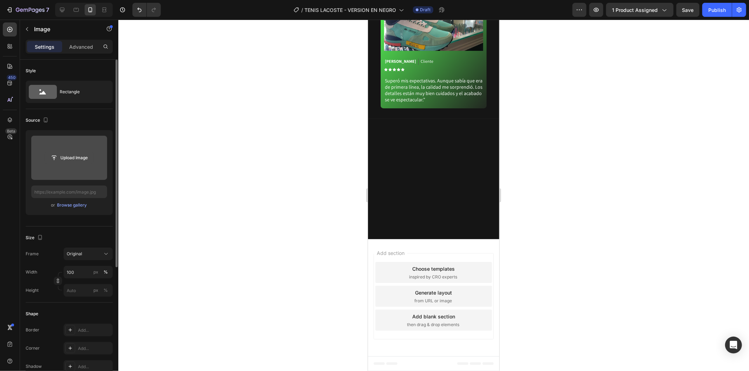
click at [76, 162] on input "file" at bounding box center [69, 158] width 48 height 12
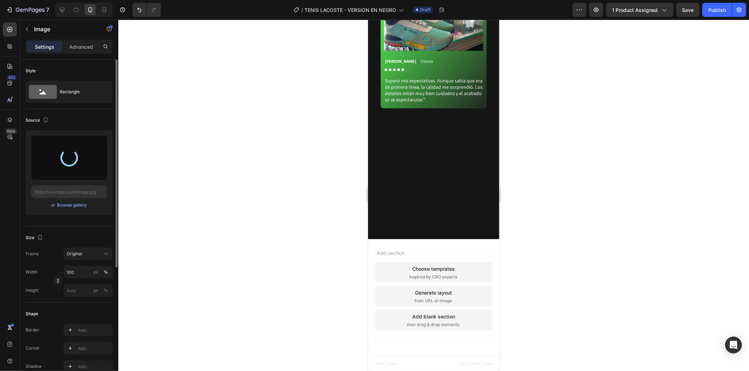
type input "https://cdn.shopify.com/s/files/1/0937/2994/7940/files/gempages_579785421223887…"
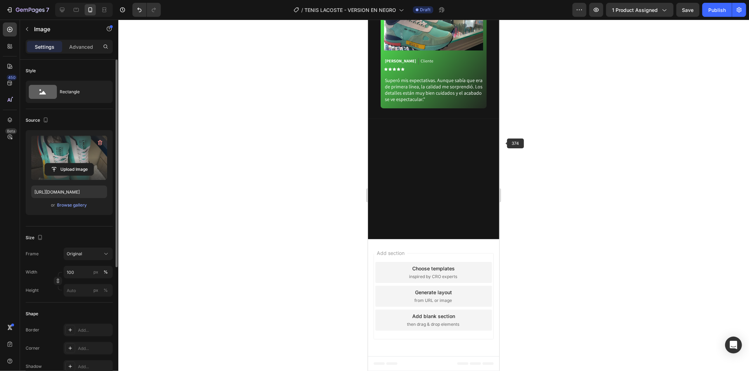
click at [536, 141] on div at bounding box center [433, 196] width 630 height 352
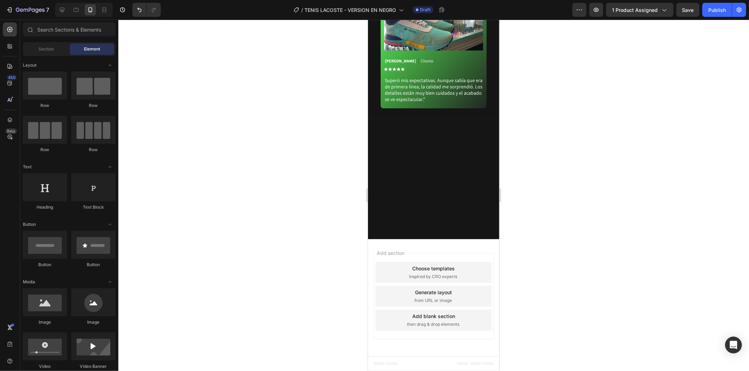
scroll to position [1664, 0]
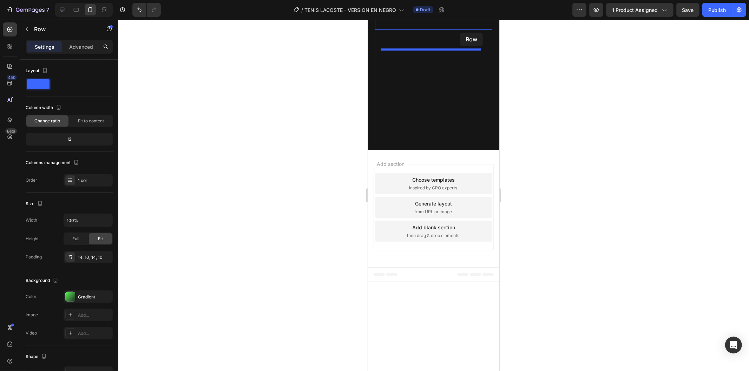
scroll to position [1598, 0]
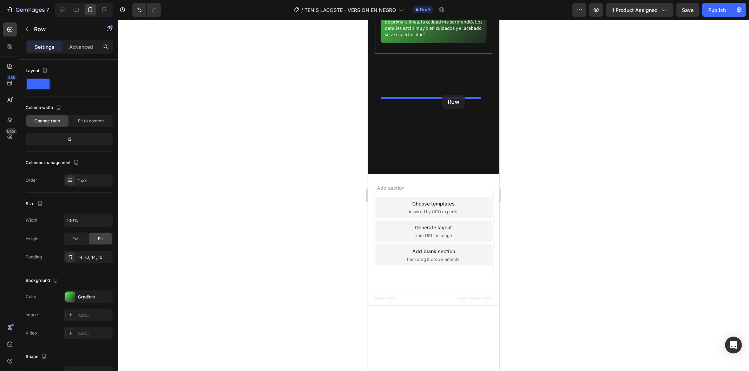
drag, startPoint x: 478, startPoint y: 271, endPoint x: 892, endPoint y: 218, distance: 417.5
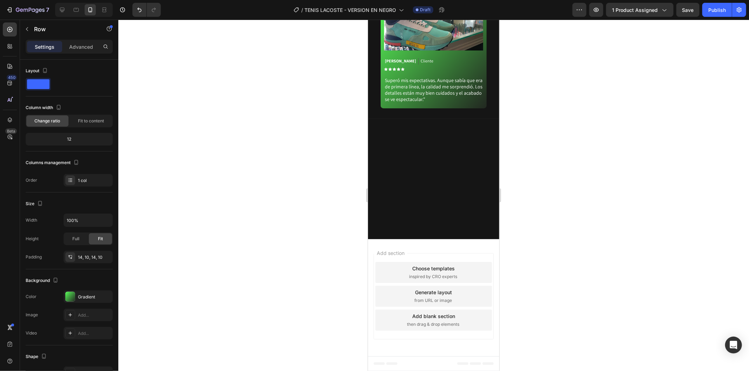
click at [591, 217] on div at bounding box center [433, 196] width 630 height 352
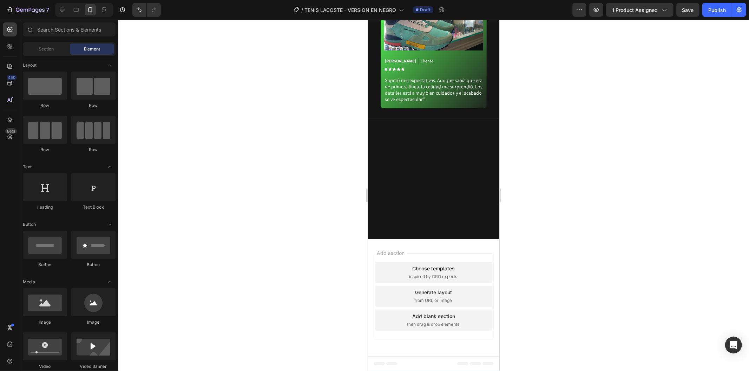
scroll to position [1793, 0]
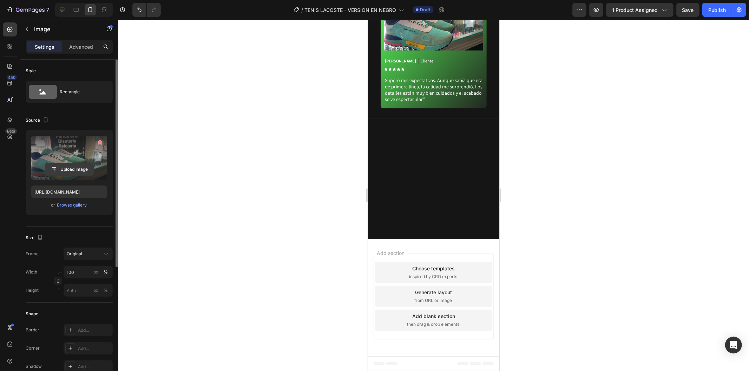
click at [74, 169] on input "file" at bounding box center [69, 170] width 48 height 12
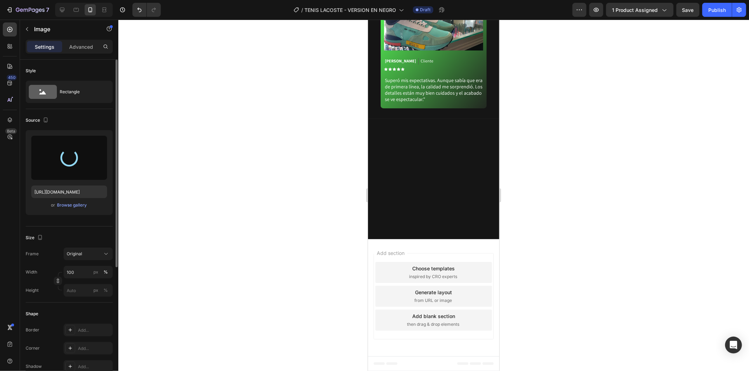
type input "https://cdn.shopify.com/s/files/1/0937/2994/7940/files/gempages_579785421223887…"
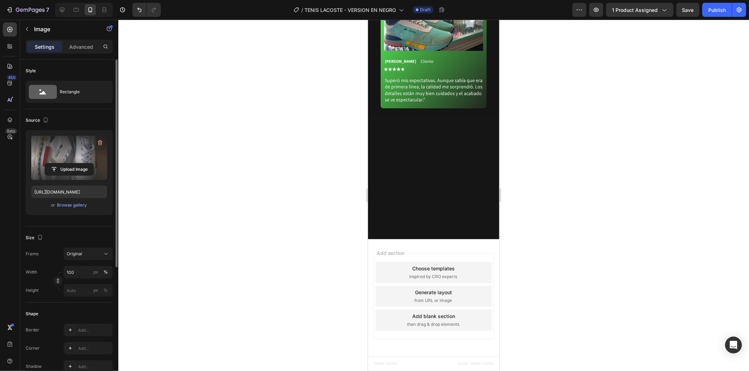
scroll to position [2027, 0]
click at [459, 108] on div "Image [PERSON_NAME] Text Block Cliente Text Block Row Icon Icon Icon Icon Icon …" at bounding box center [433, 49] width 106 height 118
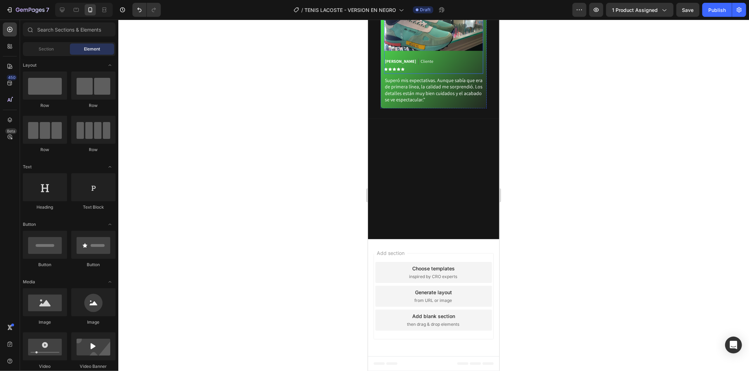
click at [448, 51] on img at bounding box center [433, 23] width 99 height 56
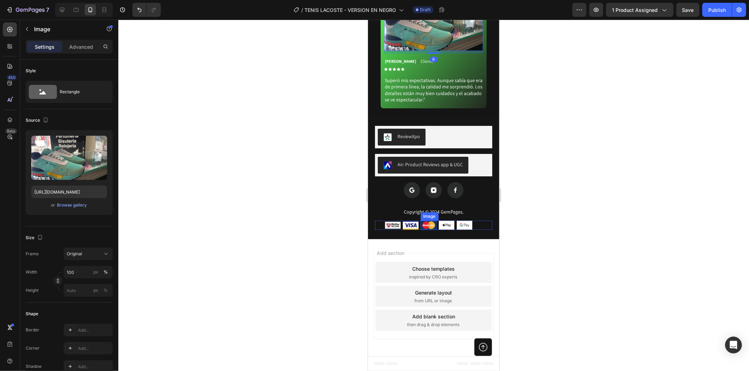
scroll to position [2090, 0]
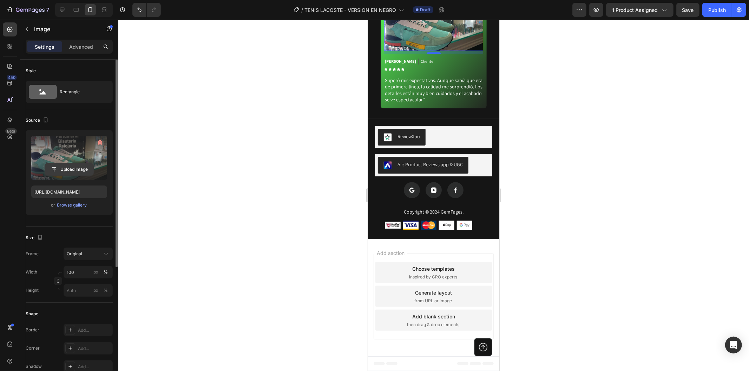
click at [89, 167] on input "file" at bounding box center [69, 170] width 48 height 12
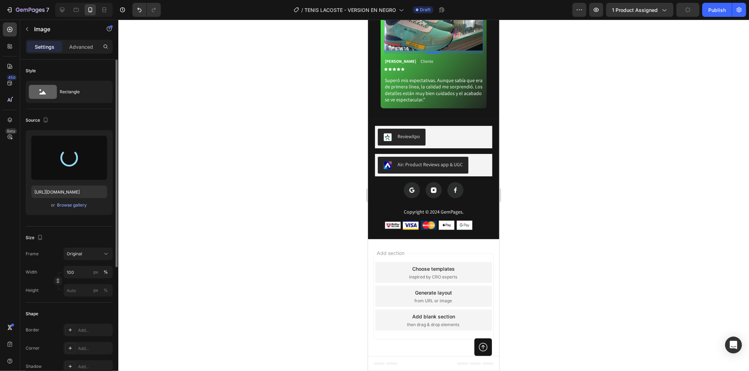
type input "https://cdn.shopify.com/s/files/1/0937/2994/7940/files/gempages_579785421223887…"
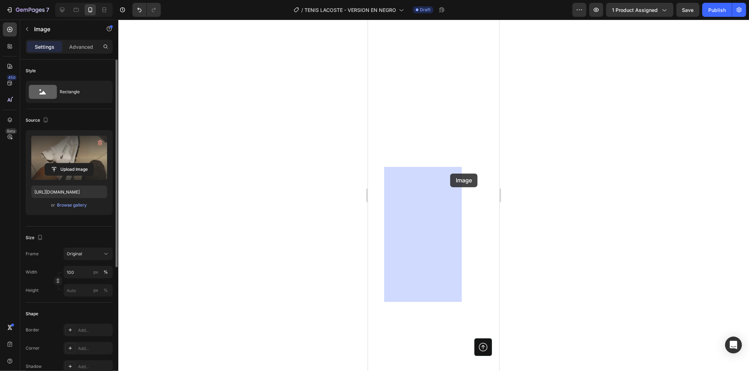
drag, startPoint x: 444, startPoint y: 174, endPoint x: 450, endPoint y: 173, distance: 6.1
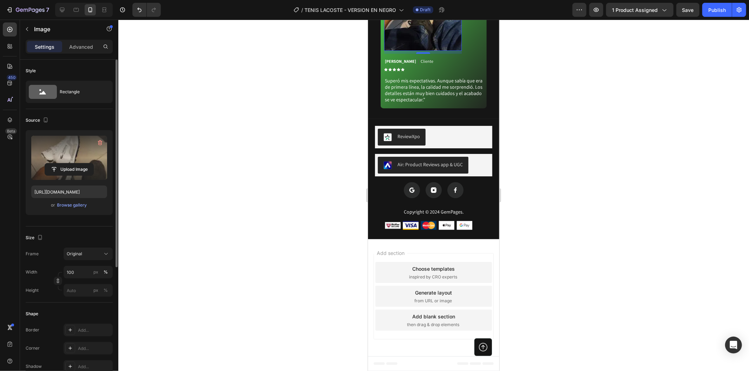
click at [562, 181] on div at bounding box center [433, 196] width 630 height 352
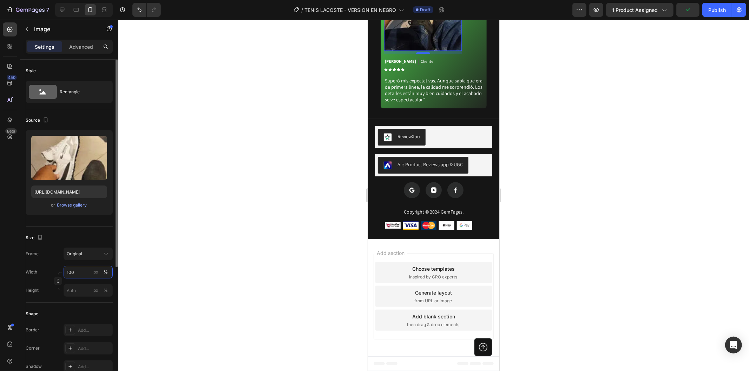
click at [81, 272] on input "100" at bounding box center [88, 272] width 49 height 13
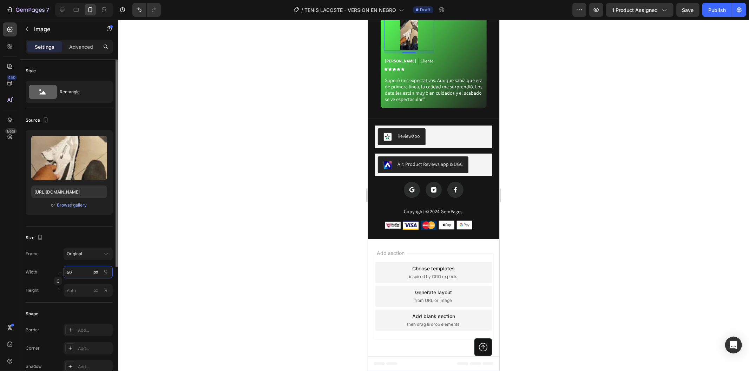
type input "5"
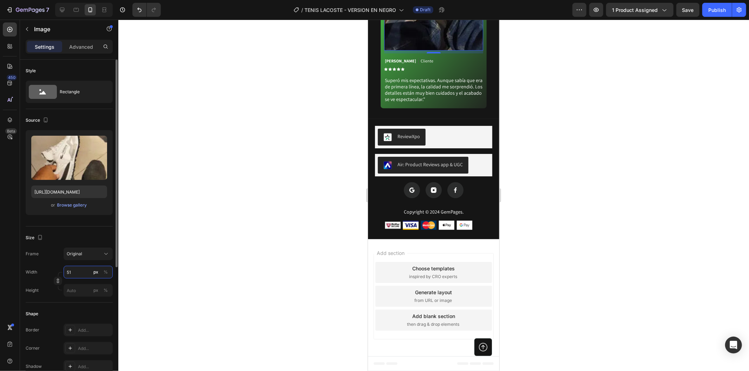
type input "5"
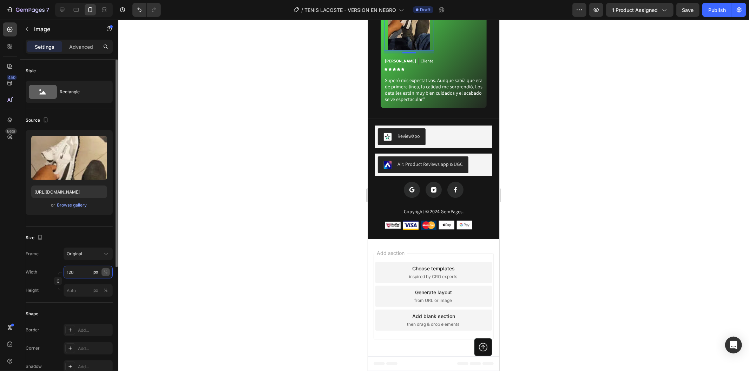
type input "120"
click at [108, 270] on button "%" at bounding box center [105, 272] width 8 height 8
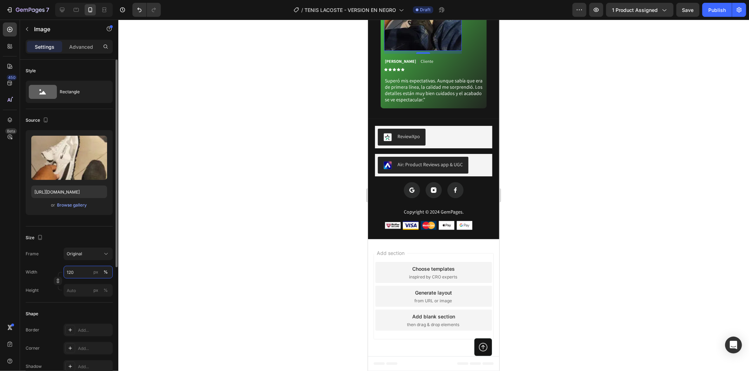
click at [90, 272] on input "120" at bounding box center [88, 272] width 49 height 13
click at [101, 286] on button "px" at bounding box center [105, 290] width 8 height 8
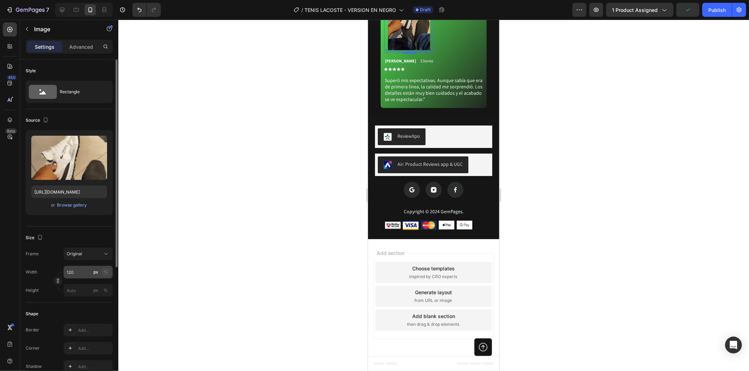
click at [106, 272] on div "%" at bounding box center [106, 272] width 4 height 6
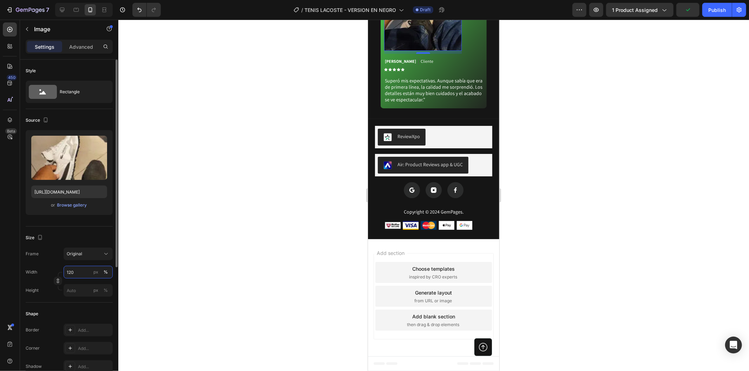
click at [86, 274] on input "120" at bounding box center [88, 272] width 49 height 13
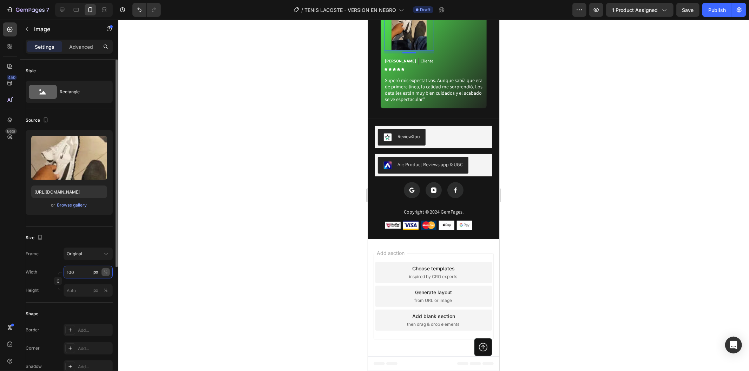
type input "100"
click at [106, 272] on div "%" at bounding box center [106, 272] width 4 height 6
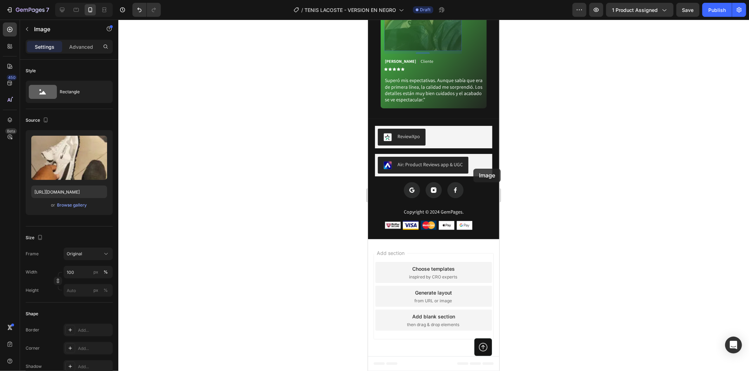
drag, startPoint x: 452, startPoint y: 168, endPoint x: 479, endPoint y: 190, distance: 34.7
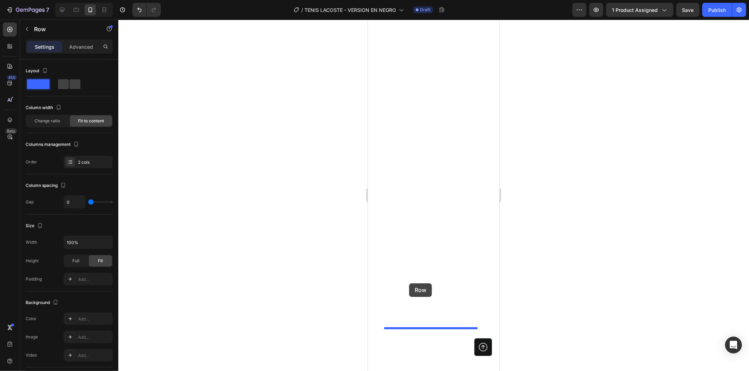
drag, startPoint x: 443, startPoint y: 96, endPoint x: 409, endPoint y: 283, distance: 190.3
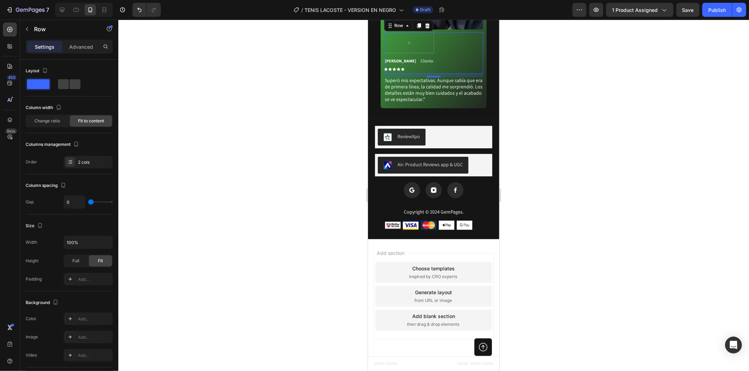
click at [645, 205] on div at bounding box center [433, 196] width 630 height 352
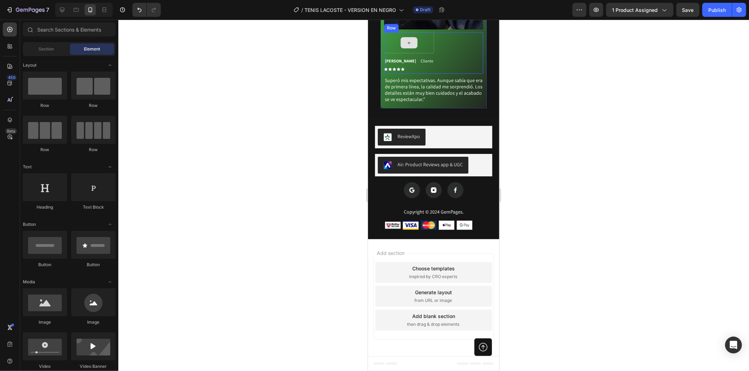
click at [429, 53] on div at bounding box center [409, 42] width 50 height 21
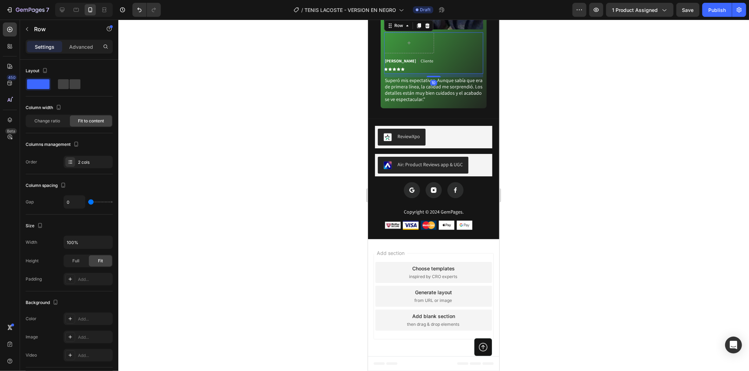
click at [441, 73] on div "Sebastián Ramírez Text Block Cliente Text Block Row Icon Icon Icon Icon Icon Ic…" at bounding box center [433, 52] width 99 height 41
click at [430, 53] on div at bounding box center [409, 42] width 50 height 21
click at [417, 53] on div at bounding box center [409, 42] width 50 height 21
click at [427, 28] on icon at bounding box center [427, 25] width 5 height 5
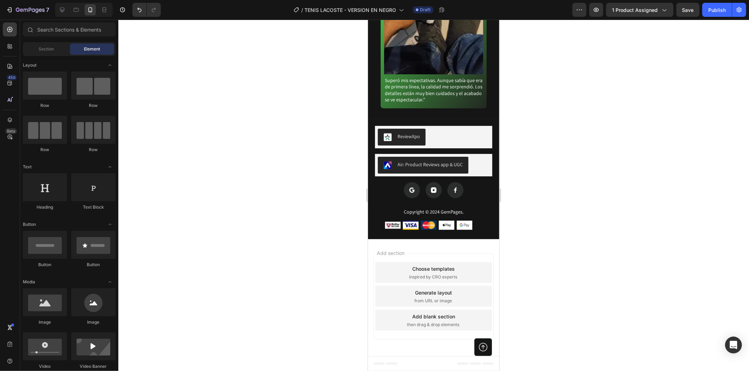
click at [590, 219] on div at bounding box center [433, 196] width 630 height 352
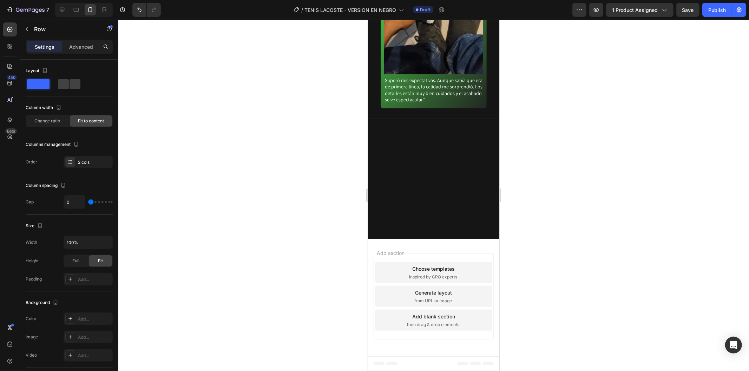
click at [559, 143] on div at bounding box center [433, 196] width 630 height 352
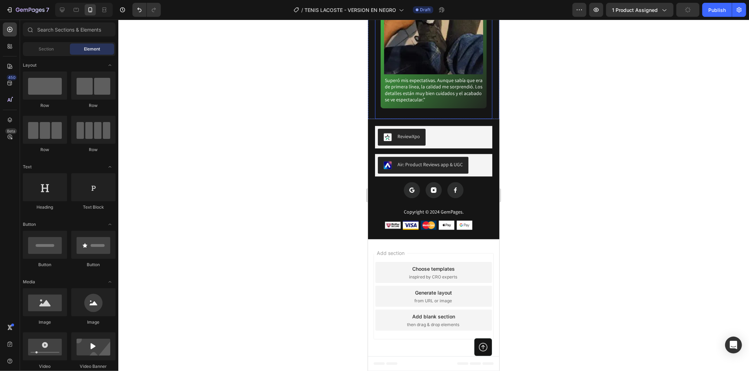
scroll to position [2090, 0]
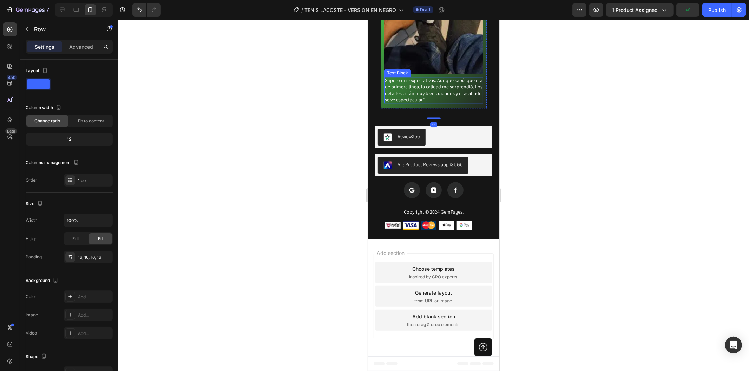
click at [475, 102] on p "Superó mis expectativas. Aunque sabía que era de primera línea, la calidad me s…" at bounding box center [433, 90] width 98 height 26
click at [477, 108] on div "Image Superó mis expectativas. Aunque sabía que era de primera línea, la calida…" at bounding box center [433, 2] width 106 height 211
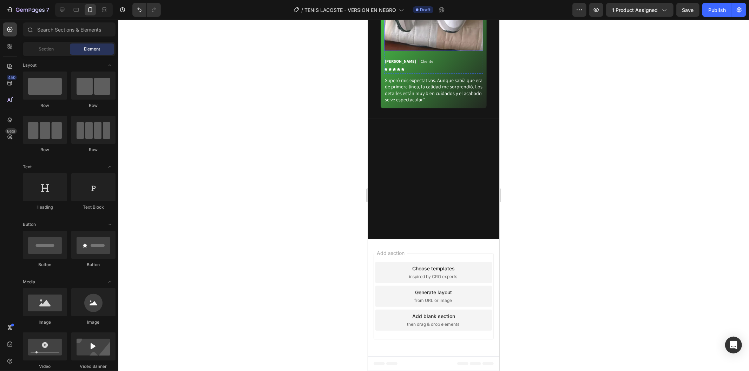
scroll to position [1541, 0]
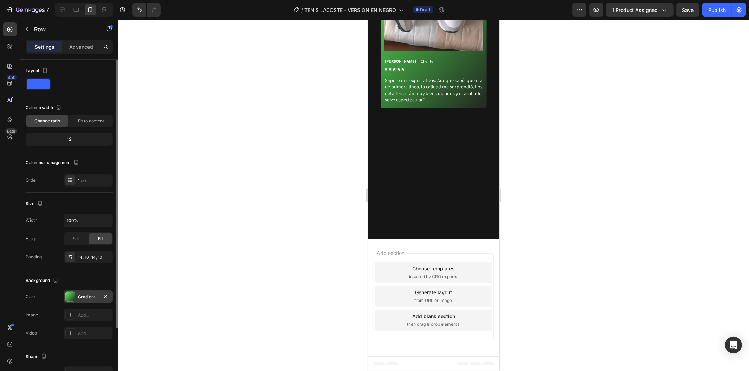
click at [87, 292] on div "Gradient" at bounding box center [88, 297] width 49 height 13
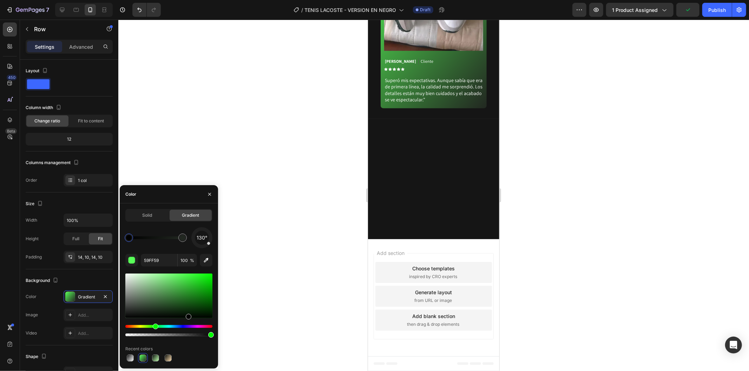
drag, startPoint x: 181, startPoint y: 276, endPoint x: 188, endPoint y: 319, distance: 42.9
click at [188, 319] on div at bounding box center [189, 317] width 6 height 6
click at [320, 269] on div at bounding box center [433, 196] width 630 height 352
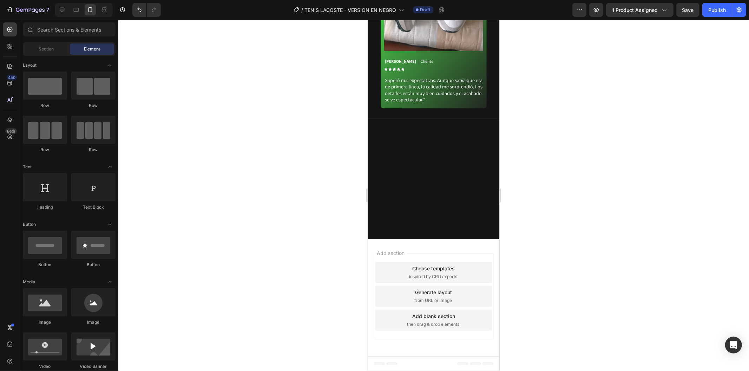
click at [320, 269] on div at bounding box center [433, 196] width 630 height 352
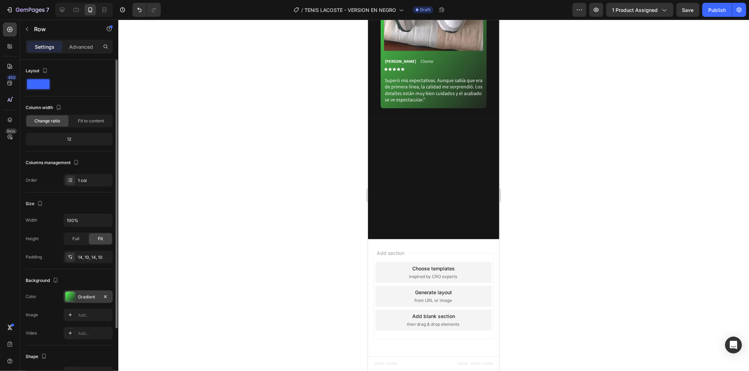
click at [80, 300] on div "Gradient" at bounding box center [88, 297] width 20 height 6
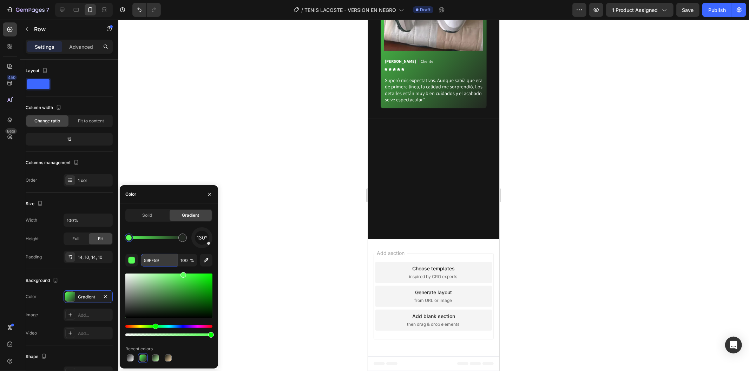
click at [162, 261] on input "59FF59" at bounding box center [159, 260] width 37 height 13
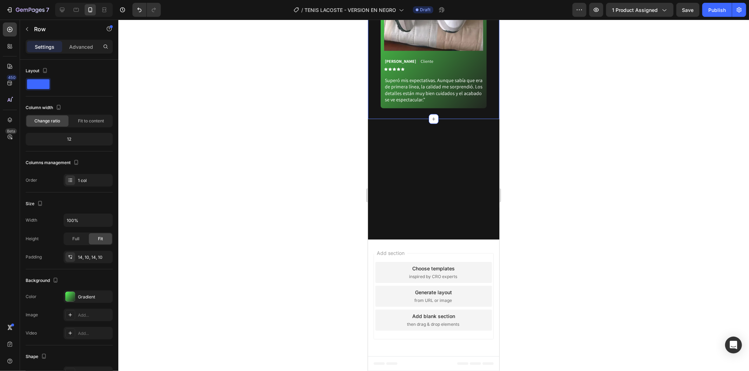
click at [559, 249] on div at bounding box center [433, 196] width 630 height 352
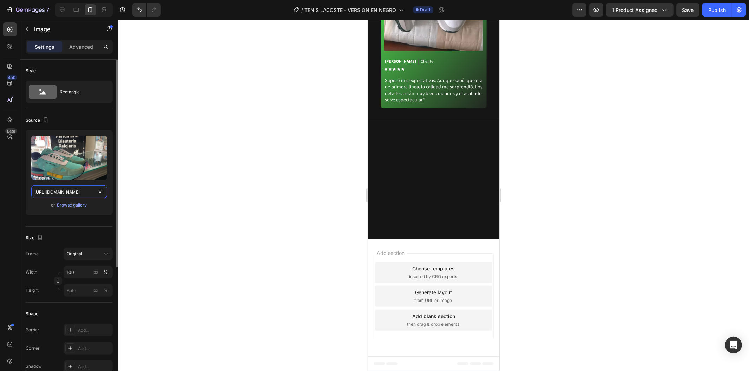
click at [71, 188] on input "https://cdn.shopify.com/s/files/1/0937/2994/7940/files/gempages_579785421223887…" at bounding box center [69, 192] width 76 height 13
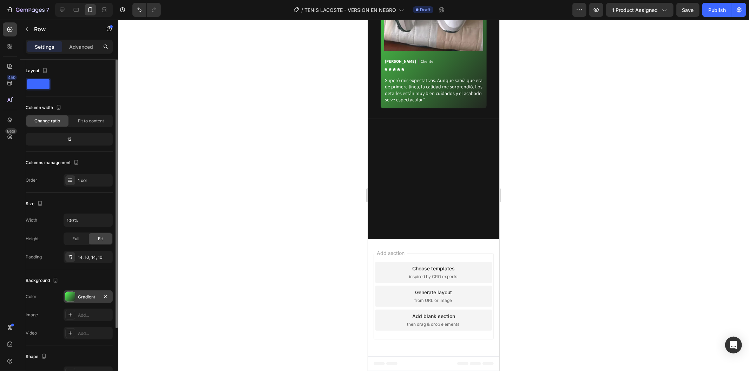
click at [82, 298] on div "Gradient" at bounding box center [88, 297] width 20 height 6
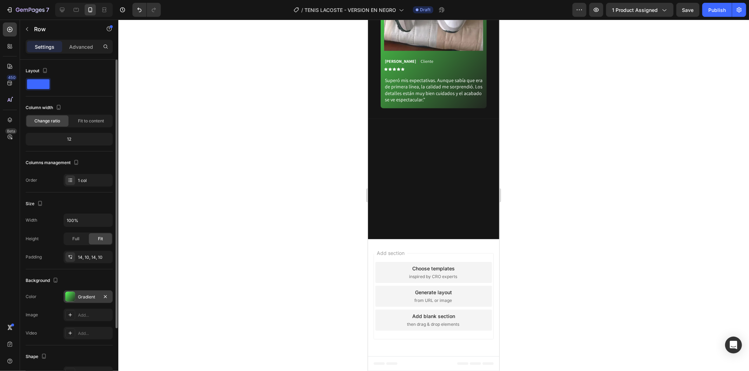
click at [85, 300] on div "Gradient" at bounding box center [88, 297] width 49 height 13
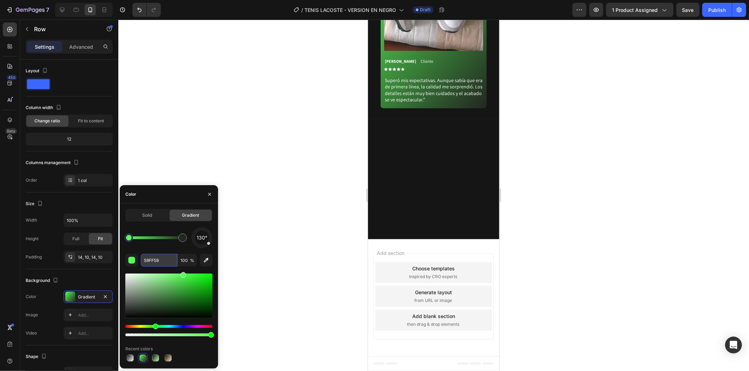
click at [163, 261] on input "59FF59" at bounding box center [159, 260] width 37 height 13
paste input "59FF59"
click at [163, 261] on input "59FF59" at bounding box center [159, 260] width 37 height 13
type input "222821"
click at [182, 237] on div at bounding box center [183, 238] width 6 height 6
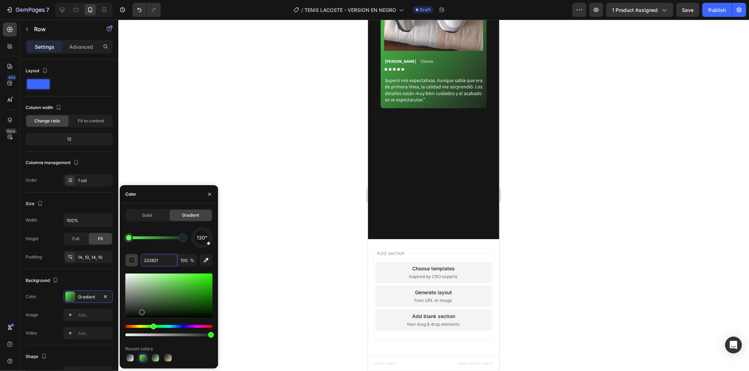
drag, startPoint x: 164, startPoint y: 261, endPoint x: 134, endPoint y: 259, distance: 30.6
click at [134, 259] on div "222821 100 %" at bounding box center [168, 260] width 87 height 13
paste input "59FF59"
type input "59FF59"
click at [273, 248] on div at bounding box center [433, 196] width 630 height 352
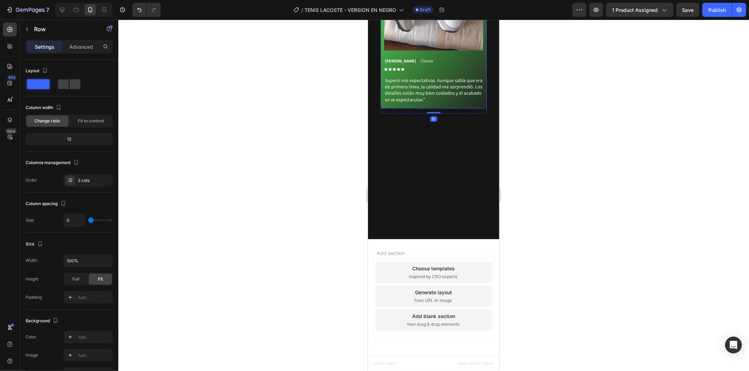
click at [468, 108] on div "Image [PERSON_NAME] Text Block Cliente Text Block Row Icon Icon Icon Icon Icon …" at bounding box center [433, 17] width 106 height 181
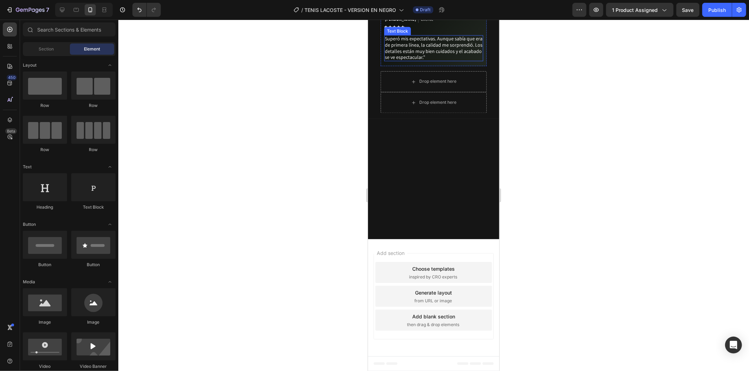
click at [476, 32] on div "Sebastián Ramírez Text Block Cliente Text Block Row Icon Icon Icon Icon Icon Ic…" at bounding box center [433, 21] width 99 height 20
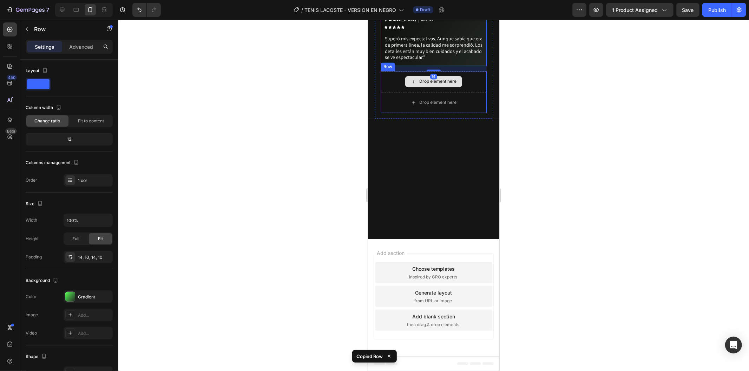
click at [468, 92] on div "Drop element here" at bounding box center [433, 81] width 106 height 21
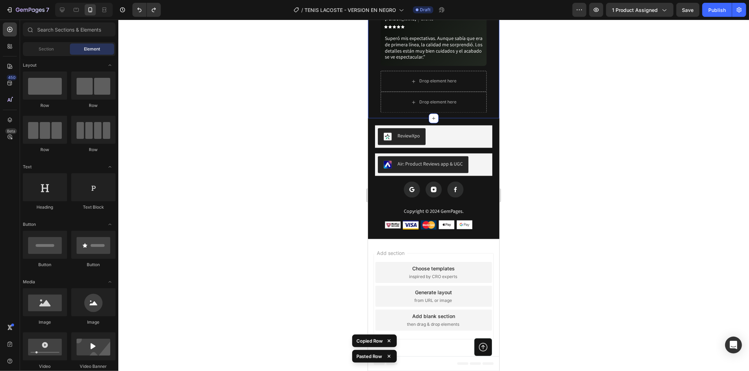
scroll to position [1557, 0]
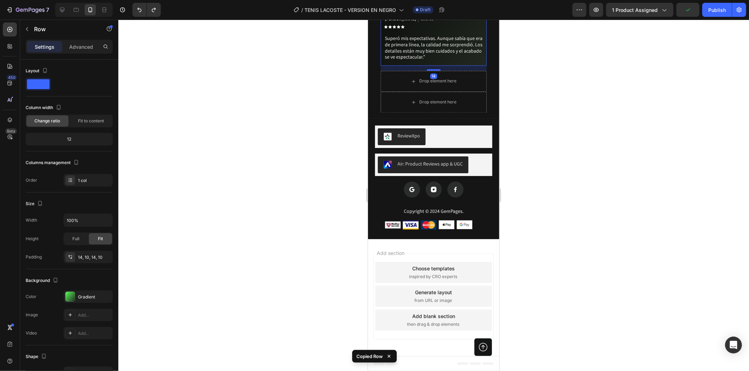
click at [476, 71] on div "14" at bounding box center [433, 68] width 106 height 5
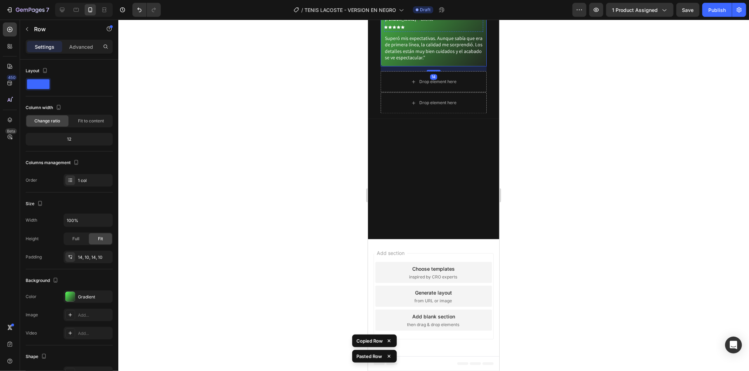
scroll to position [1662, 0]
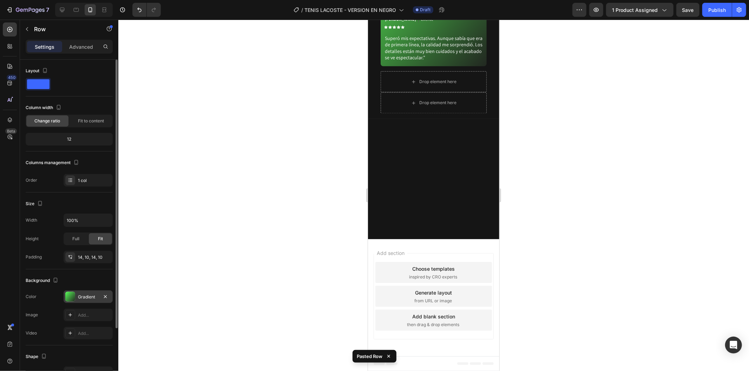
click at [80, 295] on div "Gradient" at bounding box center [88, 297] width 20 height 6
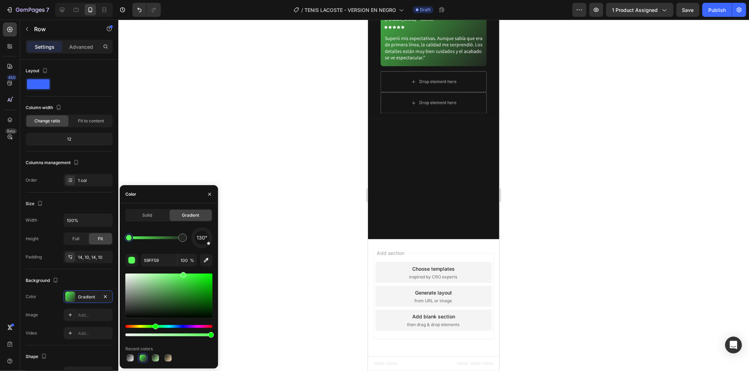
click at [327, 227] on div at bounding box center [433, 196] width 630 height 352
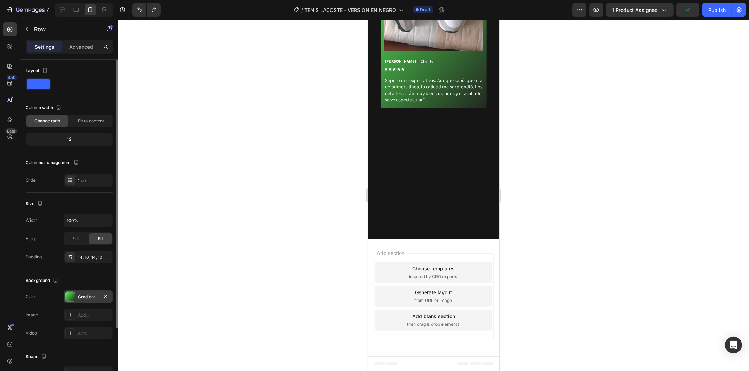
click at [79, 297] on div "Gradient" at bounding box center [88, 297] width 20 height 6
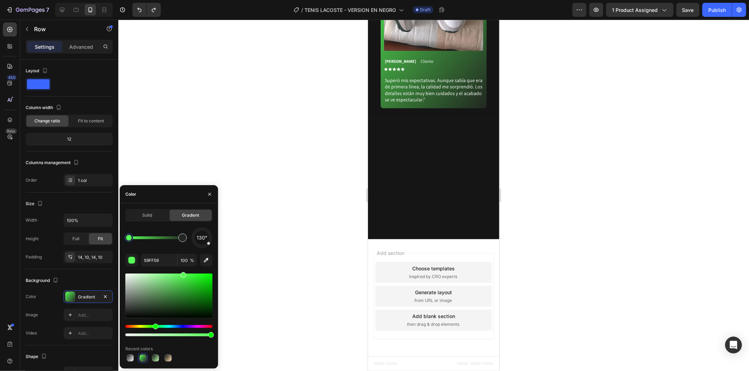
type input "222821"
click at [181, 241] on div at bounding box center [182, 238] width 8 height 8
click at [162, 262] on input "222821" at bounding box center [159, 260] width 37 height 13
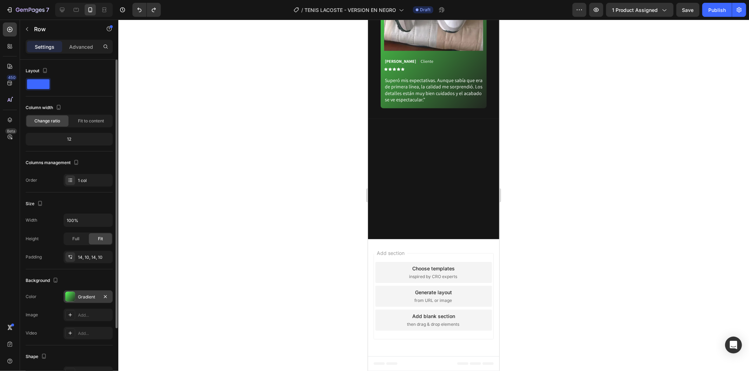
click at [84, 294] on div "Gradient" at bounding box center [88, 297] width 20 height 6
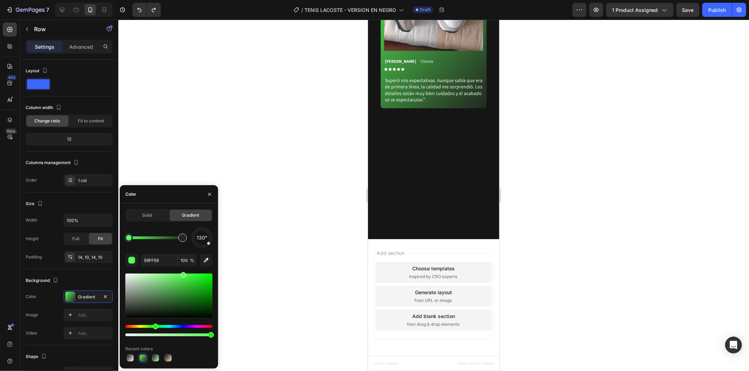
type input "222821"
click at [178, 238] on div at bounding box center [182, 238] width 8 height 8
click at [168, 260] on input "222821" at bounding box center [159, 260] width 37 height 13
paste input "222821"
click at [181, 240] on div at bounding box center [183, 238] width 6 height 6
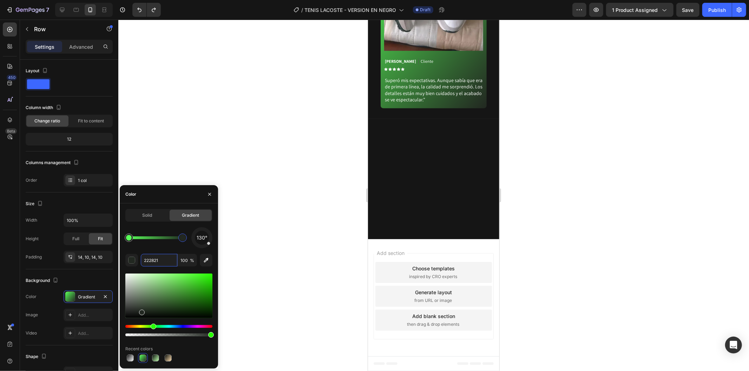
click at [181, 240] on div at bounding box center [183, 238] width 6 height 6
type input "59FF59"
click at [127, 236] on div at bounding box center [129, 238] width 6 height 6
drag, startPoint x: 164, startPoint y: 257, endPoint x: 136, endPoint y: 257, distance: 28.1
click at [136, 257] on div "59FF59 100 %" at bounding box center [168, 260] width 87 height 13
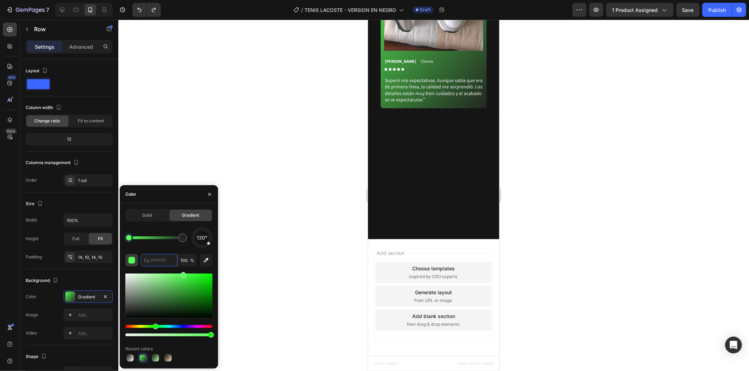
paste input "222821"
type input "222821"
drag, startPoint x: 273, startPoint y: 216, endPoint x: 290, endPoint y: 212, distance: 17.7
click at [275, 215] on div at bounding box center [433, 196] width 630 height 352
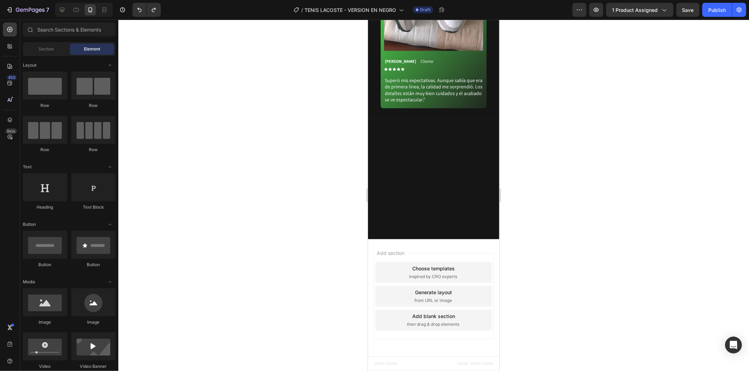
click at [306, 209] on div at bounding box center [433, 196] width 630 height 352
click at [470, 108] on div "Image [PERSON_NAME] Text Block Cliente Text Block Row Icon Icon Icon Icon Icon …" at bounding box center [433, 17] width 106 height 181
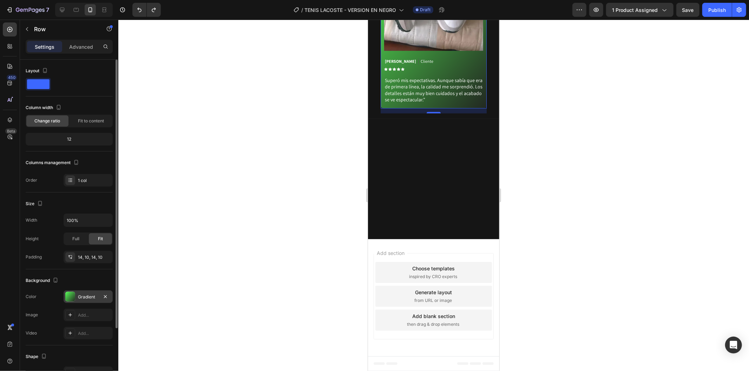
drag, startPoint x: 73, startPoint y: 300, endPoint x: 82, endPoint y: 300, distance: 9.5
click at [73, 300] on div at bounding box center [70, 297] width 10 height 10
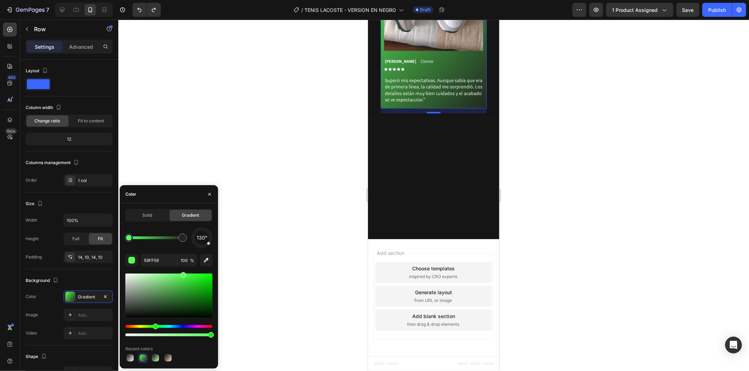
click at [132, 244] on div at bounding box center [128, 238] width 13 height 13
click at [130, 239] on div at bounding box center [129, 238] width 6 height 6
paste input "222821"
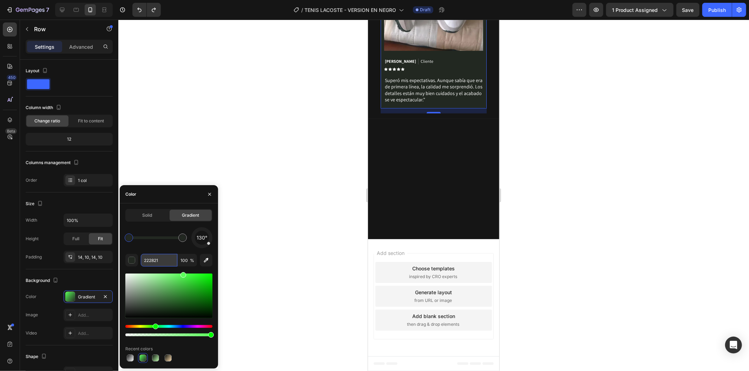
type input "222821"
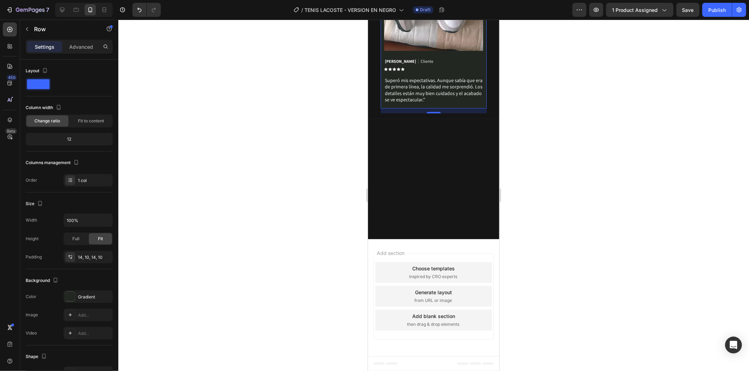
click at [358, 210] on div at bounding box center [433, 196] width 630 height 352
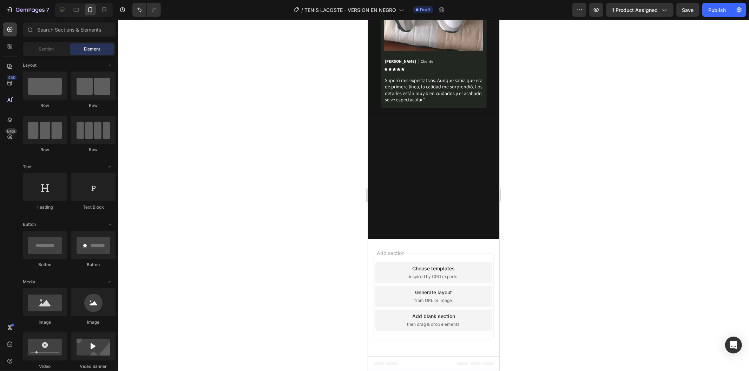
click at [358, 210] on div at bounding box center [433, 196] width 630 height 352
click at [415, 108] on div "Image [PERSON_NAME] Text Block Cliente Text Block Row Icon Icon Icon Icon Icon …" at bounding box center [433, 17] width 106 height 181
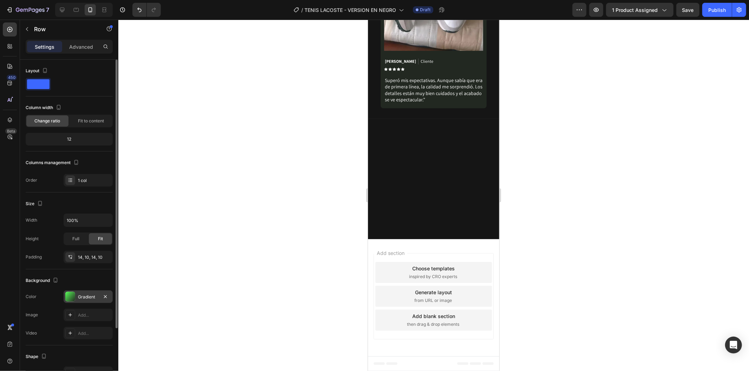
click at [83, 296] on div "Gradient" at bounding box center [88, 297] width 20 height 6
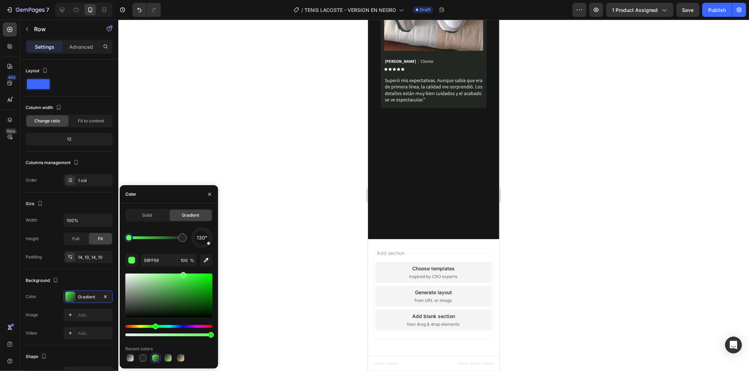
click at [128, 240] on div at bounding box center [129, 238] width 6 height 6
click at [181, 238] on div at bounding box center [183, 238] width 6 height 6
type input "59FF59"
click at [127, 239] on div at bounding box center [129, 238] width 6 height 6
click at [161, 262] on input "59FF59" at bounding box center [159, 260] width 37 height 13
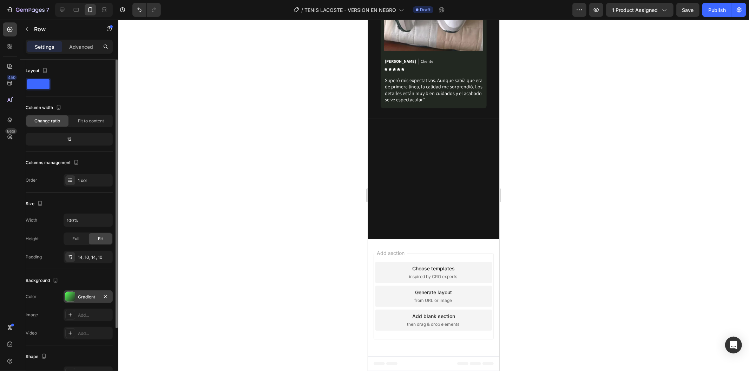
click at [88, 296] on div "Gradient" at bounding box center [88, 297] width 20 height 6
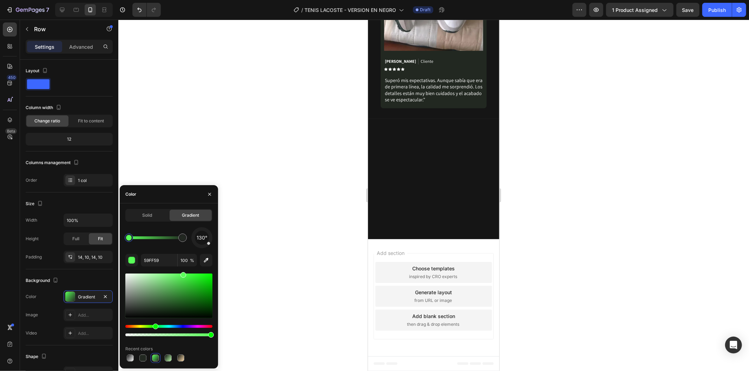
click at [132, 241] on div at bounding box center [128, 238] width 13 height 13
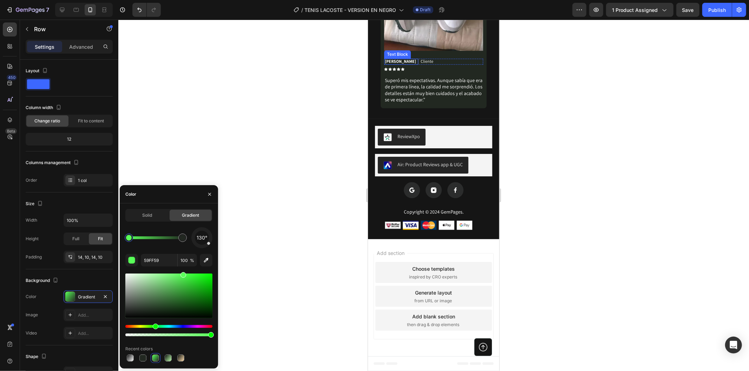
scroll to position [1818, 0]
click at [413, 108] on div "Image [PERSON_NAME] Text Block Cliente Text Block Row Icon Icon Icon Icon Icon …" at bounding box center [433, 17] width 106 height 181
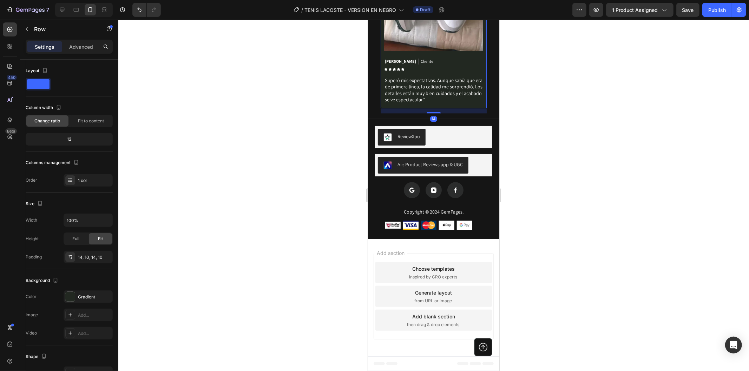
click at [457, 102] on p "Superó mis expectativas. Aunque sabía que era de primera línea, la calidad me s…" at bounding box center [433, 90] width 98 height 26
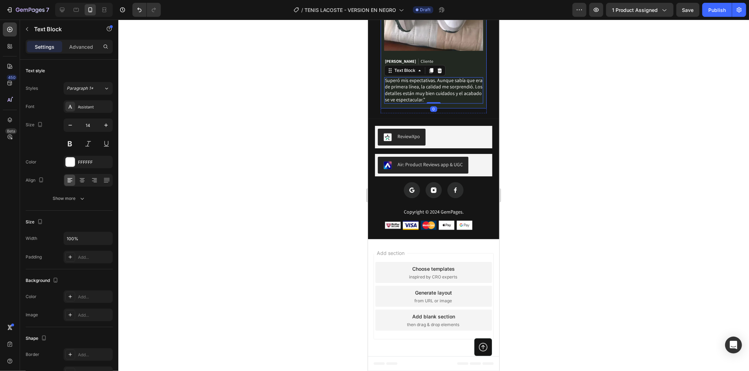
click at [479, 108] on div "Image Sebastián Ramírez Text Block Cliente Text Block Row Icon Icon Icon Icon I…" at bounding box center [433, 17] width 106 height 181
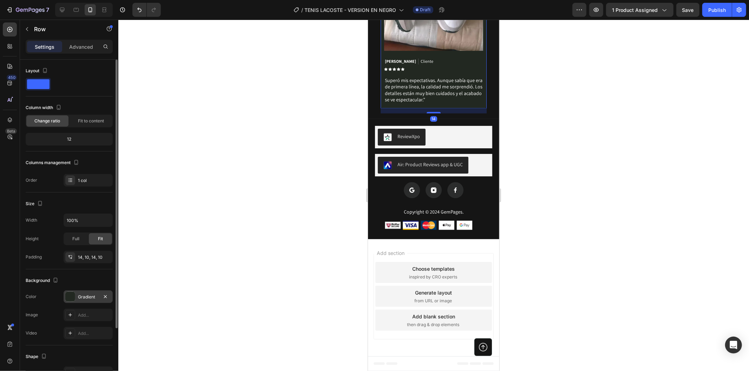
click at [86, 293] on div "Gradient" at bounding box center [88, 297] width 49 height 13
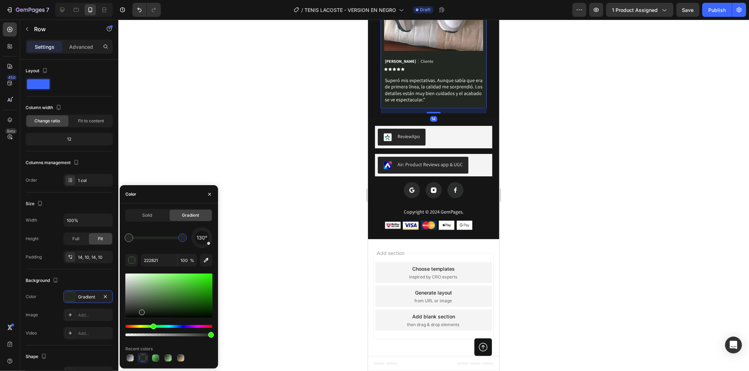
click at [180, 237] on div at bounding box center [183, 238] width 6 height 6
click at [125, 241] on div at bounding box center [128, 238] width 13 height 13
click at [160, 259] on input "222821" at bounding box center [159, 260] width 37 height 13
paste input "59FF59"
type input "59FF59"
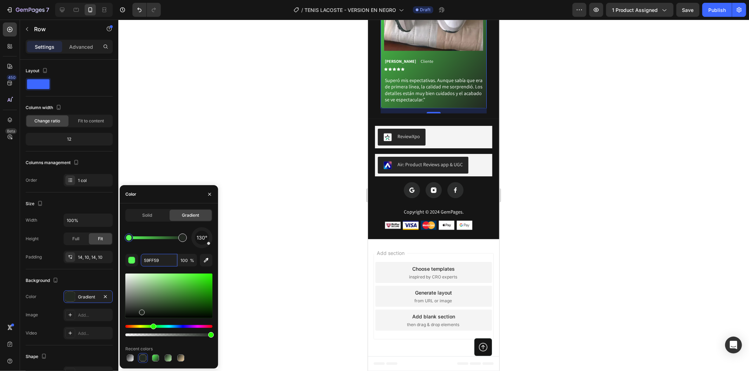
click at [181, 236] on div at bounding box center [183, 238] width 6 height 6
click at [184, 239] on div at bounding box center [183, 238] width 6 height 6
drag, startPoint x: 313, startPoint y: 197, endPoint x: 332, endPoint y: 187, distance: 20.4
click at [314, 197] on div at bounding box center [433, 196] width 630 height 352
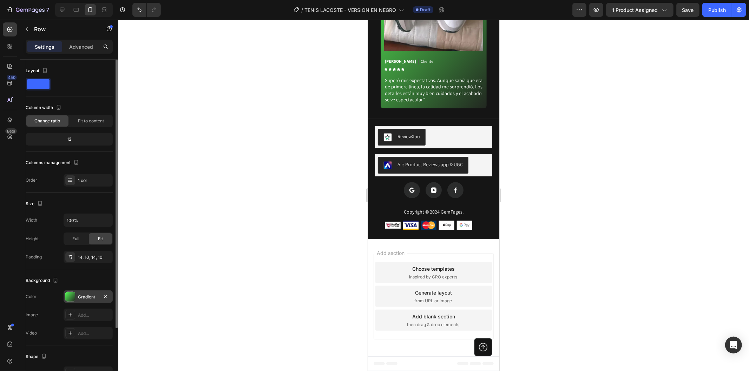
click at [86, 303] on div "Gradient" at bounding box center [88, 297] width 49 height 13
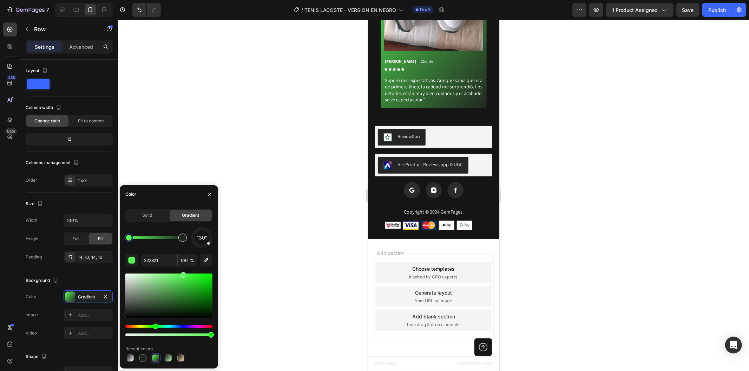
click at [180, 239] on div at bounding box center [183, 238] width 6 height 6
click at [127, 241] on div at bounding box center [129, 238] width 8 height 8
type input "222821"
click at [184, 241] on div at bounding box center [182, 238] width 8 height 8
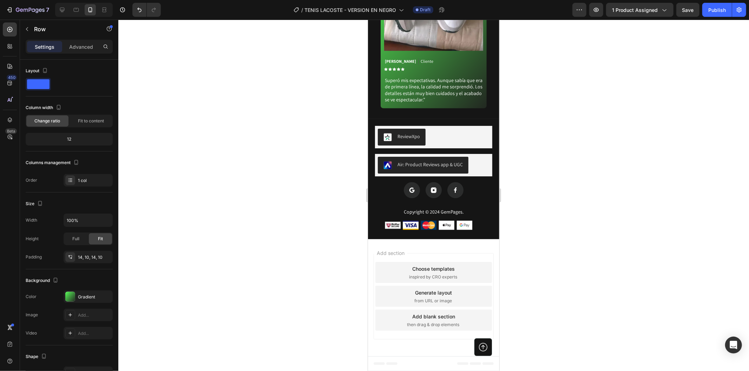
click at [264, 226] on div at bounding box center [433, 196] width 630 height 352
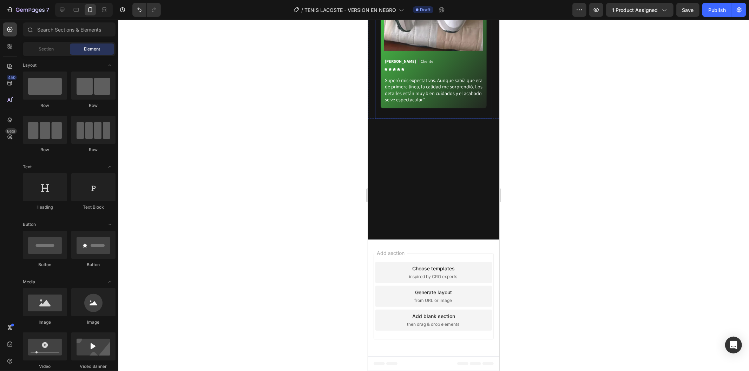
scroll to position [1623, 0]
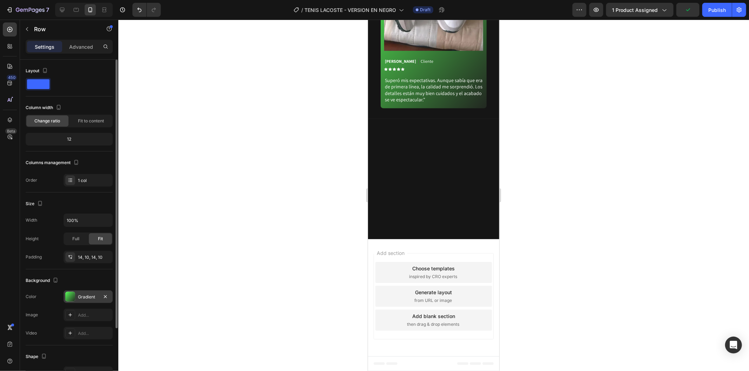
click at [93, 294] on div "Gradient" at bounding box center [88, 297] width 20 height 6
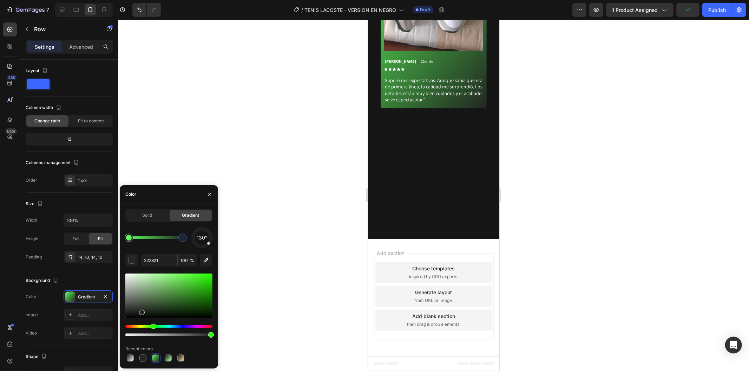
click at [179, 239] on div at bounding box center [182, 238] width 8 height 8
click at [163, 263] on input "222821" at bounding box center [159, 260] width 37 height 13
click at [126, 238] on div at bounding box center [129, 238] width 6 height 6
type input "222821"
click at [185, 239] on div at bounding box center [182, 238] width 8 height 8
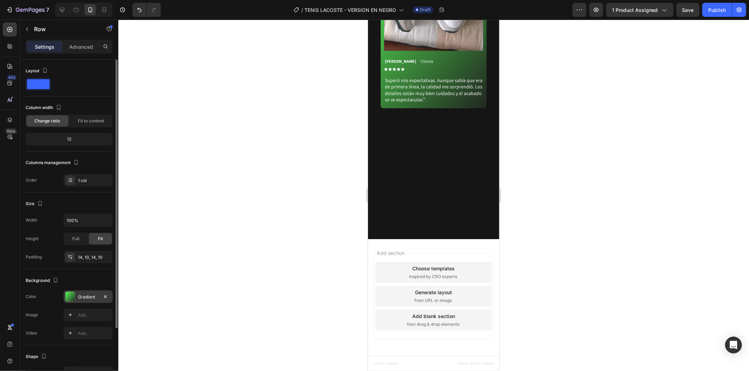
click at [86, 300] on div "Gradient" at bounding box center [88, 297] width 20 height 6
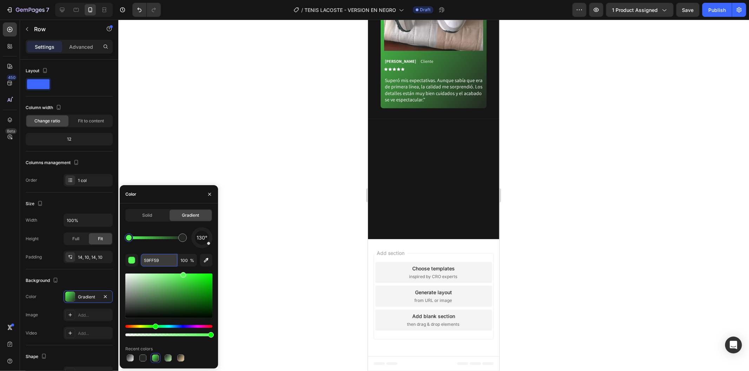
click at [164, 263] on input "59FF59" at bounding box center [159, 260] width 37 height 13
click at [181, 242] on div at bounding box center [182, 238] width 13 height 13
type input "2"
type input "v"
paste input "222821"
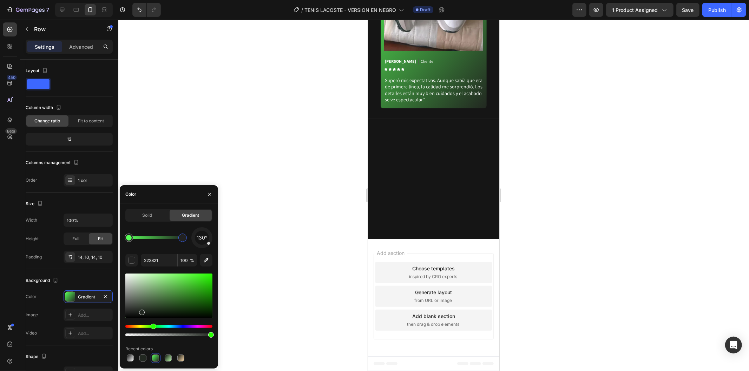
click at [176, 251] on div "130° 222821 100 % Recent colors" at bounding box center [168, 295] width 87 height 136
drag, startPoint x: 128, startPoint y: 240, endPoint x: 179, endPoint y: 241, distance: 50.9
click at [179, 239] on div at bounding box center [156, 238] width 54 height 3
type input "222222"
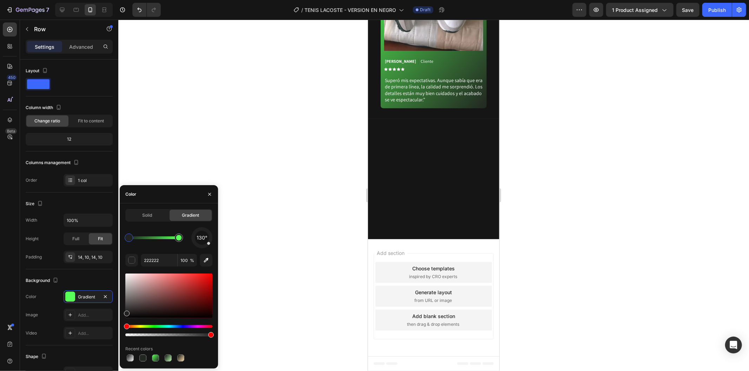
drag, startPoint x: 173, startPoint y: 241, endPoint x: 120, endPoint y: 236, distance: 53.9
click at [120, 236] on div "Solid Gradient 130° 222222 100 % Recent colors" at bounding box center [169, 286] width 98 height 154
drag, startPoint x: 296, startPoint y: 225, endPoint x: 306, endPoint y: 223, distance: 10.1
click at [299, 225] on div at bounding box center [433, 196] width 630 height 352
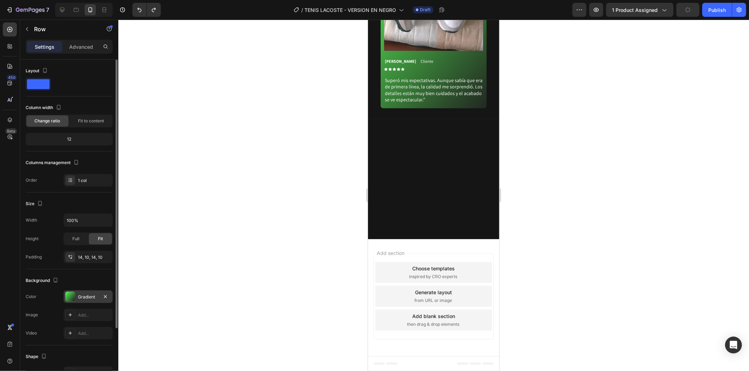
click at [93, 296] on div "Gradient" at bounding box center [88, 297] width 20 height 6
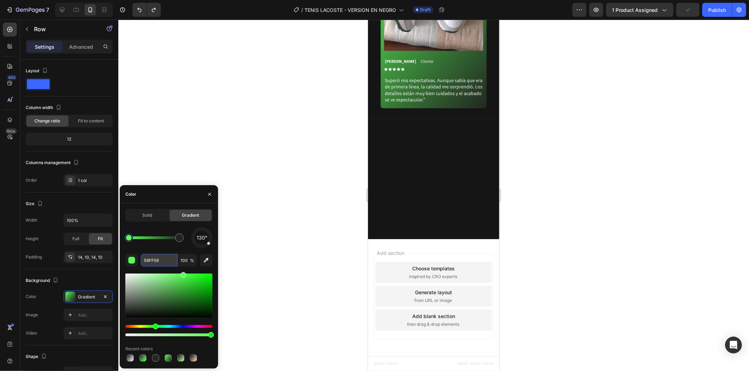
click at [158, 260] on input "59FF59" at bounding box center [159, 260] width 37 height 13
paste input "222821"
type input "222821"
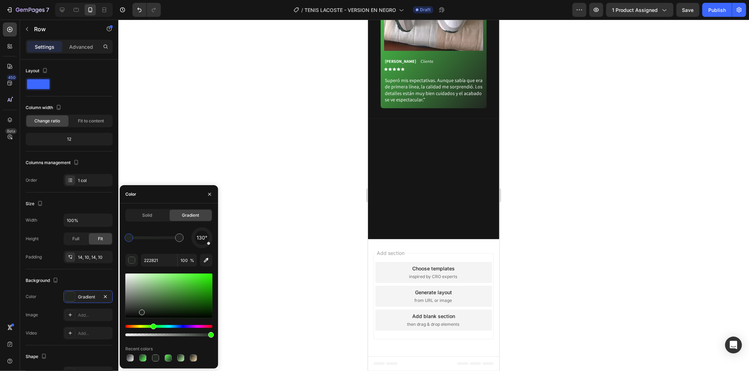
click at [343, 230] on div at bounding box center [433, 196] width 630 height 352
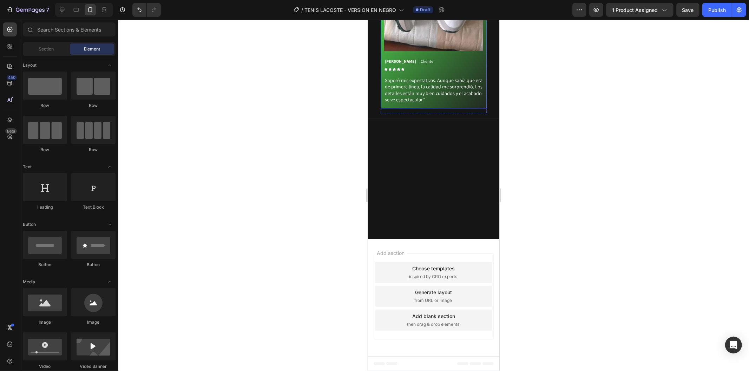
click at [472, 108] on div "Image [PERSON_NAME] Text Block Cliente Text Block Row Icon Icon Icon Icon Icon …" at bounding box center [433, 17] width 106 height 181
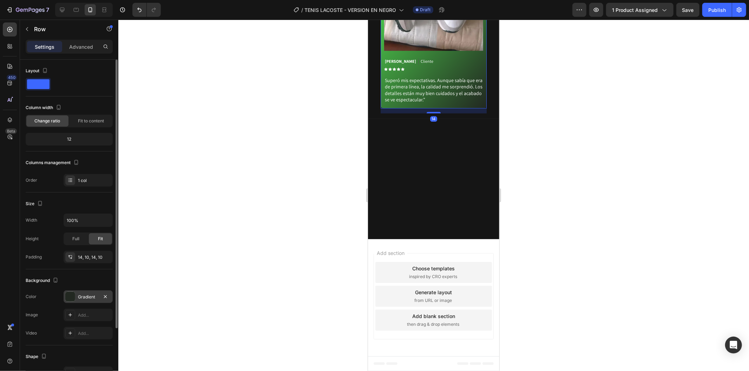
click at [77, 296] on div "Gradient" at bounding box center [88, 297] width 49 height 13
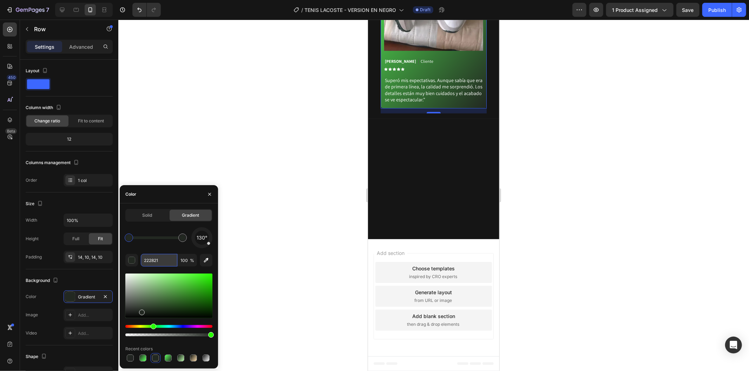
click at [156, 259] on input "222821" at bounding box center [159, 260] width 37 height 13
paste input "222821"
type input "222821"
click at [324, 242] on div at bounding box center [433, 196] width 630 height 352
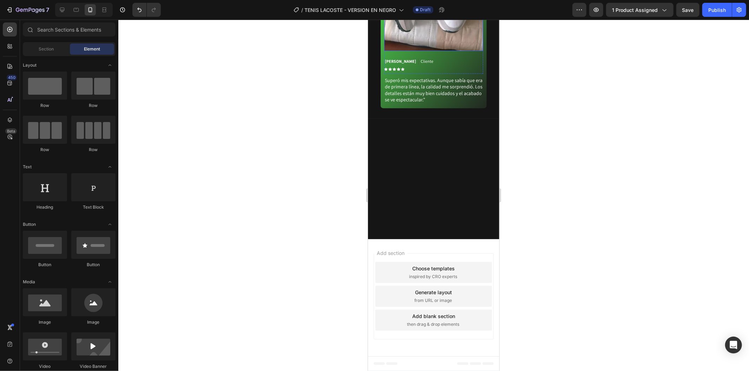
scroll to position [1740, 0]
click at [448, 108] on div "Image [PERSON_NAME] Text Block Cliente Text Block Row Icon Icon Icon Icon Icon …" at bounding box center [433, 17] width 106 height 181
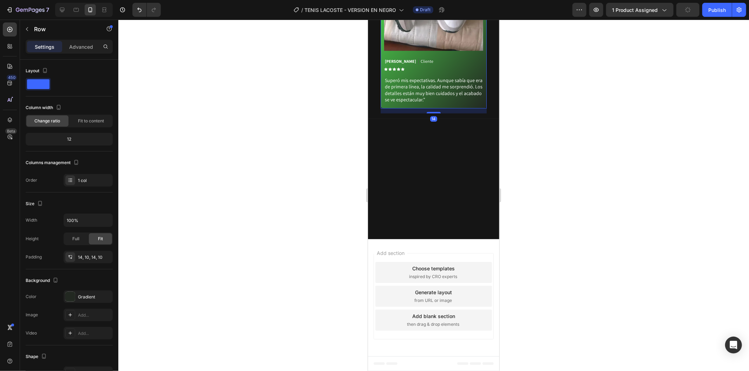
click at [451, 108] on div "Image Sebastián Ramírez Text Block Cliente Text Block Row Icon Icon Icon Icon I…" at bounding box center [433, 17] width 106 height 181
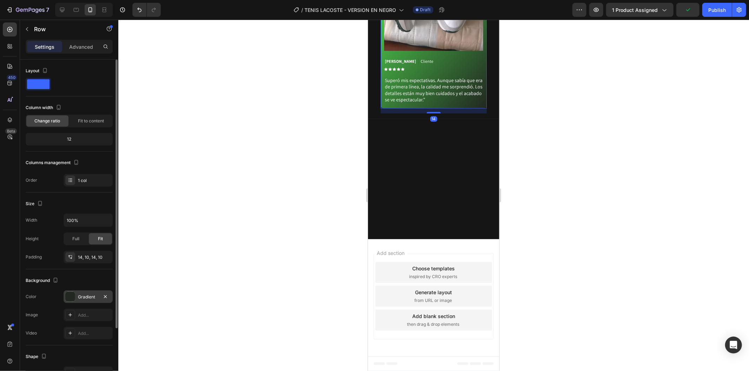
click at [83, 297] on div "Gradient" at bounding box center [88, 297] width 20 height 6
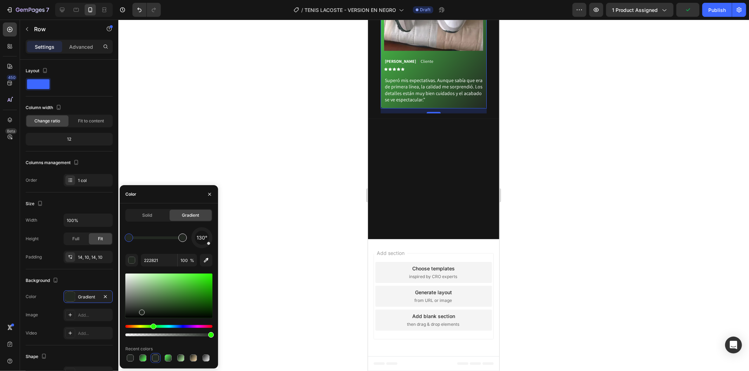
click at [178, 238] on div at bounding box center [182, 238] width 13 height 13
click at [183, 238] on div at bounding box center [183, 238] width 6 height 6
click at [124, 240] on div at bounding box center [128, 238] width 13 height 13
click at [128, 240] on div at bounding box center [129, 238] width 6 height 6
click at [132, 360] on div at bounding box center [130, 358] width 7 height 7
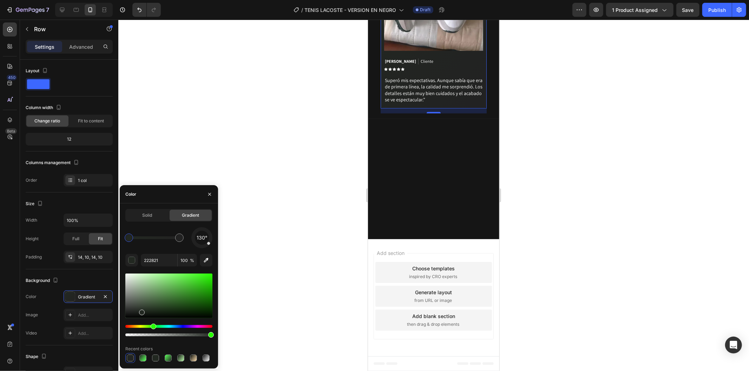
click at [320, 274] on div at bounding box center [433, 196] width 630 height 352
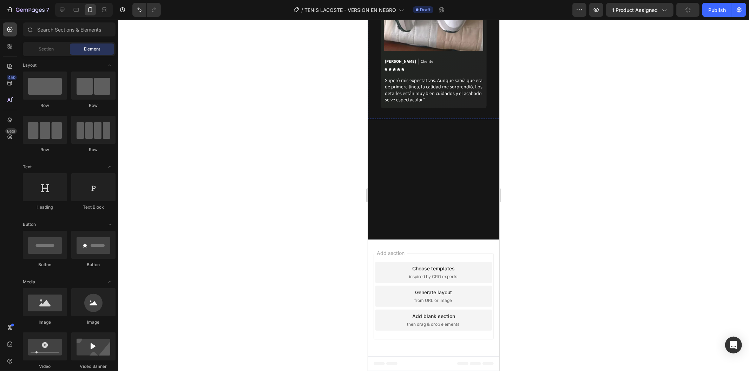
scroll to position [1350, 0]
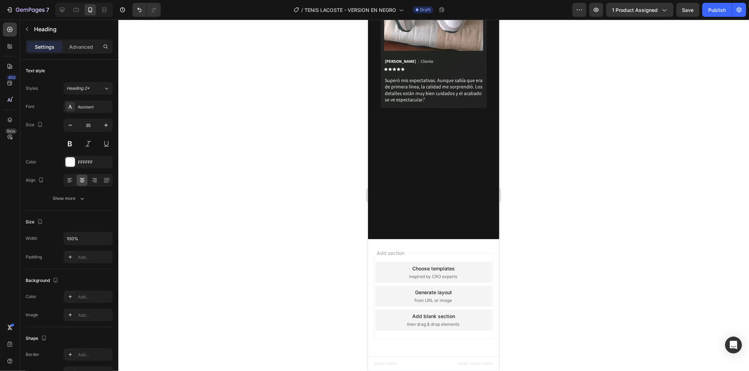
scroll to position [1506, 0]
click at [595, 210] on div at bounding box center [433, 196] width 630 height 352
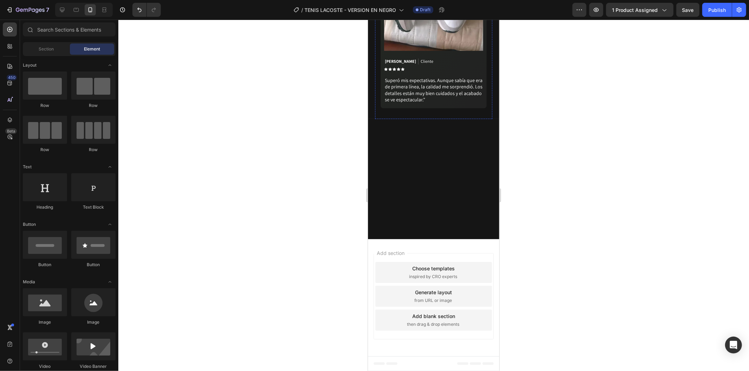
scroll to position [1701, 0]
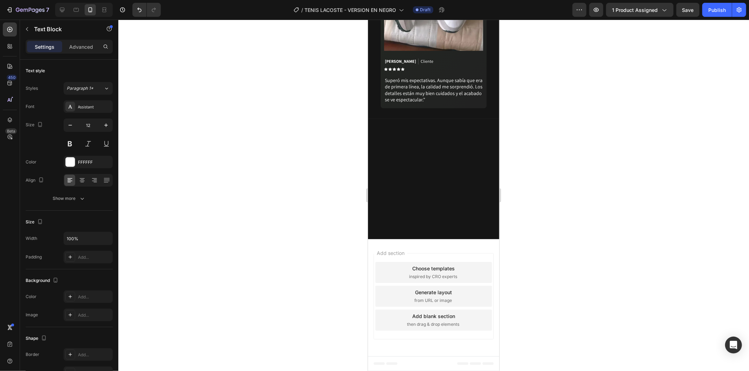
click at [517, 212] on div at bounding box center [433, 196] width 630 height 352
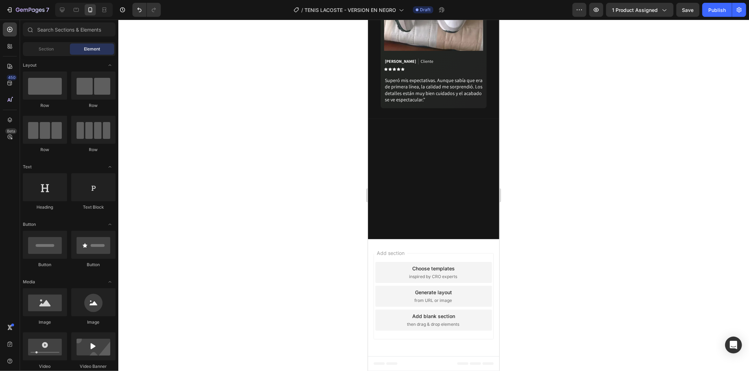
click at [573, 206] on div at bounding box center [433, 196] width 630 height 352
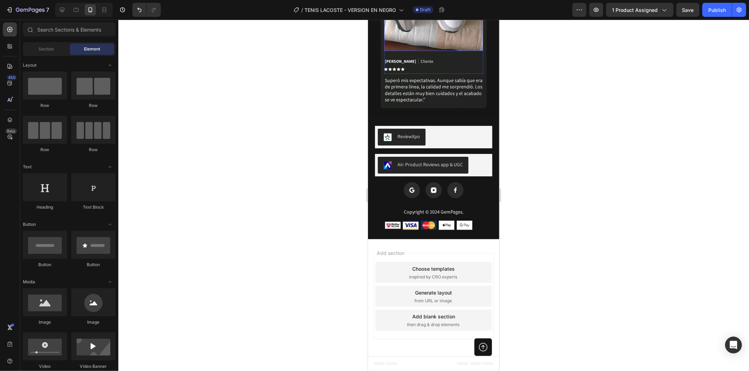
scroll to position [1857, 0]
click at [415, 71] on div "Icon Icon Icon Icon Icon" at bounding box center [433, 69] width 99 height 4
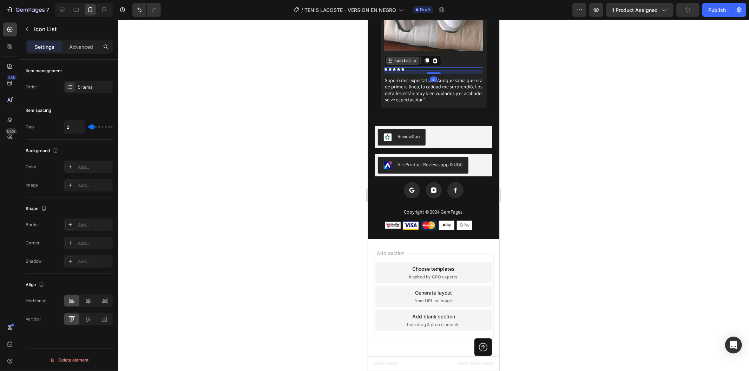
click at [416, 63] on icon at bounding box center [415, 61] width 6 height 6
click at [563, 251] on div at bounding box center [433, 196] width 630 height 352
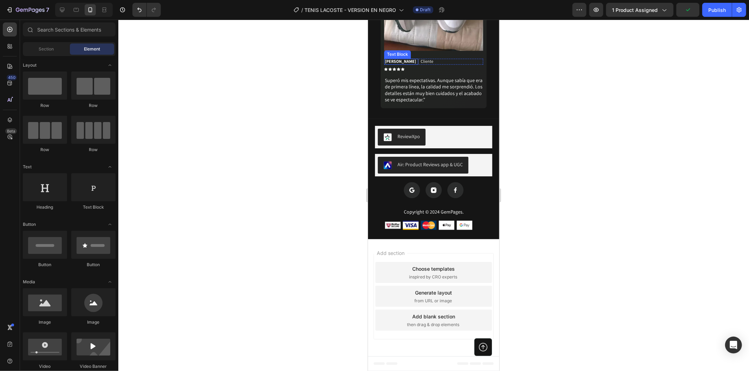
click at [416, 74] on div "Sebastián Ramírez Text Block Cliente Text Block Row Icon Icon Icon Icon Icon Ic…" at bounding box center [433, 63] width 99 height 20
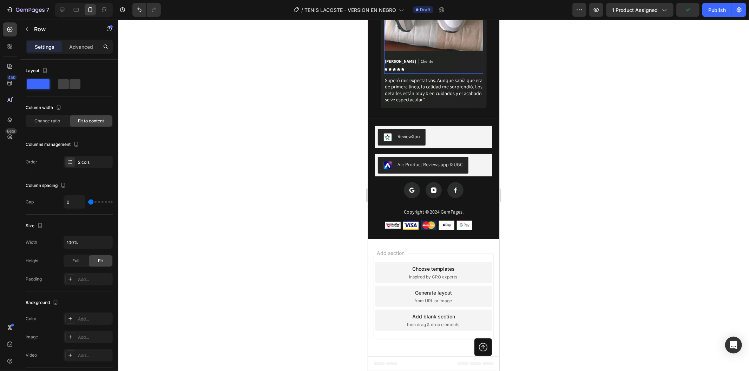
click at [416, 74] on div "Sebastián Ramírez Text Block Cliente Text Block Row Icon Icon Icon Icon Icon Ic…" at bounding box center [433, 63] width 99 height 20
click at [416, 64] on p "[PERSON_NAME]" at bounding box center [399, 61] width 31 height 6
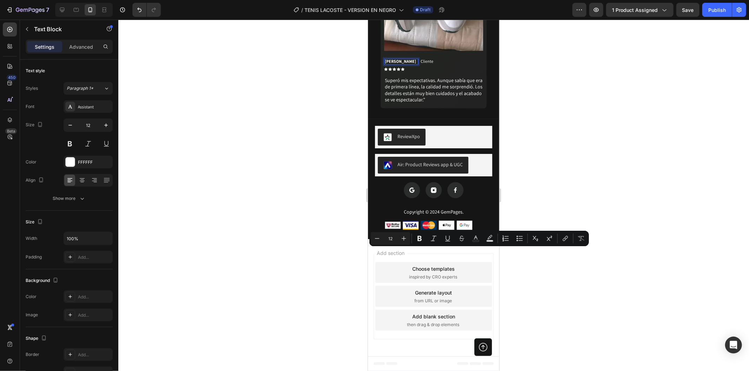
click at [416, 64] on p "[PERSON_NAME]" at bounding box center [399, 61] width 31 height 6
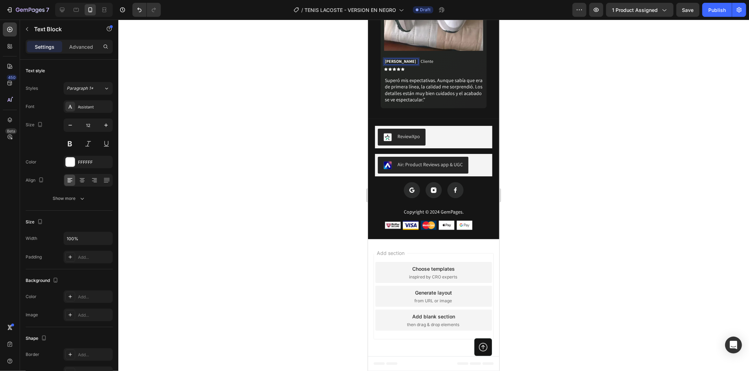
click at [416, 64] on p "[PERSON_NAME]" at bounding box center [399, 61] width 31 height 6
click at [593, 225] on div at bounding box center [433, 196] width 630 height 352
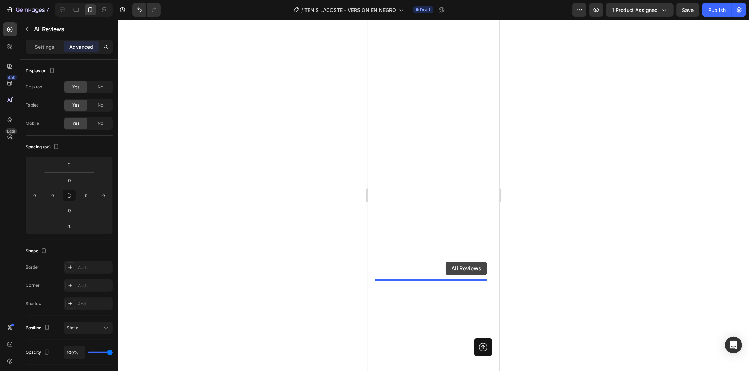
scroll to position [1970, 0]
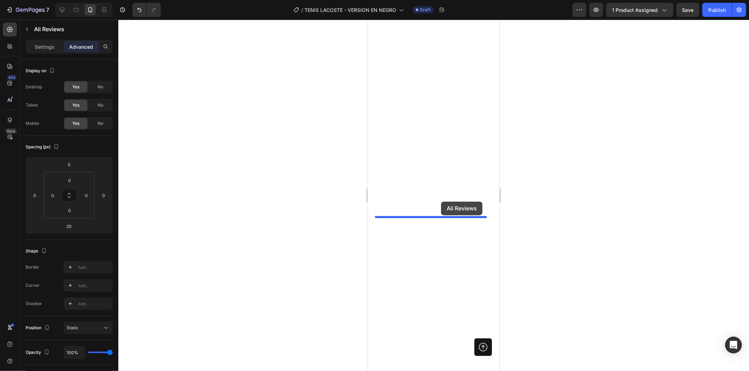
drag, startPoint x: 454, startPoint y: 182, endPoint x: 441, endPoint y: 201, distance: 23.7
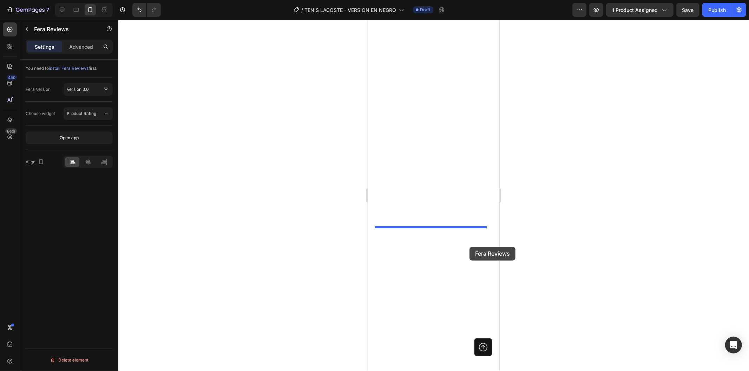
scroll to position [2048, 0]
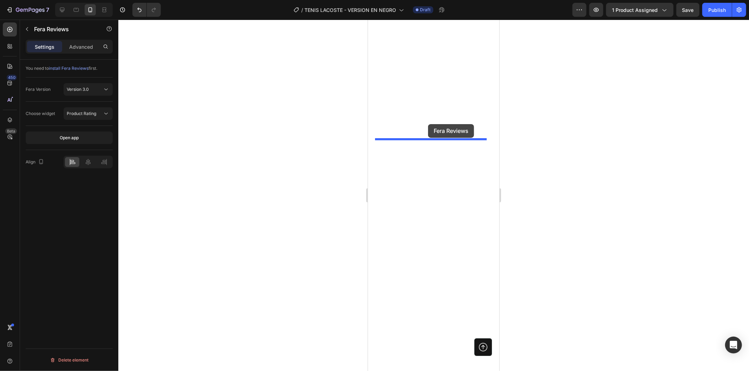
drag, startPoint x: 461, startPoint y: 221, endPoint x: 428, endPoint y: 124, distance: 102.8
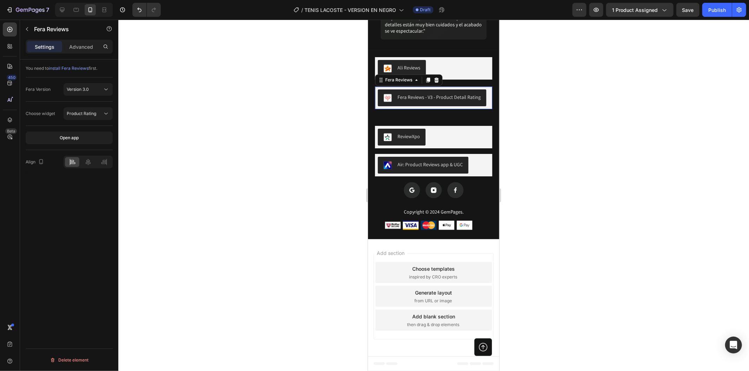
scroll to position [2019, 0]
click at [459, 126] on div "48" at bounding box center [433, 117] width 117 height 17
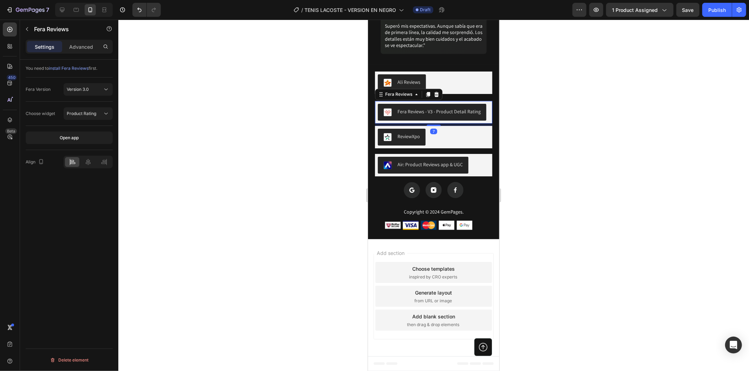
drag, startPoint x: 432, startPoint y: 171, endPoint x: 430, endPoint y: 157, distance: 14.5
click at [430, 126] on div at bounding box center [433, 124] width 14 height 1
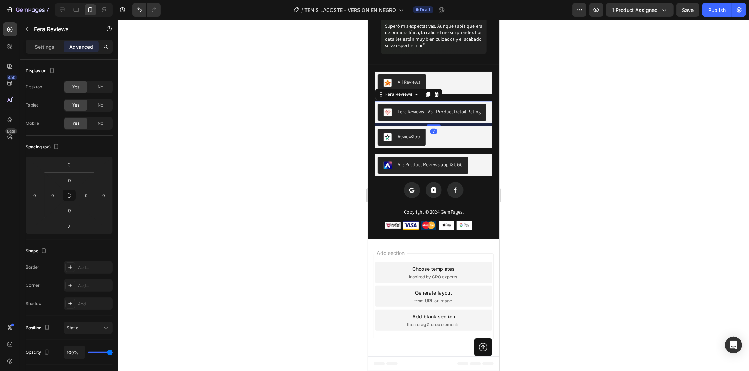
click at [552, 161] on div at bounding box center [433, 196] width 630 height 352
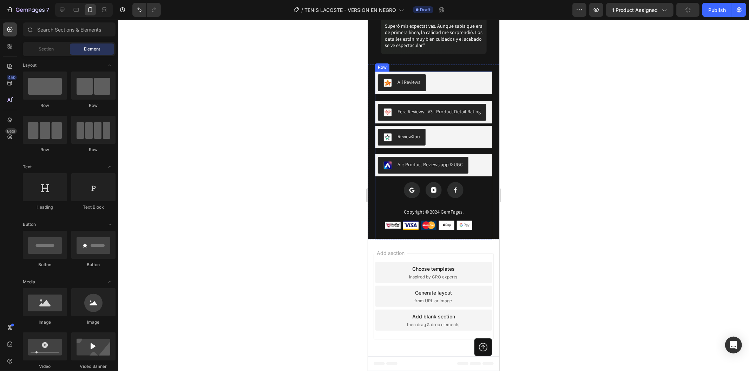
click at [443, 156] on div "Ali Reviews Ali Reviews Fera Reviews - V3 - Product Detail Rating Fera Reviews …" at bounding box center [433, 139] width 117 height 137
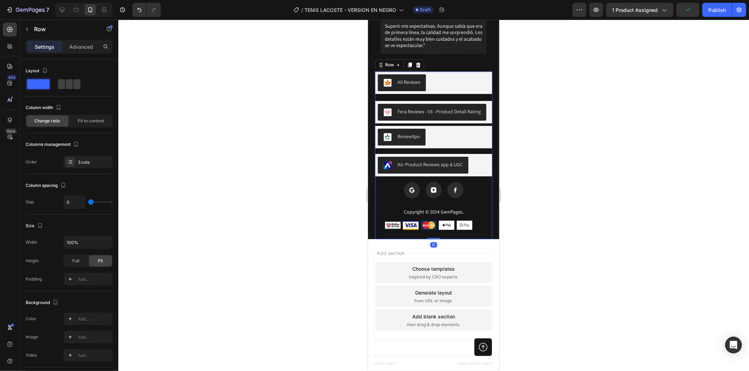
click at [450, 124] on div "Ali Reviews Ali Reviews Fera Reviews - V3 - Product Detail Rating Fera Reviews …" at bounding box center [433, 139] width 117 height 137
click at [432, 119] on div "Ali Reviews Ali Reviews Fera Reviews - V3 - Product Detail Rating Fera Reviews …" at bounding box center [433, 139] width 117 height 137
click at [446, 91] on div "Ali Reviews" at bounding box center [433, 82] width 112 height 17
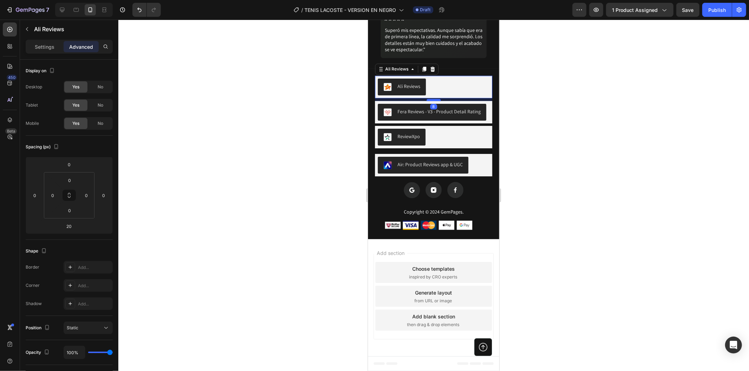
drag, startPoint x: 432, startPoint y: 125, endPoint x: 965, endPoint y: 176, distance: 535.2
click at [429, 101] on div at bounding box center [433, 100] width 14 height 2
type input "8"
click at [599, 156] on div at bounding box center [433, 196] width 630 height 352
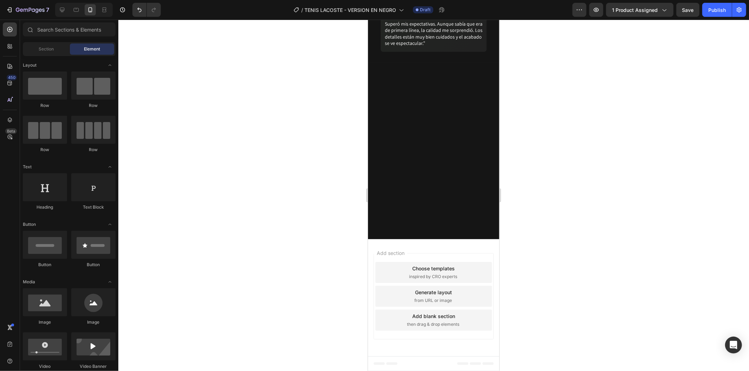
scroll to position [1668, 0]
click at [687, 9] on span "Save" at bounding box center [688, 10] width 12 height 6
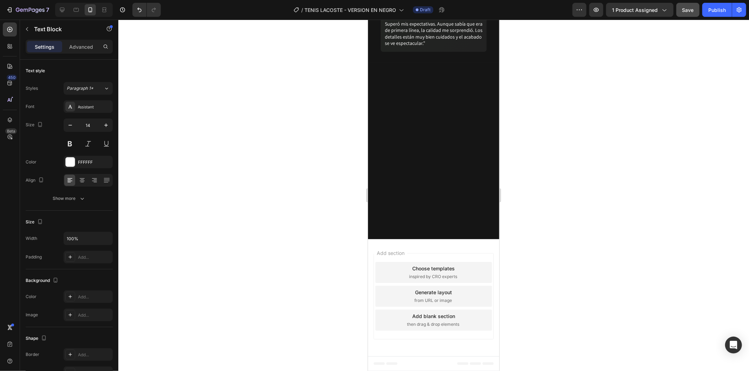
drag, startPoint x: 471, startPoint y: 242, endPoint x: 379, endPoint y: 223, distance: 93.3
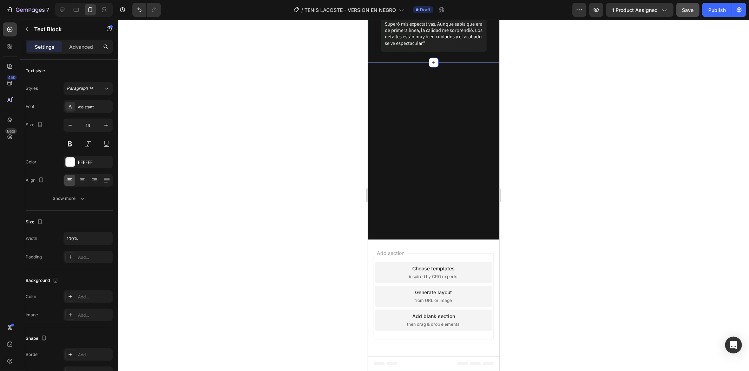
click at [584, 239] on div at bounding box center [433, 196] width 630 height 352
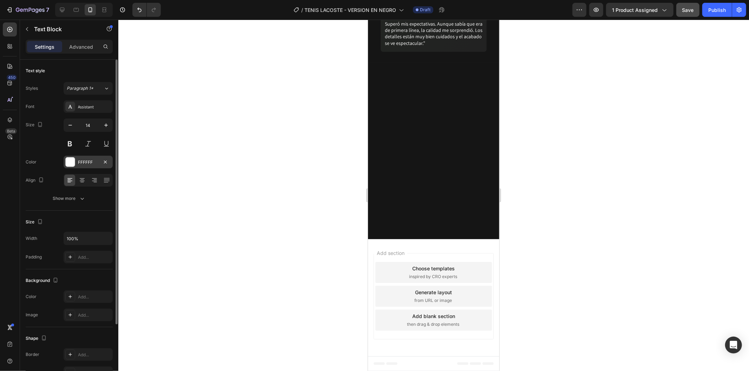
click at [73, 160] on div at bounding box center [70, 162] width 9 height 9
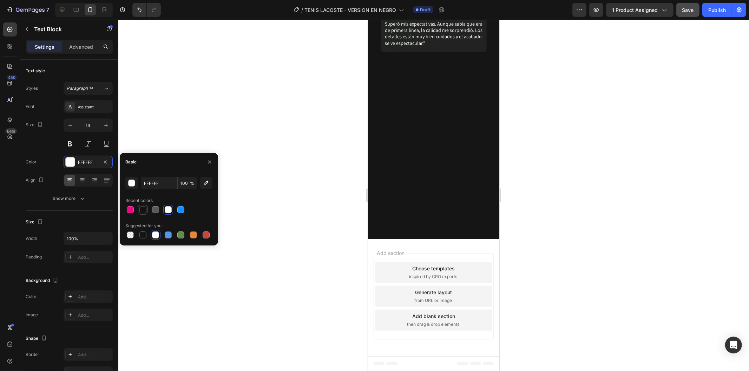
click at [144, 211] on div at bounding box center [142, 209] width 7 height 7
type input "121212"
click at [226, 138] on div at bounding box center [433, 196] width 630 height 352
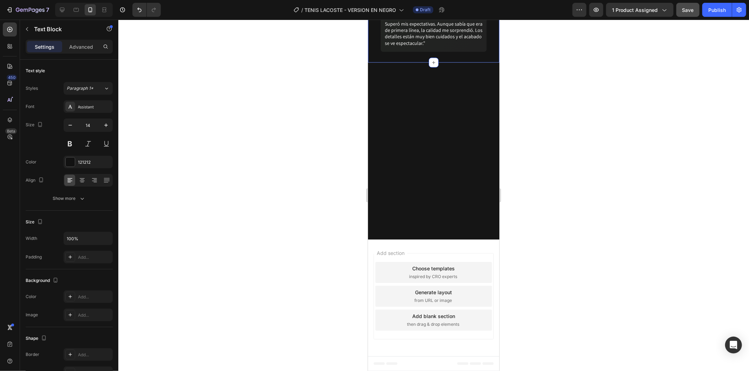
drag, startPoint x: 465, startPoint y: 237, endPoint x: 370, endPoint y: 224, distance: 96.0
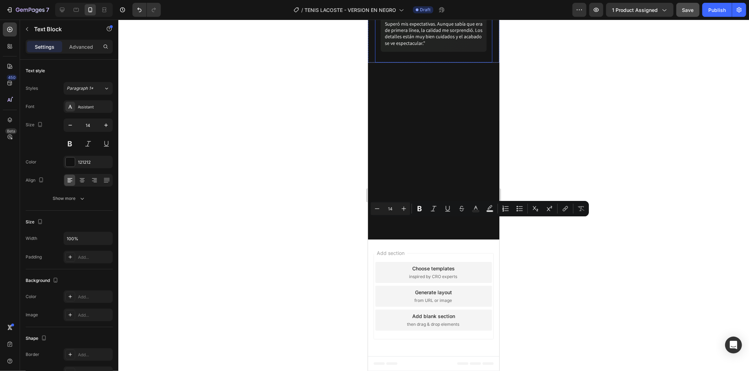
drag, startPoint x: 430, startPoint y: 233, endPoint x: 375, endPoint y: 218, distance: 57.0
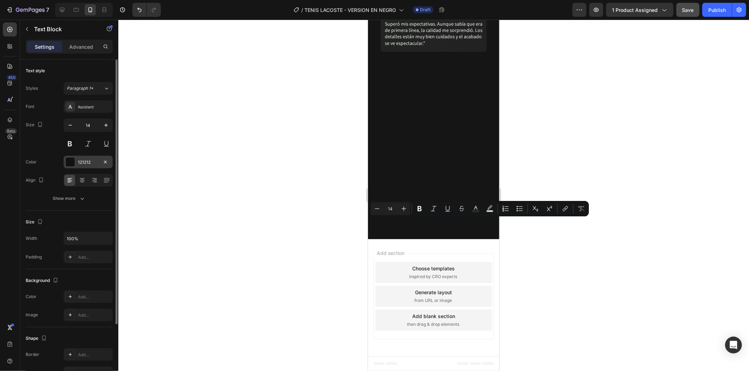
click at [73, 167] on div at bounding box center [70, 162] width 10 height 10
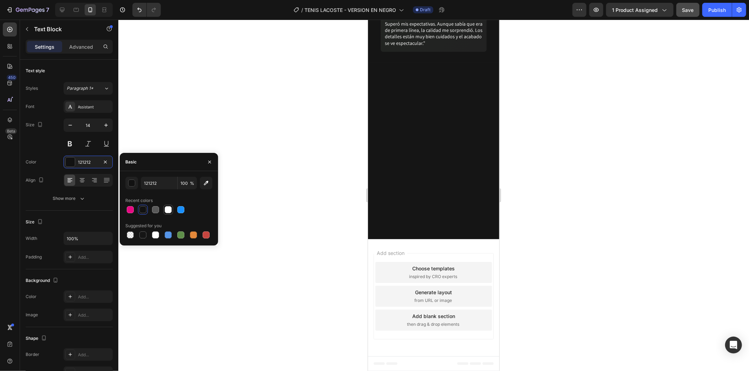
click at [169, 211] on div at bounding box center [168, 209] width 7 height 7
type input "FFFFFF"
click at [332, 216] on div at bounding box center [433, 196] width 630 height 352
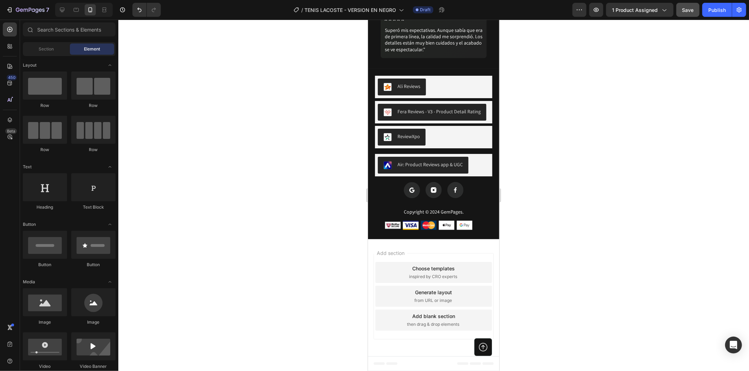
scroll to position [1824, 0]
click at [443, 52] on p "Superó mis expectativas. Aunque sabía que era de primera línea, la calidad me s…" at bounding box center [433, 40] width 98 height 26
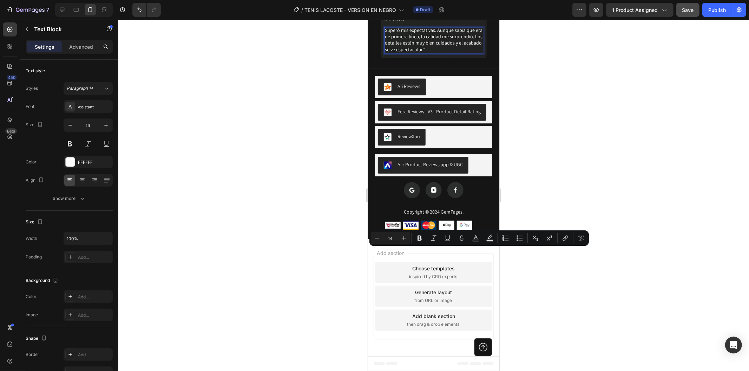
click at [471, 52] on p "Superó mis expectativas. Aunque sabía que era de primera línea, la calidad me s…" at bounding box center [433, 40] width 98 height 26
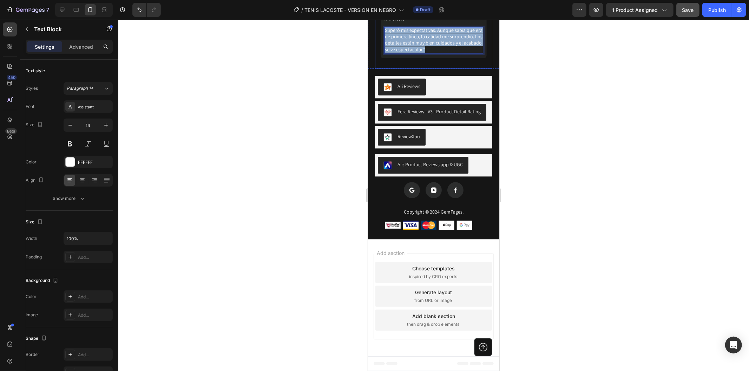
drag, startPoint x: 471, startPoint y: 258, endPoint x: 378, endPoint y: 234, distance: 96.8
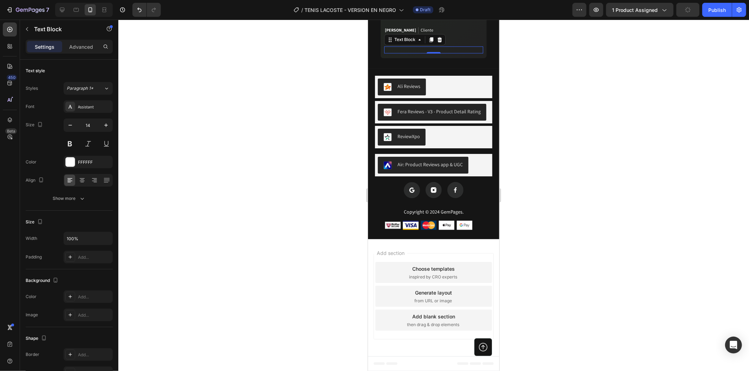
click at [433, 53] on div "Rich Text Editor. Editing area: main" at bounding box center [433, 49] width 99 height 7
click at [438, 52] on p "¡Compré para regalarle a mi hijo y le encantó! ¡Ya salió a hacer ejercicio [DAT…" at bounding box center [433, 40] width 98 height 26
click at [416, 52] on p "¡Compré para regalarle a mi hijo y le encantó! ¡Ya salió a hacer ejercicio [DAT…" at bounding box center [433, 40] width 98 height 26
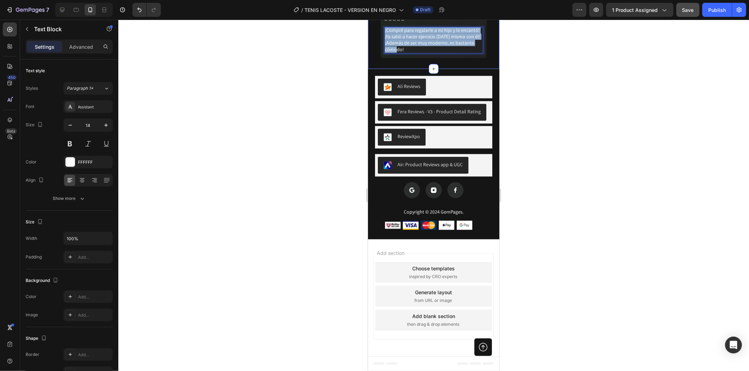
drag, startPoint x: 410, startPoint y: 258, endPoint x: 372, endPoint y: 239, distance: 42.4
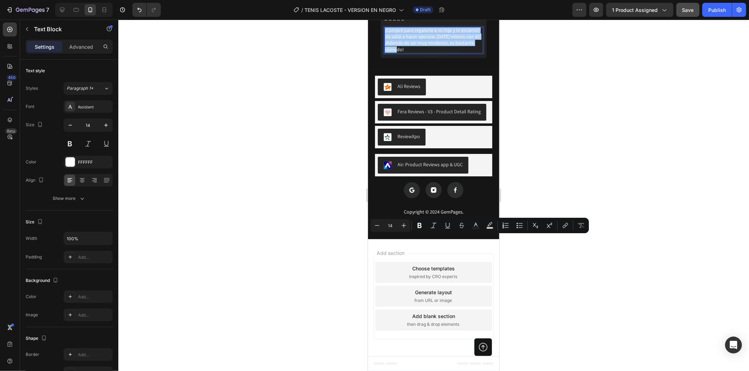
click at [572, 266] on div at bounding box center [433, 196] width 630 height 352
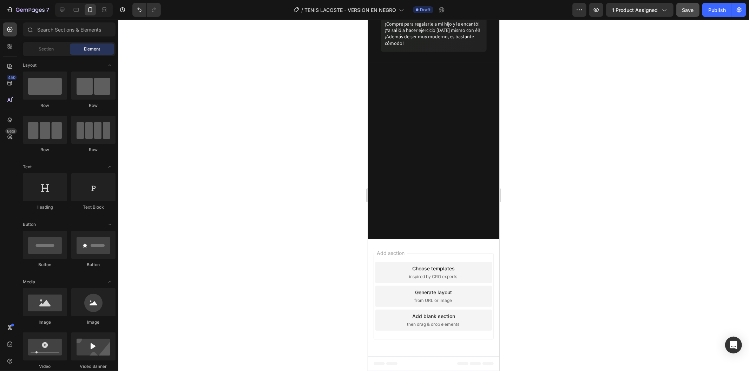
scroll to position [1650, 0]
click at [689, 11] on span "Save" at bounding box center [688, 10] width 12 height 6
click at [717, 6] on div "Publish" at bounding box center [717, 9] width 18 height 7
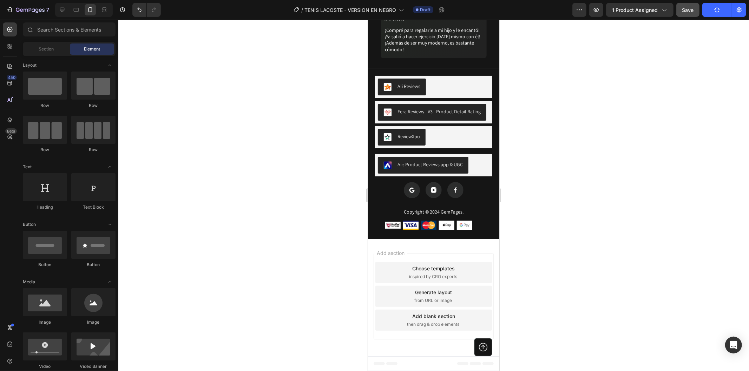
scroll to position [1883, 0]
click at [464, 120] on button "Fera Reviews - V3 - Product Detail Rating" at bounding box center [431, 112] width 108 height 17
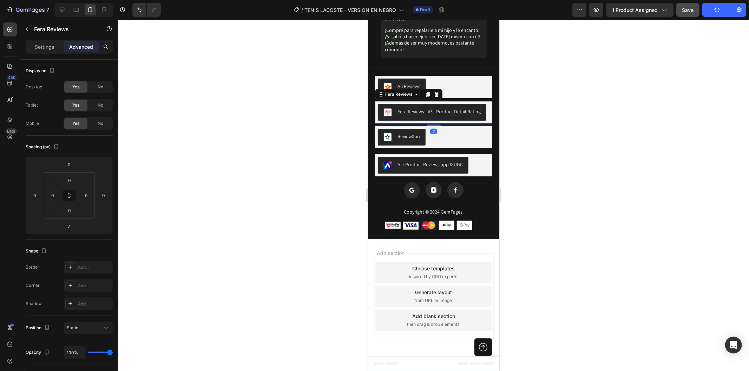
click at [467, 123] on div "Fera Reviews - V3 - Product Detail Rating" at bounding box center [433, 112] width 117 height 22
click at [482, 120] on button "Fera Reviews - V3 - Product Detail Rating" at bounding box center [431, 112] width 108 height 17
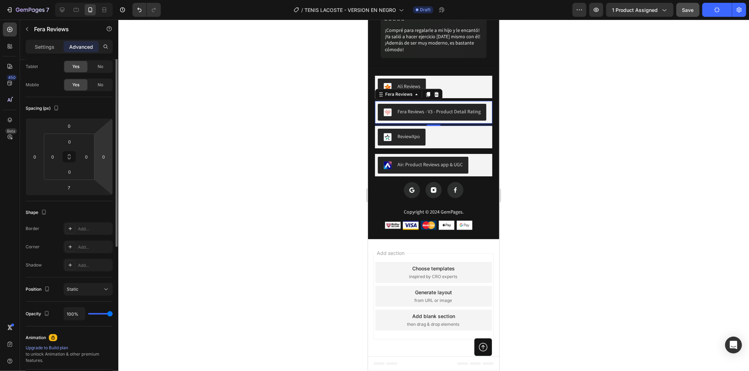
scroll to position [0, 0]
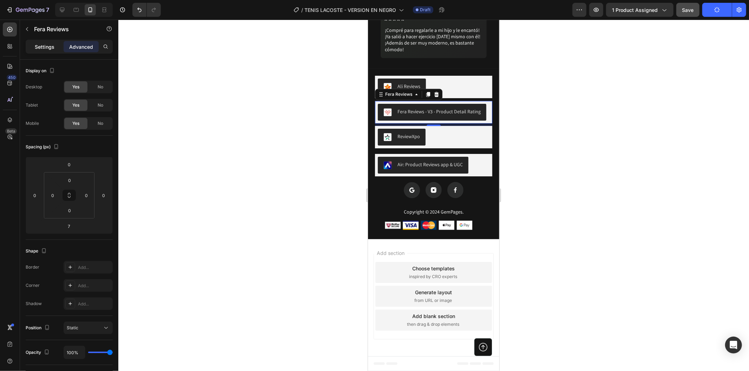
click at [41, 50] on p "Settings" at bounding box center [45, 46] width 20 height 7
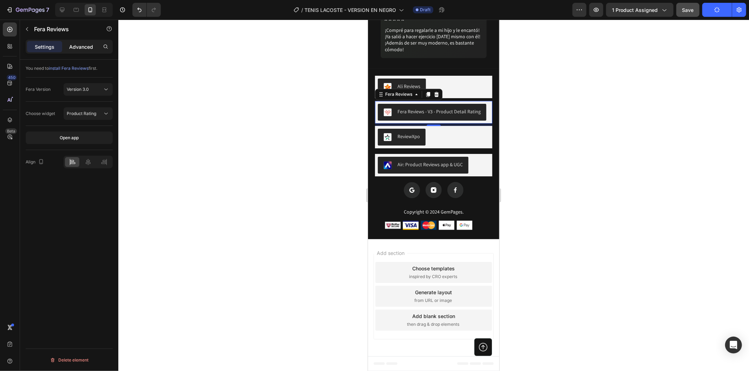
click at [87, 49] on p "Advanced" at bounding box center [81, 46] width 24 height 7
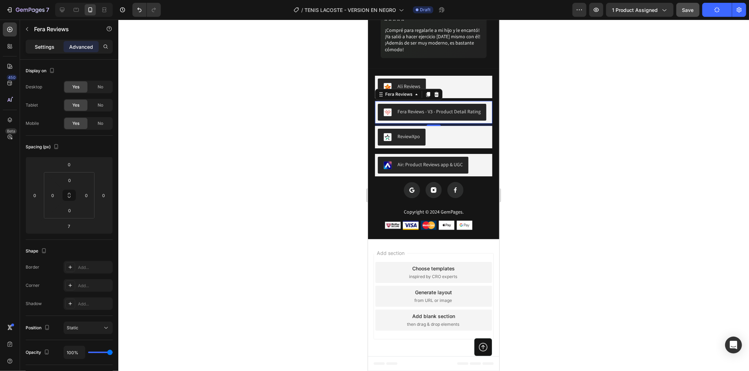
click at [46, 46] on p "Settings" at bounding box center [45, 46] width 20 height 7
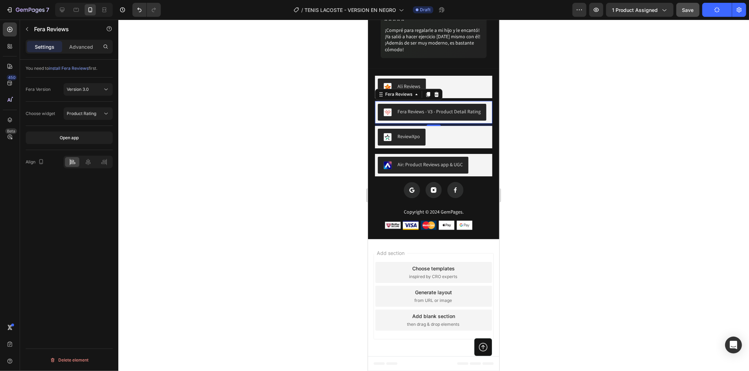
click at [216, 151] on div at bounding box center [433, 196] width 630 height 352
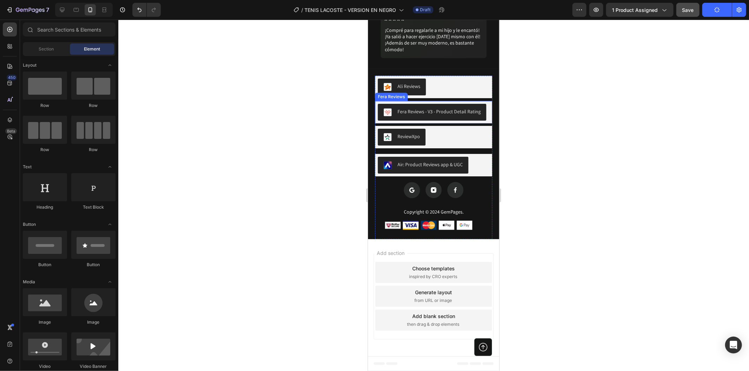
click at [417, 120] on button "Fera Reviews - V3 - Product Detail Rating" at bounding box center [431, 112] width 108 height 17
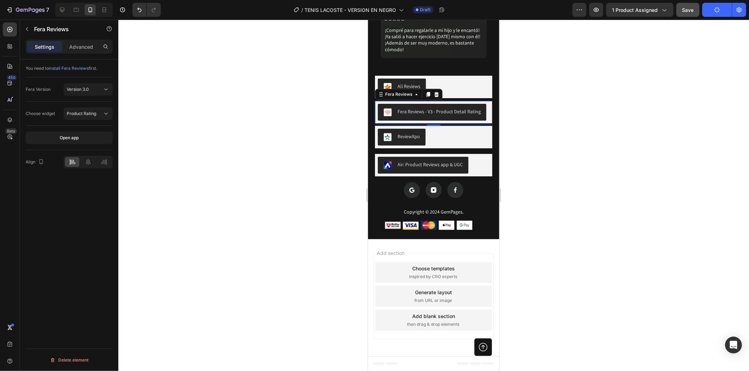
click at [73, 68] on span "install Fera Reviews" at bounding box center [69, 68] width 40 height 5
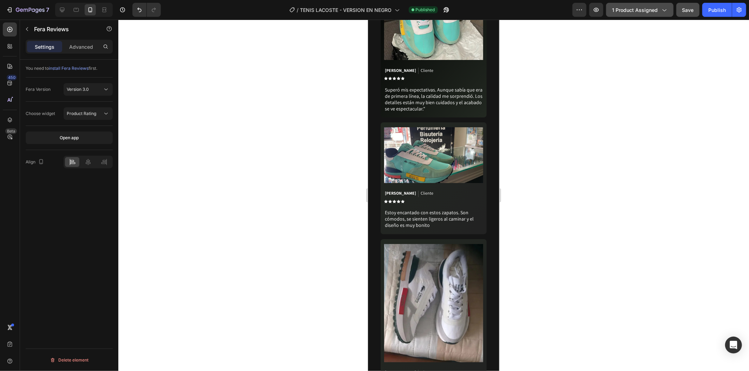
scroll to position [908, 0]
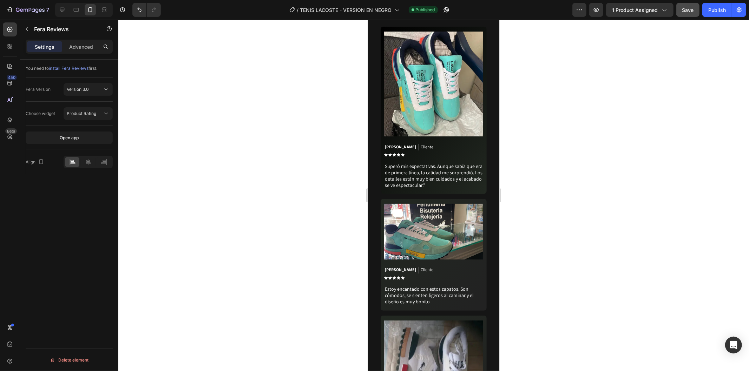
click at [605, 6] on div "Preview 1 product assigned Save Publish" at bounding box center [659, 10] width 174 height 14
click at [600, 7] on icon "button" at bounding box center [595, 9] width 7 height 7
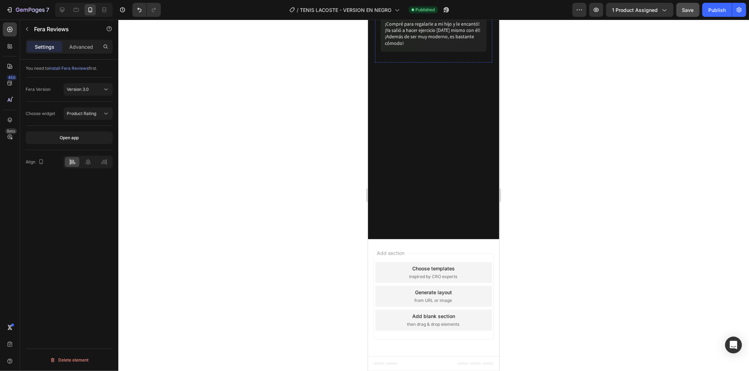
scroll to position [1571, 0]
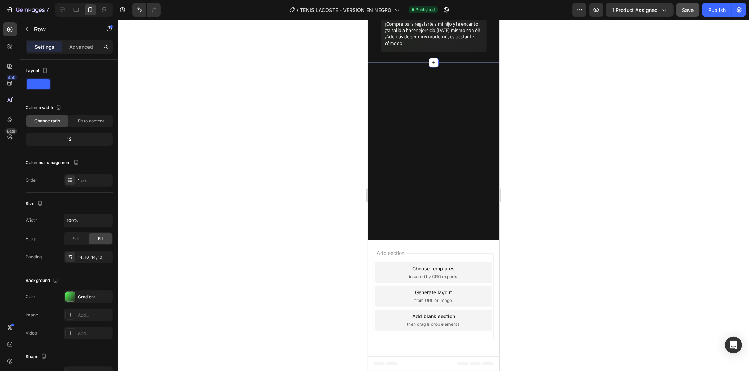
click at [573, 169] on div at bounding box center [433, 196] width 630 height 352
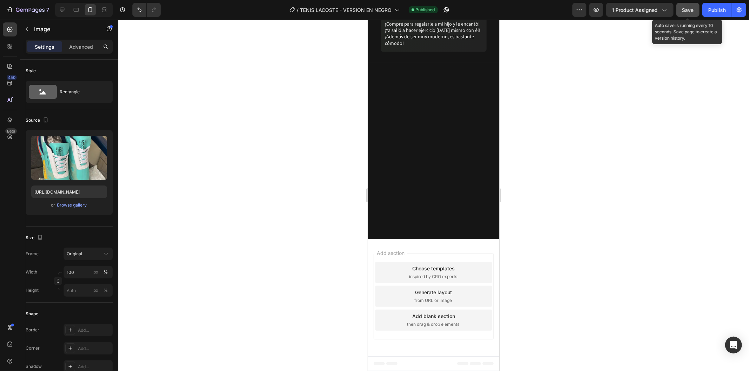
click at [688, 8] on span "Save" at bounding box center [688, 10] width 12 height 6
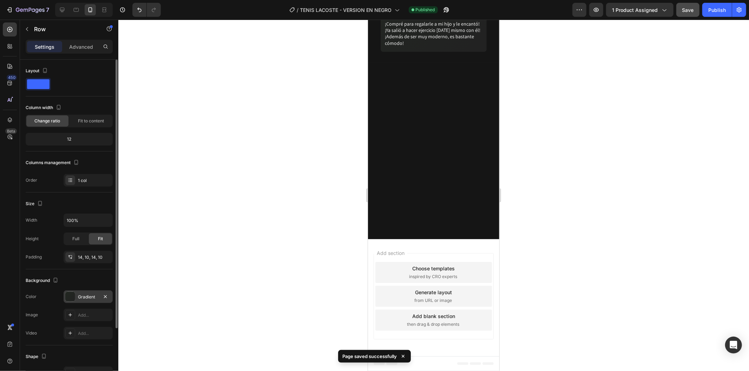
click at [89, 291] on div "Gradient" at bounding box center [88, 297] width 49 height 13
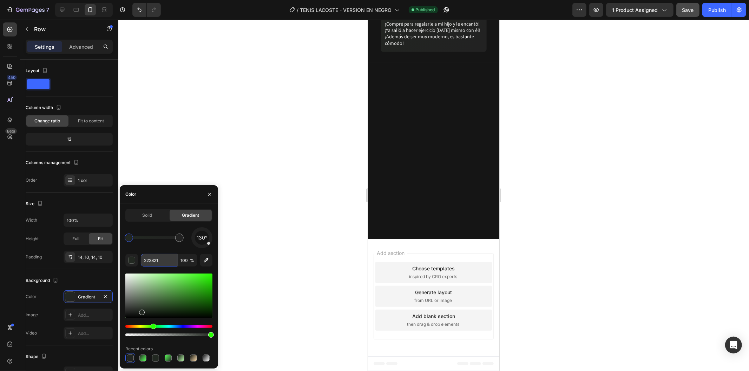
click at [165, 258] on input "222821" at bounding box center [159, 260] width 37 height 13
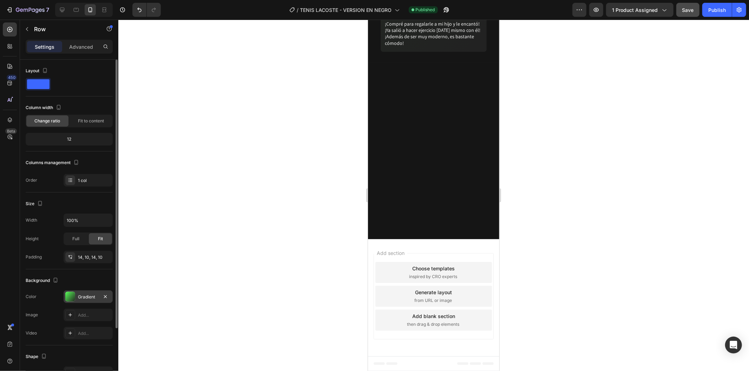
click at [91, 296] on div "Gradient" at bounding box center [88, 297] width 20 height 6
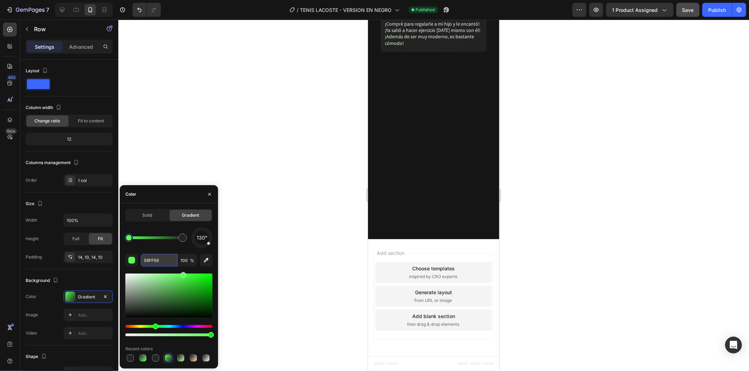
click at [160, 261] on input "59FF59" at bounding box center [159, 260] width 37 height 13
paste input "222821"
type input "222821"
click at [270, 257] on div at bounding box center [433, 196] width 630 height 352
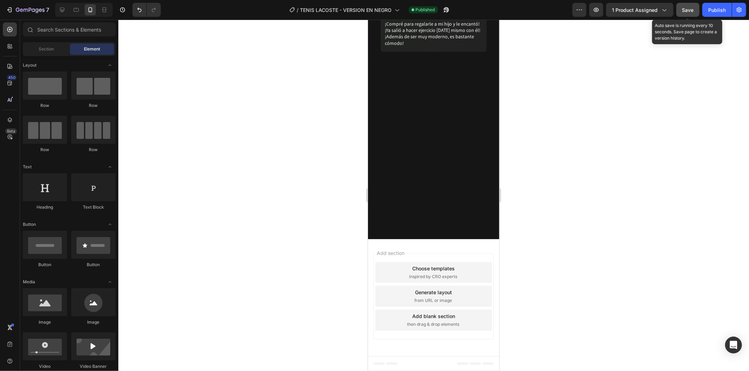
click at [686, 12] on span "Save" at bounding box center [688, 10] width 12 height 6
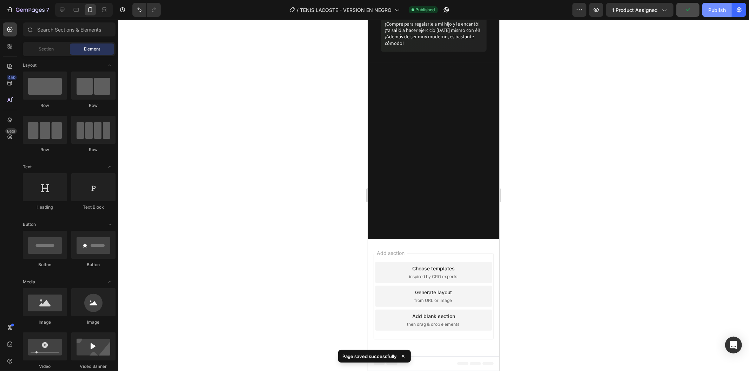
click at [709, 13] on div "Publish" at bounding box center [717, 9] width 18 height 7
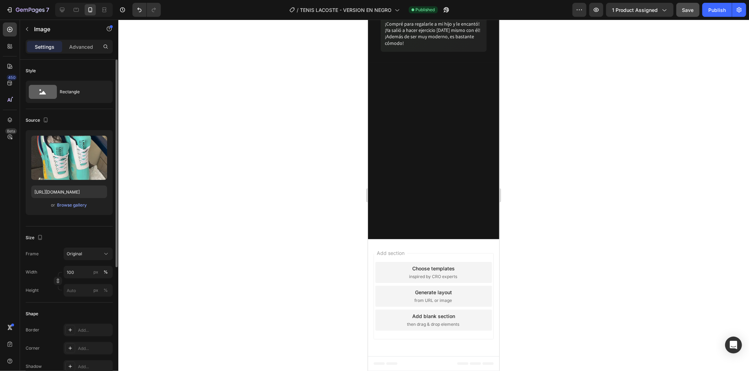
scroll to position [117, 0]
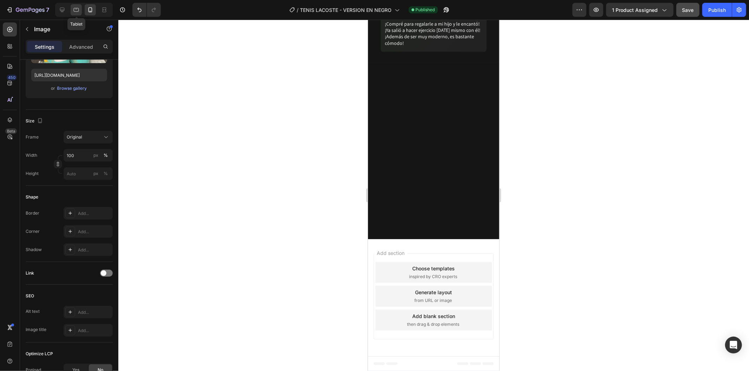
click at [75, 13] on icon at bounding box center [76, 9] width 7 height 7
type input "https://cdn.shopify.com/s/files/1/2005/9307/files/image_demo.jpg"
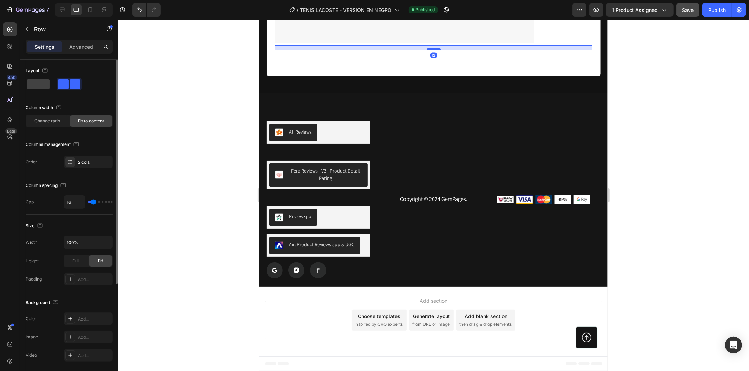
click at [37, 85] on span at bounding box center [38, 84] width 22 height 10
type input "0"
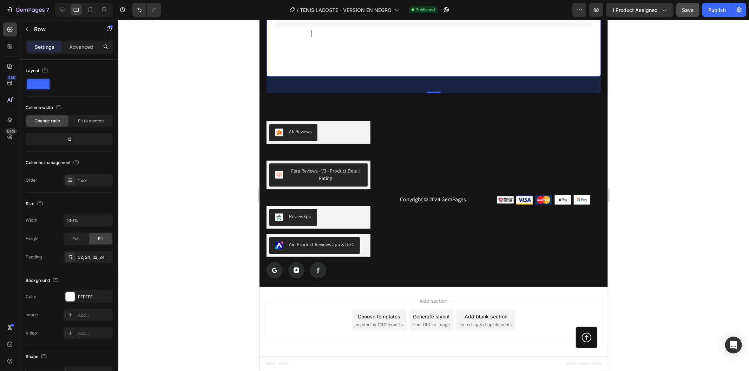
drag, startPoint x: 60, startPoint y: 8, endPoint x: 71, endPoint y: 13, distance: 11.8
click at [60, 8] on icon at bounding box center [62, 10] width 5 height 5
type input "1200"
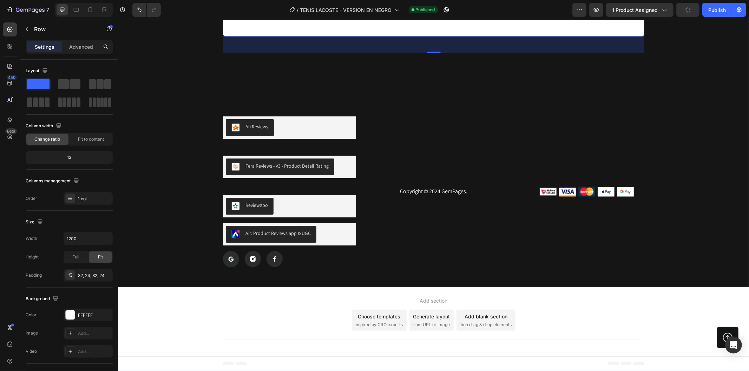
scroll to position [3403, 0]
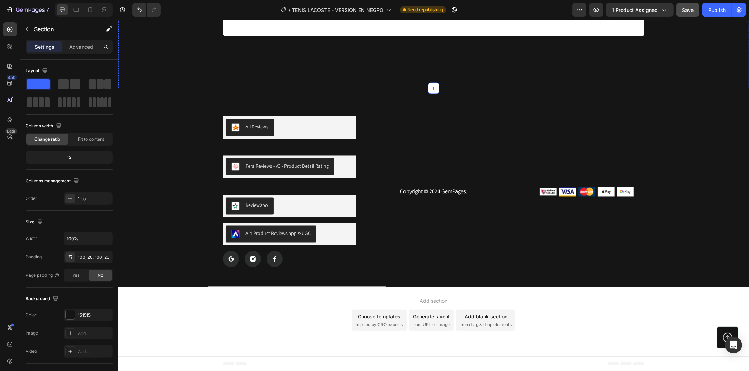
drag, startPoint x: 433, startPoint y: 282, endPoint x: 433, endPoint y: 265, distance: 17.6
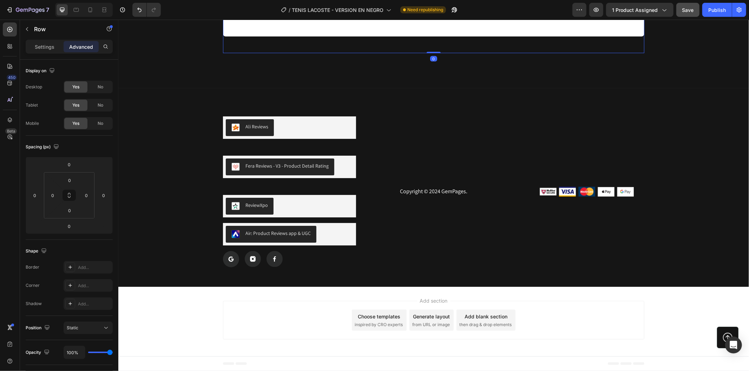
click at [55, 48] on div "Settings" at bounding box center [44, 46] width 35 height 11
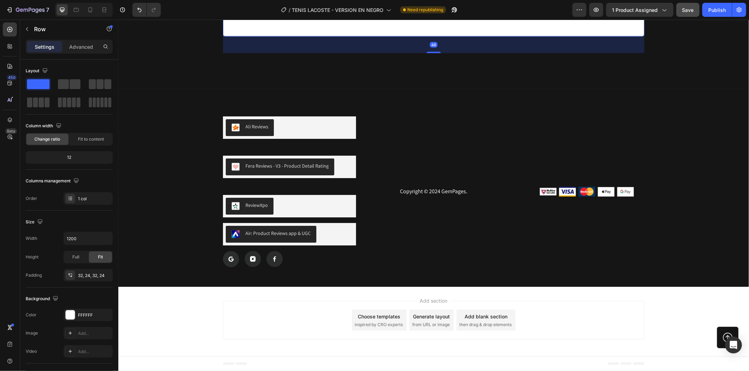
click at [257, 53] on div "48" at bounding box center [433, 44] width 421 height 17
click at [47, 85] on span at bounding box center [38, 84] width 22 height 10
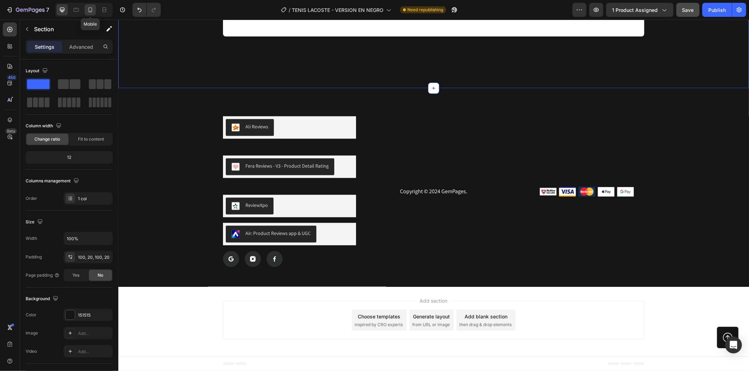
click at [93, 11] on icon at bounding box center [90, 9] width 7 height 7
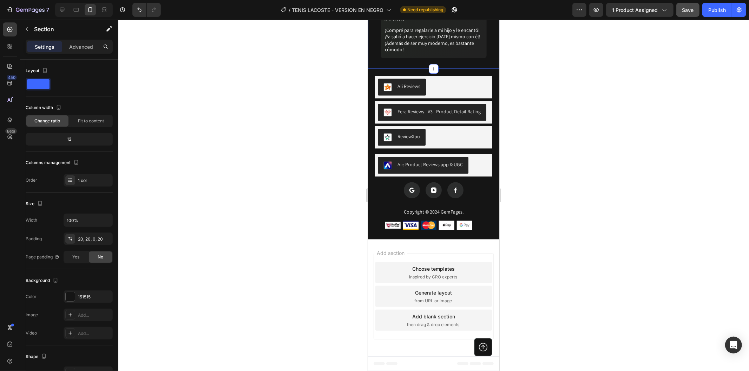
scroll to position [1911, 0]
click at [6, 12] on icon "button" at bounding box center [9, 9] width 7 height 7
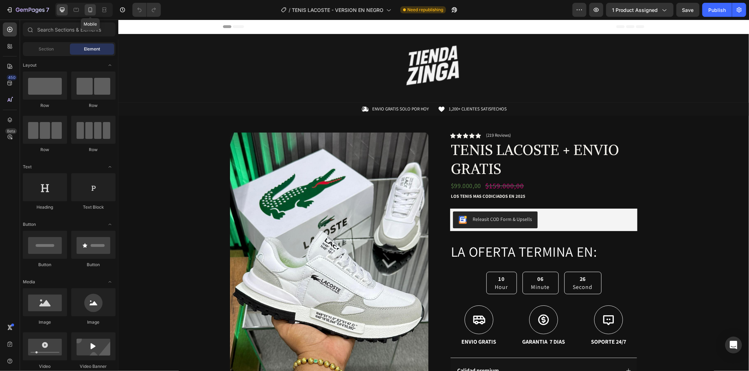
click at [90, 11] on icon at bounding box center [90, 9] width 4 height 5
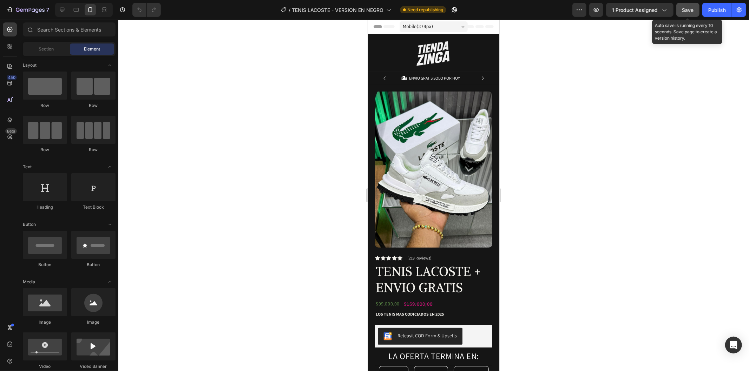
click at [693, 11] on span "Save" at bounding box center [688, 10] width 12 height 6
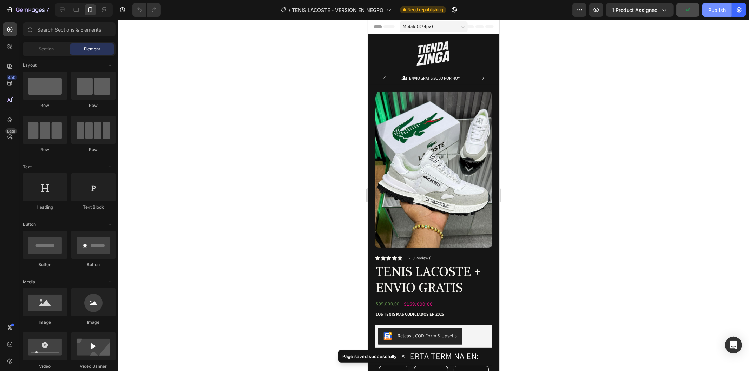
click at [716, 11] on div "Publish" at bounding box center [717, 9] width 18 height 7
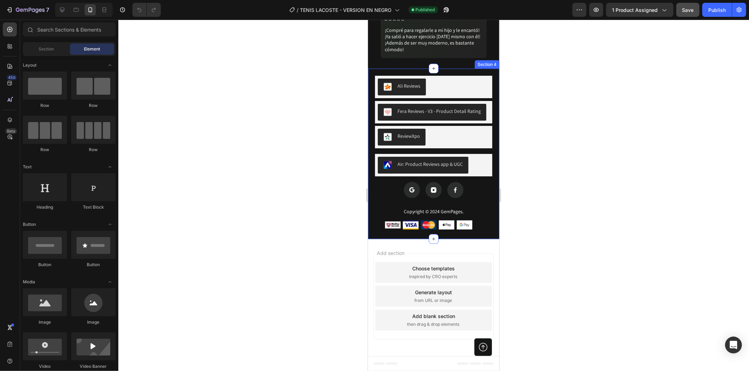
scroll to position [1883, 0]
click at [454, 95] on div "Ali Reviews" at bounding box center [433, 86] width 112 height 17
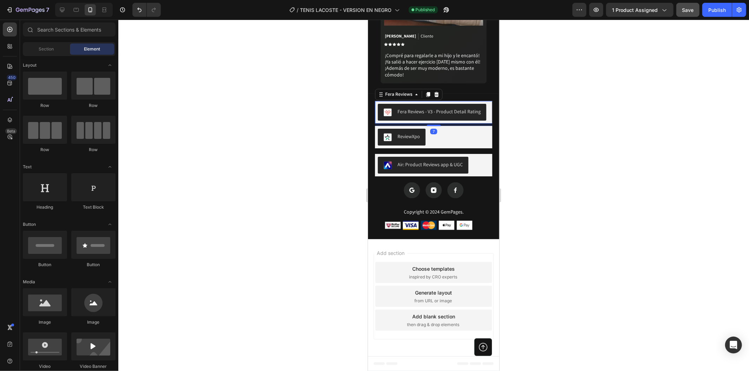
click at [461, 123] on div "Fera Reviews - V3 - Product Detail Rating" at bounding box center [433, 112] width 117 height 22
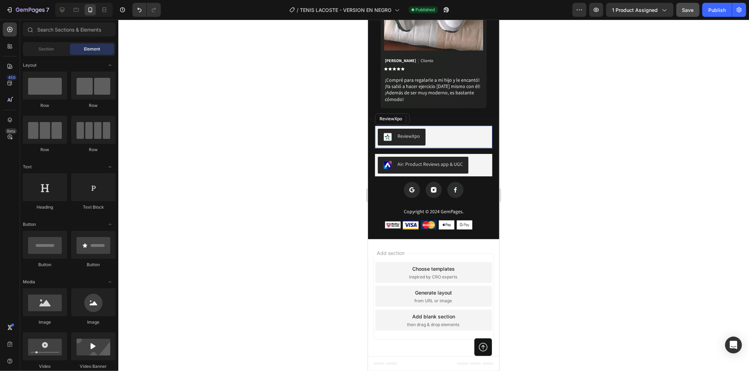
click at [462, 145] on div "ReviewXpo" at bounding box center [433, 136] width 112 height 17
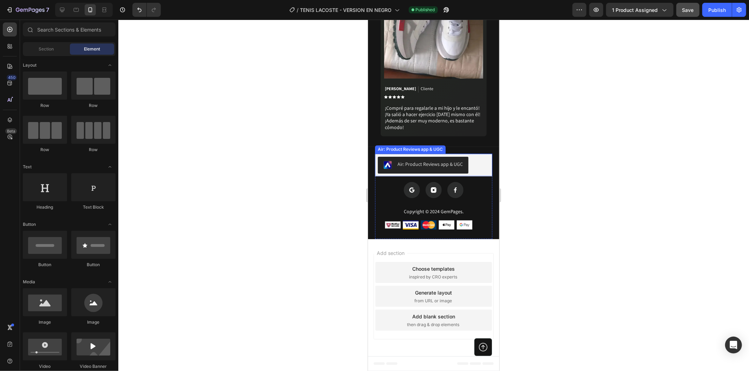
click at [474, 173] on div "Air: Product Reviews app & UGC" at bounding box center [433, 165] width 112 height 17
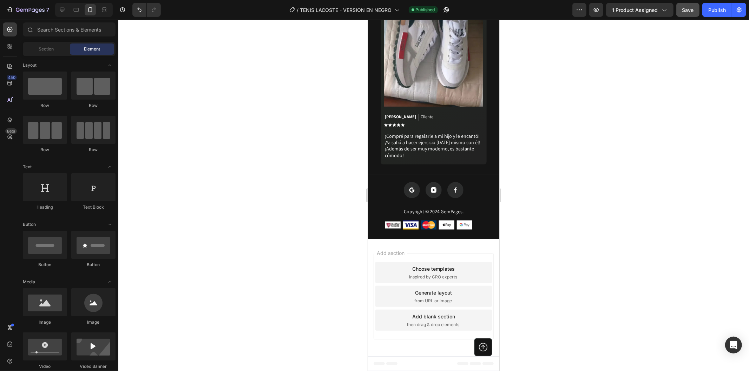
click at [567, 221] on div at bounding box center [433, 196] width 630 height 352
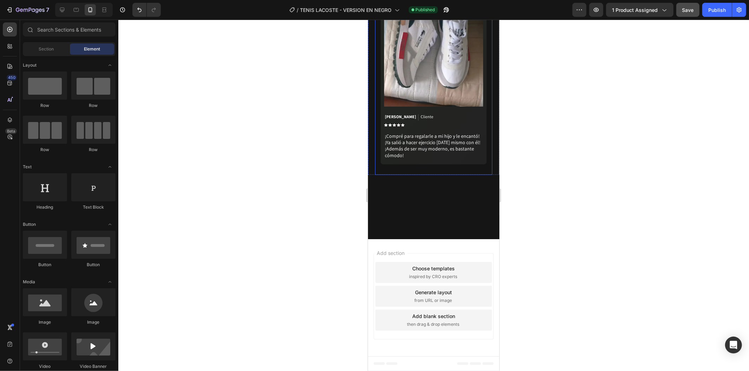
scroll to position [1416, 0]
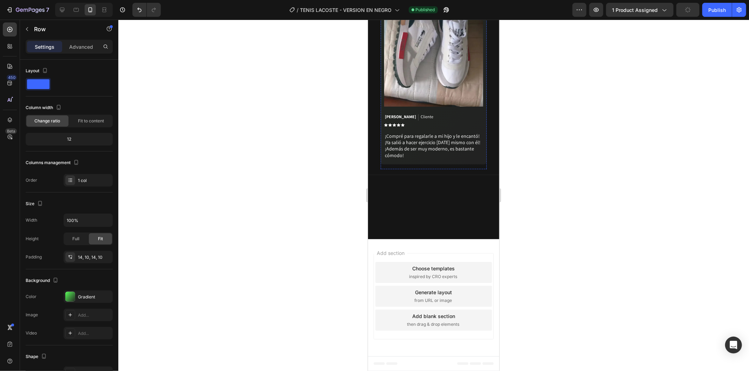
scroll to position [1610, 0]
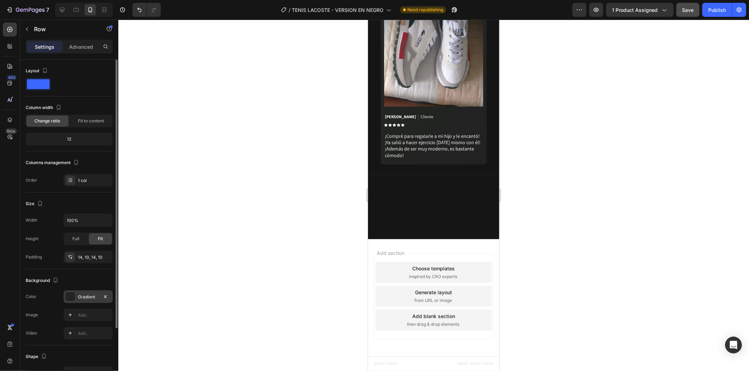
click at [90, 294] on div "Gradient" at bounding box center [88, 297] width 20 height 6
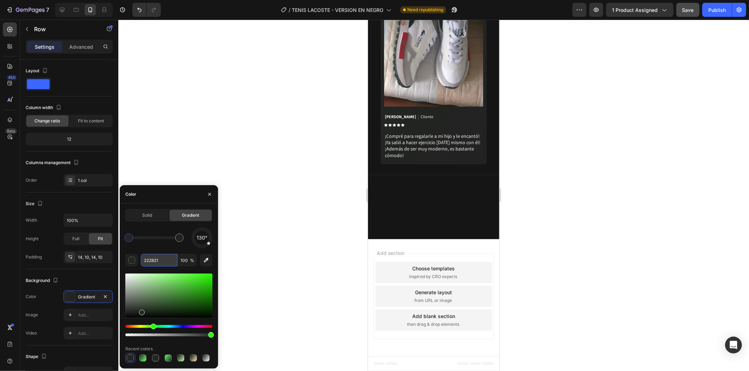
click at [158, 259] on input "222821" at bounding box center [159, 260] width 37 height 13
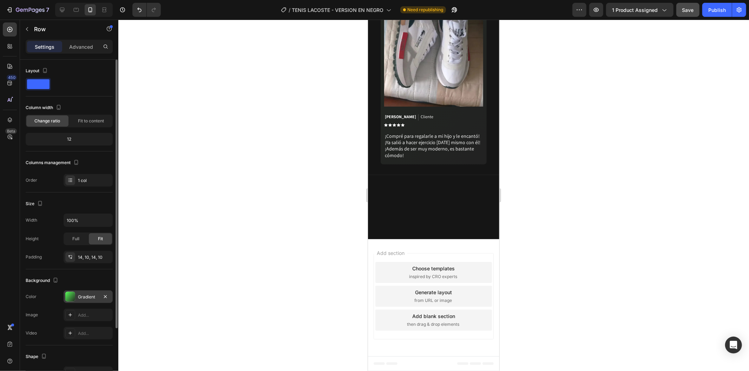
click at [86, 294] on div "Gradient" at bounding box center [88, 297] width 20 height 6
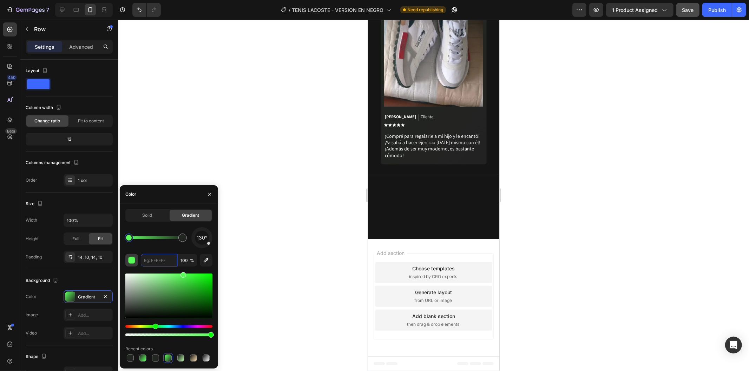
paste input "222821"
type input "222821"
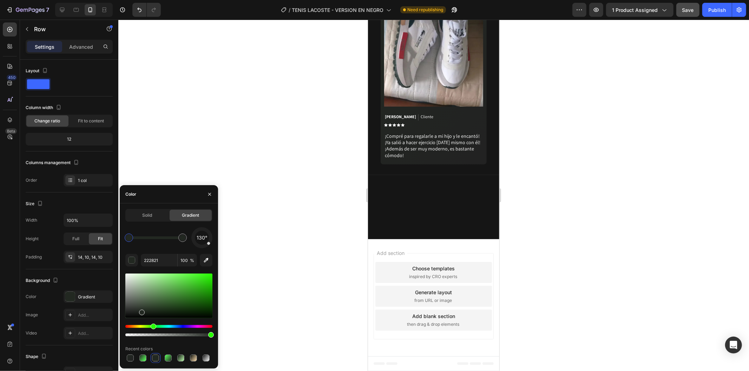
click at [262, 133] on div at bounding box center [433, 196] width 630 height 352
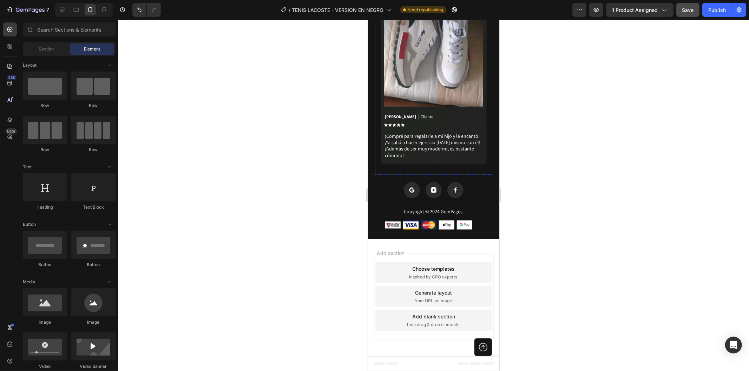
scroll to position [1927, 0]
click at [689, 8] on span "Save" at bounding box center [688, 10] width 12 height 6
click at [601, 7] on button "button" at bounding box center [596, 10] width 14 height 14
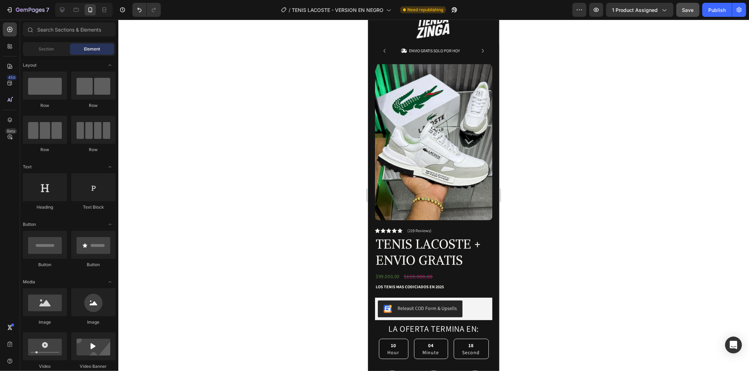
scroll to position [0, 0]
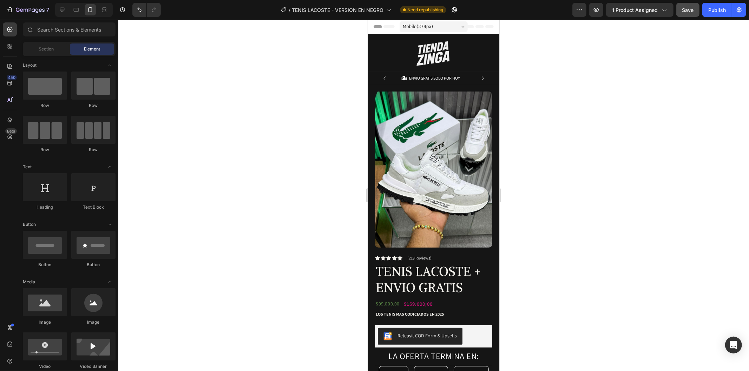
click at [616, 187] on div at bounding box center [433, 196] width 630 height 352
click at [430, 49] on img at bounding box center [433, 53] width 53 height 25
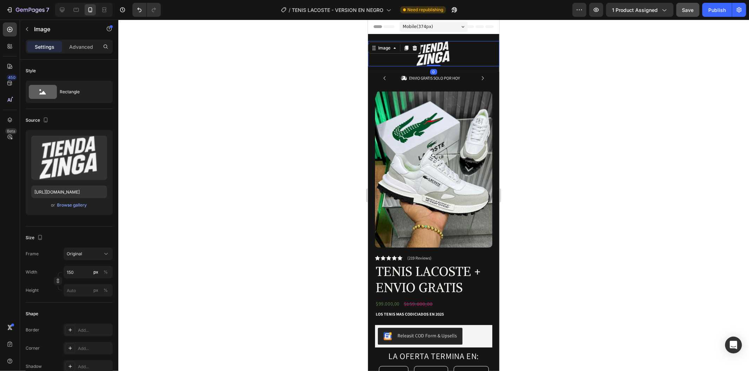
click at [259, 127] on div at bounding box center [433, 196] width 630 height 352
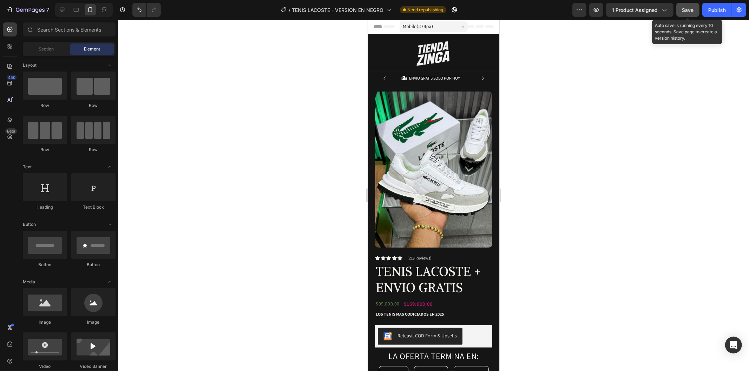
click at [690, 9] on span "Save" at bounding box center [688, 10] width 12 height 6
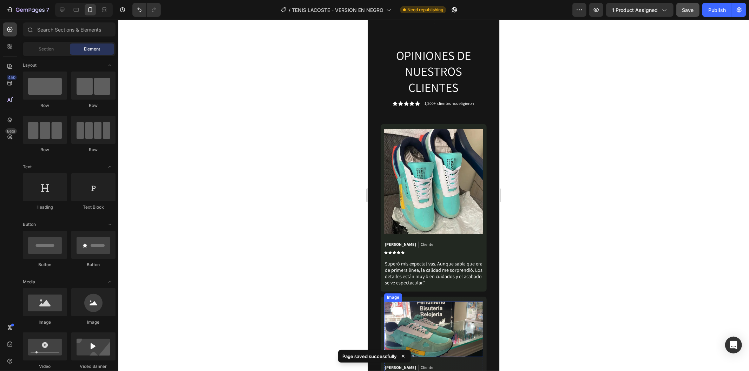
scroll to position [1521, 0]
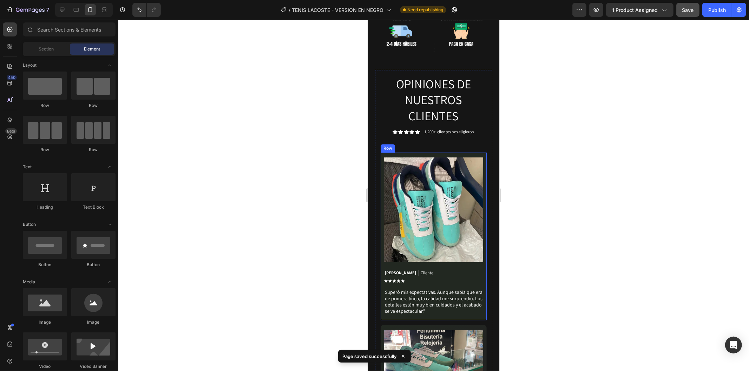
click at [480, 240] on div "Image Sebastián Ramírez Text Block Cliente Text Block Row Icon Icon Icon Icon I…" at bounding box center [433, 236] width 106 height 168
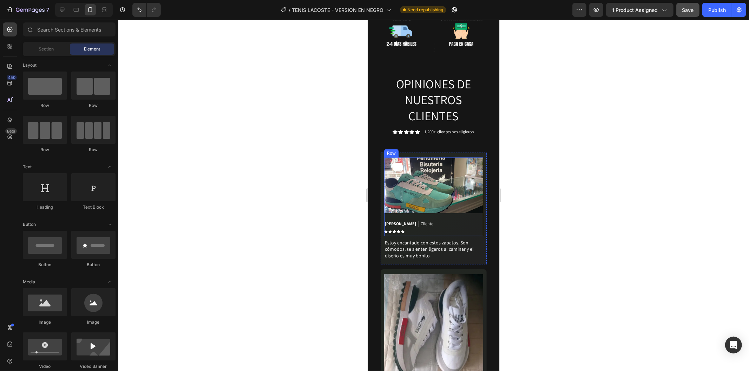
click at [478, 179] on div "Image Esteban Cifuentes Text Block Cliente Text Block Row Icon Icon Icon Icon I…" at bounding box center [433, 208] width 106 height 112
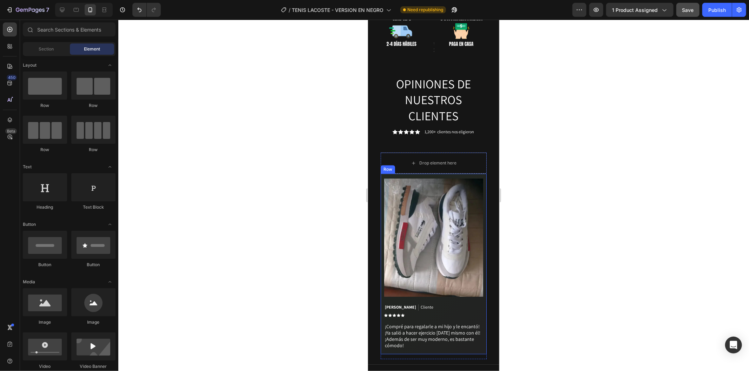
click at [478, 202] on div "Image Daniela Pardo Text Block Cliente Text Block Row Icon Icon Icon Icon Icon …" at bounding box center [433, 263] width 106 height 181
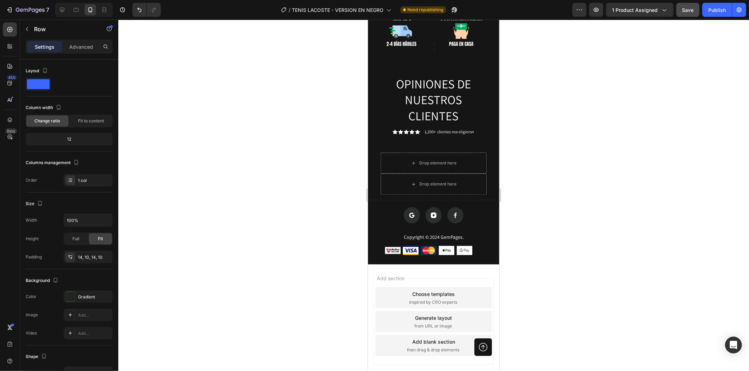
scroll to position [1510, 0]
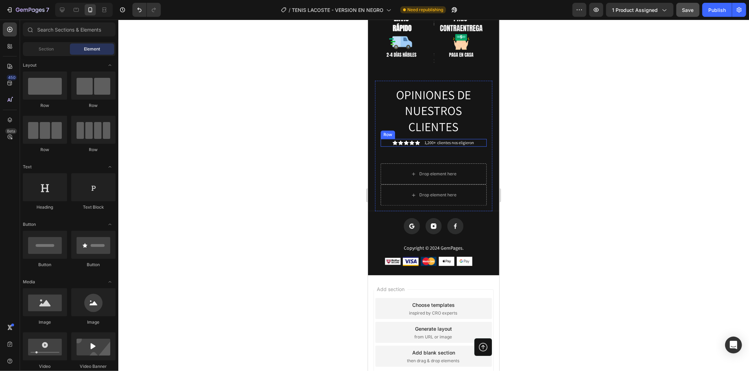
click at [482, 100] on div "OPINIONES DE NUESTROS CLIENTES Heading Icon Icon Icon Icon Icon Icon List 1,200…" at bounding box center [433, 145] width 117 height 131
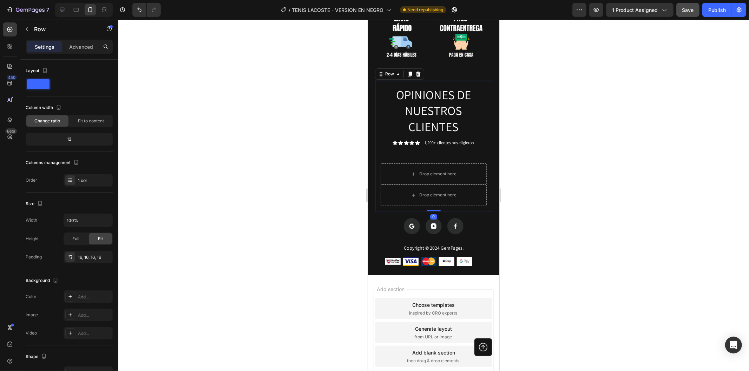
click at [478, 100] on div "OPINIONES DE NUESTROS CLIENTES Heading Icon Icon Icon Icon Icon Icon List 1,200…" at bounding box center [433, 146] width 106 height 120
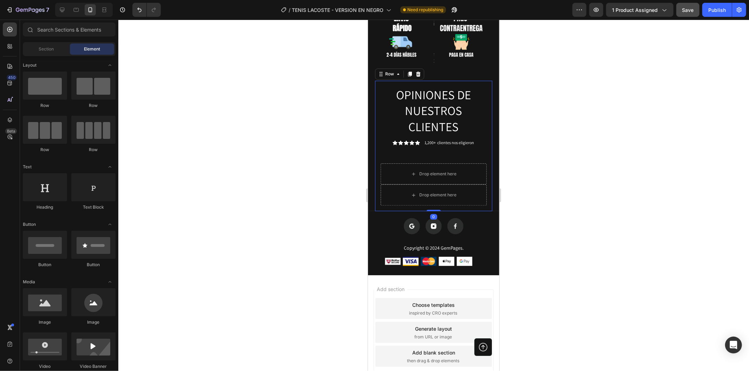
scroll to position [1379, 0]
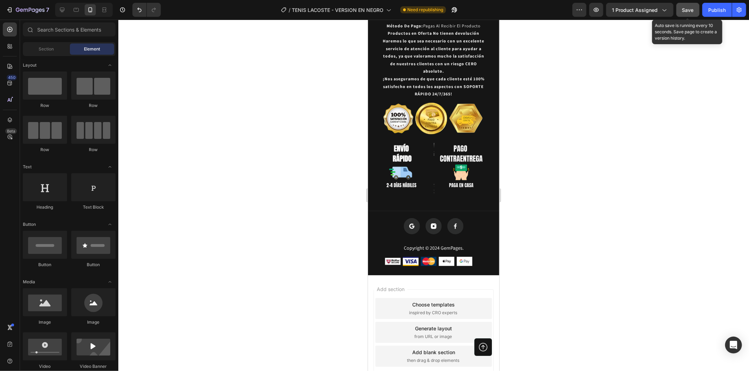
click at [687, 12] on span "Save" at bounding box center [688, 10] width 12 height 6
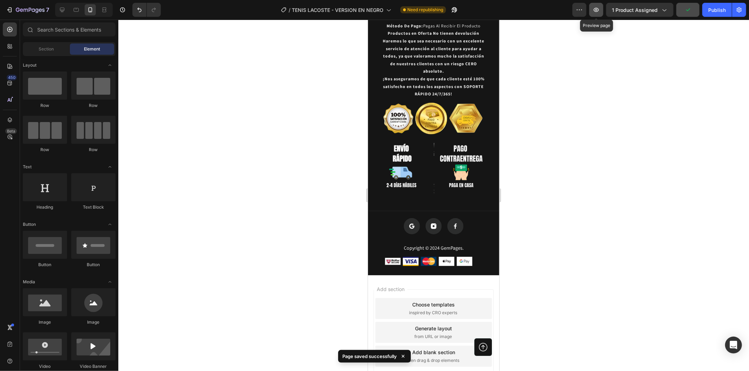
click at [593, 12] on icon "button" at bounding box center [595, 9] width 7 height 7
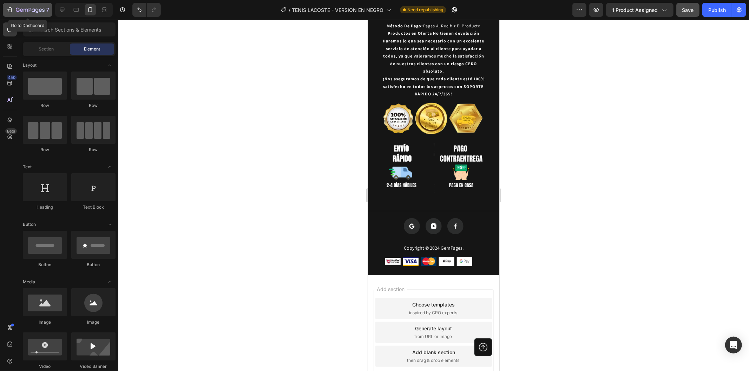
click at [9, 5] on button "7" at bounding box center [27, 10] width 49 height 14
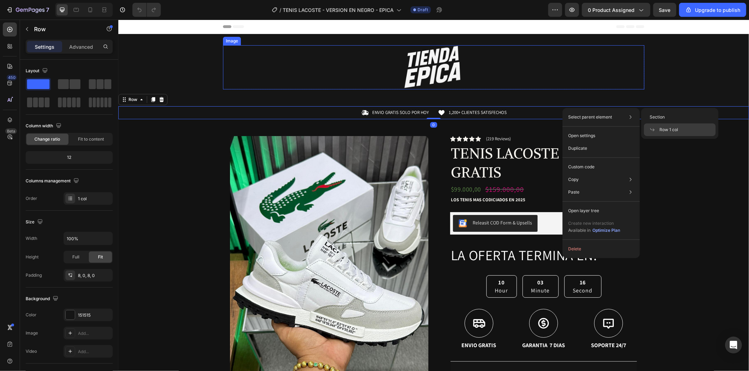
click at [492, 67] on div at bounding box center [433, 67] width 421 height 44
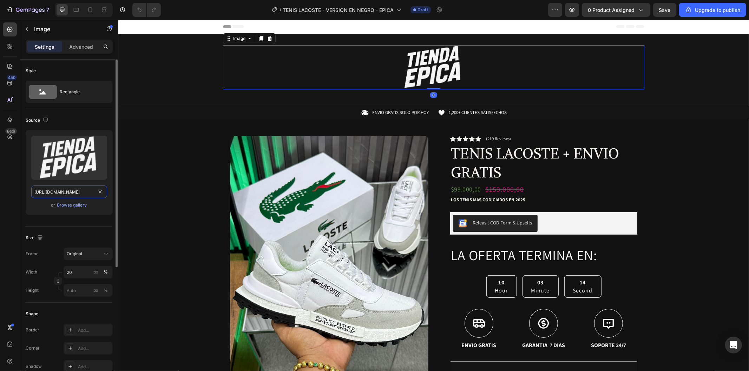
click at [83, 194] on input "[URL][DOMAIN_NAME]" at bounding box center [69, 192] width 76 height 13
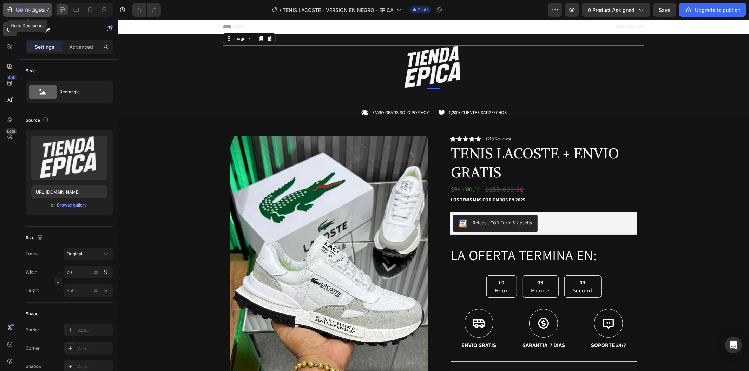
click at [15, 9] on div "7" at bounding box center [27, 10] width 43 height 8
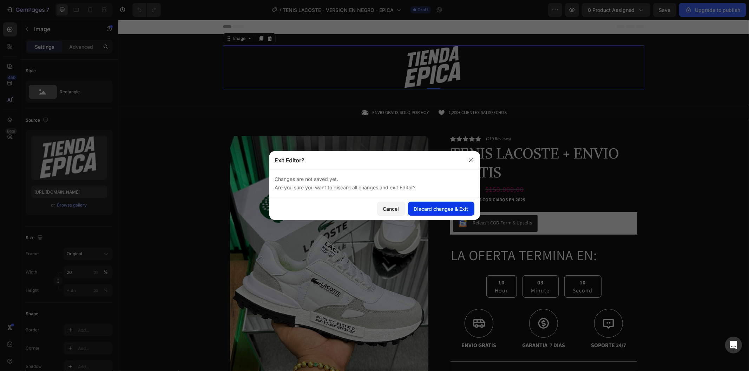
click at [446, 206] on div "Discard changes & Exit" at bounding box center [441, 208] width 54 height 7
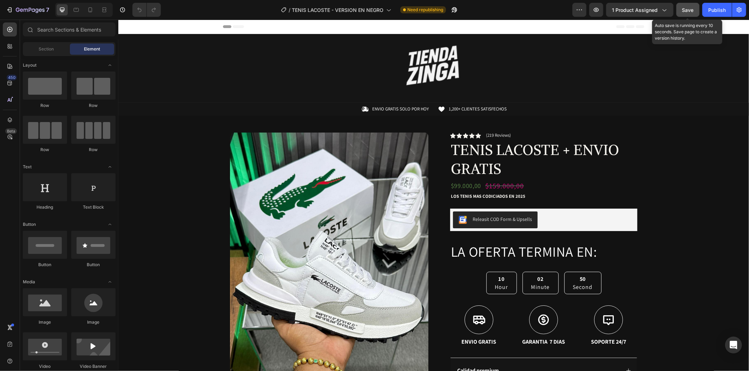
click at [682, 13] on button "Save" at bounding box center [687, 10] width 23 height 14
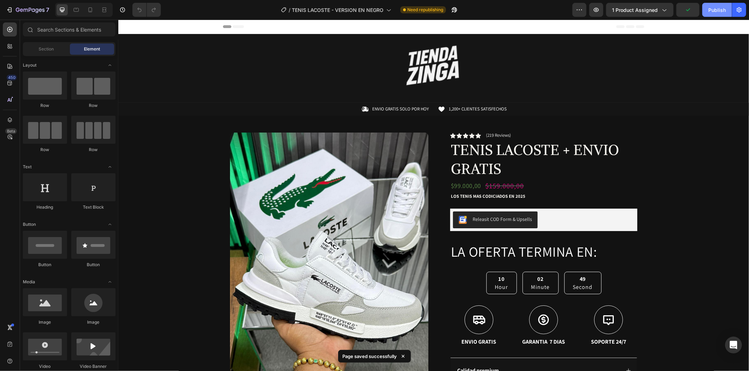
click at [718, 12] on div "Publish" at bounding box center [717, 9] width 18 height 7
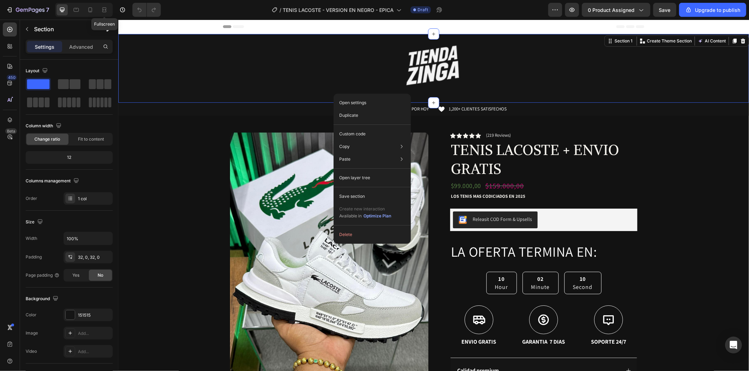
click at [98, 7] on div "Fullscreen" at bounding box center [84, 10] width 58 height 14
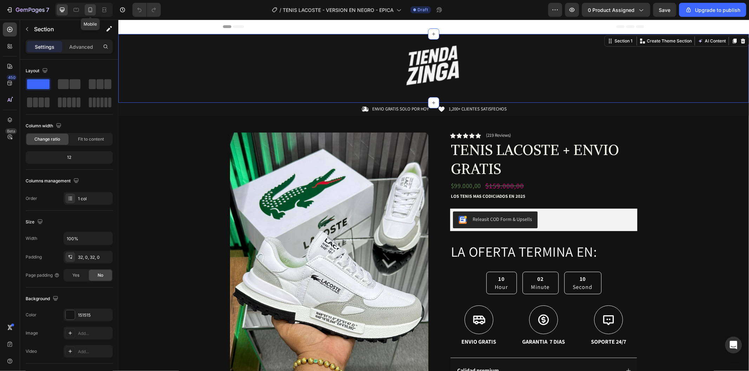
click at [91, 8] on icon at bounding box center [90, 9] width 7 height 7
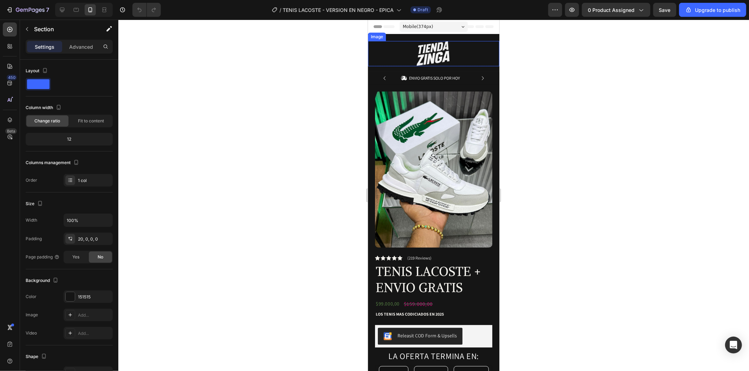
click at [437, 52] on img at bounding box center [433, 53] width 53 height 25
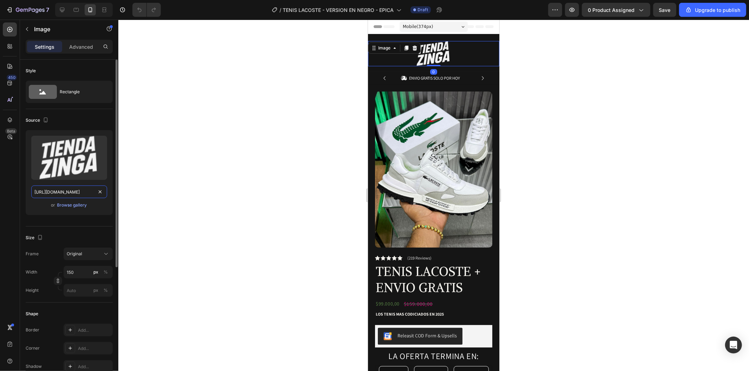
click at [87, 192] on input "[URL][DOMAIN_NAME]" at bounding box center [69, 192] width 76 height 13
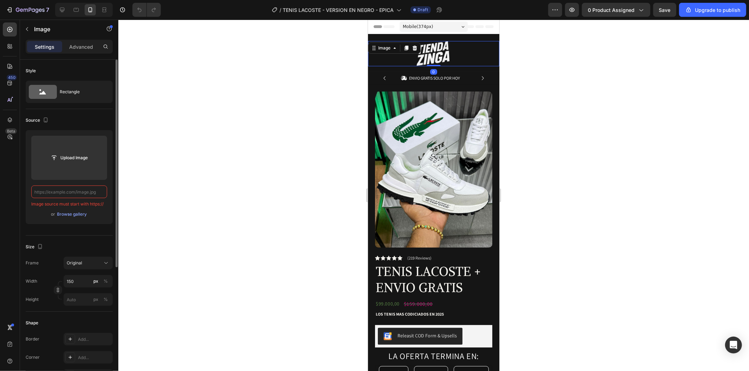
paste input "[URL][DOMAIN_NAME]"
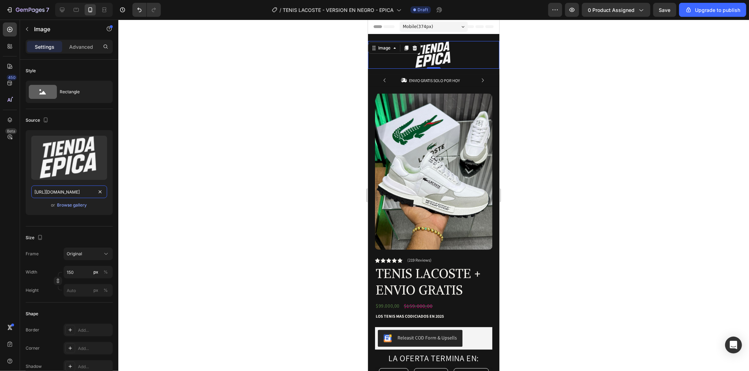
type input "[URL][DOMAIN_NAME]"
click at [278, 164] on div at bounding box center [433, 196] width 630 height 352
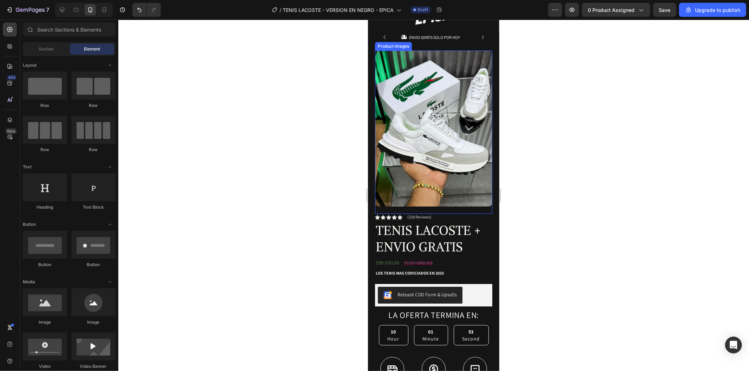
scroll to position [0, 0]
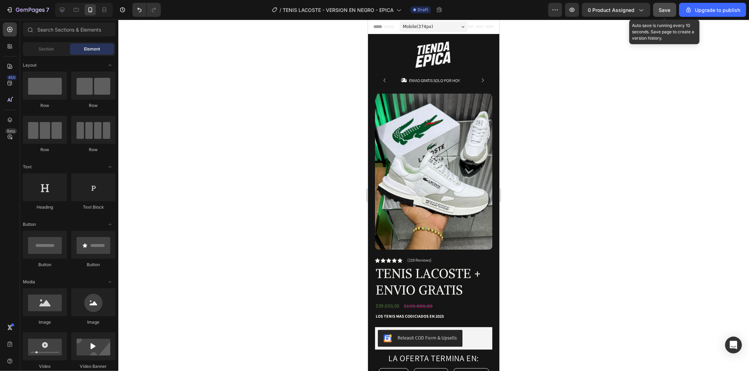
click at [663, 13] on div "Save" at bounding box center [665, 9] width 12 height 7
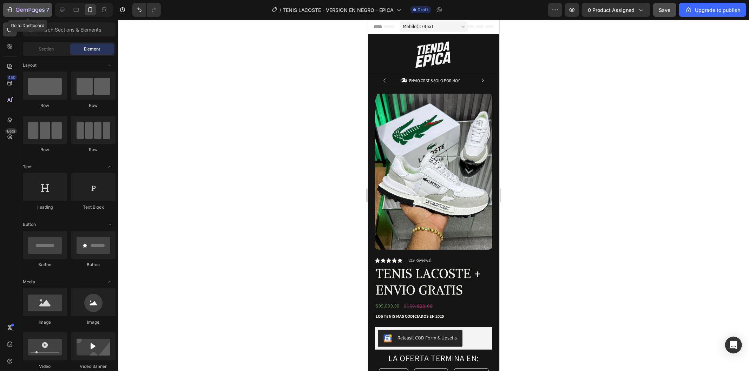
click at [13, 7] on icon "button" at bounding box center [9, 9] width 7 height 7
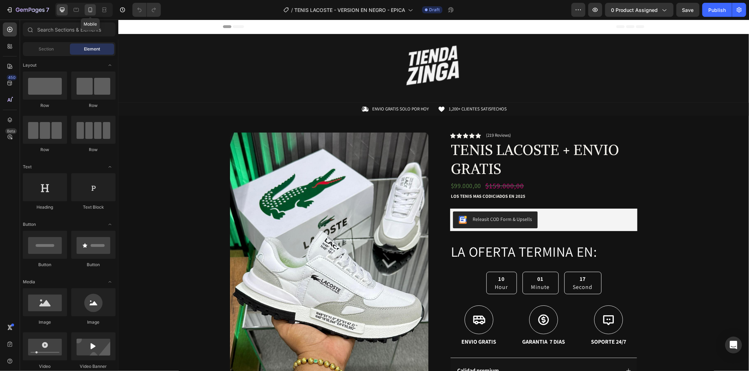
click at [91, 13] on div at bounding box center [90, 9] width 11 height 11
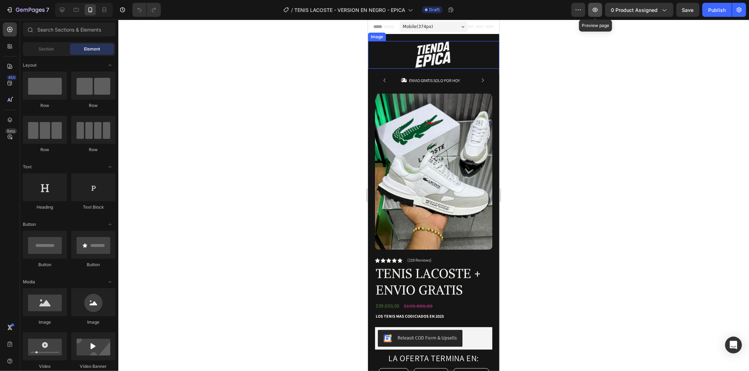
click at [595, 12] on icon "button" at bounding box center [594, 10] width 5 height 4
click at [14, 10] on div "7" at bounding box center [27, 10] width 43 height 8
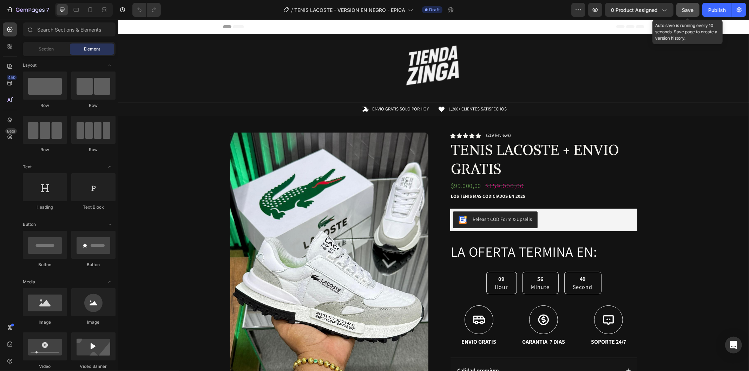
click at [691, 11] on span "Save" at bounding box center [688, 10] width 12 height 6
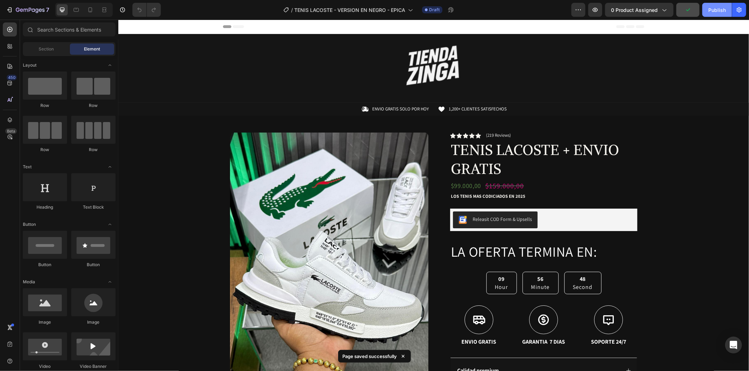
click at [720, 11] on div "Publish" at bounding box center [717, 9] width 18 height 7
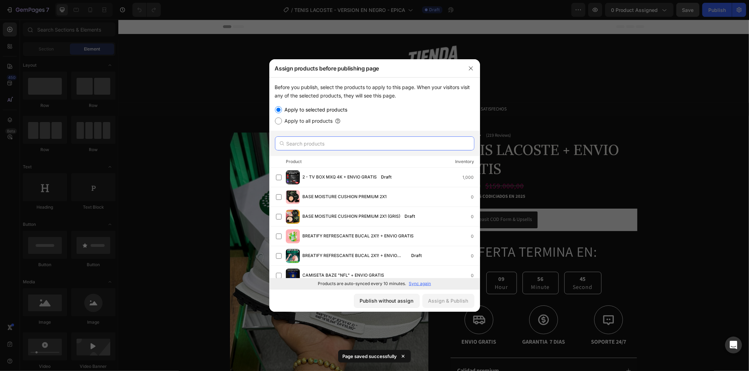
click at [339, 143] on input "text" at bounding box center [374, 144] width 199 height 14
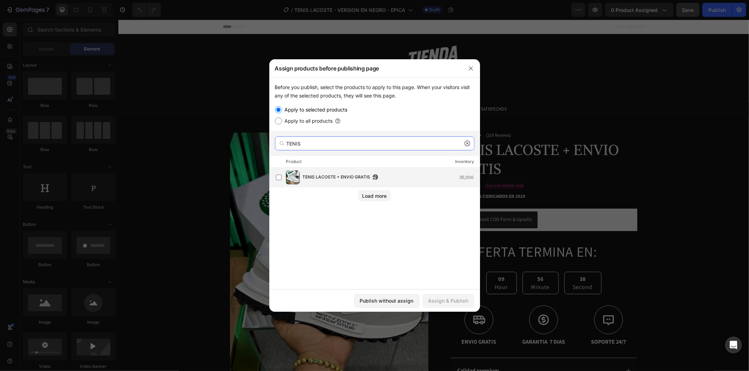
type input "TENIS"
click at [335, 172] on div "TENIS LACOSTE + ENVIO GRATIS 35,000" at bounding box center [378, 178] width 204 height 14
click at [460, 299] on div "Assign & Publish" at bounding box center [448, 300] width 40 height 7
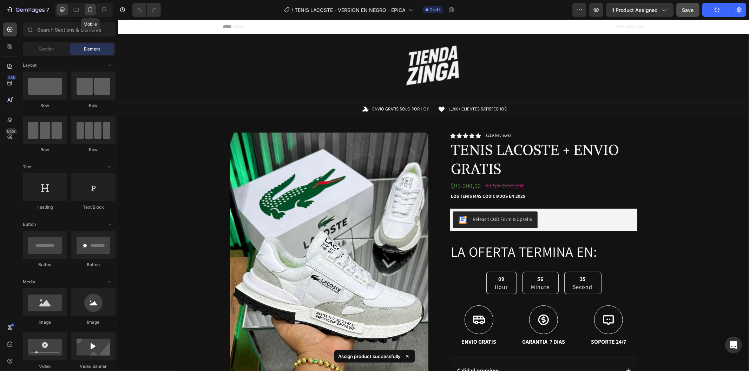
click at [90, 7] on icon at bounding box center [90, 9] width 7 height 7
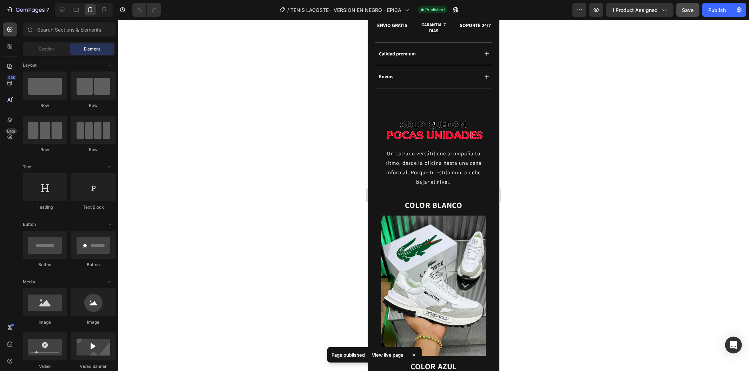
scroll to position [329, 0]
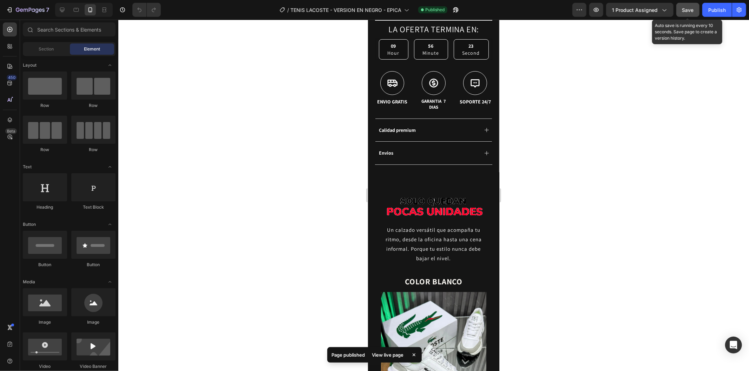
click at [682, 13] on button "Save" at bounding box center [687, 10] width 23 height 14
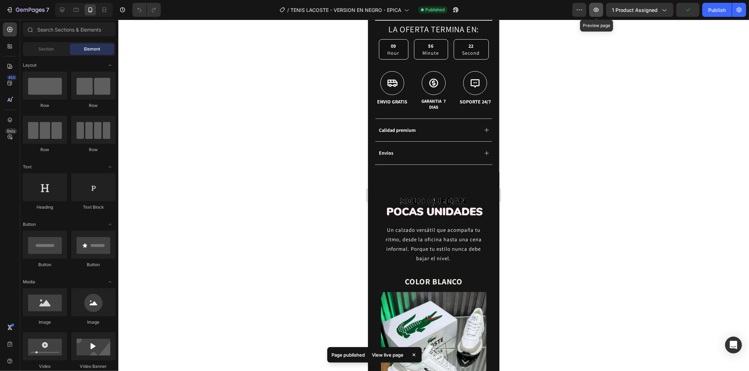
click at [595, 11] on icon "button" at bounding box center [595, 9] width 7 height 7
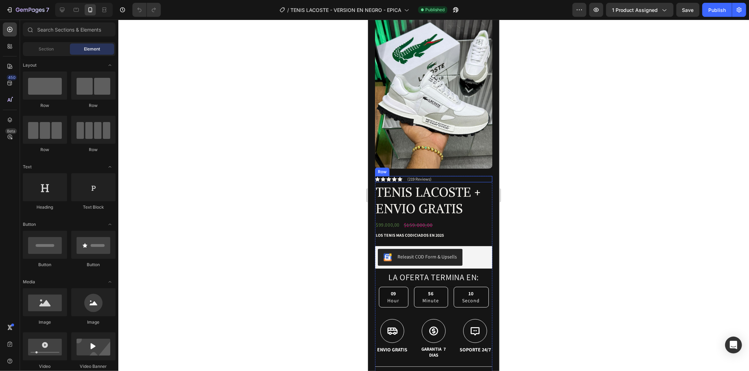
scroll to position [0, 0]
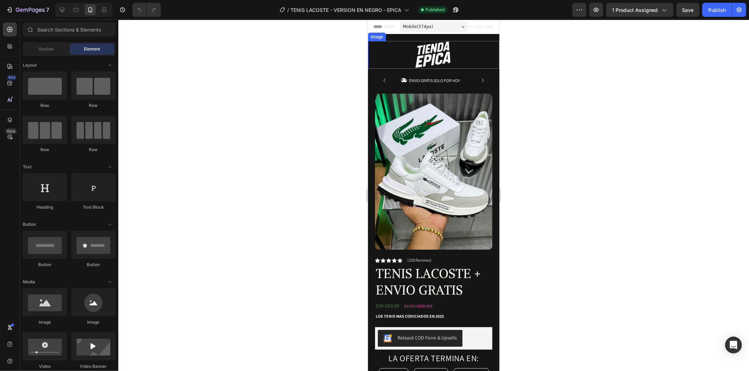
click at [418, 42] on img at bounding box center [433, 55] width 53 height 28
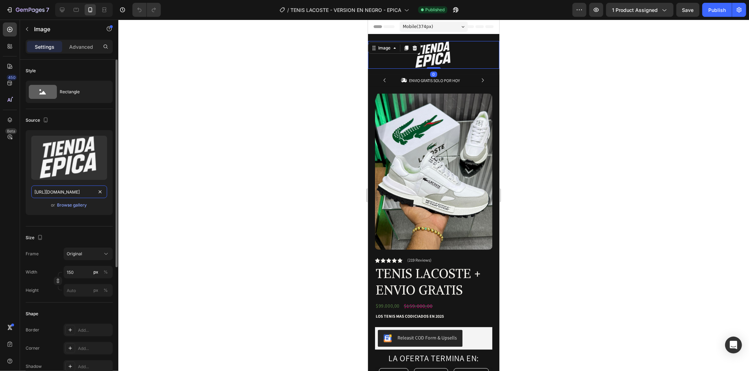
click at [74, 192] on input "[URL][DOMAIN_NAME]" at bounding box center [69, 192] width 76 height 13
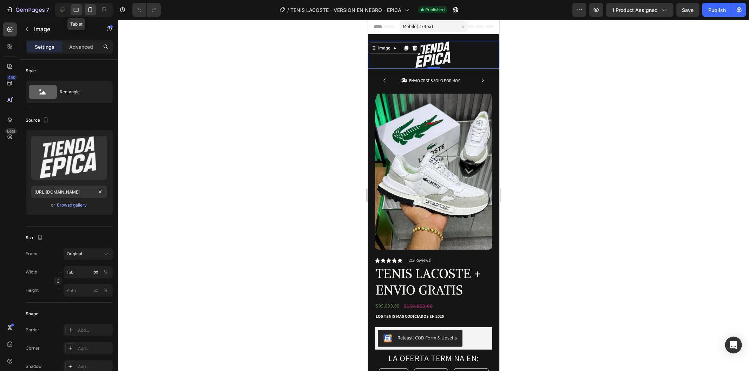
click at [72, 7] on div at bounding box center [76, 9] width 11 height 11
type input "[URL][DOMAIN_NAME]"
type input "20"
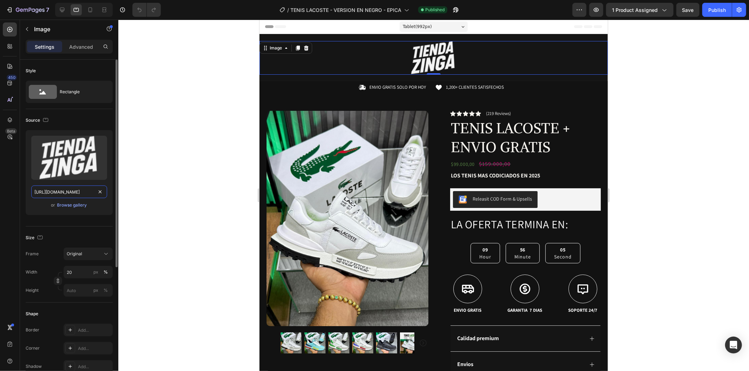
click at [79, 190] on input "[URL][DOMAIN_NAME]" at bounding box center [69, 192] width 76 height 13
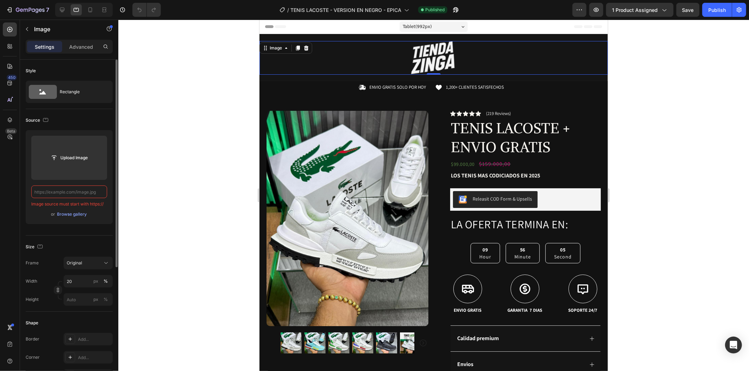
paste input "[URL][DOMAIN_NAME]"
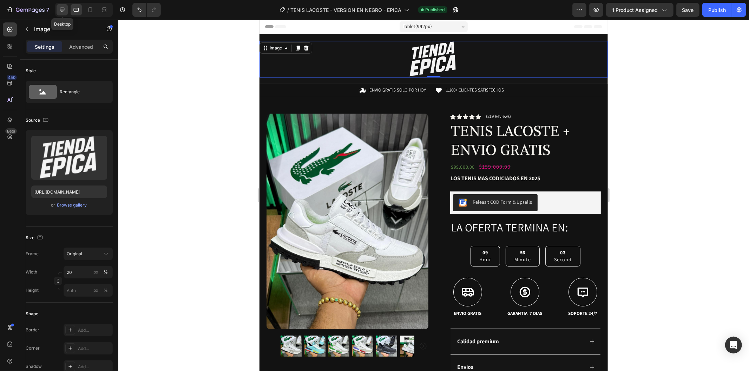
click at [60, 9] on icon at bounding box center [62, 10] width 5 height 5
type input "[URL][DOMAIN_NAME]"
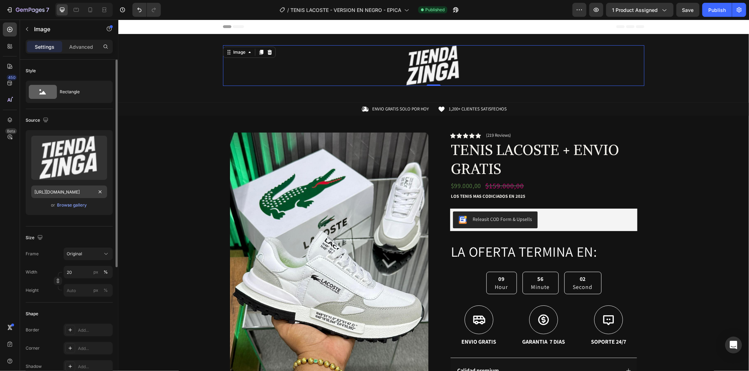
scroll to position [1, 0]
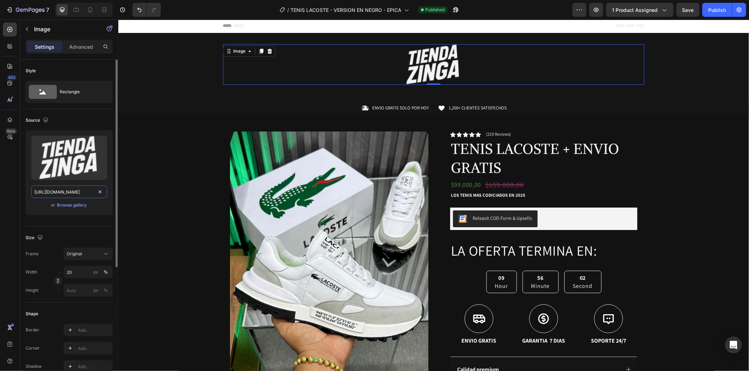
click at [64, 192] on input "[URL][DOMAIN_NAME]" at bounding box center [69, 192] width 76 height 13
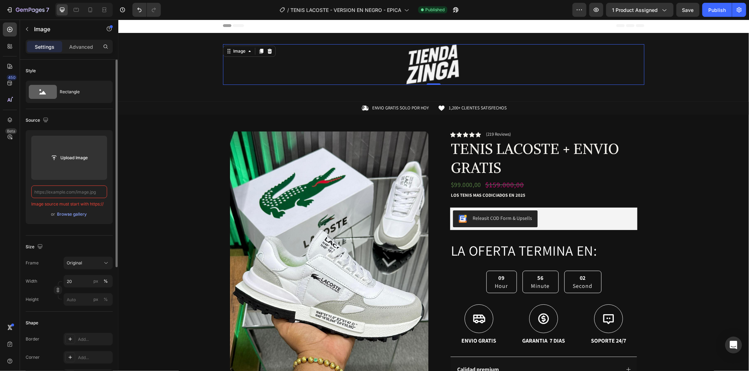
paste input "[URL][DOMAIN_NAME]"
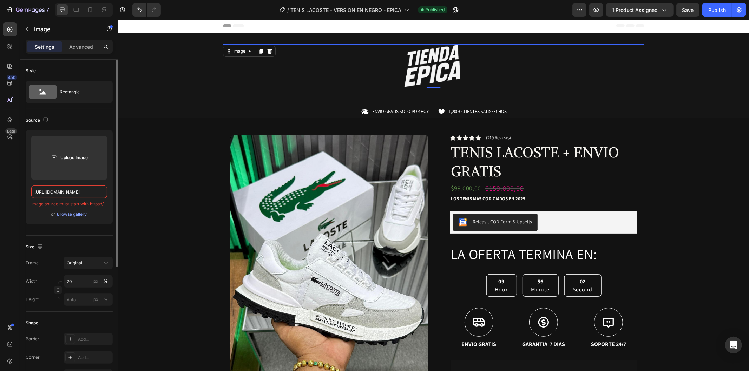
scroll to position [0, 220]
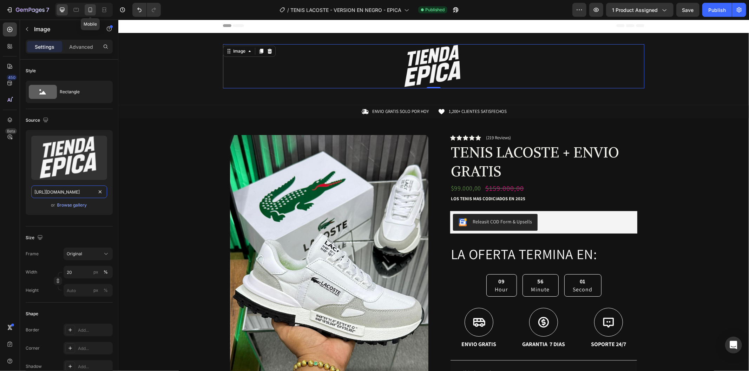
type input "[URL][DOMAIN_NAME]"
click at [90, 4] on div at bounding box center [90, 9] width 11 height 11
type input "150"
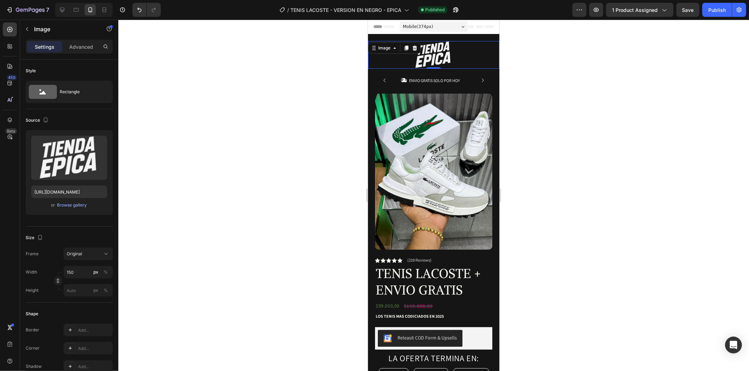
click at [599, 129] on div at bounding box center [433, 196] width 630 height 352
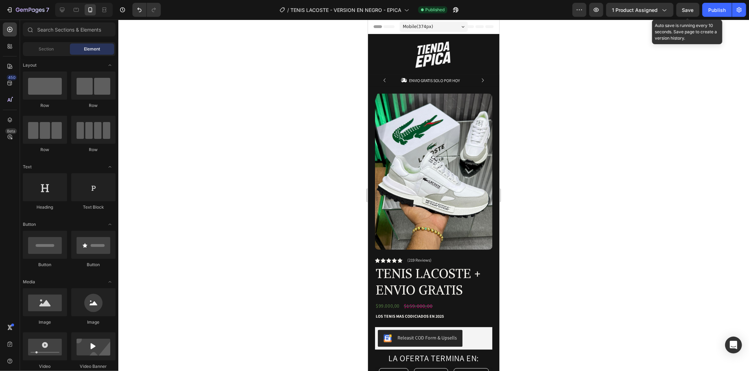
click at [682, 9] on span "Save" at bounding box center [688, 10] width 12 height 6
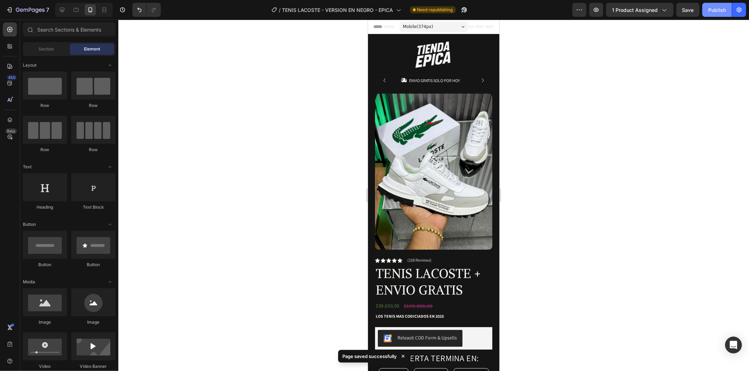
click at [717, 9] on div "Publish" at bounding box center [717, 9] width 18 height 7
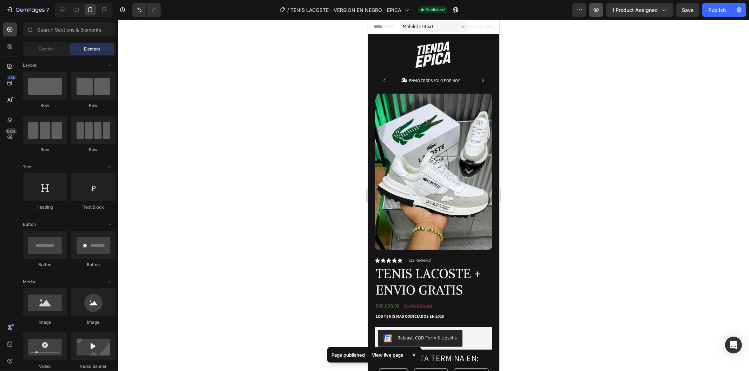
click at [602, 9] on button "button" at bounding box center [596, 10] width 14 height 14
